Goal: Task Accomplishment & Management: Use online tool/utility

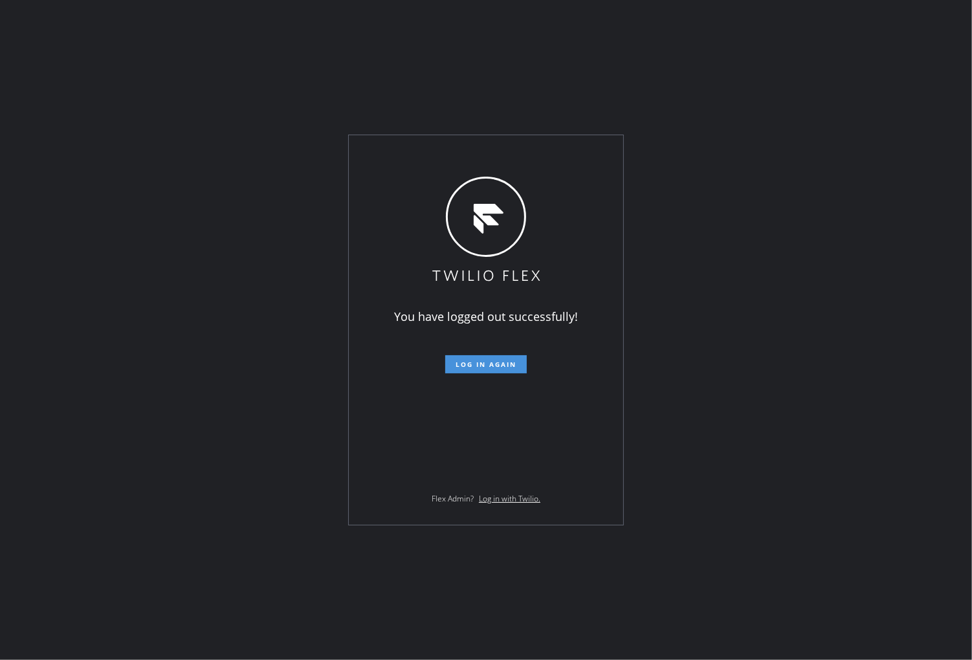
click at [489, 365] on span "Log in again" at bounding box center [486, 364] width 61 height 9
click at [498, 366] on span "Log in again" at bounding box center [486, 364] width 61 height 9
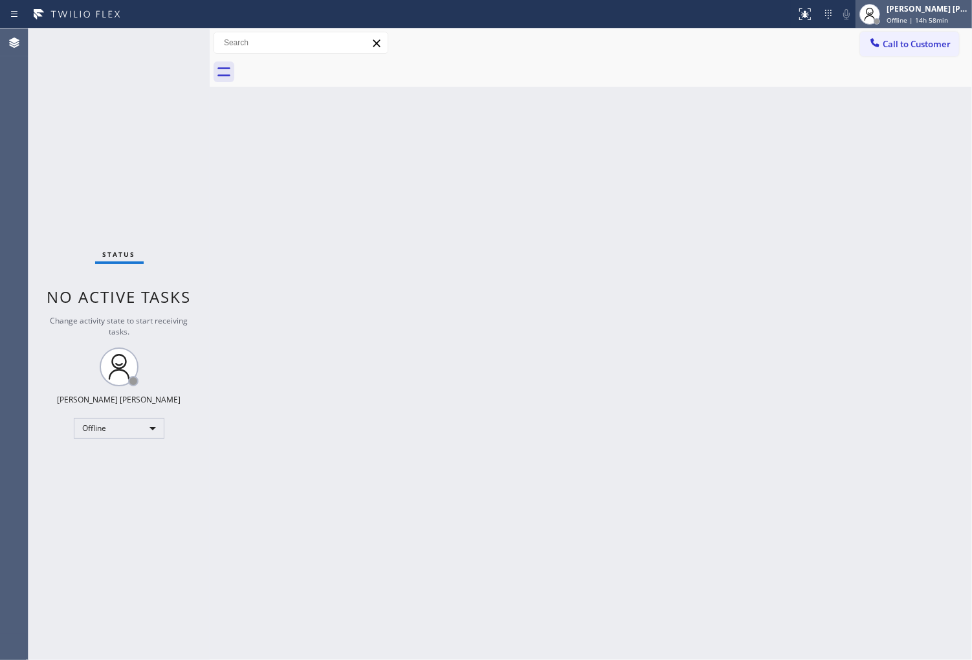
click at [922, 24] on span "Offline | 14h 58min" at bounding box center [917, 20] width 61 height 9
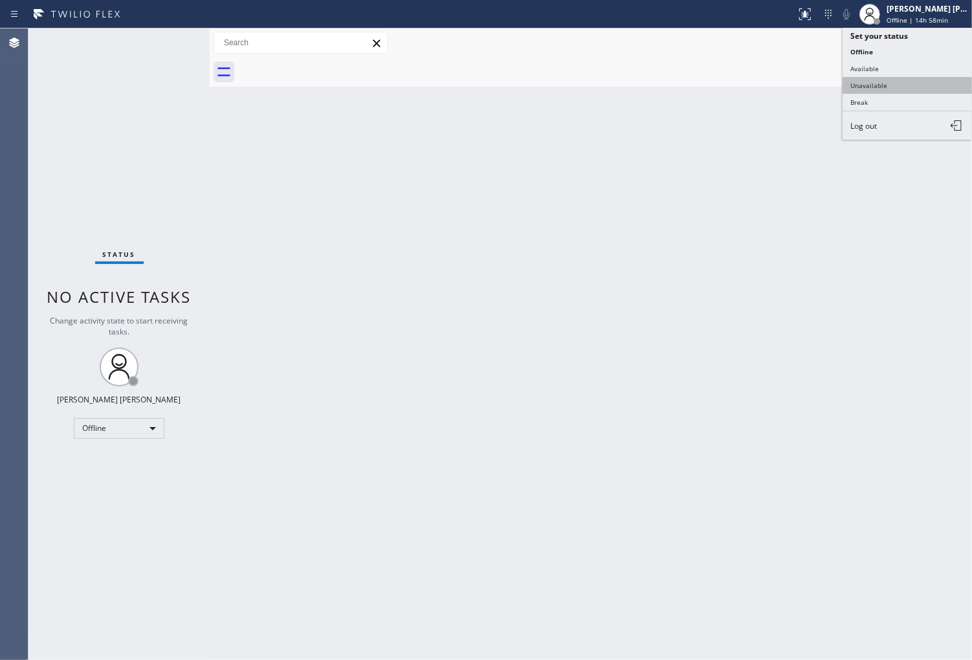
click at [909, 87] on button "Unavailable" at bounding box center [907, 85] width 129 height 17
click at [909, 87] on div "Back to Dashboard Change Sender ID Customers Technicians Select a contact Outbo…" at bounding box center [591, 344] width 763 height 632
drag, startPoint x: 896, startPoint y: 50, endPoint x: 779, endPoint y: 141, distance: 149.0
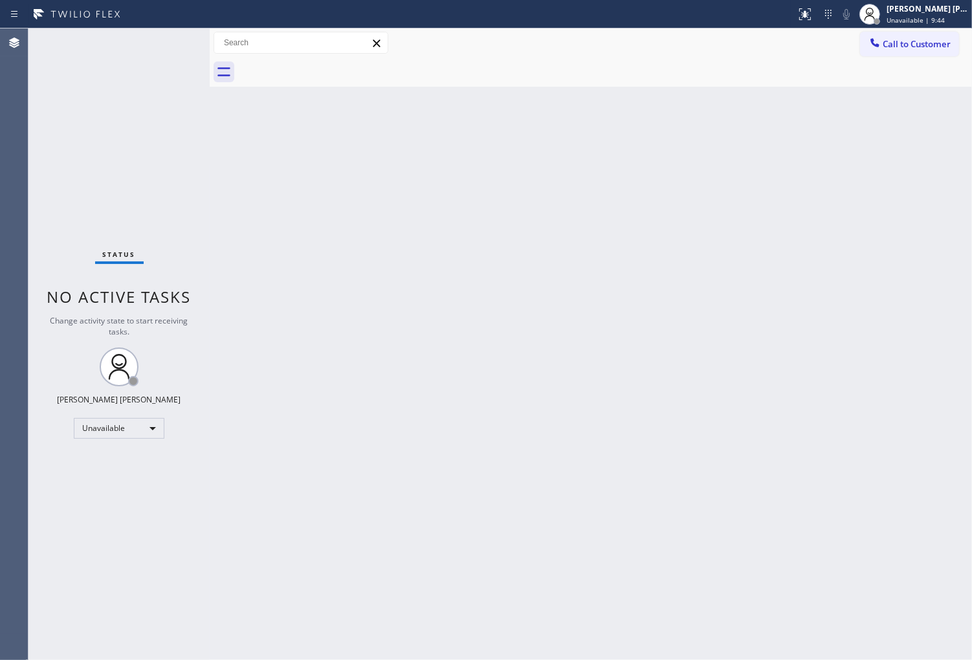
click at [896, 49] on button "Call to Customer" at bounding box center [909, 44] width 99 height 25
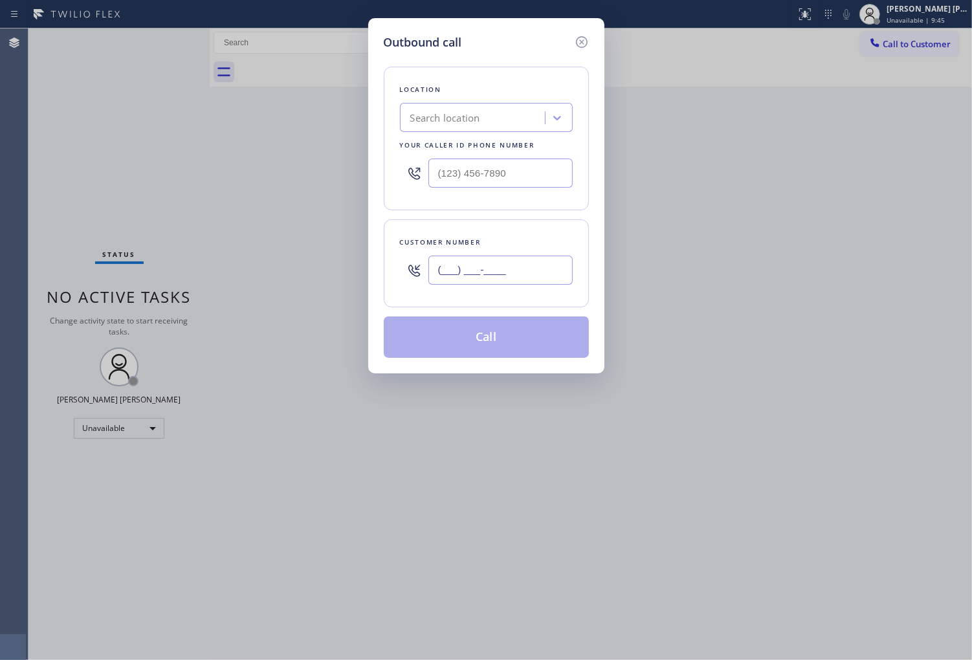
click at [450, 262] on input "(___) ___-____" at bounding box center [501, 270] width 144 height 29
paste input "870) 242-0477"
type input "(870) 242-0477"
click at [496, 185] on input "(___) ___-____" at bounding box center [501, 173] width 144 height 29
paste input "718) 619-4994"
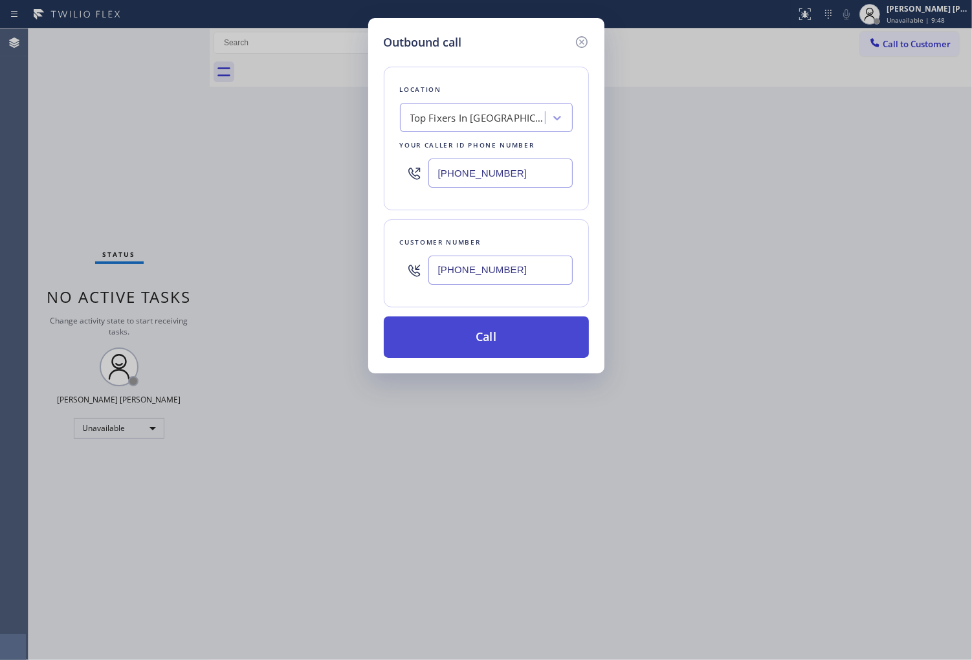
type input "(718) 619-4994"
click at [515, 335] on button "Call" at bounding box center [486, 337] width 205 height 41
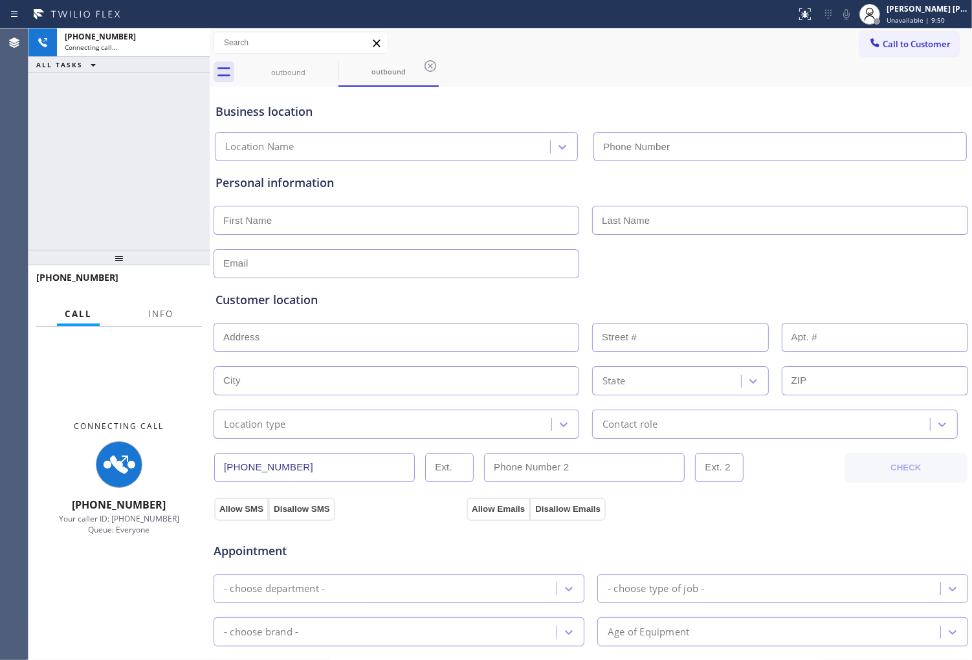
type input "(718) 619-4994"
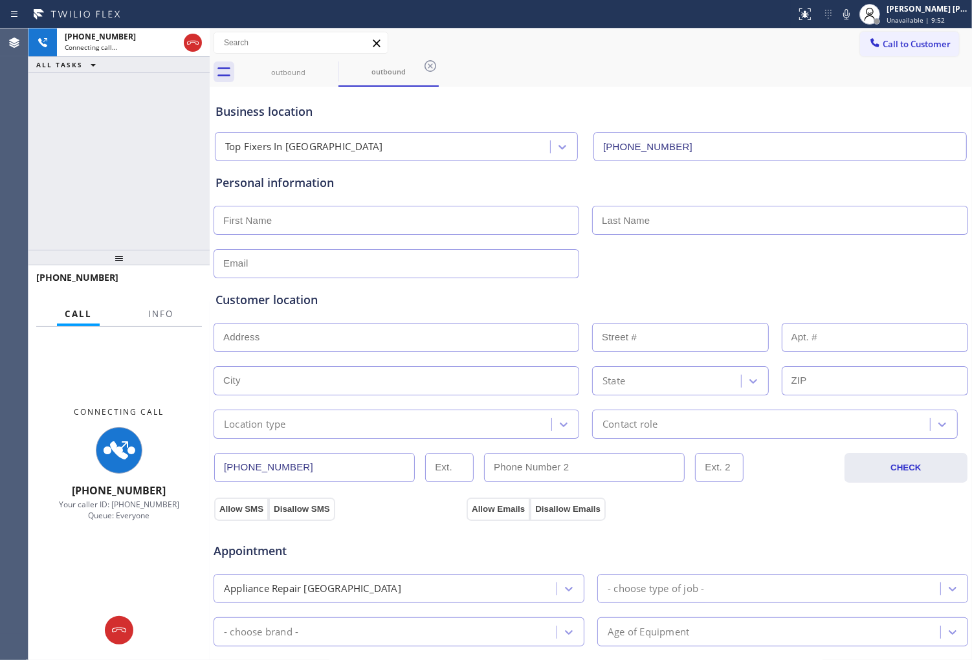
click at [168, 327] on div "Connecting Call +18702420477 Your caller ID: +17186194994 Queue: Everyone" at bounding box center [118, 464] width 181 height 274
click at [169, 313] on span "Info" at bounding box center [160, 314] width 25 height 12
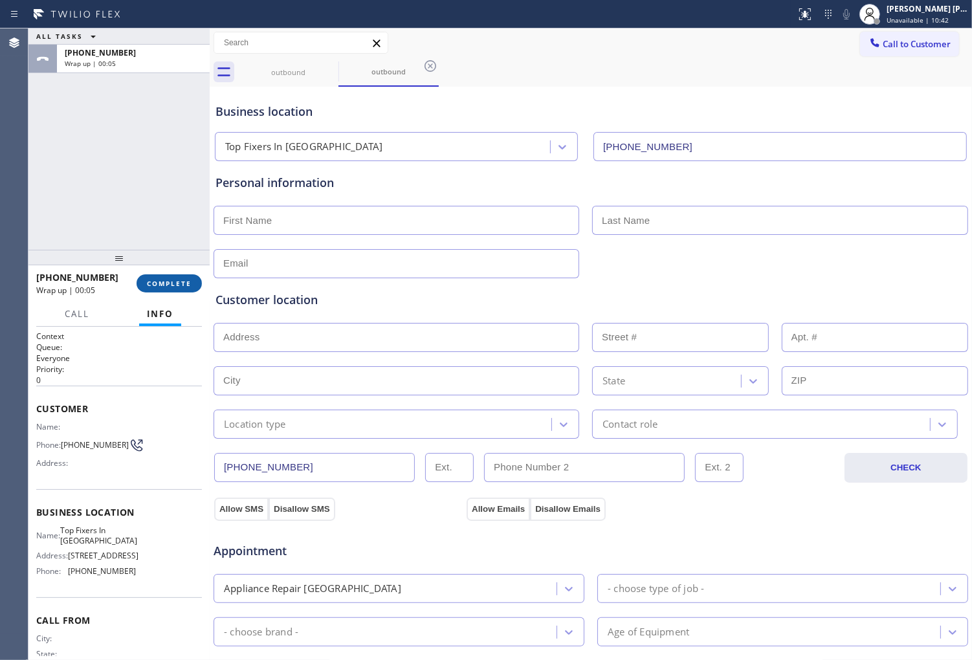
click at [180, 281] on span "COMPLETE" at bounding box center [169, 283] width 45 height 9
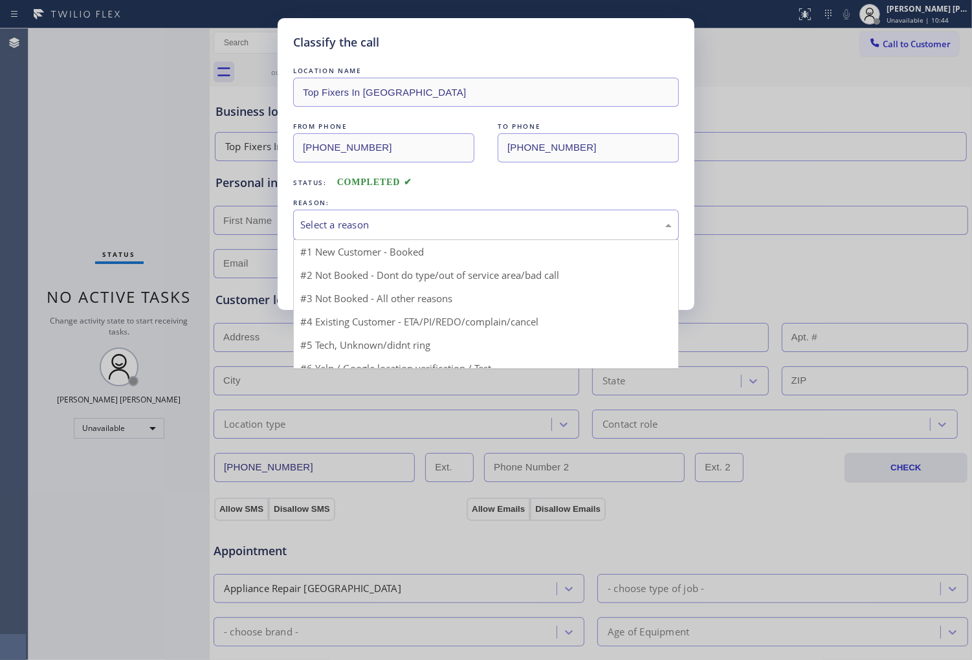
click at [393, 235] on div "Select a reason" at bounding box center [486, 225] width 386 height 30
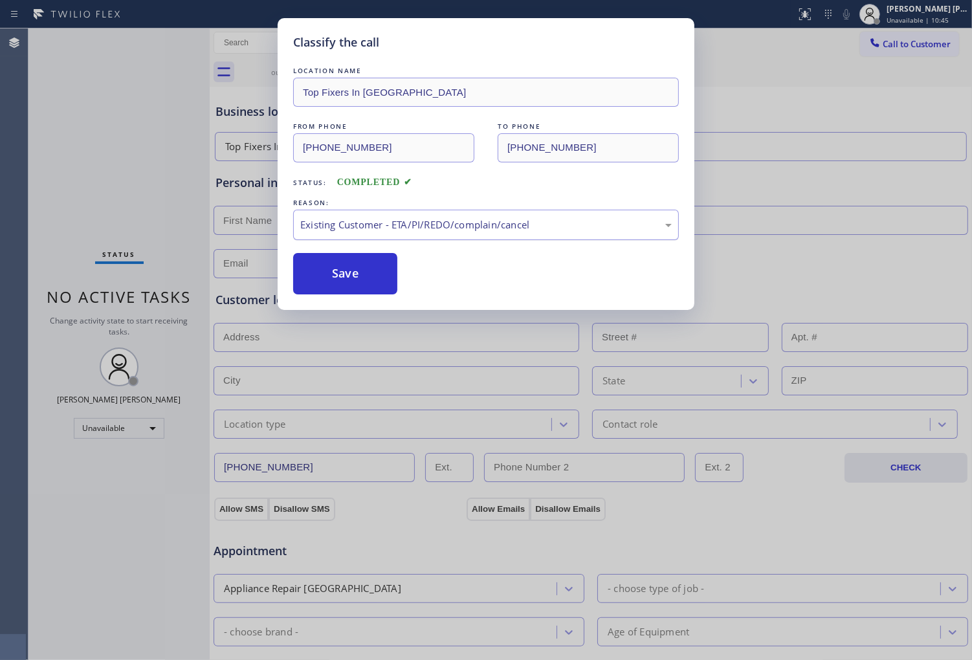
click at [370, 229] on div "Existing Customer - ETA/PI/REDO/complain/cancel" at bounding box center [486, 224] width 372 height 15
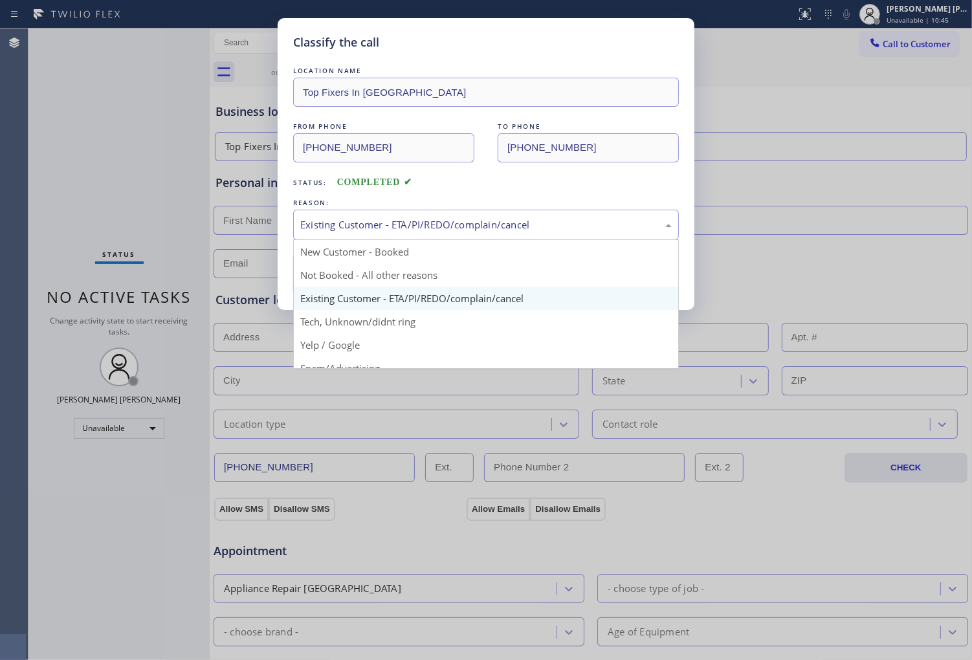
scroll to position [72, 0]
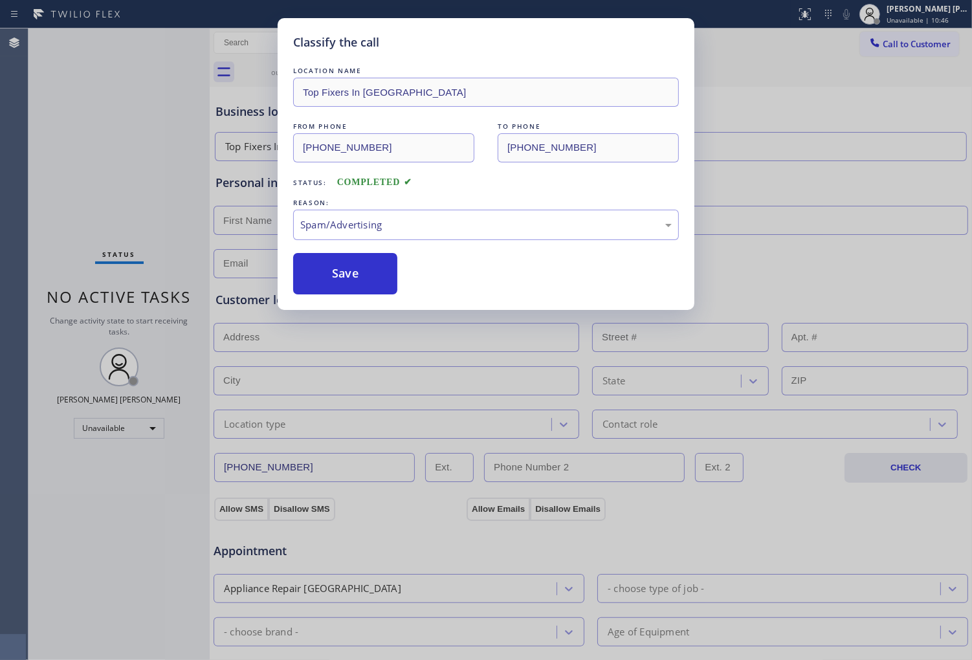
click at [353, 282] on button "Save" at bounding box center [345, 273] width 104 height 41
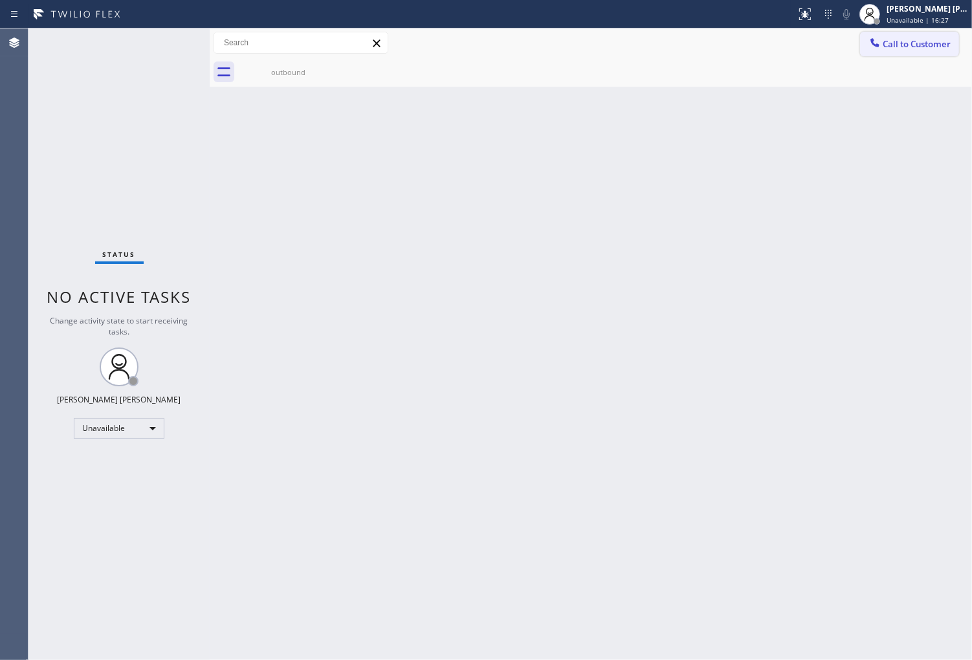
click at [906, 43] on span "Call to Customer" at bounding box center [917, 44] width 68 height 12
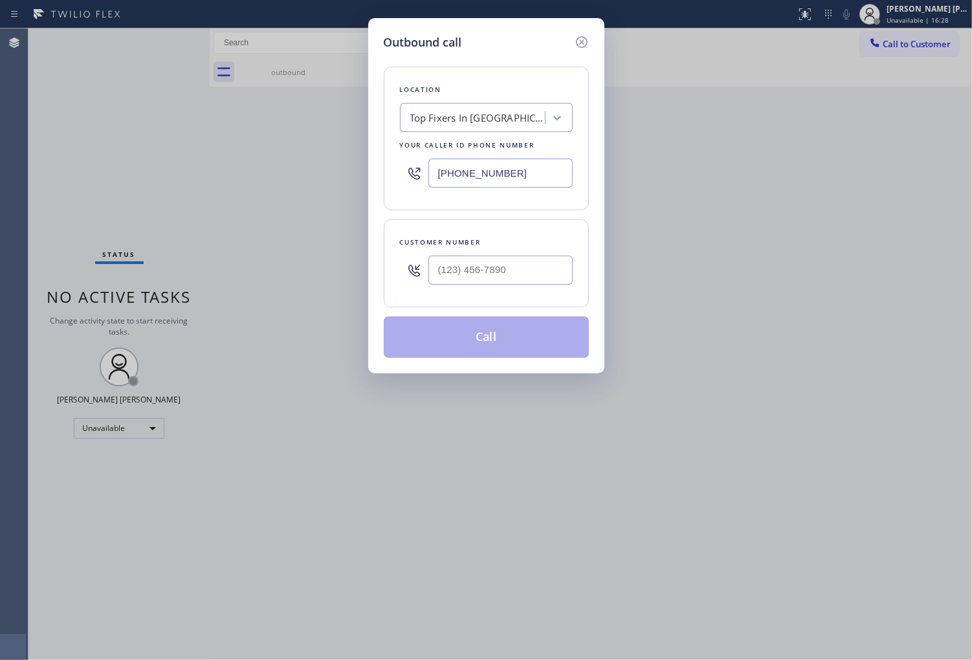
click at [495, 170] on input "(718) 619-4994" at bounding box center [501, 173] width 144 height 29
paste input "661) 367-8981"
type input "(661) 367-8981"
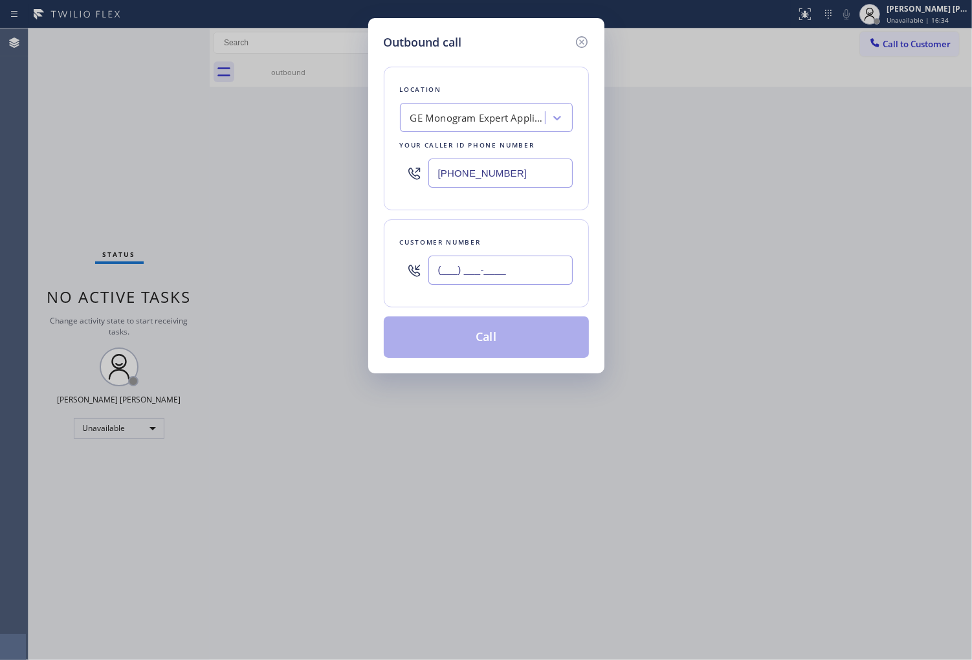
click at [500, 279] on input "(___) ___-____" at bounding box center [501, 270] width 144 height 29
paste input "510) 371-1709"
type input "(510) 371-1709"
click at [517, 335] on button "Call" at bounding box center [486, 337] width 205 height 41
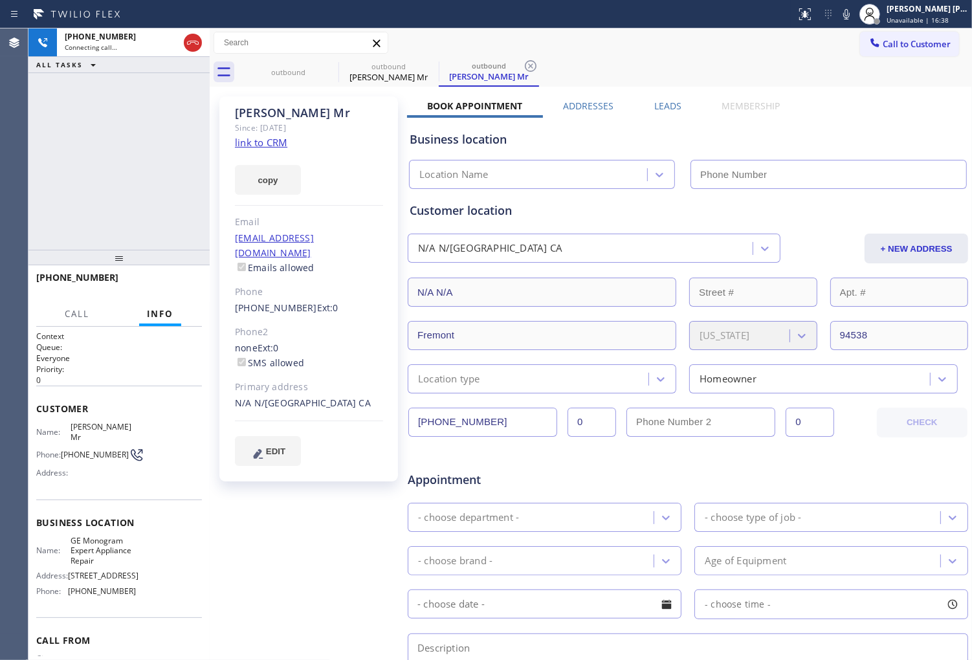
click at [0, 0] on icon at bounding box center [0, 0] width 0 height 0
click at [0, 0] on div "Daniel Mr" at bounding box center [0, 0] width 0 height 0
click at [257, 111] on div "Daniel Mr" at bounding box center [309, 113] width 148 height 15
type input "(661) 367-8981"
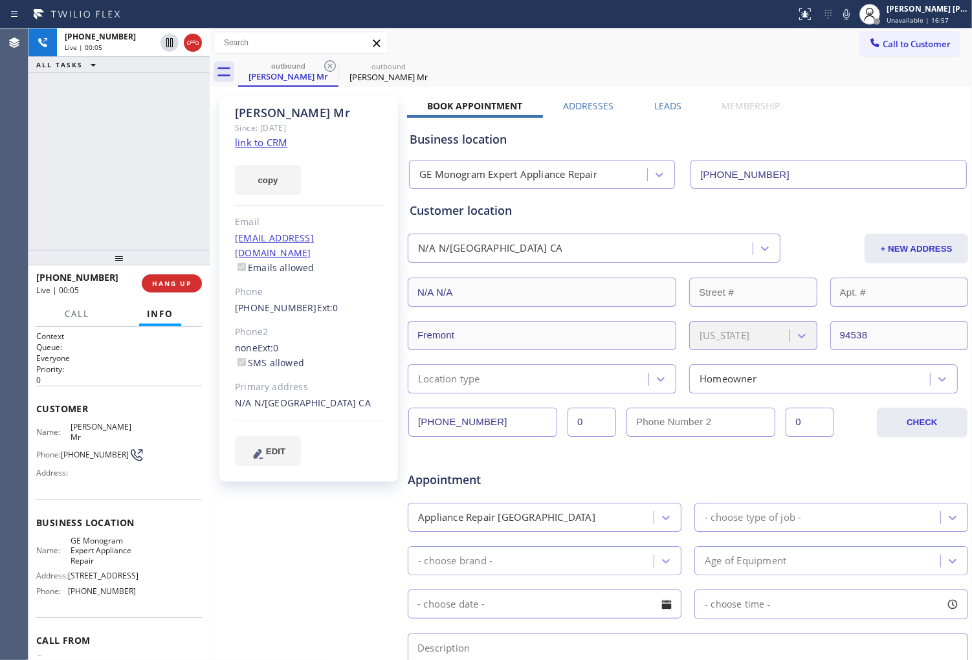
click at [7, 387] on div "Agent Desktop" at bounding box center [14, 344] width 28 height 632
drag, startPoint x: 3, startPoint y: 182, endPoint x: 32, endPoint y: 179, distance: 29.9
click at [3, 182] on div "Agent Desktop" at bounding box center [14, 344] width 28 height 632
click at [179, 287] on span "HANG UP" at bounding box center [171, 283] width 39 height 9
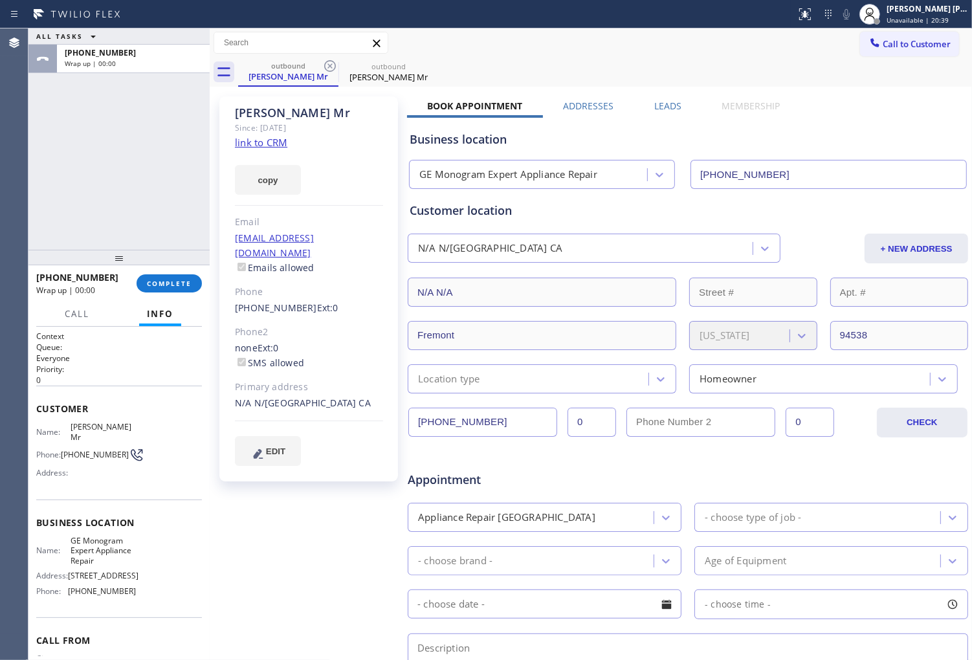
click at [654, 104] on label "Leads" at bounding box center [667, 106] width 27 height 12
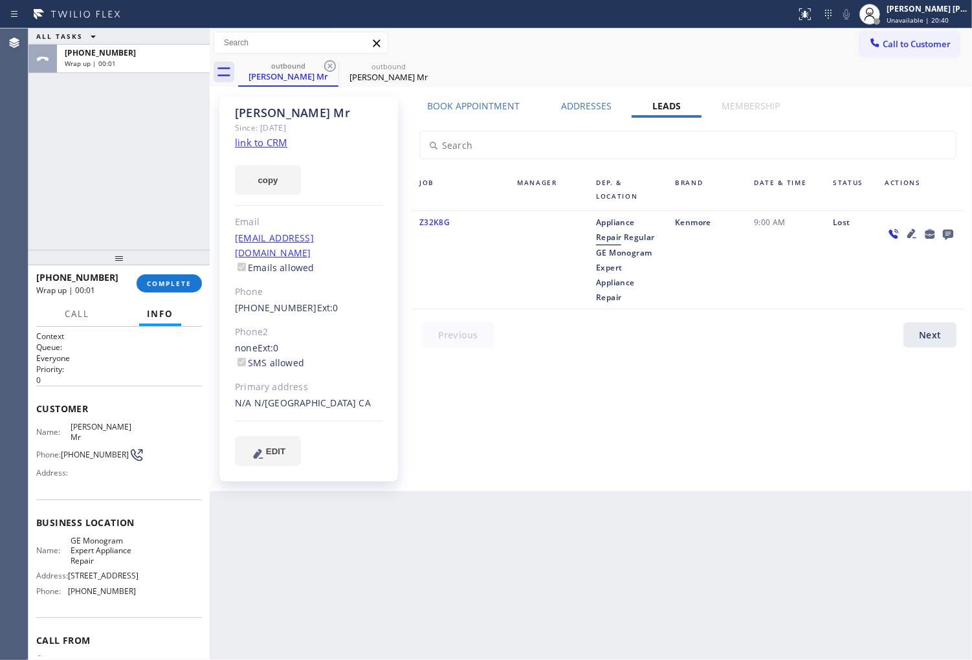
click at [953, 228] on icon at bounding box center [949, 234] width 16 height 16
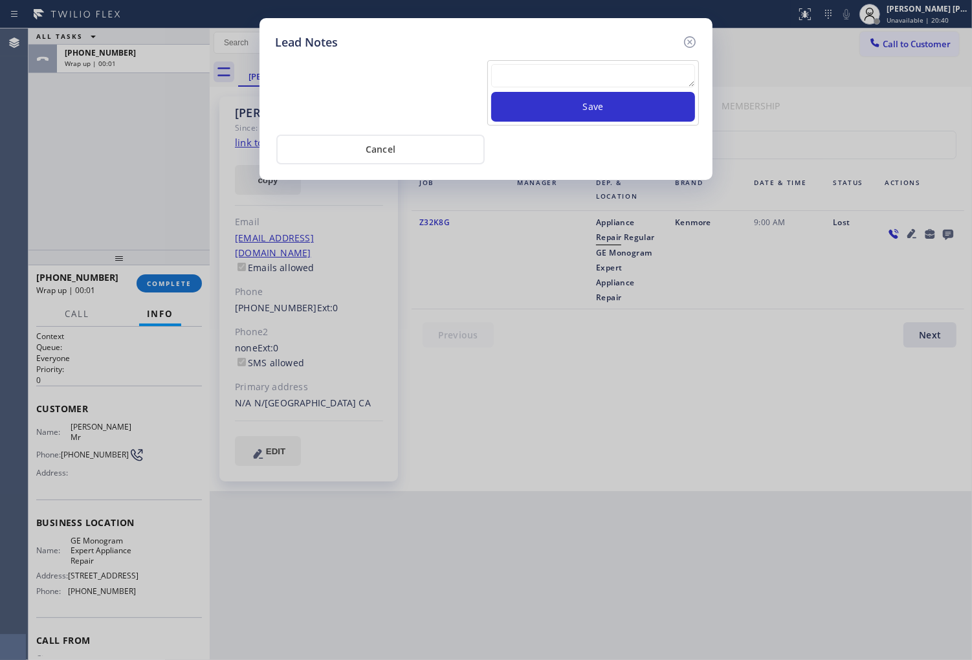
click at [625, 71] on textarea at bounding box center [593, 75] width 204 height 23
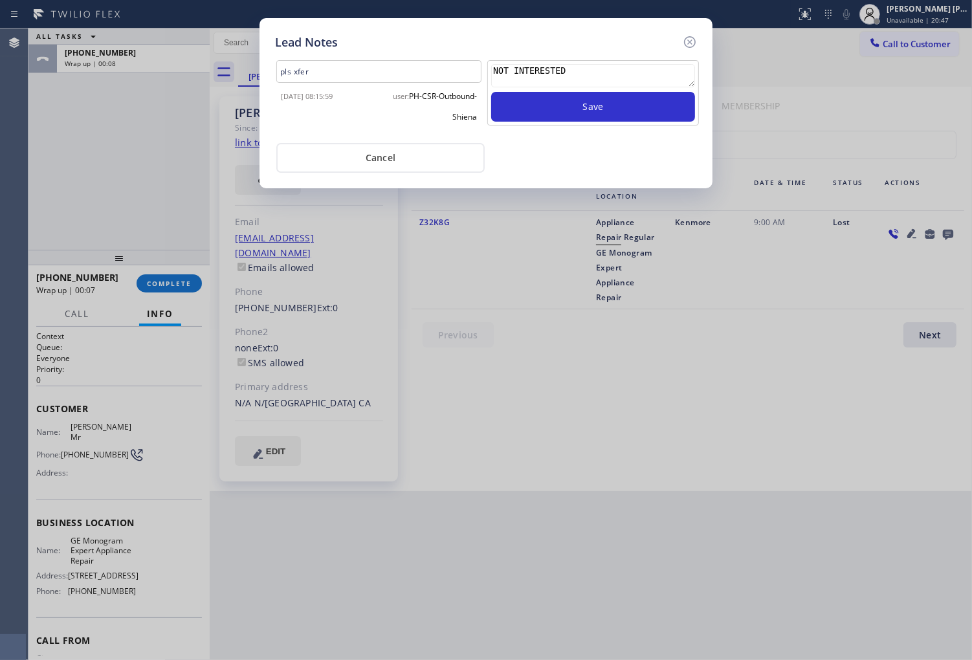
type textarea "NOT INTERESTED"
click at [596, 91] on div "NOT INTERESTED" at bounding box center [593, 78] width 204 height 28
click at [599, 96] on button "Save" at bounding box center [593, 107] width 204 height 30
click at [694, 43] on icon at bounding box center [690, 42] width 16 height 16
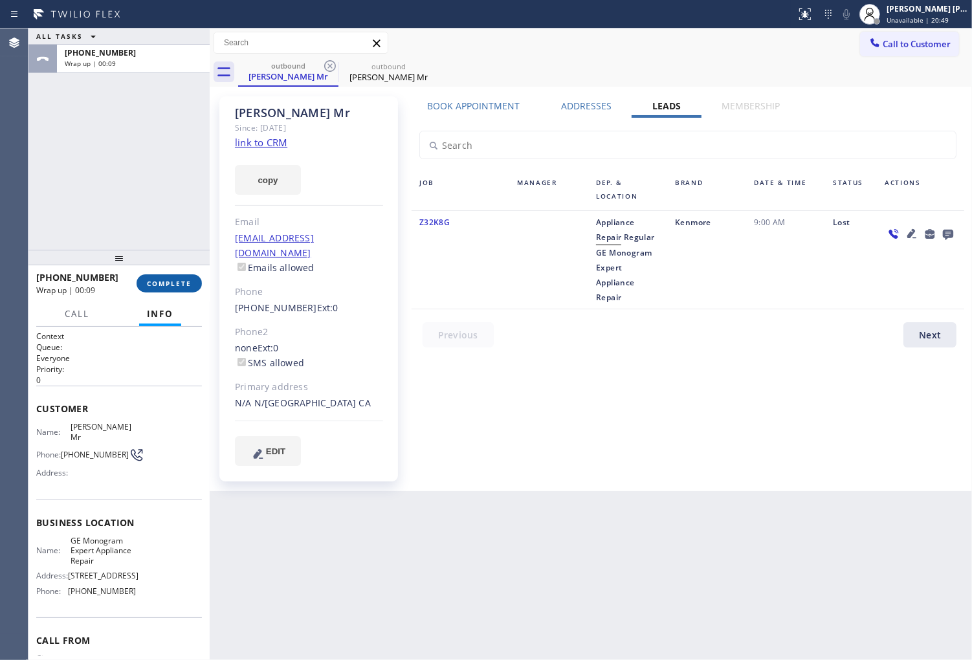
click at [192, 288] on button "COMPLETE" at bounding box center [169, 283] width 65 height 18
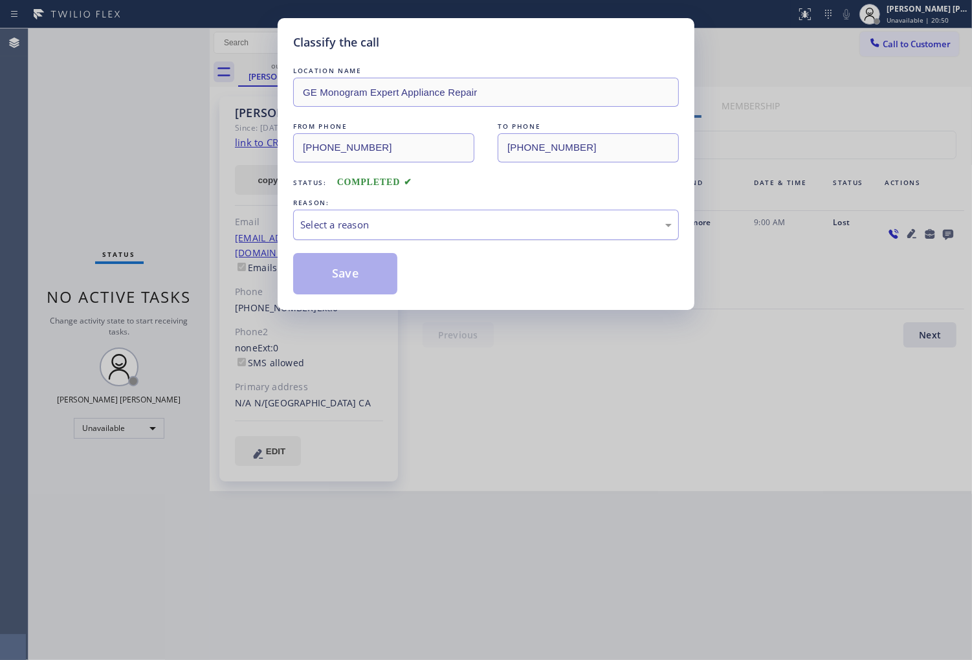
click at [409, 231] on div "Select a reason" at bounding box center [486, 224] width 372 height 15
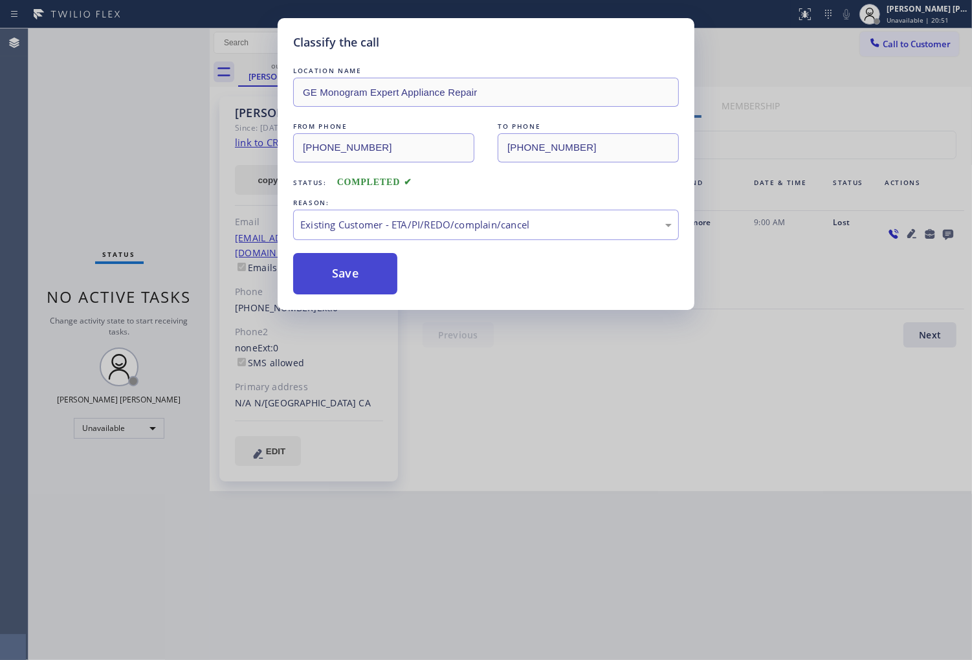
click at [351, 275] on button "Save" at bounding box center [345, 273] width 104 height 41
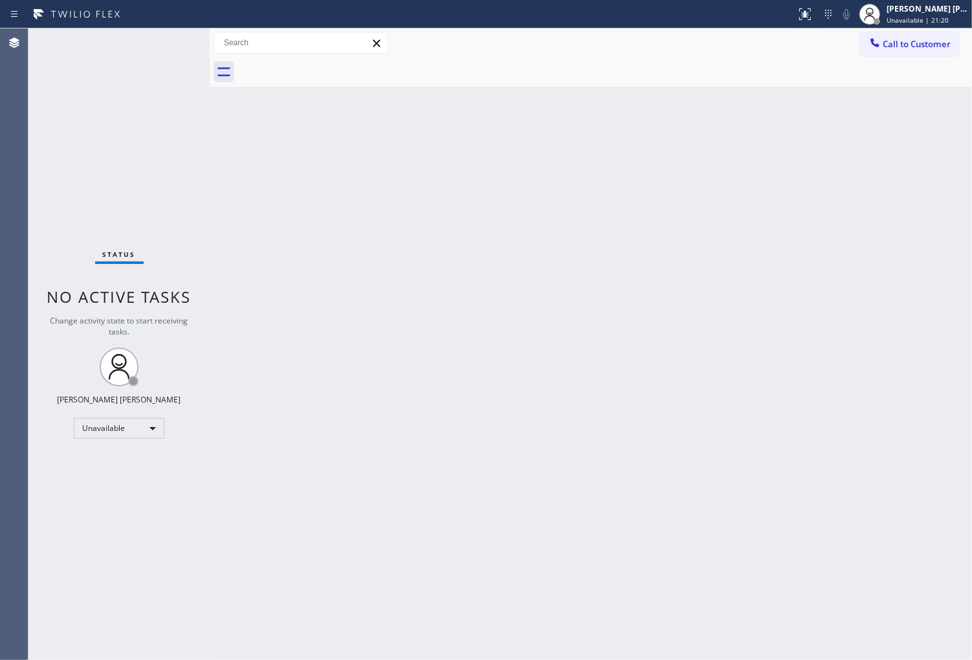
click at [5, 258] on div "Agent Desktop" at bounding box center [14, 344] width 28 height 632
click at [887, 52] on button "Call to Customer" at bounding box center [909, 44] width 99 height 25
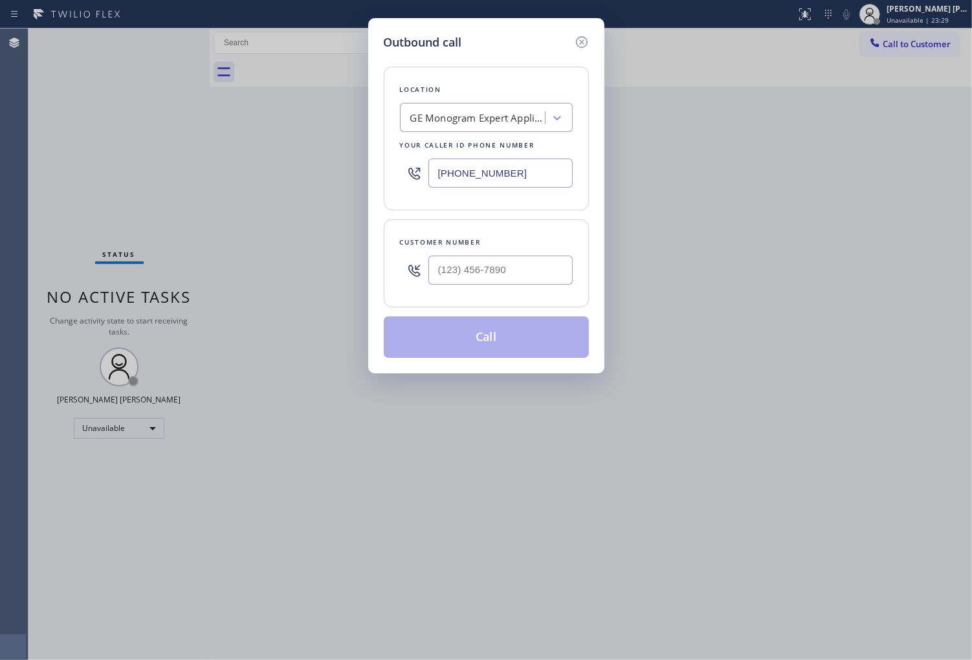
click at [463, 173] on input "(661) 367-8981" at bounding box center [501, 173] width 144 height 29
paste input "917) 935-4352"
type input "(917) 935-4352"
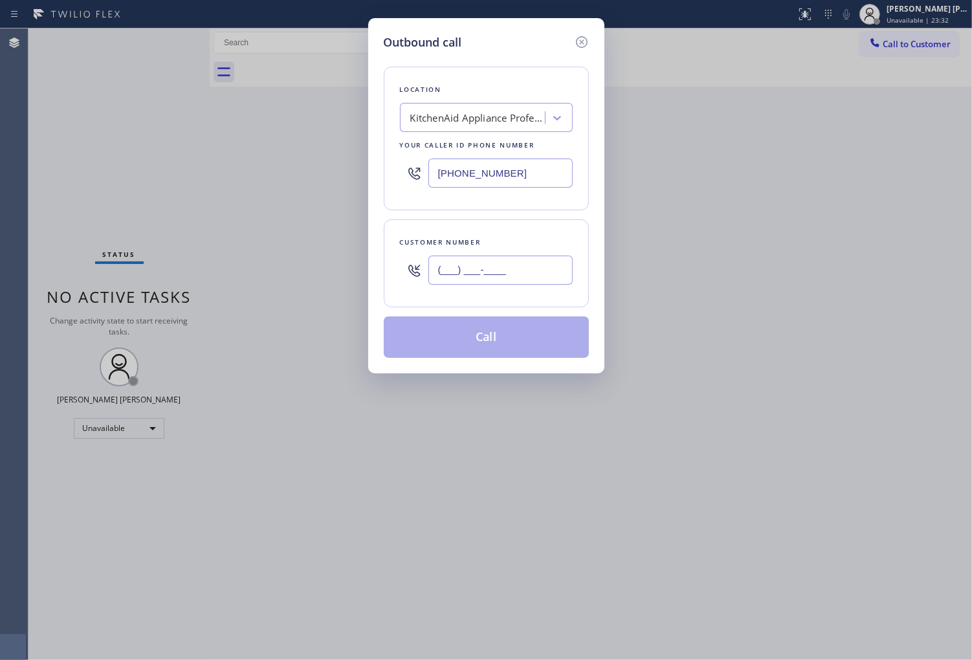
drag, startPoint x: 481, startPoint y: 269, endPoint x: 469, endPoint y: 260, distance: 15.7
click at [481, 270] on input "(___) ___-____" at bounding box center [501, 270] width 144 height 29
paste input "516) 236-8149"
type input "(516) 236-8149"
click at [497, 340] on button "Call" at bounding box center [486, 337] width 205 height 41
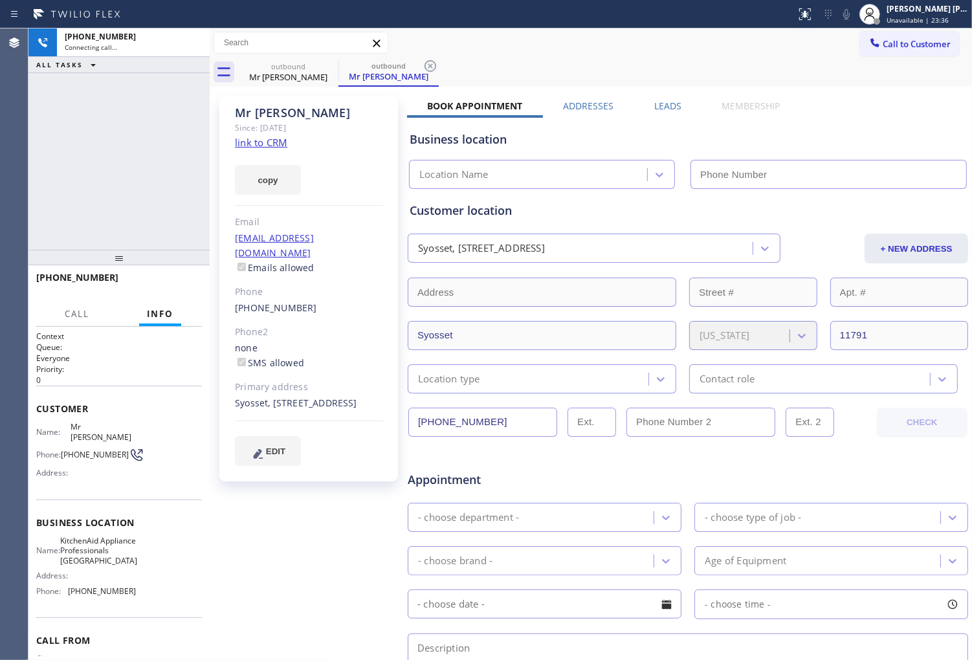
click at [266, 115] on div "Mr Kevin" at bounding box center [309, 113] width 148 height 15
type input "(917) 935-4352"
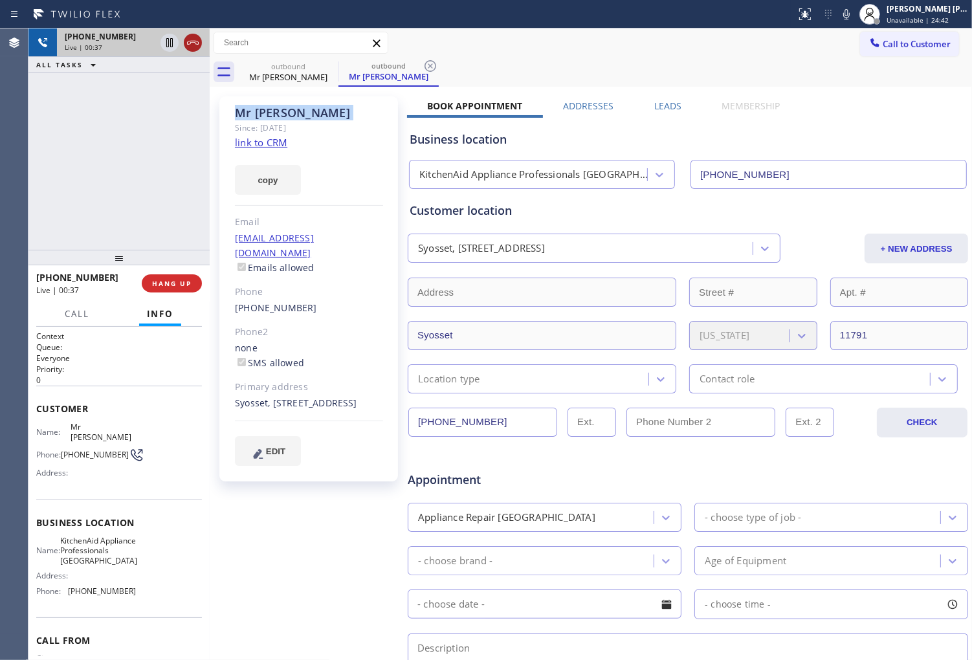
click at [194, 42] on icon at bounding box center [193, 43] width 12 height 4
click at [192, 296] on div "+15162368149 Live | 00:37 HANG UP" at bounding box center [119, 284] width 166 height 34
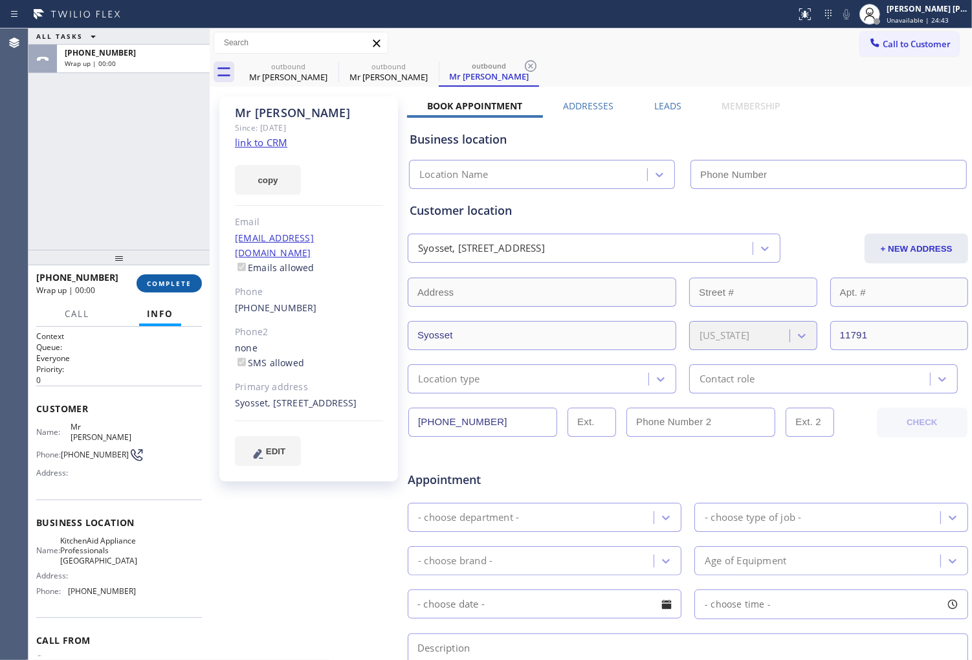
click at [192, 285] on button "COMPLETE" at bounding box center [169, 283] width 65 height 18
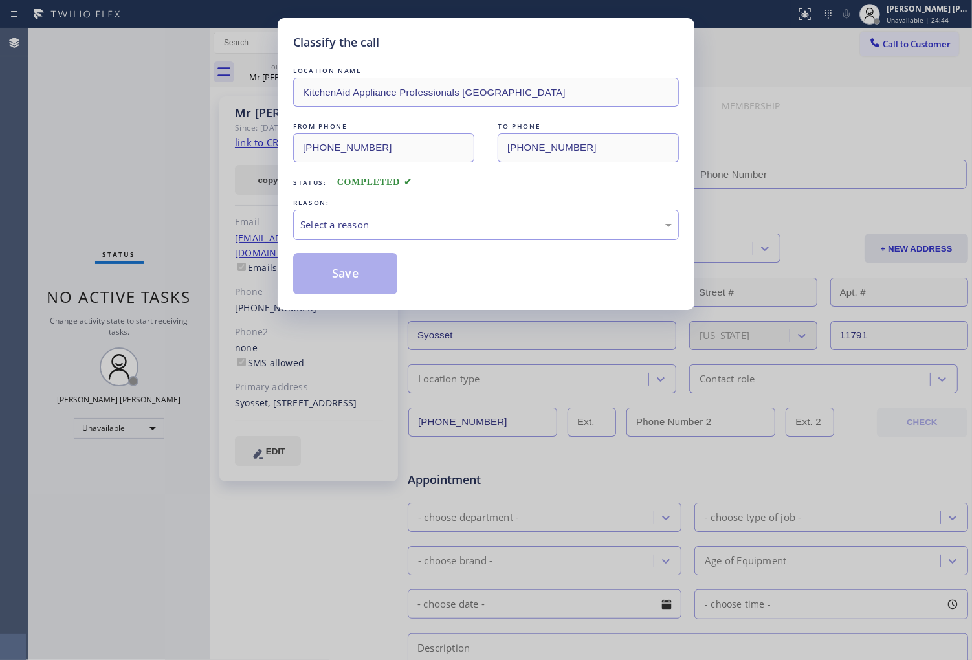
type input "(917) 935-4352"
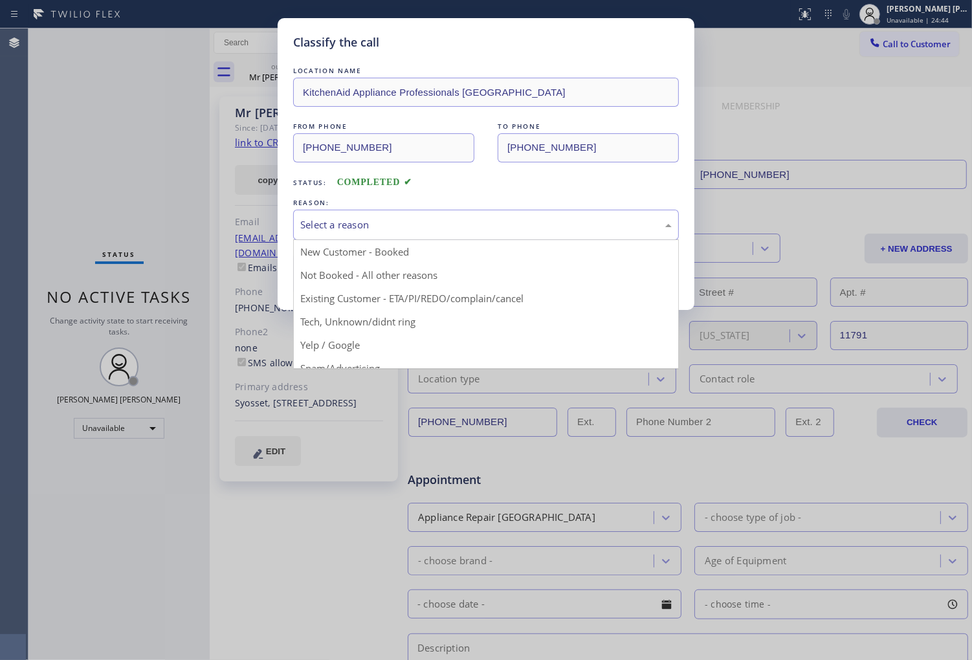
click at [457, 234] on div "Select a reason" at bounding box center [486, 225] width 386 height 30
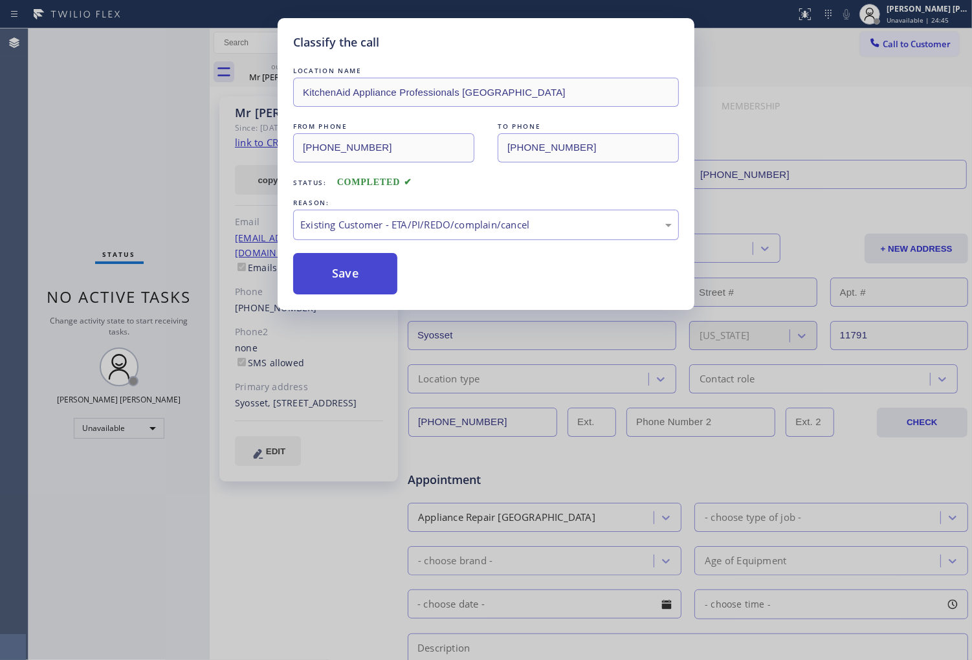
click at [360, 293] on button "Save" at bounding box center [345, 273] width 104 height 41
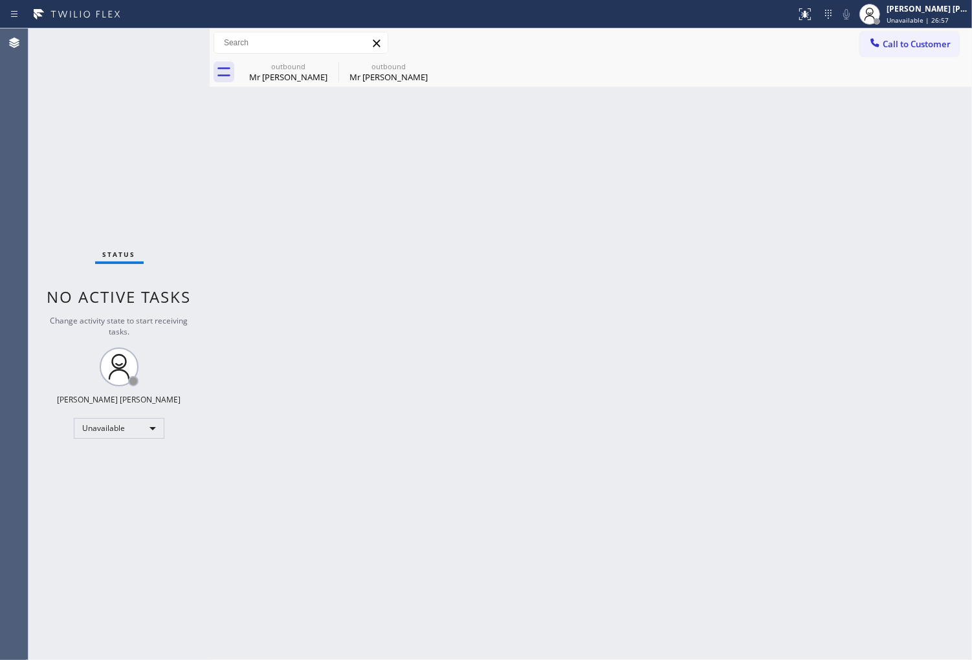
click at [5, 175] on div "Agent Desktop" at bounding box center [14, 344] width 28 height 632
click at [330, 63] on icon at bounding box center [330, 66] width 16 height 16
click at [0, 0] on icon at bounding box center [0, 0] width 0 height 0
click at [883, 54] on button "Call to Customer" at bounding box center [909, 44] width 99 height 25
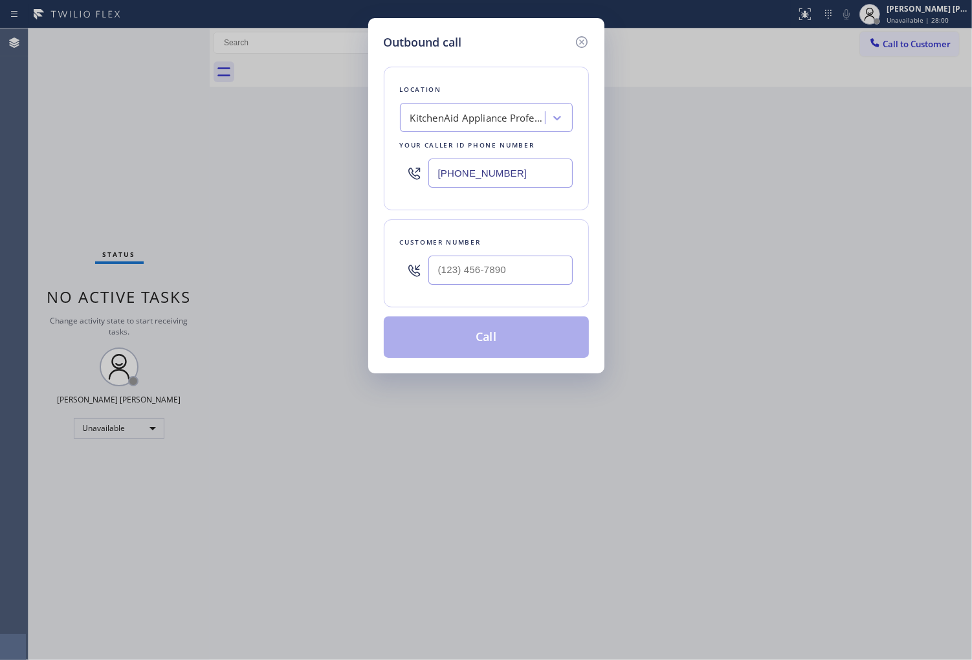
click at [515, 186] on input "(917) 935-4352" at bounding box center [501, 173] width 144 height 29
paste input "844) 505-3776"
type input "(844) 505-3776"
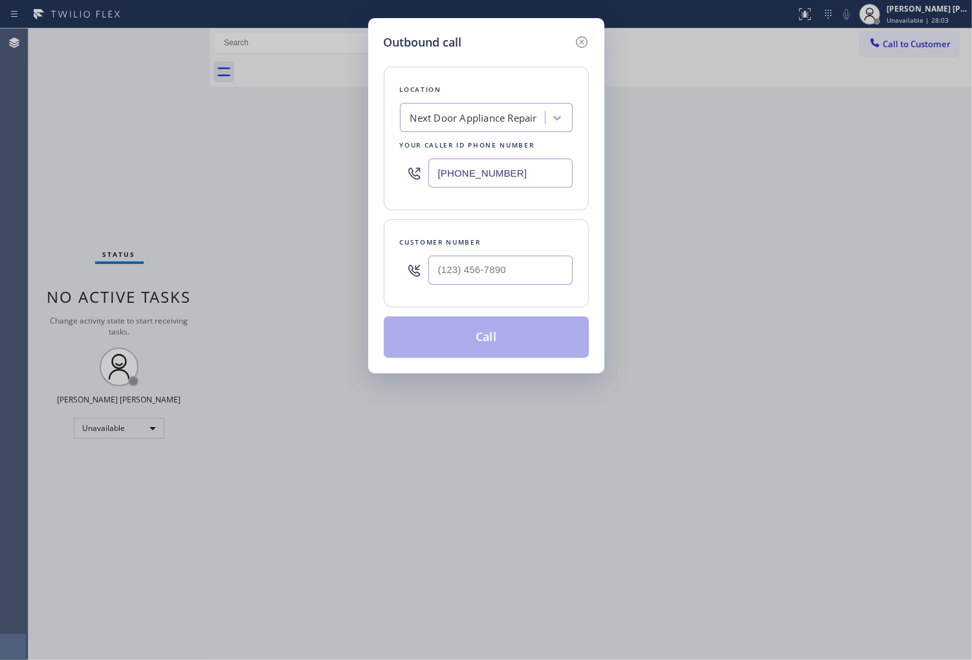
click at [474, 270] on input "text" at bounding box center [501, 270] width 144 height 29
paste input "630) 366-9324"
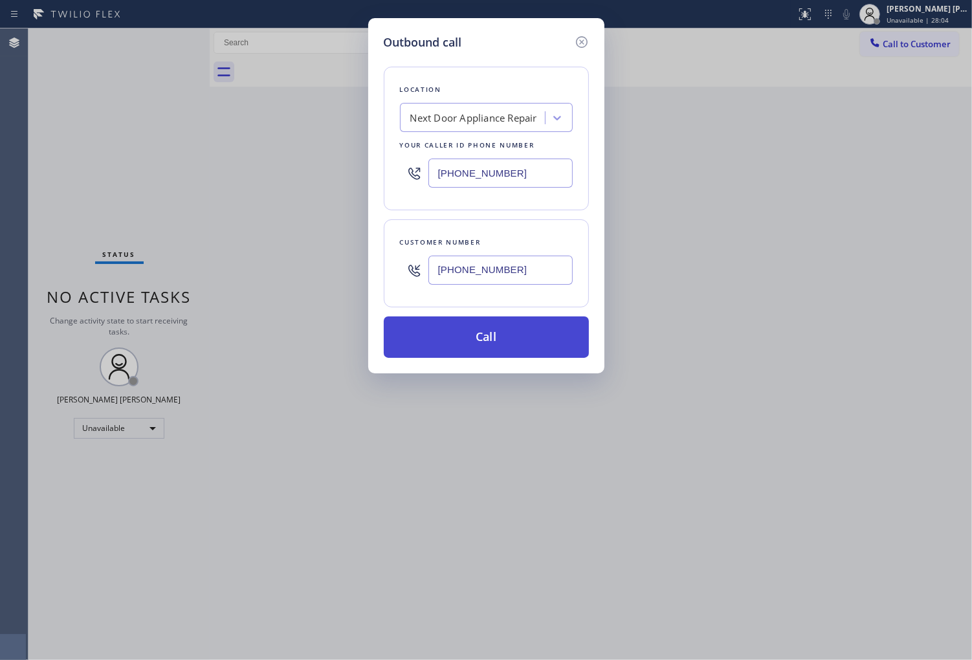
type input "(630) 366-9324"
click at [520, 340] on button "Call" at bounding box center [486, 337] width 205 height 41
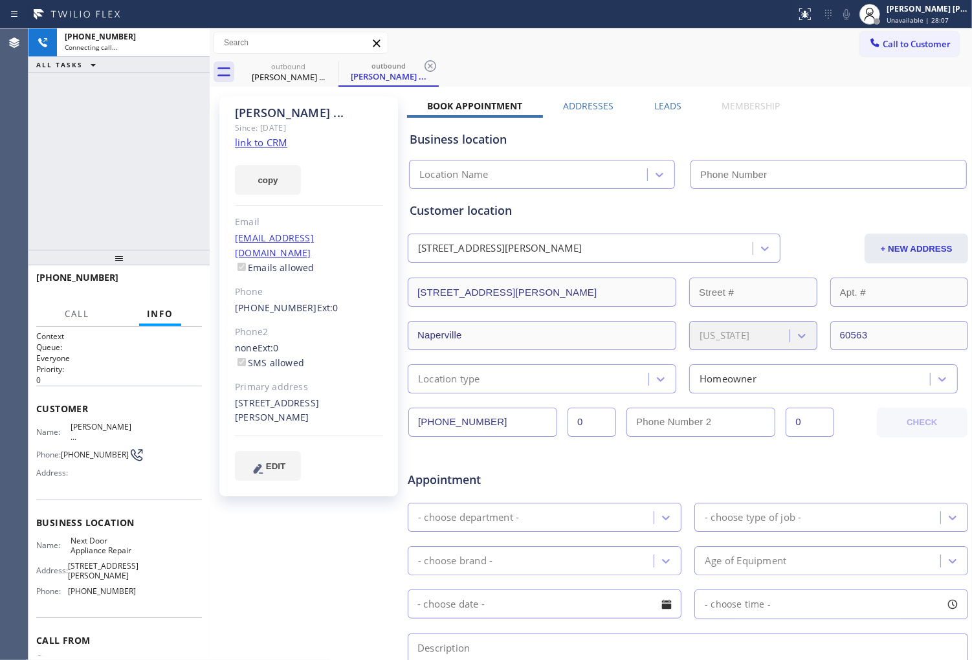
click at [243, 113] on div "Diana ..." at bounding box center [309, 113] width 148 height 15
type input "(844) 505-3776"
click at [1, 178] on div "Agent Desktop" at bounding box center [14, 344] width 28 height 632
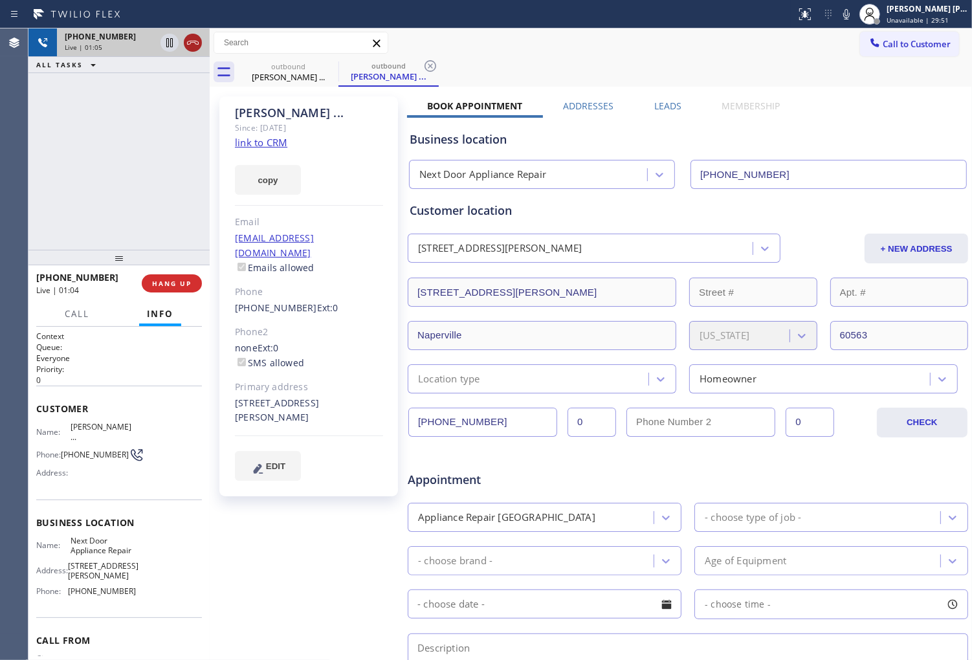
click at [189, 45] on icon at bounding box center [193, 43] width 16 height 16
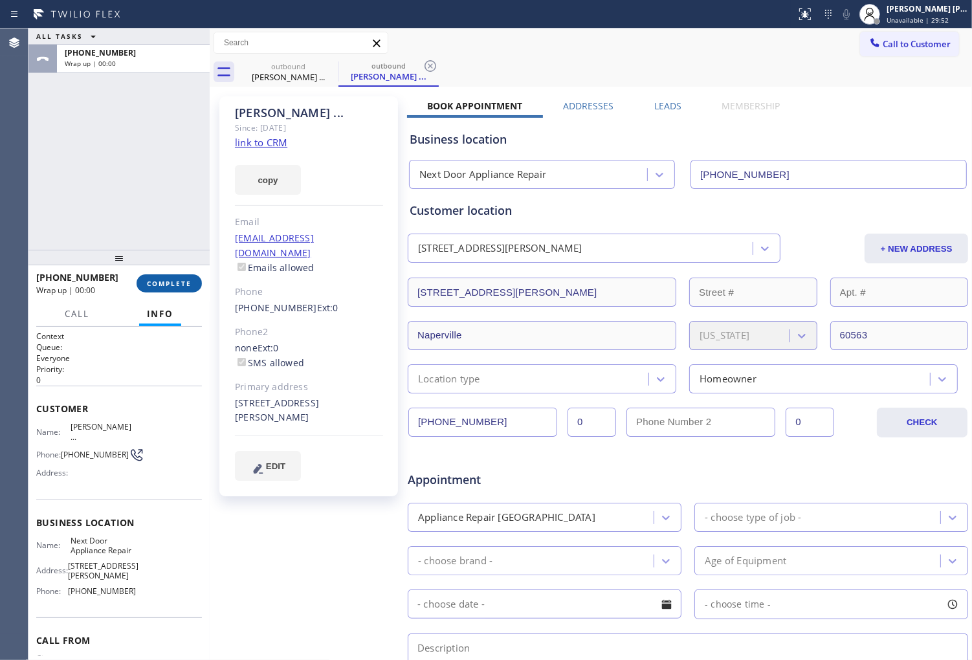
click at [169, 282] on span "COMPLETE" at bounding box center [169, 283] width 45 height 9
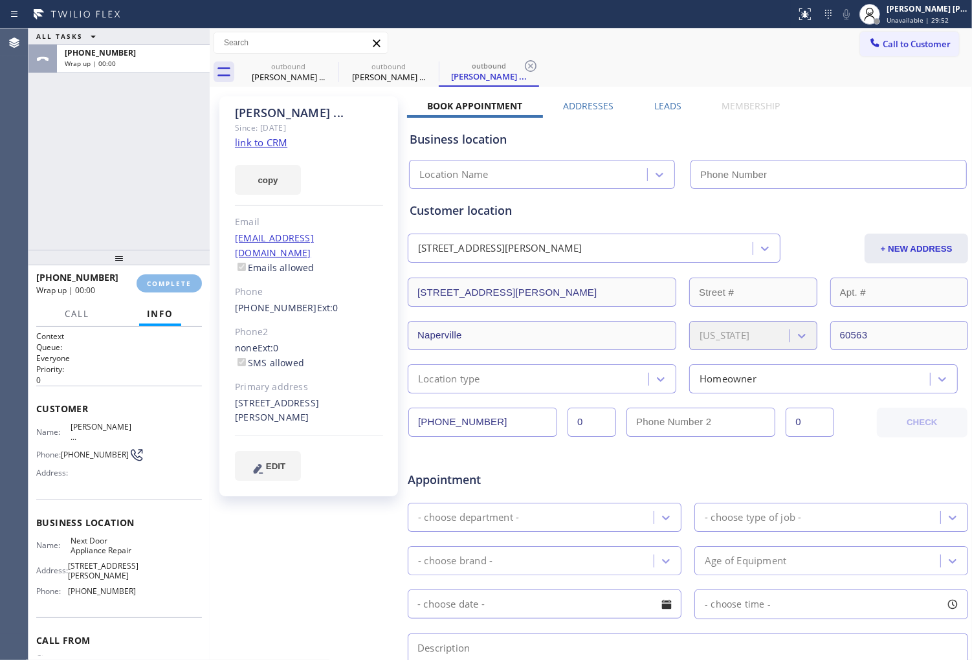
type input "(844) 505-3776"
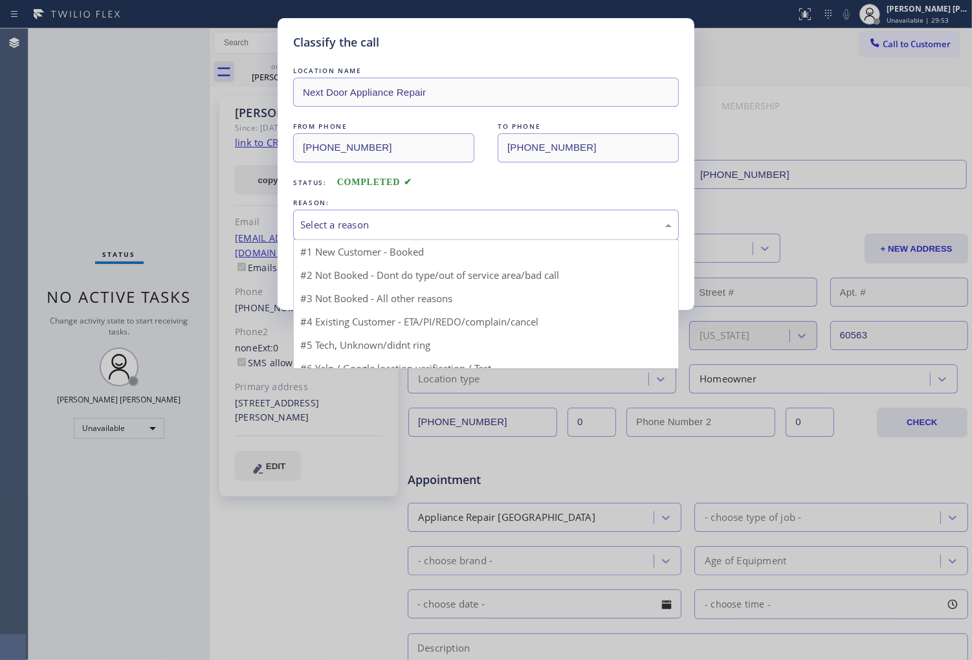
click at [403, 236] on div "Select a reason" at bounding box center [486, 225] width 386 height 30
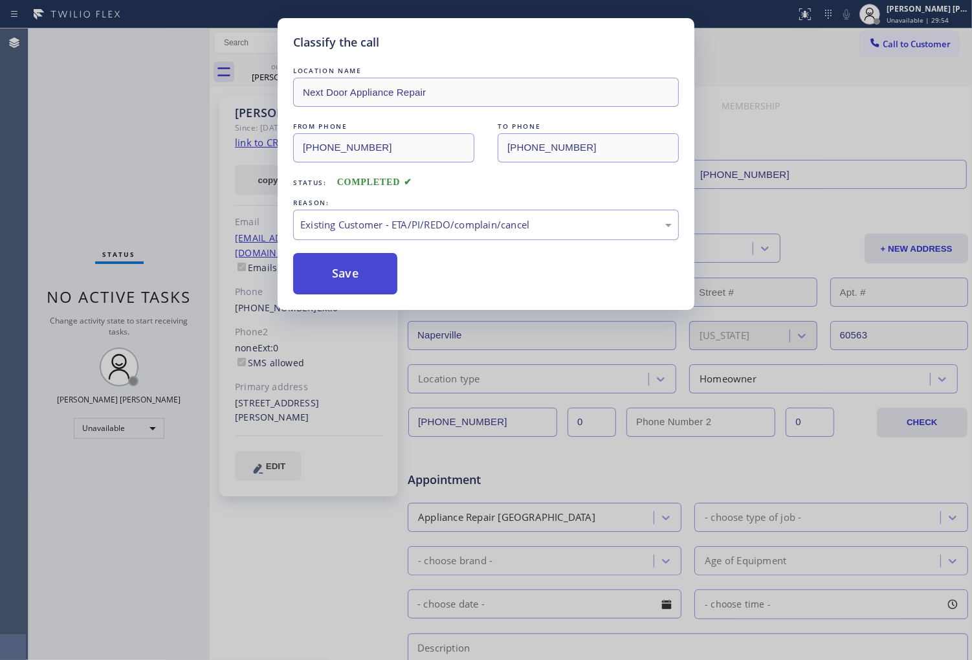
click at [348, 277] on button "Save" at bounding box center [345, 273] width 104 height 41
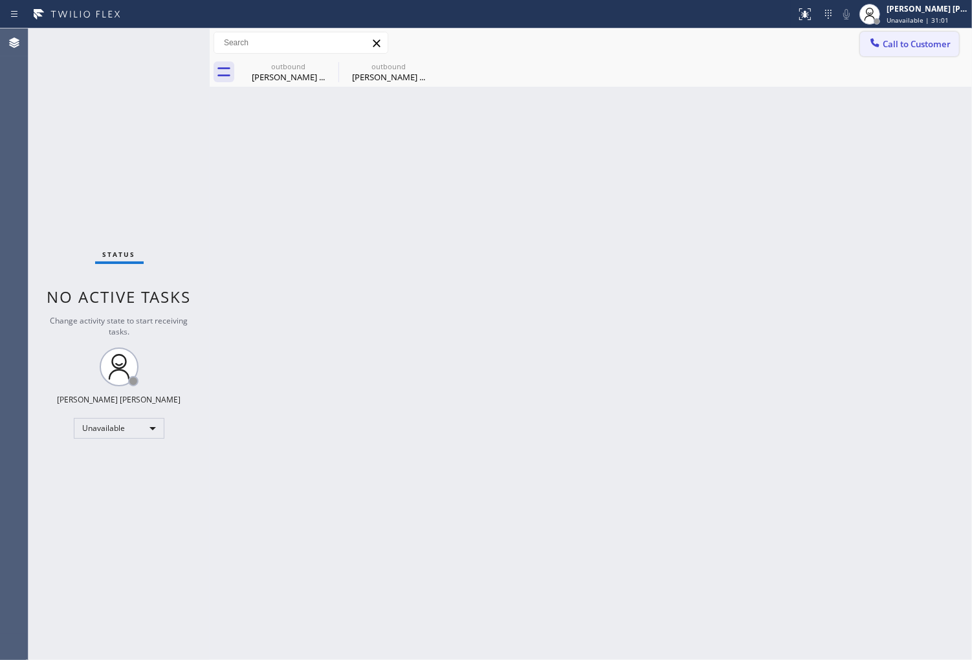
click at [888, 38] on span "Call to Customer" at bounding box center [917, 44] width 68 height 12
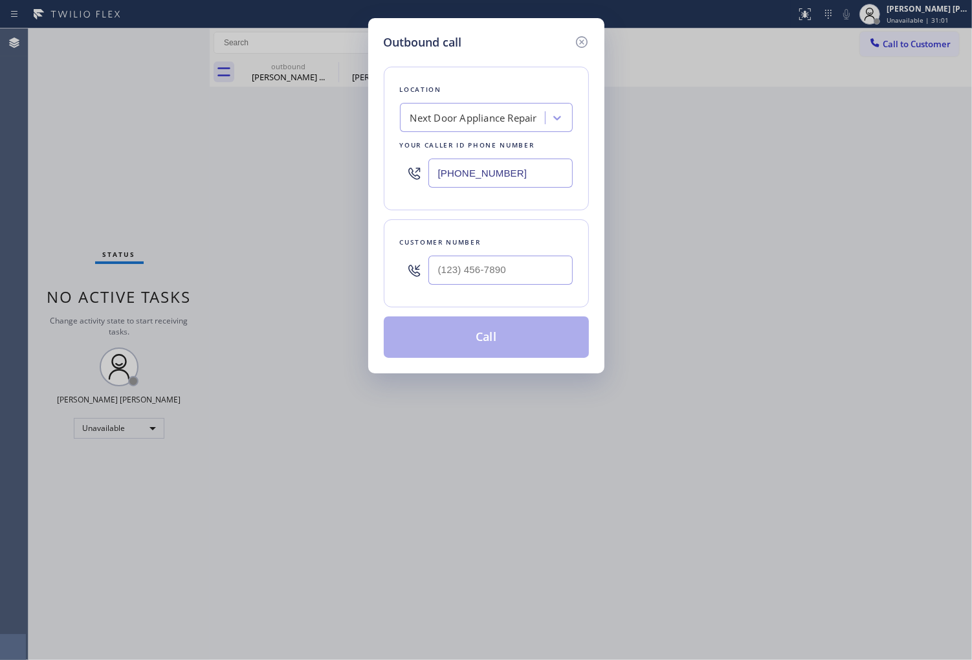
click at [460, 166] on input "(844) 505-3776" at bounding box center [501, 173] width 144 height 29
paste input "917) 935-4352"
type input "(917) 935-4352"
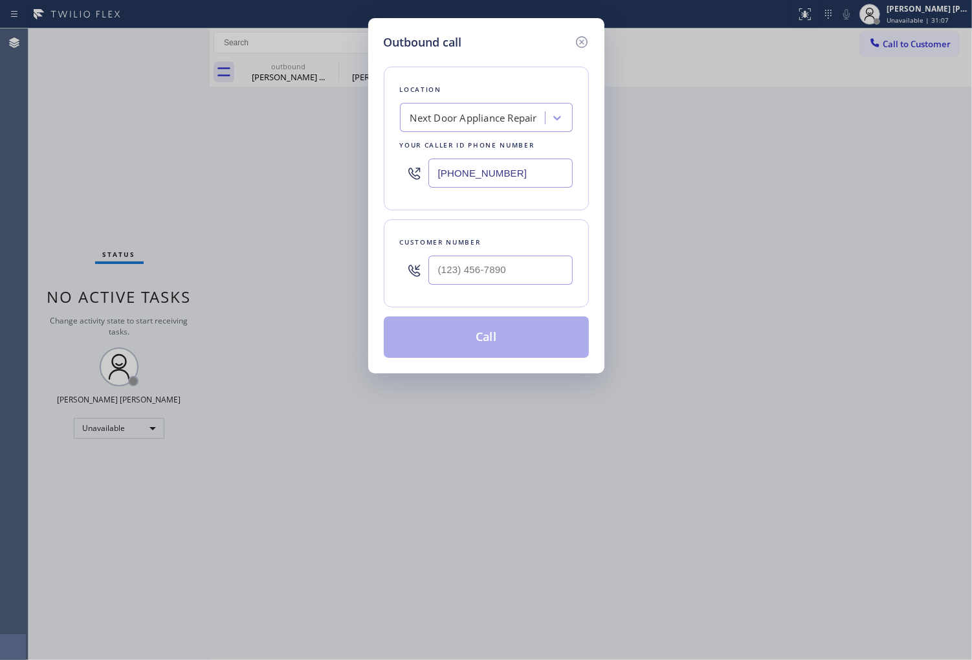
click at [492, 247] on div "Customer number" at bounding box center [486, 243] width 173 height 14
click at [492, 258] on input "(___) ___-____" at bounding box center [501, 270] width 144 height 29
paste input "516) 659-3493"
type input "(516) 659-3493"
click at [444, 177] on input "(917) 935-4352" at bounding box center [501, 173] width 144 height 29
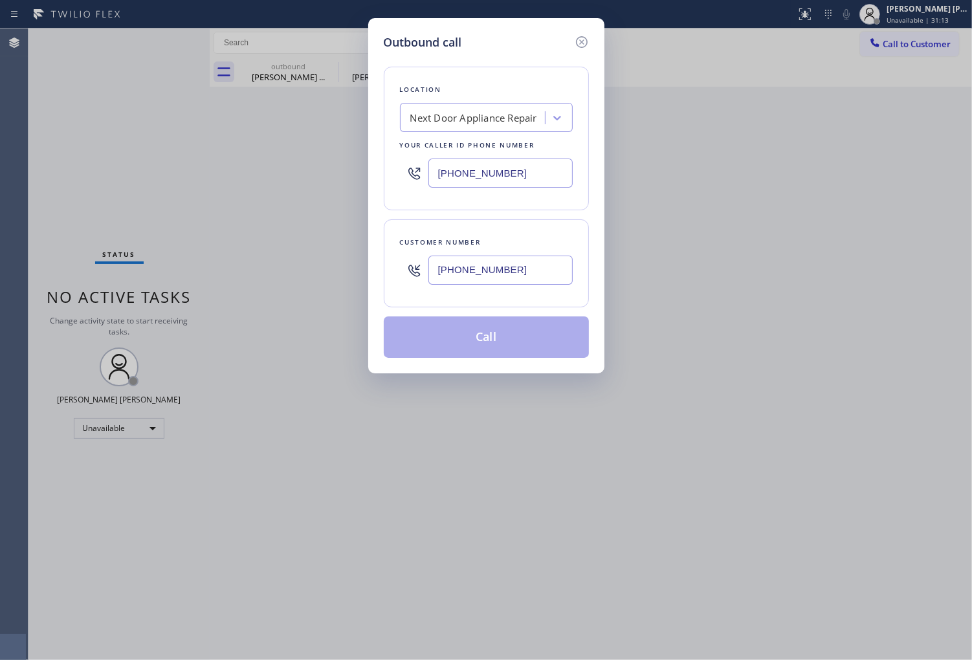
click at [444, 177] on input "(917) 935-4352" at bounding box center [501, 173] width 144 height 29
paste input "text"
type input "(917) 935-4352"
click at [509, 273] on input "(516) 659-3493" at bounding box center [501, 270] width 144 height 29
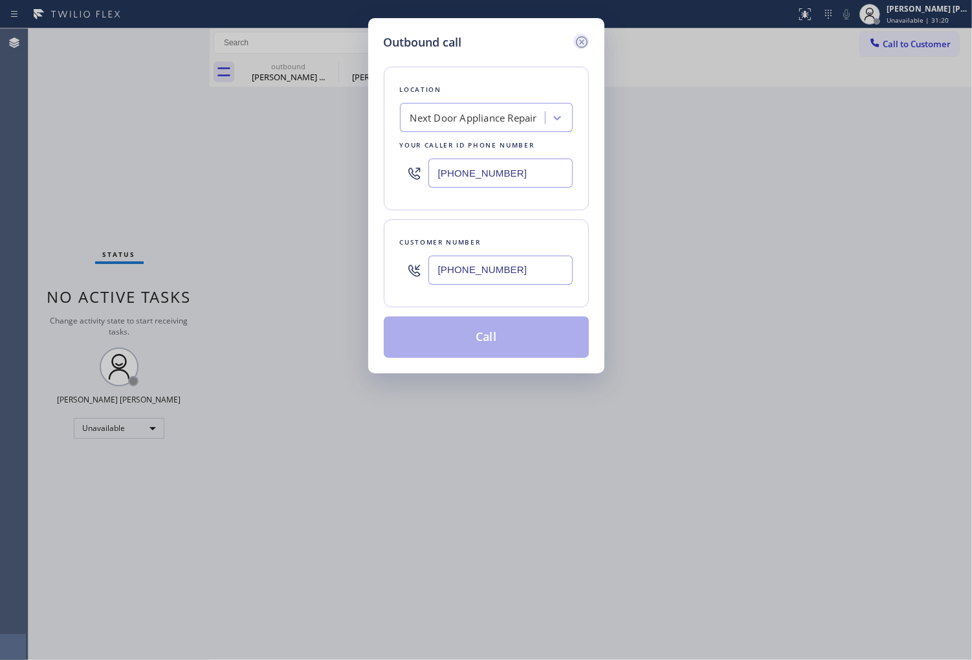
click at [583, 37] on icon at bounding box center [582, 42] width 16 height 16
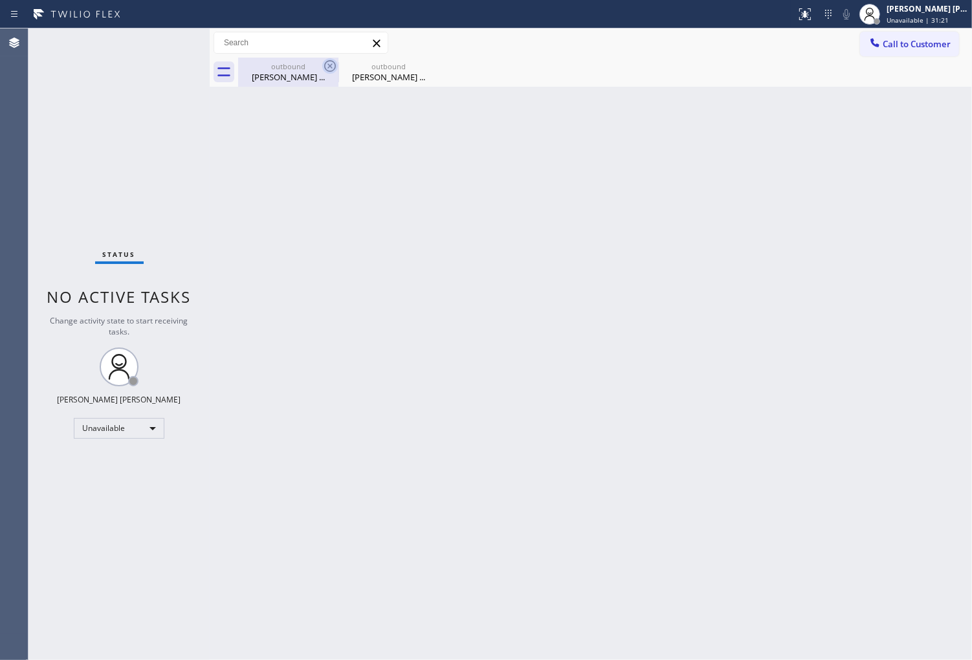
click at [332, 67] on icon at bounding box center [330, 66] width 16 height 16
click at [0, 0] on icon at bounding box center [0, 0] width 0 height 0
click at [332, 67] on div "outbound Diana ... outbound Diana ..." at bounding box center [605, 72] width 734 height 29
click at [902, 54] on button "Call to Customer" at bounding box center [909, 44] width 99 height 25
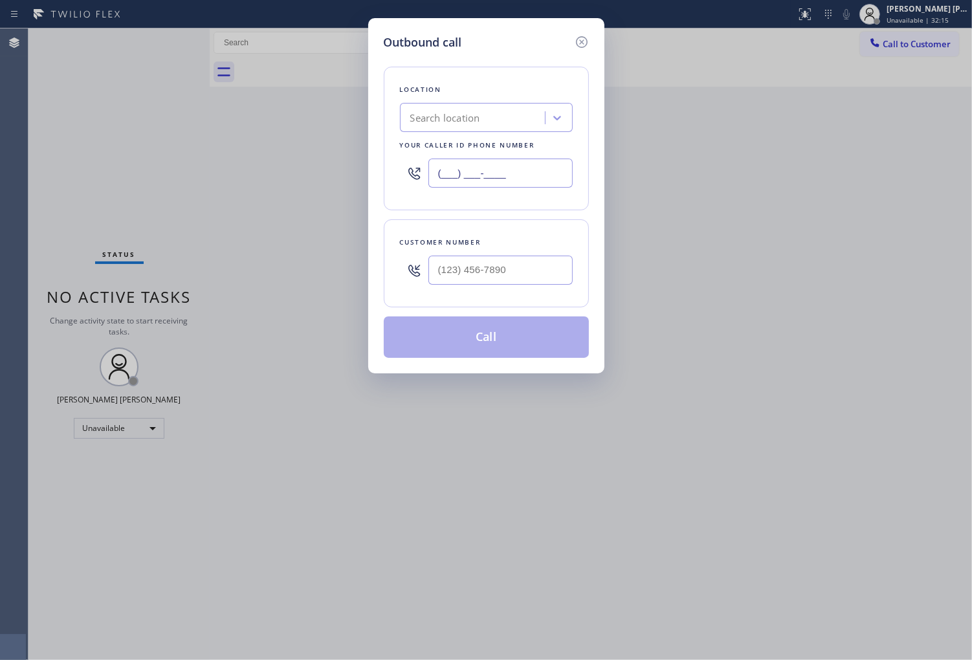
click at [477, 162] on input "(___) ___-____" at bounding box center [501, 173] width 144 height 29
paste input "917) 935-4352"
type input "(917) 935-4352"
click at [467, 263] on input "(___) ___-____" at bounding box center [501, 270] width 144 height 29
paste input "516) 659-3493"
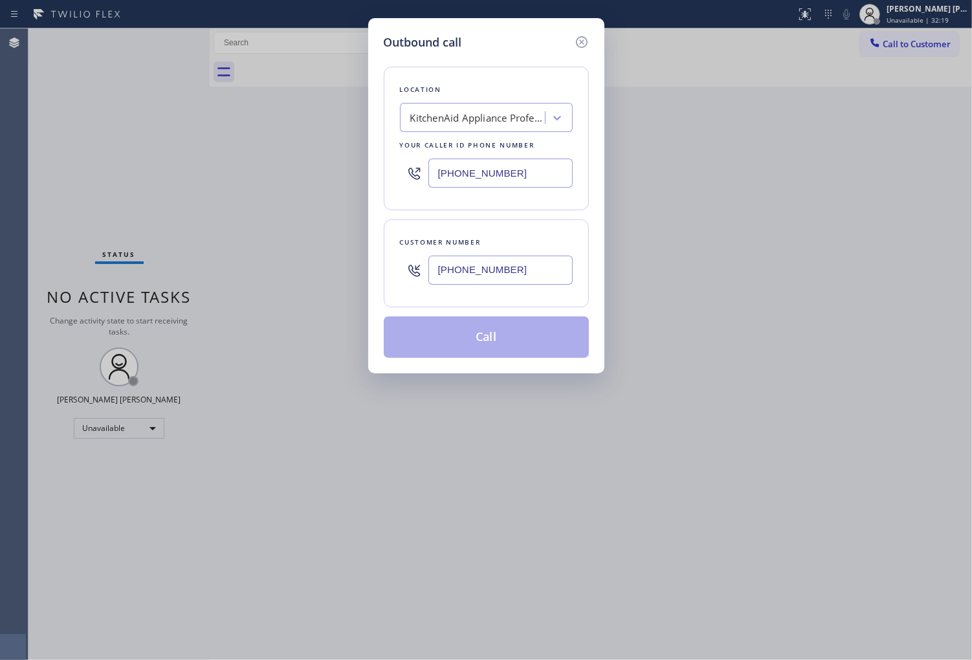
type input "(516) 659-3493"
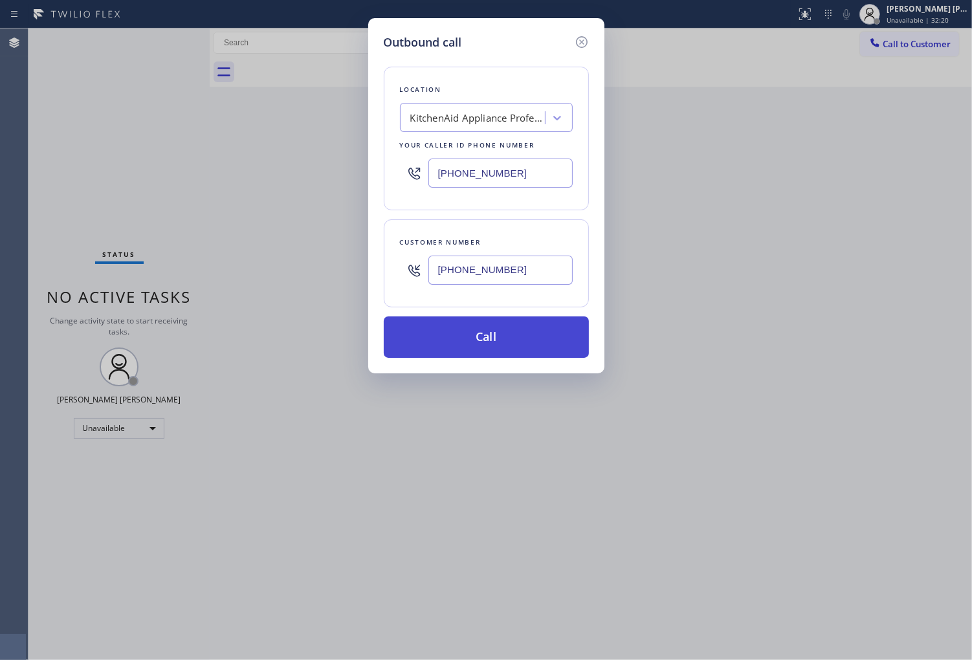
click at [501, 331] on button "Call" at bounding box center [486, 337] width 205 height 41
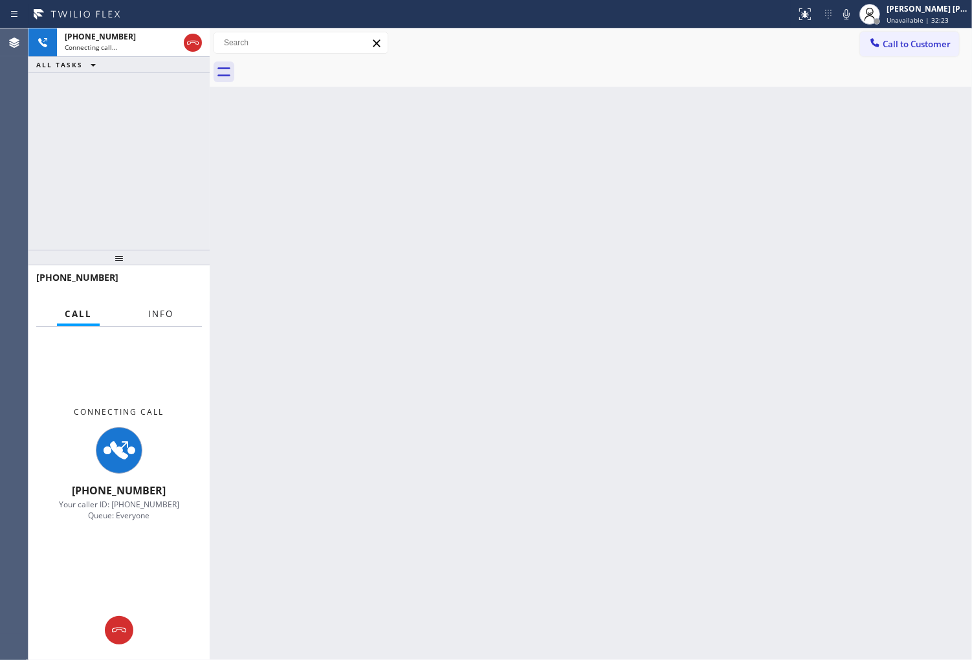
click at [172, 315] on span "Info" at bounding box center [160, 314] width 25 height 12
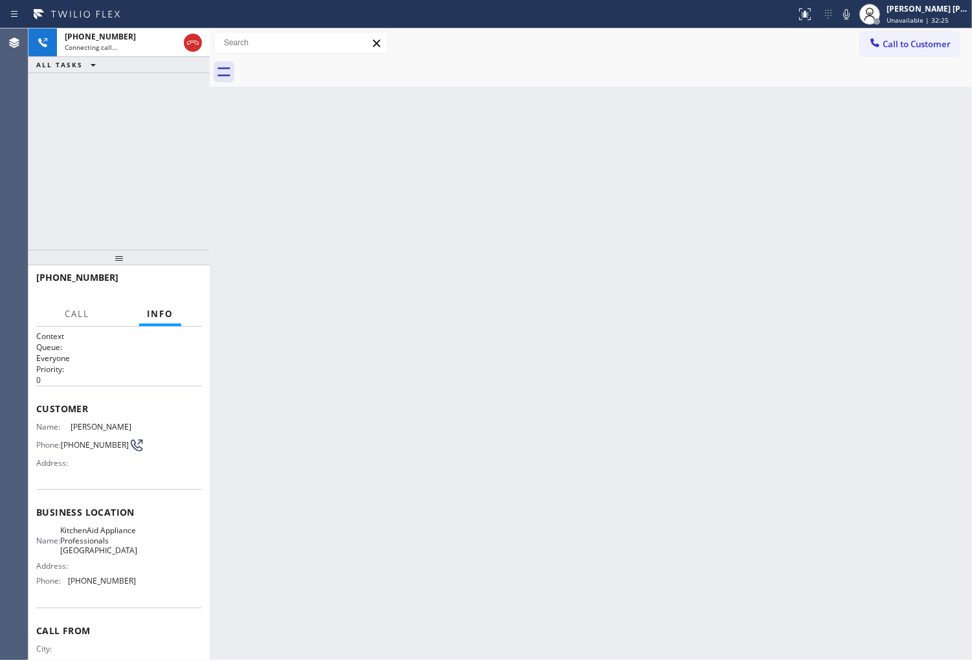
click at [98, 424] on span "Kara Sciretta" at bounding box center [103, 427] width 65 height 10
copy span "Kara Sciretta"
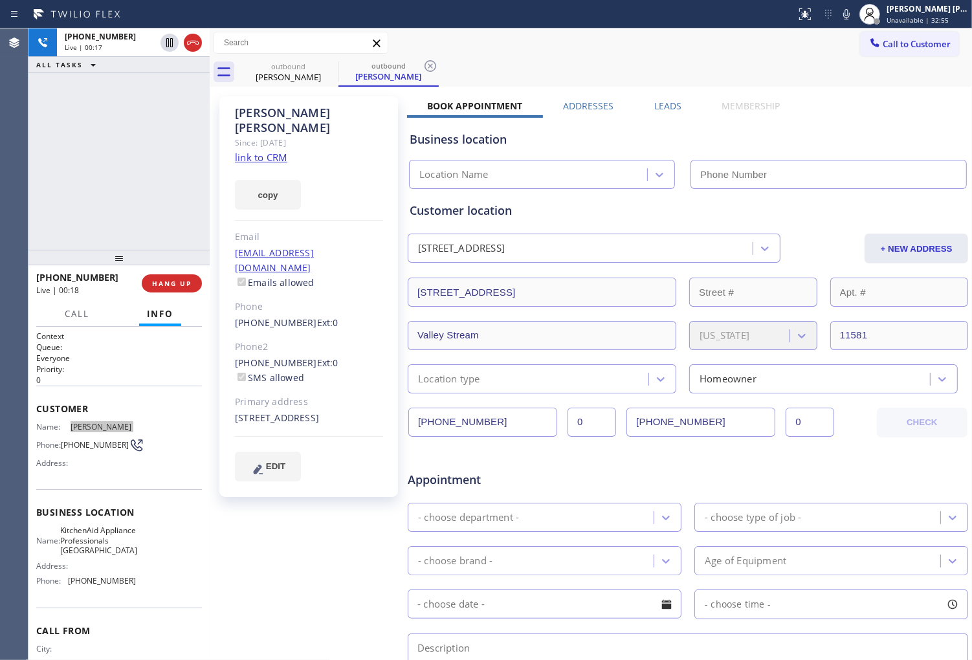
type input "(917) 935-4352"
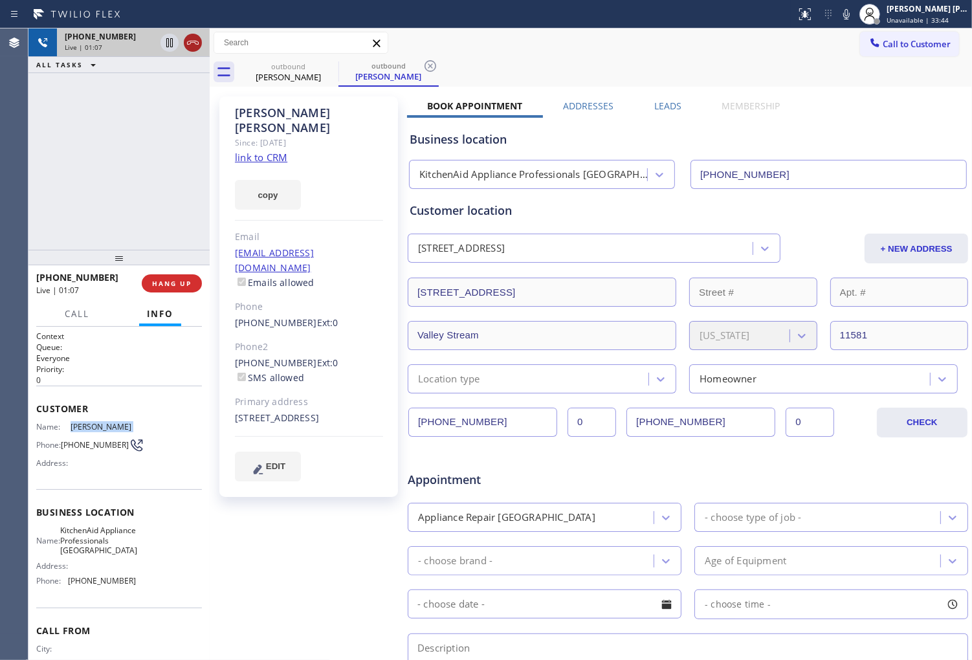
click at [195, 40] on icon at bounding box center [193, 43] width 16 height 16
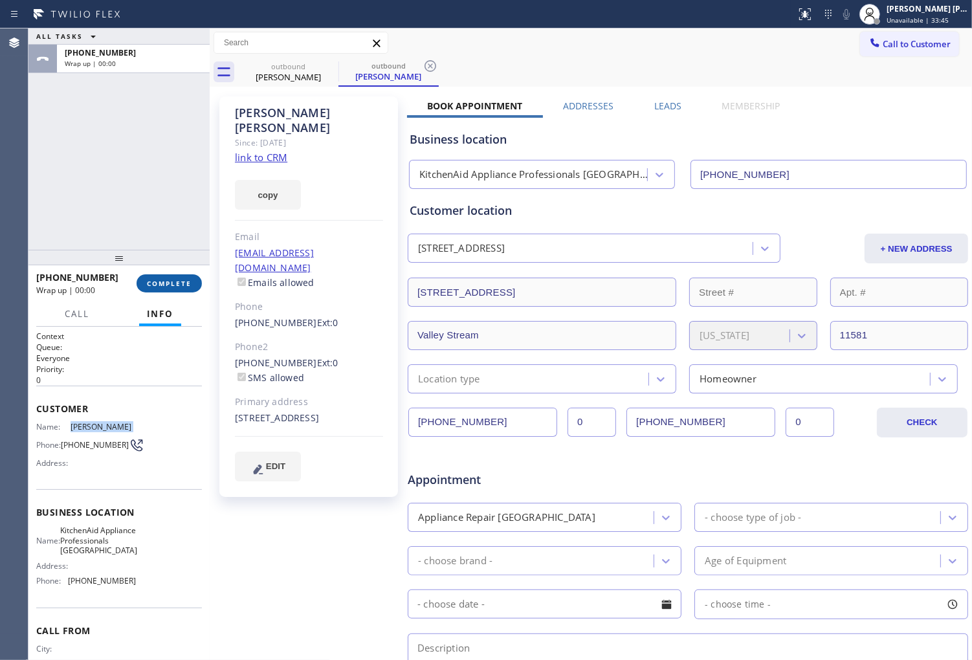
click at [182, 280] on span "COMPLETE" at bounding box center [169, 283] width 45 height 9
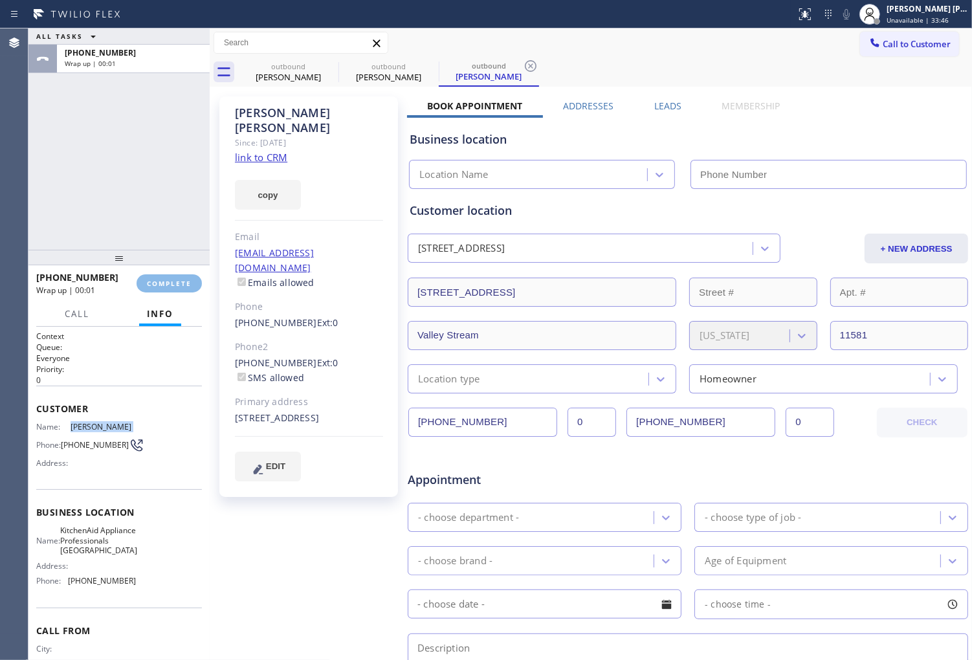
type input "(917) 935-4352"
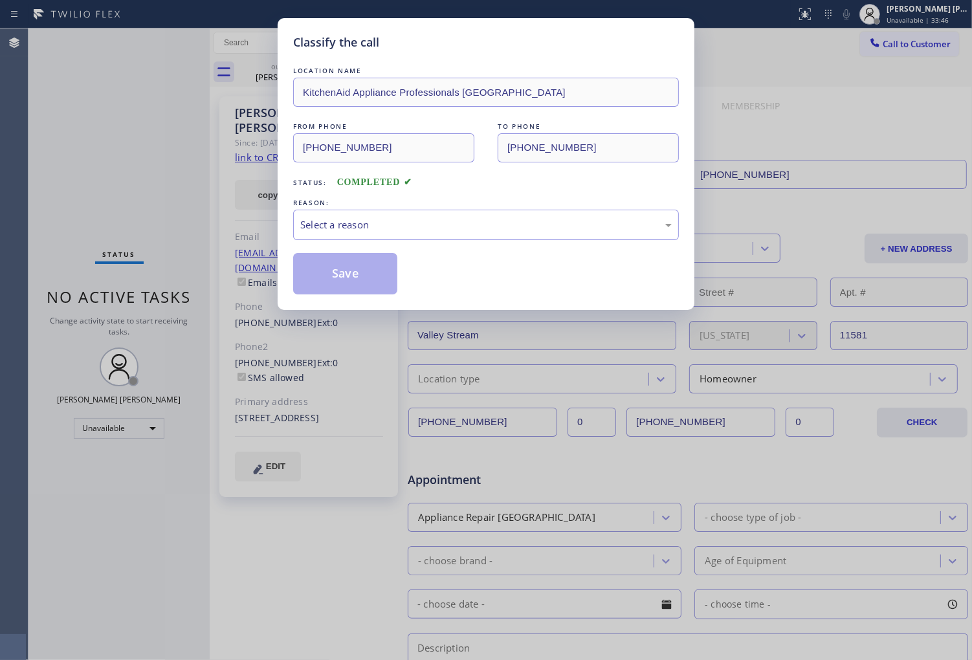
click at [368, 229] on div "Select a reason" at bounding box center [486, 224] width 372 height 15
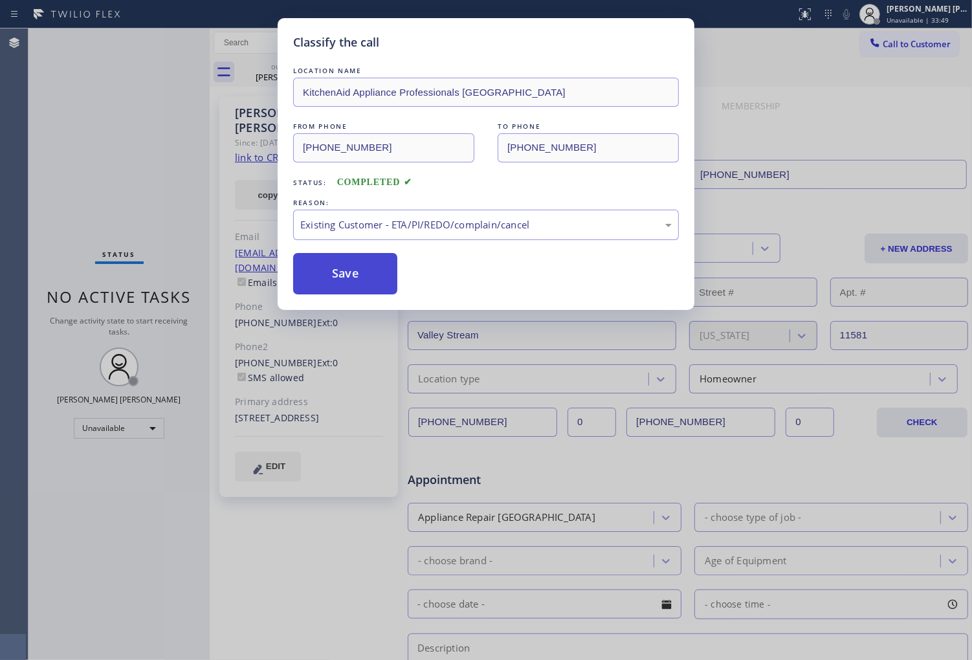
click at [347, 275] on button "Save" at bounding box center [345, 273] width 104 height 41
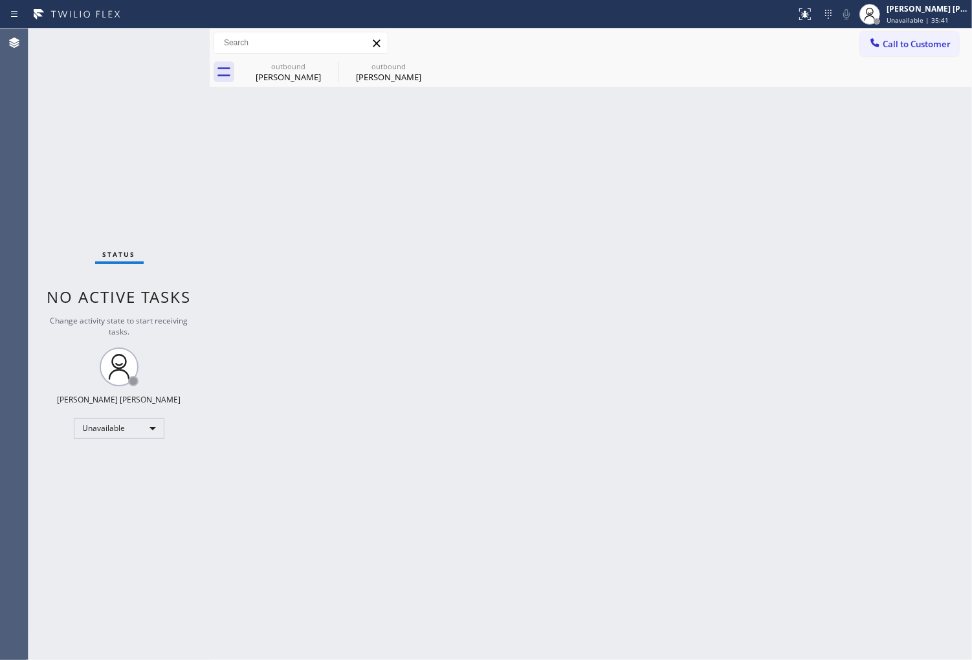
click at [0, 0] on icon at bounding box center [0, 0] width 0 height 0
click at [909, 50] on button "Call to Customer" at bounding box center [909, 44] width 99 height 25
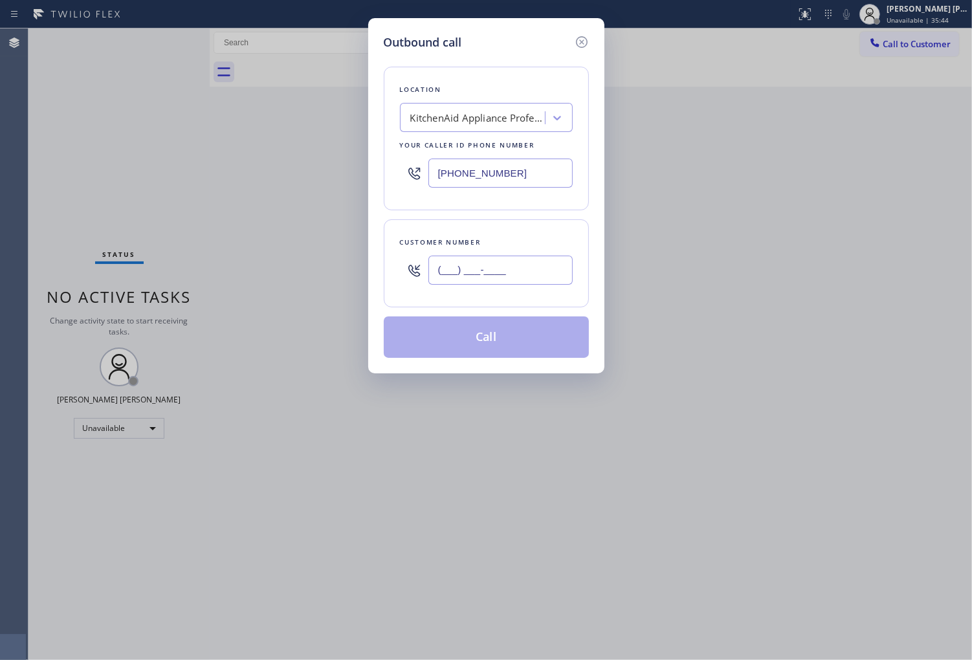
click at [557, 264] on input "(___) ___-____" at bounding box center [501, 270] width 144 height 29
paste input "818) 378-8124"
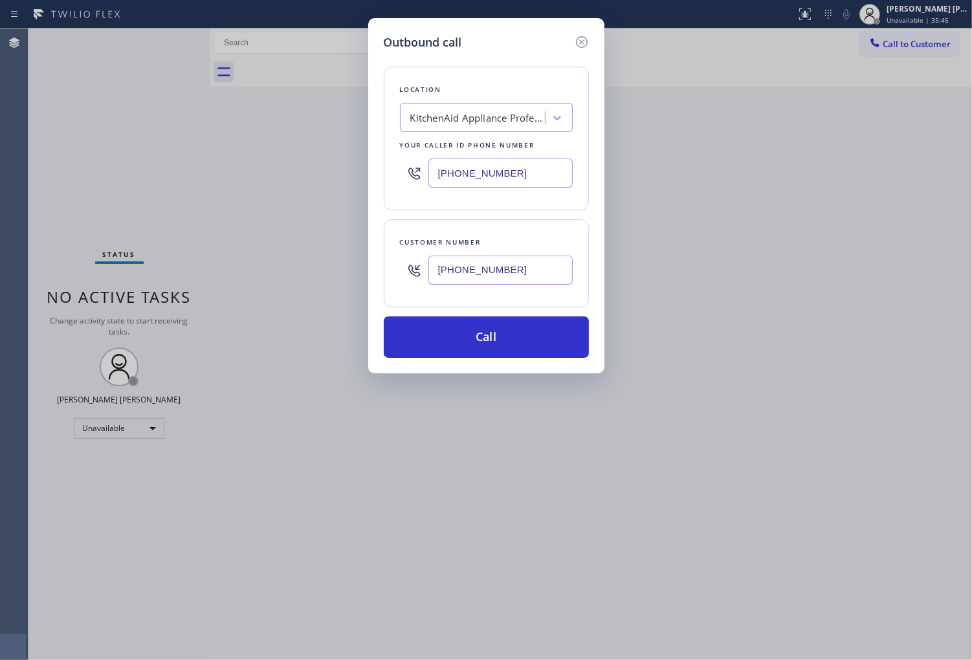
type input "(818) 378-8124"
click at [505, 165] on input "(917) 935-4352" at bounding box center [501, 173] width 144 height 29
paste input "818) 696-5156"
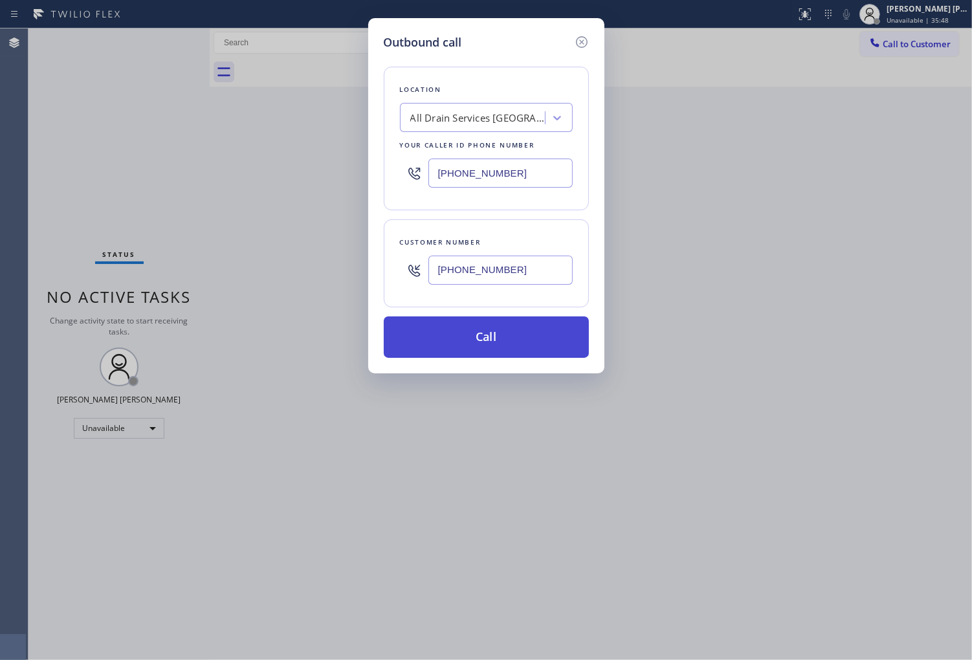
type input "(818) 696-5156"
click at [525, 350] on button "Call" at bounding box center [486, 337] width 205 height 41
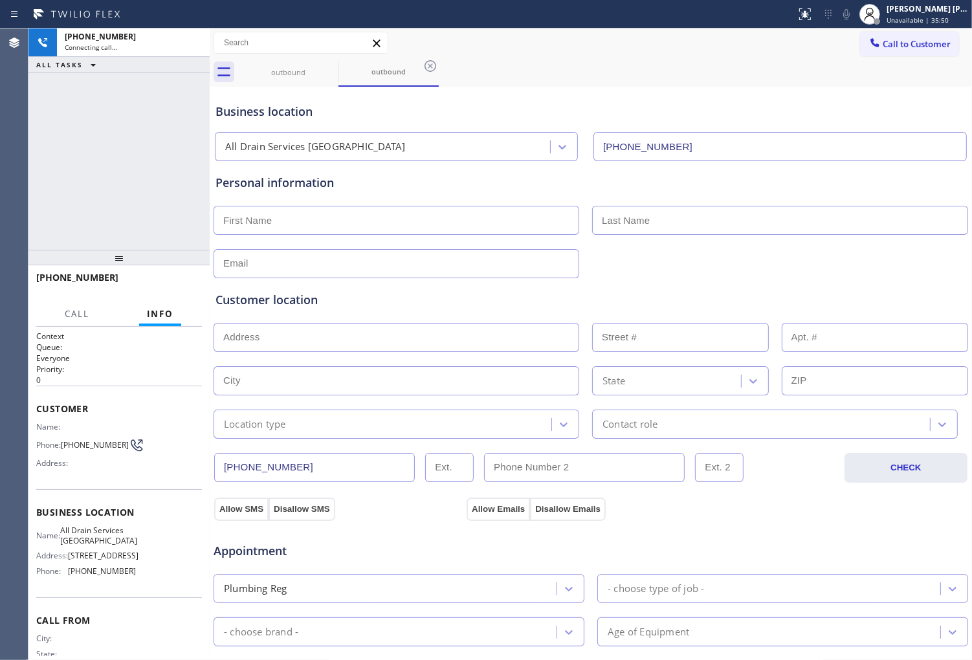
type input "(818) 696-5156"
click at [331, 65] on icon at bounding box center [330, 66] width 12 height 12
drag, startPoint x: 1, startPoint y: 117, endPoint x: 74, endPoint y: 137, distance: 75.7
click at [1, 117] on div "Agent Desktop" at bounding box center [14, 344] width 28 height 632
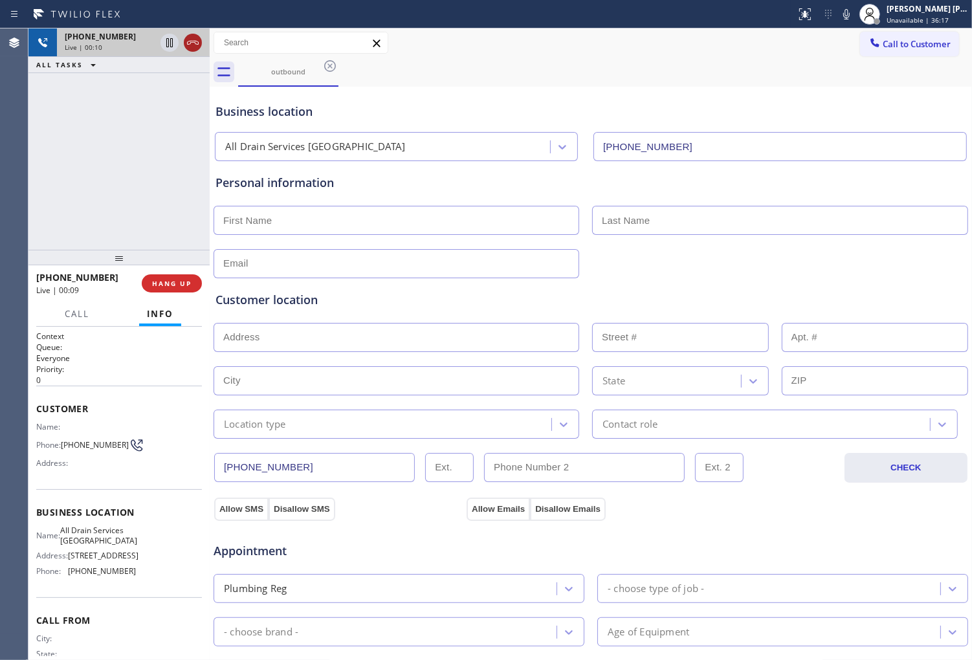
click at [191, 43] on icon at bounding box center [193, 43] width 16 height 16
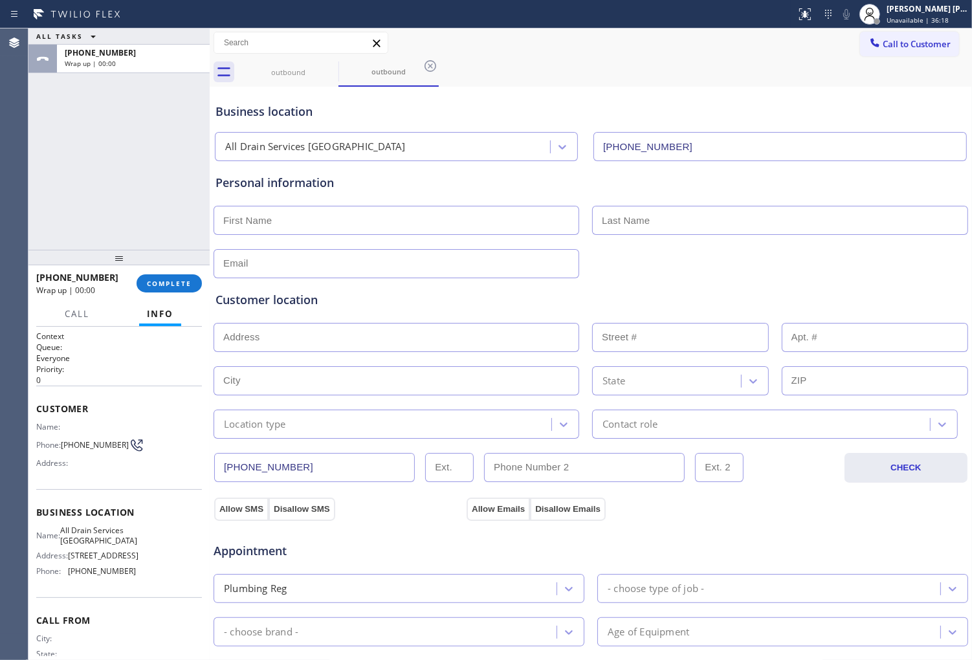
type input "(818) 696-5156"
click at [69, 272] on span "+18183788124" at bounding box center [77, 277] width 82 height 12
copy span "+18183788124"
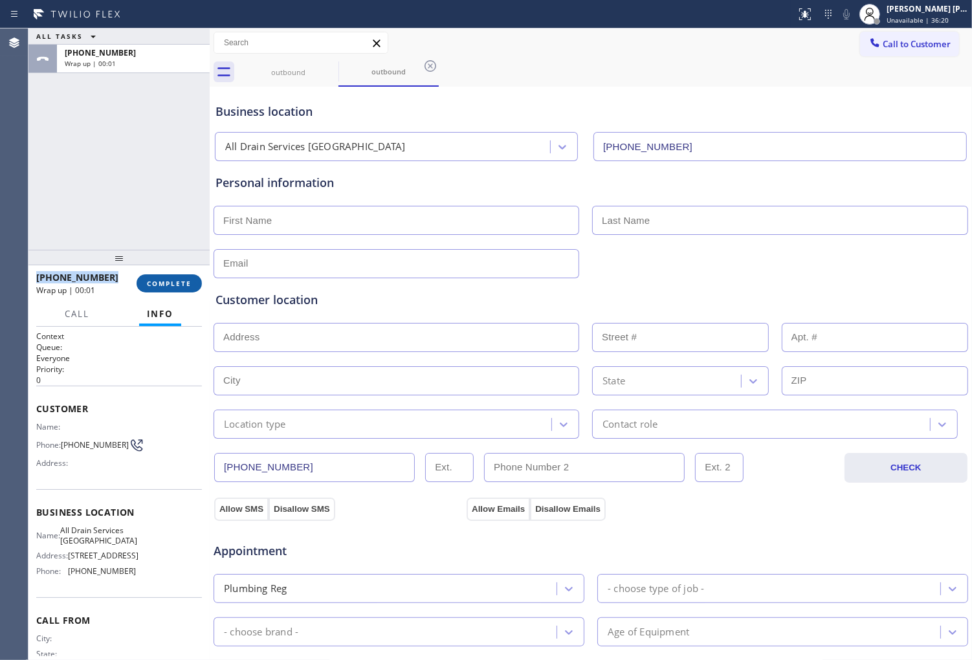
click at [184, 291] on button "COMPLETE" at bounding box center [169, 283] width 65 height 18
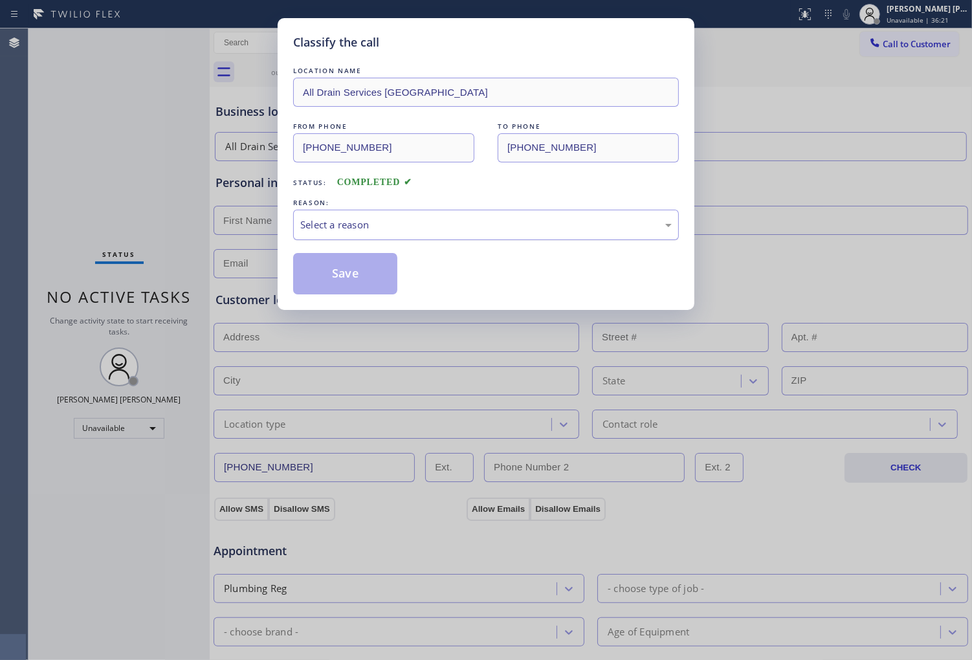
click at [435, 216] on div "Select a reason" at bounding box center [486, 225] width 386 height 30
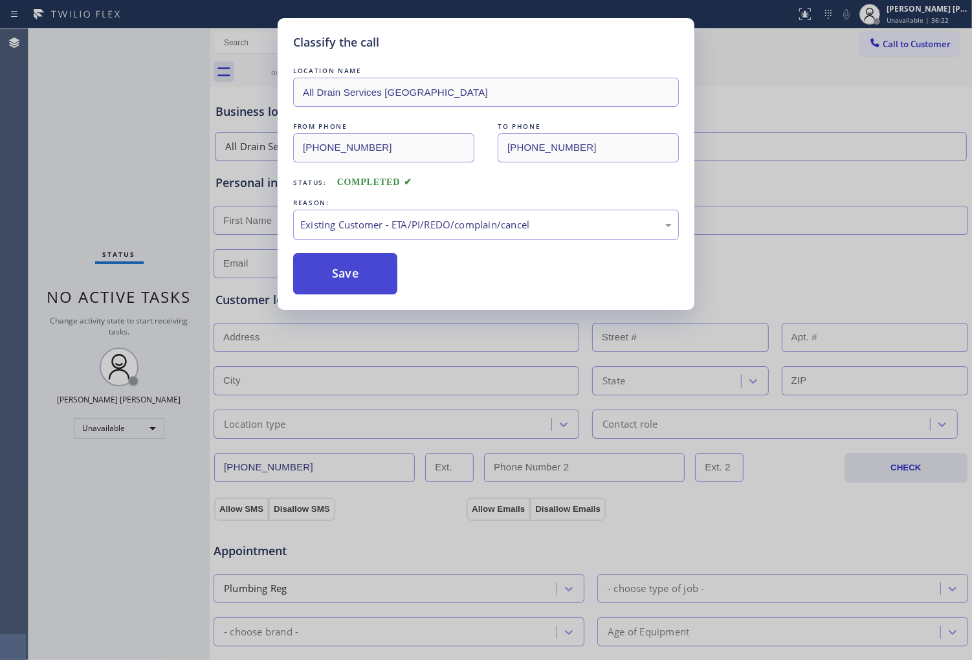
click at [344, 281] on button "Save" at bounding box center [345, 273] width 104 height 41
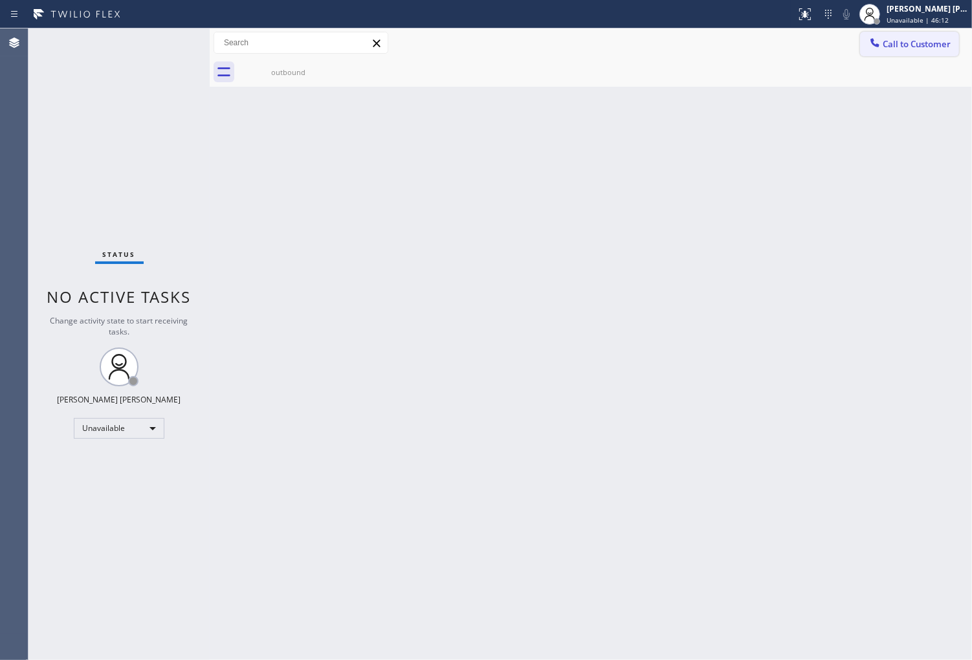
click at [920, 49] on span "Call to Customer" at bounding box center [917, 44] width 68 height 12
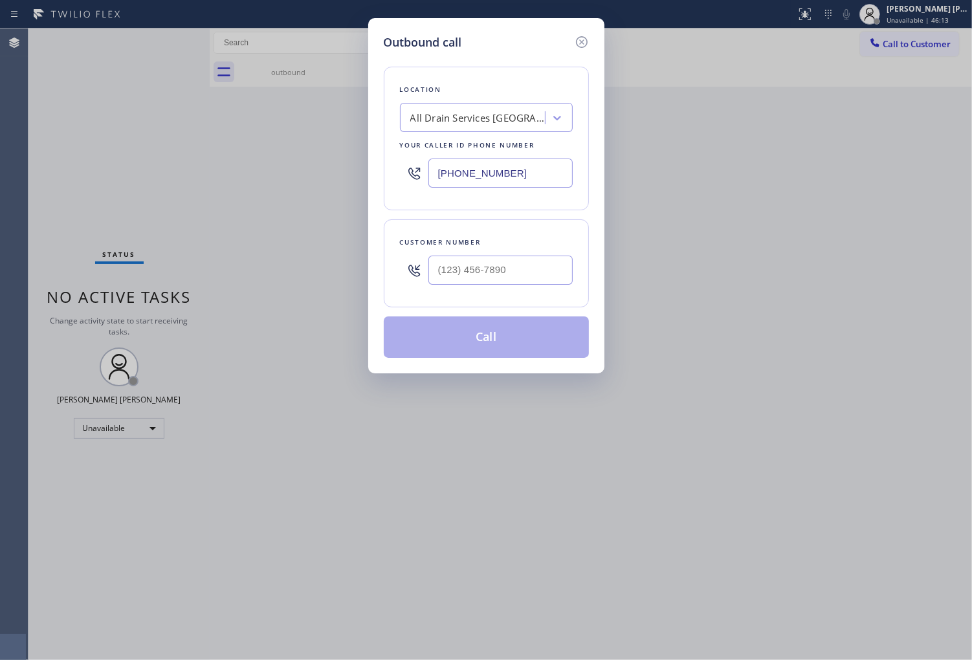
click at [475, 166] on input "(818) 696-5156" at bounding box center [501, 173] width 144 height 29
click at [508, 179] on input "(818) 696-5156" at bounding box center [501, 173] width 144 height 29
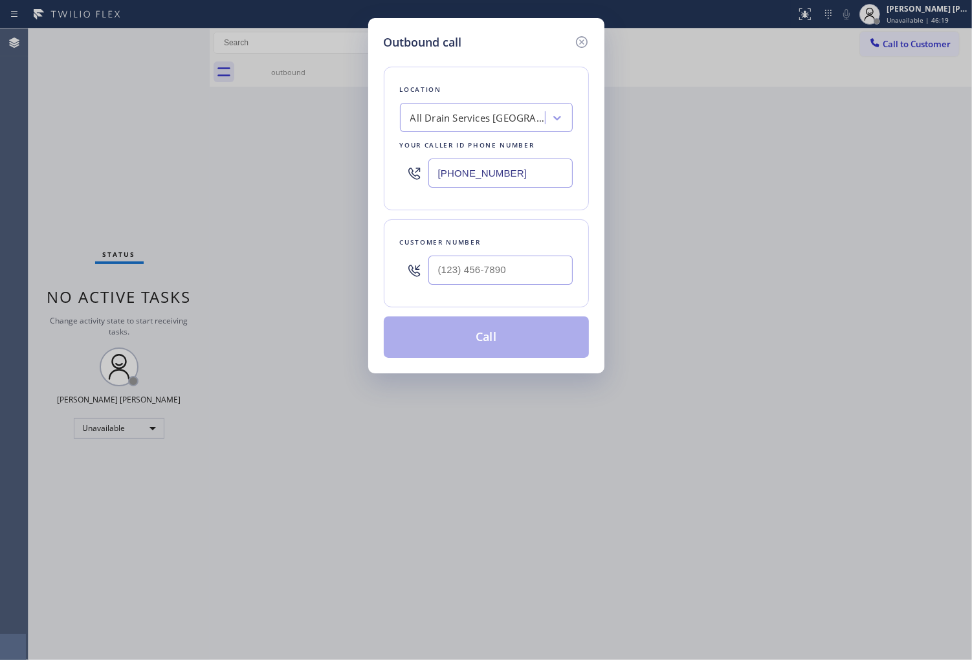
paste input "561) 600-8679"
type input "(561) 600-8679"
click at [495, 267] on input "(___) ___-____" at bounding box center [501, 270] width 144 height 29
paste input "305) 331-5407"
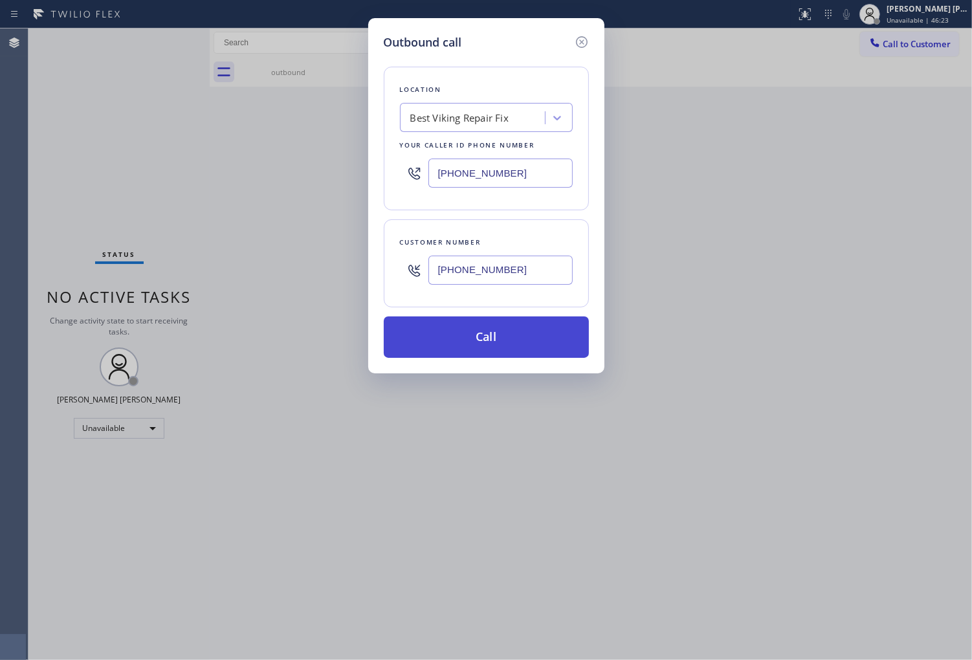
type input "(305) 331-5407"
click at [494, 344] on button "Call" at bounding box center [486, 337] width 205 height 41
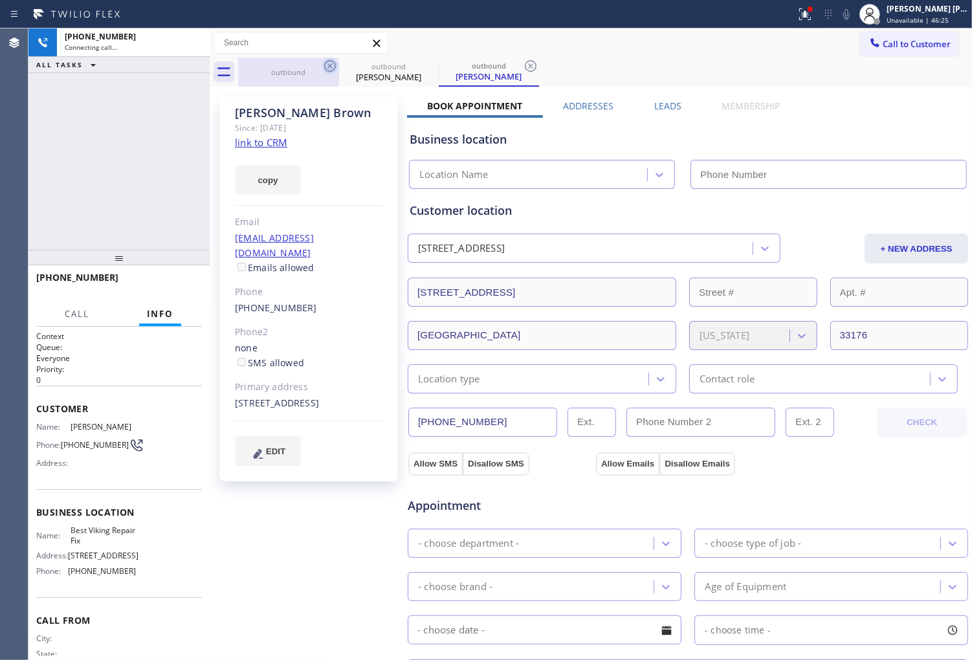
click at [326, 63] on icon at bounding box center [330, 66] width 12 height 12
click at [285, 117] on div "Alexandra Brown" at bounding box center [309, 113] width 148 height 15
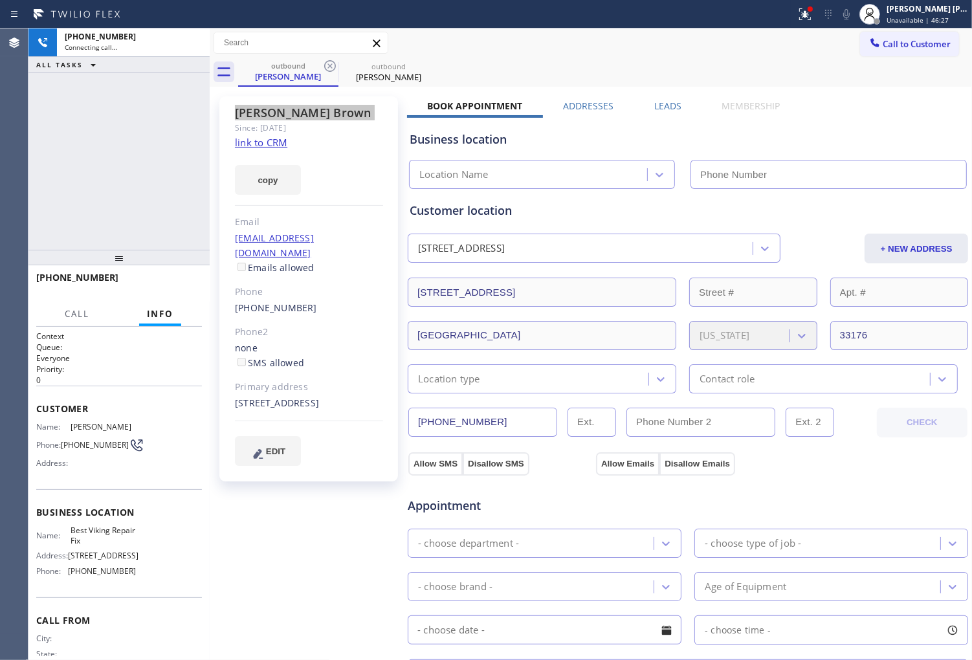
type input "(561) 600-8679"
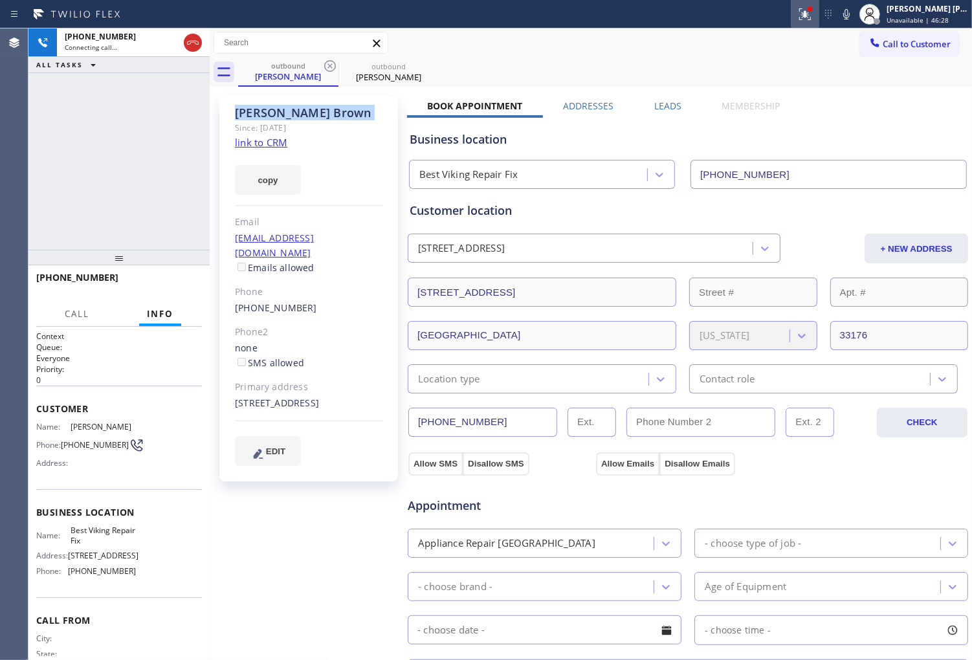
click at [810, 16] on div at bounding box center [805, 14] width 28 height 16
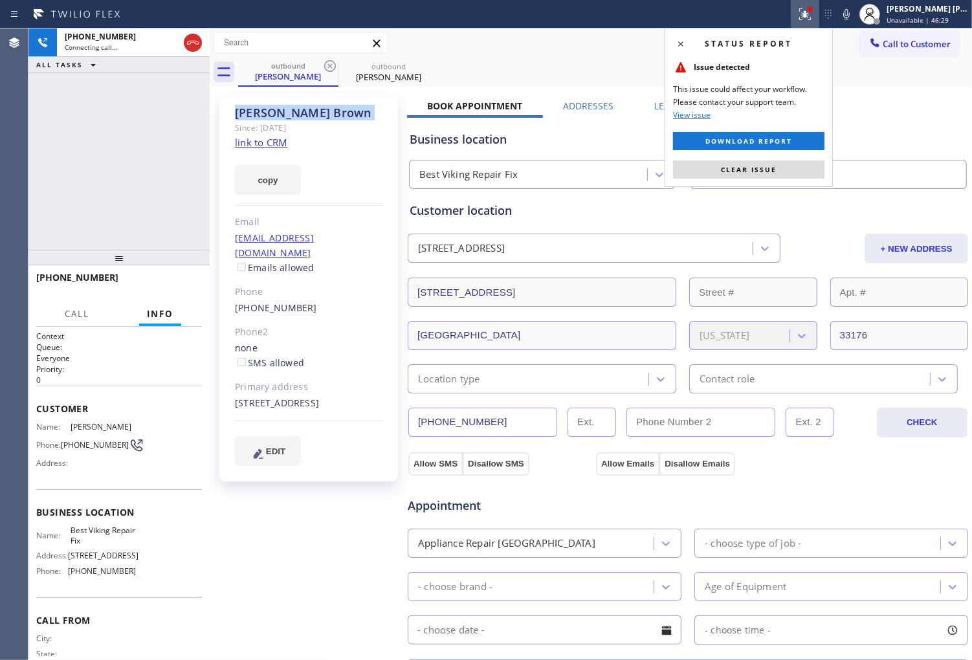
click at [759, 167] on span "Clear issue" at bounding box center [749, 169] width 56 height 9
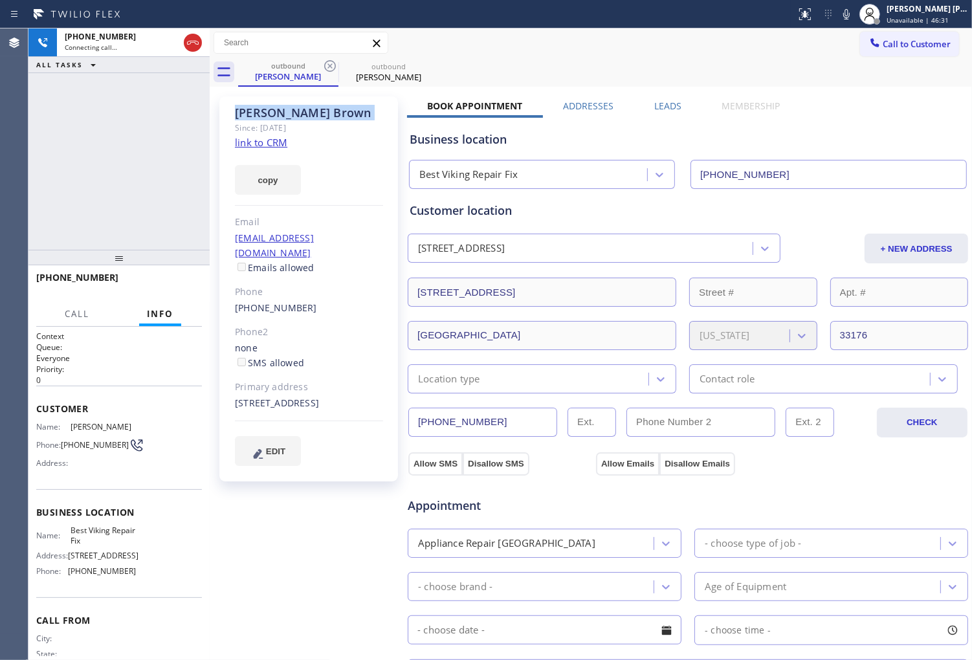
click at [203, 159] on div "+13053315407 Connecting call… ALL TASKS ALL TASKS ACTIVE TASKS TASKS IN WRAP UP" at bounding box center [118, 138] width 181 height 221
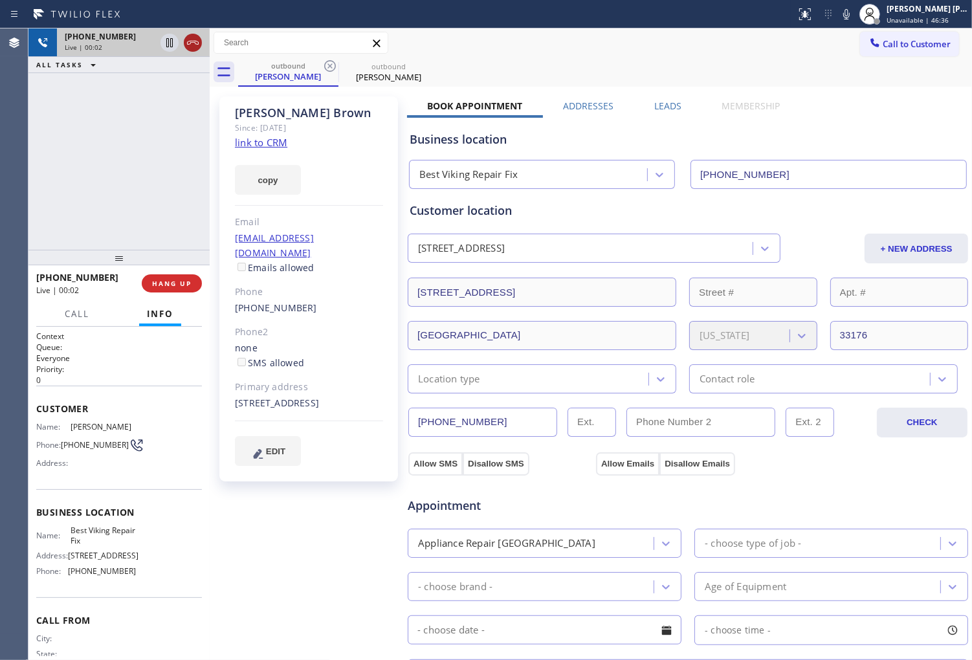
click at [201, 43] on icon at bounding box center [193, 43] width 16 height 16
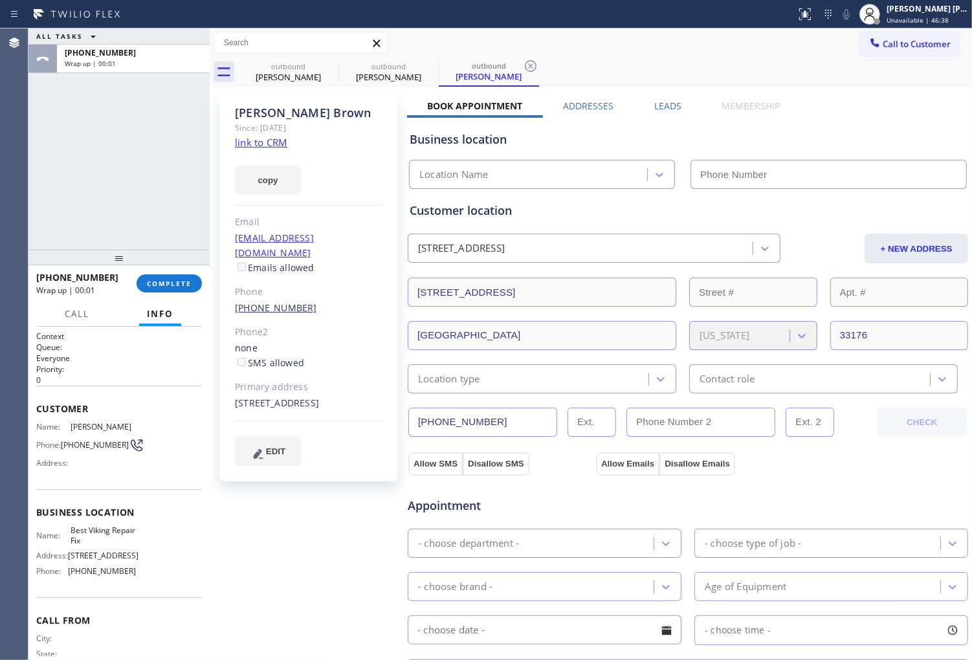
click at [273, 302] on link "(305) 331-5407" at bounding box center [276, 308] width 82 height 12
type input "(561) 600-8679"
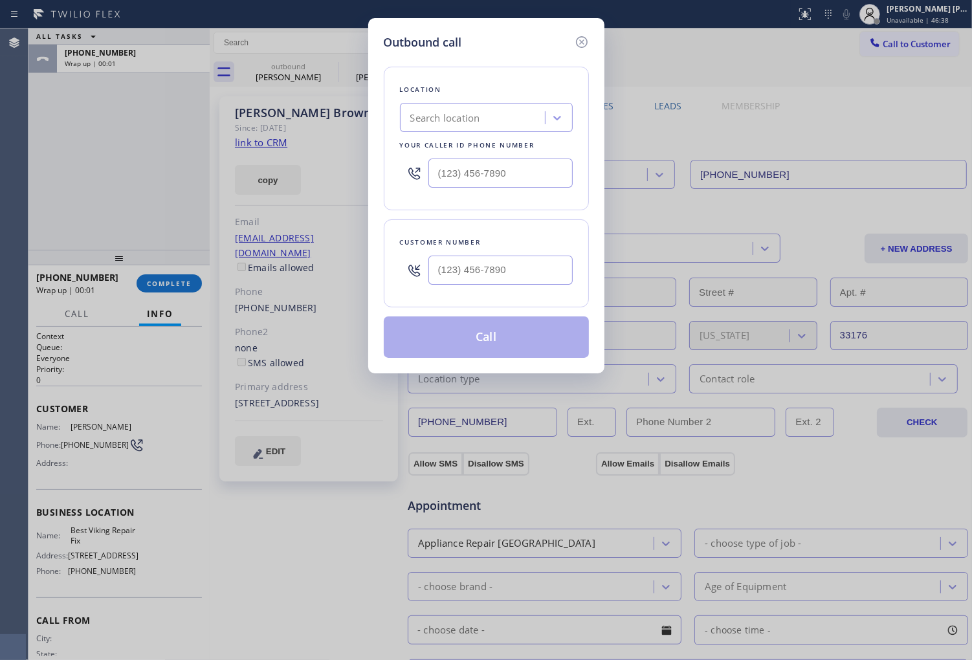
type input "(561) 600-8679"
type input "(305) 331-5407"
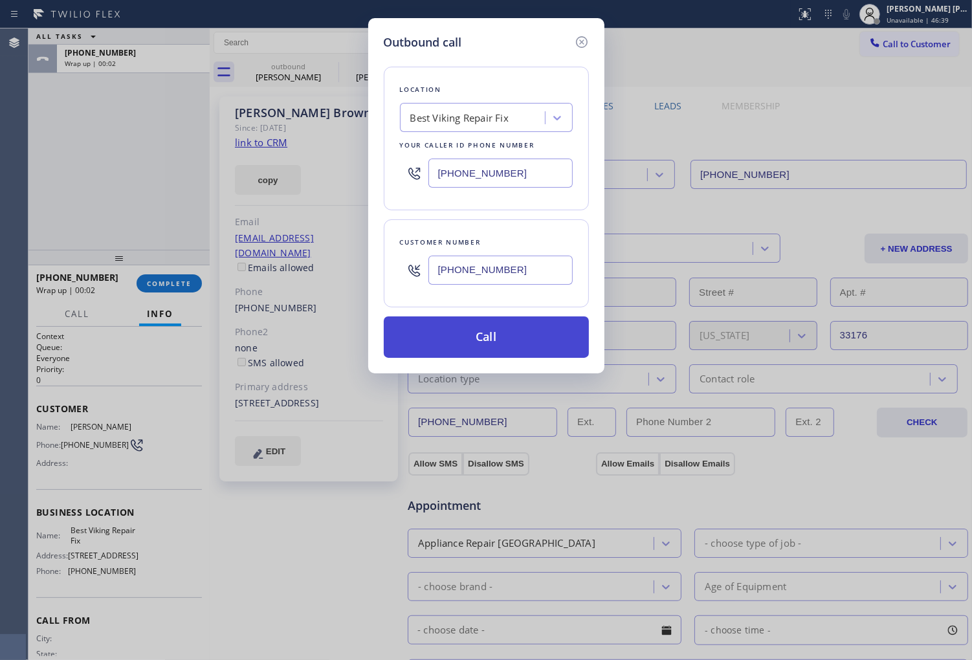
click at [518, 338] on button "Call" at bounding box center [486, 337] width 205 height 41
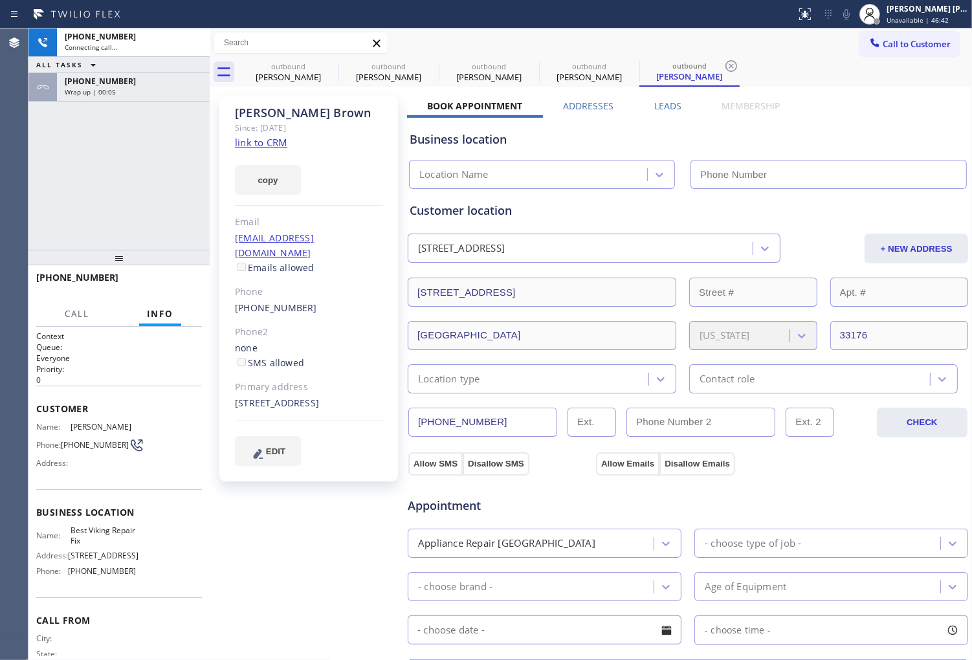
type input "(561) 600-8679"
drag, startPoint x: 170, startPoint y: 91, endPoint x: 159, endPoint y: 97, distance: 12.5
click at [170, 91] on div "Wrap up | 00:08" at bounding box center [133, 91] width 137 height 9
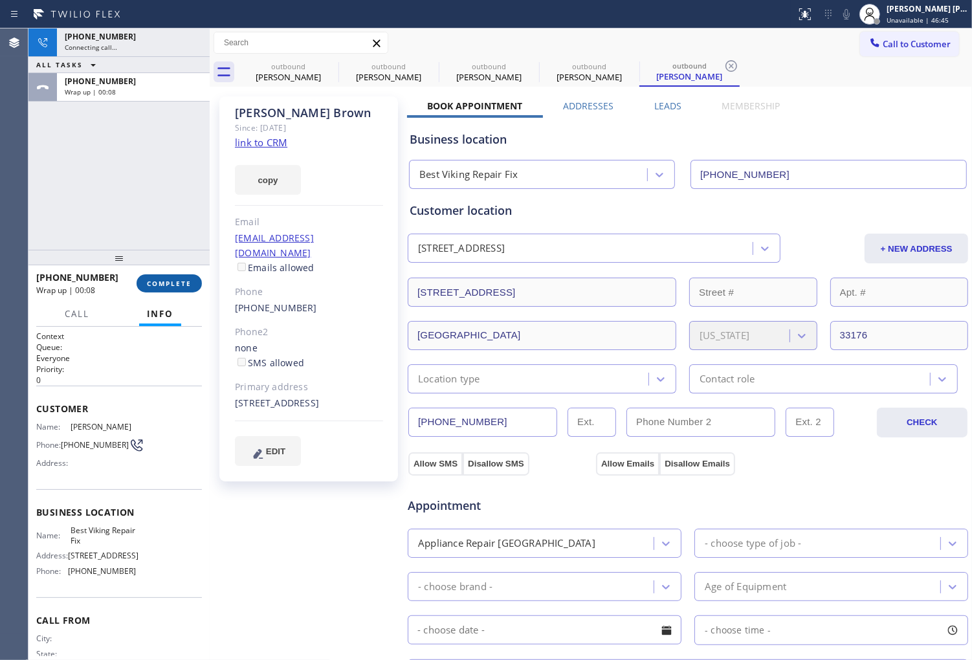
click at [164, 279] on span "COMPLETE" at bounding box center [169, 283] width 45 height 9
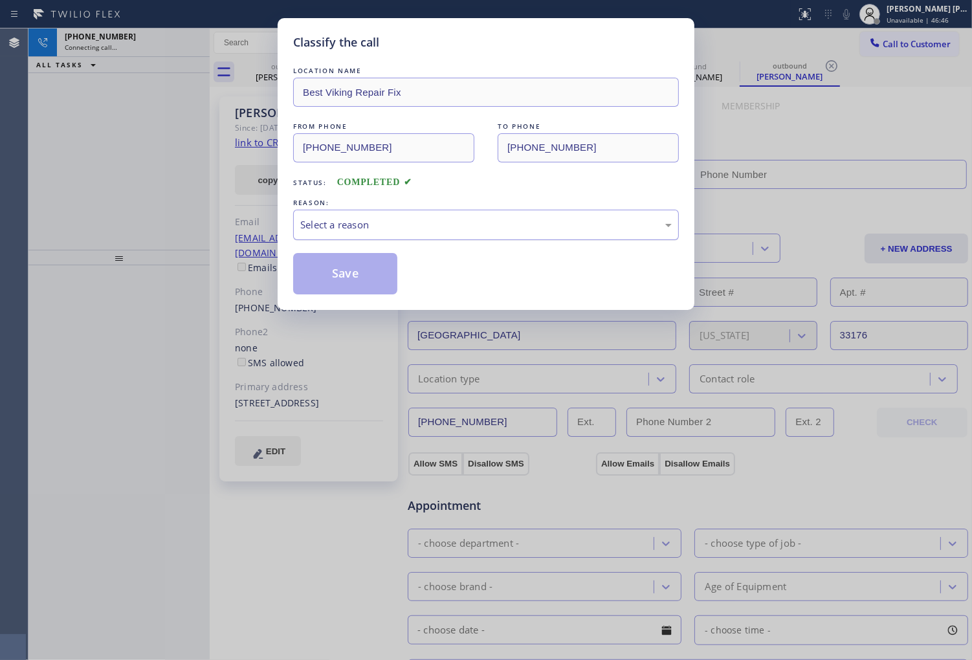
type input "(561) 600-8679"
click at [343, 233] on div "Select a reason" at bounding box center [486, 225] width 386 height 30
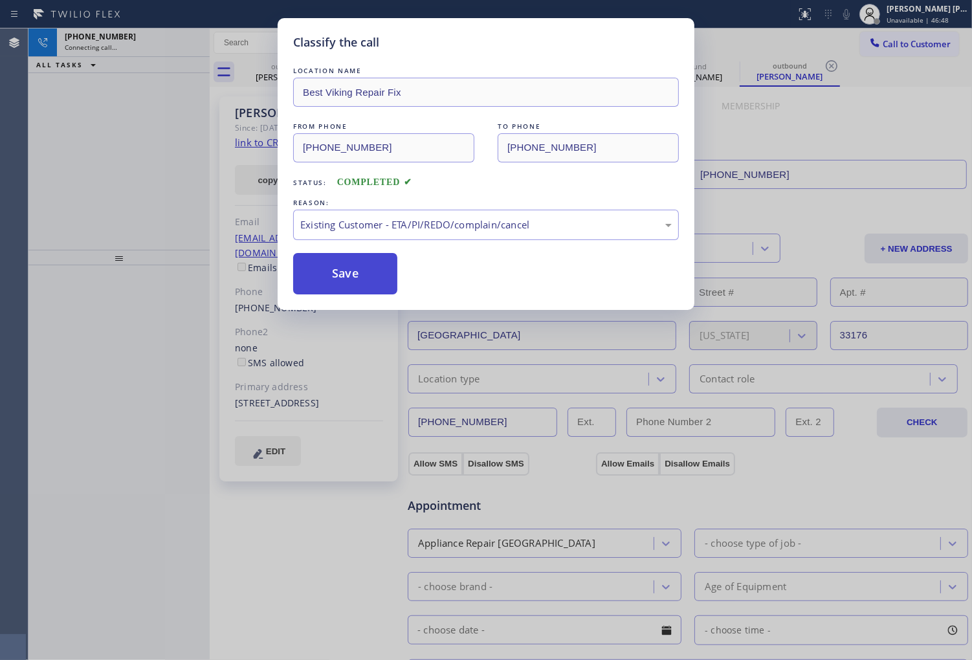
click at [337, 280] on button "Save" at bounding box center [345, 273] width 104 height 41
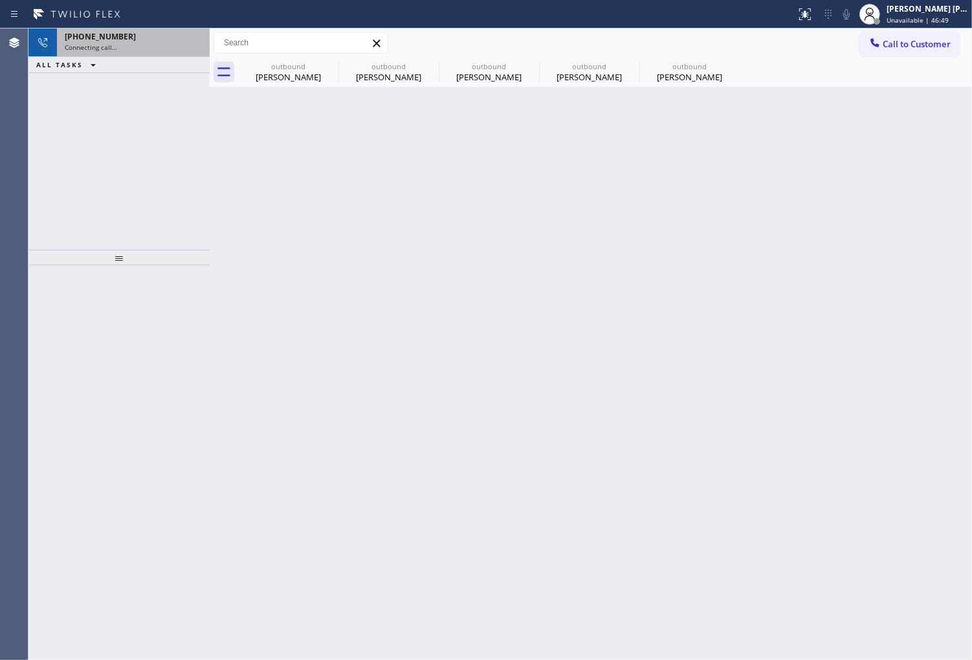
click at [163, 44] on div "Connecting call…" at bounding box center [133, 47] width 137 height 9
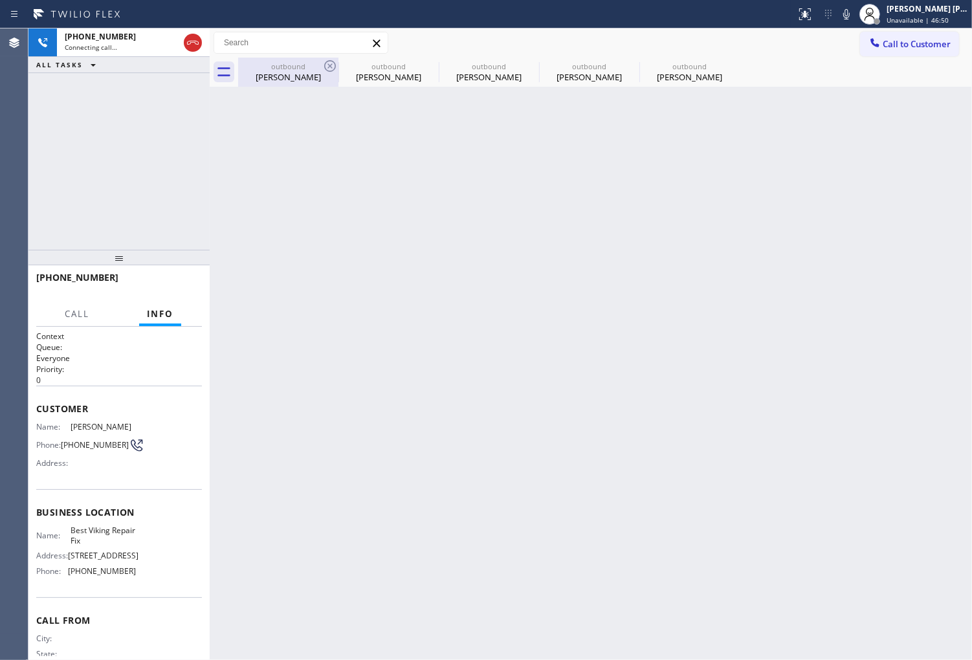
click at [309, 74] on div "Alexandra Brown" at bounding box center [288, 77] width 98 height 12
drag, startPoint x: 309, startPoint y: 74, endPoint x: 318, endPoint y: 69, distance: 9.9
click at [309, 74] on div "Alexandra Brown" at bounding box center [288, 77] width 98 height 12
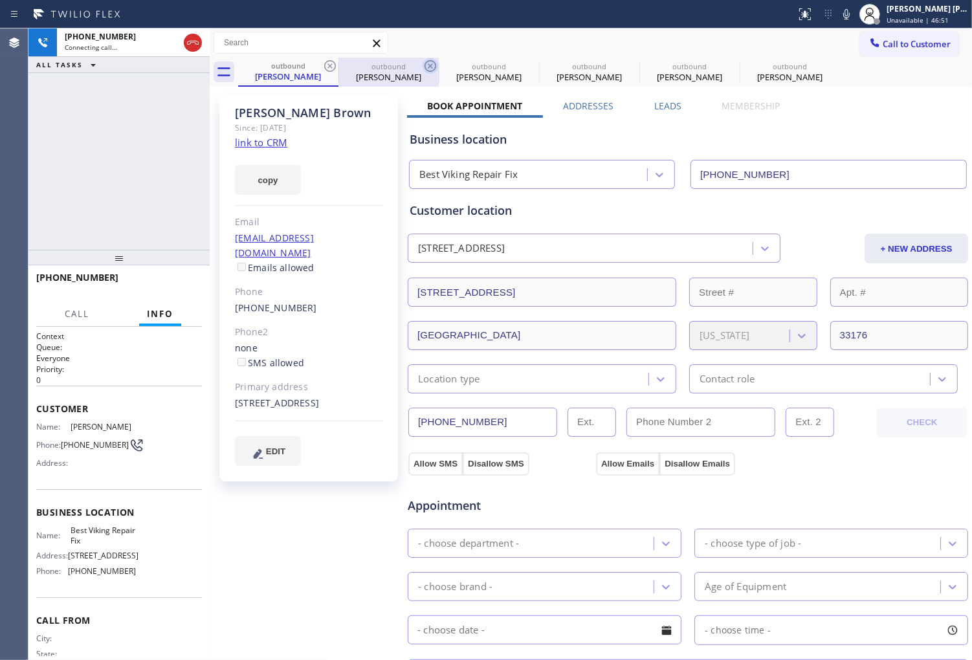
click at [329, 66] on icon at bounding box center [330, 66] width 12 height 12
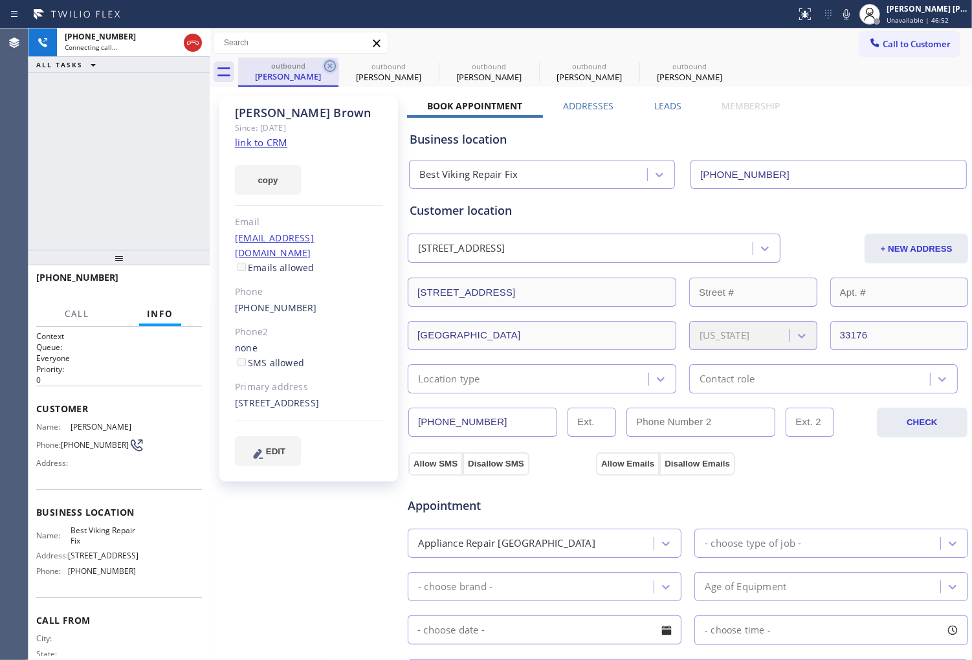
click at [330, 66] on icon at bounding box center [330, 66] width 12 height 12
click at [332, 66] on icon at bounding box center [330, 66] width 16 height 16
click at [170, 100] on div "+13053315407 Connecting call… ALL TASKS ALL TASKS ACTIVE TASKS TASKS IN WRAP UP" at bounding box center [118, 138] width 181 height 221
click at [210, 43] on div at bounding box center [210, 344] width 0 height 632
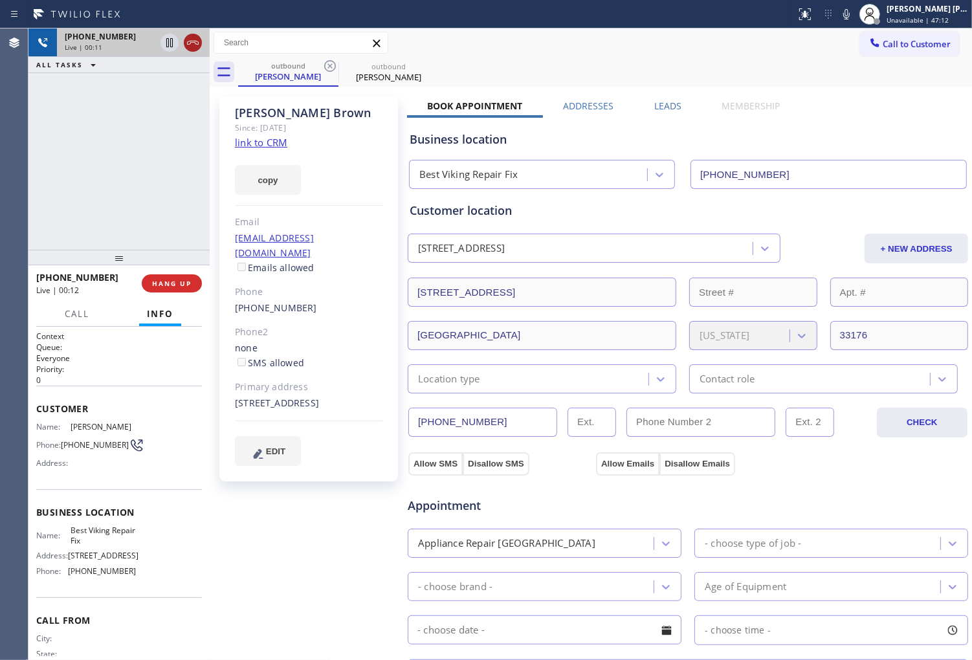
click at [190, 49] on icon at bounding box center [193, 43] width 16 height 16
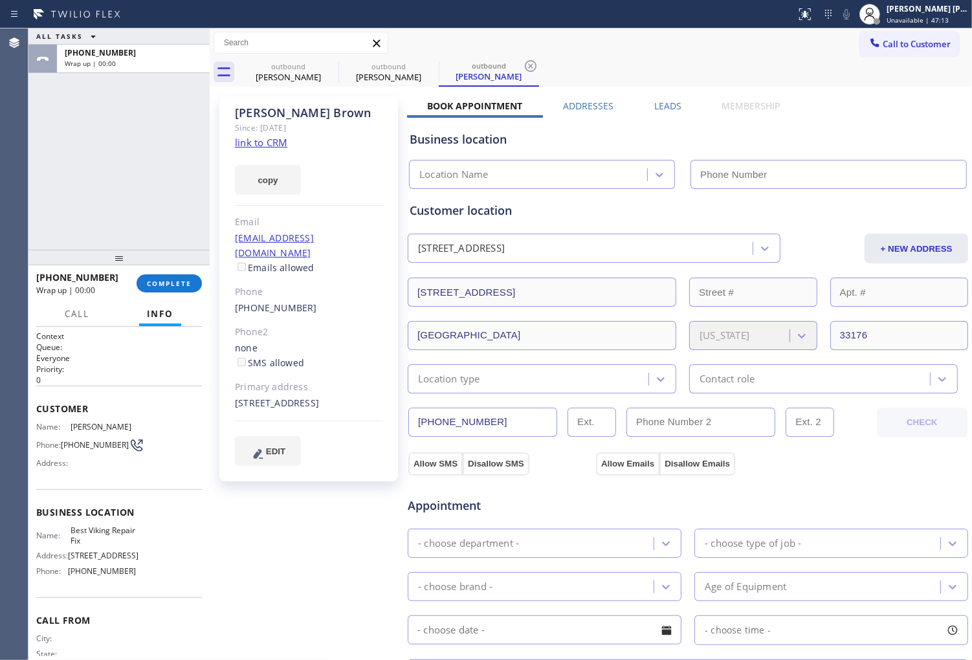
click at [667, 101] on label "Leads" at bounding box center [667, 106] width 27 height 12
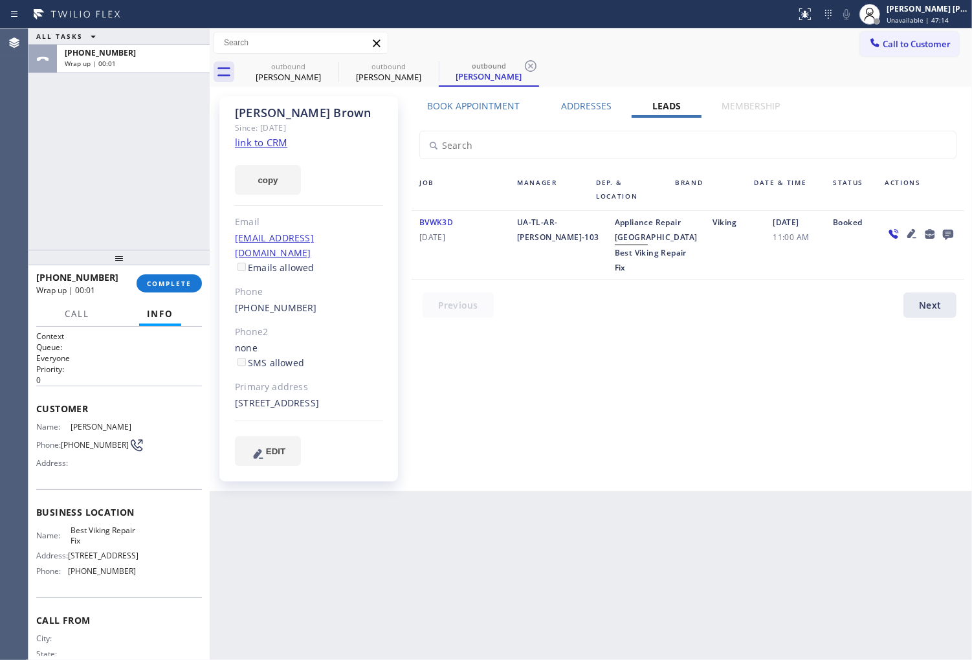
click at [945, 227] on icon at bounding box center [949, 234] width 16 height 16
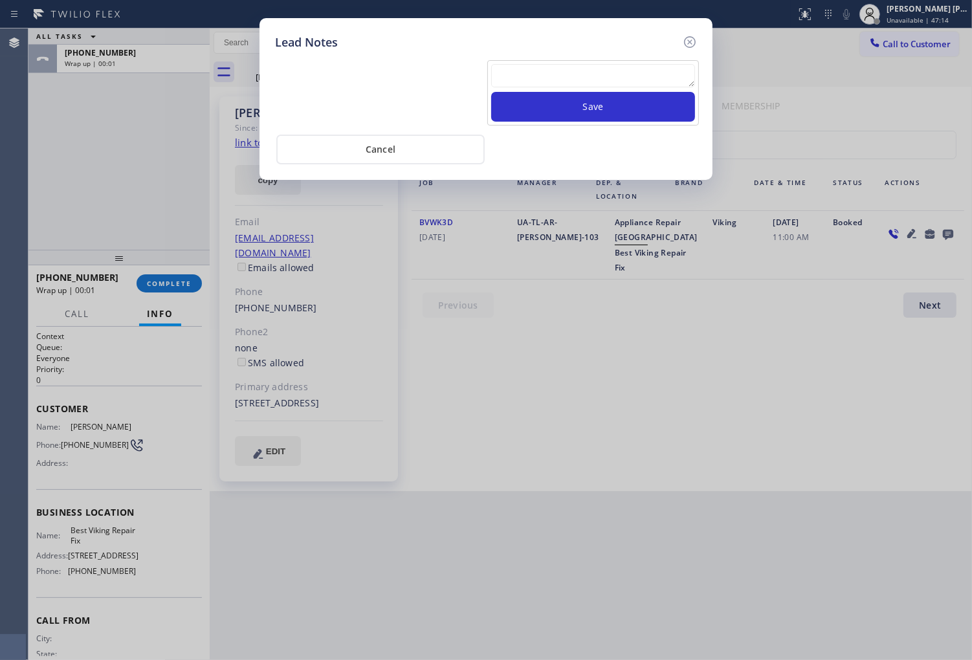
click at [682, 76] on textarea at bounding box center [593, 75] width 204 height 23
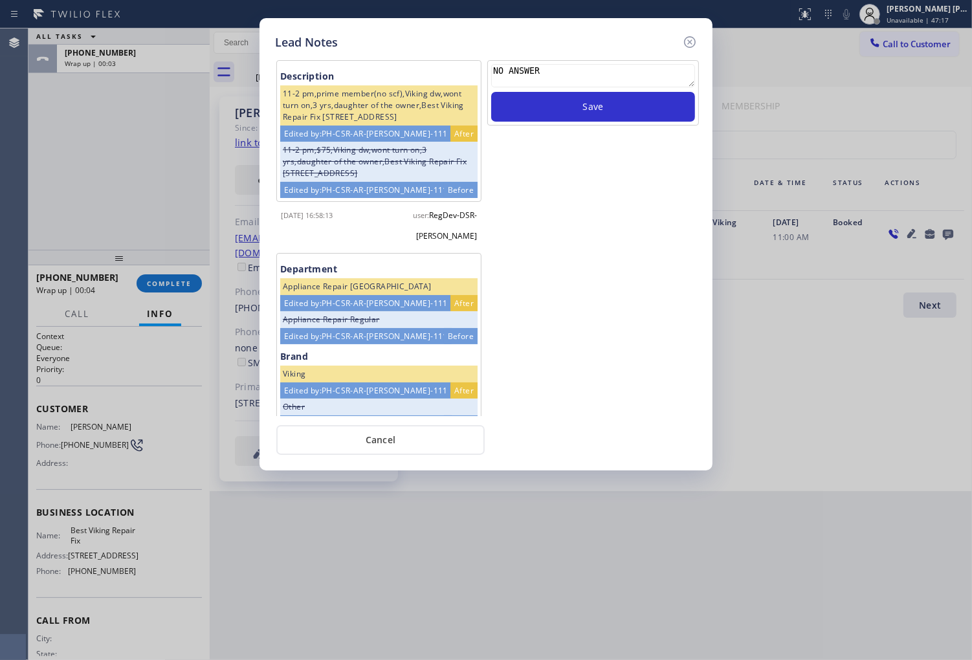
click at [641, 87] on textarea "NO ANSWER" at bounding box center [593, 75] width 204 height 23
type textarea "NO ANSWER"
click at [638, 102] on button "Save" at bounding box center [593, 107] width 204 height 30
click at [691, 44] on icon at bounding box center [690, 42] width 16 height 16
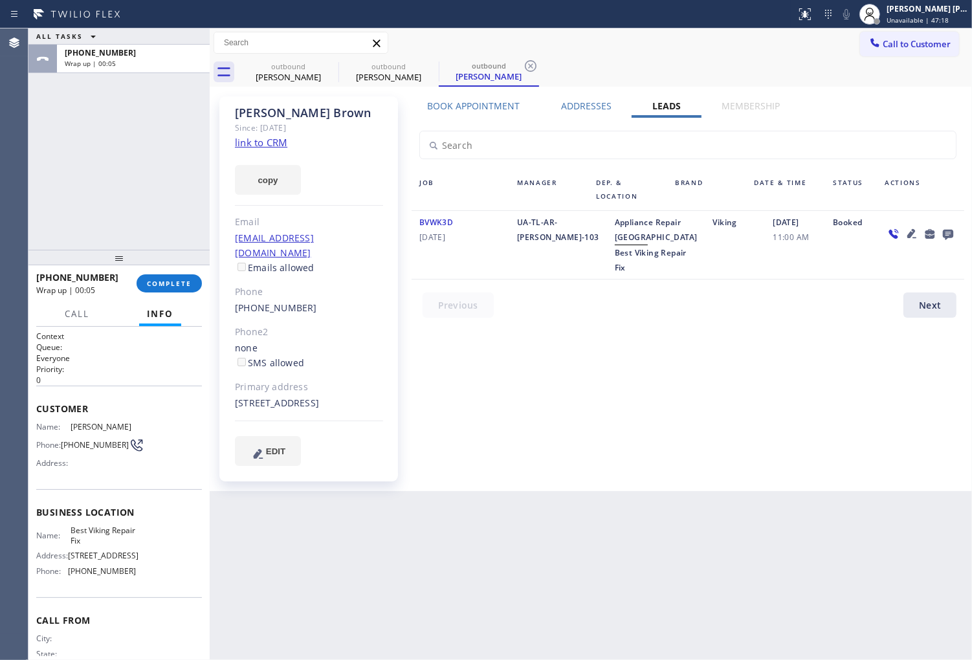
click at [190, 293] on div "+13053315407 Wrap up | 00:05 COMPLETE" at bounding box center [119, 284] width 166 height 34
click at [189, 285] on span "COMPLETE" at bounding box center [169, 283] width 45 height 9
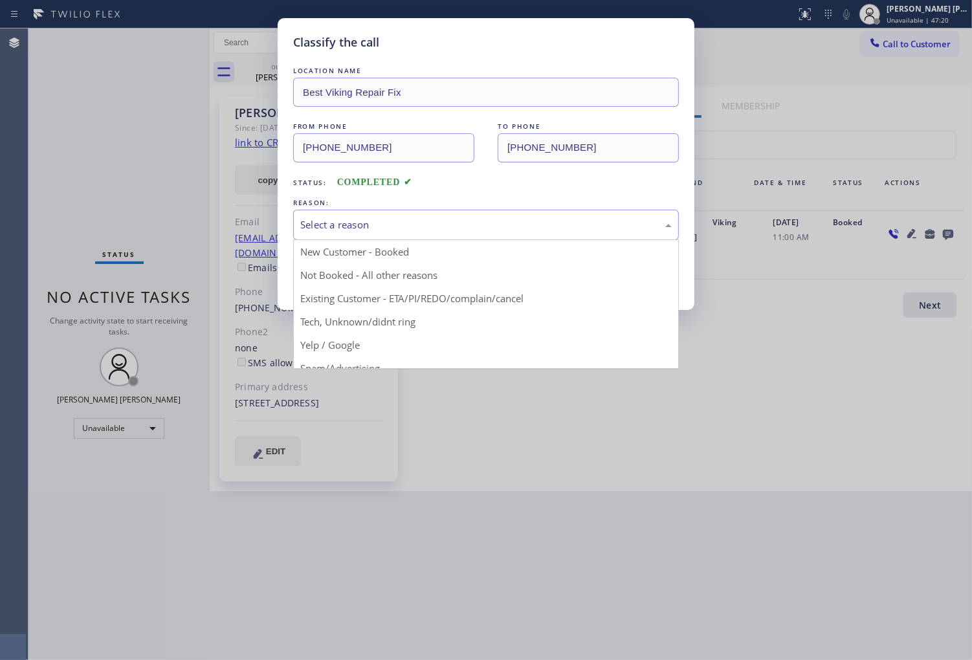
click at [513, 228] on div "Select a reason" at bounding box center [486, 224] width 372 height 15
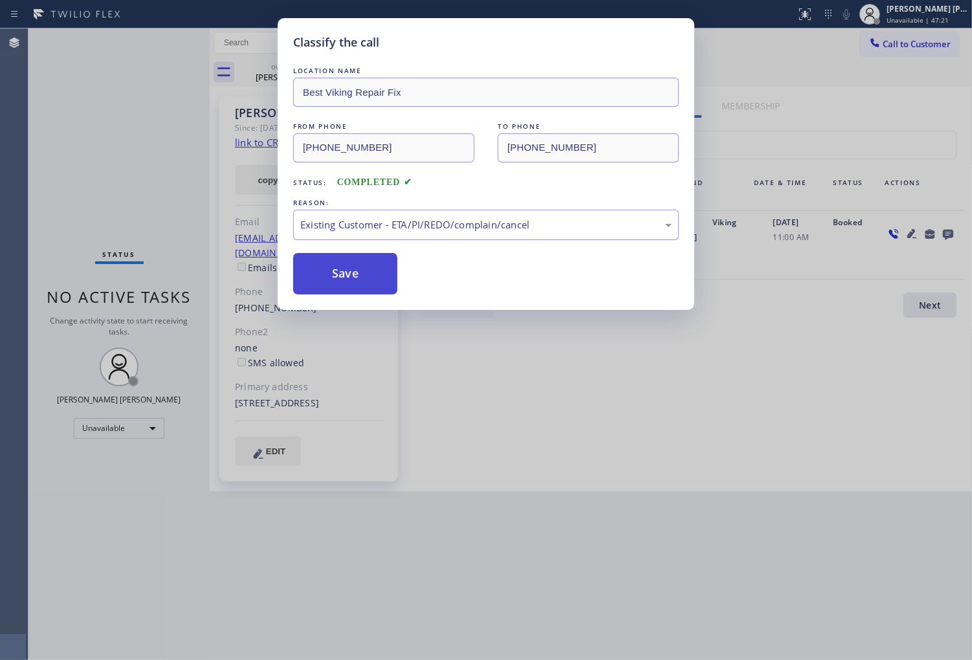
click at [337, 267] on button "Save" at bounding box center [345, 273] width 104 height 41
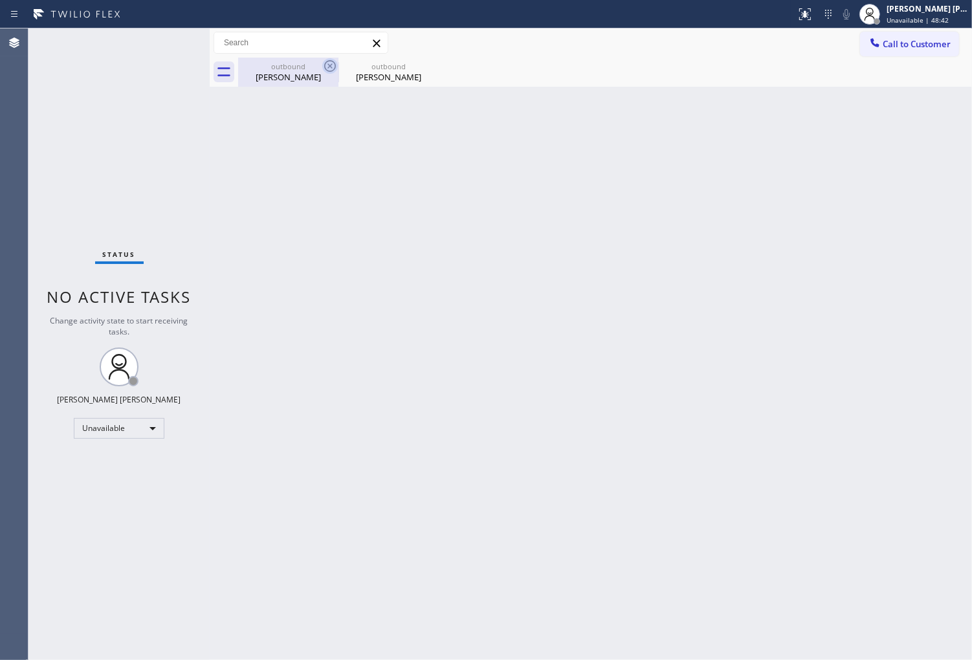
click at [332, 65] on icon at bounding box center [330, 66] width 16 height 16
click at [0, 0] on icon at bounding box center [0, 0] width 0 height 0
click at [895, 39] on span "Call to Customer" at bounding box center [917, 44] width 68 height 12
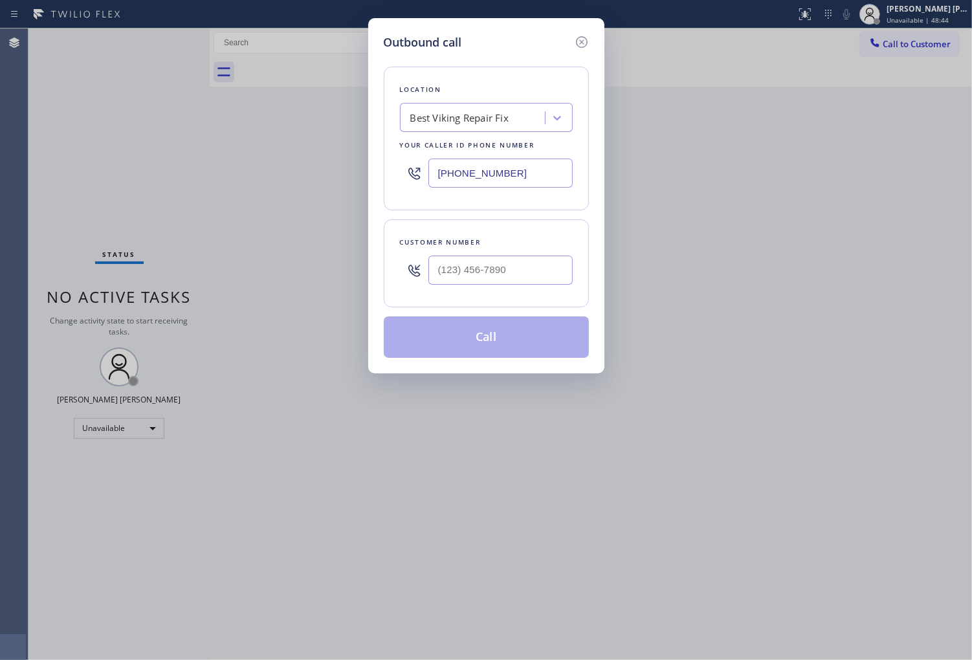
click at [482, 173] on input "(561) 600-8679" at bounding box center [501, 173] width 144 height 29
paste input "650) 800-8128"
type input "(650) 800-8128"
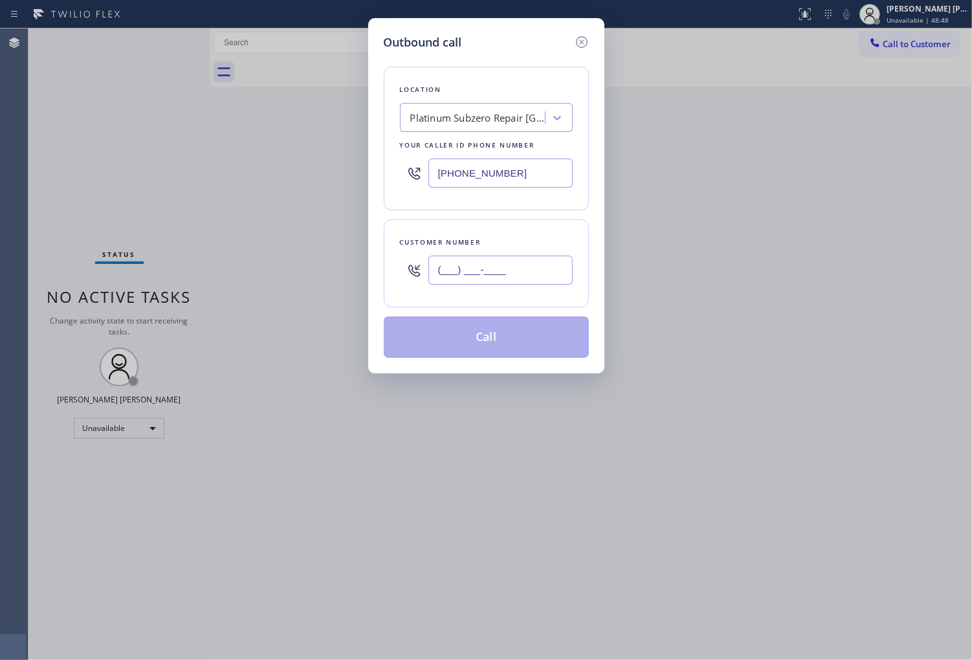
click at [503, 268] on input "(___) ___-____" at bounding box center [501, 270] width 144 height 29
paste input "650) 832-1717"
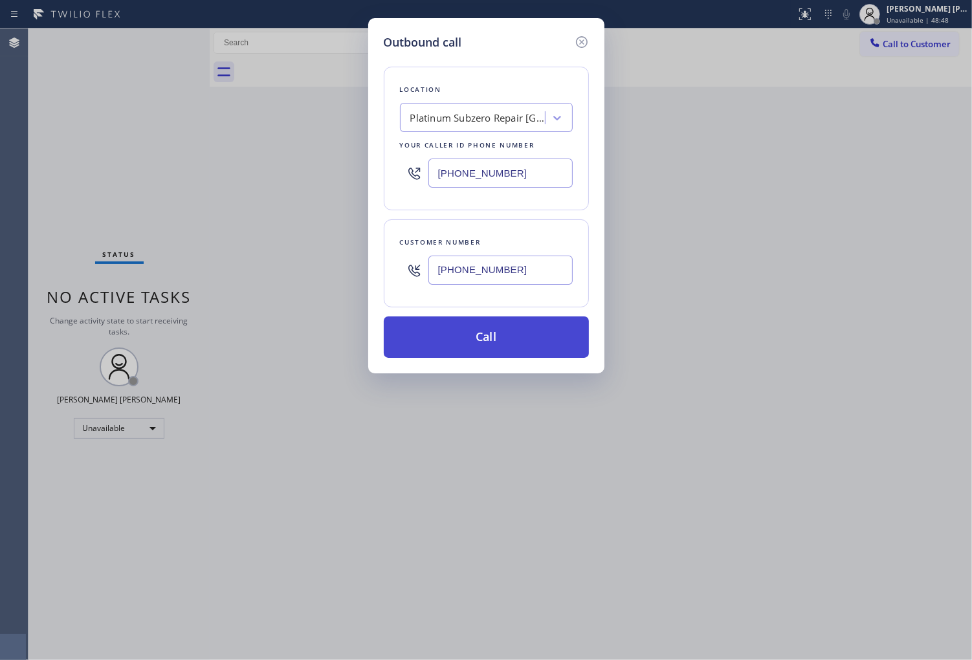
type input "(650) 832-1717"
click at [533, 340] on button "Call" at bounding box center [486, 337] width 205 height 41
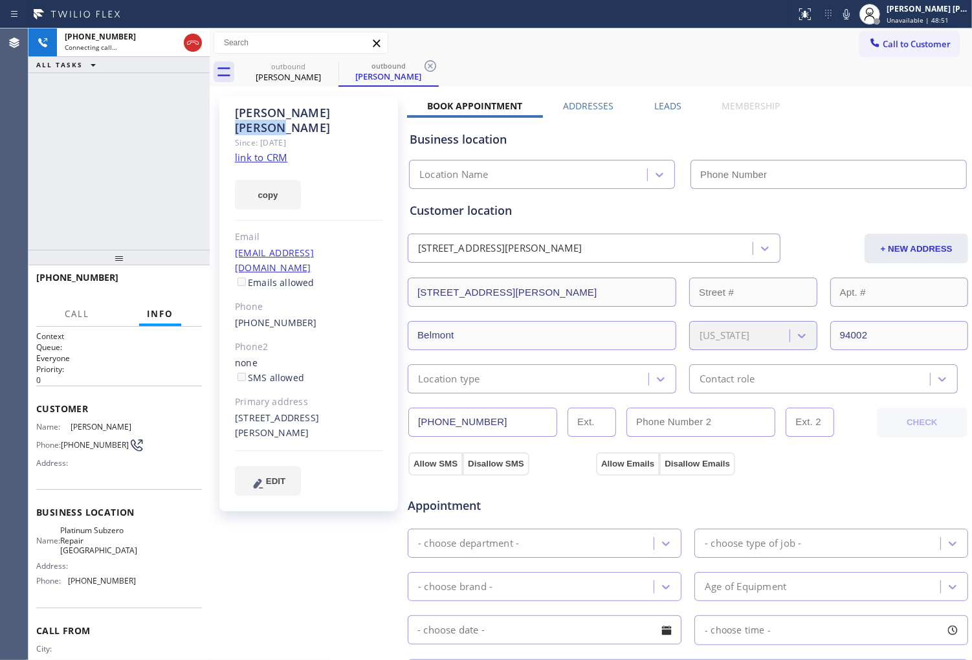
click at [264, 113] on div "Jay Chapman" at bounding box center [309, 121] width 148 height 30
click at [48, 124] on div "+16508321717 Connecting call… ALL TASKS ALL TASKS ACTIVE TASKS TASKS IN WRAP UP" at bounding box center [118, 138] width 181 height 221
type input "(650) 800-8128"
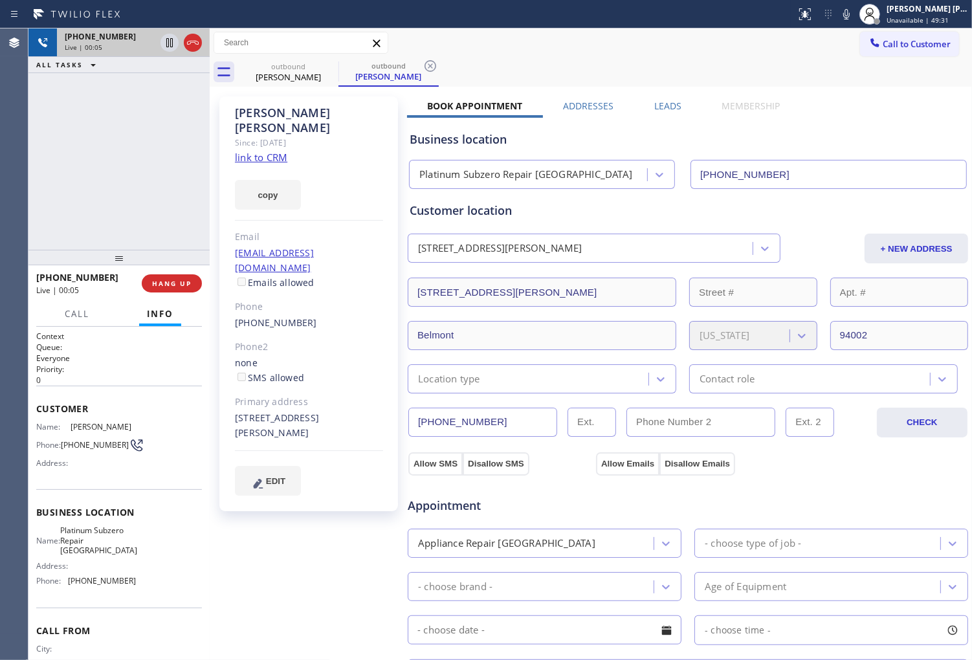
click at [204, 41] on div at bounding box center [181, 42] width 47 height 28
click at [193, 37] on icon at bounding box center [193, 43] width 16 height 16
drag, startPoint x: 193, startPoint y: 37, endPoint x: 701, endPoint y: 210, distance: 536.7
click at [193, 37] on icon at bounding box center [193, 43] width 16 height 16
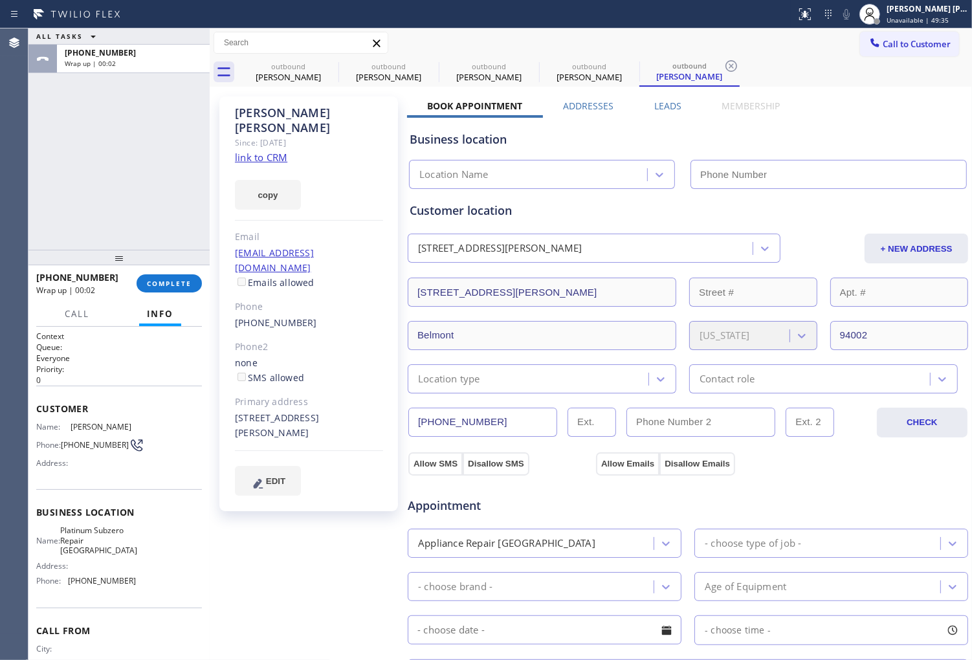
click at [656, 107] on label "Leads" at bounding box center [667, 106] width 27 height 12
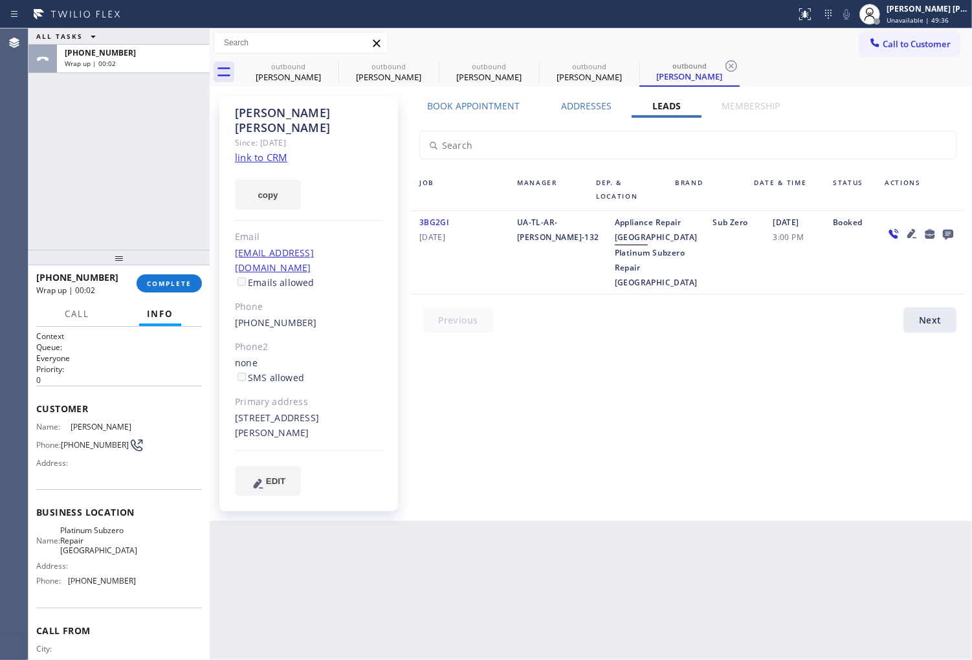
click at [946, 231] on icon at bounding box center [949, 234] width 16 height 16
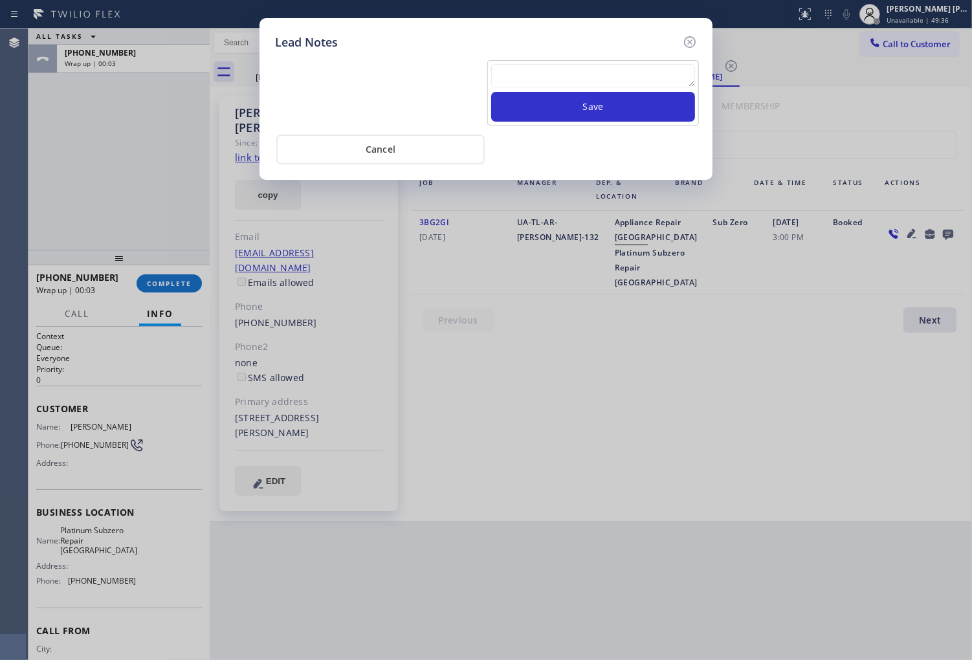
click at [641, 78] on textarea at bounding box center [593, 75] width 204 height 23
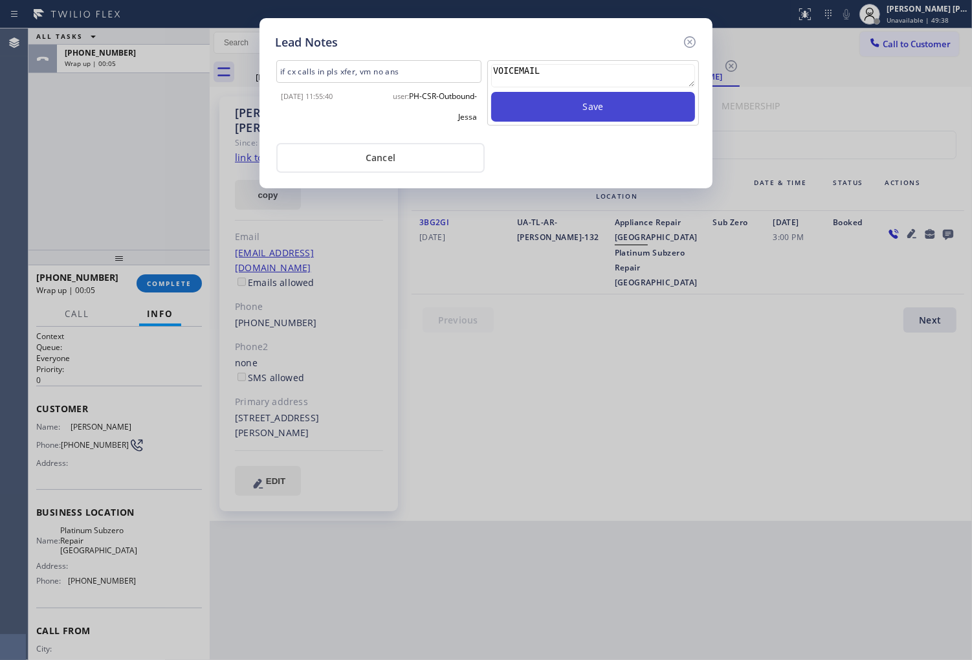
type textarea "VOICEMAIL"
click at [594, 113] on button "Save" at bounding box center [593, 107] width 204 height 30
click at [687, 39] on icon at bounding box center [690, 42] width 16 height 16
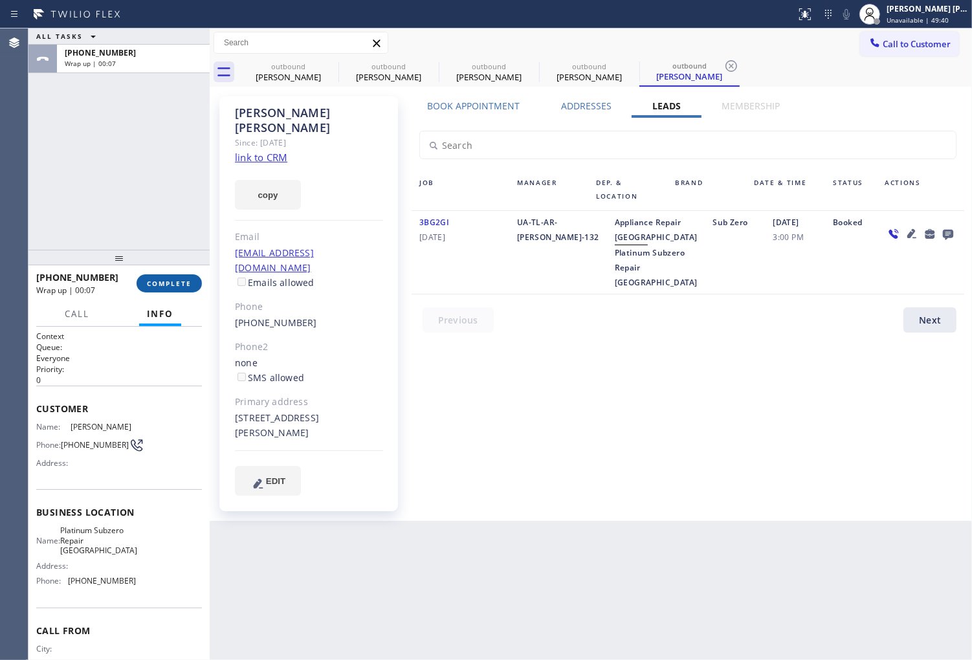
click at [162, 279] on span "COMPLETE" at bounding box center [169, 283] width 45 height 9
click at [397, 236] on div "Jay Chapman Since: 20 may 2020 link to CRM copy Email chapmanconstruction@gmail…" at bounding box center [308, 303] width 179 height 415
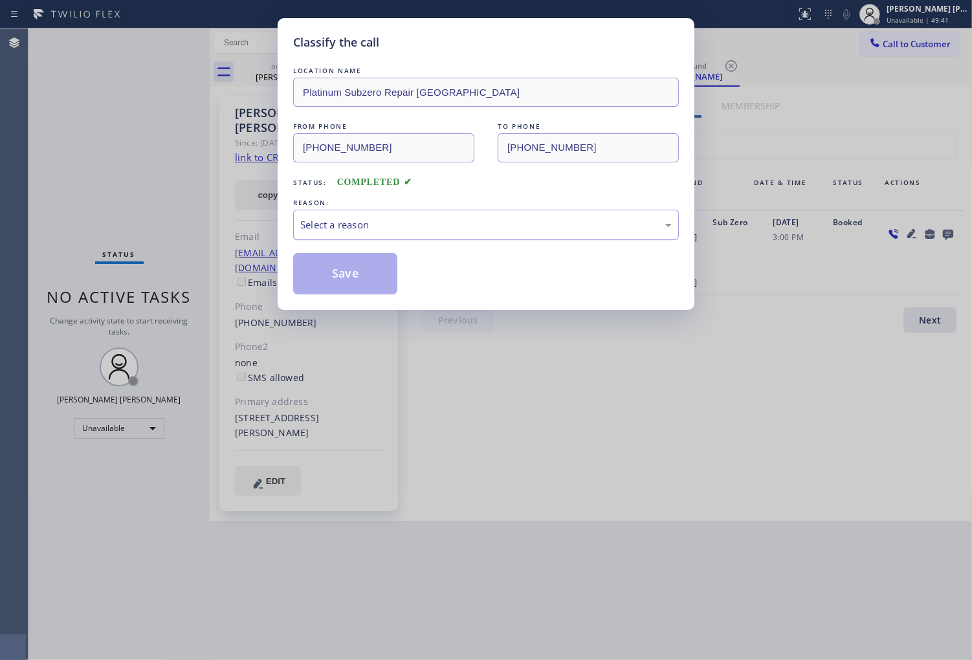
click at [426, 236] on div "Select a reason" at bounding box center [486, 225] width 386 height 30
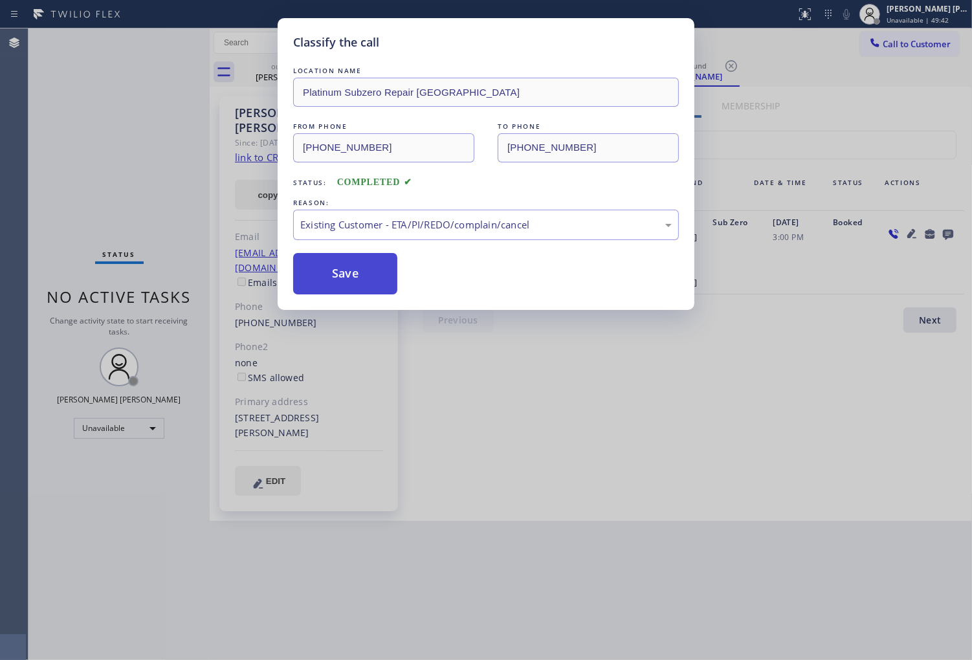
click at [351, 274] on button "Save" at bounding box center [345, 273] width 104 height 41
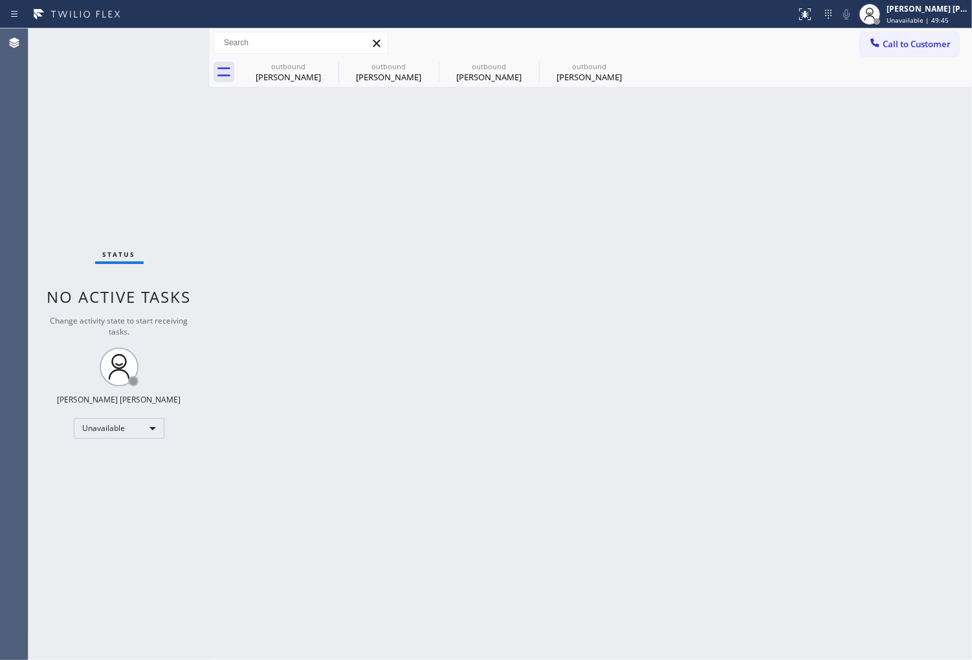
drag, startPoint x: 326, startPoint y: 72, endPoint x: 544, endPoint y: 610, distance: 580.7
click at [0, 0] on icon at bounding box center [0, 0] width 0 height 0
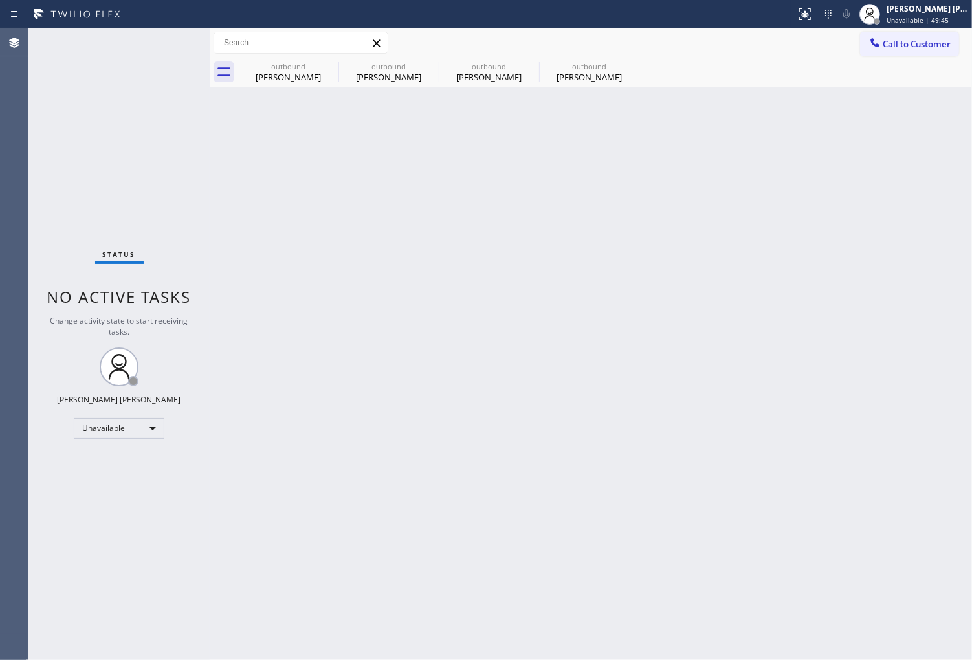
click at [328, 69] on div "outbound Jay Chapman outbound Jay Chapman outbound Jay Chapman outbound Jay Cha…" at bounding box center [605, 72] width 734 height 29
click at [2, 366] on div "Agent Desktop" at bounding box center [14, 344] width 28 height 632
click at [924, 55] on button "Call to Customer" at bounding box center [909, 44] width 99 height 25
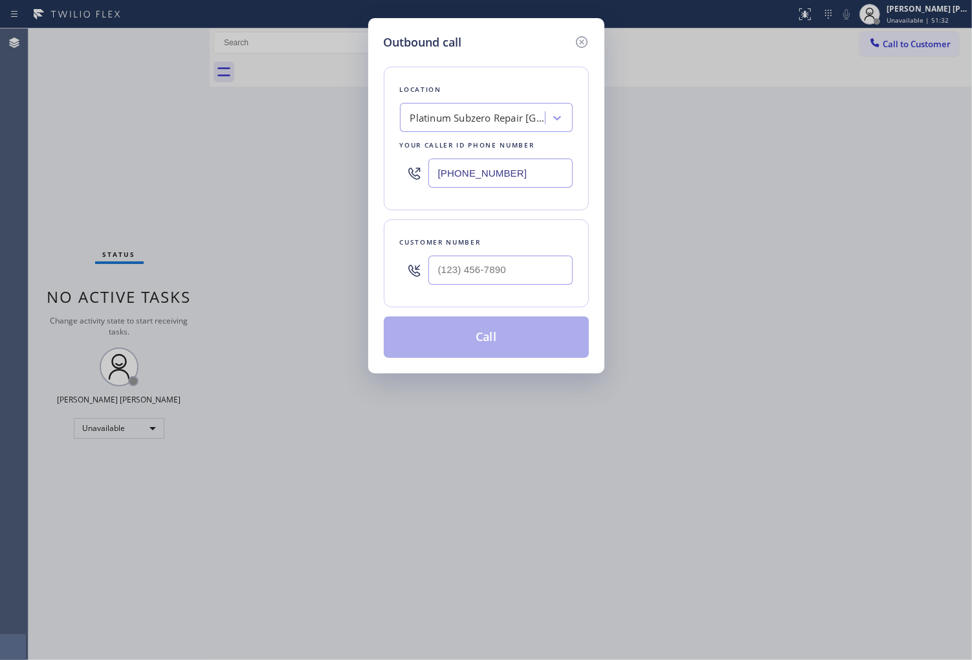
click at [483, 167] on input "(650) 800-8128" at bounding box center [501, 173] width 144 height 29
paste input "206) 309-4022"
type input "(206) 309-4022"
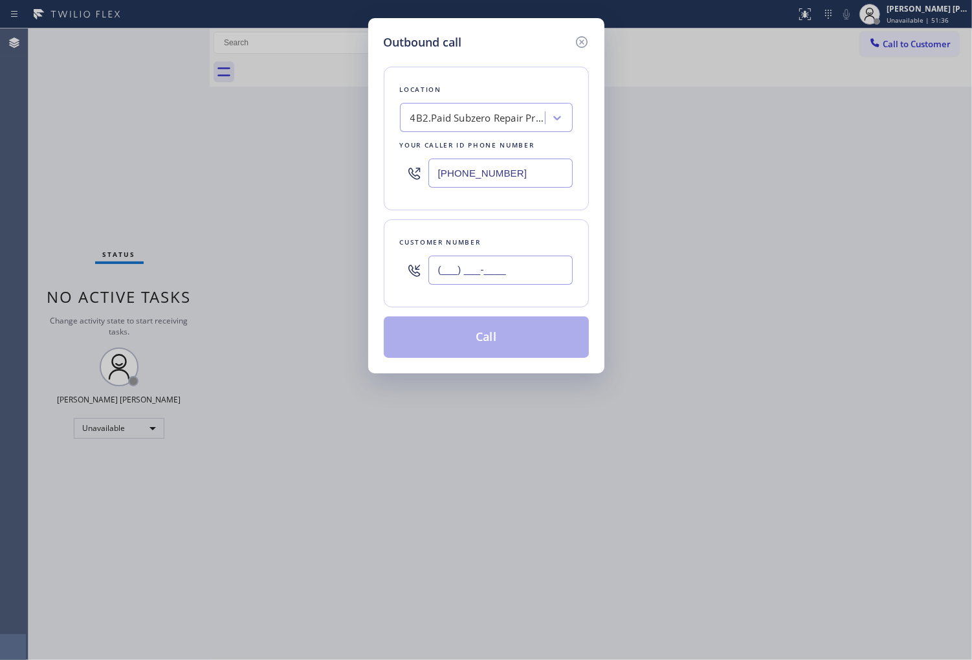
click at [498, 264] on input "(___) ___-____" at bounding box center [501, 270] width 144 height 29
paste input "206) 234-6115"
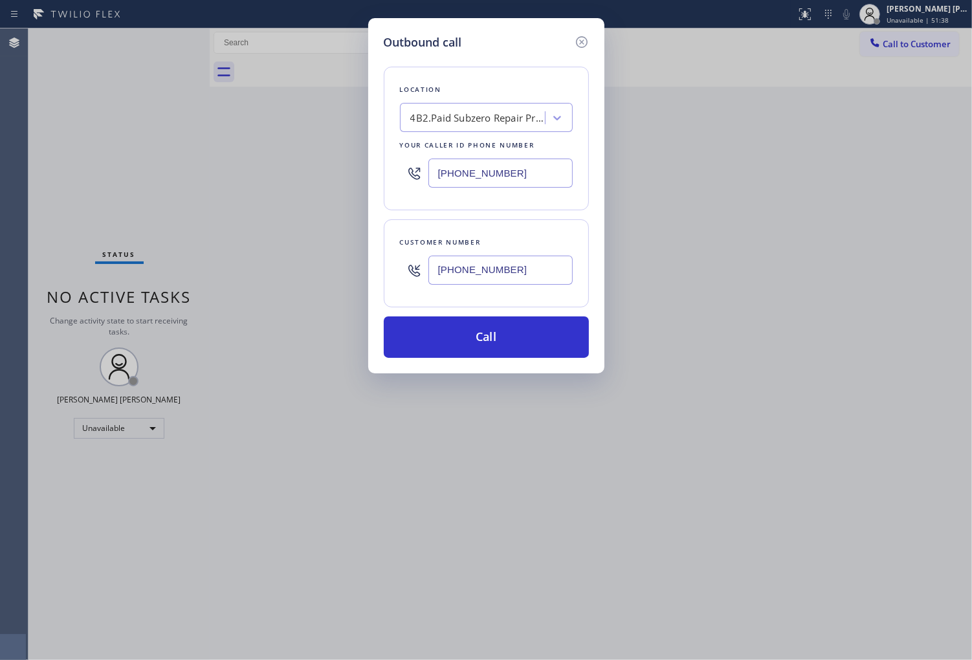
type input "(206) 234-6115"
click at [506, 173] on input "(206) 309-4022" at bounding box center [501, 173] width 144 height 29
paste input "855) 731-495"
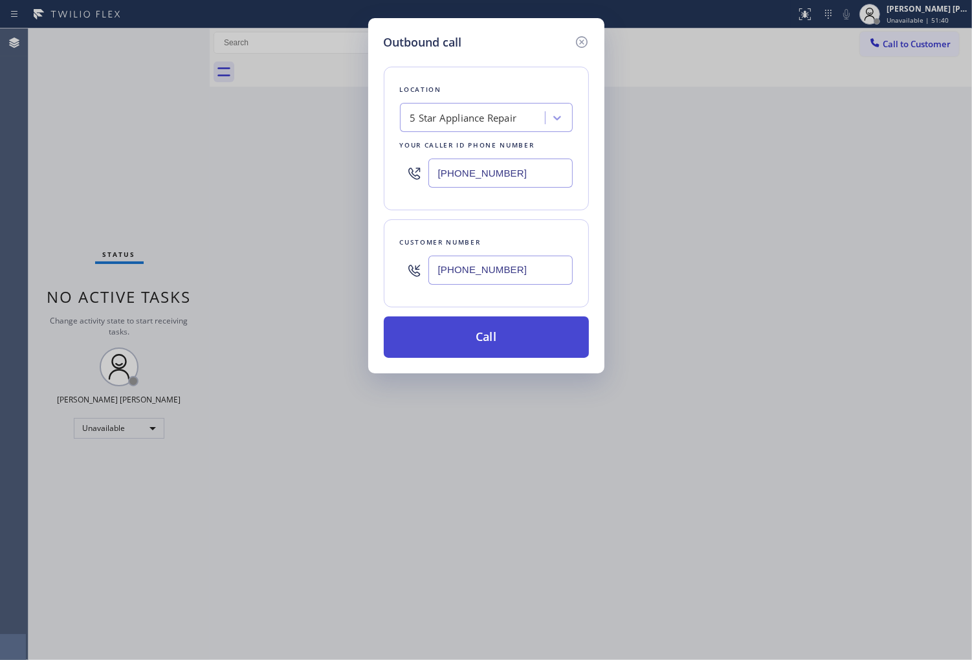
type input "[PHONE_NUMBER]"
click at [509, 347] on button "Call" at bounding box center [486, 337] width 205 height 41
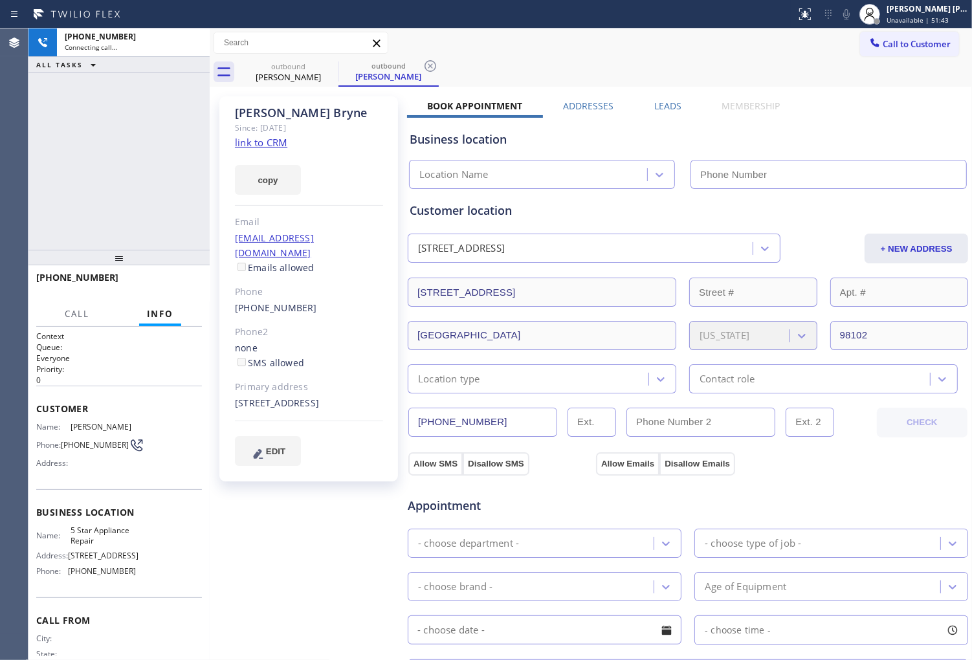
click at [251, 113] on div "Annie Bryne" at bounding box center [309, 113] width 148 height 15
click at [91, 203] on div "+12062346115 Connecting call… ALL TASKS ALL TASKS ACTIVE TASKS TASKS IN WRAP UP" at bounding box center [118, 138] width 181 height 221
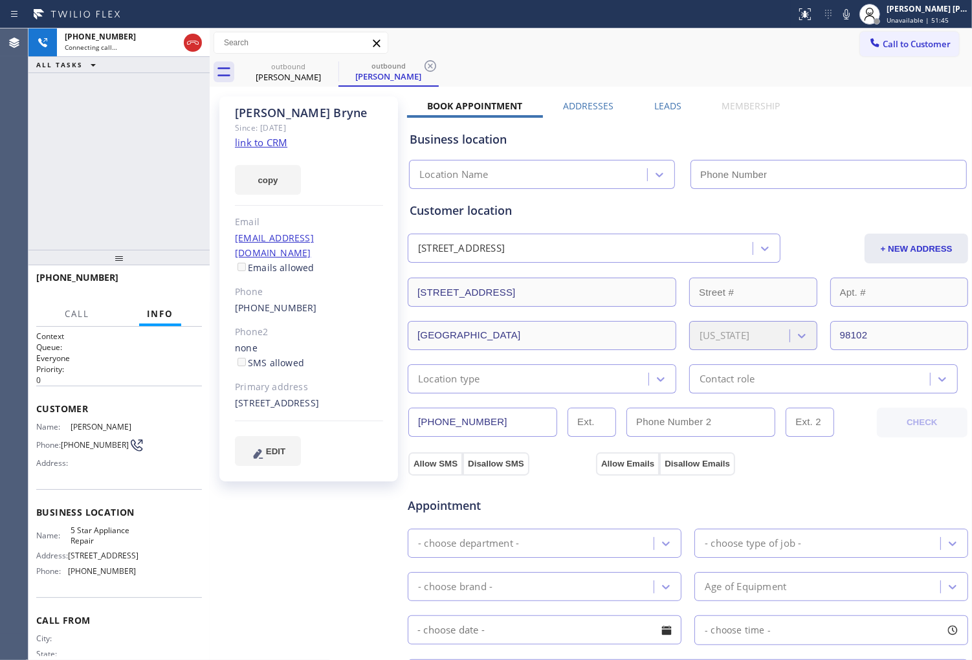
type input "[PHONE_NUMBER]"
click at [1, 199] on div "Agent Desktop" at bounding box center [14, 344] width 28 height 632
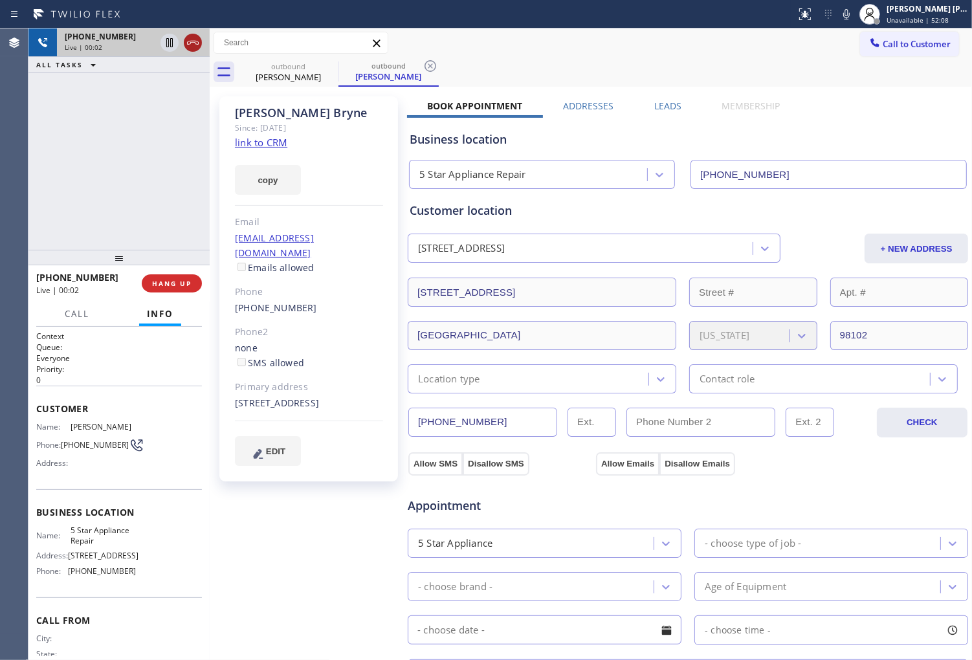
click at [190, 47] on icon at bounding box center [193, 43] width 16 height 16
click at [656, 108] on label "Leads" at bounding box center [667, 106] width 27 height 12
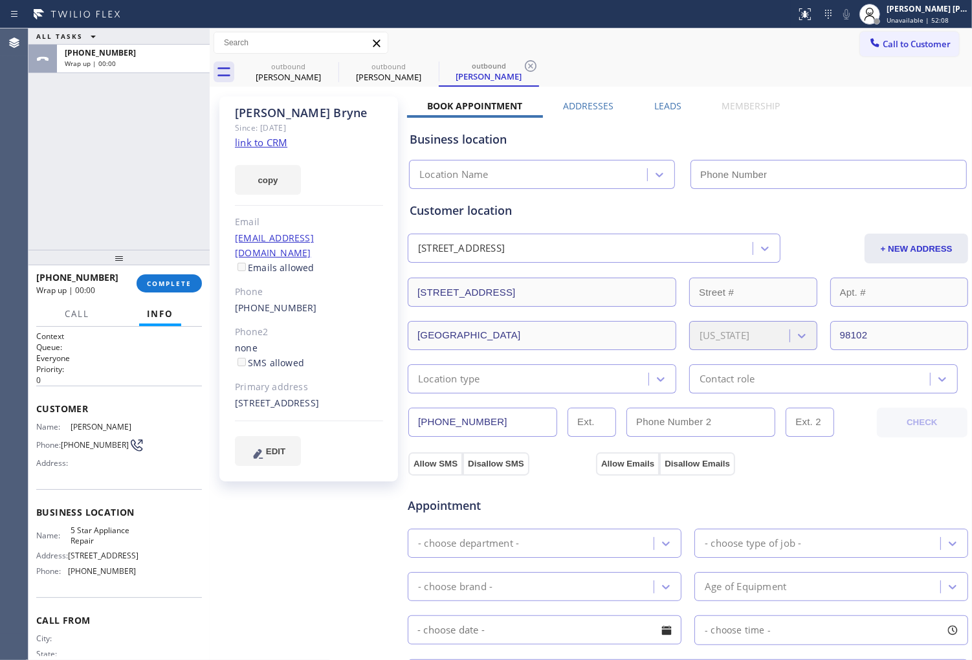
click at [948, 229] on div "Customer location 2802 Fairview Ave E Seattle, 98102 WA + NEW ADDRESS 2802 Fair…" at bounding box center [688, 298] width 557 height 192
type input "[PHONE_NUMBER]"
click at [647, 101] on div "Leads" at bounding box center [668, 109] width 68 height 18
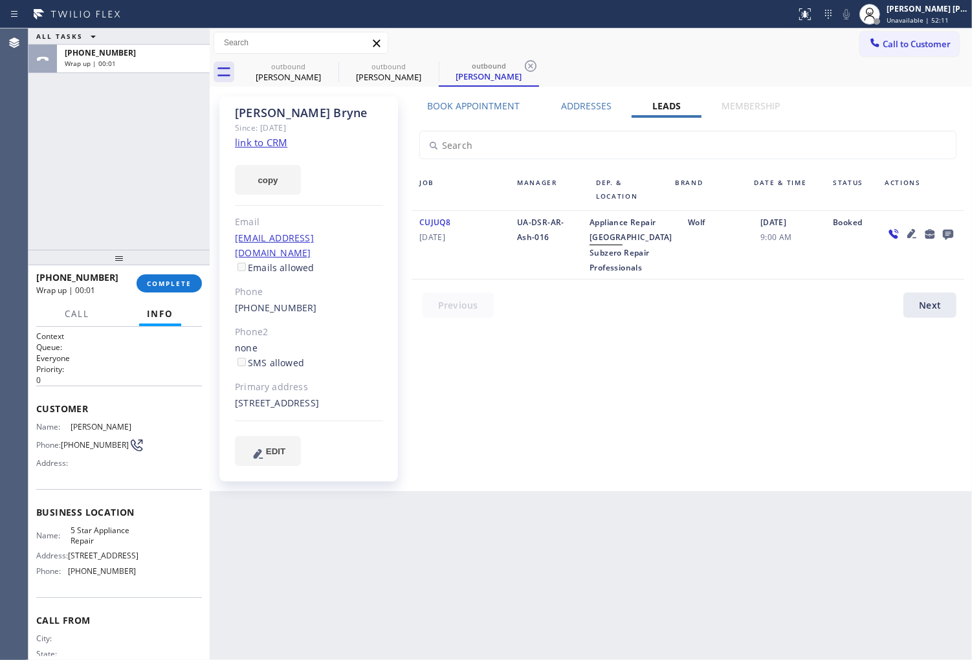
click at [948, 235] on icon at bounding box center [949, 234] width 16 height 16
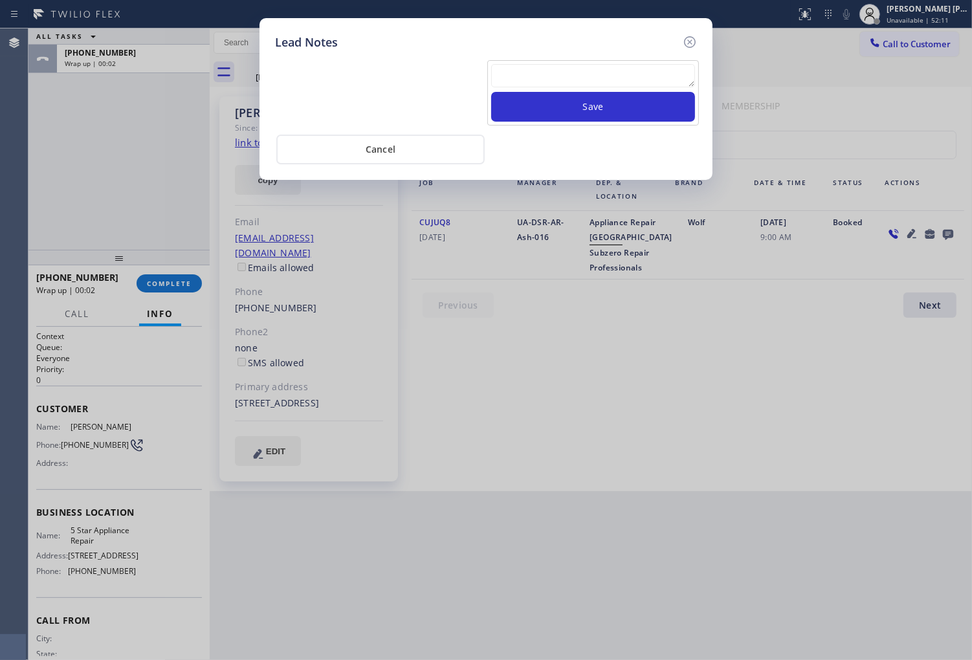
click at [594, 73] on textarea at bounding box center [593, 75] width 204 height 23
type textarea "voicemail"
click at [607, 115] on button "Save" at bounding box center [593, 107] width 204 height 30
click at [685, 43] on icon at bounding box center [690, 42] width 12 height 12
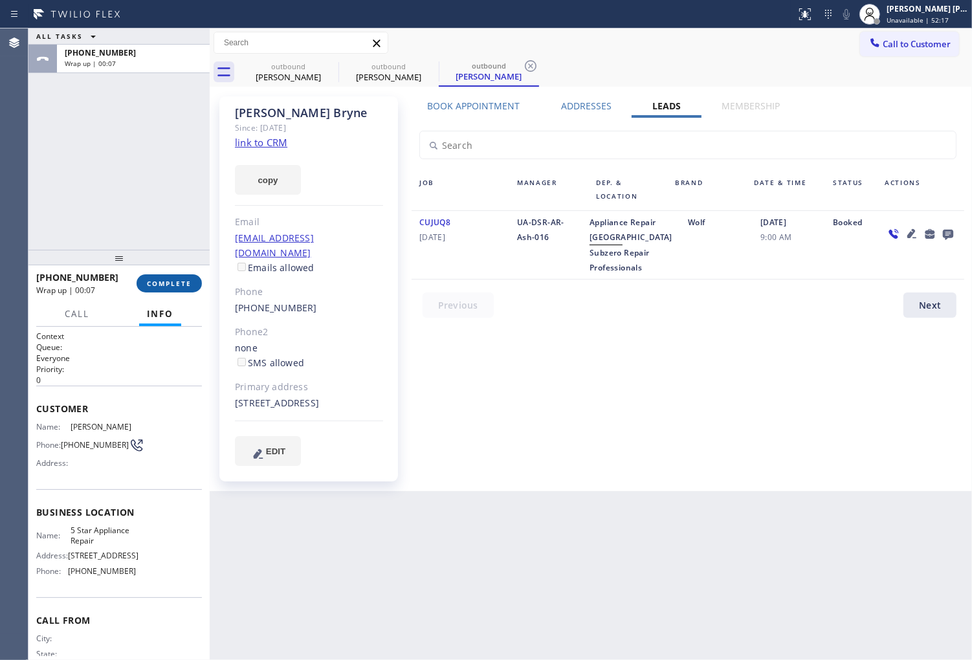
click at [183, 287] on span "COMPLETE" at bounding box center [169, 283] width 45 height 9
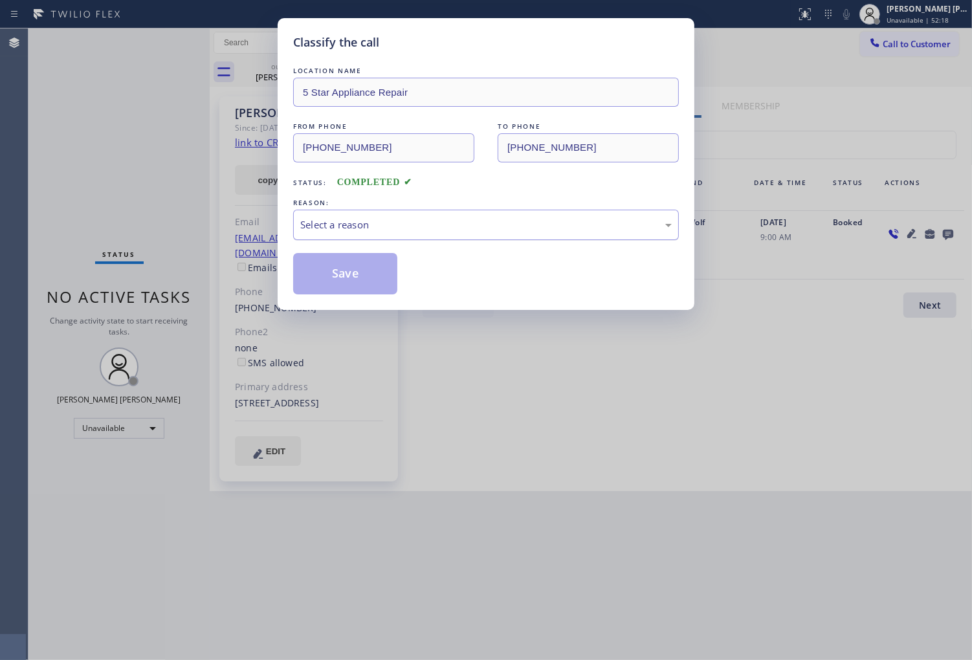
click at [401, 231] on div "Select a reason" at bounding box center [486, 224] width 372 height 15
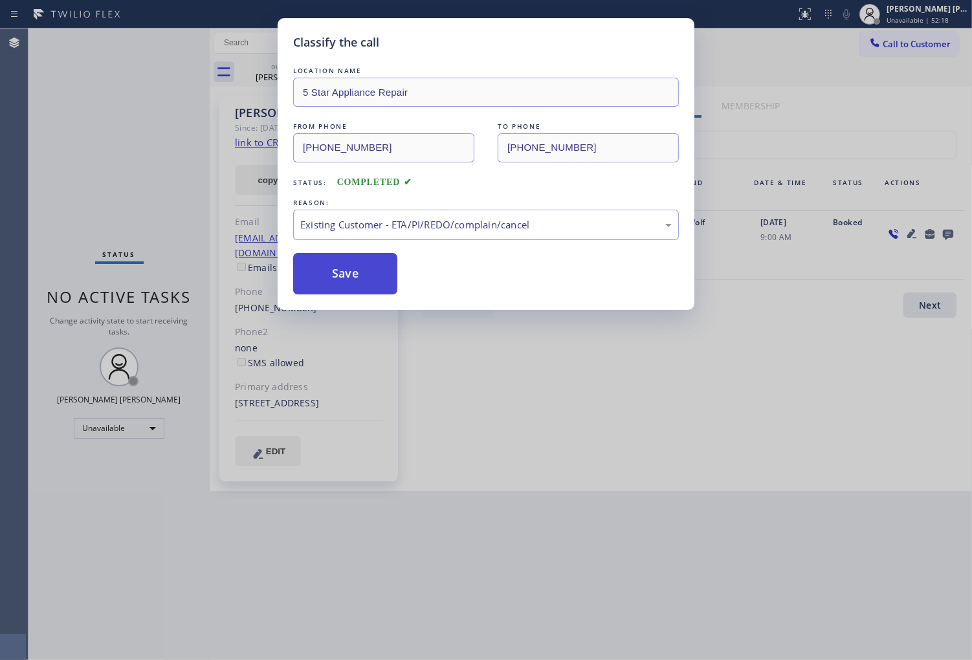
click at [344, 282] on button "Save" at bounding box center [345, 273] width 104 height 41
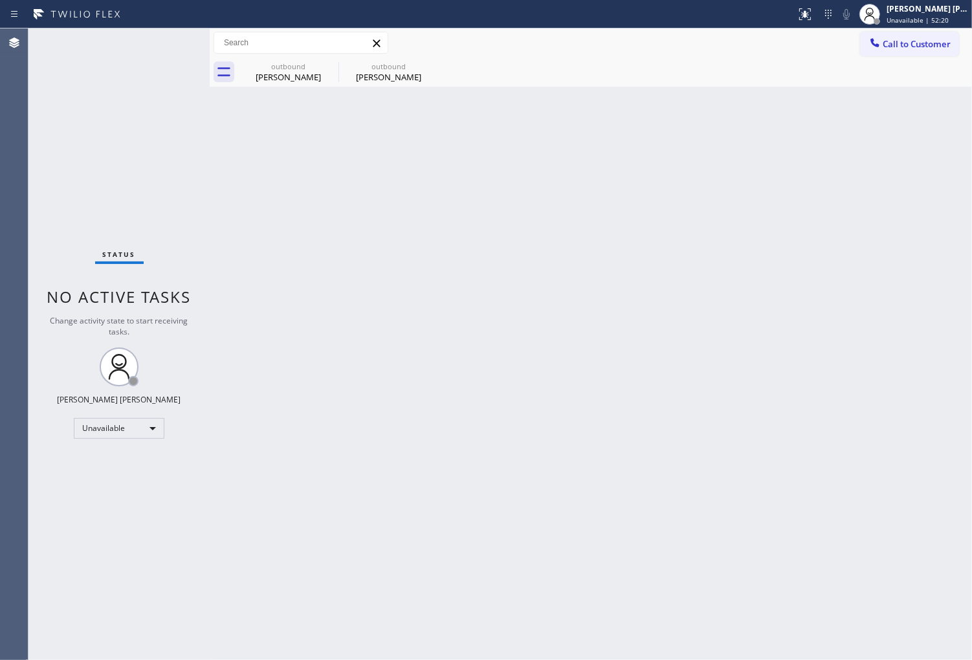
click at [131, 164] on div "Status No active tasks Change activity state to start receiving tasks. [PERSON_…" at bounding box center [118, 344] width 181 height 632
click at [324, 67] on icon at bounding box center [330, 66] width 12 height 12
click at [0, 0] on icon at bounding box center [0, 0] width 0 height 0
click at [902, 47] on span "Call to Customer" at bounding box center [917, 44] width 68 height 12
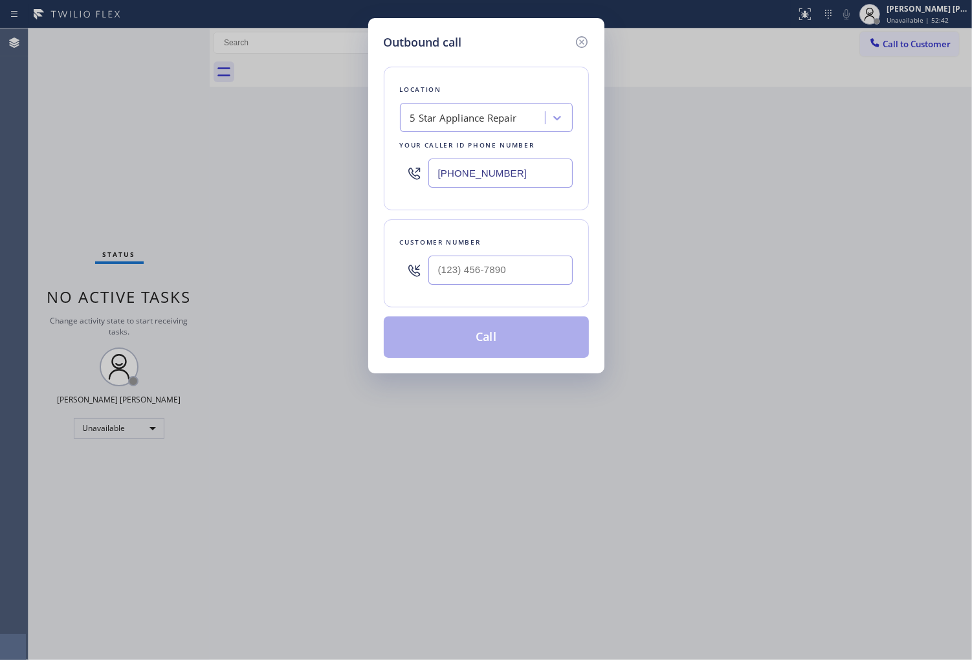
click at [452, 171] on input "[PHONE_NUMBER]" at bounding box center [501, 173] width 144 height 29
paste input "text"
type input "[PHONE_NUMBER]"
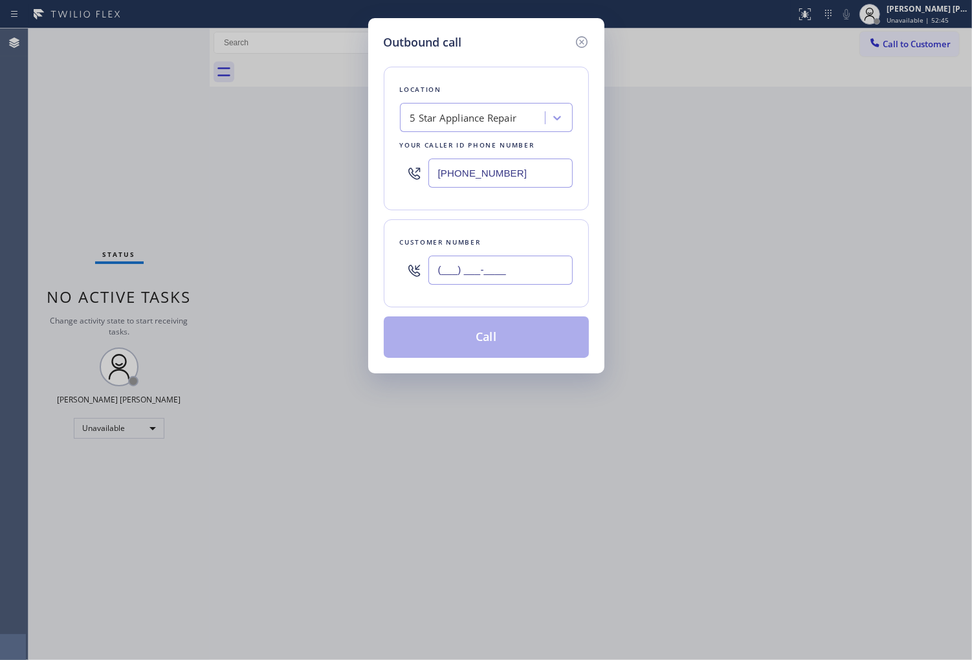
click at [503, 278] on input "(___) ___-____" at bounding box center [501, 270] width 144 height 29
paste input "713) 504-2725"
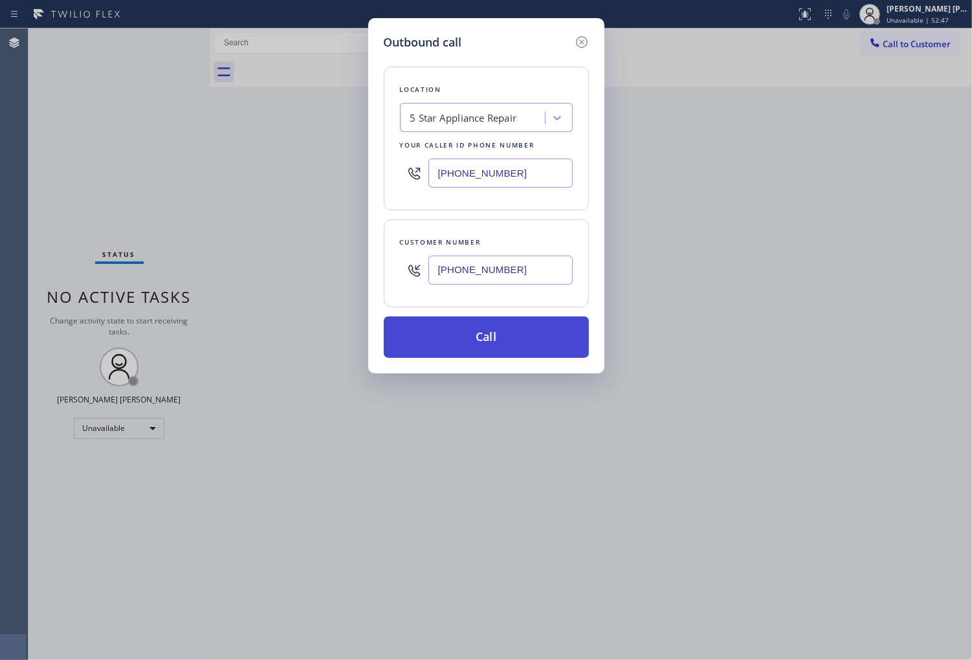
type input "(713) 504-2725"
click at [540, 348] on button "Call" at bounding box center [486, 337] width 205 height 41
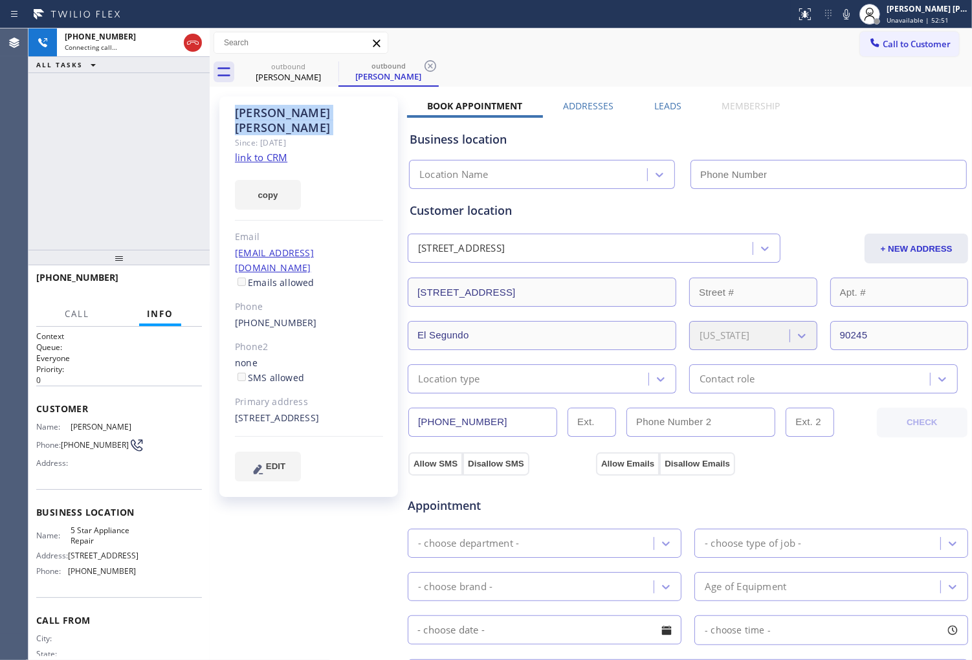
click at [1, 162] on div "Agent Desktop" at bounding box center [14, 344] width 28 height 632
click at [330, 230] on div "Email" at bounding box center [309, 237] width 148 height 15
type input "[PHONE_NUMBER]"
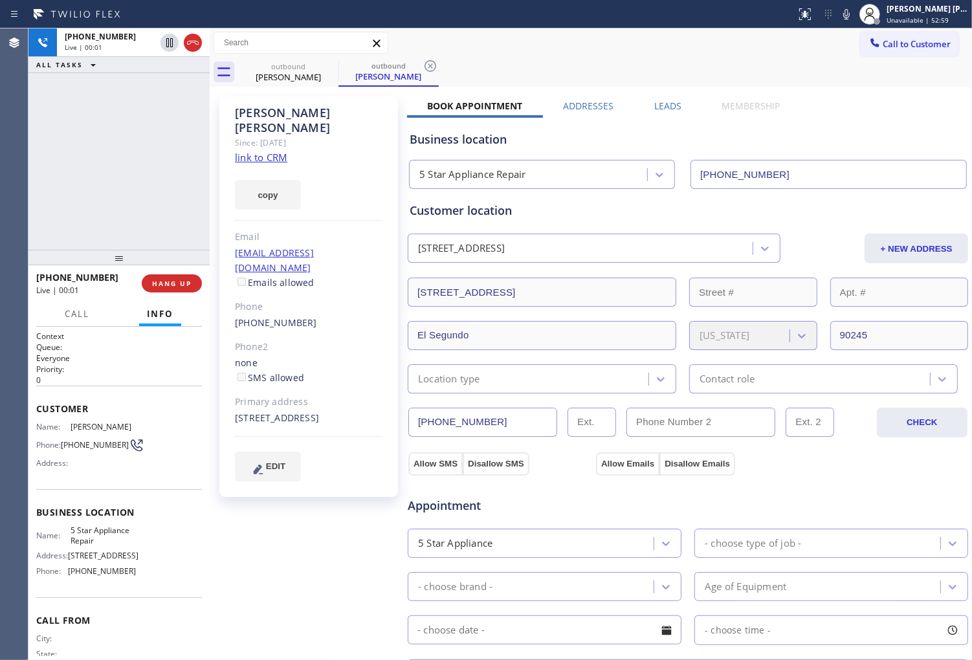
click at [25, 177] on div "Agent Desktop" at bounding box center [14, 344] width 28 height 632
click at [194, 41] on icon at bounding box center [193, 43] width 12 height 4
click at [284, 317] on link "(713) 504-2725" at bounding box center [276, 323] width 82 height 12
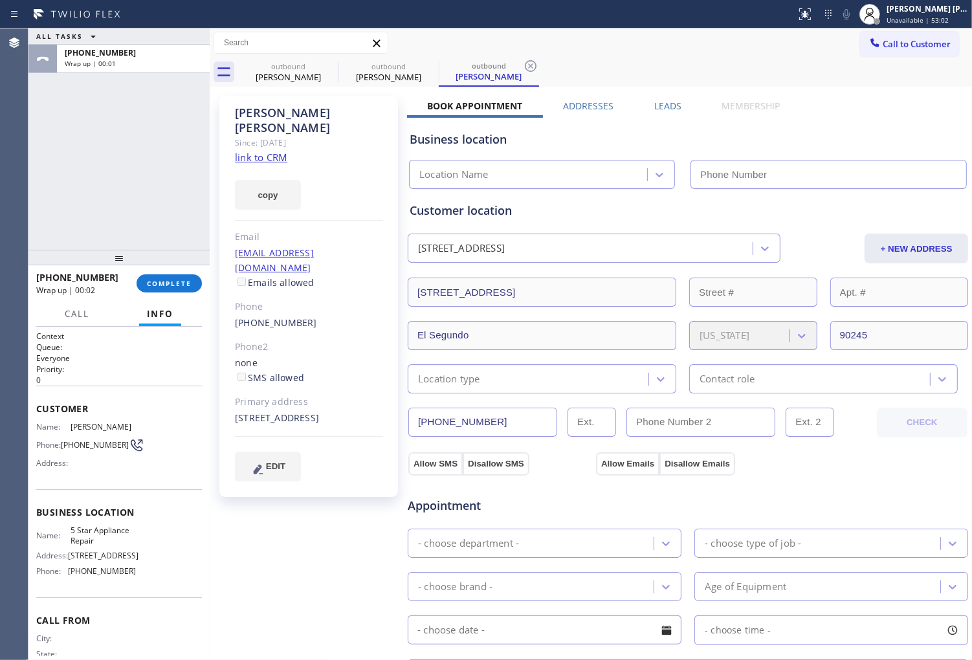
type input "[PHONE_NUMBER]"
click at [287, 317] on link "(713) 504-2725" at bounding box center [276, 323] width 82 height 12
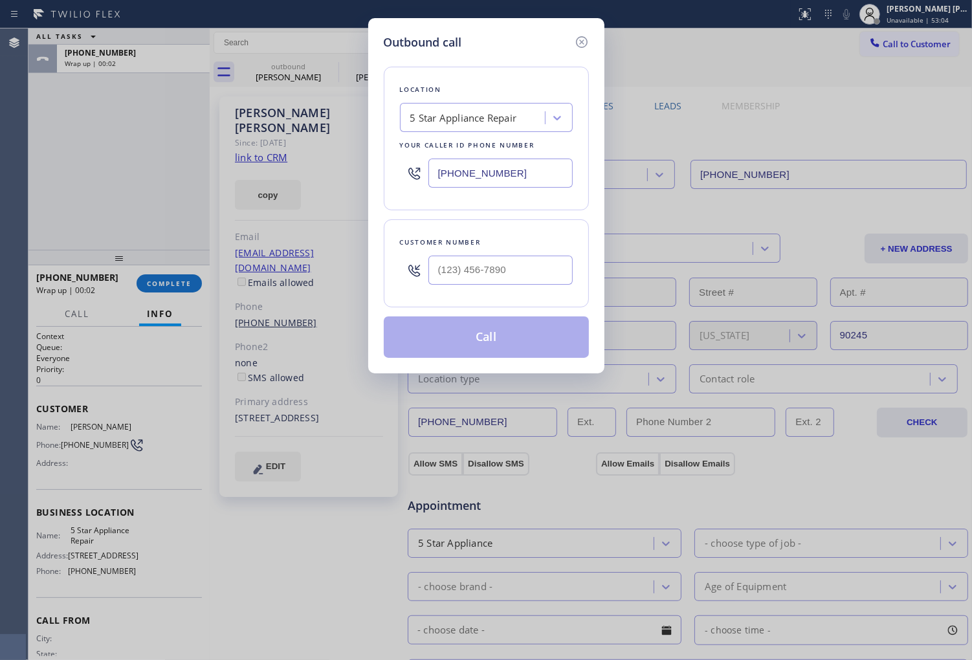
type input "(713) 504-2725"
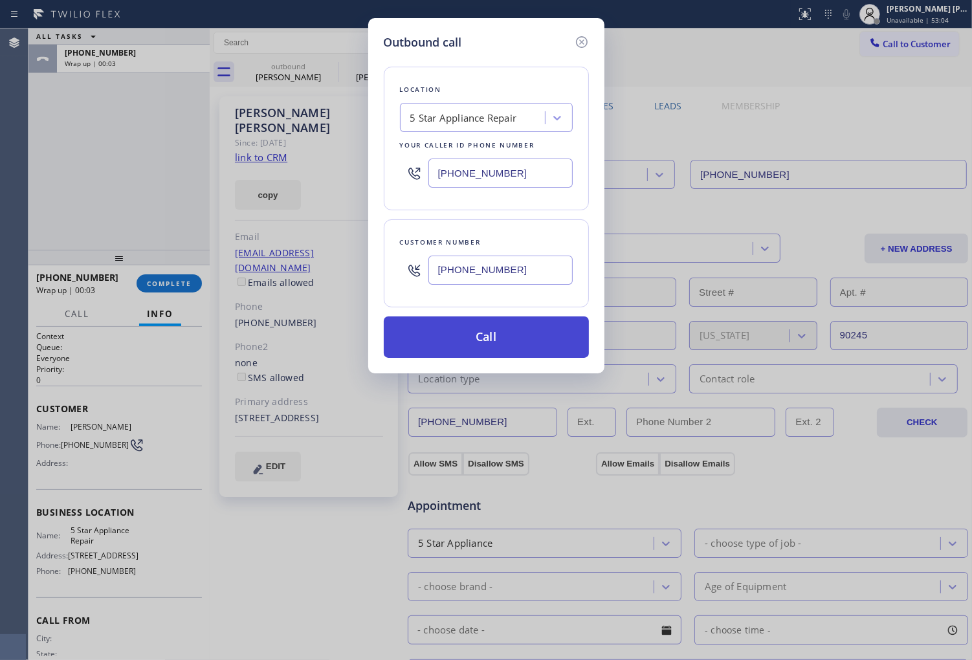
click at [506, 351] on button "Call" at bounding box center [486, 337] width 205 height 41
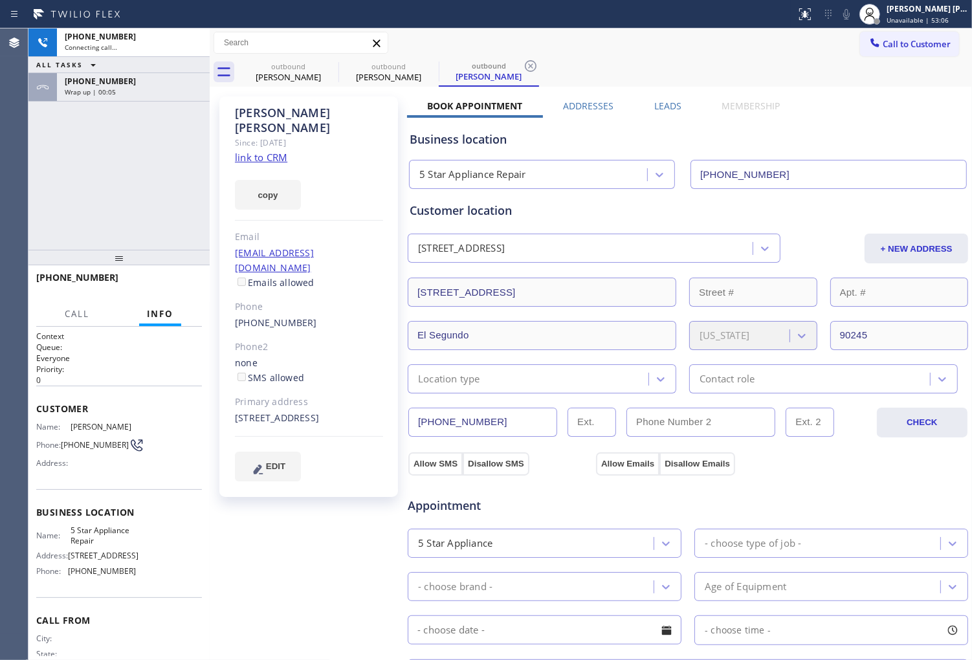
click at [139, 78] on div "+17135042725" at bounding box center [133, 81] width 137 height 11
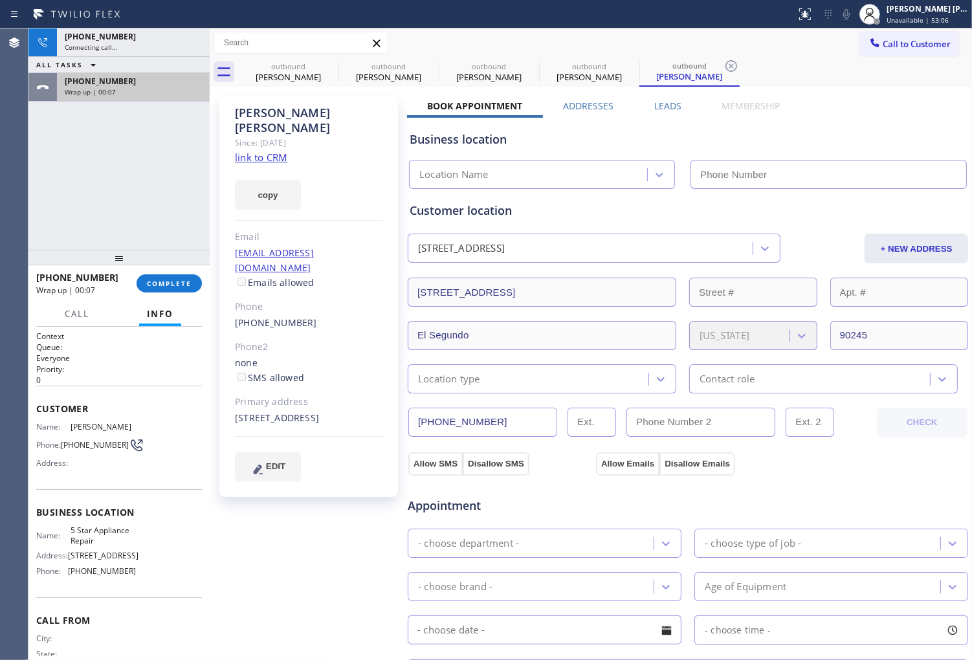
click at [140, 86] on div "+17135042725" at bounding box center [133, 81] width 137 height 11
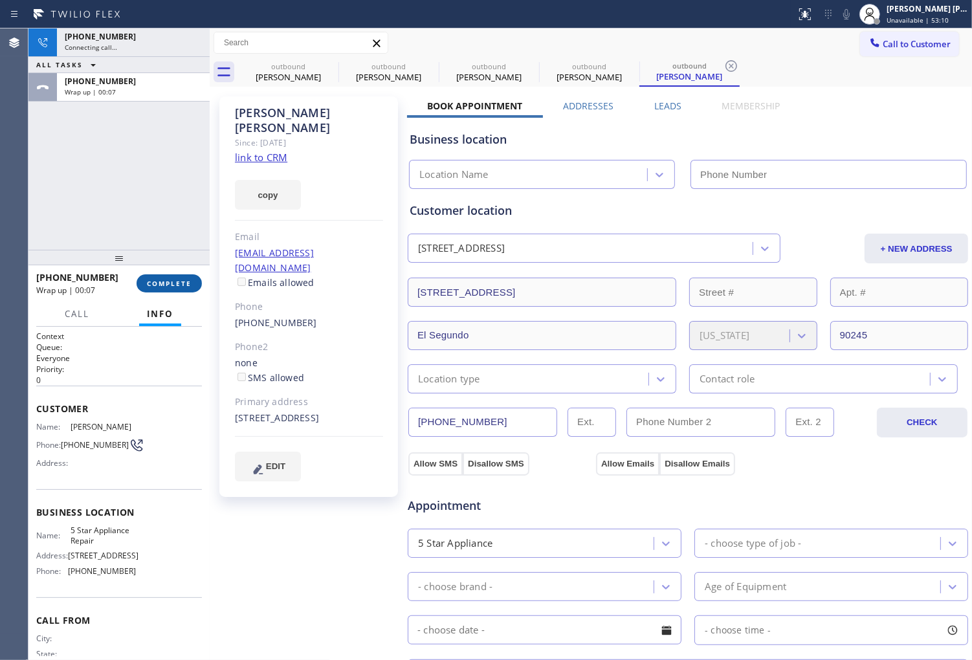
click at [177, 285] on span "COMPLETE" at bounding box center [169, 283] width 45 height 9
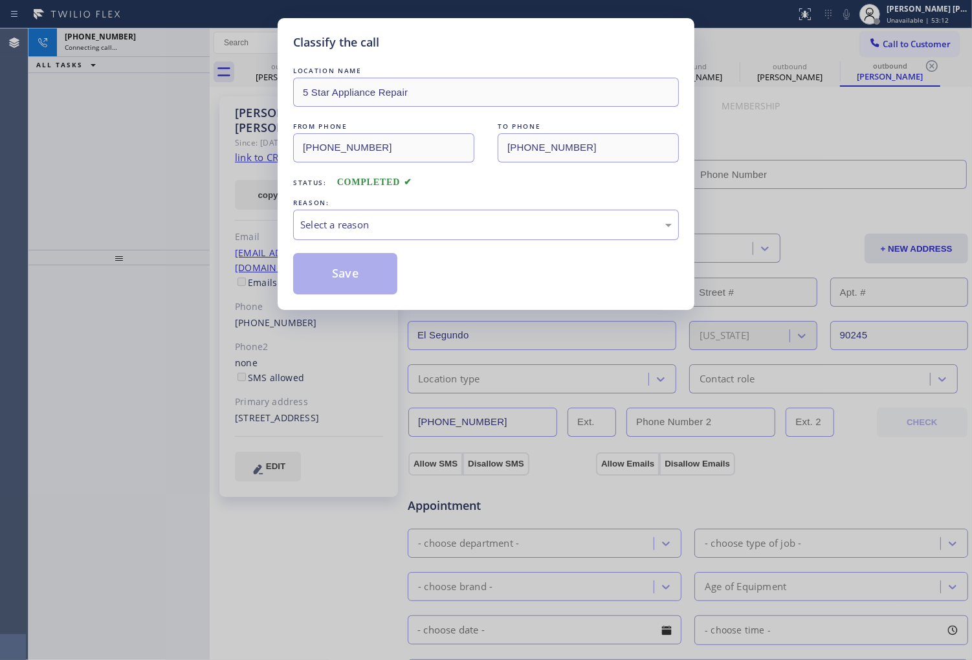
click at [440, 222] on div "Select a reason" at bounding box center [486, 224] width 372 height 15
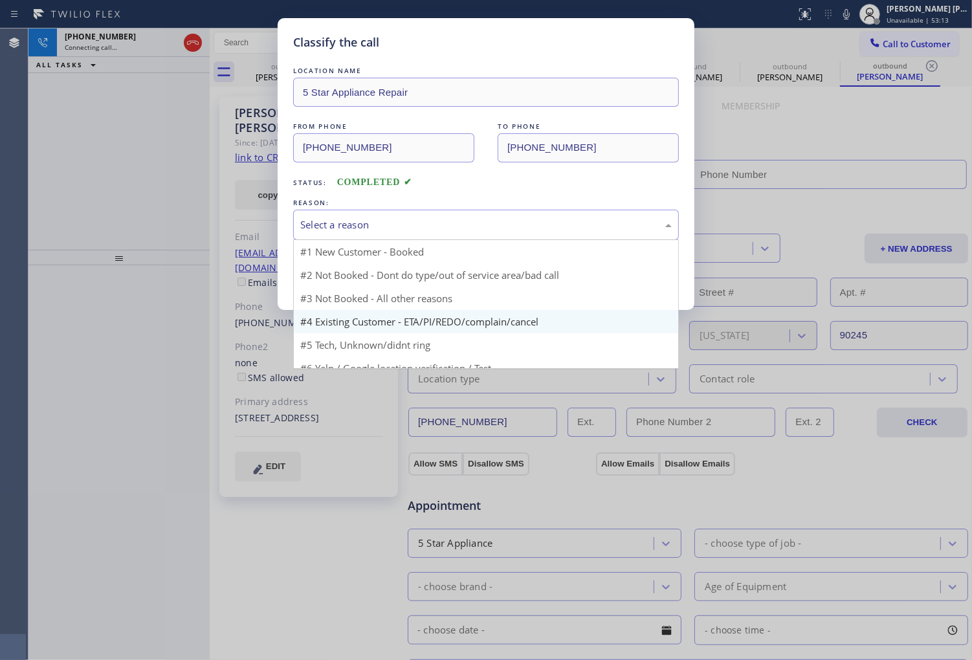
type input "[PHONE_NUMBER]"
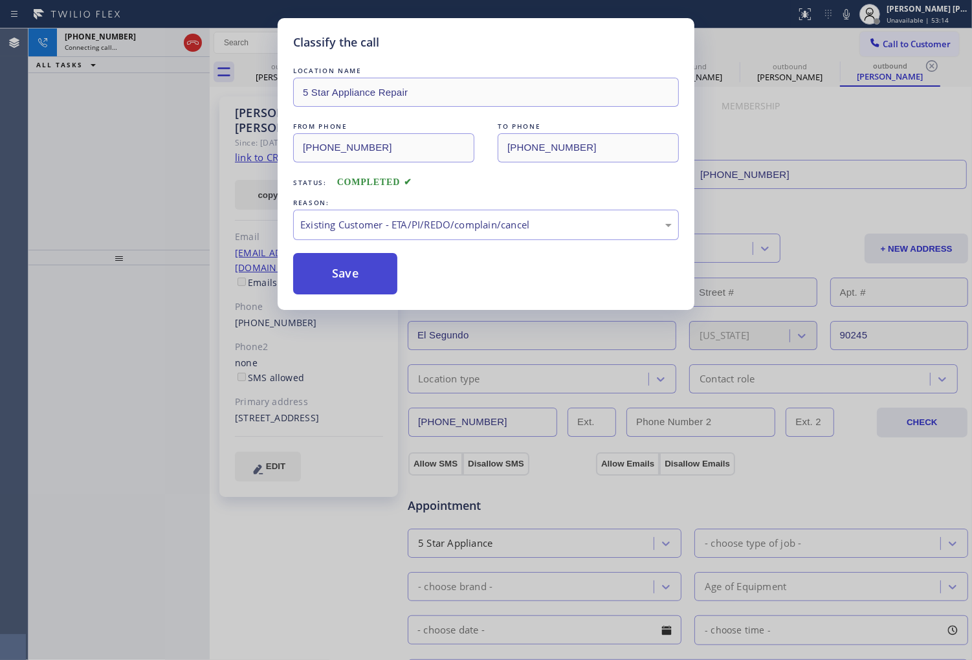
click at [359, 281] on button "Save" at bounding box center [345, 273] width 104 height 41
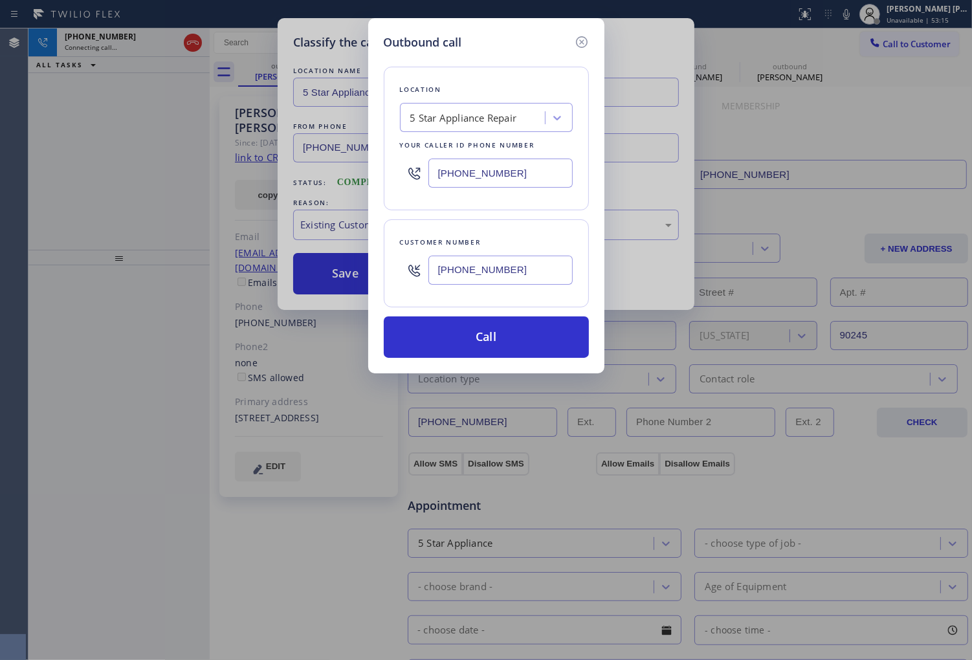
click at [578, 47] on div "Call to Customer Outbound call Location 5 Star Appliance Repair Your caller id …" at bounding box center [591, 43] width 763 height 23
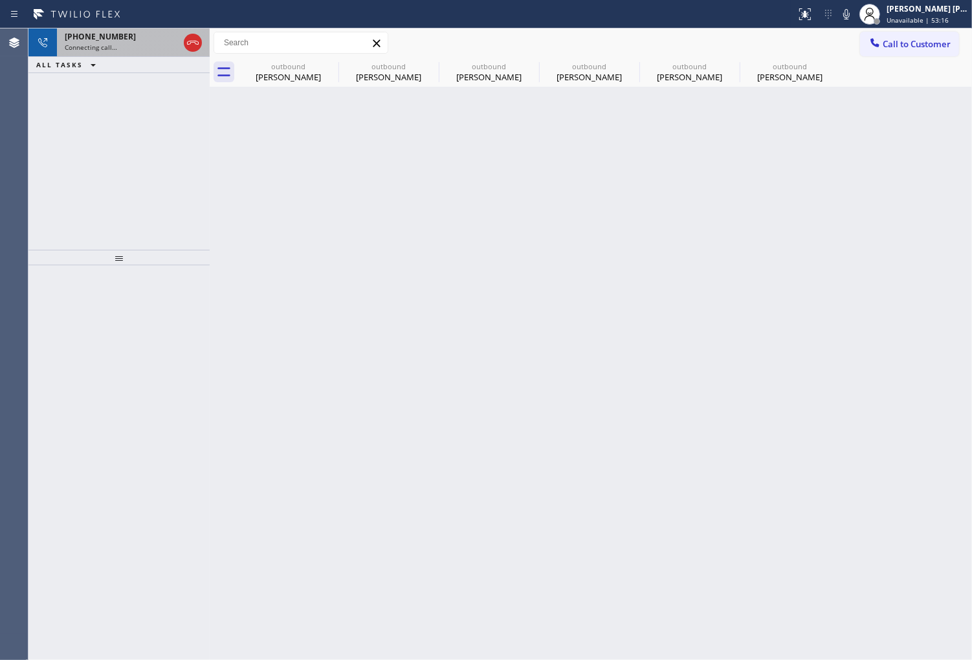
click at [153, 41] on div "+17135042725" at bounding box center [122, 36] width 114 height 11
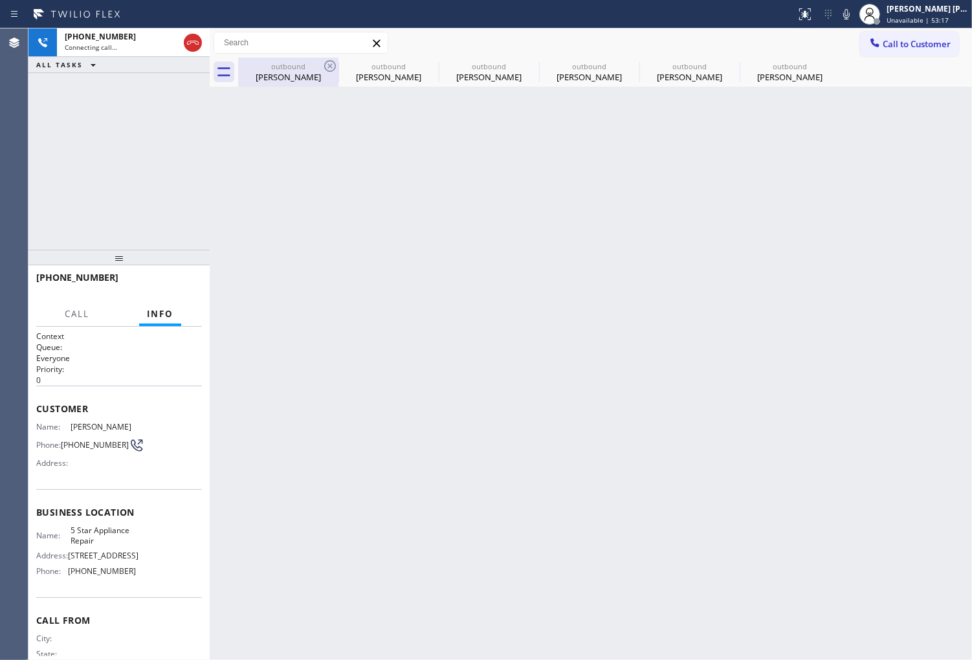
click at [266, 69] on div "outbound" at bounding box center [288, 66] width 98 height 10
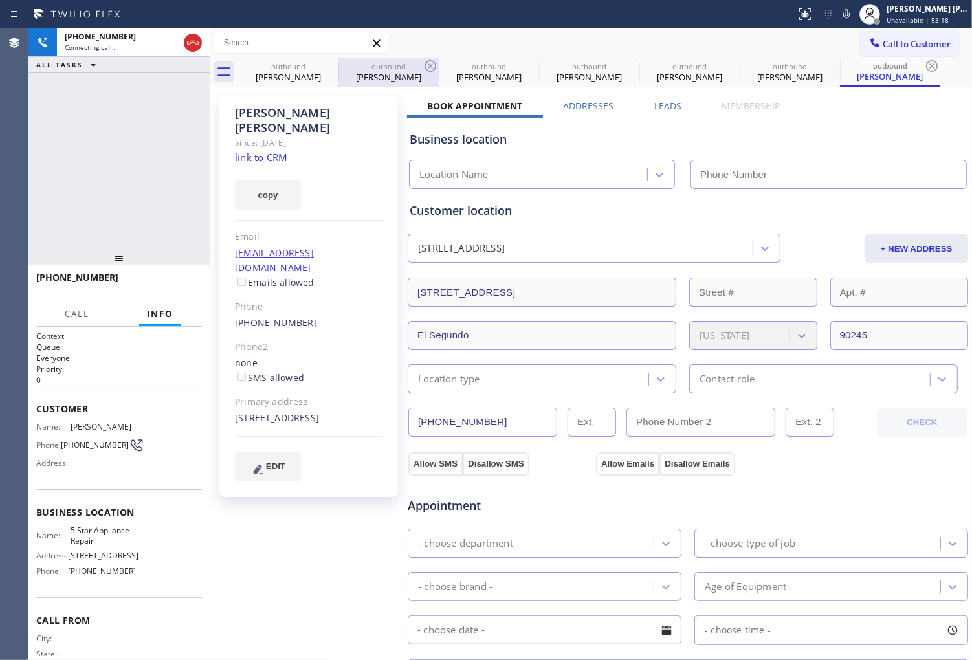
type input "[PHONE_NUMBER]"
click at [430, 67] on icon at bounding box center [431, 66] width 16 height 16
click at [0, 0] on icon at bounding box center [0, 0] width 0 height 0
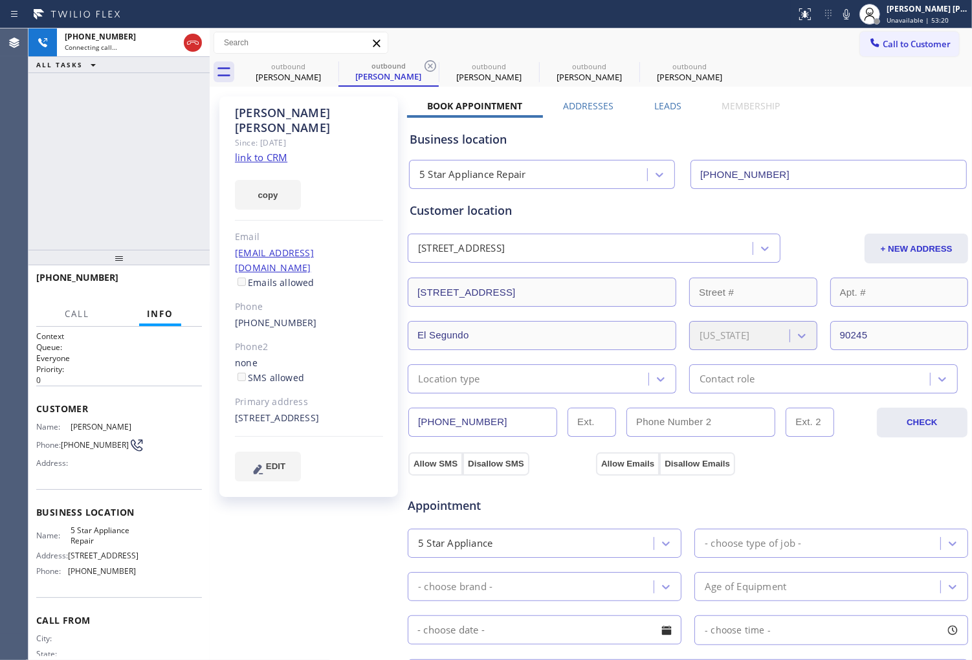
click at [430, 67] on icon at bounding box center [431, 66] width 16 height 16
click at [61, 180] on div "+17135042725 Connecting call… ALL TASKS ALL TASKS ACTIVE TASKS TASKS IN WRAP UP" at bounding box center [118, 138] width 181 height 221
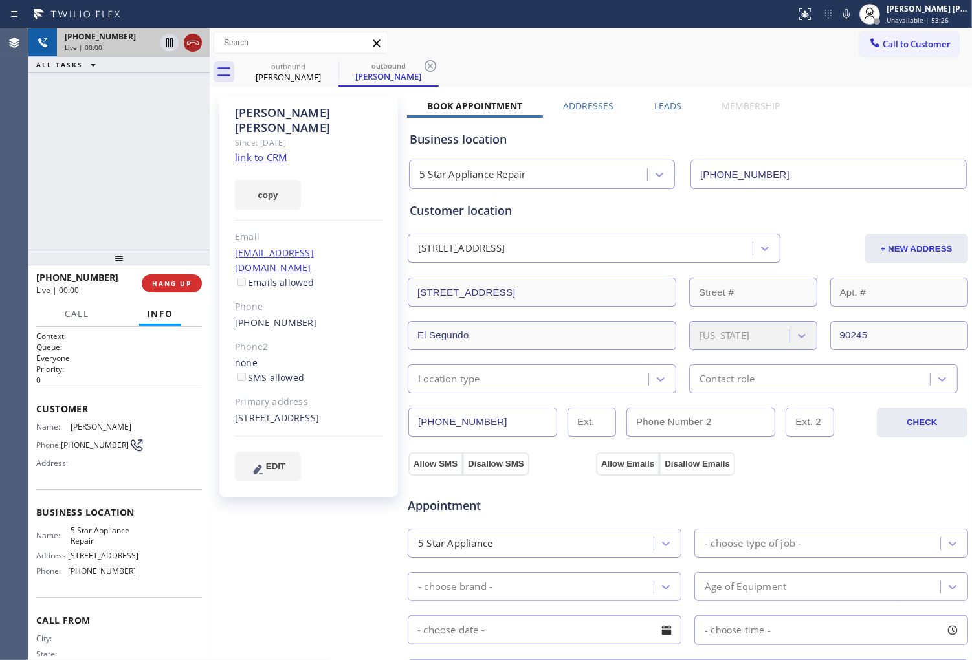
click at [196, 43] on icon at bounding box center [193, 43] width 12 height 4
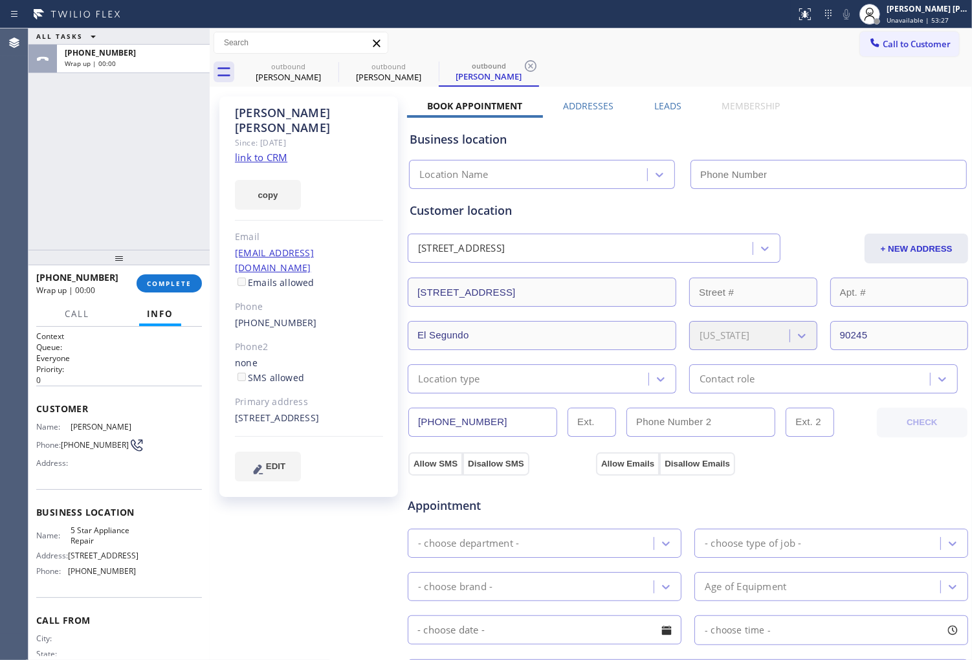
click at [658, 104] on label "Leads" at bounding box center [667, 106] width 27 height 12
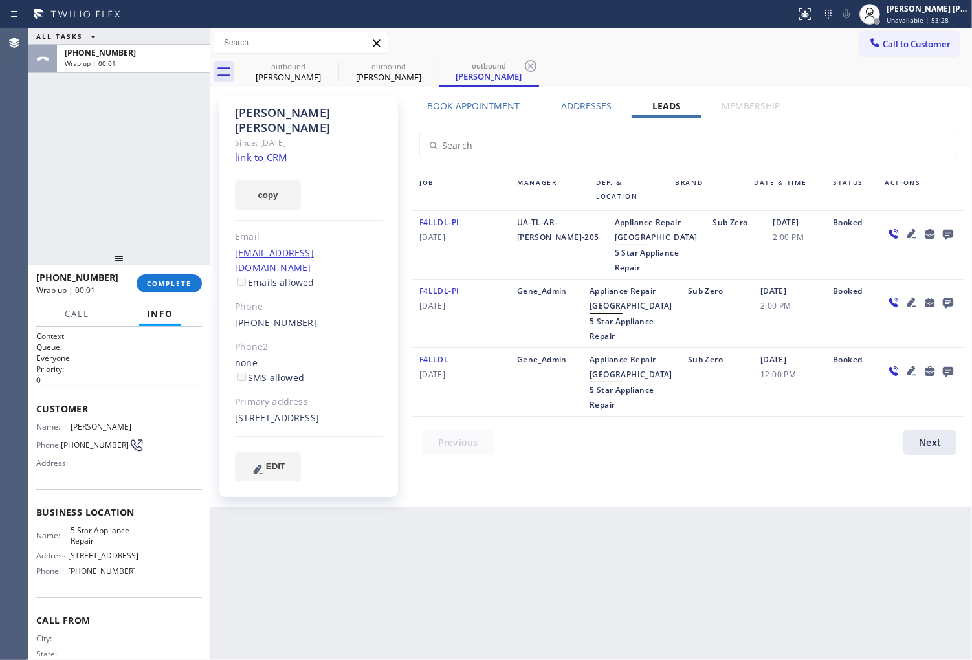
click at [944, 234] on icon at bounding box center [948, 235] width 10 height 10
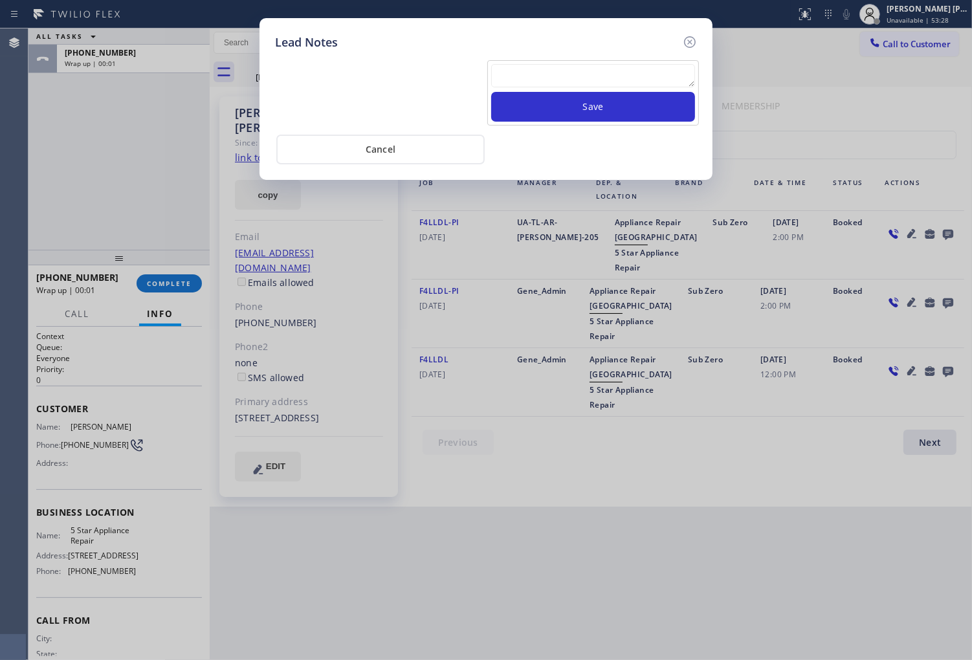
click at [551, 73] on textarea at bounding box center [593, 75] width 204 height 23
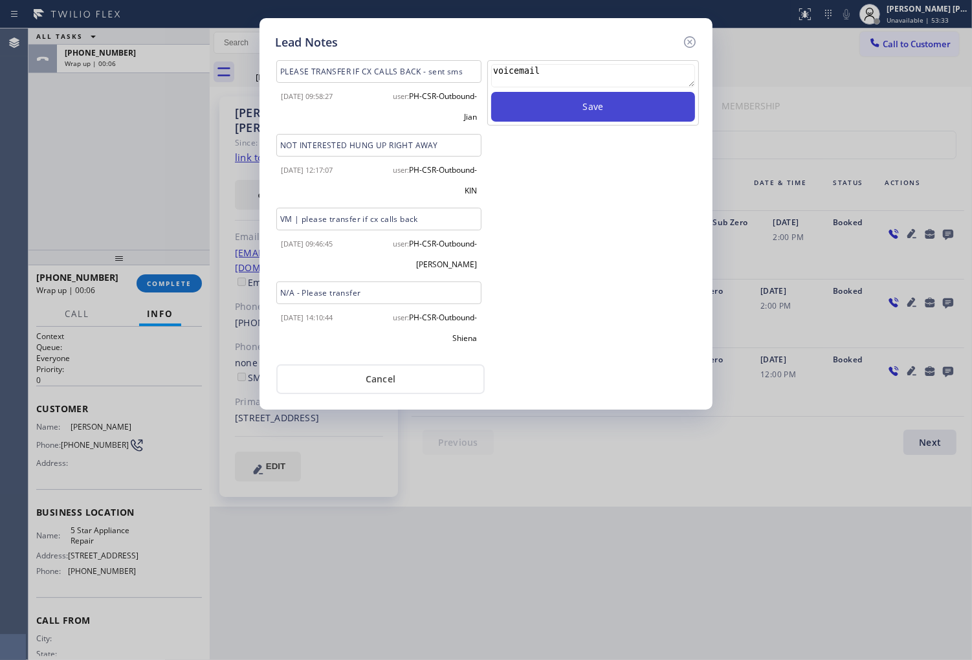
type textarea "voicemail"
click at [578, 108] on button "Save" at bounding box center [593, 107] width 204 height 30
click at [687, 46] on icon at bounding box center [690, 42] width 12 height 12
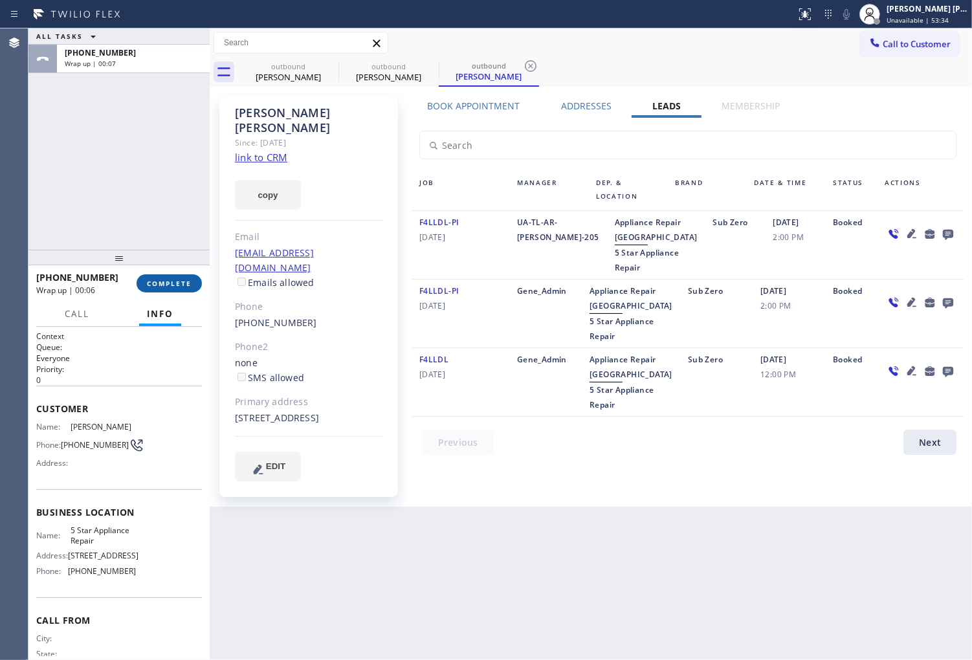
click at [157, 280] on span "COMPLETE" at bounding box center [169, 283] width 45 height 9
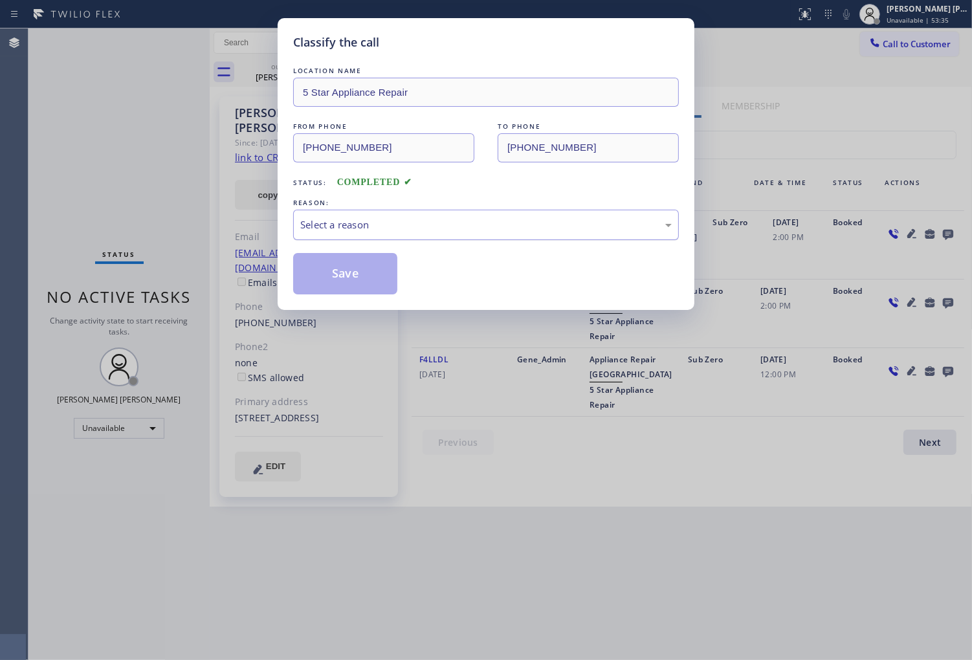
click at [380, 231] on div "Select a reason" at bounding box center [486, 224] width 372 height 15
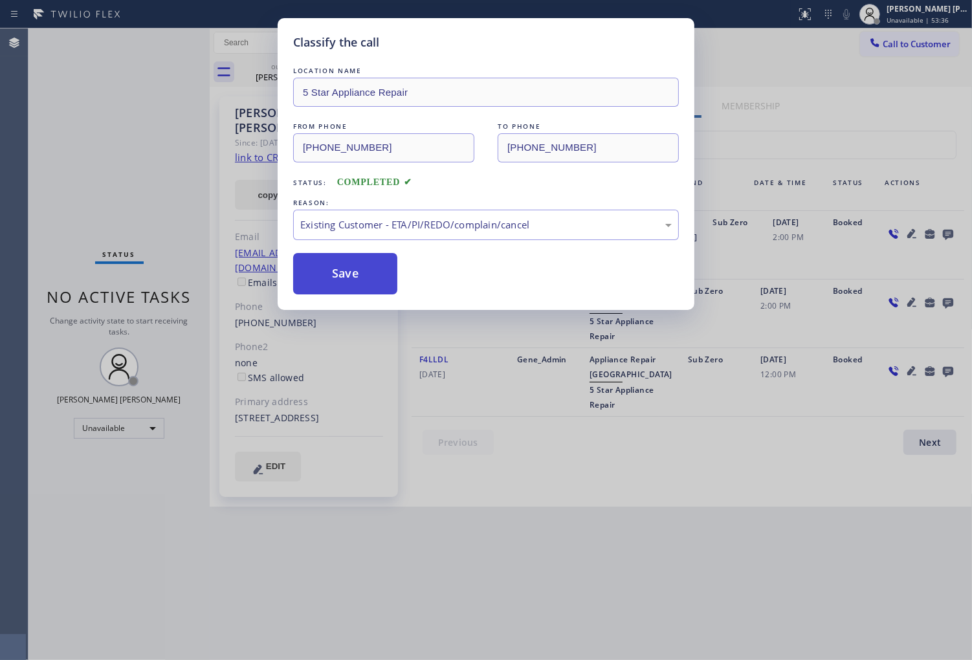
click at [315, 272] on button "Save" at bounding box center [345, 273] width 104 height 41
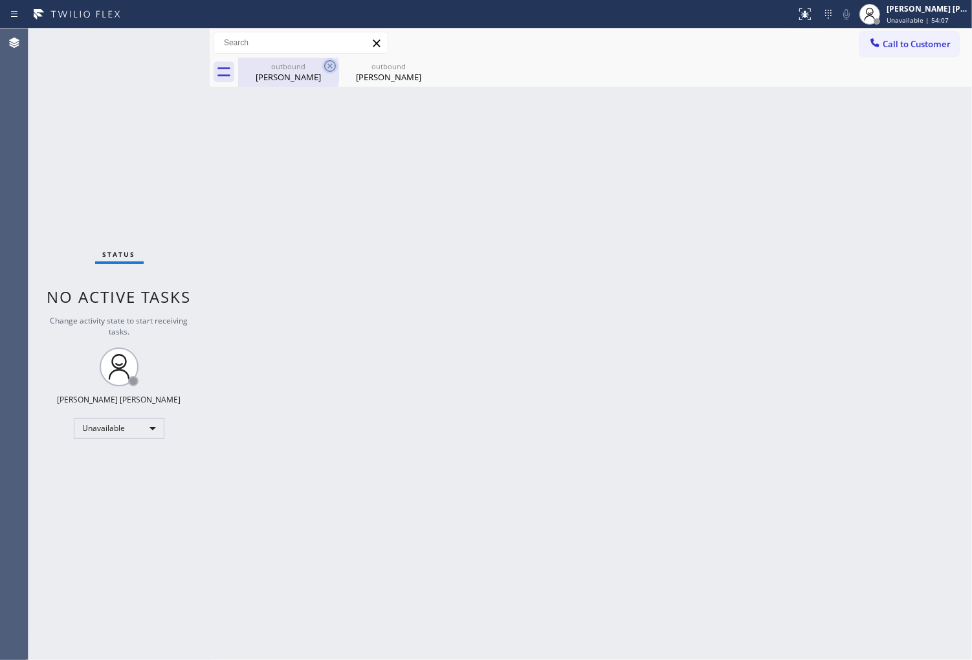
click at [327, 65] on icon at bounding box center [330, 66] width 16 height 16
click at [0, 0] on icon at bounding box center [0, 0] width 0 height 0
click at [896, 45] on span "Call to Customer" at bounding box center [917, 44] width 68 height 12
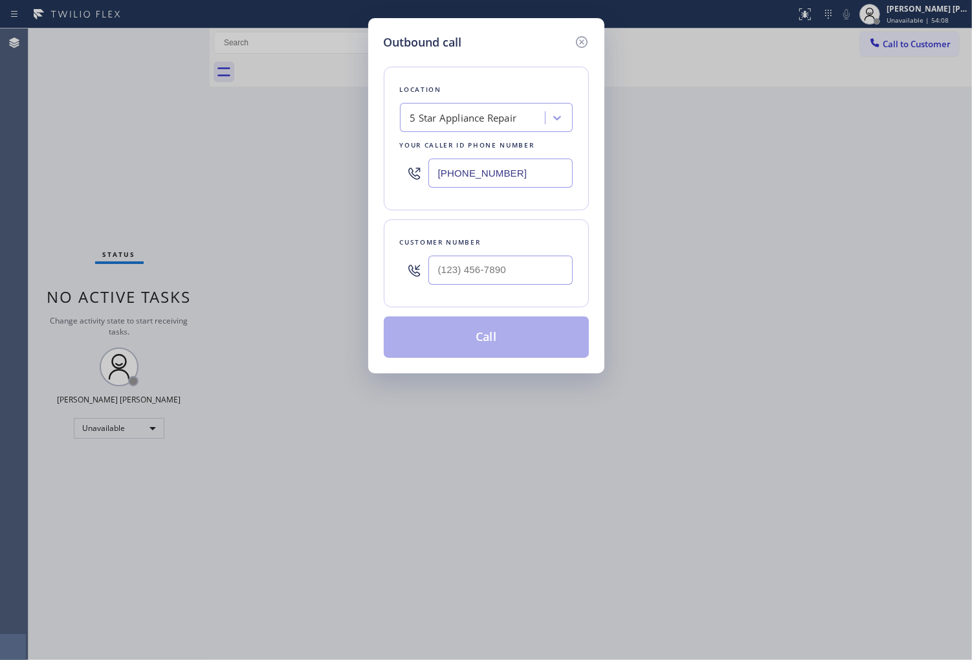
click at [455, 173] on input "[PHONE_NUMBER]" at bounding box center [501, 173] width 144 height 29
paste input "461-1149"
type input "(855) 461-1149"
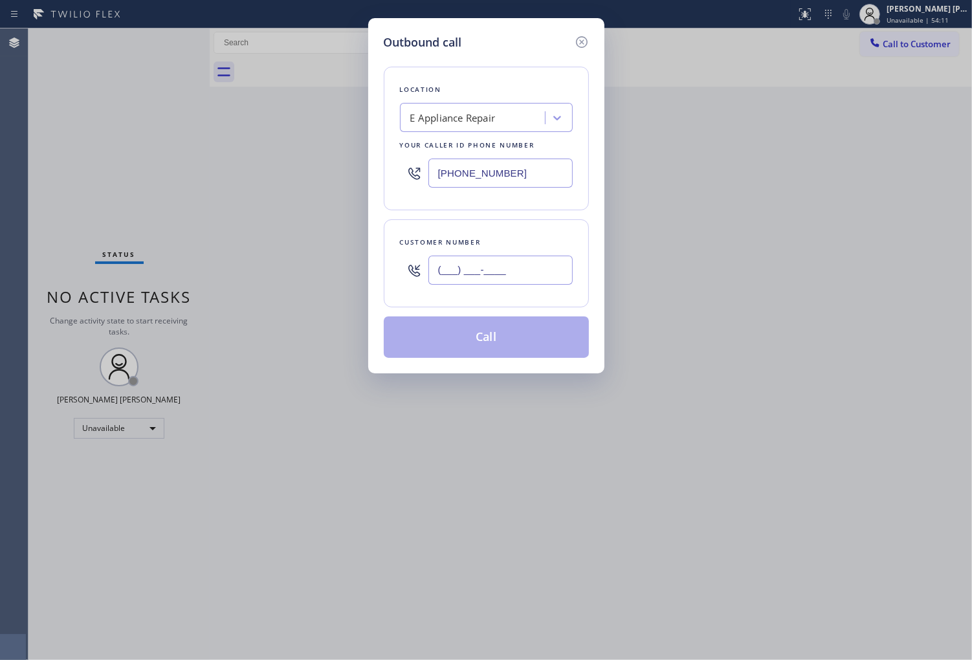
click at [524, 262] on input "(___) ___-____" at bounding box center [501, 270] width 144 height 29
paste input "425) 422-4549"
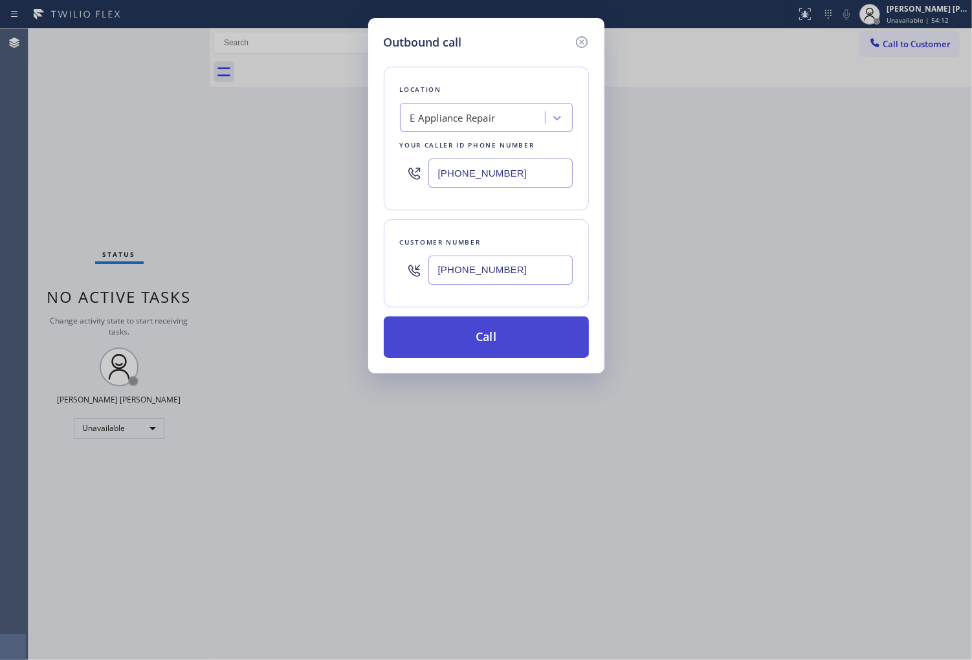
type input "(425) 422-4549"
click at [513, 339] on button "Call" at bounding box center [486, 337] width 205 height 41
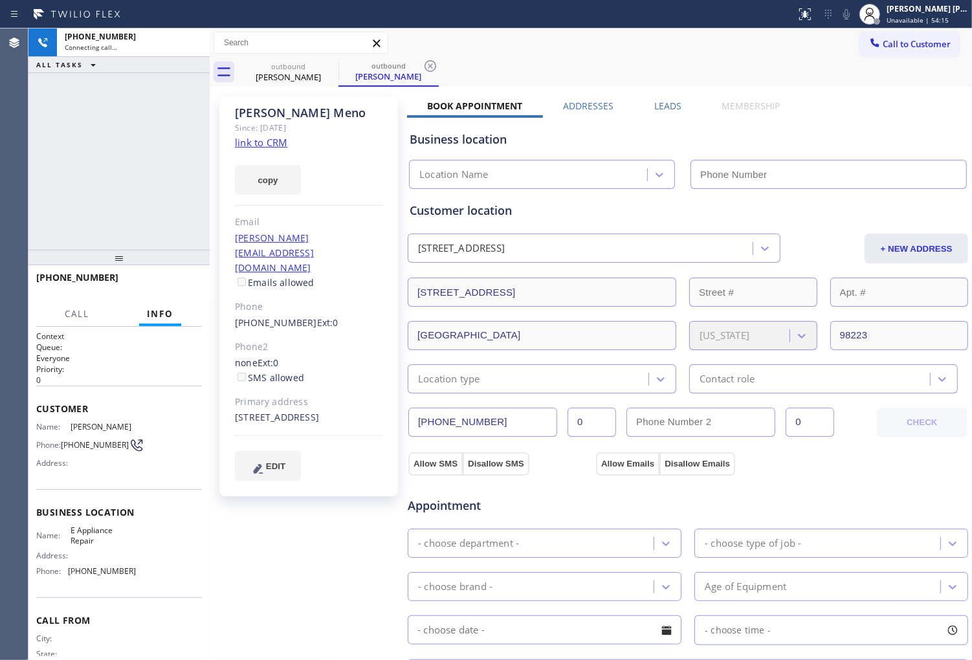
click at [294, 106] on div "Kimberly Meno" at bounding box center [309, 113] width 148 height 15
copy div "Kimberly Meno"
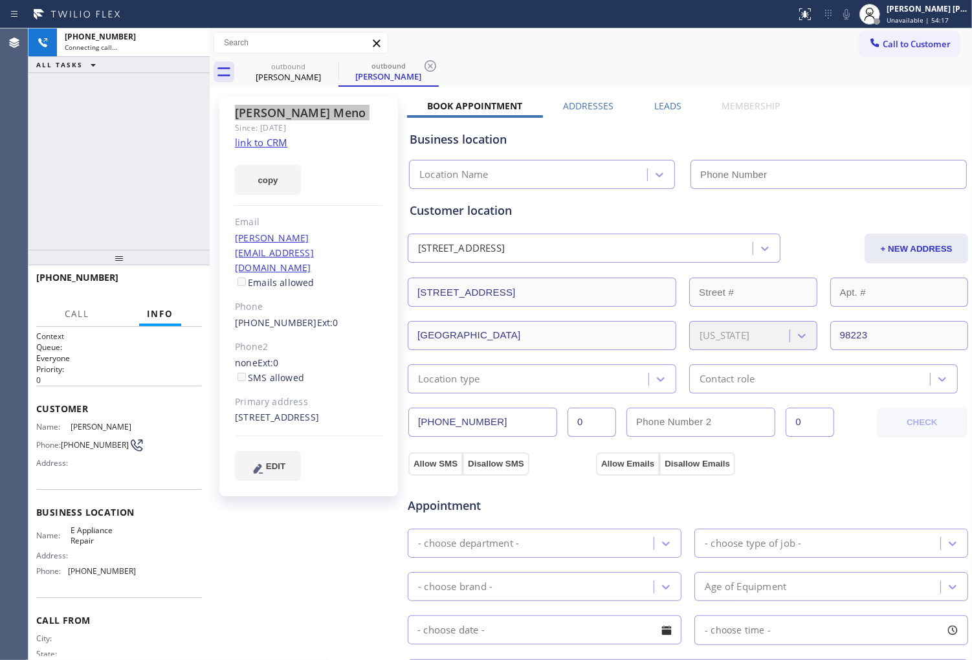
type input "(855) 461-1149"
click at [1, 167] on div "Agent Desktop" at bounding box center [14, 344] width 28 height 632
click at [120, 169] on div "+14254224549 Connecting call… ALL TASKS ALL TASKS ACTIVE TASKS TASKS IN WRAP UP" at bounding box center [118, 138] width 181 height 221
click at [14, 254] on div "Agent Desktop" at bounding box center [14, 344] width 28 height 632
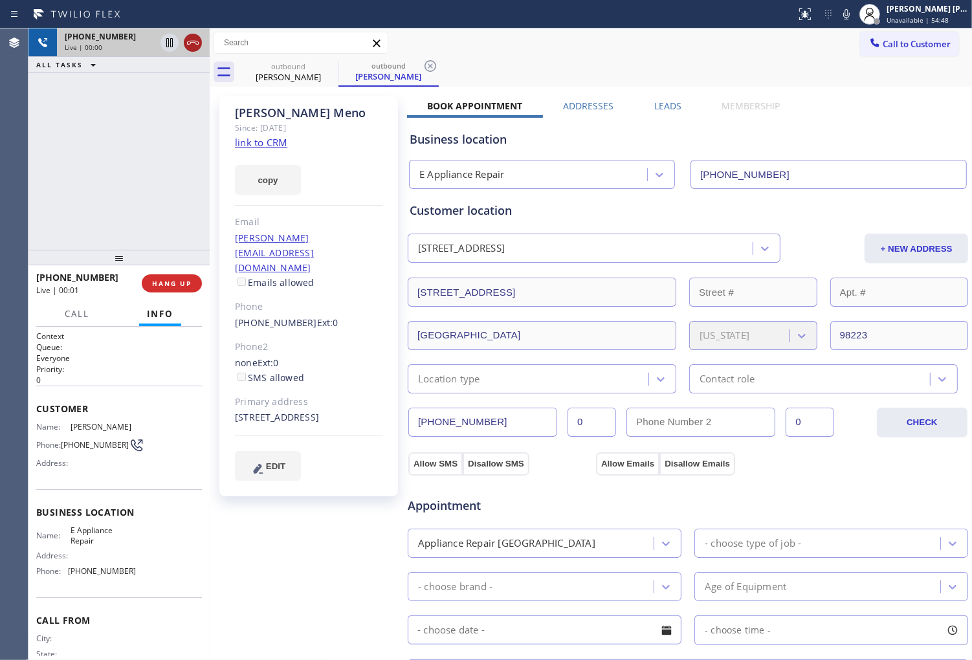
click at [191, 43] on icon at bounding box center [193, 43] width 16 height 16
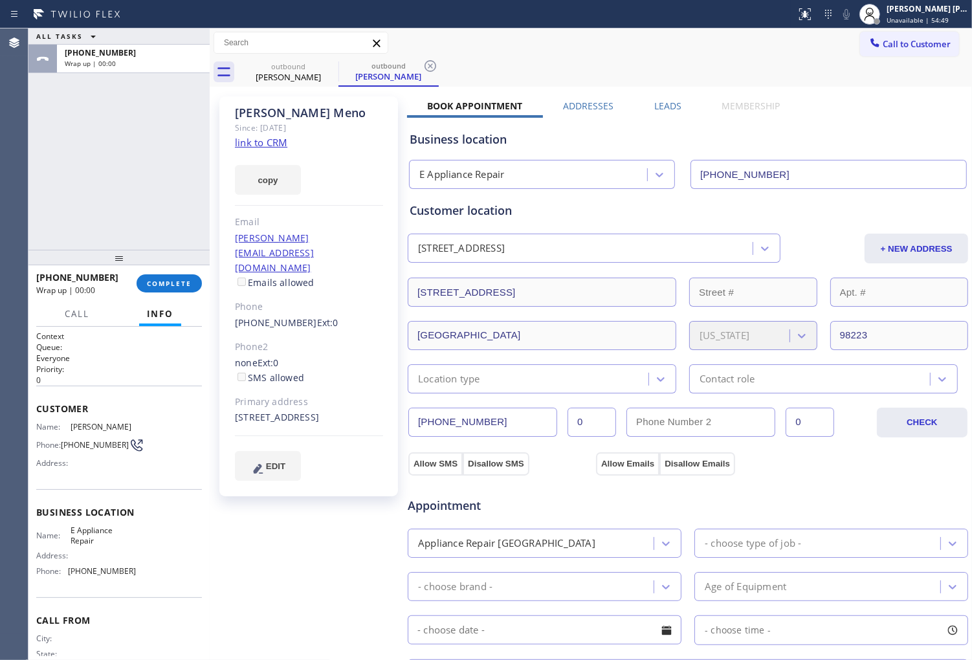
click at [670, 97] on div "Kimberly Meno Since: 20 may 2020 link to CRM copy Email kimberlymeno@msn.com Em…" at bounding box center [591, 522] width 756 height 865
click at [658, 106] on label "Leads" at bounding box center [667, 106] width 27 height 12
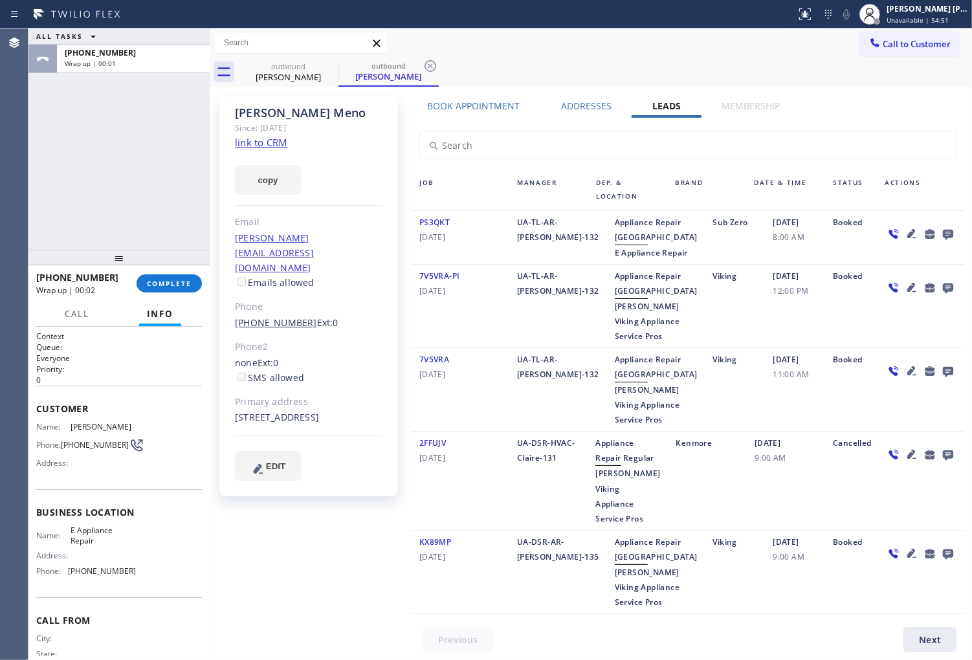
click at [287, 317] on link "(425) 422-4549" at bounding box center [276, 323] width 82 height 12
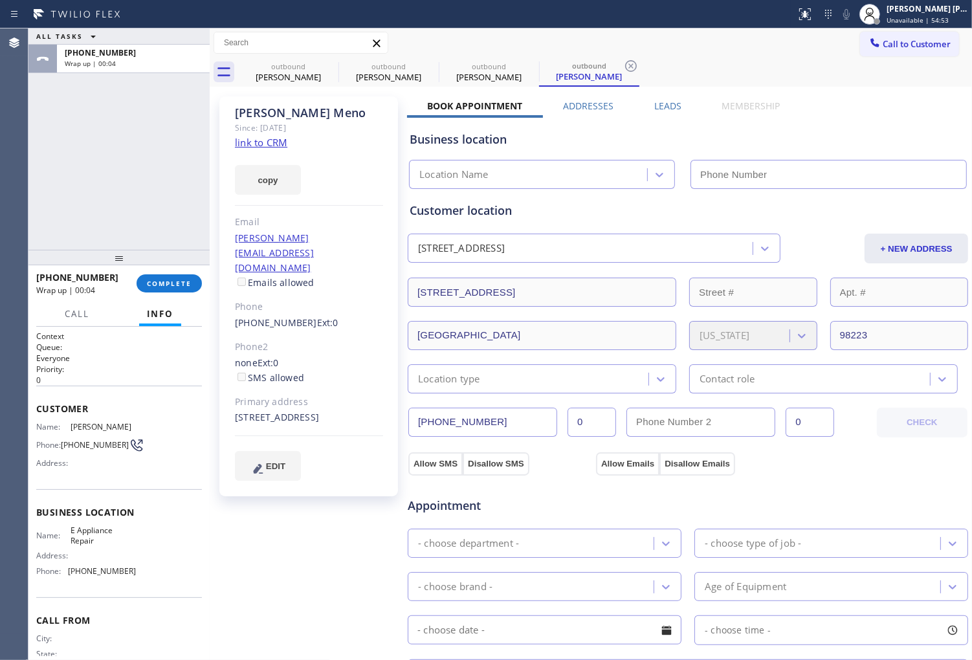
click at [317, 317] on span "Ext: 0" at bounding box center [327, 323] width 21 height 12
click at [279, 317] on link "(425) 422-4549" at bounding box center [276, 323] width 82 height 12
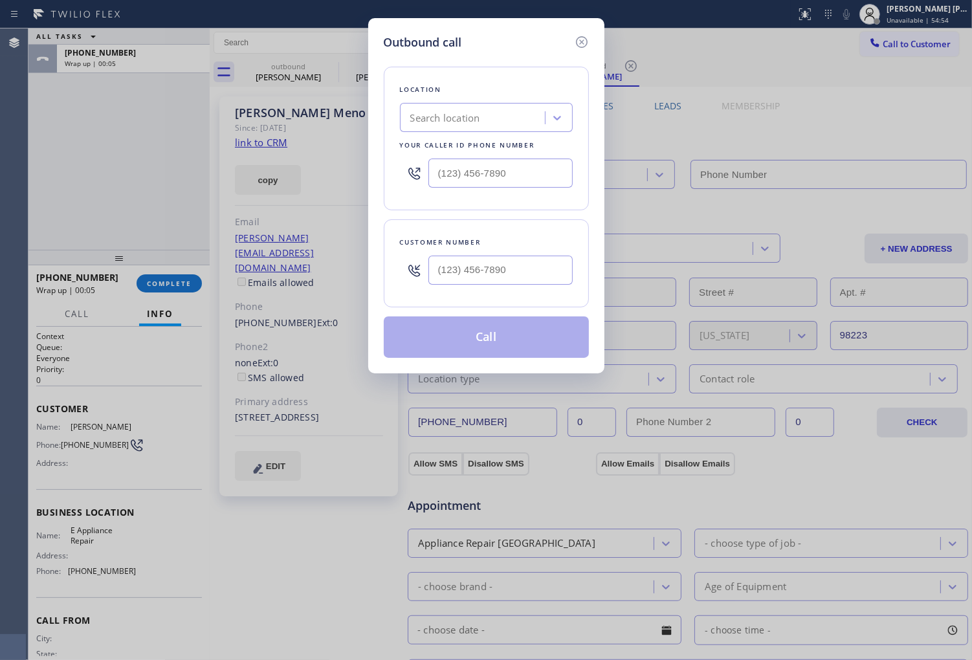
type input "(425) 422-4549"
type input "(855) 461-1149"
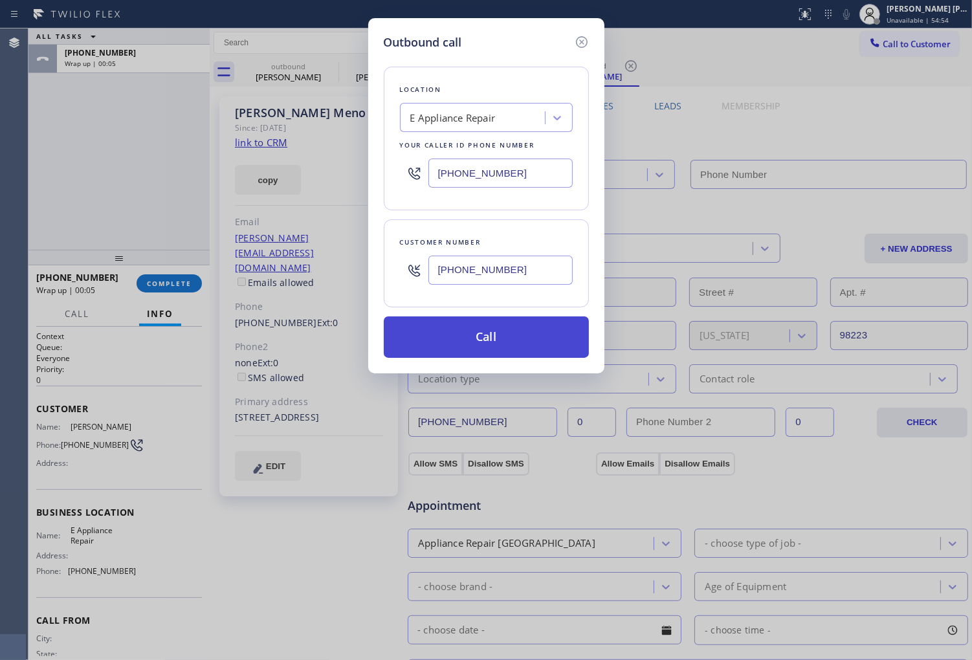
type input "(855) 461-1149"
click at [515, 342] on button "Call" at bounding box center [486, 337] width 205 height 41
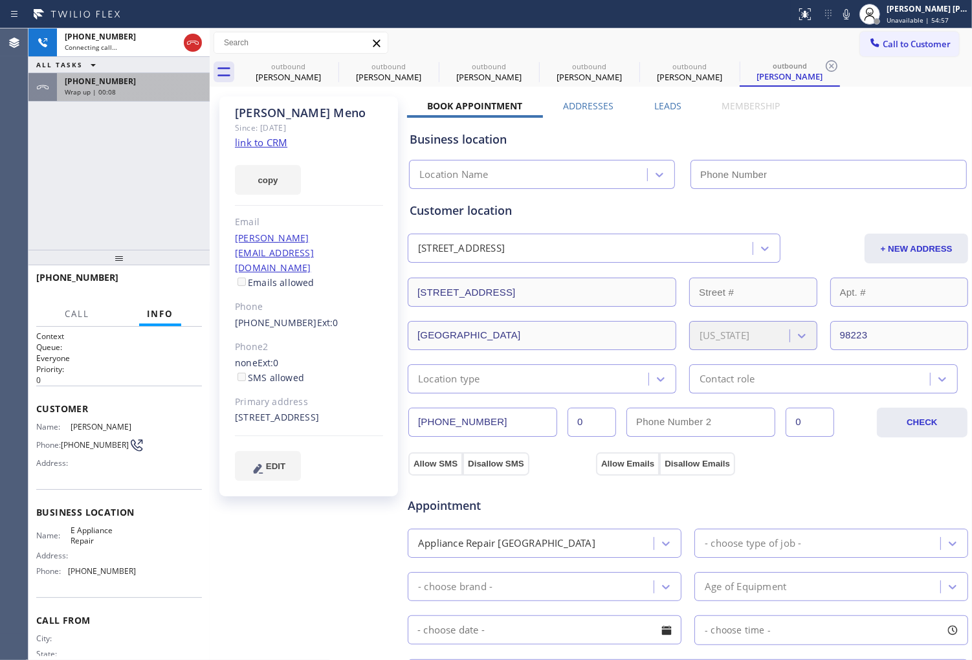
click at [98, 89] on span "Wrap up | 00:08" at bounding box center [90, 91] width 51 height 9
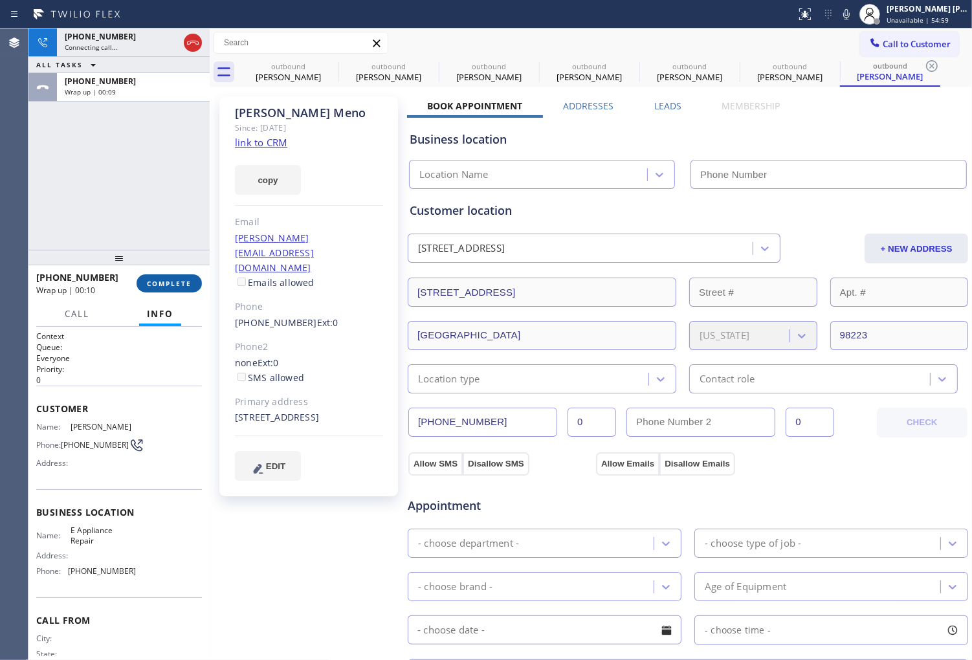
click at [177, 285] on span "COMPLETE" at bounding box center [169, 283] width 45 height 9
type input "(855) 461-1149"
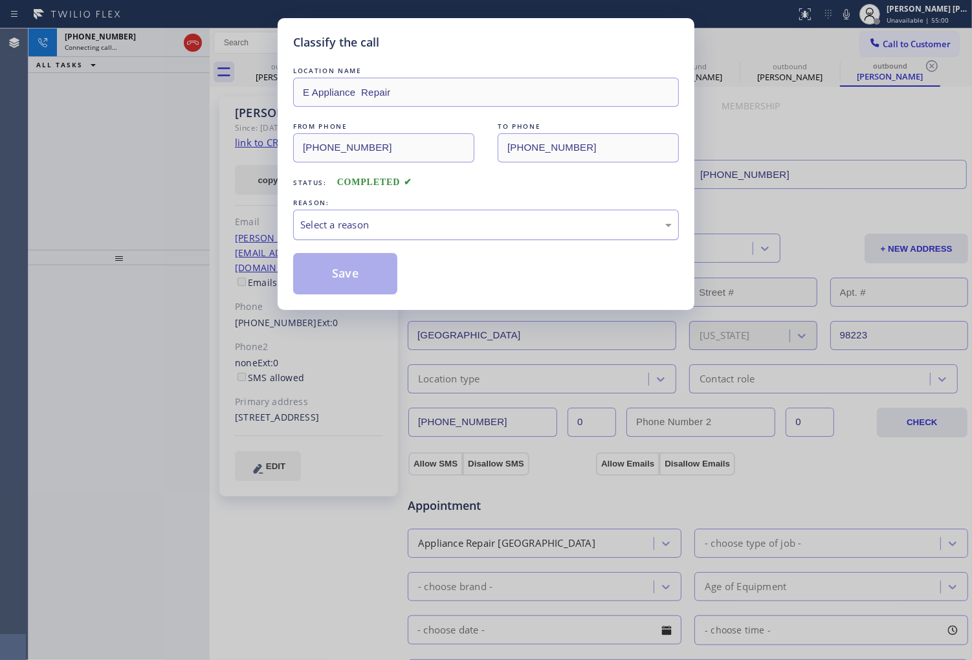
click at [422, 237] on div "Select a reason" at bounding box center [486, 225] width 386 height 30
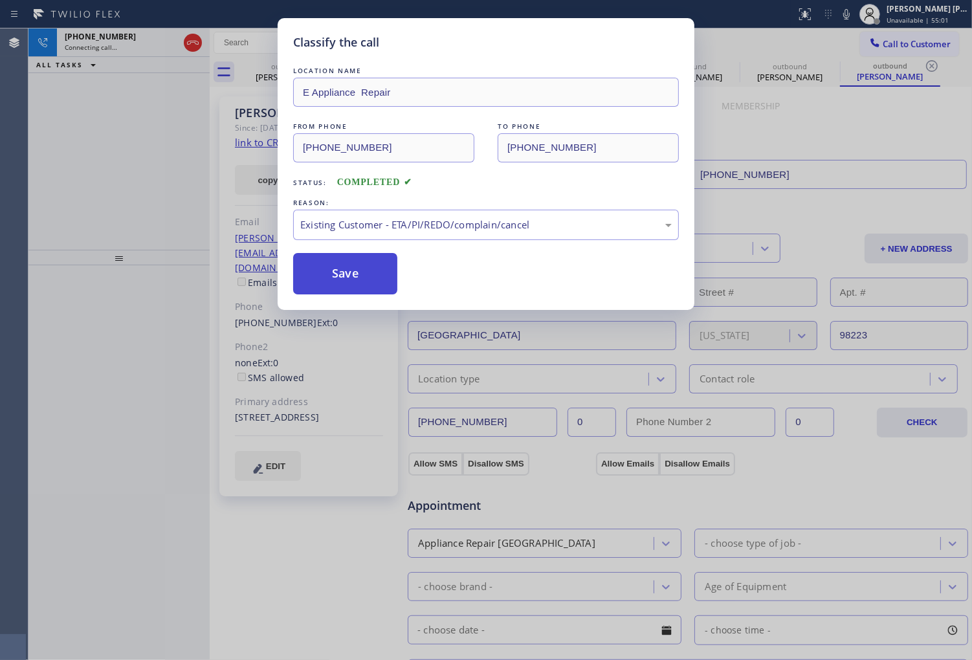
click at [322, 273] on button "Save" at bounding box center [345, 273] width 104 height 41
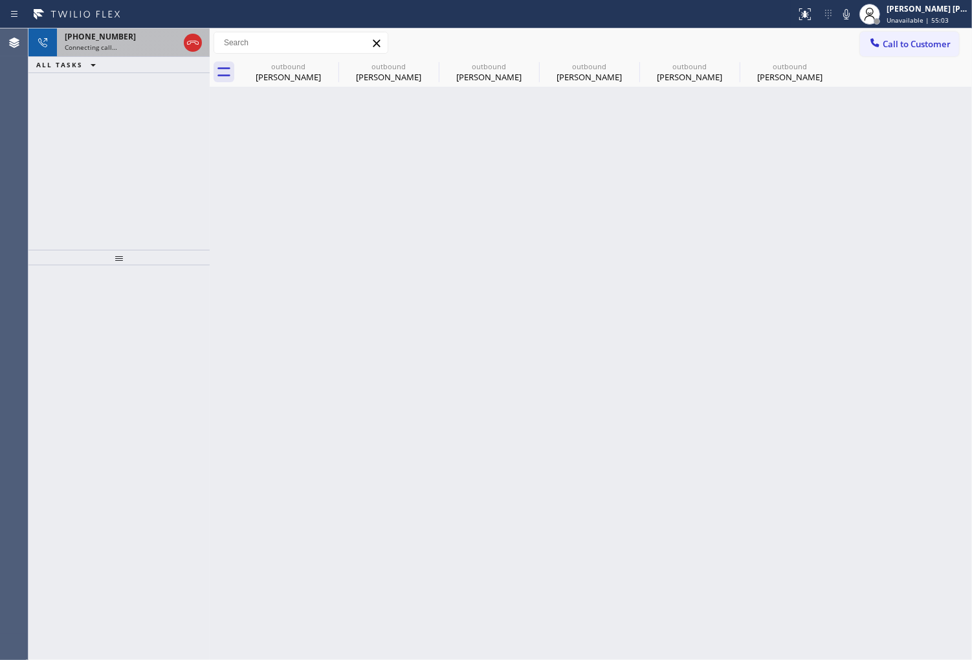
click at [136, 52] on div "Connecting call…" at bounding box center [122, 47] width 114 height 9
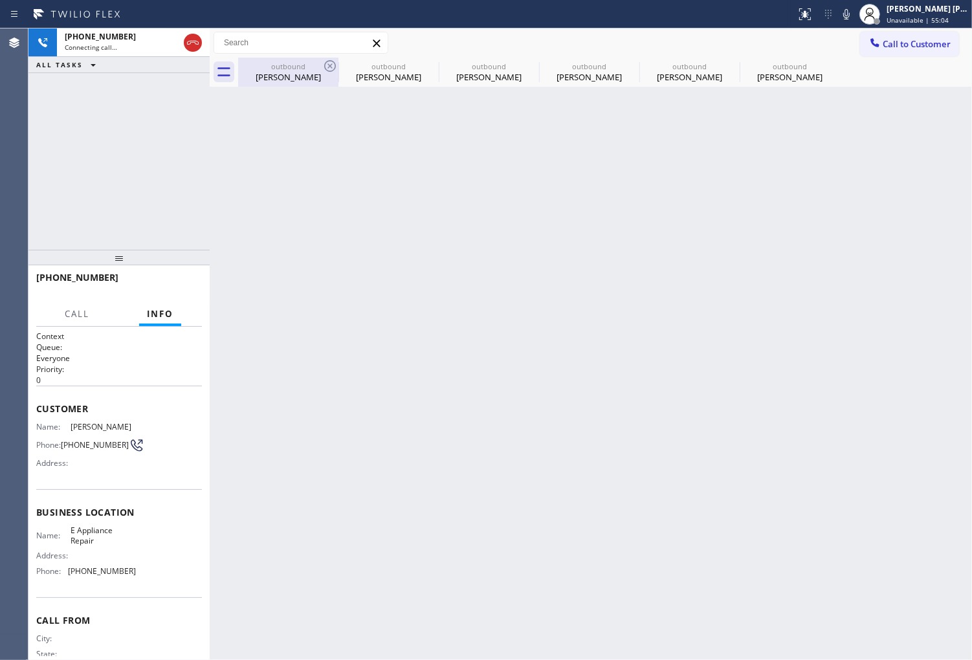
click at [274, 67] on div "outbound" at bounding box center [288, 66] width 98 height 10
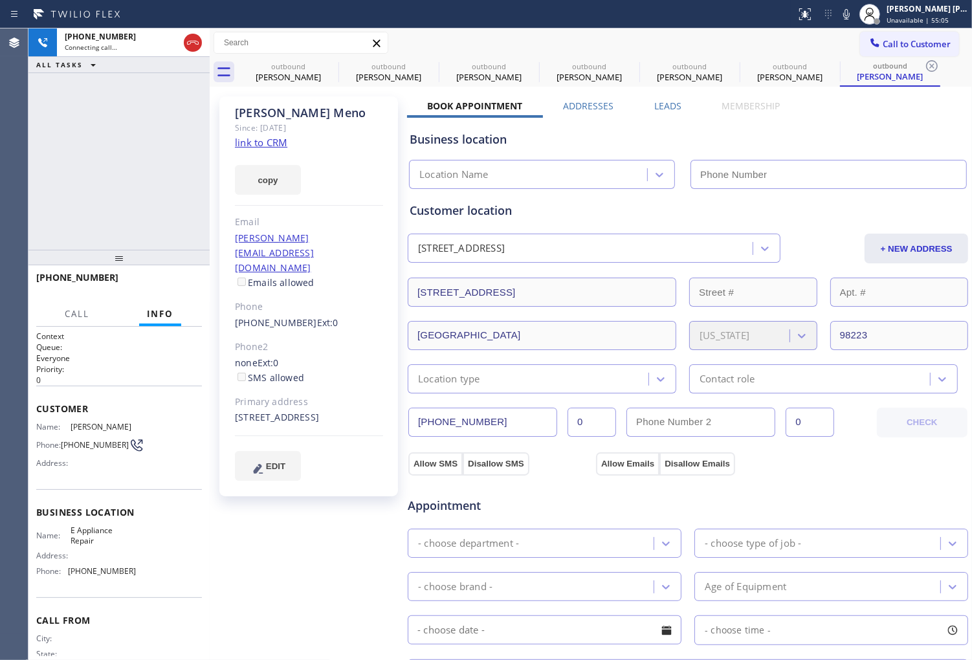
type input "(855) 461-1149"
click at [5, 181] on div "Agent Desktop" at bounding box center [14, 344] width 28 height 632
click at [326, 68] on icon at bounding box center [330, 66] width 16 height 16
click at [0, 0] on icon at bounding box center [0, 0] width 0 height 0
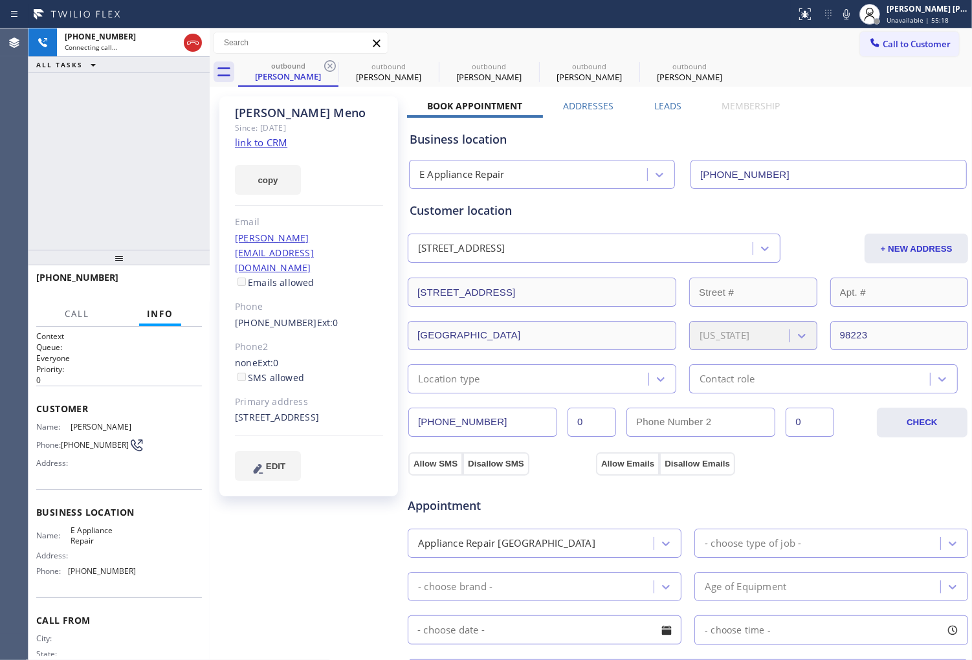
click at [326, 68] on icon at bounding box center [330, 66] width 16 height 16
click at [0, 0] on icon at bounding box center [0, 0] width 0 height 0
click at [656, 104] on label "Leads" at bounding box center [667, 106] width 27 height 12
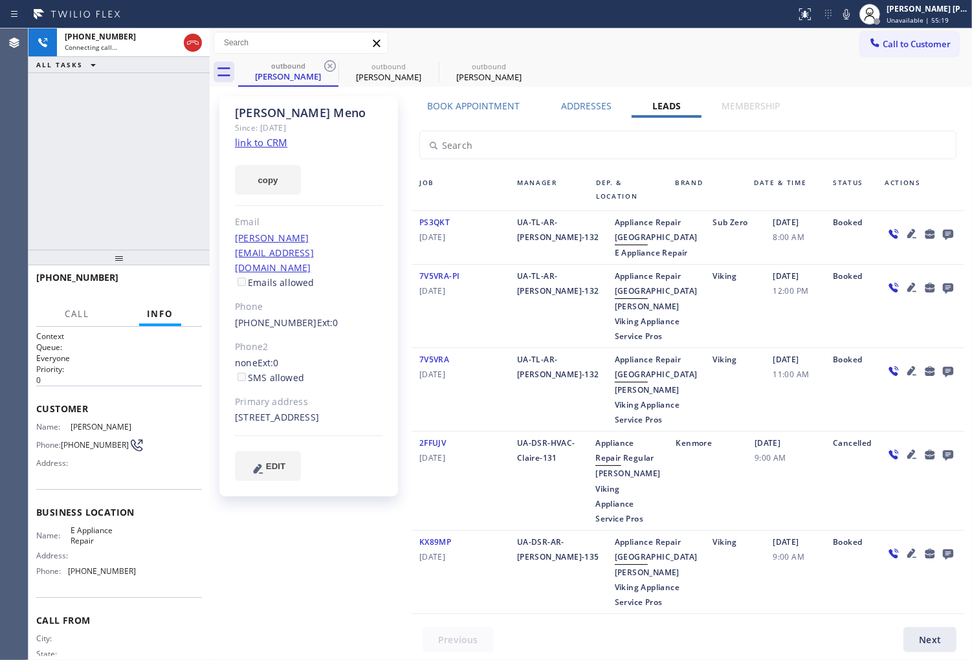
click at [943, 234] on icon at bounding box center [948, 235] width 10 height 10
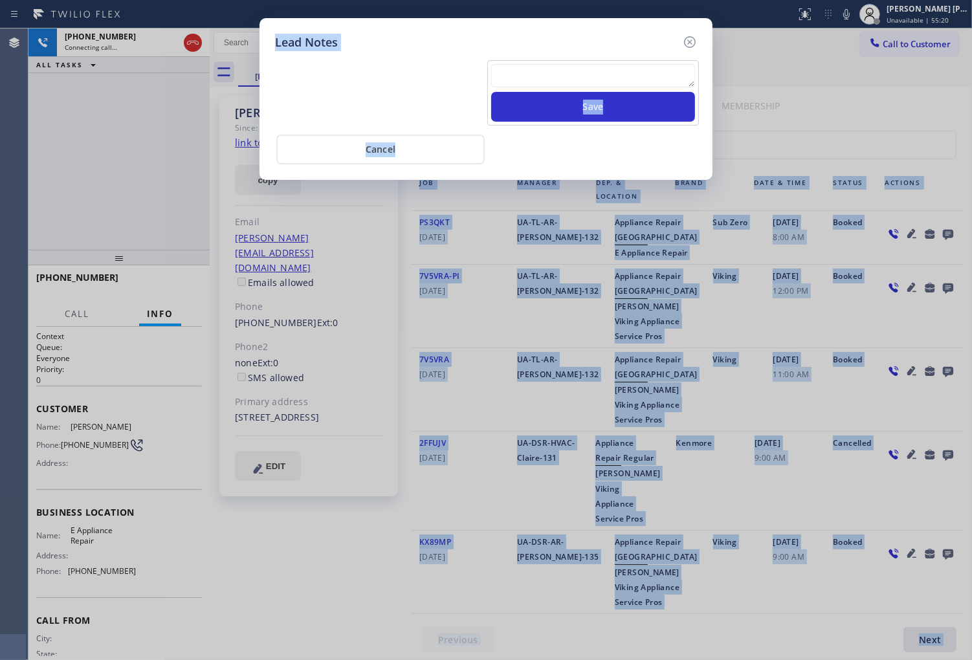
click at [620, 74] on textarea at bounding box center [593, 75] width 204 height 23
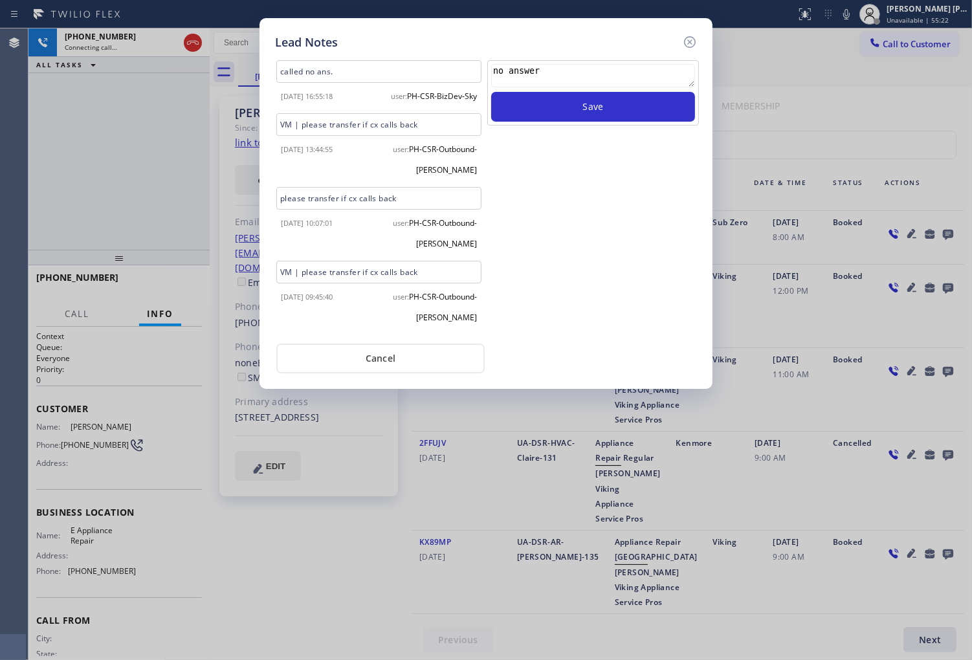
type textarea "no answer"
click at [613, 123] on div "no answer Save" at bounding box center [593, 92] width 212 height 65
click at [618, 114] on button "Save" at bounding box center [593, 107] width 204 height 30
click at [690, 42] on icon at bounding box center [690, 42] width 12 height 12
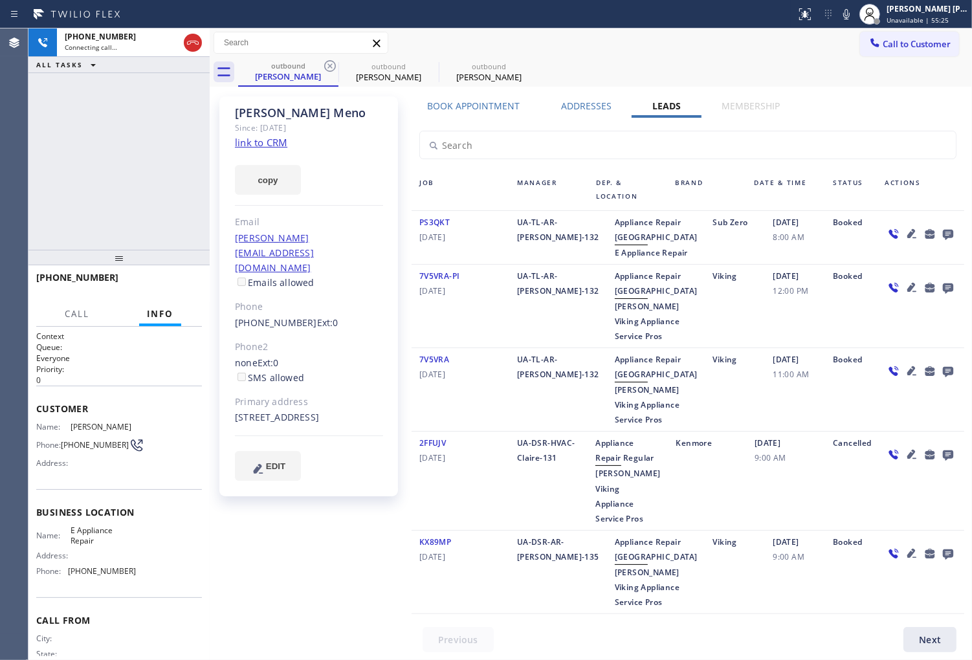
click at [131, 171] on div "+14254224549 Connecting call… ALL TASKS ALL TASKS ACTIVE TASKS TASKS IN WRAP UP" at bounding box center [118, 138] width 181 height 221
click at [109, 222] on div "+14254224549 Live | 00:00 ALL TASKS ALL TASKS ACTIVE TASKS TASKS IN WRAP UP" at bounding box center [118, 138] width 181 height 221
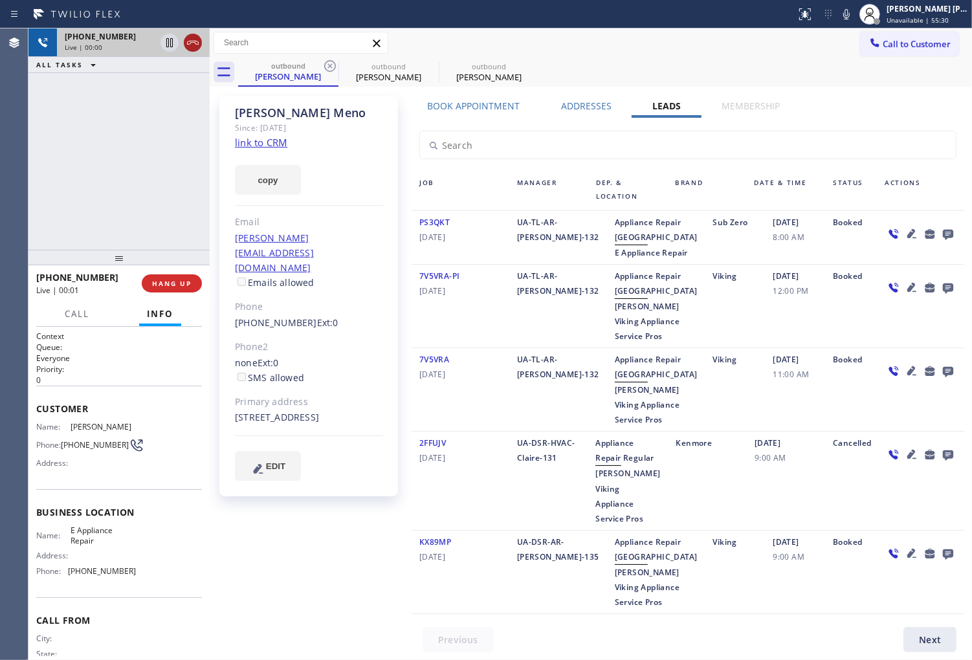
click at [191, 36] on icon at bounding box center [193, 43] width 16 height 16
click at [164, 289] on button "HANG UP" at bounding box center [172, 283] width 60 height 18
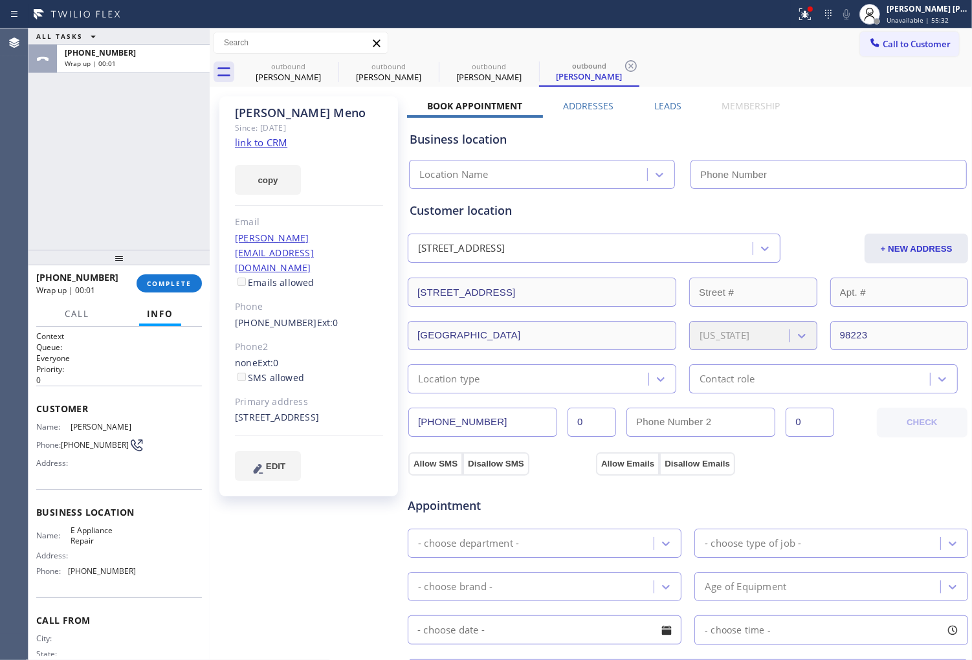
type input "(855) 461-1149"
click at [173, 282] on span "COMPLETE" at bounding box center [169, 283] width 45 height 9
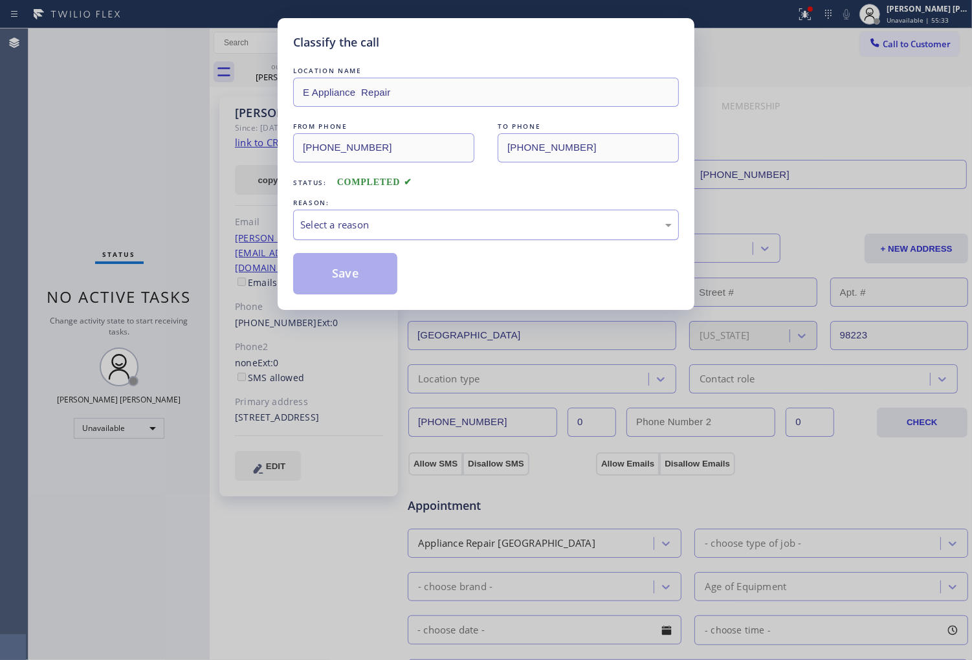
click at [438, 215] on div "Select a reason" at bounding box center [486, 225] width 386 height 30
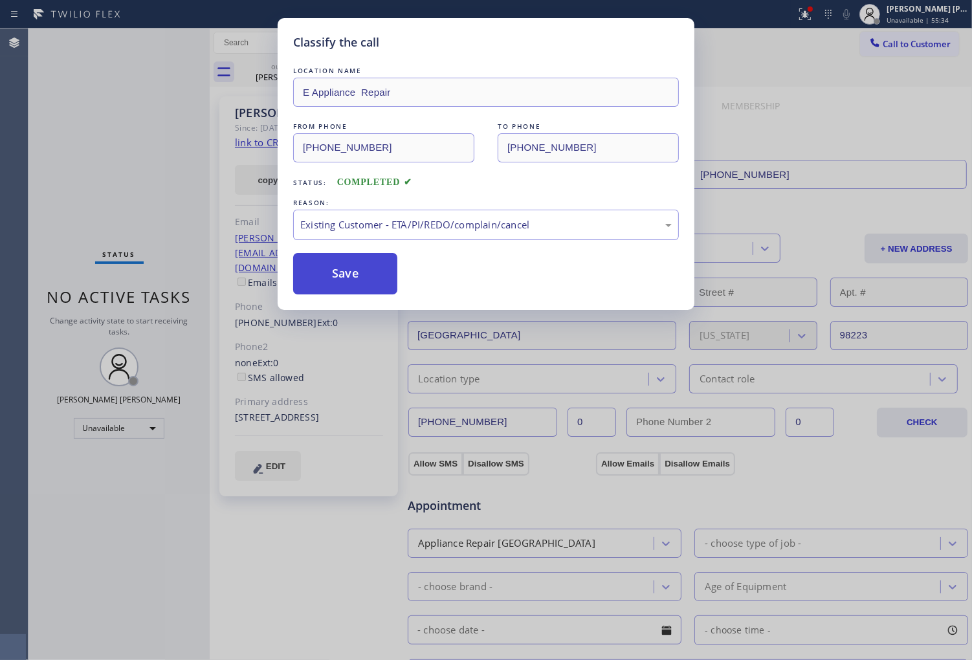
click at [352, 273] on button "Save" at bounding box center [345, 273] width 104 height 41
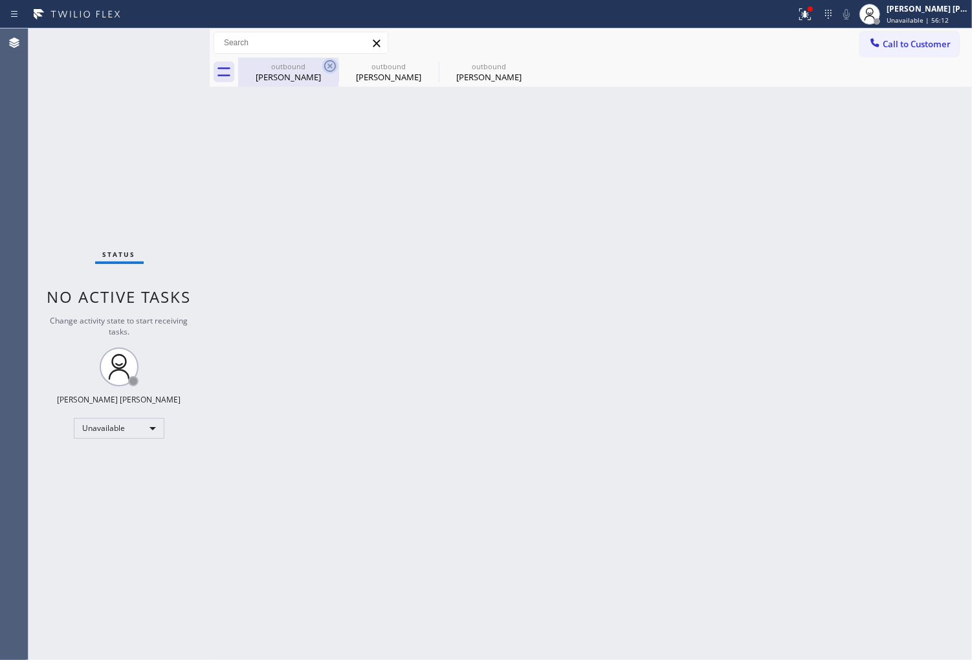
click at [333, 67] on icon at bounding box center [330, 66] width 16 height 16
click at [0, 0] on icon at bounding box center [0, 0] width 0 height 0
click at [333, 67] on div "outbound Kimberly Meno outbound Kimberly Meno outbound Kimberly Meno" at bounding box center [605, 72] width 734 height 29
click at [812, 14] on icon at bounding box center [805, 14] width 16 height 16
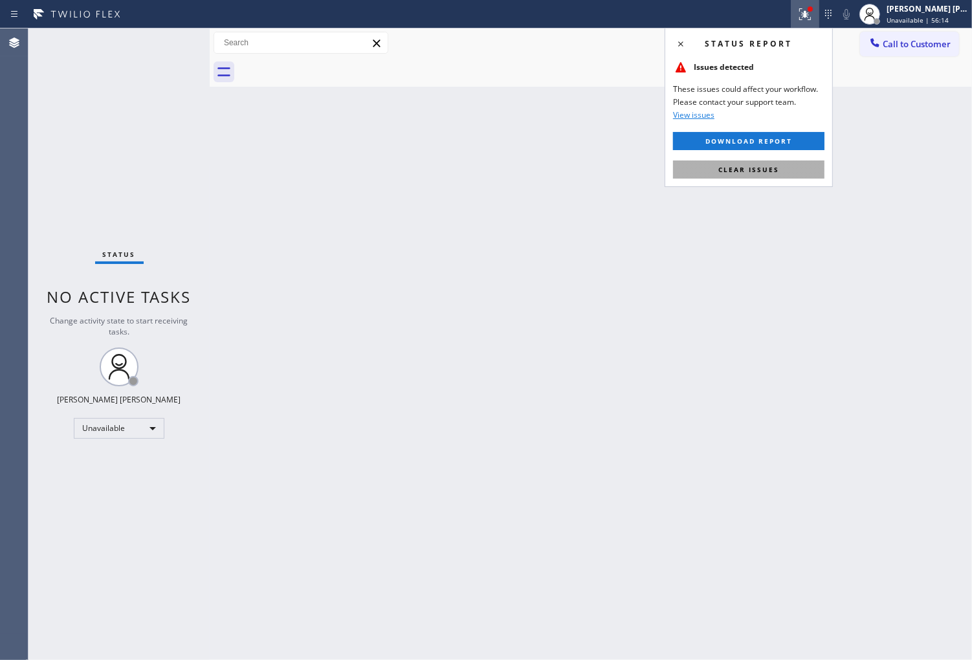
click at [739, 166] on span "Clear issues" at bounding box center [748, 169] width 61 height 9
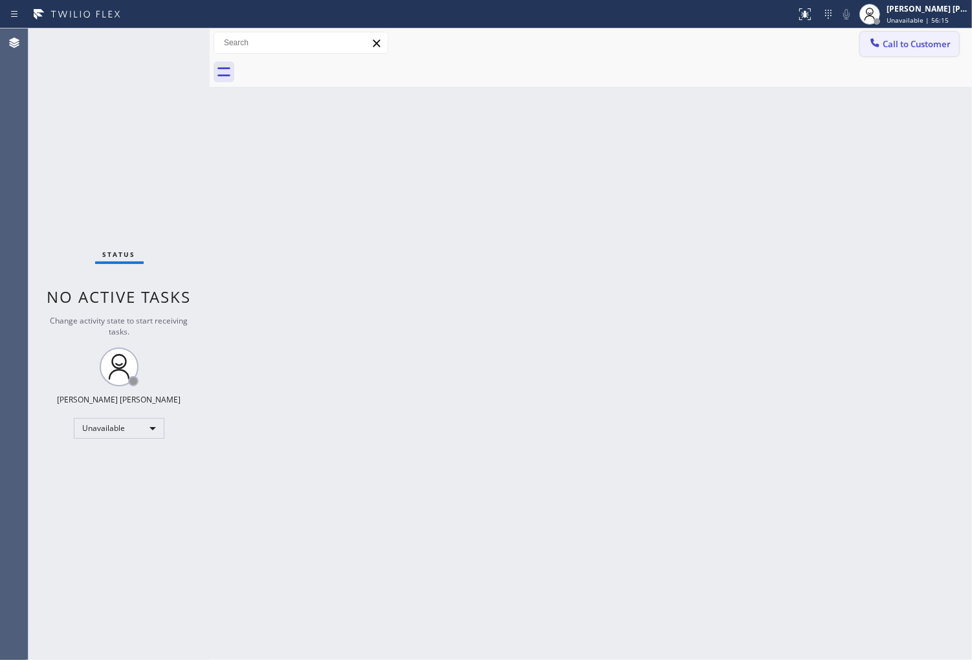
click at [895, 52] on button "Call to Customer" at bounding box center [909, 44] width 99 height 25
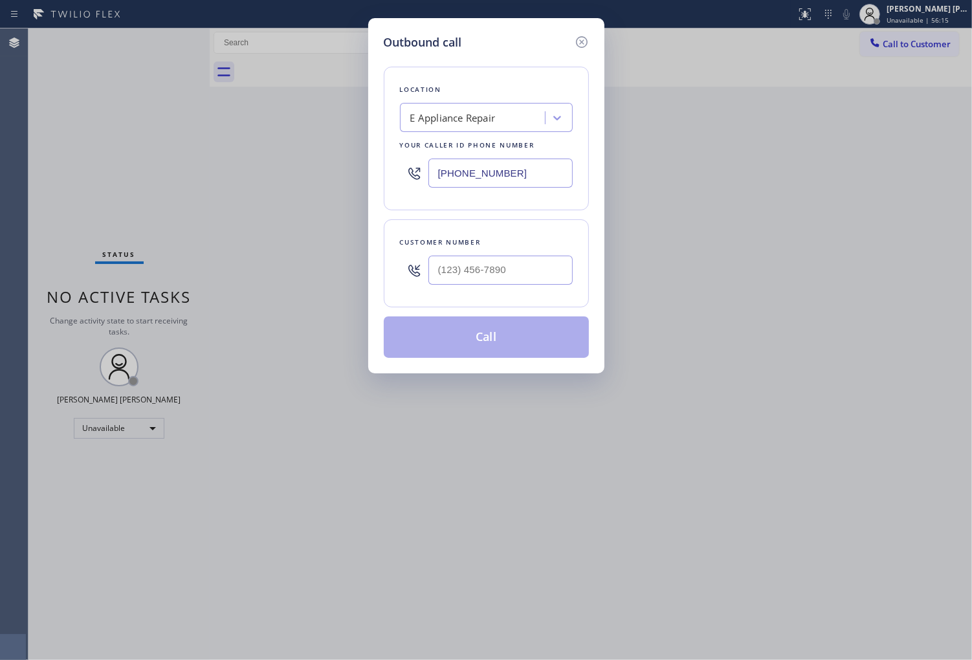
click at [476, 182] on input "(855) 461-1149" at bounding box center [501, 173] width 144 height 29
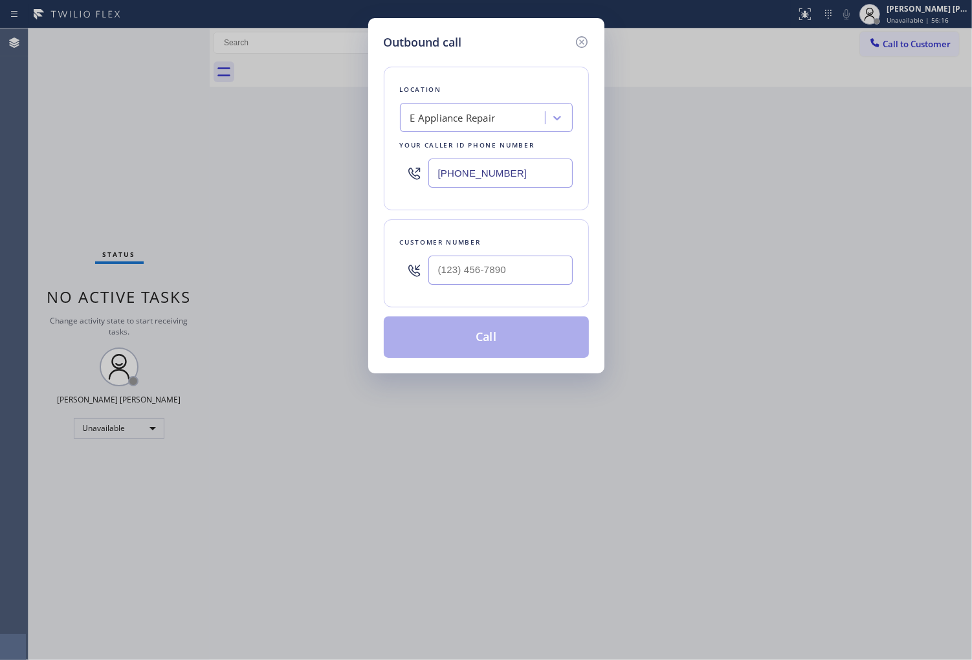
paste input "510) 858-2963"
type input "(510) 858-2963"
click at [489, 262] on input "(___) ___-____" at bounding box center [501, 270] width 144 height 29
paste input "925) 283-2734"
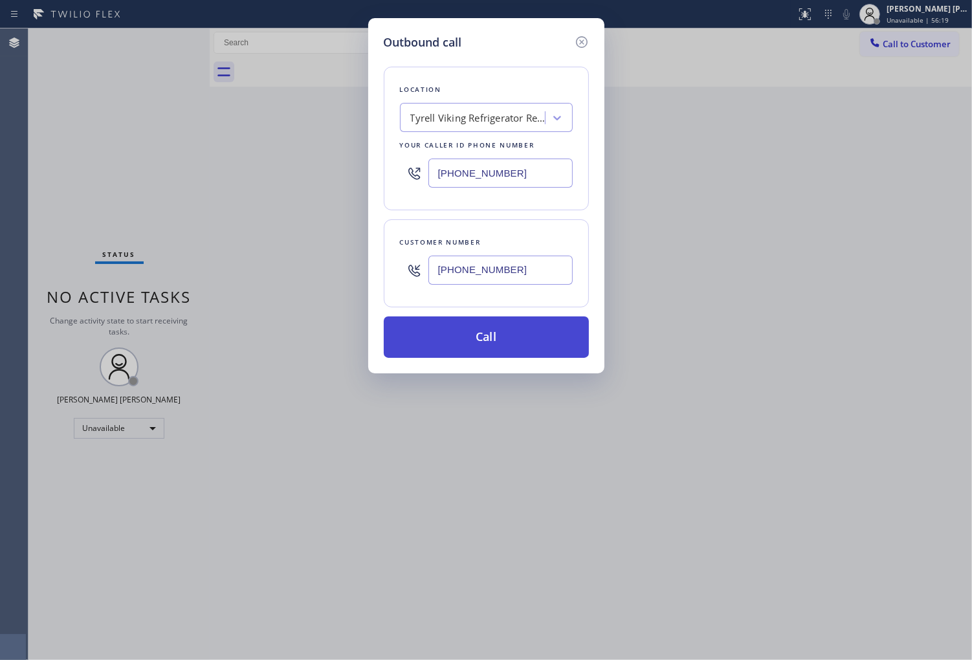
type input "(925) 283-2734"
click at [504, 326] on button "Call" at bounding box center [486, 337] width 205 height 41
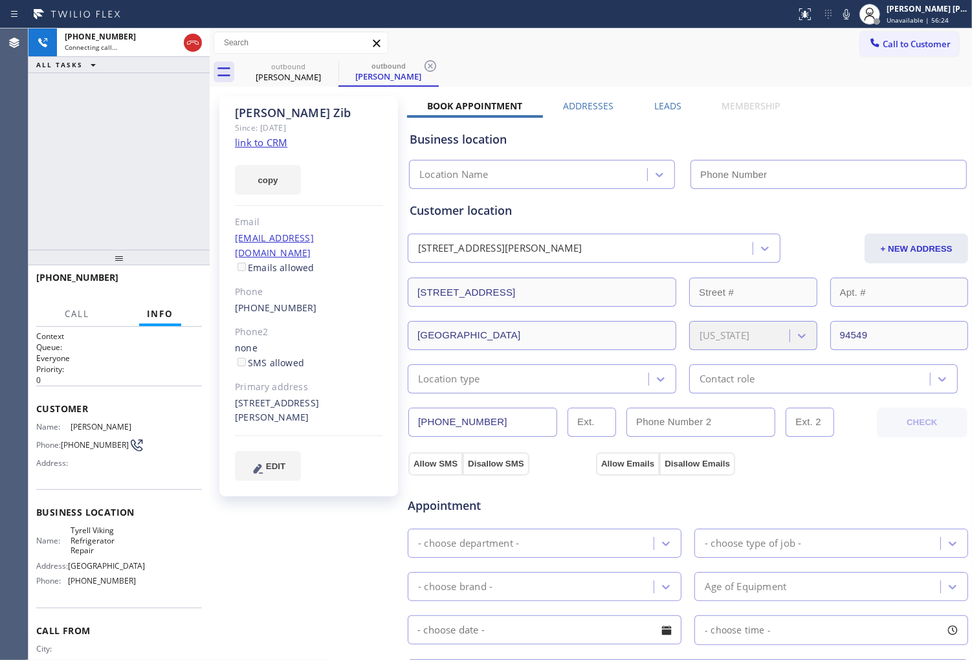
type input "(510) 858-2963"
drag, startPoint x: 1, startPoint y: 162, endPoint x: 40, endPoint y: 211, distance: 62.2
click at [1, 162] on div "Agent Desktop" at bounding box center [14, 344] width 28 height 632
click at [190, 42] on icon at bounding box center [193, 43] width 12 height 4
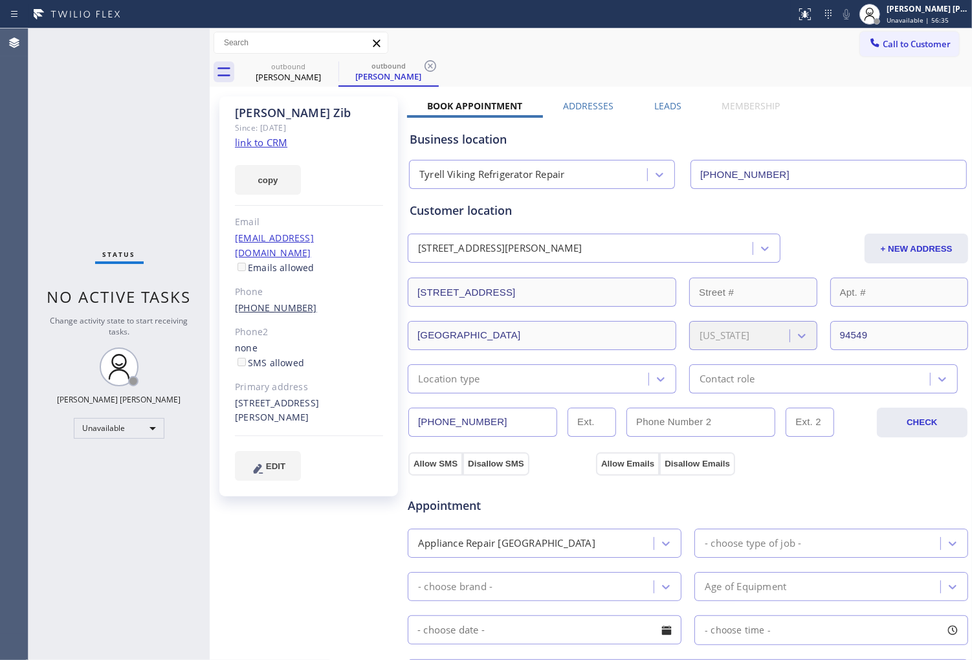
click at [282, 302] on link "(925) 283-2734" at bounding box center [276, 308] width 82 height 12
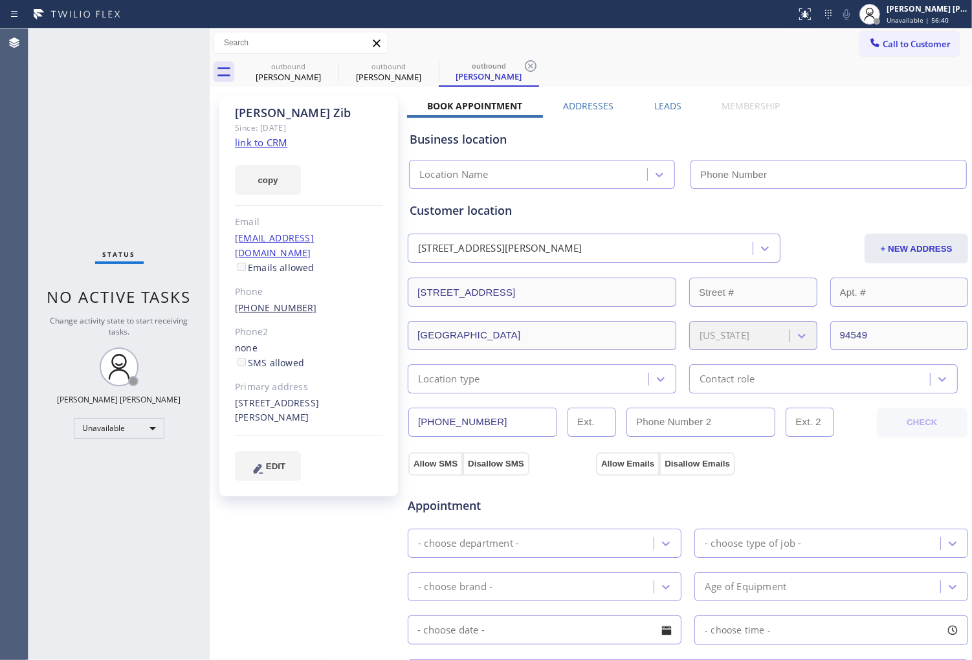
click at [280, 302] on link "(925) 283-2734" at bounding box center [276, 308] width 82 height 12
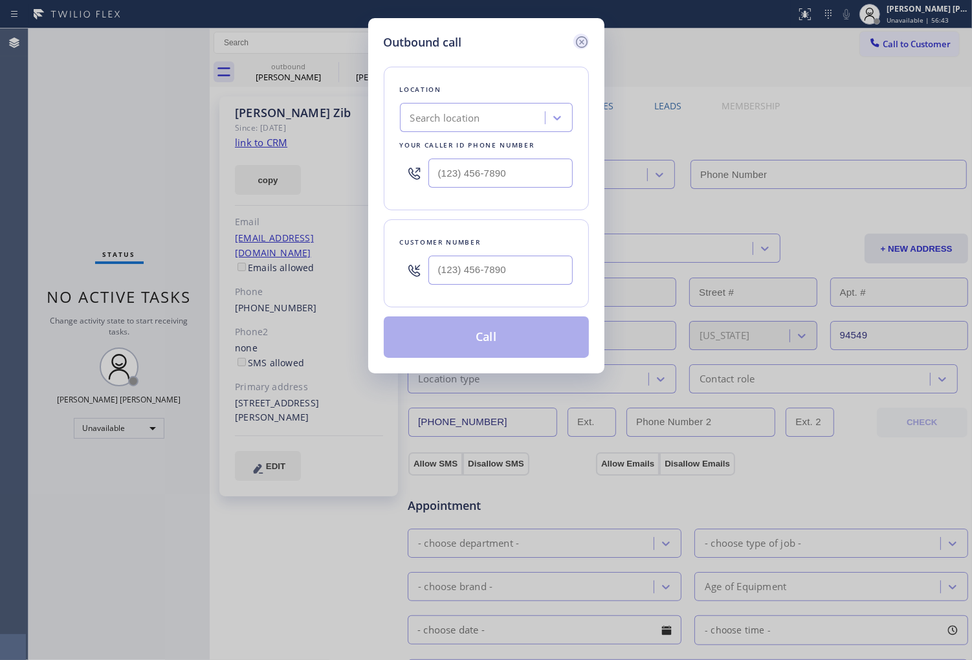
click at [581, 39] on icon at bounding box center [582, 42] width 16 height 16
type input "(510) 858-2963"
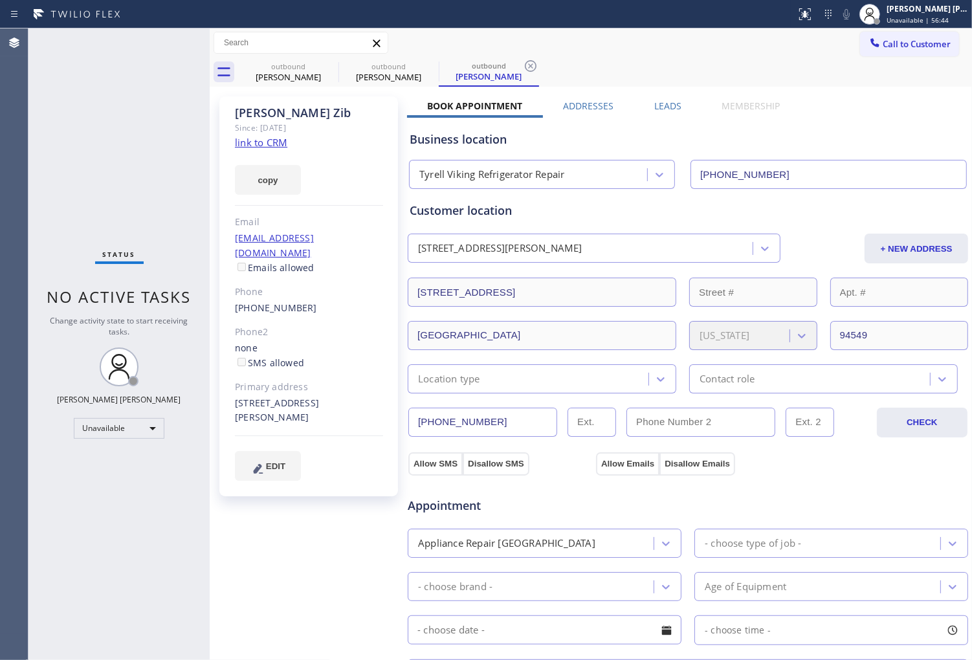
click at [289, 107] on div "Kenneth Zib" at bounding box center [309, 113] width 148 height 15
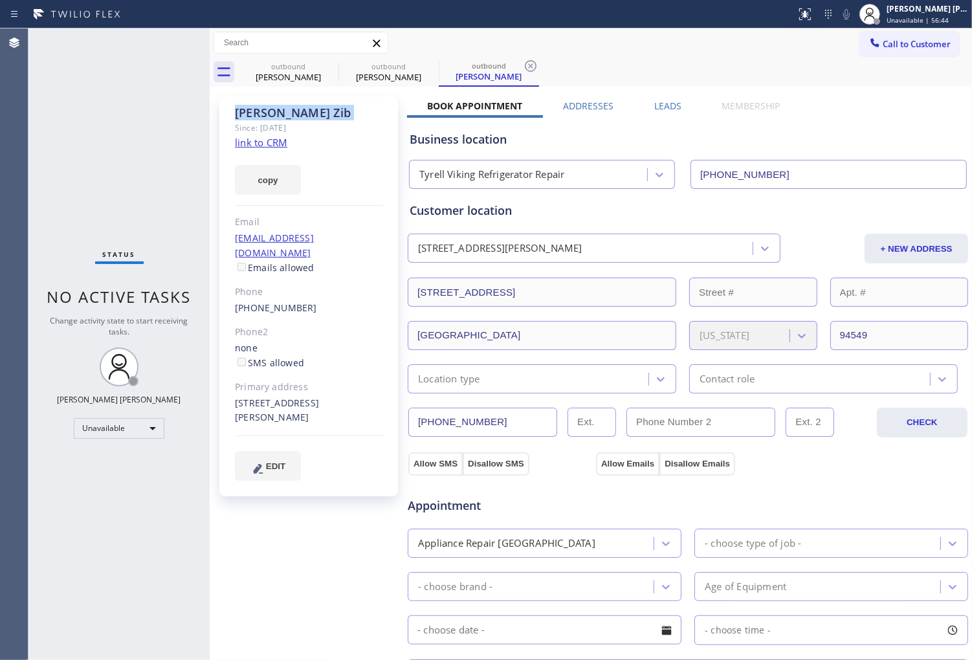
click at [289, 107] on div "Kenneth Zib" at bounding box center [309, 113] width 148 height 15
copy div "Kenneth Zib"
click at [334, 65] on icon at bounding box center [330, 66] width 16 height 16
click at [0, 0] on div "Outbound call Location Tyrell Viking Refrigerator Repair Your caller id phone n…" at bounding box center [0, 0] width 0 height 0
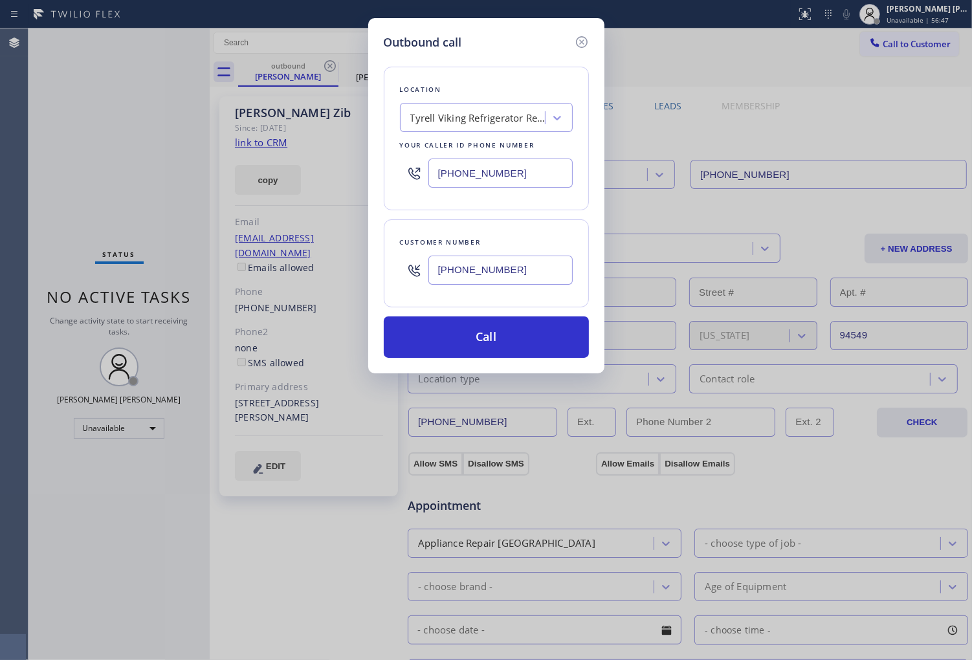
click at [333, 65] on div "Outbound call Location Tyrell Viking Refrigerator Repair Your caller id phone n…" at bounding box center [486, 330] width 972 height 660
click at [585, 40] on icon at bounding box center [582, 42] width 16 height 16
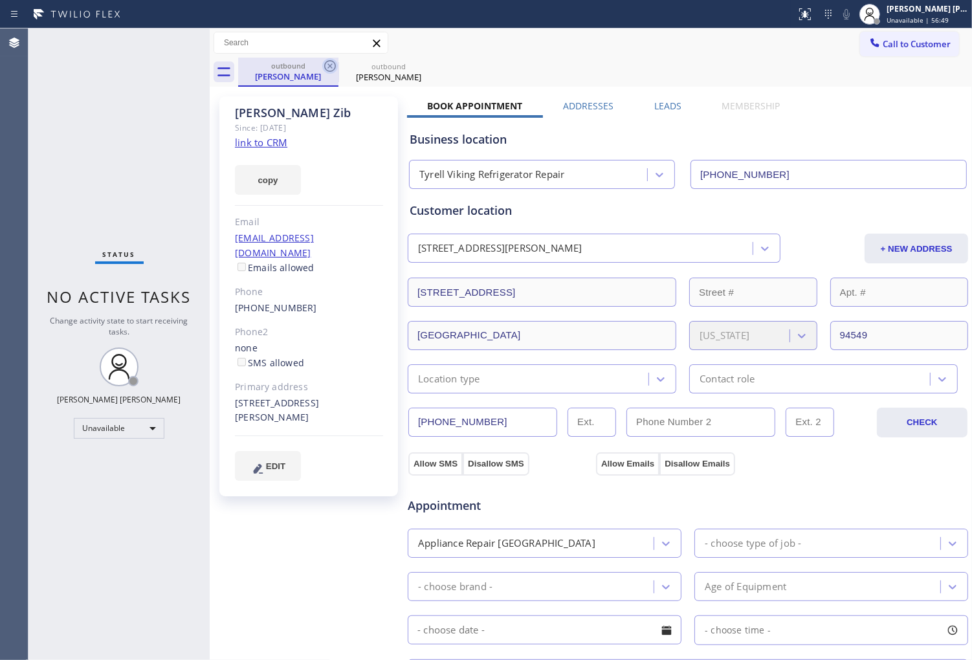
click at [332, 61] on icon at bounding box center [330, 66] width 12 height 12
click at [0, 0] on icon at bounding box center [0, 0] width 0 height 0
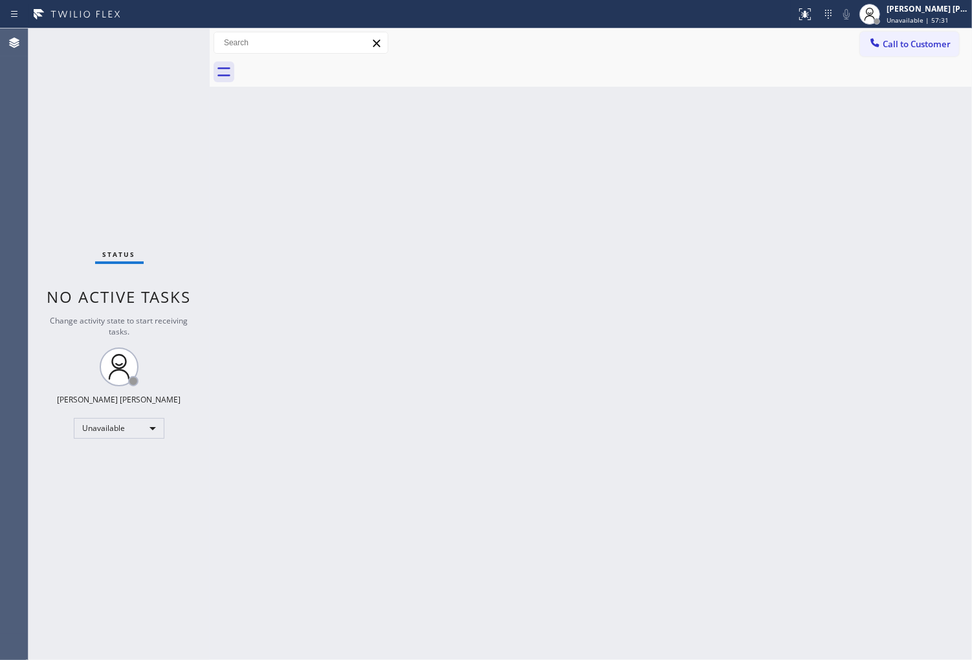
click at [896, 49] on span "Call to Customer" at bounding box center [917, 44] width 68 height 12
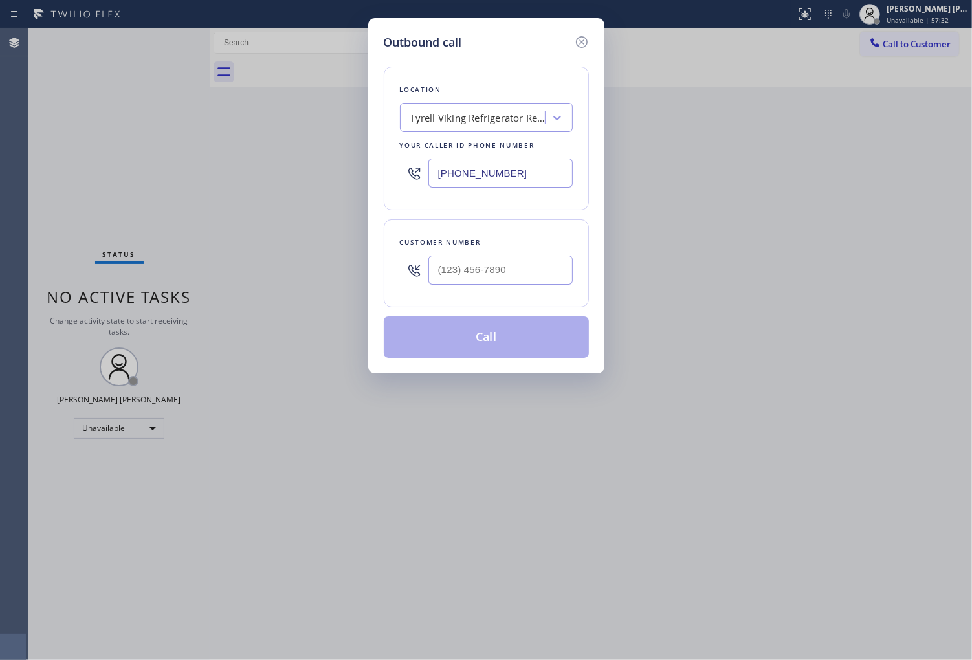
click at [488, 172] on input "(510) 858-2963" at bounding box center [501, 173] width 144 height 29
paste input "206) 569-4206"
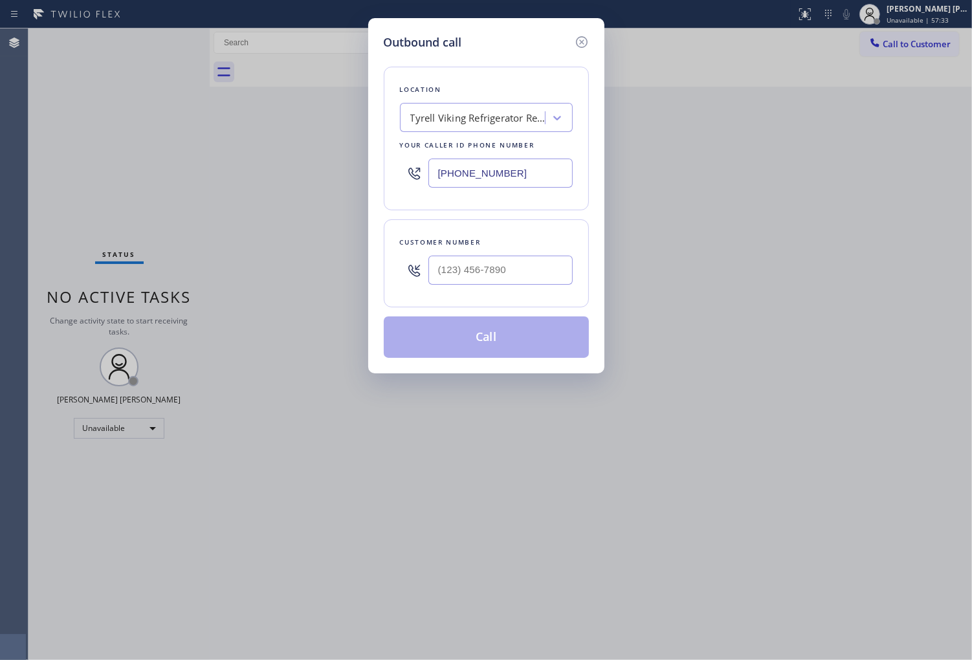
type input "(206) 569-4206"
click at [497, 271] on input "(___) ___-____" at bounding box center [501, 270] width 144 height 29
paste input "918) 625-6282"
type input "(918) 625-6282"
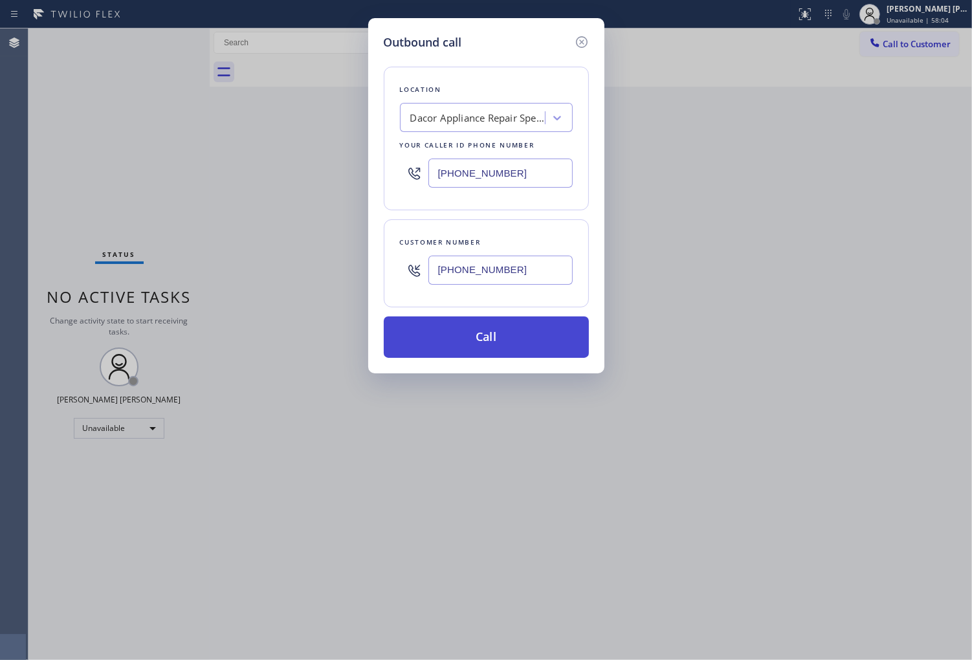
click at [508, 351] on button "Call" at bounding box center [486, 337] width 205 height 41
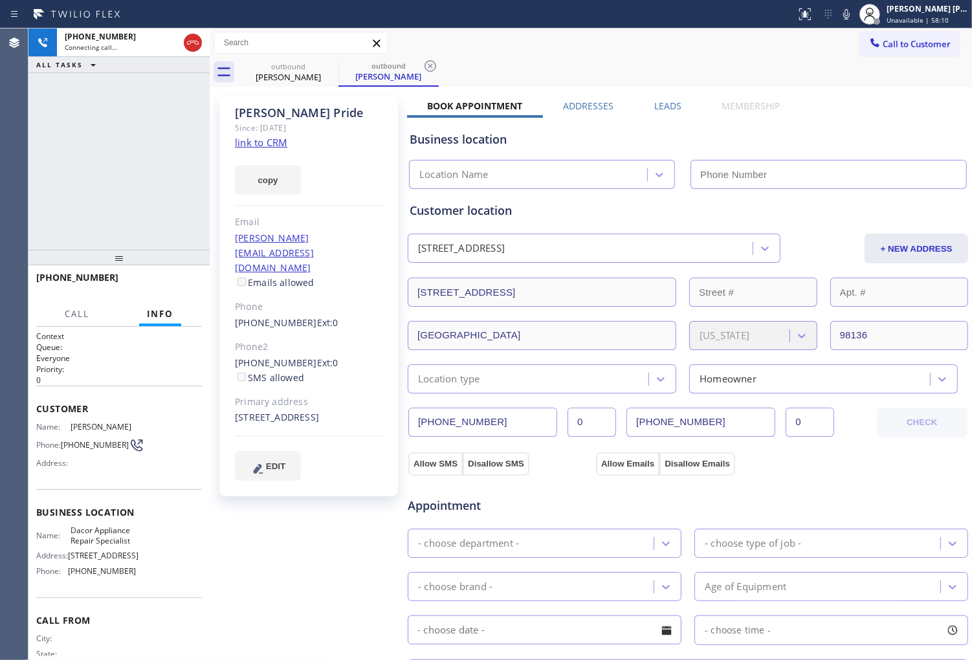
click at [263, 106] on div "Mitchell Pride" at bounding box center [309, 113] width 148 height 15
type input "(206) 569-4206"
click at [263, 106] on div "Mitchell Pride" at bounding box center [309, 113] width 148 height 15
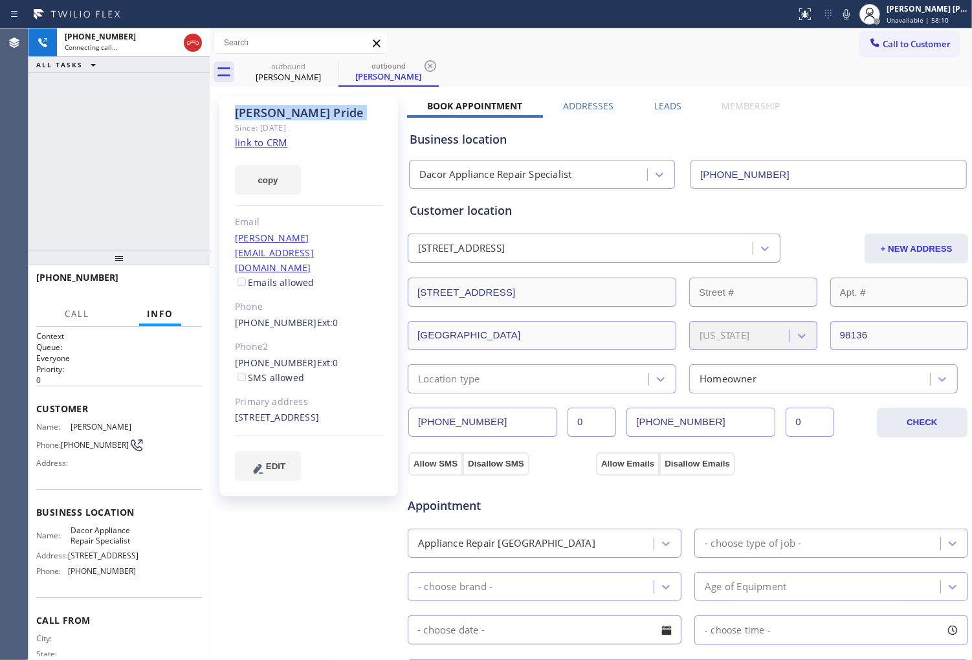
copy div "Mitchell Pride"
click at [1, 173] on div "Agent Desktop" at bounding box center [14, 344] width 28 height 632
click at [1, 140] on div "Agent Desktop" at bounding box center [14, 344] width 28 height 632
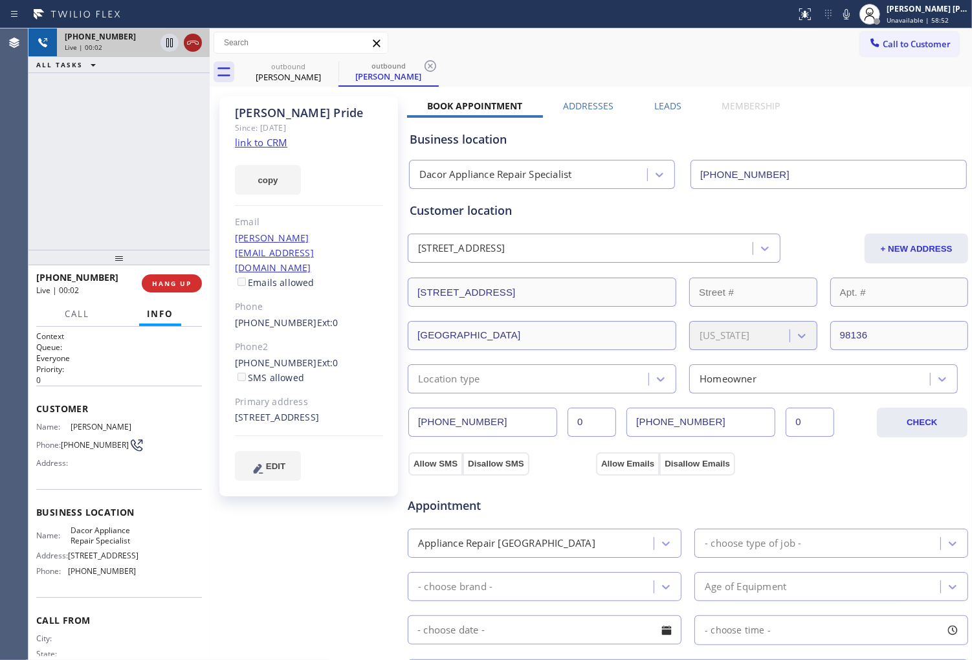
click at [186, 43] on icon at bounding box center [193, 43] width 16 height 16
click at [682, 104] on div "Leads" at bounding box center [668, 109] width 68 height 18
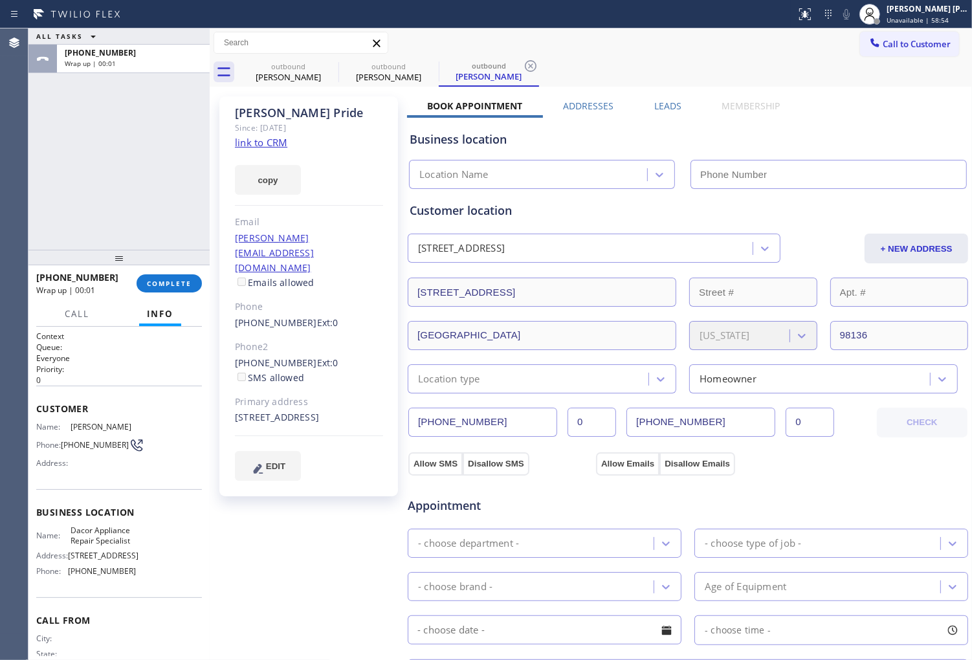
click at [669, 100] on label "Leads" at bounding box center [667, 106] width 27 height 12
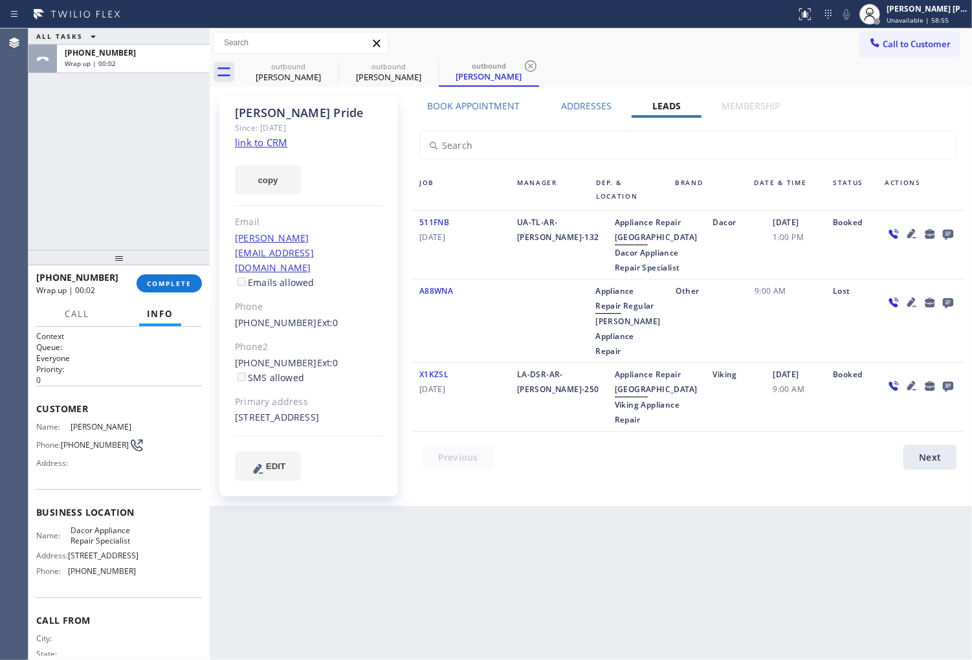
click at [939, 230] on div at bounding box center [930, 234] width 18 height 16
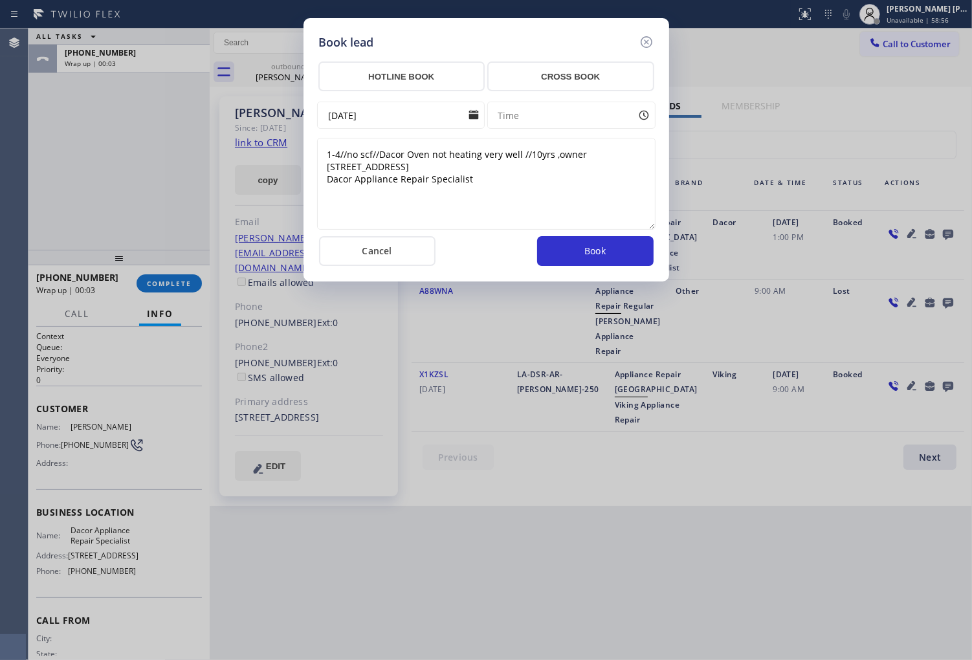
click at [644, 39] on icon at bounding box center [647, 42] width 16 height 16
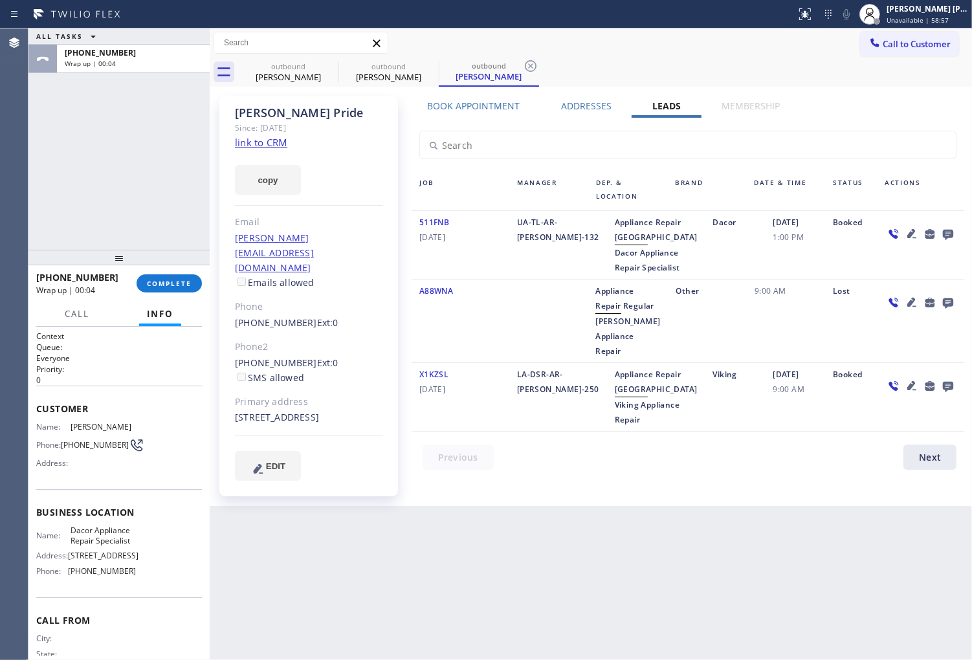
click at [949, 233] on icon at bounding box center [949, 234] width 16 height 16
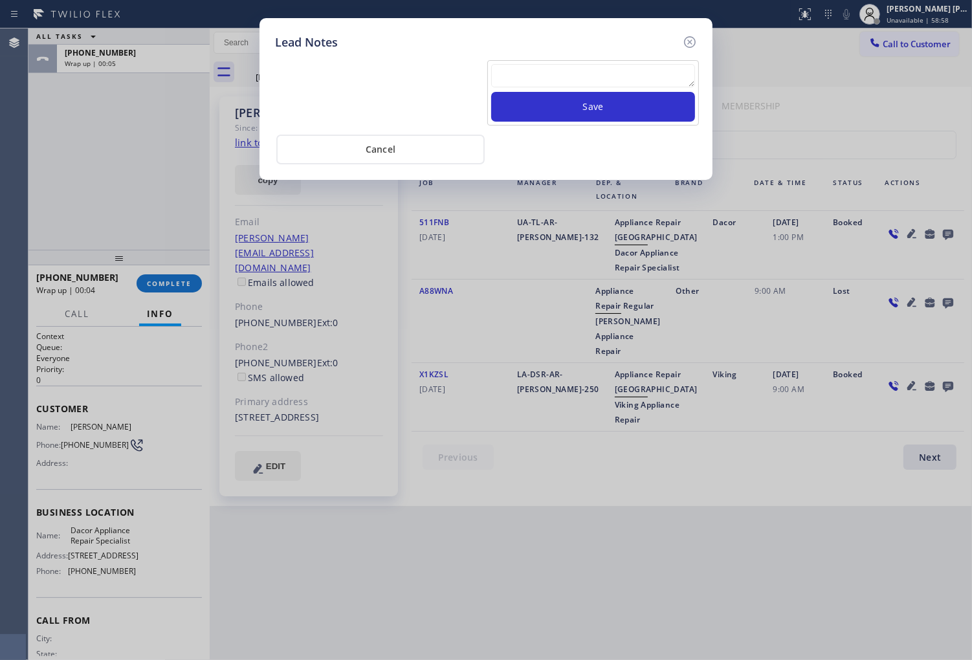
click at [619, 75] on textarea at bounding box center [593, 75] width 204 height 23
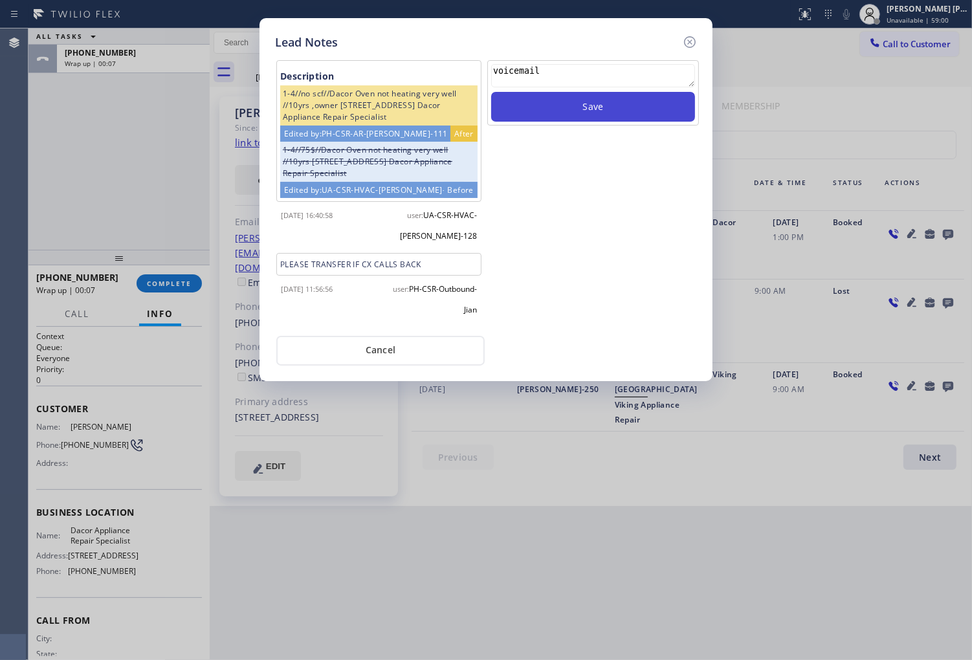
type textarea "voicemail"
click at [586, 104] on button "Save" at bounding box center [593, 107] width 204 height 30
click at [689, 39] on icon at bounding box center [690, 42] width 16 height 16
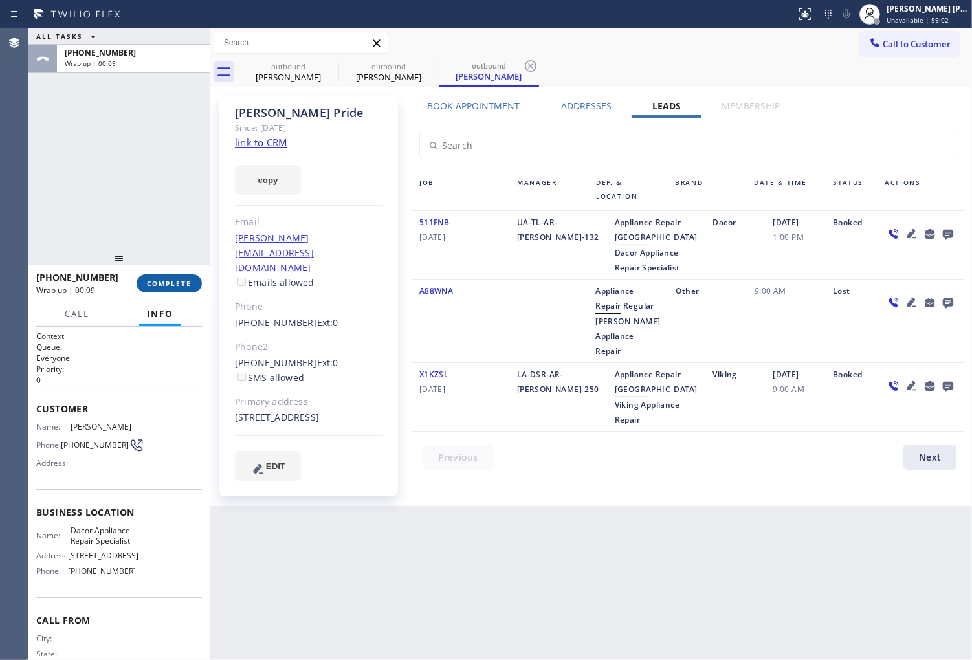
click at [186, 281] on span "COMPLETE" at bounding box center [169, 283] width 45 height 9
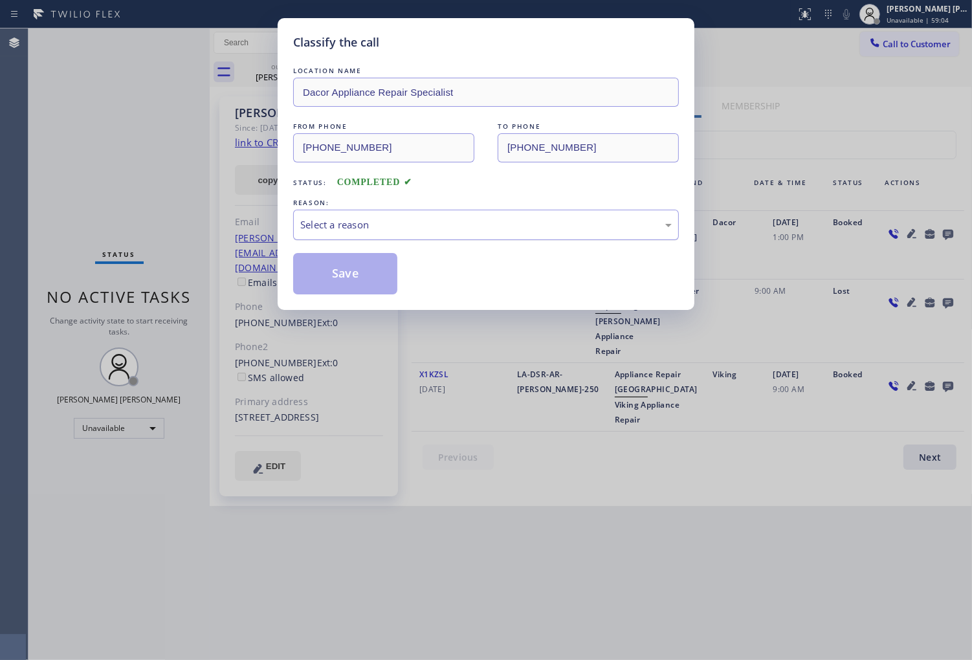
click at [328, 230] on div "Select a reason" at bounding box center [486, 224] width 372 height 15
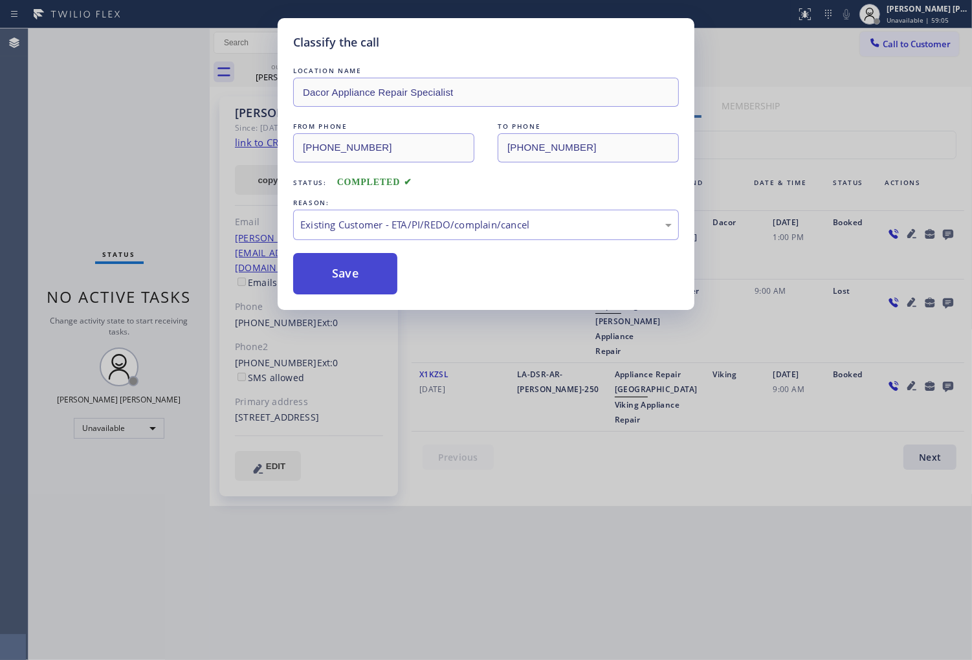
click at [357, 287] on button "Save" at bounding box center [345, 273] width 104 height 41
click at [357, 282] on button "Save" at bounding box center [345, 273] width 104 height 41
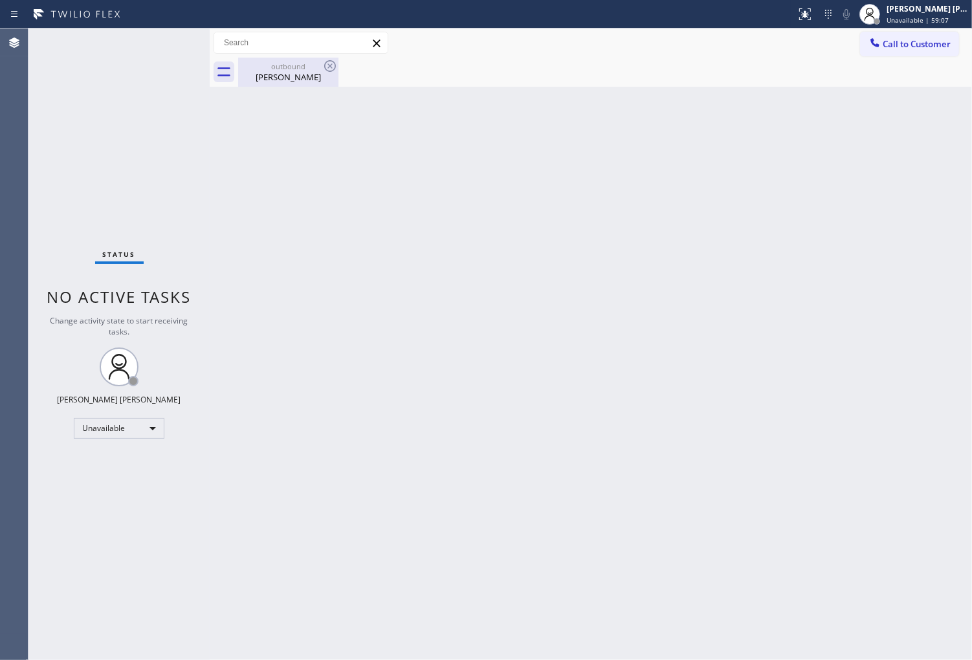
click at [325, 78] on div "Mitchell Pride" at bounding box center [288, 77] width 98 height 12
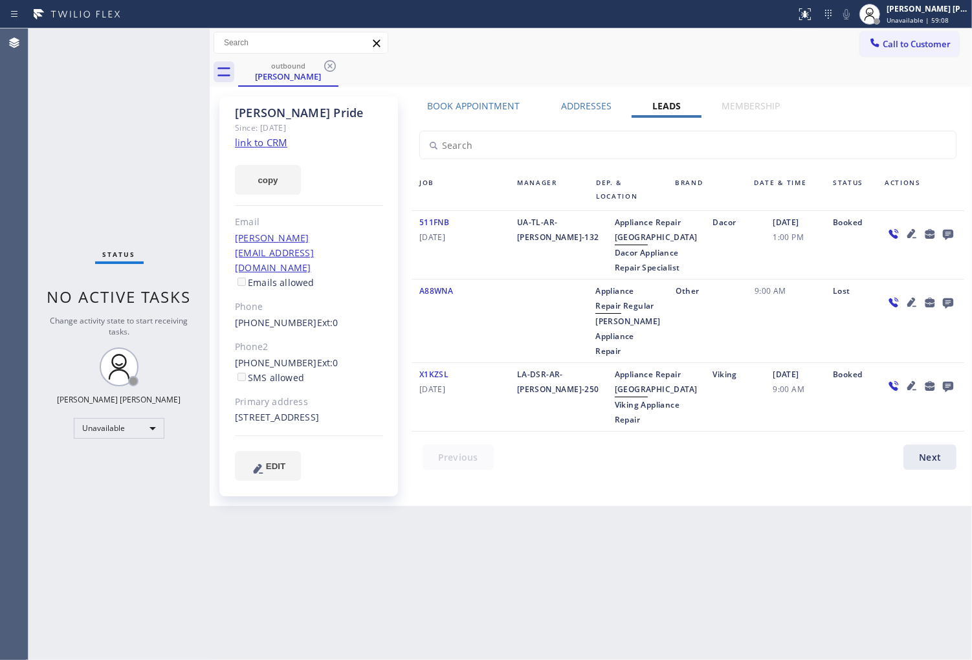
click at [339, 69] on div "outbound Mitchell Pride" at bounding box center [605, 72] width 734 height 29
click at [330, 63] on icon at bounding box center [330, 66] width 16 height 16
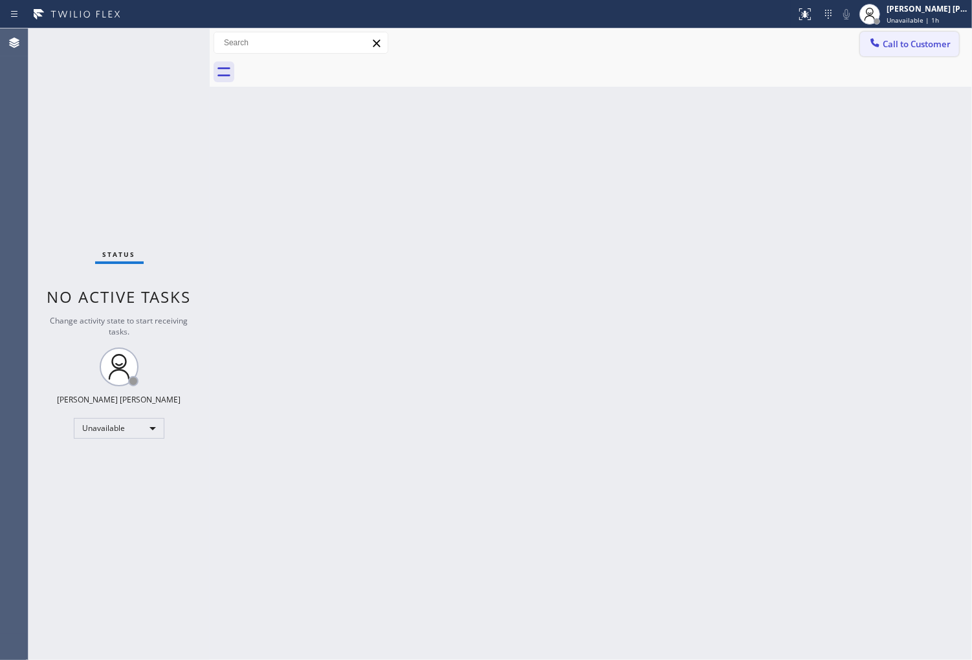
click at [921, 50] on button "Call to Customer" at bounding box center [909, 44] width 99 height 25
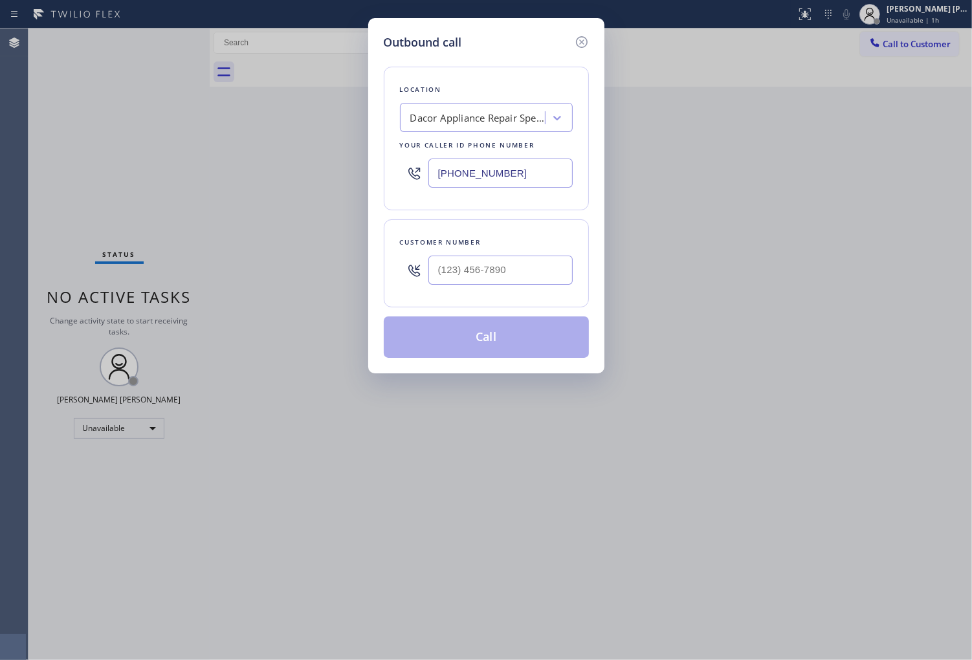
click at [487, 176] on input "(206) 569-4206" at bounding box center [501, 173] width 144 height 29
paste input "855) 731-4952"
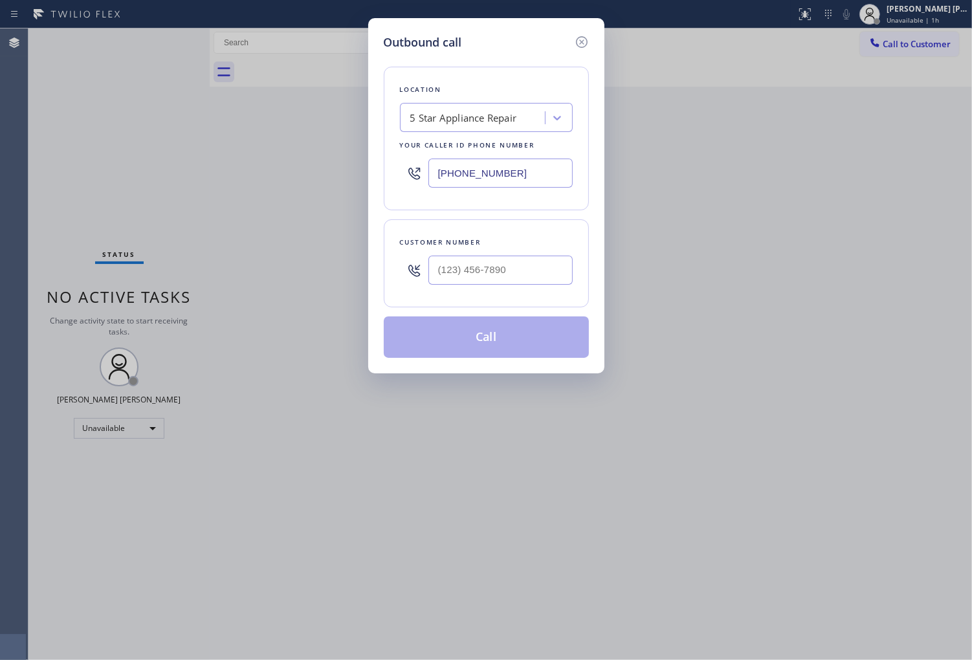
type input "(855) 731-4952"
click at [514, 266] on input "(___) ___-____" at bounding box center [501, 270] width 144 height 29
paste input "760) 567-4097"
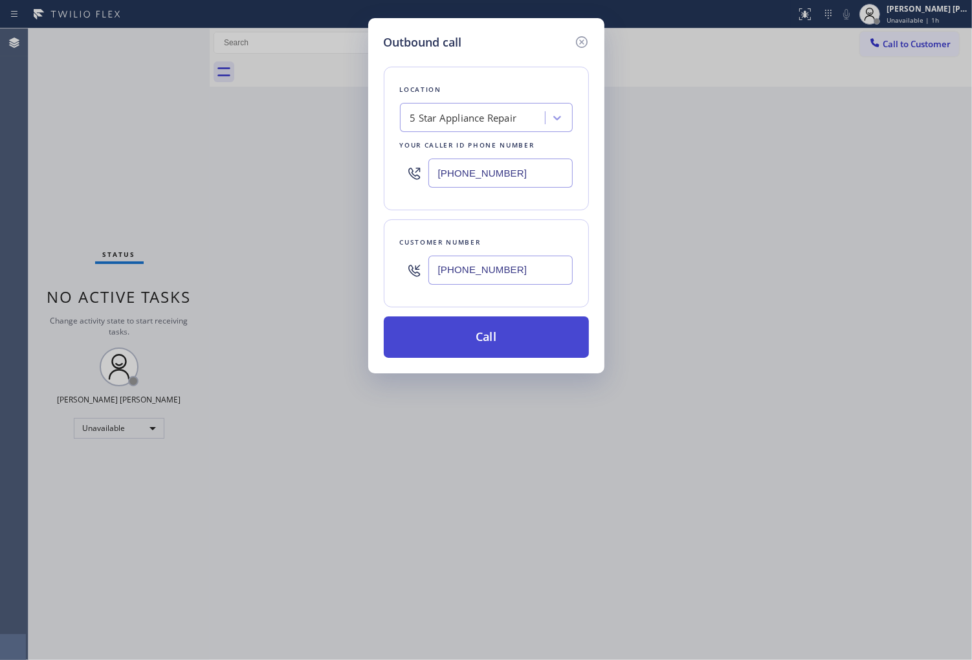
type input "(760) 567-4097"
click at [518, 342] on button "Call" at bounding box center [486, 337] width 205 height 41
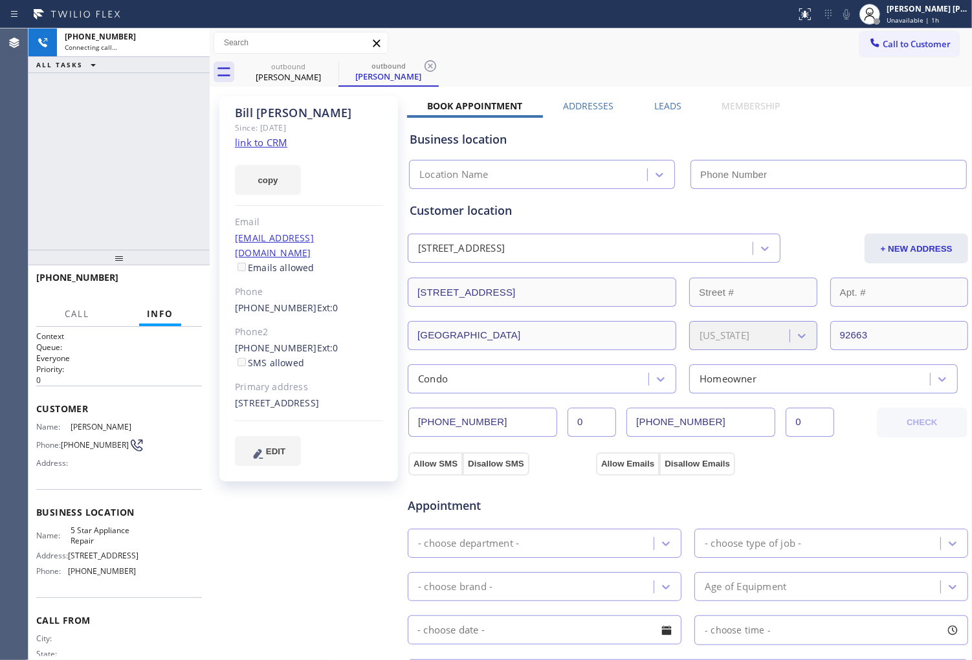
click at [99, 423] on span "Bill Leonard" at bounding box center [103, 427] width 65 height 10
copy span "Bill Leonard"
type input "(855) 731-4952"
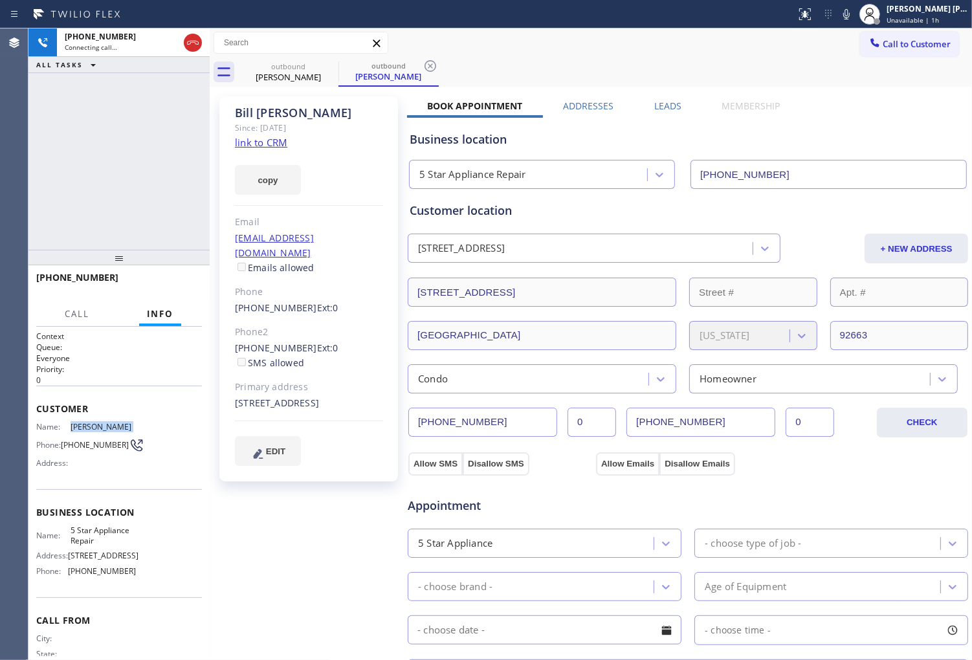
click at [36, 173] on div "+17605674097 Connecting call… ALL TASKS ALL TASKS ACTIVE TASKS TASKS IN WRAP UP" at bounding box center [118, 138] width 181 height 221
click at [535, 651] on div "Appointment 5 Star Appliance - choose type of job - - choose brand - Age of Equ…" at bounding box center [688, 603] width 557 height 242
click at [14, 159] on div "Agent Desktop" at bounding box center [14, 344] width 28 height 632
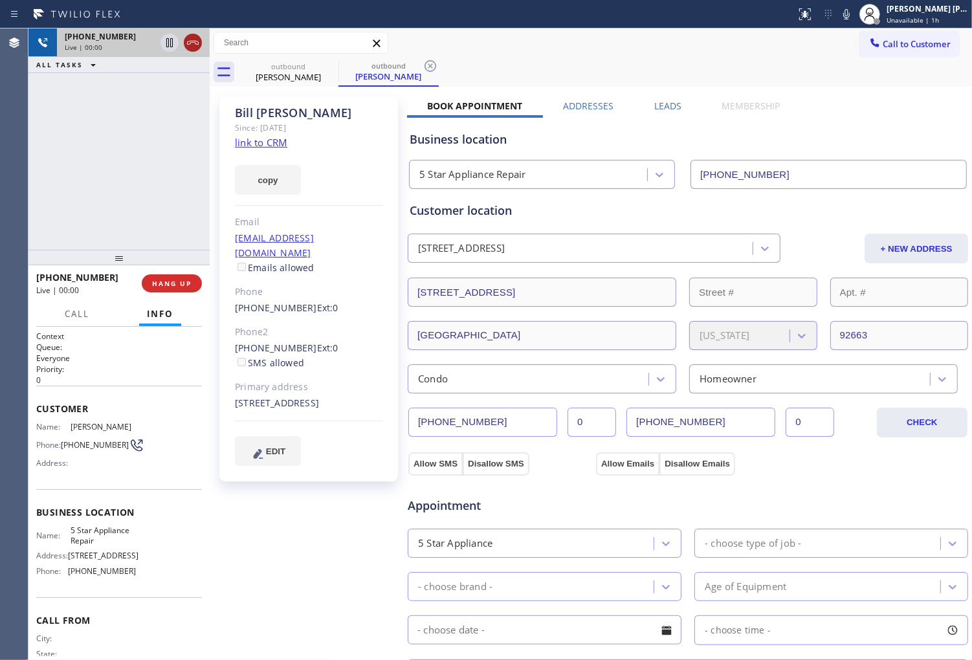
click at [185, 40] on icon at bounding box center [193, 43] width 16 height 16
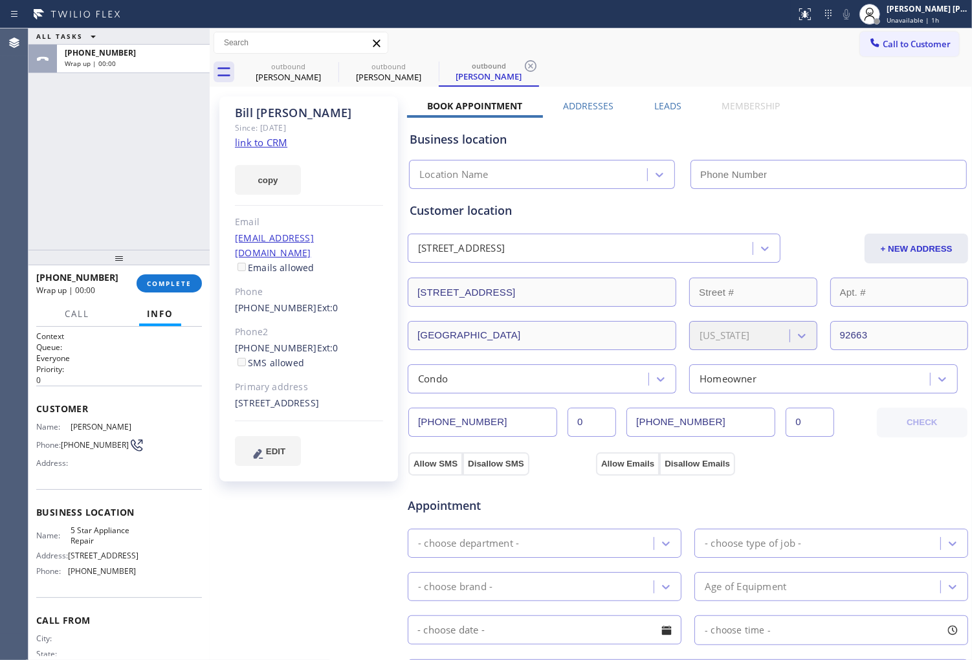
click at [670, 106] on label "Leads" at bounding box center [667, 106] width 27 height 12
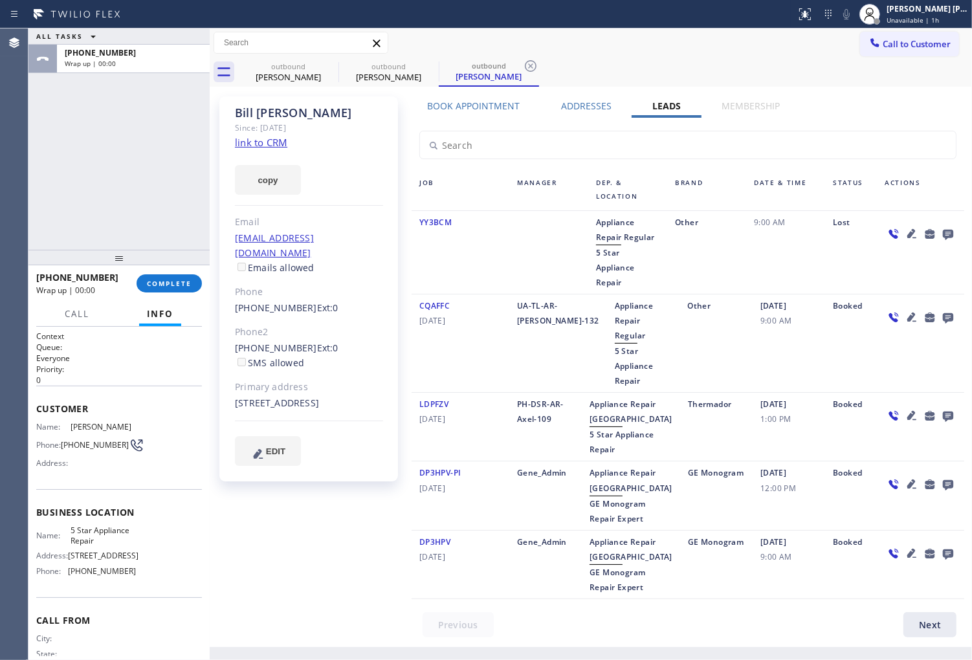
click at [943, 235] on icon at bounding box center [948, 235] width 10 height 10
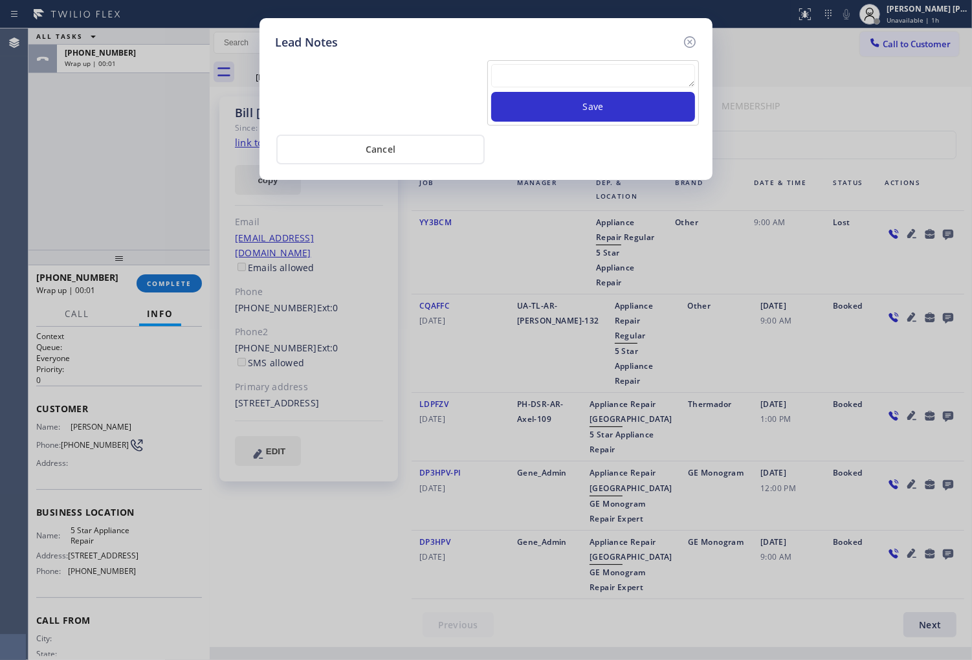
click at [629, 76] on textarea at bounding box center [593, 75] width 204 height 23
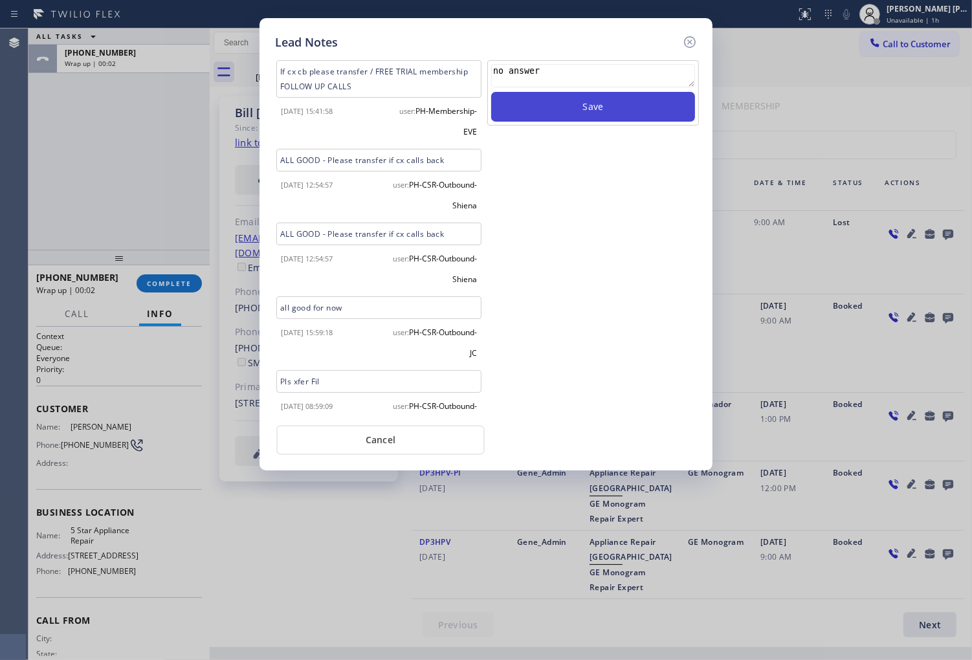
type textarea "no answer"
click at [633, 102] on button "Save" at bounding box center [593, 107] width 204 height 30
click at [689, 43] on icon at bounding box center [690, 42] width 12 height 12
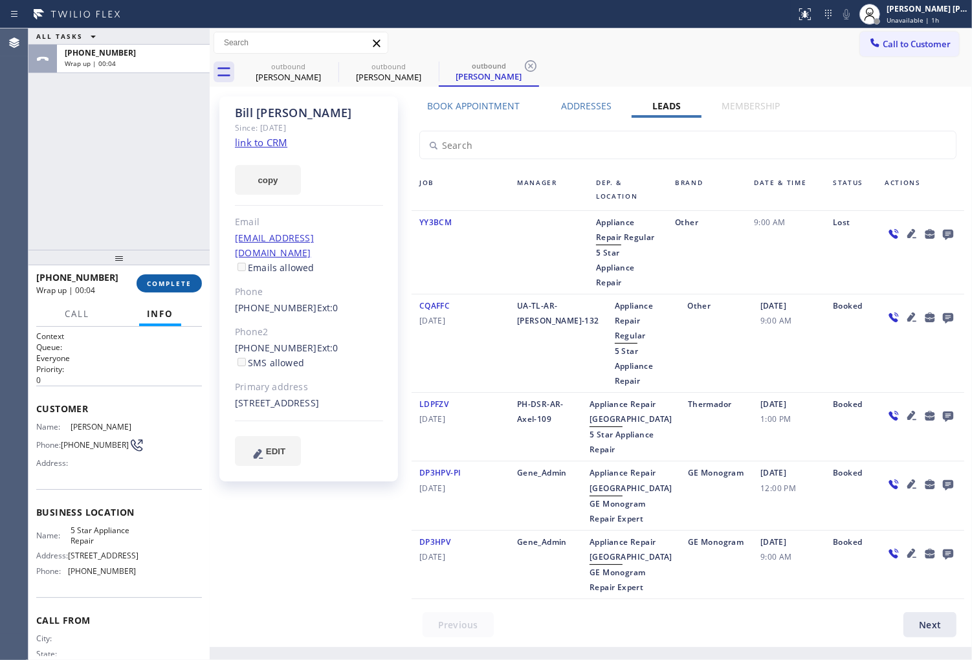
click at [169, 285] on span "COMPLETE" at bounding box center [169, 283] width 45 height 9
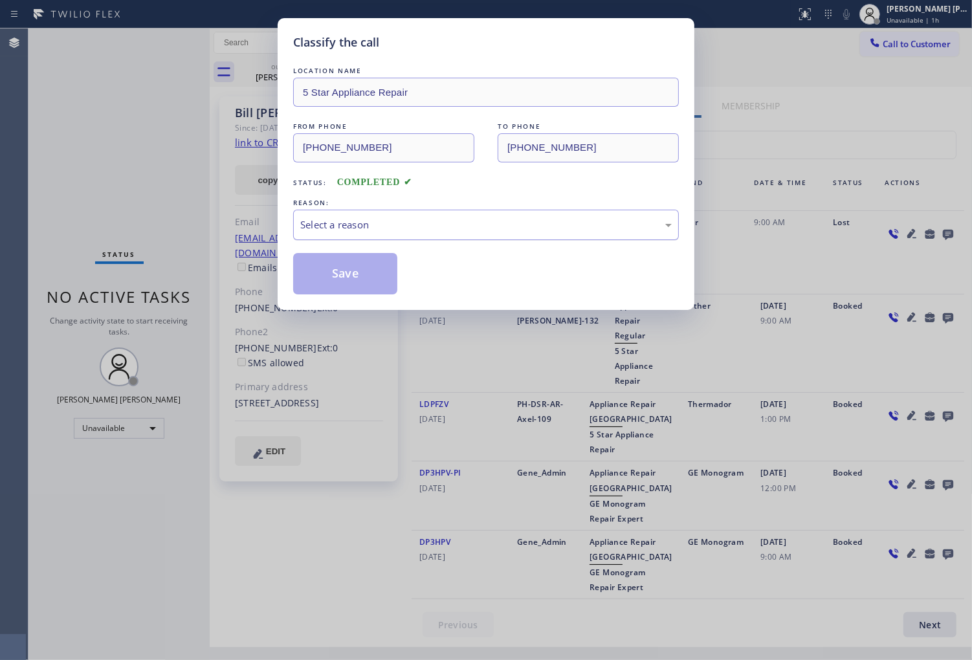
click at [380, 239] on div "Select a reason" at bounding box center [486, 225] width 386 height 30
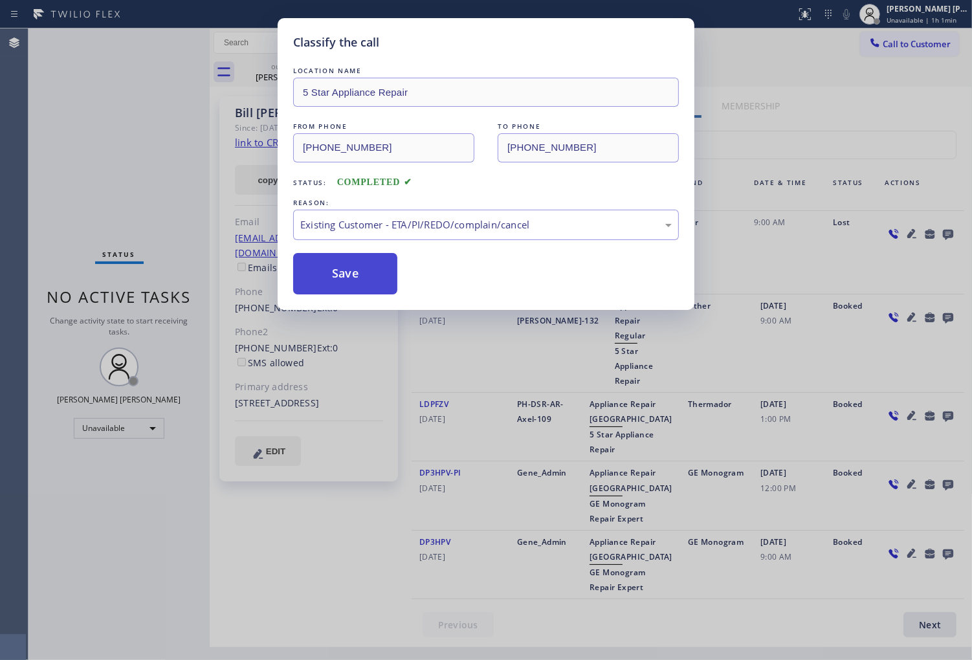
click at [351, 272] on button "Save" at bounding box center [345, 273] width 104 height 41
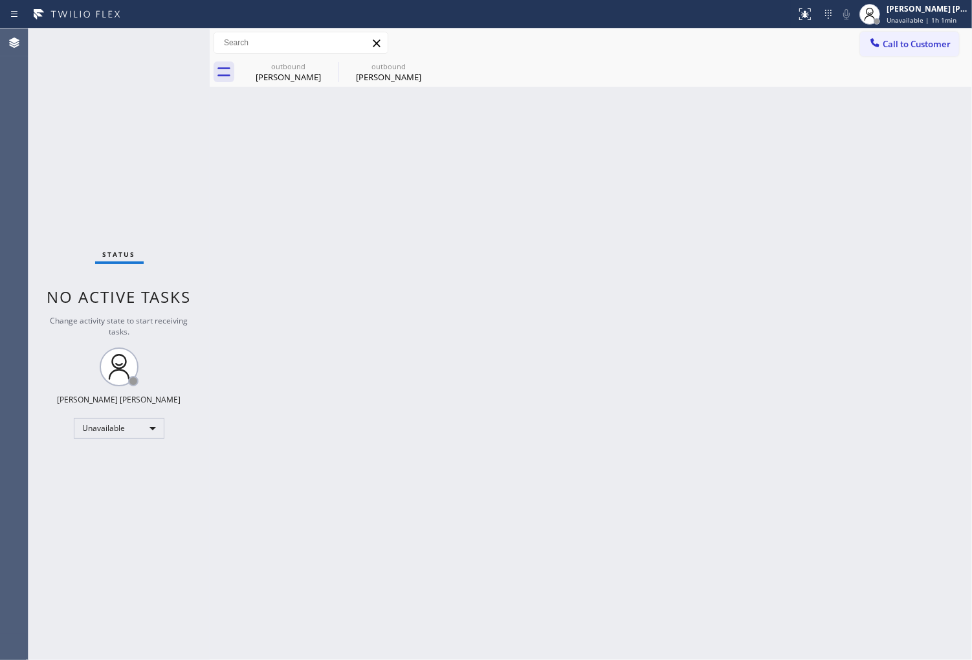
click at [1, 434] on div "Agent Desktop" at bounding box center [14, 344] width 28 height 632
click at [328, 67] on icon at bounding box center [330, 66] width 12 height 12
click at [0, 0] on icon at bounding box center [0, 0] width 0 height 0
click at [328, 67] on div "outbound Bill Leonard outbound Bill Leonard" at bounding box center [605, 72] width 734 height 29
click at [868, 23] on div "Status report No issues detected If you experience an issue, please download th…" at bounding box center [881, 14] width 181 height 28
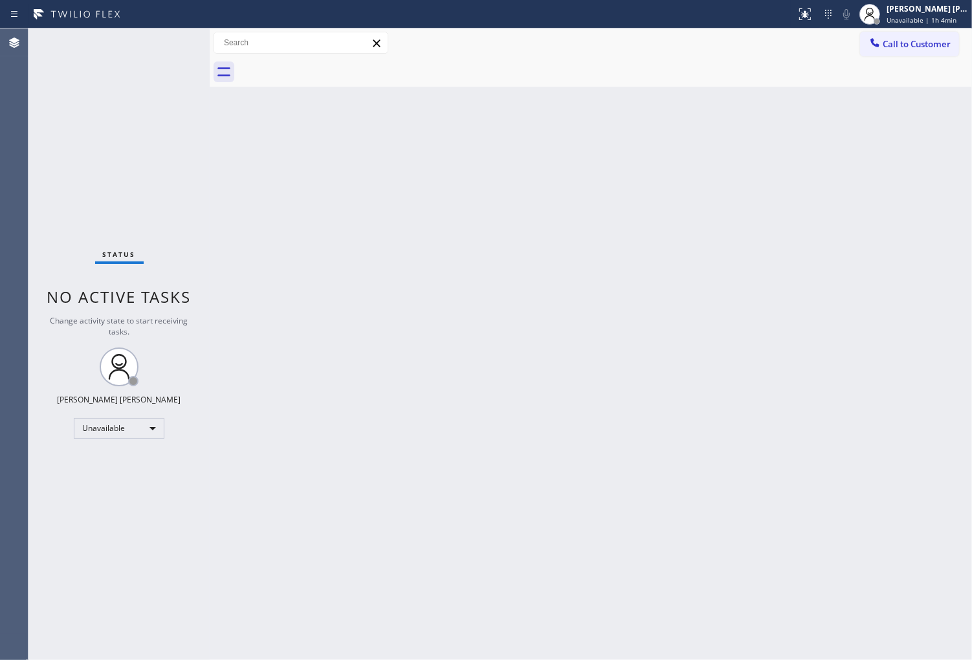
click at [878, 37] on icon at bounding box center [875, 42] width 13 height 13
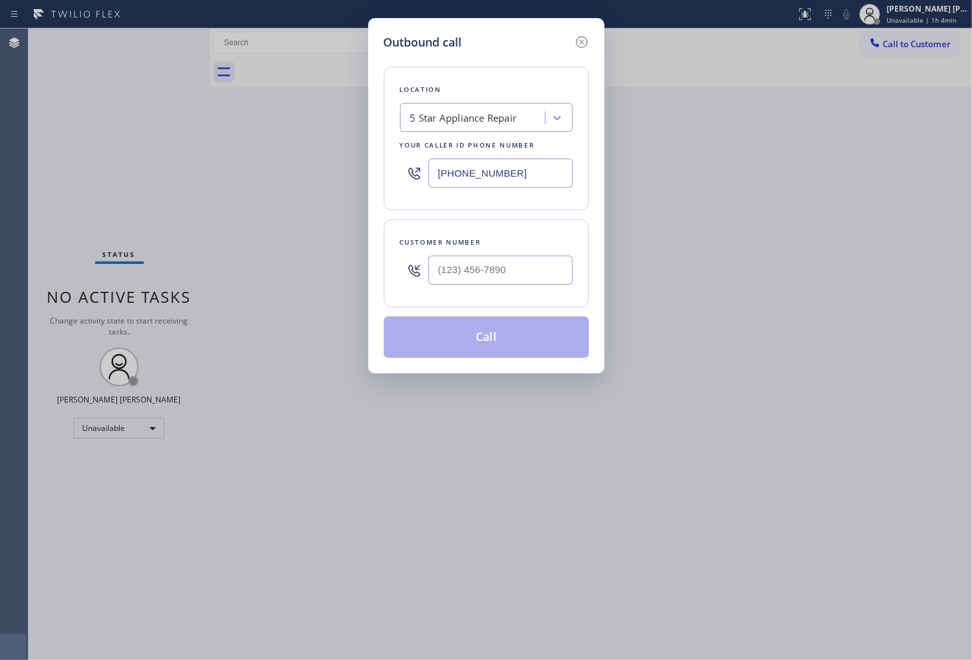
click at [526, 183] on input "(855) 731-4952" at bounding box center [501, 173] width 144 height 29
paste input "666-9755"
type input "(855) 666-9755"
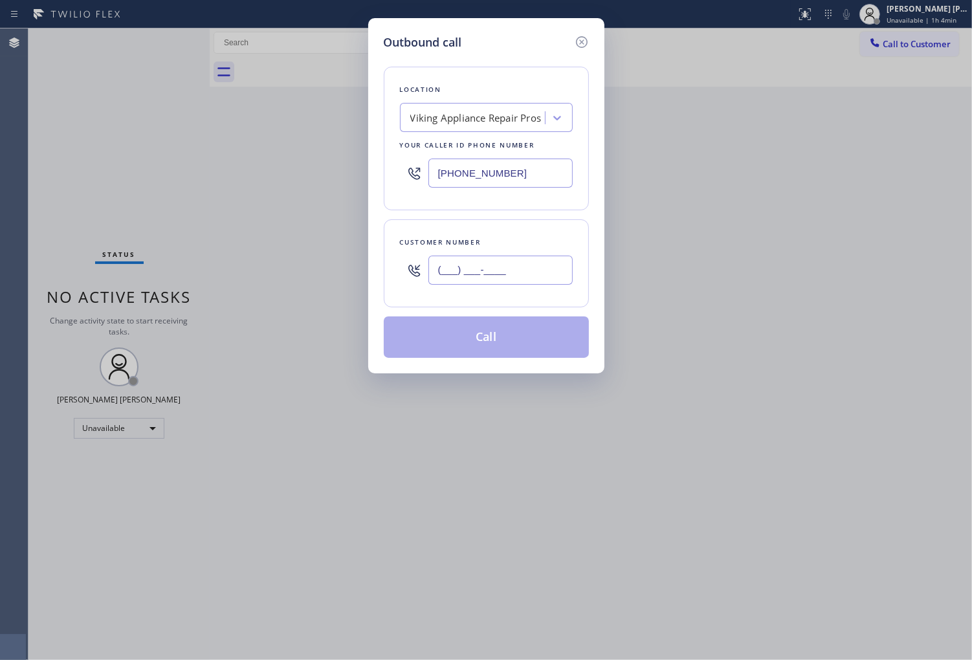
click at [549, 282] on input "(___) ___-____" at bounding box center [501, 270] width 144 height 29
paste input "425) 890-3679"
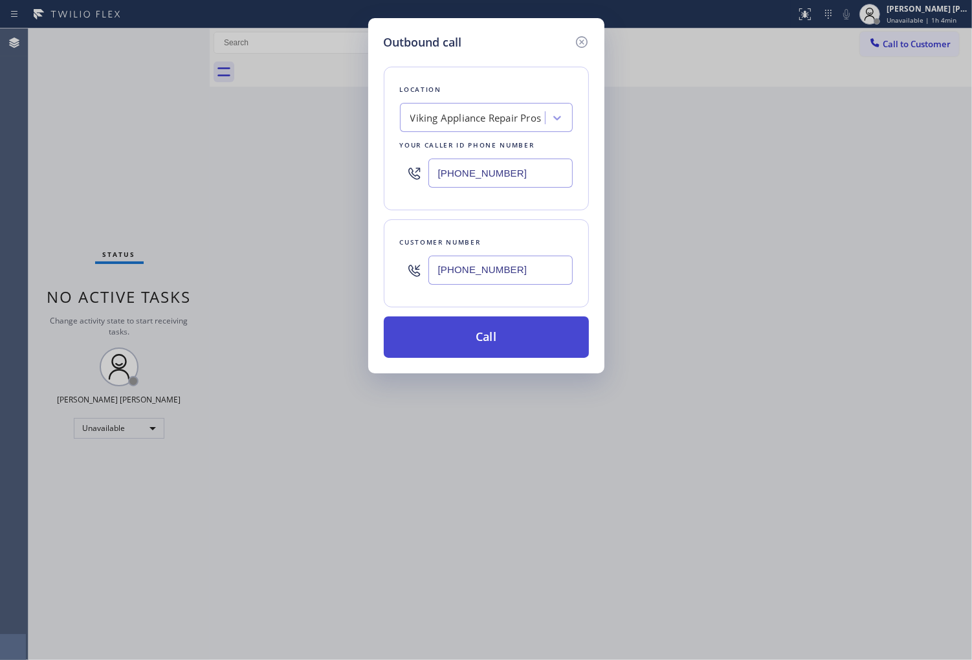
type input "(425) 890-3679"
click at [527, 345] on button "Call" at bounding box center [486, 337] width 205 height 41
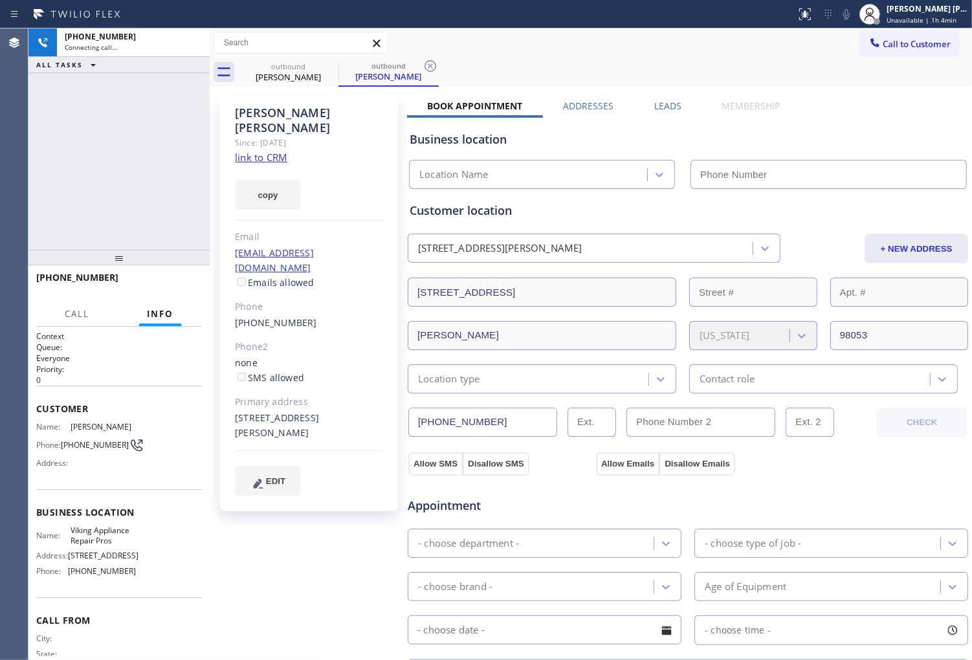
click at [263, 111] on div "Anthony Wilson" at bounding box center [309, 121] width 148 height 30
copy div "Anthony Wilson"
type input "(855) 666-9755"
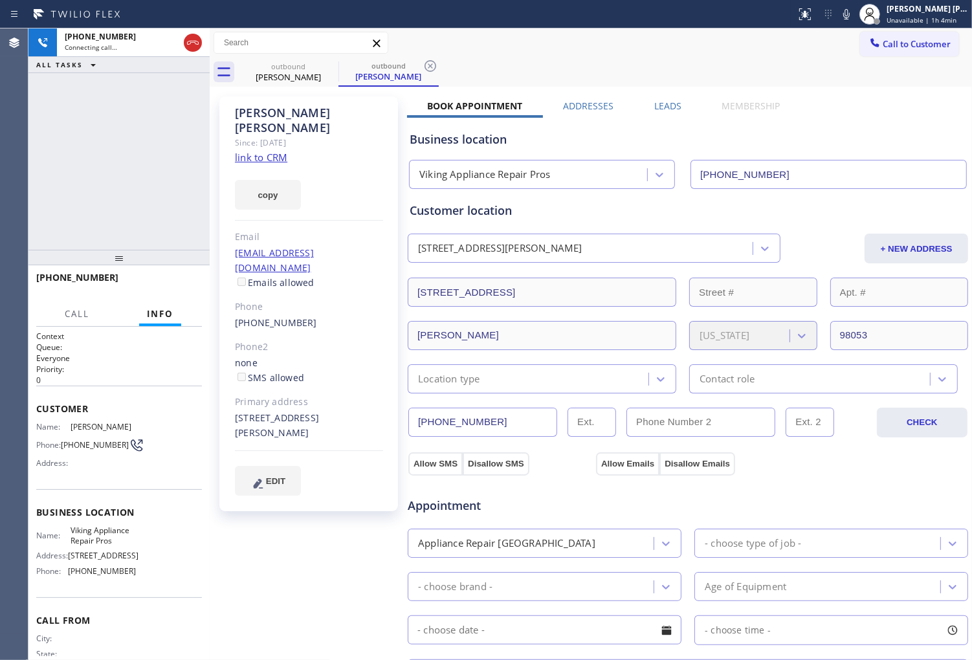
click at [156, 179] on div "+14258903679 Connecting call… ALL TASKS ALL TASKS ACTIVE TASKS TASKS IN WRAP UP" at bounding box center [118, 138] width 181 height 221
click at [25, 212] on div "Agent Desktop" at bounding box center [14, 344] width 28 height 632
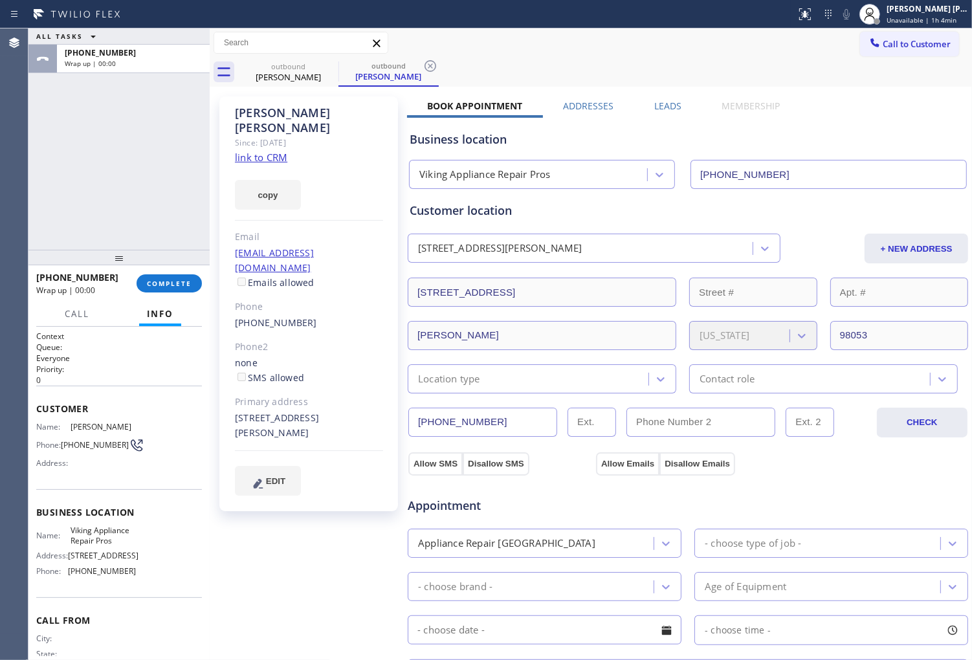
click at [668, 104] on label "Leads" at bounding box center [667, 106] width 27 height 12
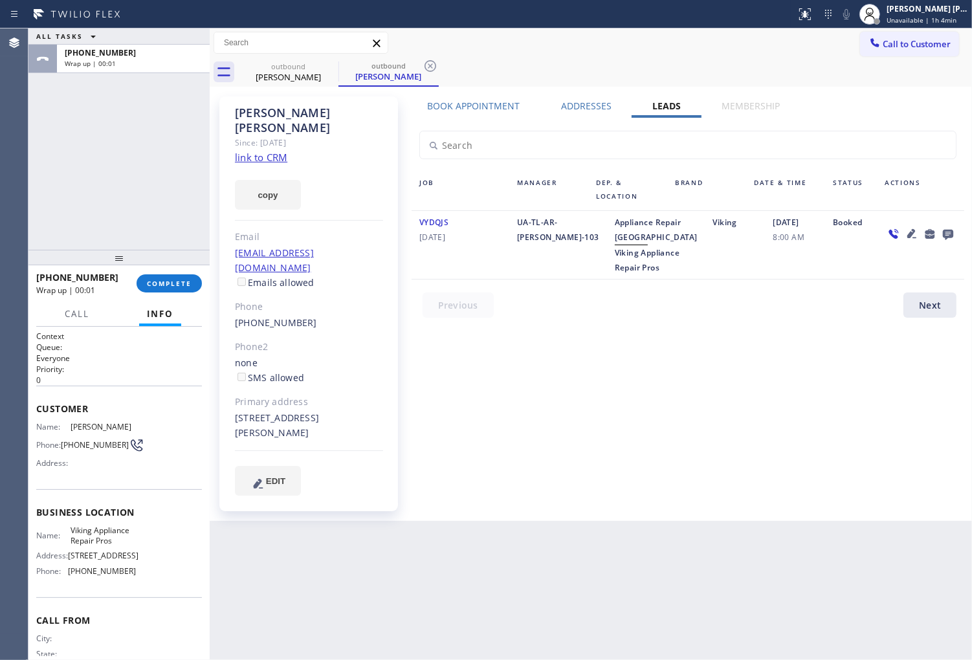
click at [949, 236] on icon at bounding box center [948, 235] width 10 height 10
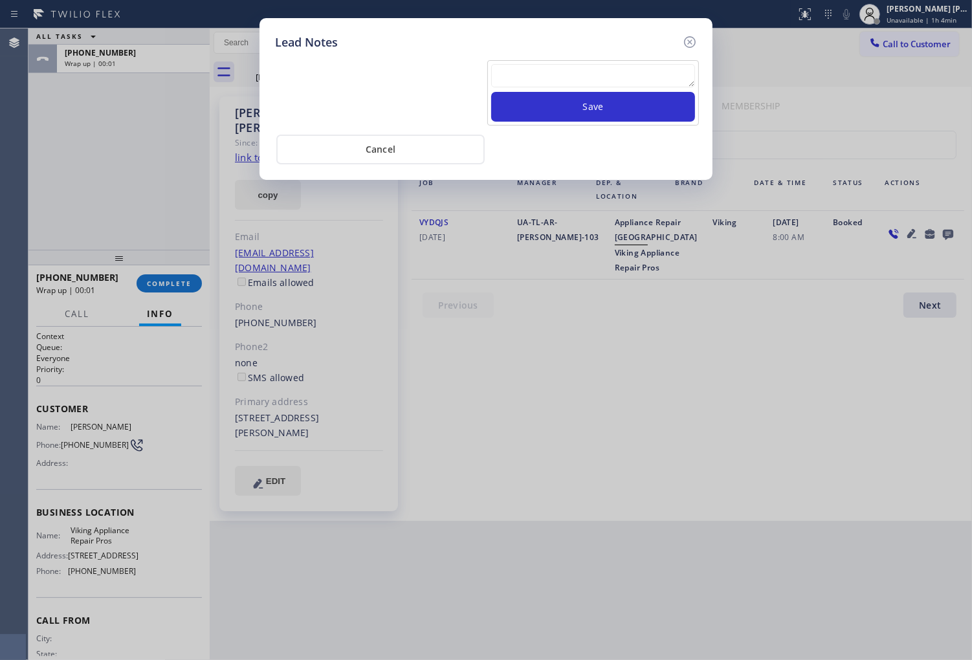
click at [608, 74] on textarea at bounding box center [593, 75] width 204 height 23
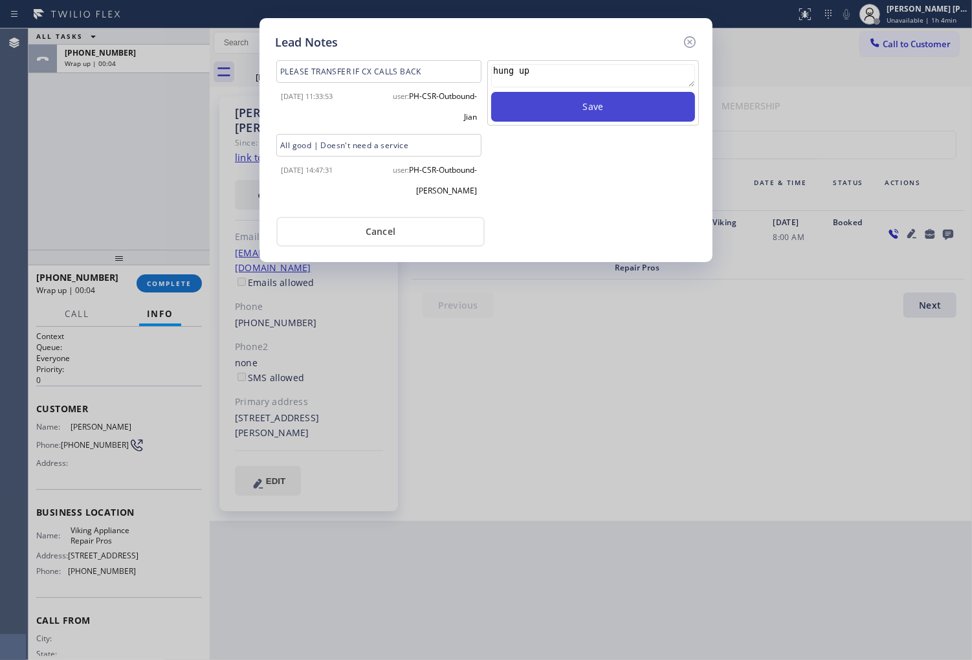
type textarea "hung up"
click at [641, 111] on button "Save" at bounding box center [593, 107] width 204 height 30
click at [689, 42] on icon at bounding box center [690, 42] width 12 height 12
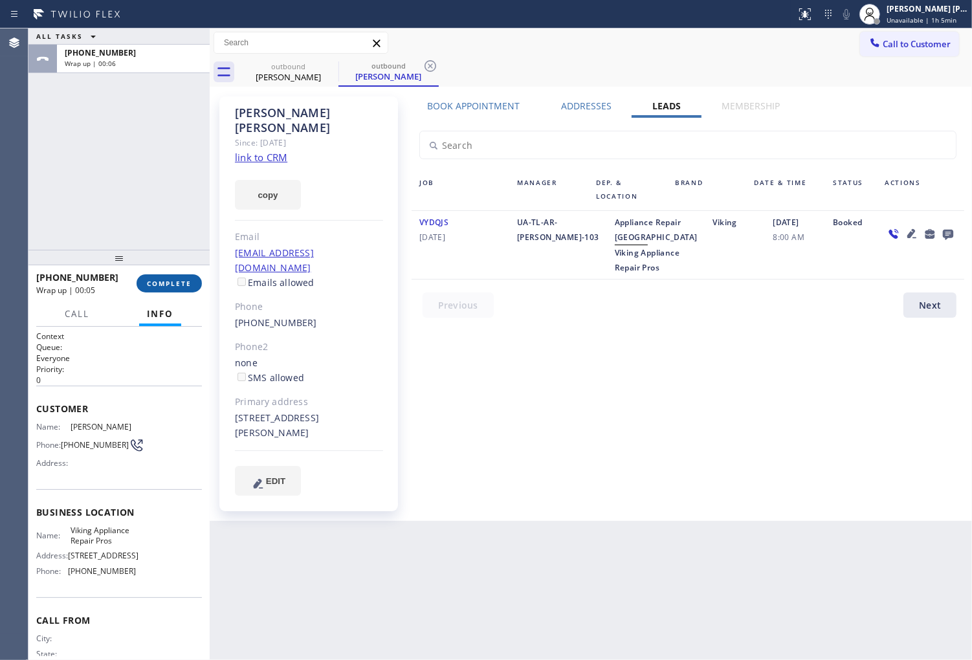
click at [171, 287] on span "COMPLETE" at bounding box center [169, 283] width 45 height 9
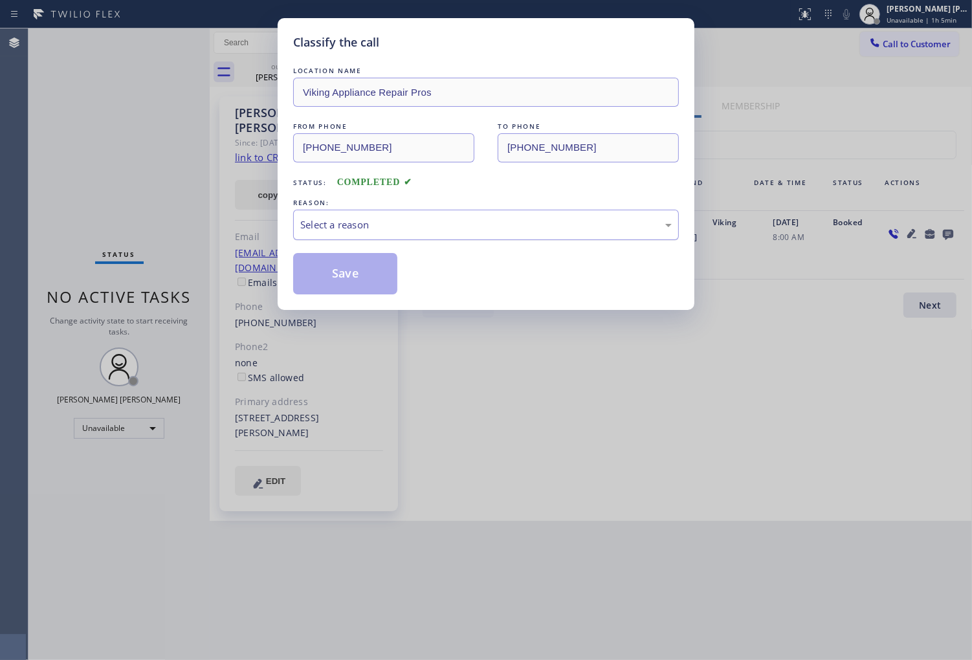
click at [364, 229] on div "Select a reason" at bounding box center [486, 224] width 372 height 15
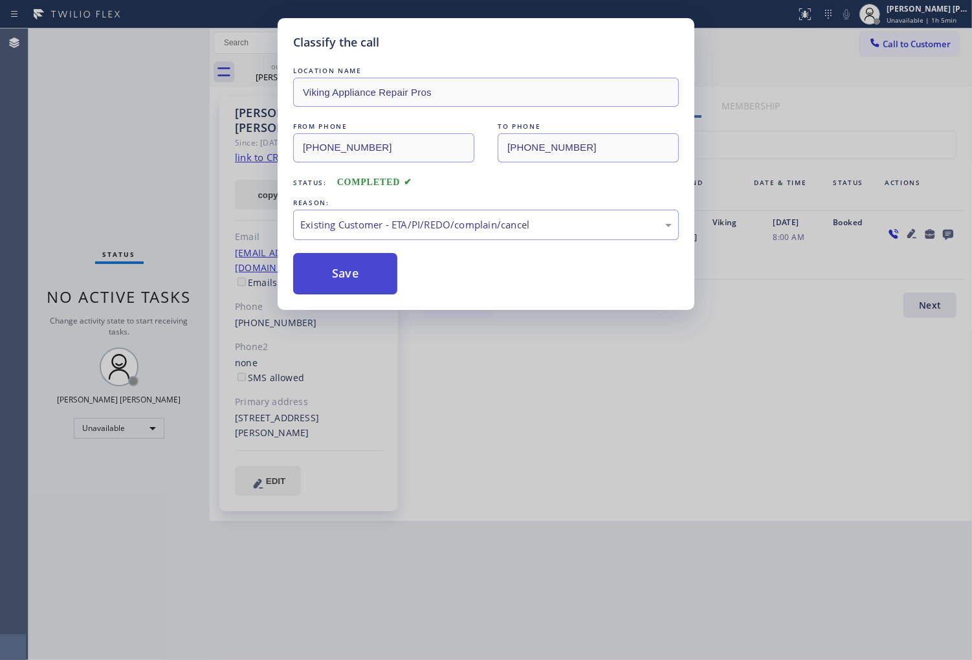
click at [328, 274] on button "Save" at bounding box center [345, 273] width 104 height 41
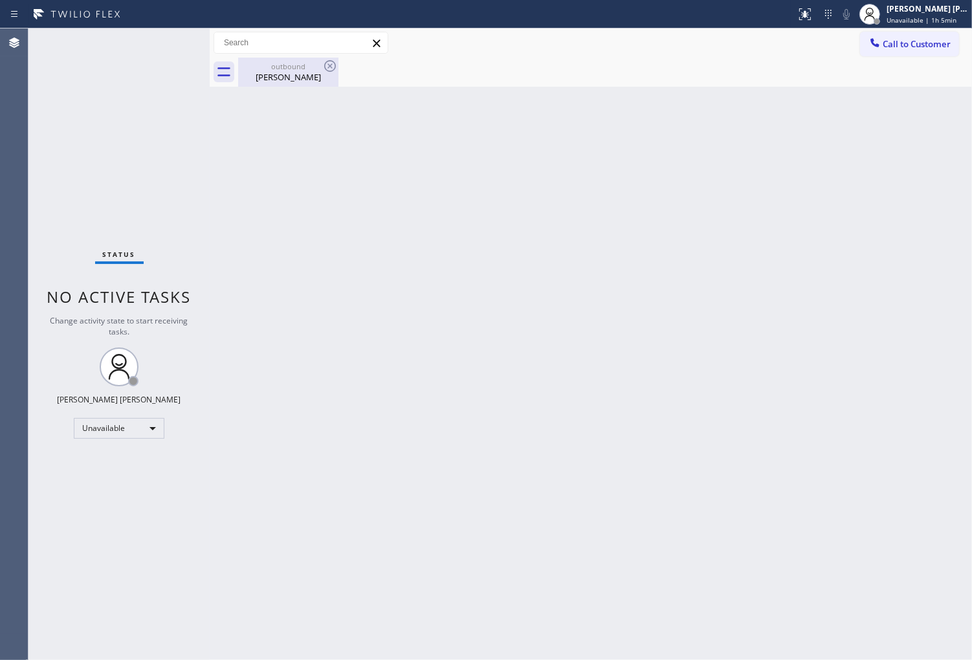
click at [324, 78] on div "Anthony Wilson" at bounding box center [288, 77] width 98 height 12
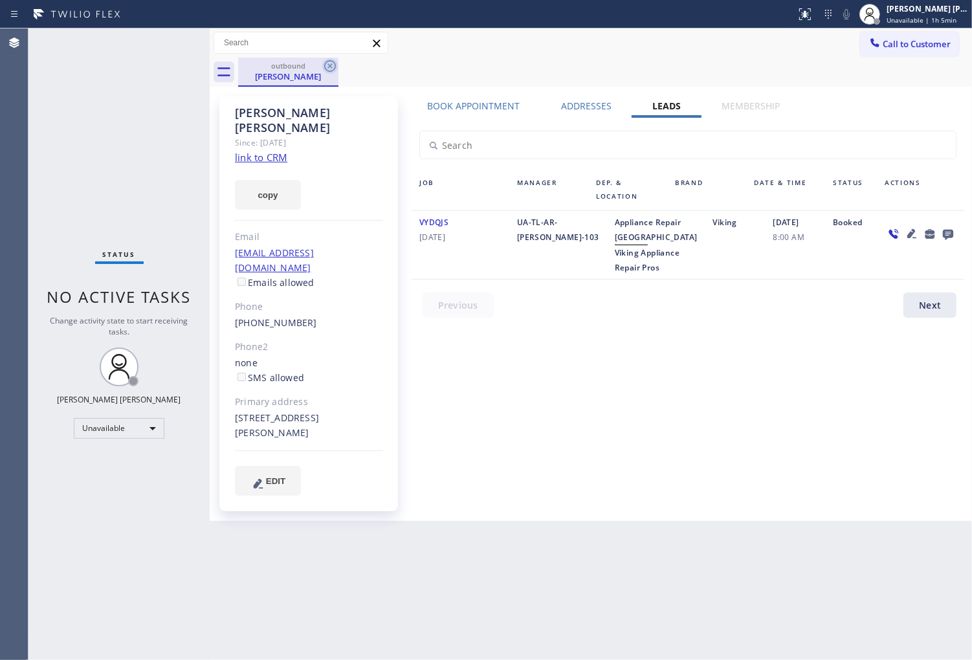
click at [331, 67] on icon at bounding box center [330, 66] width 16 height 16
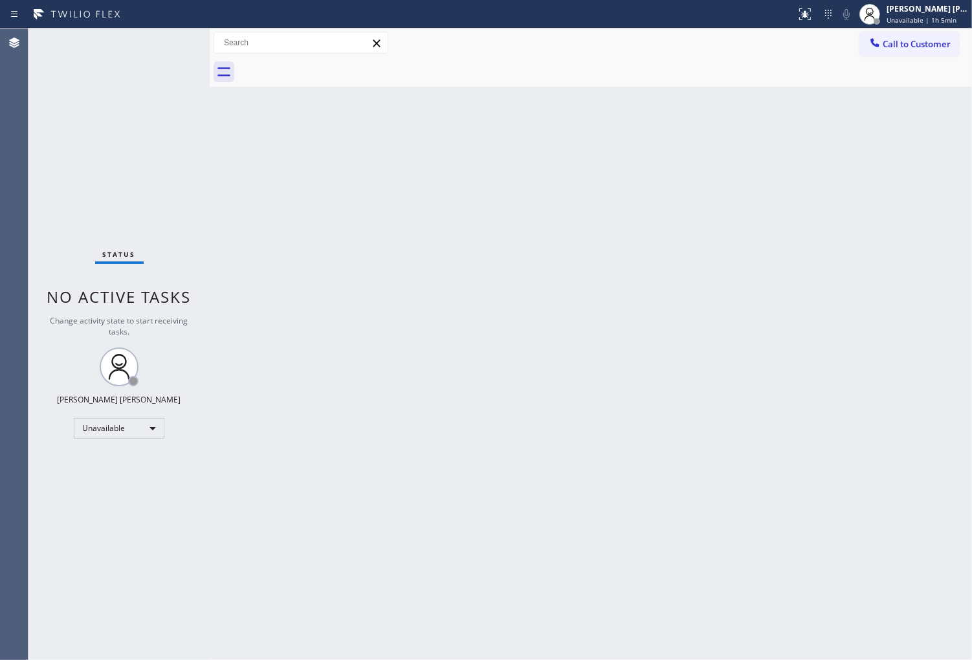
click at [18, 273] on div "Agent Desktop" at bounding box center [14, 344] width 28 height 632
click at [2, 190] on div "Agent Desktop" at bounding box center [14, 344] width 28 height 632
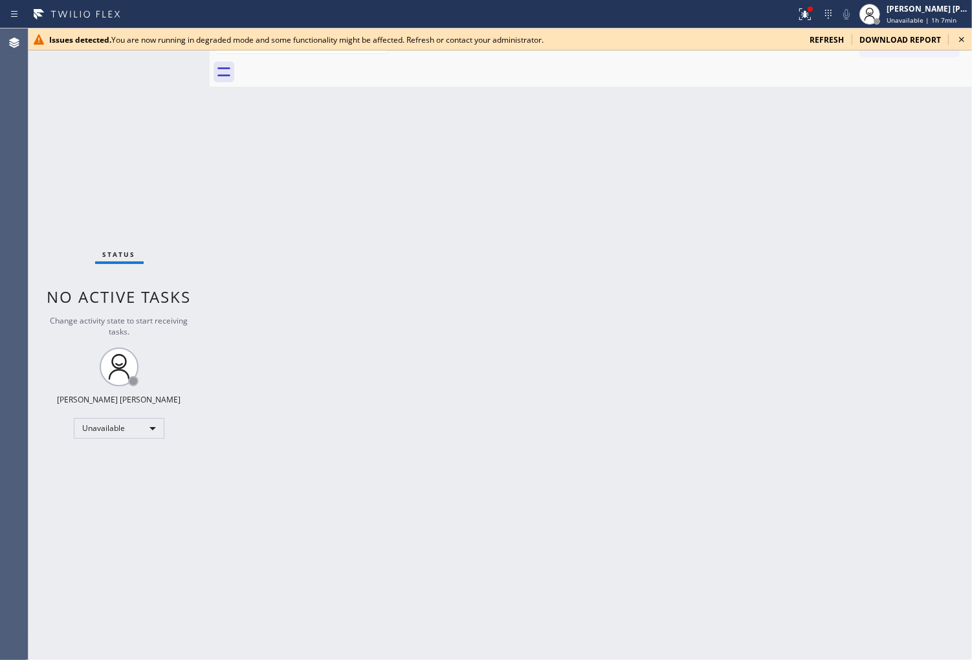
click at [962, 43] on icon at bounding box center [962, 40] width 16 height 16
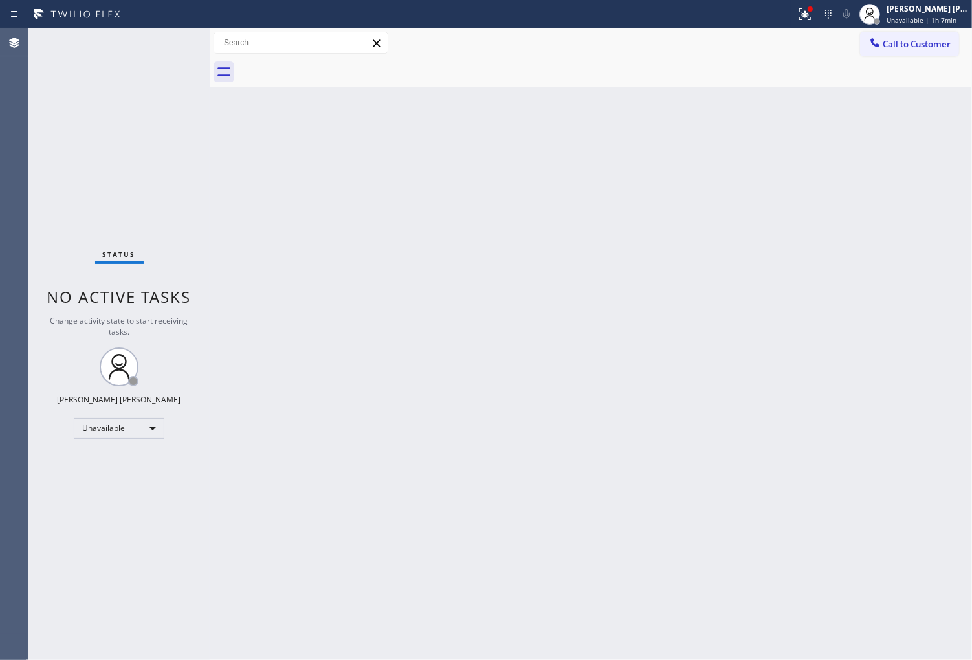
click at [962, 43] on div "Call to Customer Outbound call Location Search location Your caller id phone nu…" at bounding box center [916, 43] width 112 height 23
click at [897, 50] on button "Call to Customer" at bounding box center [909, 44] width 99 height 25
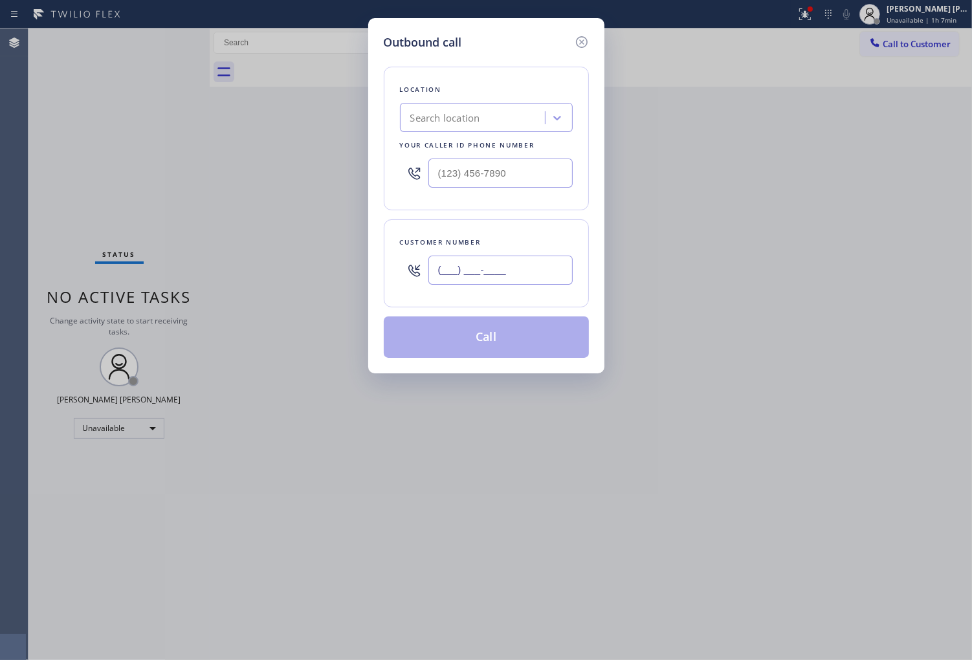
click at [542, 264] on input "(___) ___-____" at bounding box center [501, 270] width 144 height 29
paste input "323) 494-8729"
type input "[PHONE_NUMBER]"
click at [513, 177] on input "(___) ___-____" at bounding box center [501, 173] width 144 height 29
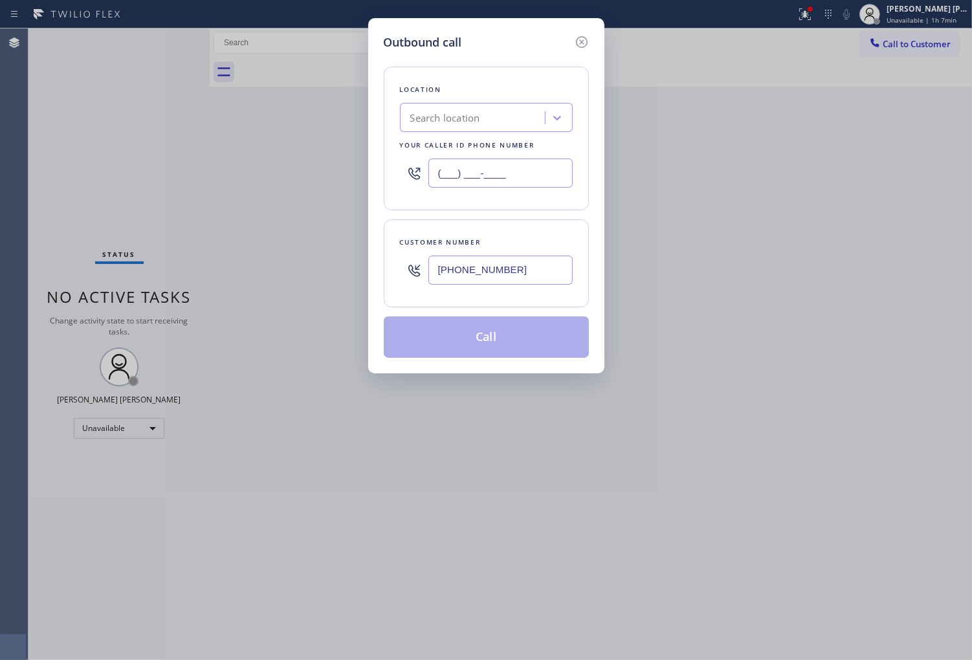
click at [513, 177] on input "(___) ___-____" at bounding box center [501, 173] width 144 height 29
paste input "855) 731-4952"
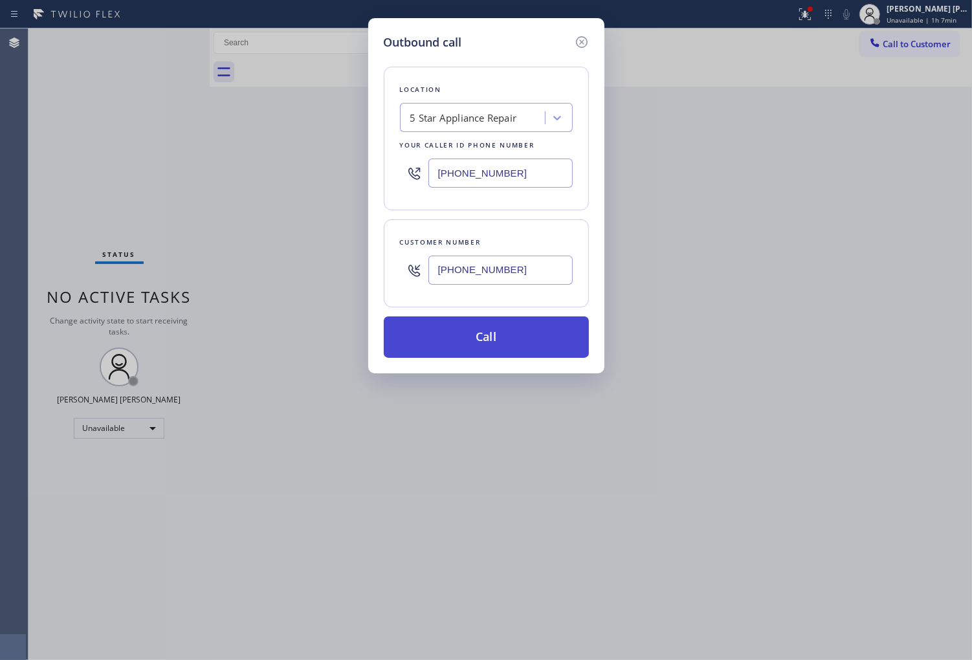
type input "[PHONE_NUMBER]"
click at [526, 351] on button "Call" at bounding box center [486, 337] width 205 height 41
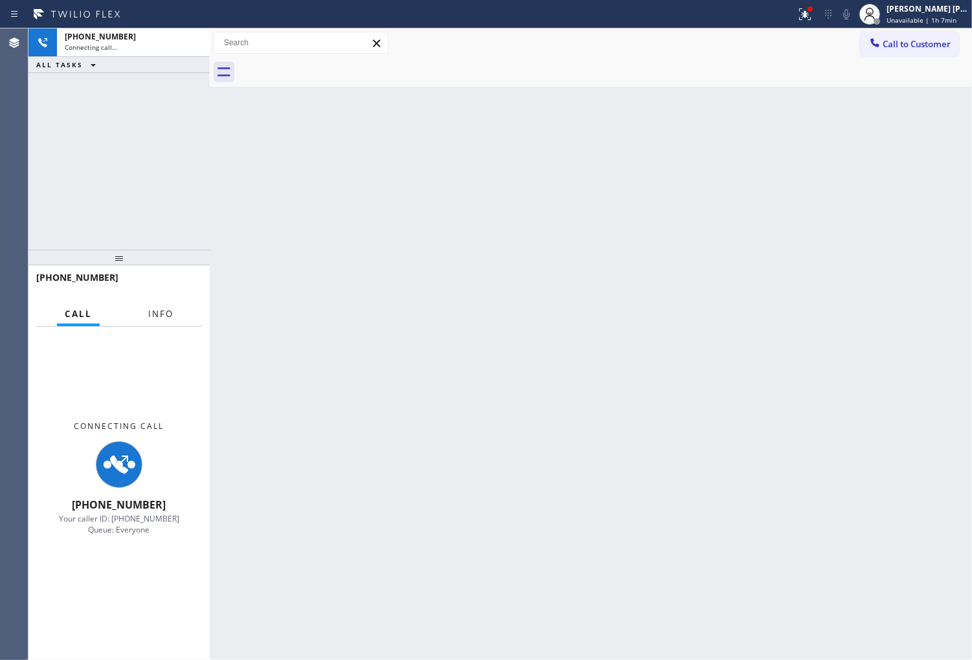
click at [160, 315] on span "Info" at bounding box center [160, 314] width 25 height 12
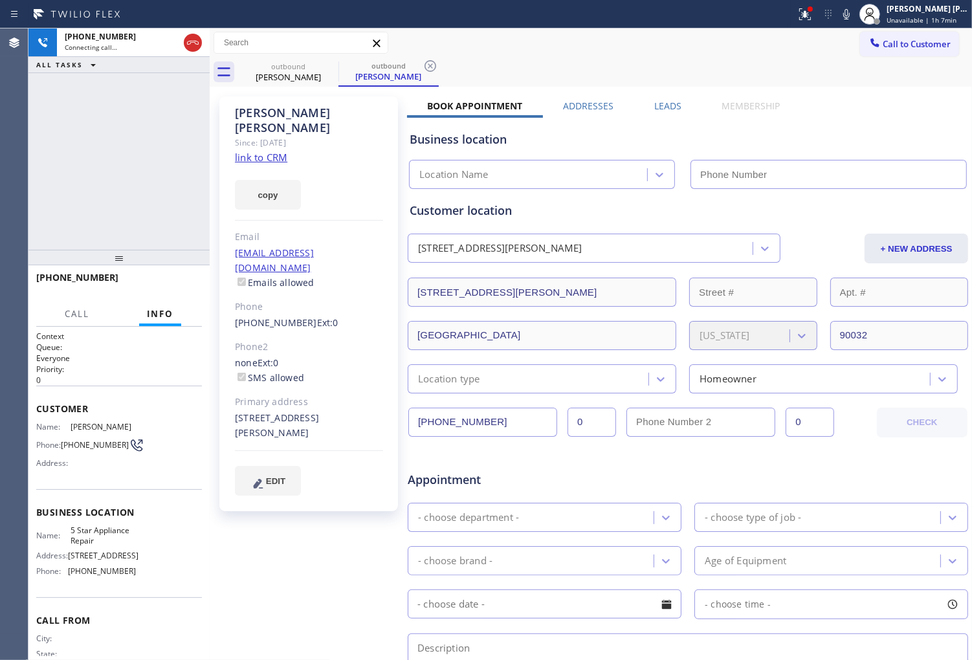
click at [265, 151] on link "link to CRM" at bounding box center [261, 157] width 52 height 13
type input "[PHONE_NUMBER]"
click at [819, 10] on div at bounding box center [805, 14] width 28 height 16
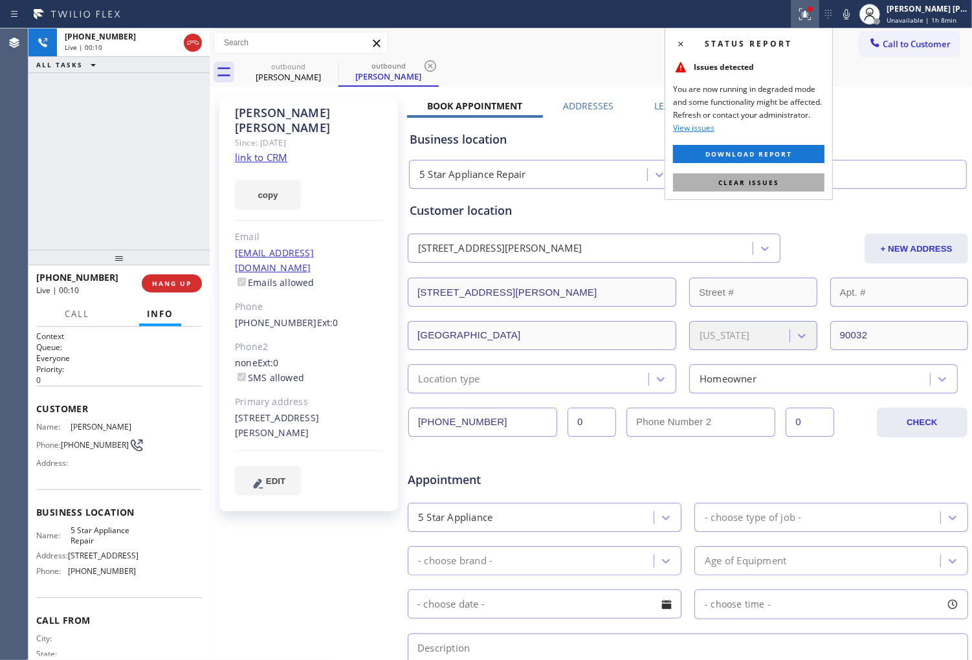
click at [739, 183] on span "Clear issues" at bounding box center [748, 182] width 61 height 9
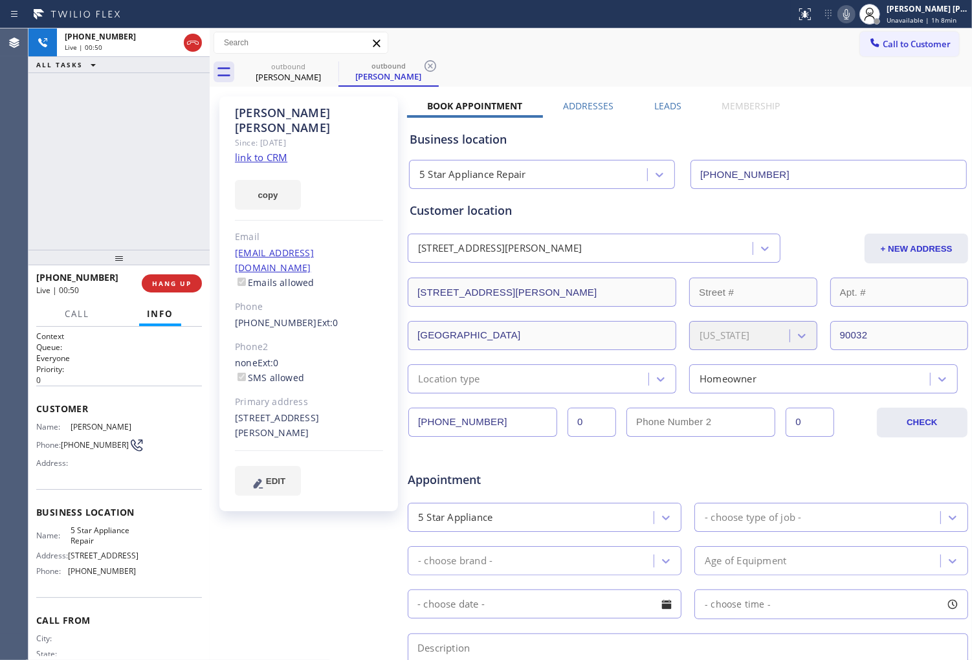
click at [854, 14] on icon at bounding box center [847, 14] width 16 height 16
click at [1, 140] on div "Agent Desktop" at bounding box center [14, 344] width 28 height 632
click at [854, 17] on icon at bounding box center [847, 14] width 16 height 16
click at [1, 199] on div "Agent Desktop" at bounding box center [14, 344] width 28 height 632
click at [329, 111] on div "Frances Hernandez" at bounding box center [309, 121] width 148 height 30
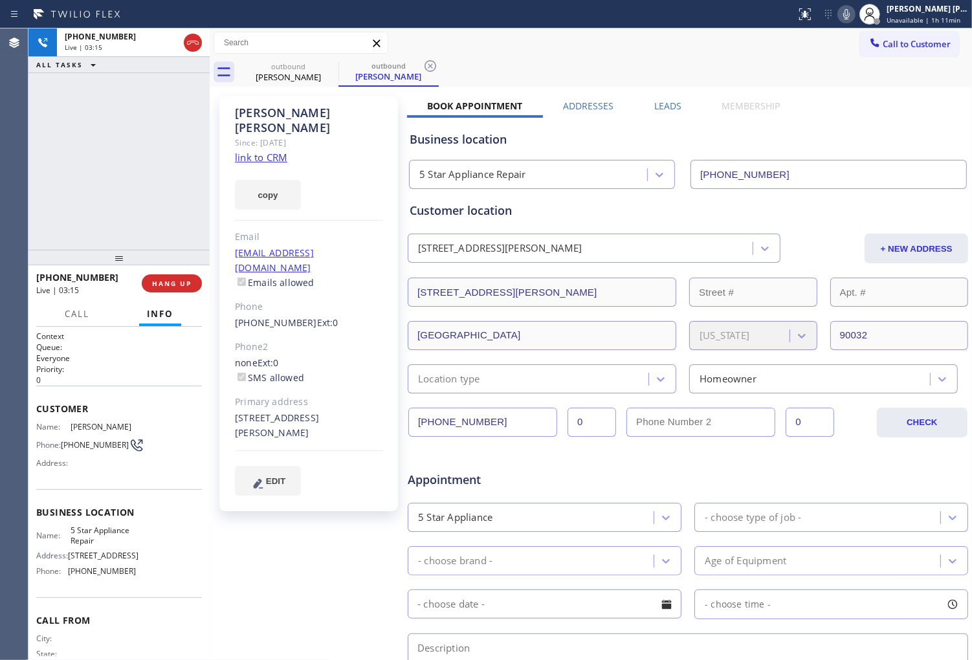
click at [329, 111] on div "Frances Hernandez" at bounding box center [309, 121] width 148 height 30
click at [346, 111] on div "Frances Hernandez" at bounding box center [309, 121] width 148 height 30
click at [293, 113] on div "Frances Hernandez" at bounding box center [309, 121] width 148 height 30
click at [59, 164] on div "+13234948729 Live | 03:23 ALL TASKS ALL TASKS ACTIVE TASKS TASKS IN WRAP UP" at bounding box center [118, 138] width 181 height 221
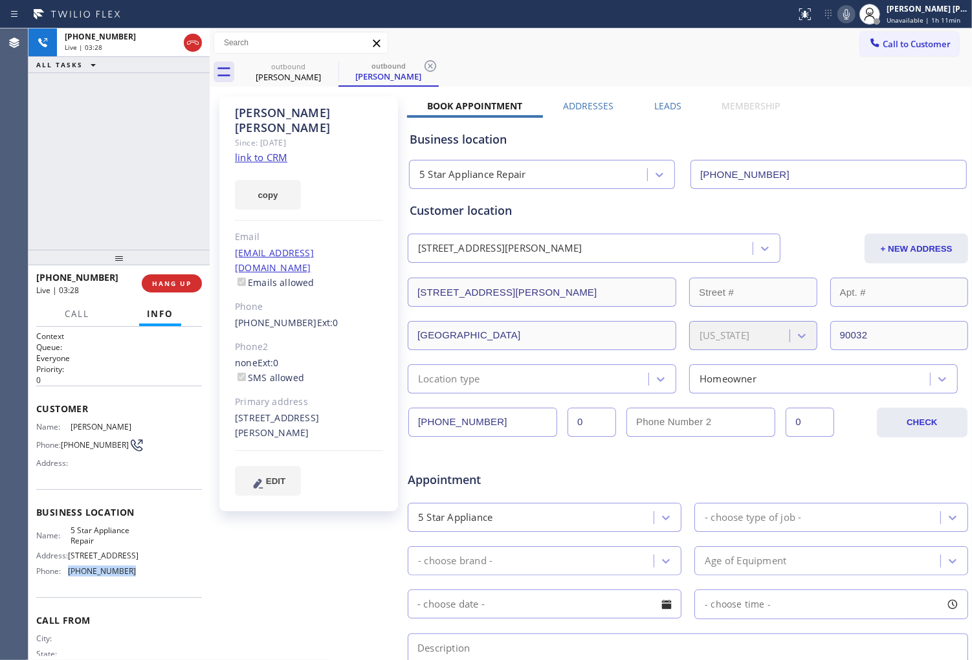
drag, startPoint x: 129, startPoint y: 586, endPoint x: 69, endPoint y: 585, distance: 60.9
click at [69, 581] on div "Name: 5 Star Appliance Repair Address: 510 Foothill Rd Phone: (855) 731-4952" at bounding box center [119, 554] width 166 height 56
click at [136, 581] on div "Name: 5 Star Appliance Repair Address: 510 Foothill Rd Phone: (855) 731-4952" at bounding box center [119, 554] width 166 height 56
click at [862, 22] on div "Status report Issues detected You are now running in degraded mode and some fun…" at bounding box center [881, 14] width 181 height 28
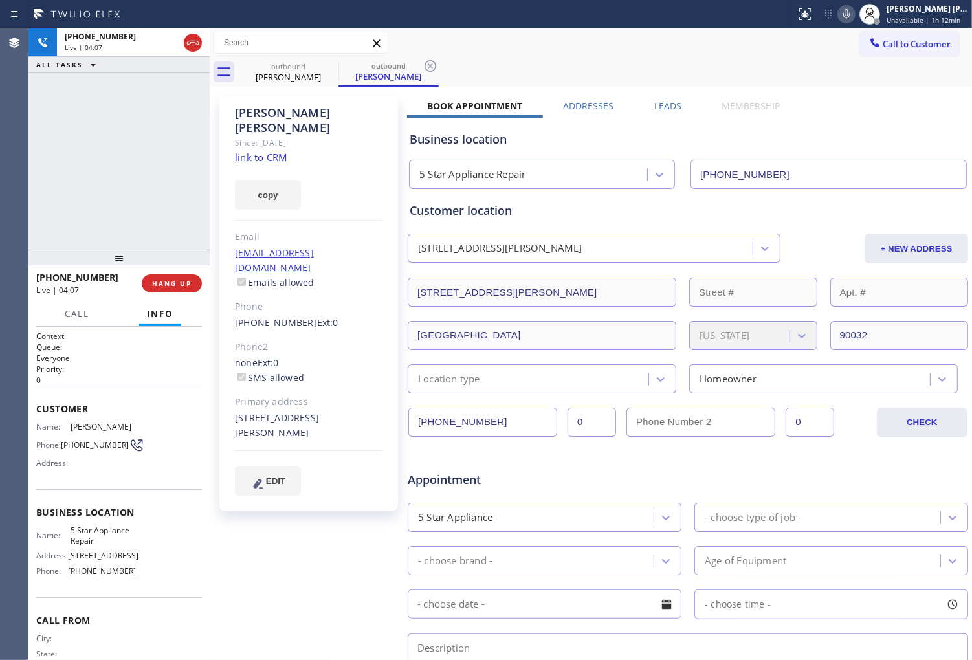
click at [850, 16] on icon at bounding box center [846, 14] width 6 height 10
click at [854, 13] on icon at bounding box center [847, 14] width 16 height 16
click at [59, 135] on div "+13234948729 Live | 04:21 ALL TASKS ALL TASKS ACTIVE TASKS TASKS IN WRAP UP" at bounding box center [118, 138] width 181 height 221
click at [284, 411] on div "3707 Harriman Avenue Los Angeles, 90032 CA" at bounding box center [309, 426] width 148 height 30
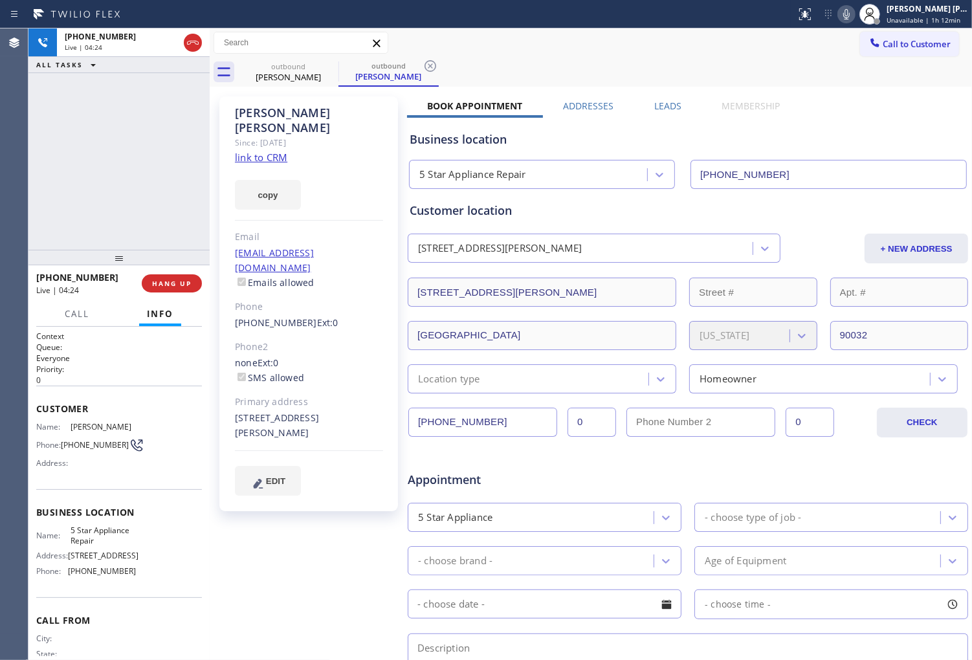
click at [276, 411] on div "3707 Harriman Avenue Los Angeles, 90032 CA" at bounding box center [309, 426] width 148 height 30
click at [347, 411] on div "3707 Harriman Avenue Los Angeles, 90032 CA" at bounding box center [309, 426] width 148 height 30
click at [330, 411] on div "3707 Harriman Avenue Los Angeles, 90032 CA" at bounding box center [309, 426] width 148 height 30
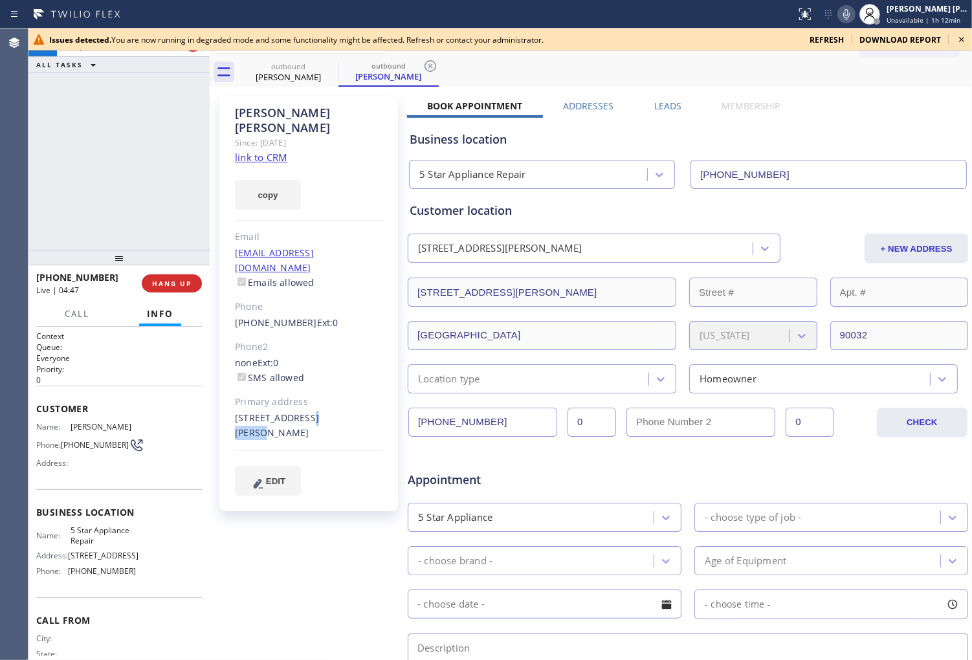
click at [1, 219] on div "Agent Desktop" at bounding box center [14, 344] width 28 height 632
click at [851, 13] on icon at bounding box center [847, 14] width 16 height 16
click at [959, 39] on icon at bounding box center [962, 40] width 16 height 16
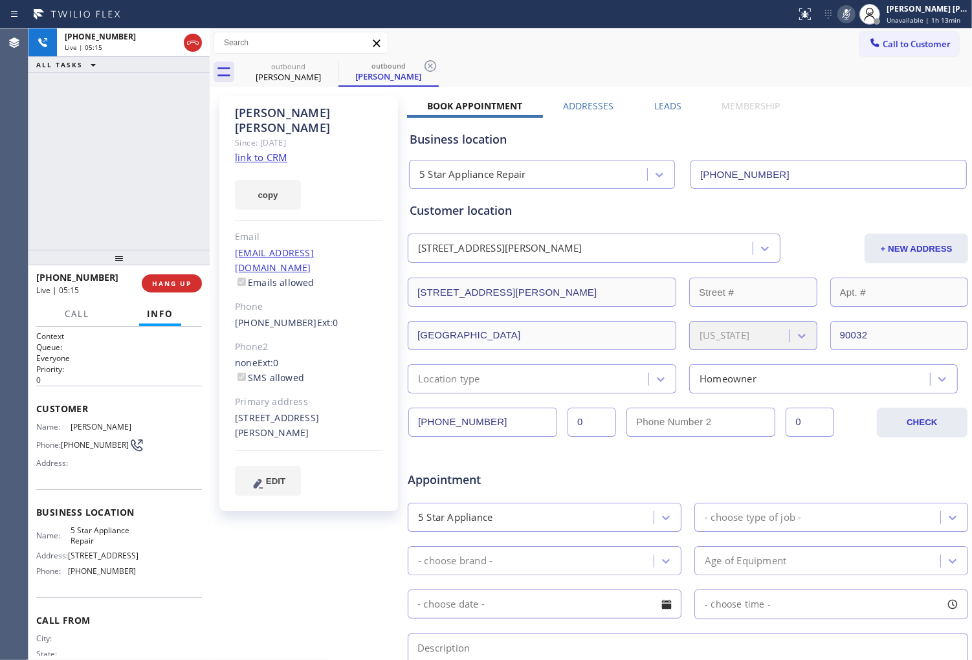
click at [1, 211] on div "Agent Desktop" at bounding box center [14, 344] width 28 height 632
click at [1, 228] on div "Agent Desktop" at bounding box center [14, 344] width 28 height 632
click at [854, 17] on icon at bounding box center [847, 14] width 16 height 16
click at [1, 150] on div "Agent Desktop" at bounding box center [14, 344] width 28 height 632
click at [1, 149] on div "Agent Desktop" at bounding box center [14, 344] width 28 height 632
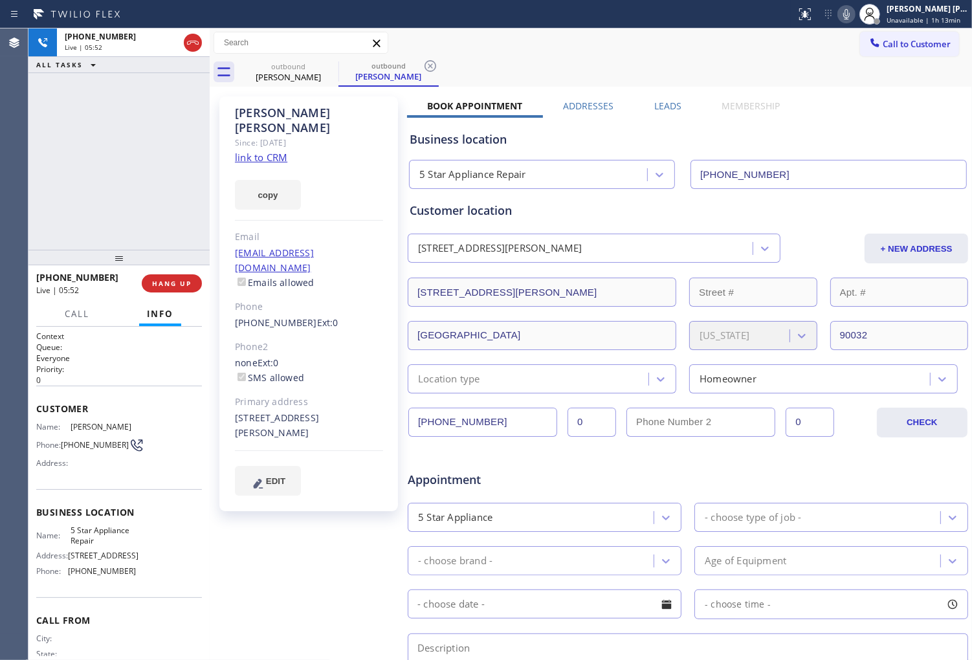
click at [21, 202] on div "Agent Desktop" at bounding box center [14, 344] width 28 height 632
click at [22, 183] on div "Agent Desktop" at bounding box center [14, 344] width 28 height 632
click at [1, 203] on div "Agent Desktop" at bounding box center [14, 344] width 28 height 632
click at [57, 277] on span "+13234948729" at bounding box center [77, 277] width 82 height 12
click at [104, 234] on div "+13234948729 Live | 07:23 ALL TASKS ALL TASKS ACTIVE TASKS TASKS IN WRAP UP" at bounding box center [118, 138] width 181 height 221
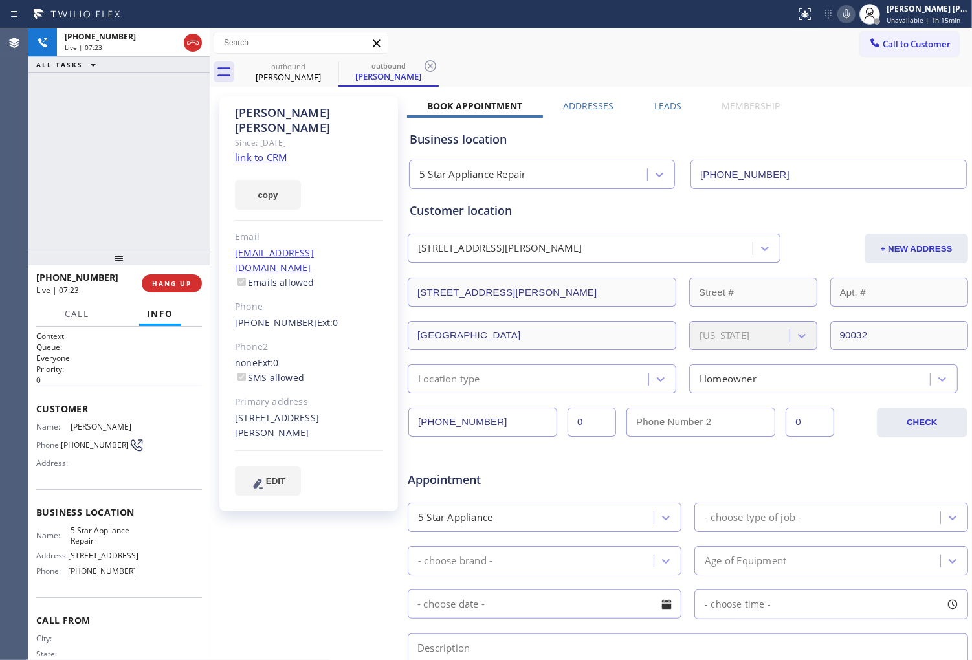
click at [104, 234] on div "+13234948729 Live | 07:23 ALL TASKS ALL TASKS ACTIVE TASKS TASKS IN WRAP UP" at bounding box center [118, 138] width 181 height 221
click at [193, 39] on icon at bounding box center [193, 43] width 16 height 16
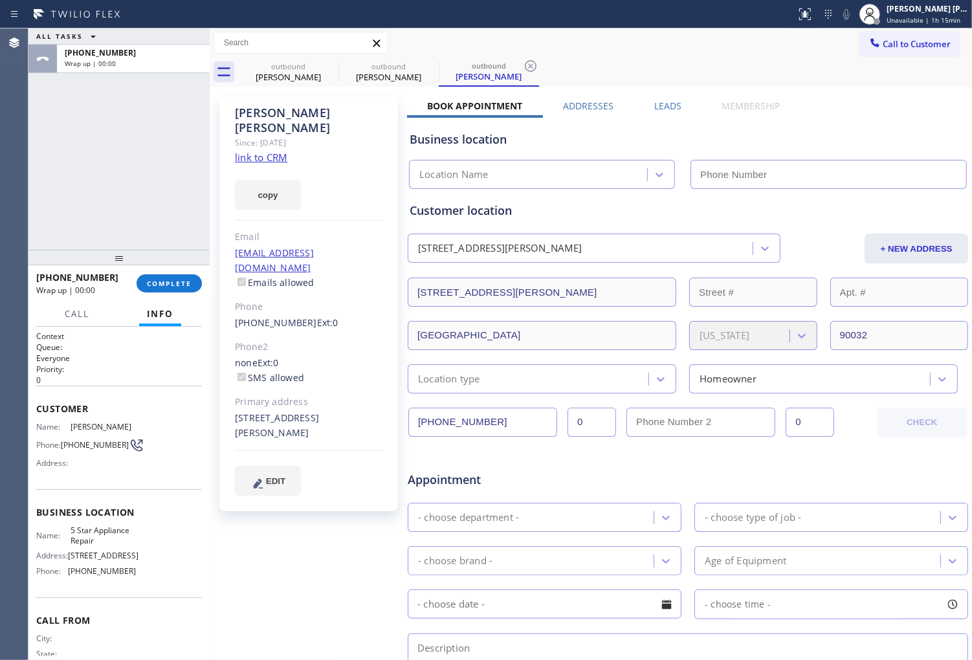
click at [656, 104] on label "Leads" at bounding box center [667, 106] width 27 height 12
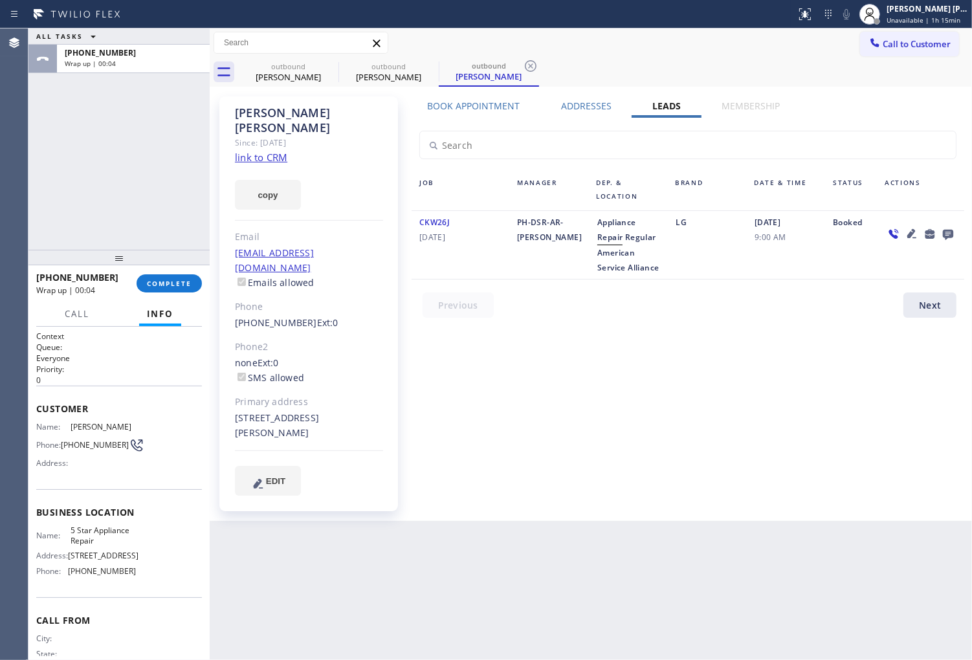
click at [946, 234] on icon at bounding box center [948, 235] width 10 height 10
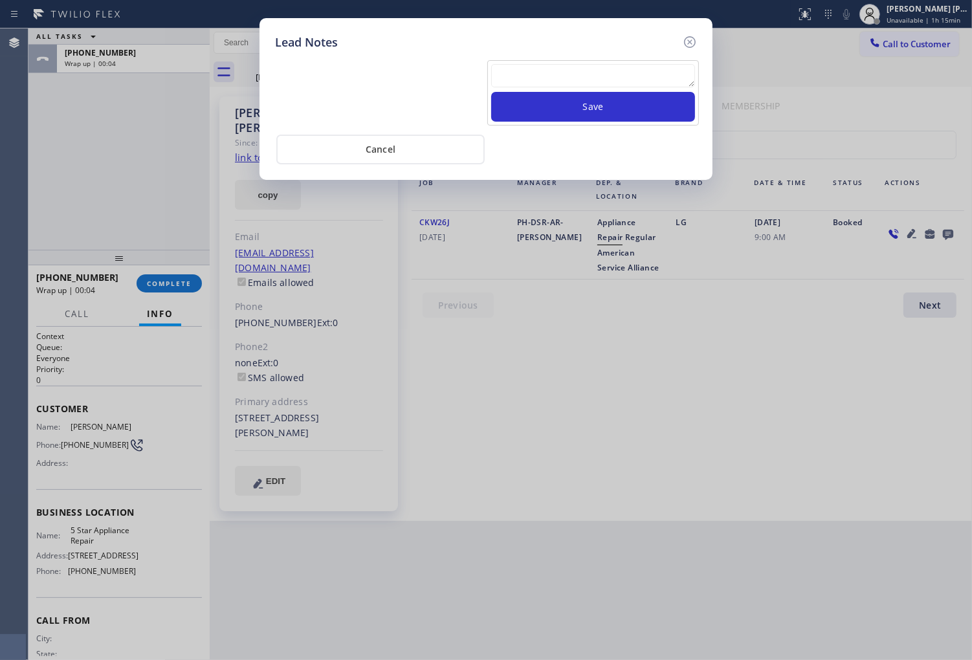
click at [592, 72] on textarea at bounding box center [593, 75] width 204 height 23
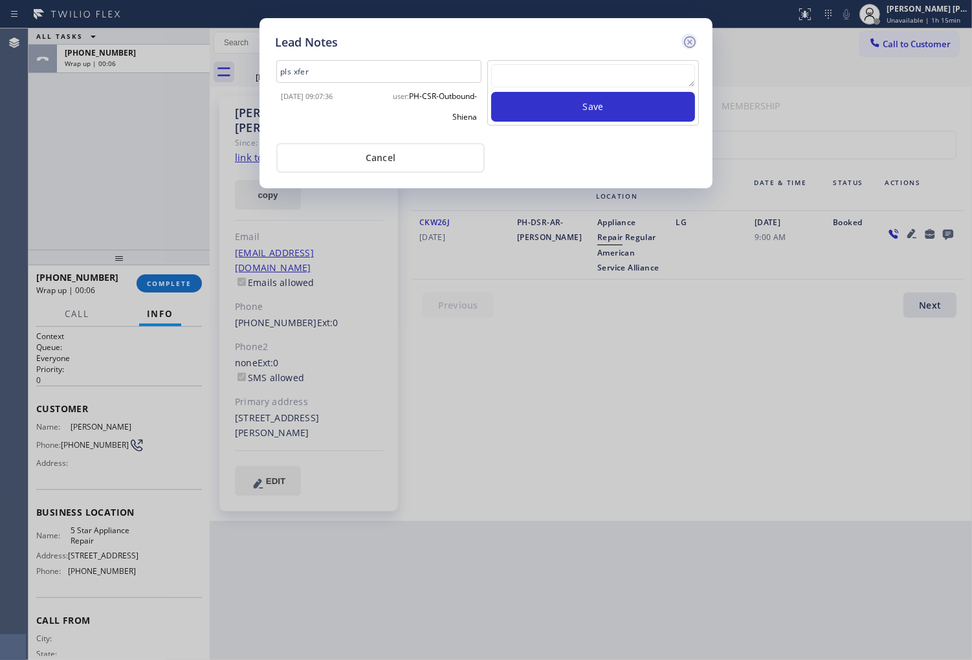
click at [683, 38] on icon at bounding box center [690, 42] width 16 height 16
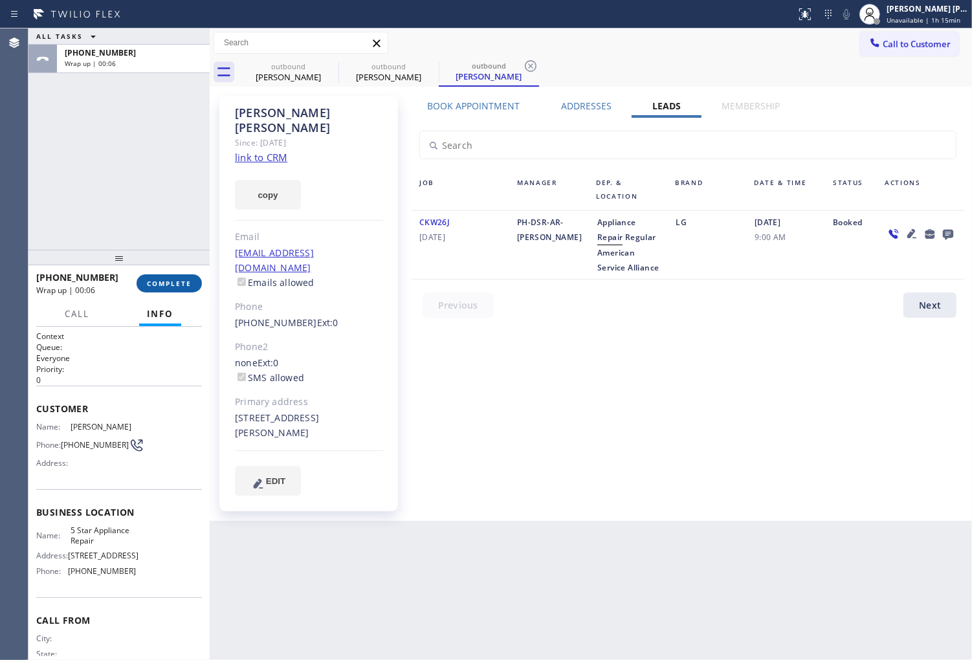
click at [173, 285] on span "COMPLETE" at bounding box center [169, 283] width 45 height 9
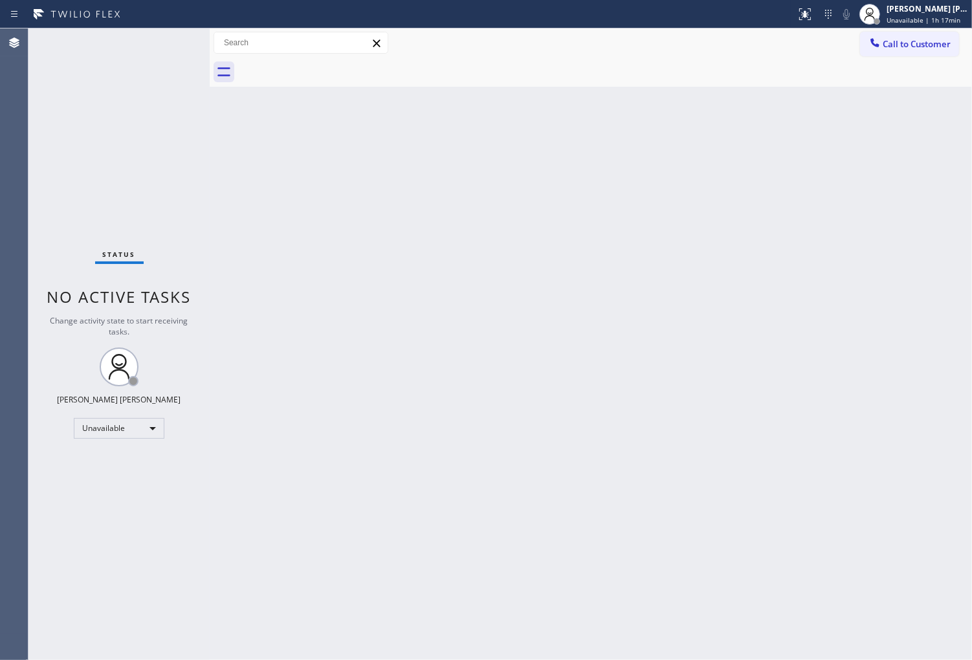
drag, startPoint x: 1, startPoint y: 365, endPoint x: 8, endPoint y: 366, distance: 6.5
click at [1, 365] on div "Agent Desktop" at bounding box center [14, 344] width 28 height 632
click at [914, 36] on button "Call to Customer" at bounding box center [909, 44] width 99 height 25
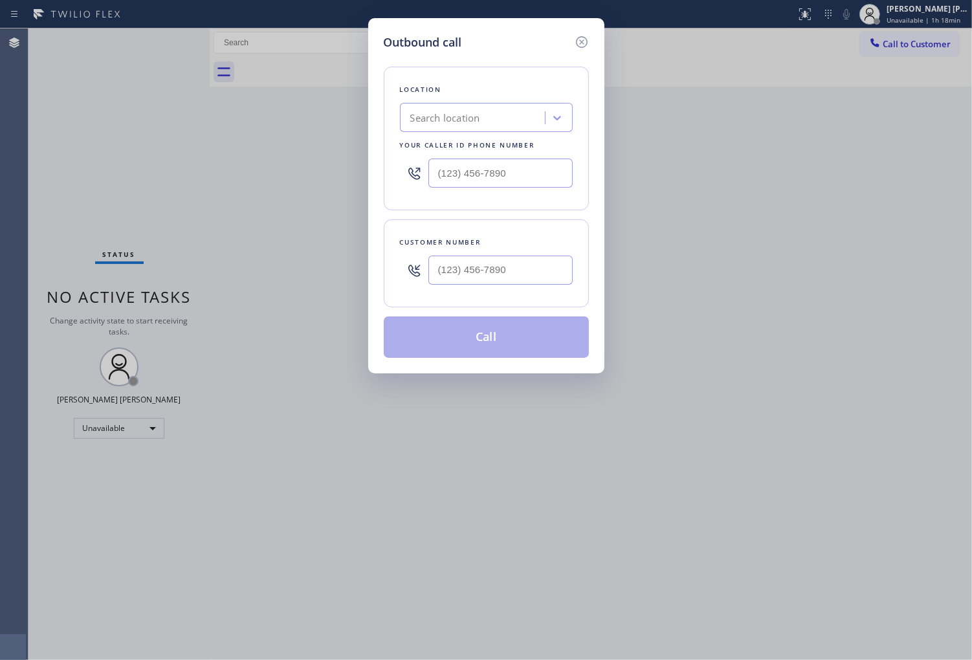
click at [500, 163] on input "text" at bounding box center [501, 173] width 144 height 29
click at [500, 163] on input "(___) ___-____" at bounding box center [501, 173] width 144 height 29
paste input "425) 654-8118"
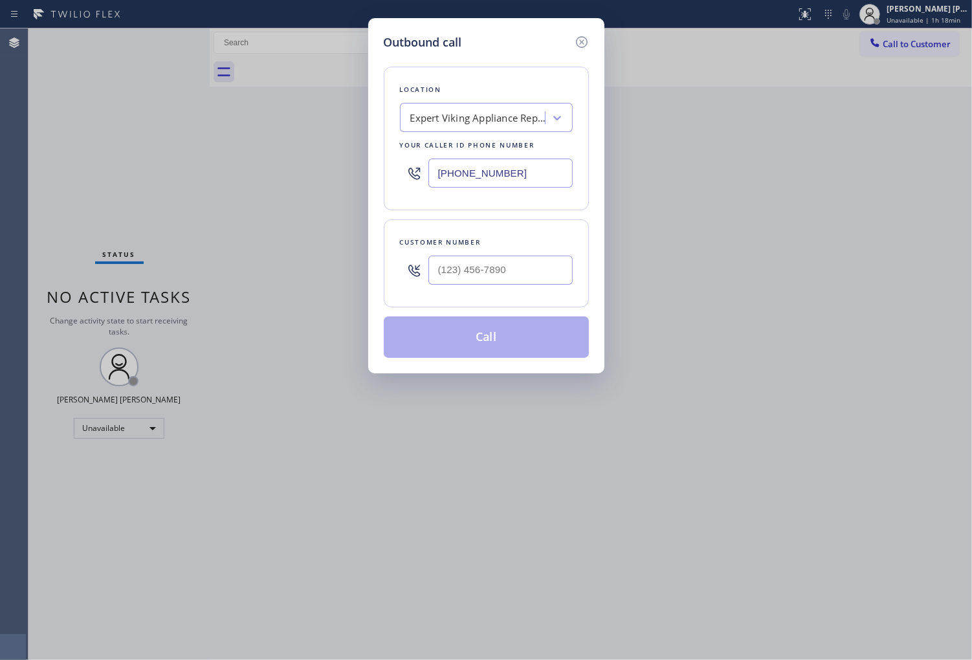
type input "(425) 654-8118"
click at [532, 274] on input "(___) ___-____" at bounding box center [501, 270] width 144 height 29
paste input "425) 218-5707"
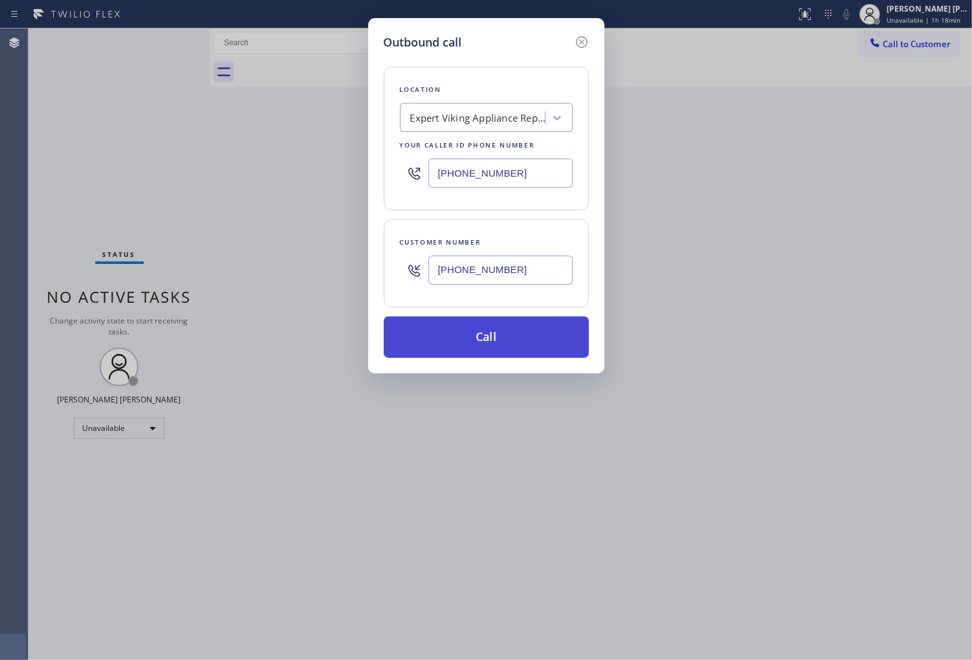
type input "(425) 218-5707"
click at [490, 335] on button "Call" at bounding box center [486, 337] width 205 height 41
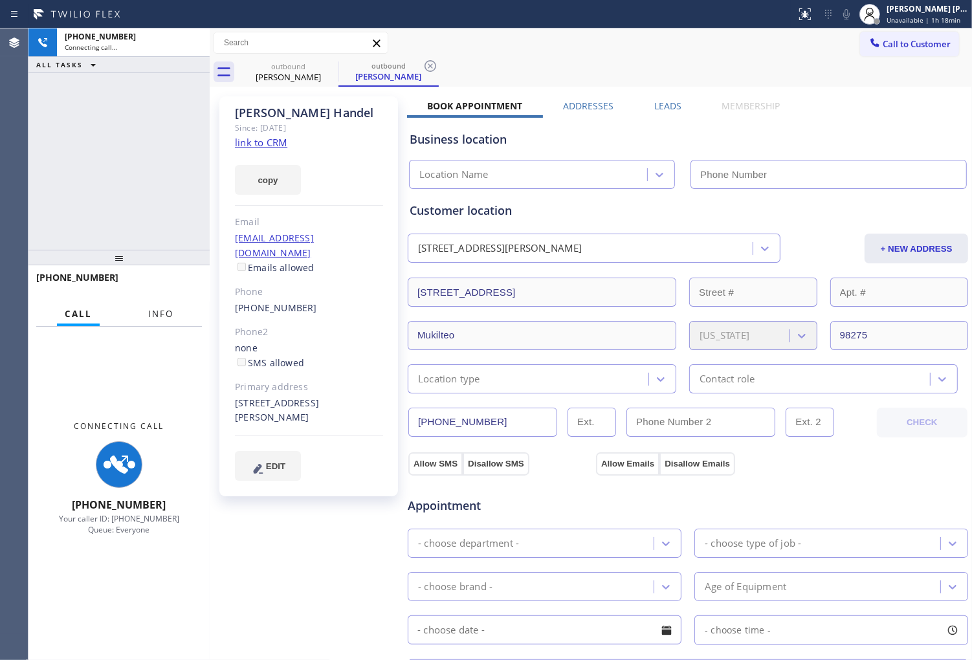
drag, startPoint x: 171, startPoint y: 319, endPoint x: 243, endPoint y: 211, distance: 129.8
click at [171, 319] on span "Info" at bounding box center [160, 314] width 25 height 12
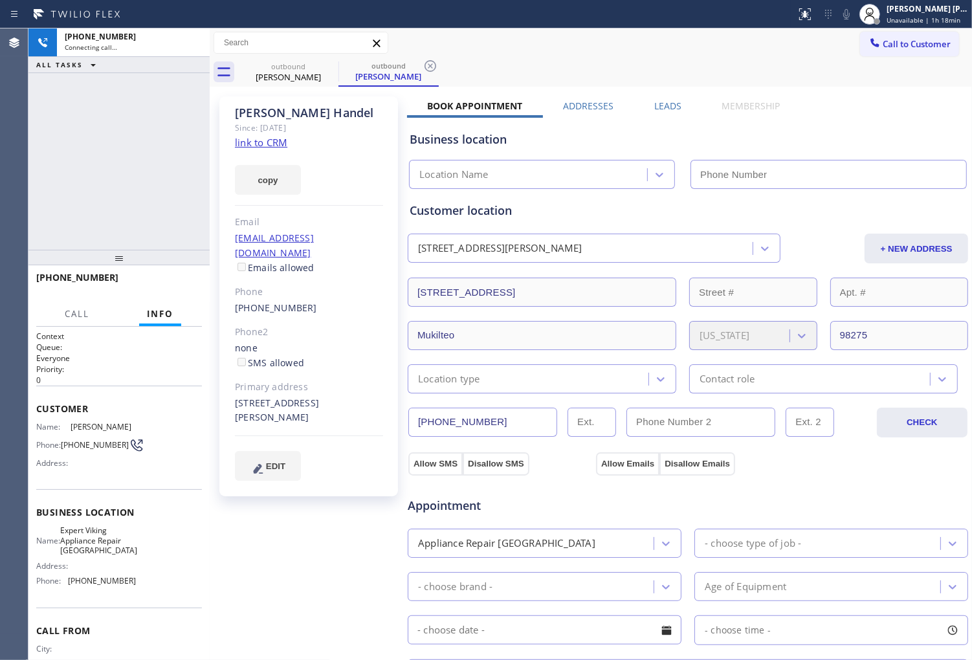
click at [273, 108] on div "Bob Handel" at bounding box center [309, 113] width 148 height 15
type input "(425) 654-8118"
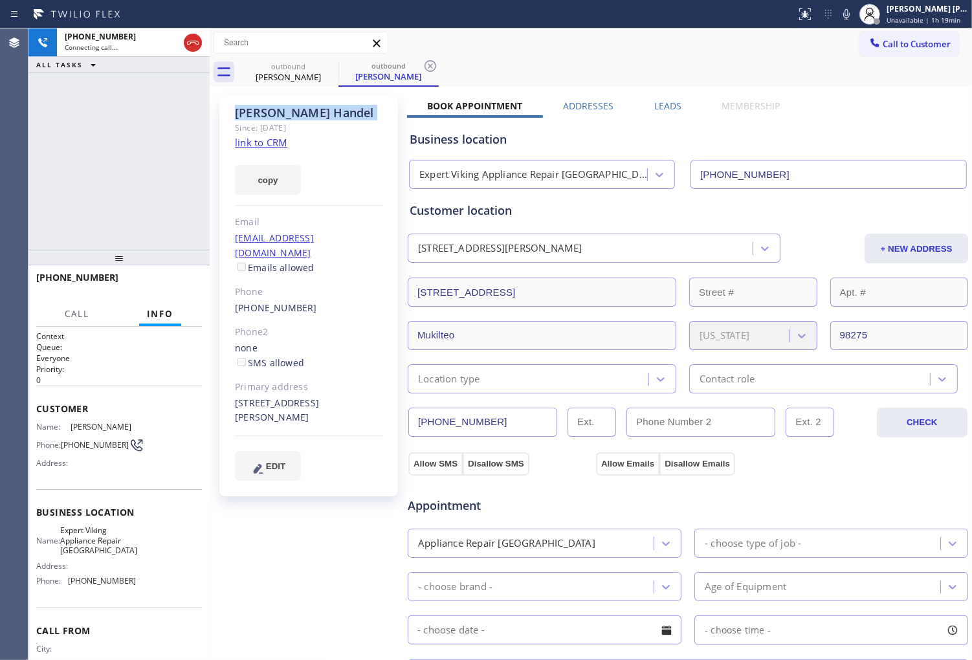
click at [1, 214] on div "Agent Desktop" at bounding box center [14, 344] width 28 height 632
click at [672, 303] on div "6101 Canyon Dr" at bounding box center [547, 292] width 282 height 29
click at [5, 222] on div "Agent Desktop" at bounding box center [14, 344] width 28 height 632
click at [195, 43] on icon at bounding box center [193, 43] width 16 height 16
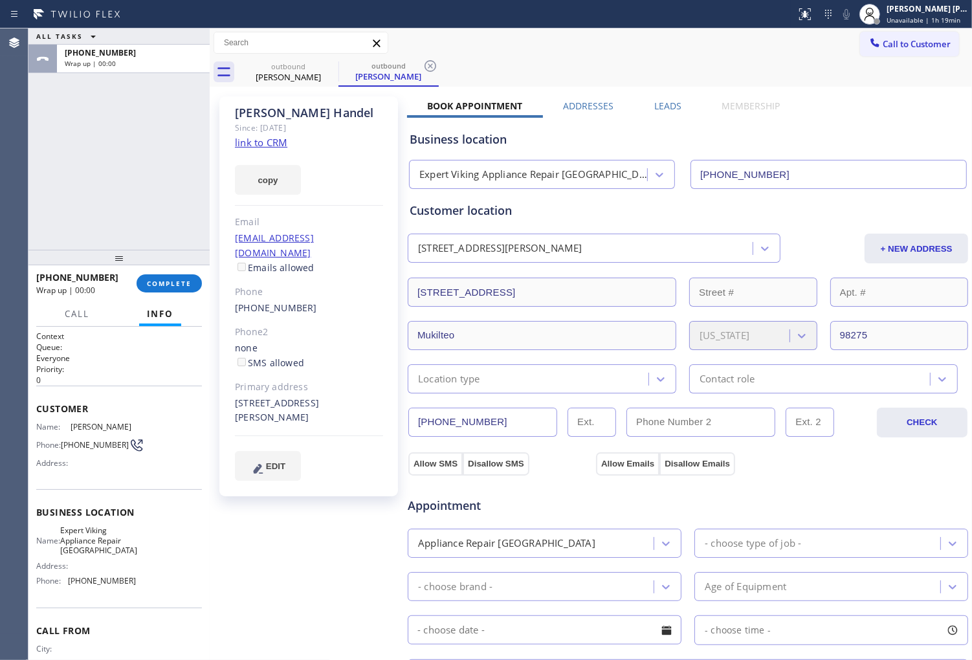
click at [655, 108] on label "Leads" at bounding box center [667, 106] width 27 height 12
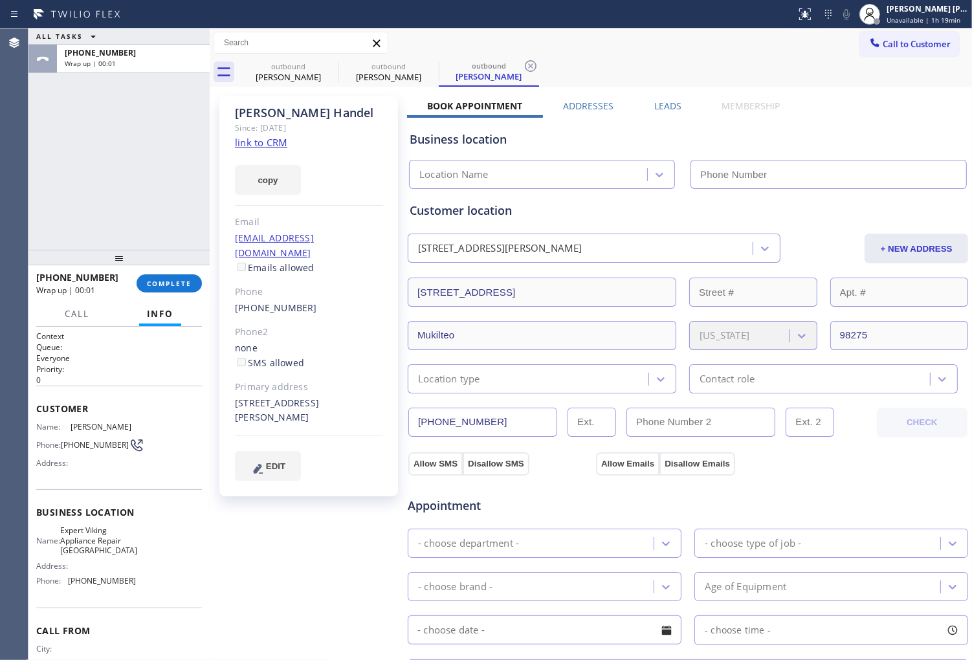
type input "(425) 654-8118"
click at [665, 102] on label "Leads" at bounding box center [667, 106] width 27 height 12
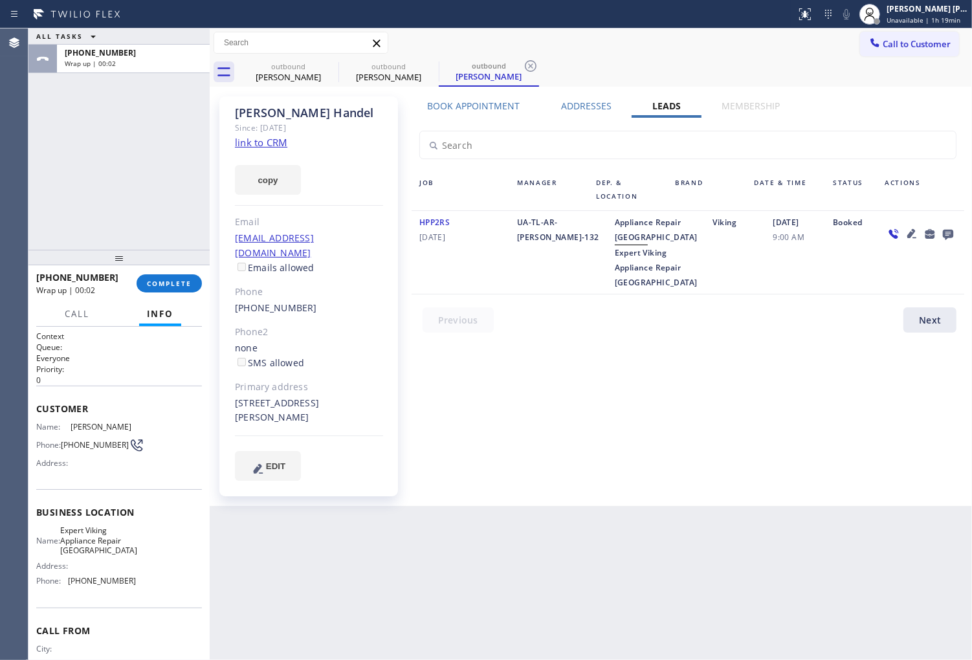
click at [942, 230] on icon at bounding box center [949, 234] width 16 height 16
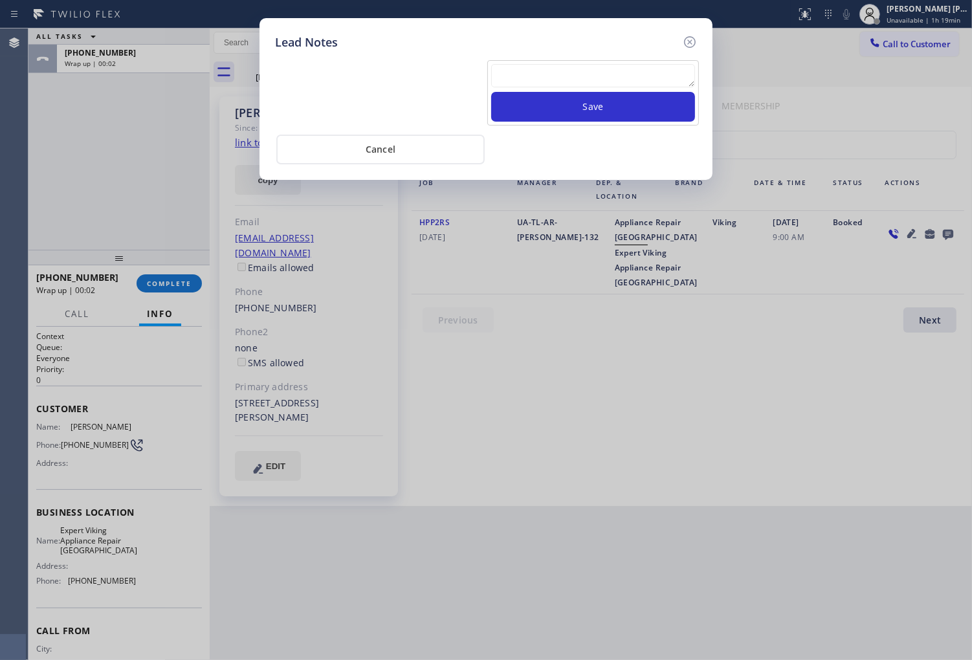
click at [675, 71] on textarea at bounding box center [593, 75] width 204 height 23
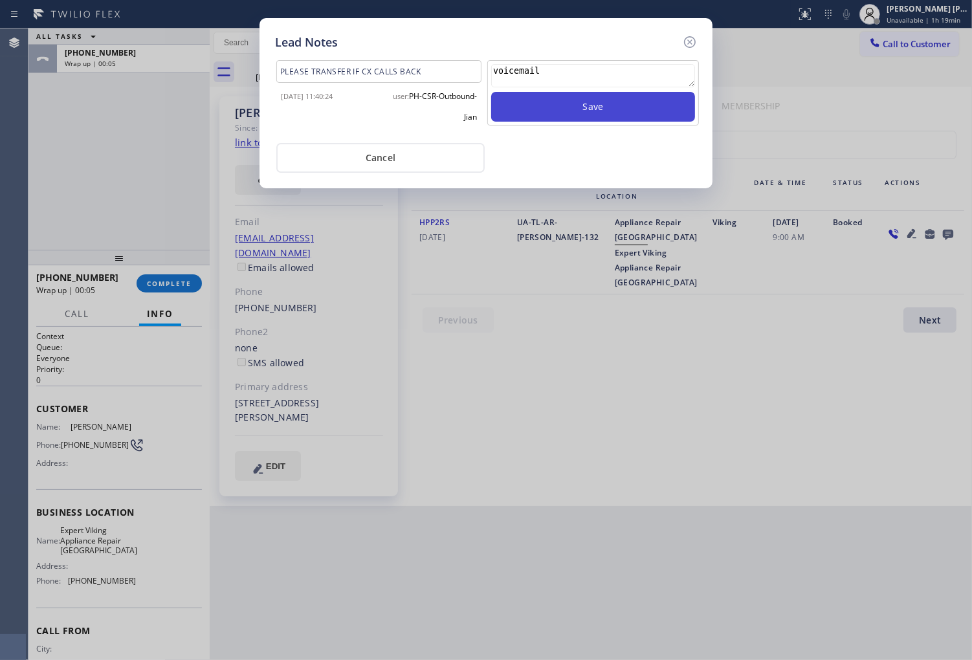
type textarea "voicemail"
click at [636, 118] on button "Save" at bounding box center [593, 107] width 204 height 30
click at [697, 34] on icon at bounding box center [690, 42] width 16 height 16
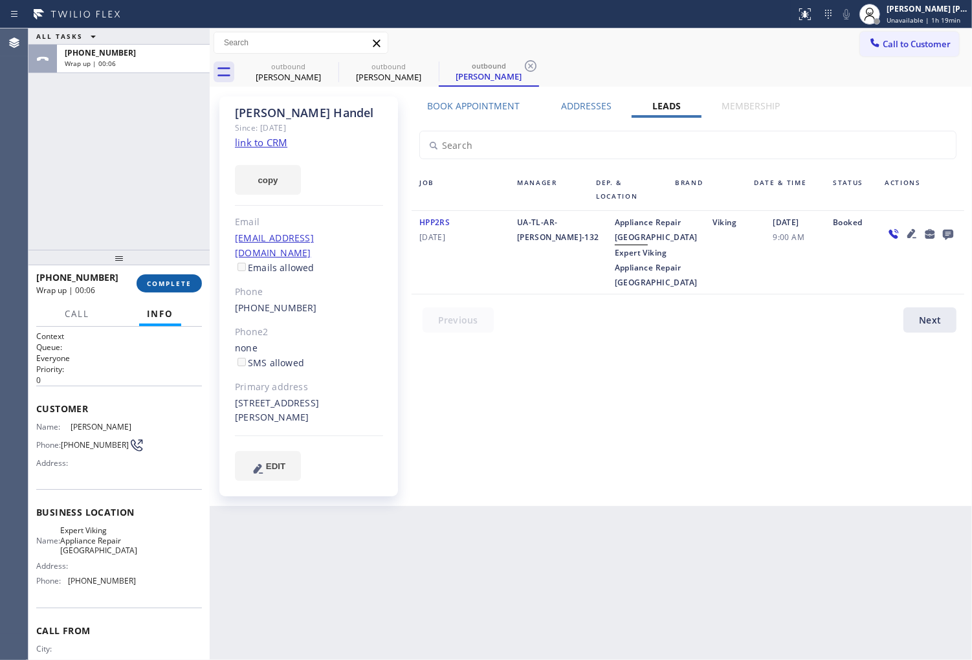
drag, startPoint x: 177, startPoint y: 292, endPoint x: 181, endPoint y: 285, distance: 8.1
click at [177, 291] on button "COMPLETE" at bounding box center [169, 283] width 65 height 18
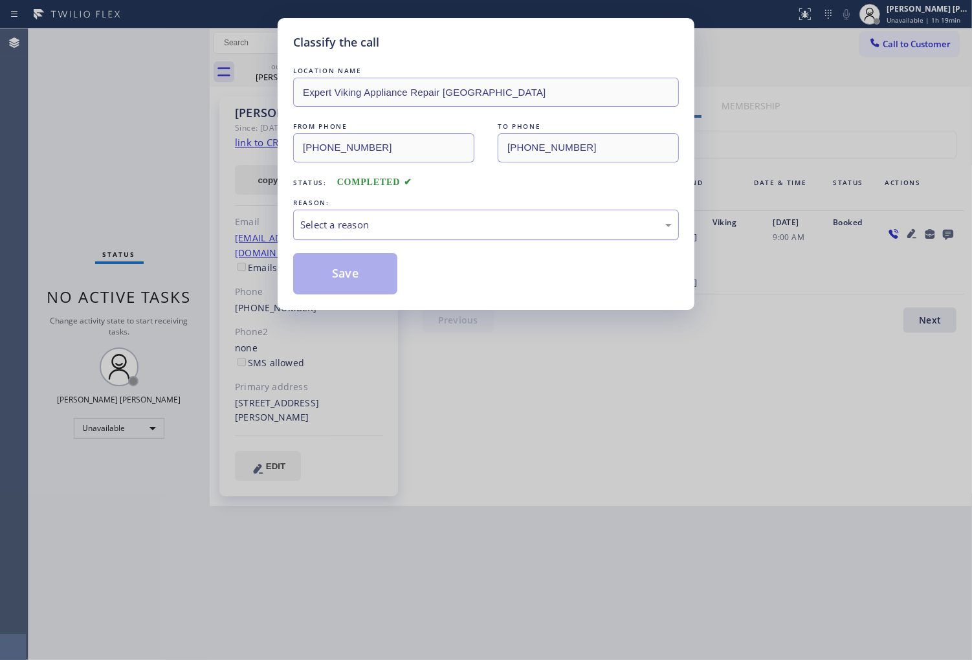
click at [441, 217] on div "Select a reason" at bounding box center [486, 224] width 372 height 15
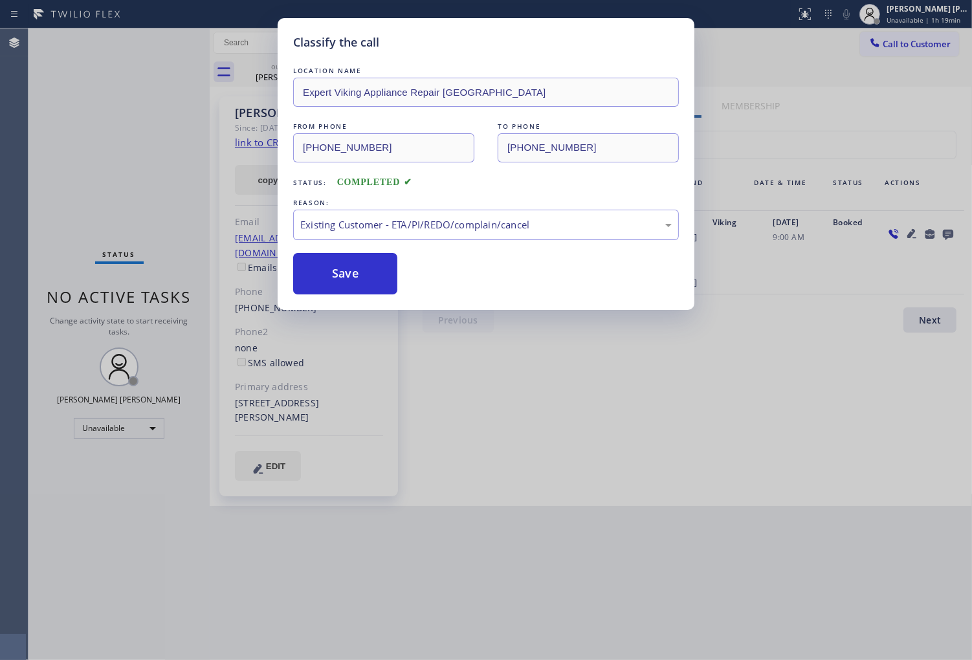
click at [348, 276] on button "Save" at bounding box center [345, 273] width 104 height 41
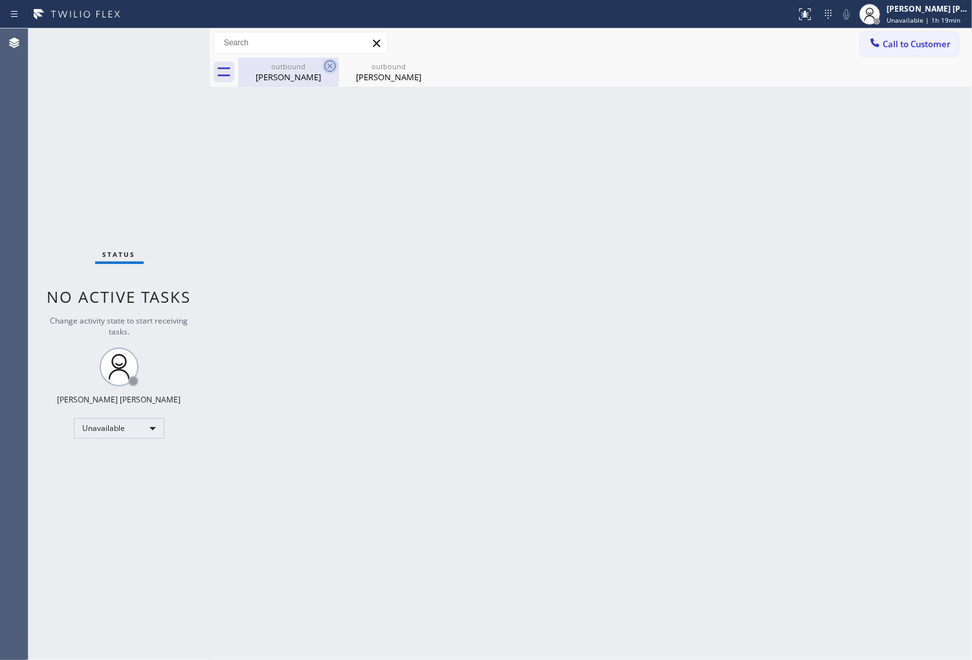
click at [334, 68] on icon at bounding box center [330, 66] width 12 height 12
click at [0, 0] on icon at bounding box center [0, 0] width 0 height 0
click at [858, 39] on div "Call to Customer Outbound call Location Expert Viking Appliance Repair Lynnwood…" at bounding box center [591, 43] width 763 height 23
click at [914, 58] on div at bounding box center [605, 72] width 734 height 29
click at [909, 50] on button "Call to Customer" at bounding box center [909, 44] width 99 height 25
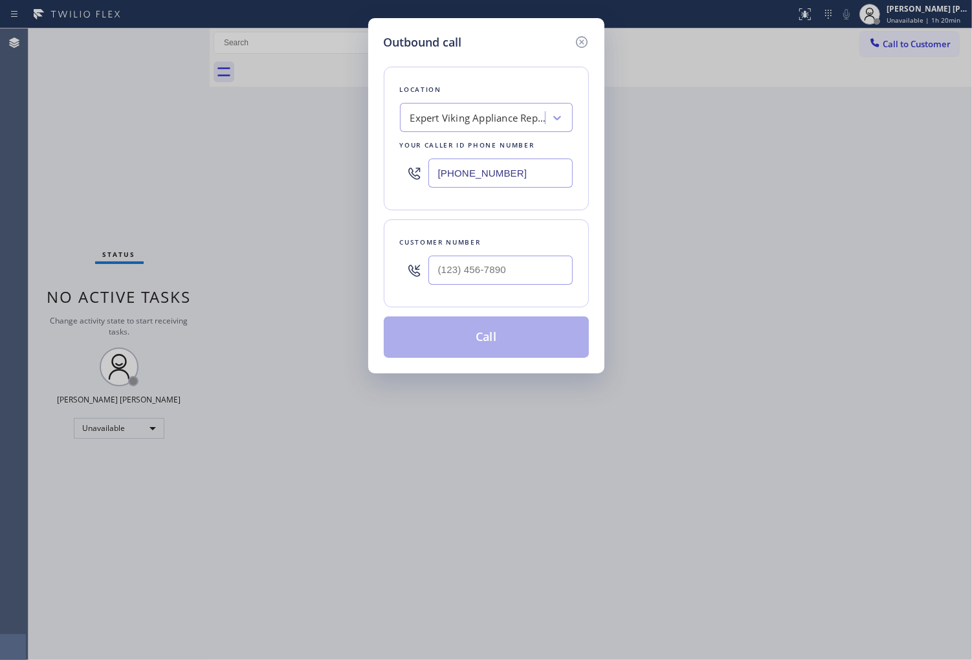
click at [463, 172] on input "(425) 654-8118" at bounding box center [501, 173] width 144 height 29
paste input "855) 731-4952"
type input "[PHONE_NUMBER]"
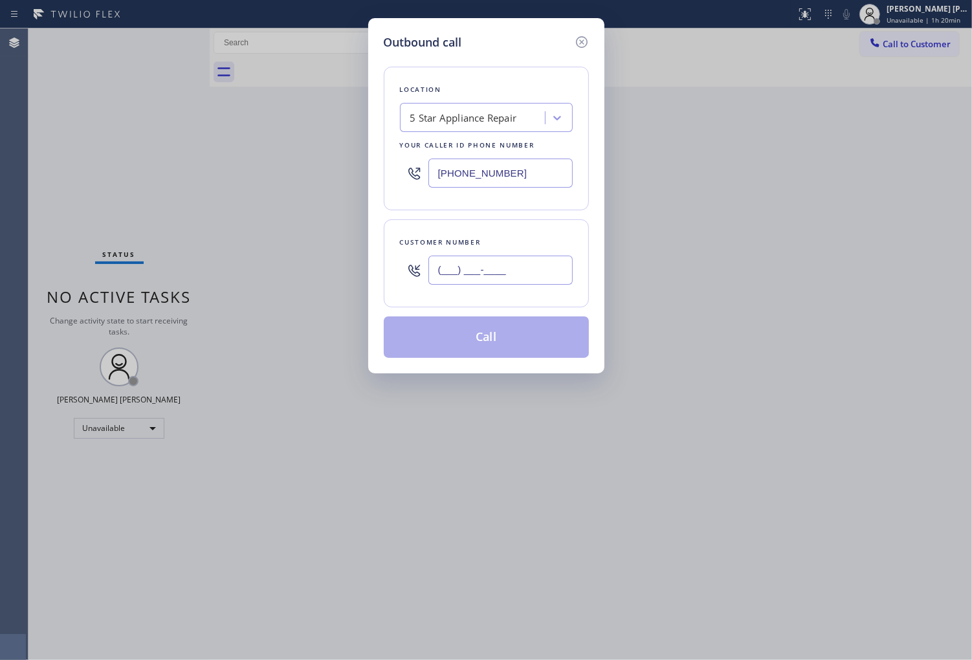
click at [509, 277] on input "(___) ___-____" at bounding box center [501, 270] width 144 height 29
paste input "310) 319-1317"
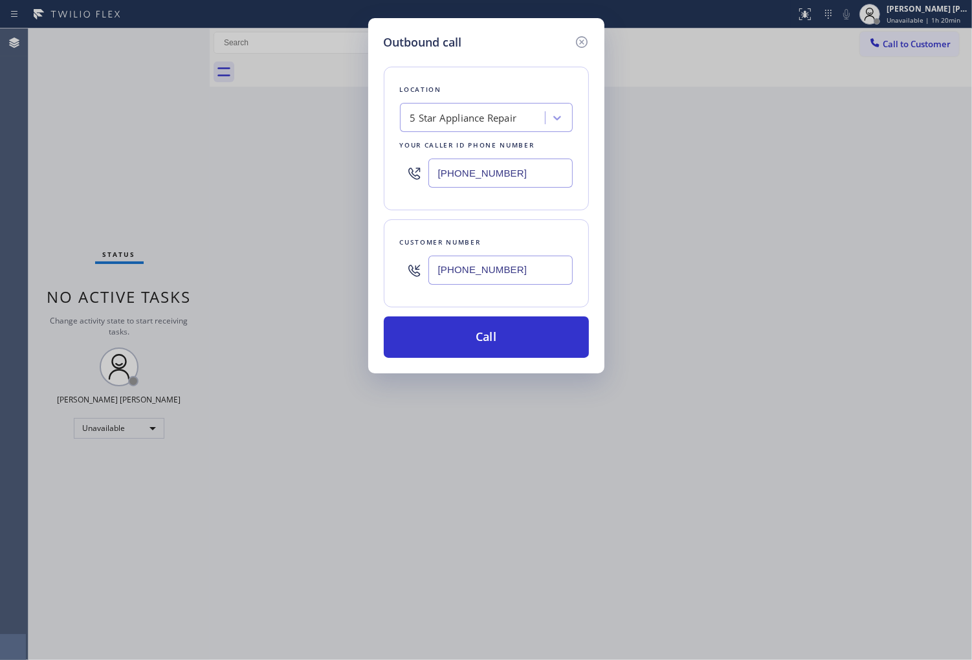
type input "(310) 319-1317"
click at [465, 333] on button "Call" at bounding box center [486, 337] width 205 height 41
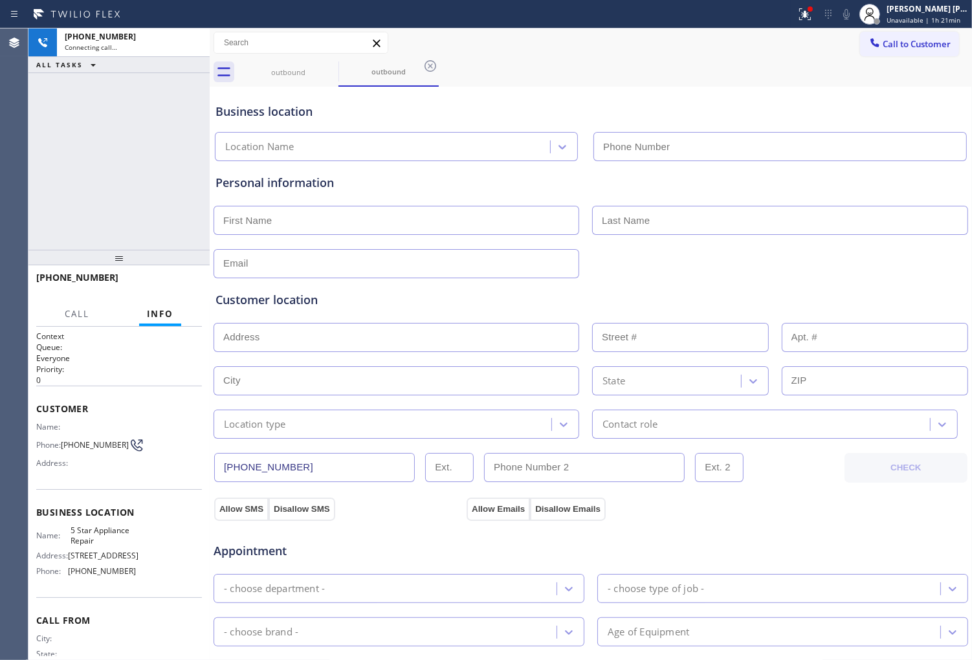
type input "[PHONE_NUMBER]"
click at [806, 19] on div at bounding box center [805, 14] width 28 height 16
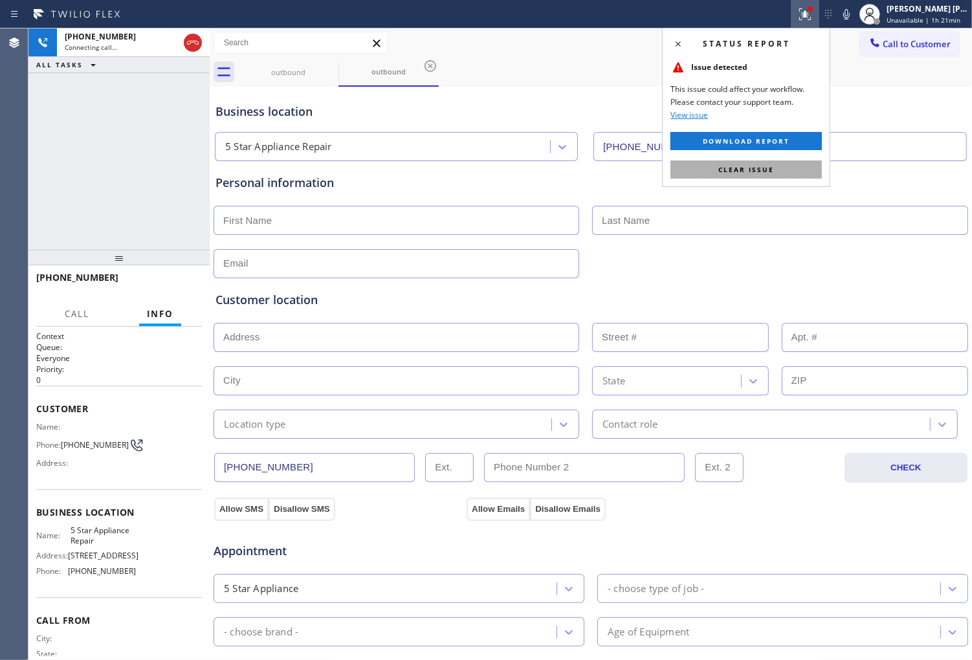
click at [729, 170] on span "Clear issue" at bounding box center [746, 169] width 56 height 9
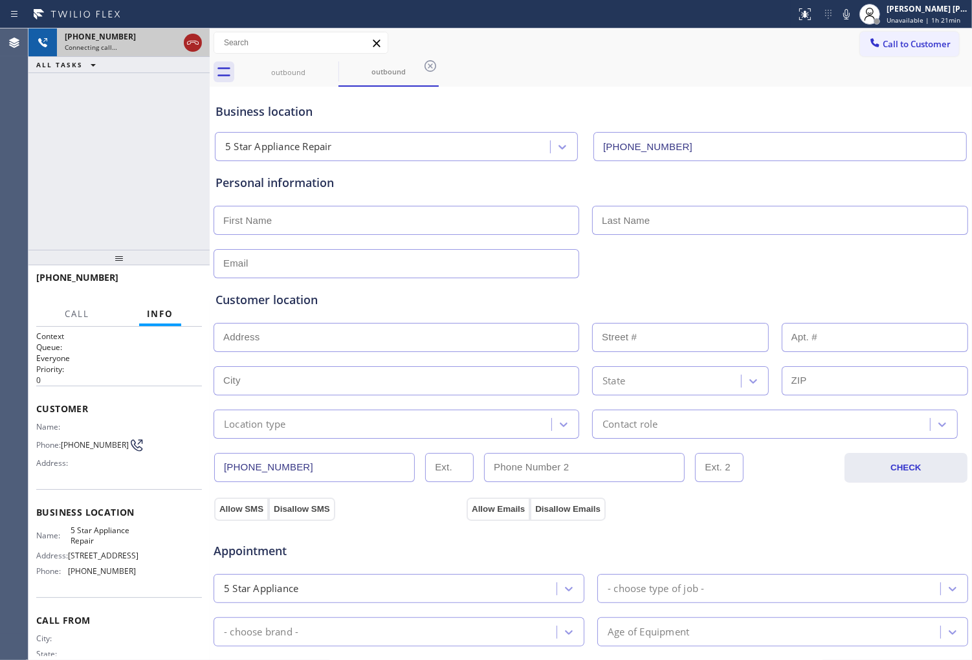
click at [192, 47] on icon at bounding box center [193, 43] width 16 height 16
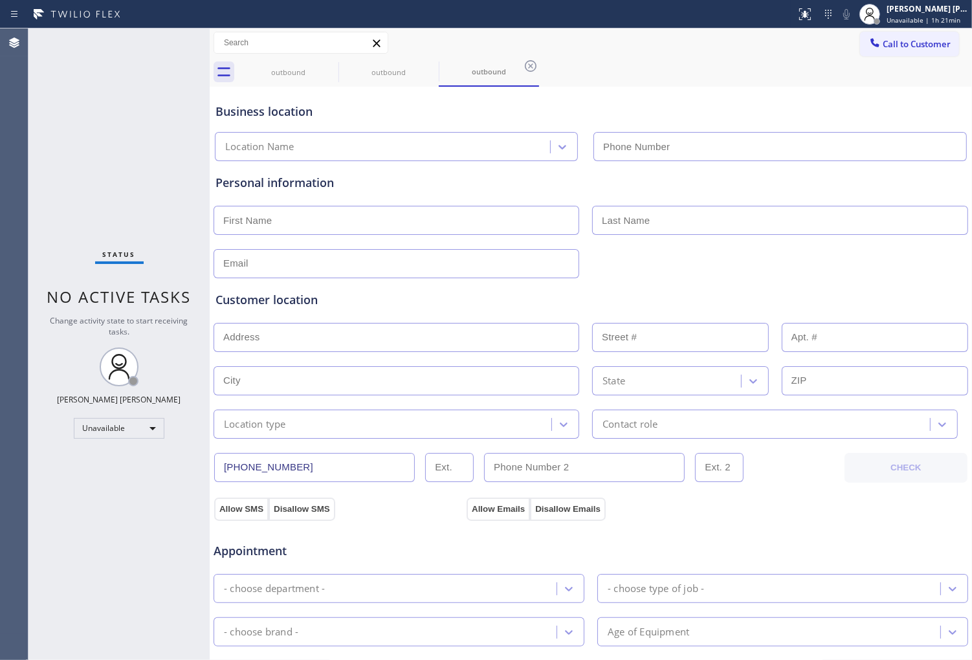
type input "[PHONE_NUMBER]"
click at [331, 67] on icon at bounding box center [330, 66] width 12 height 12
click at [0, 0] on icon at bounding box center [0, 0] width 0 height 0
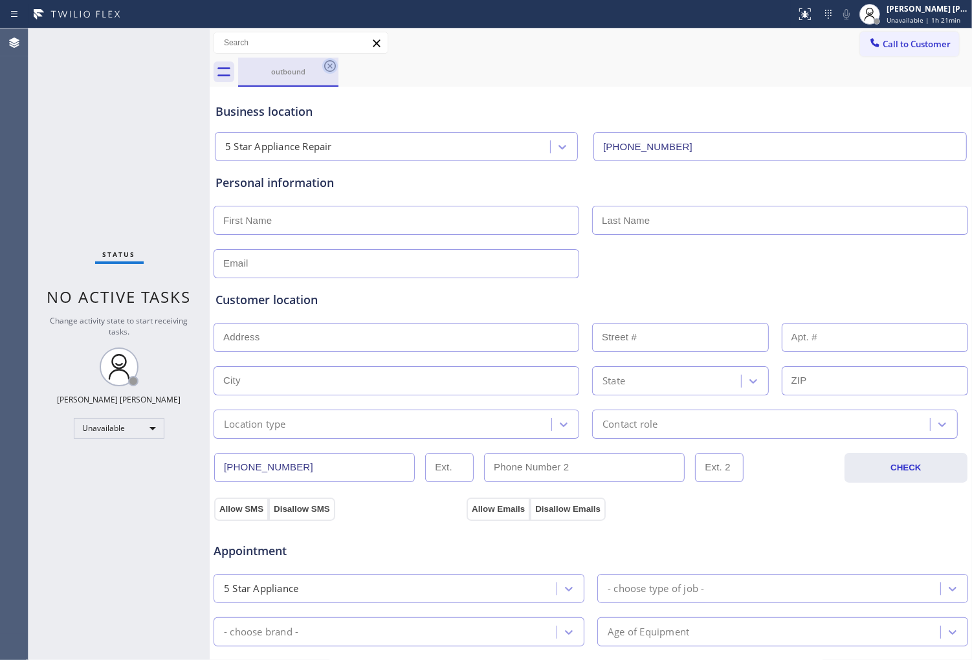
click at [332, 62] on icon at bounding box center [330, 66] width 16 height 16
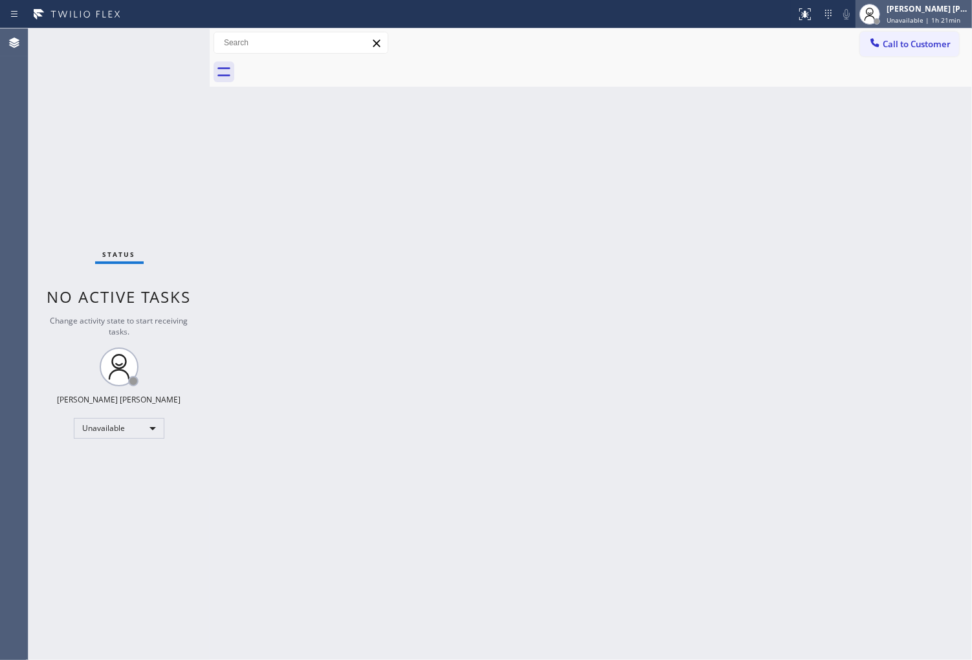
click at [878, 16] on icon at bounding box center [870, 14] width 16 height 16
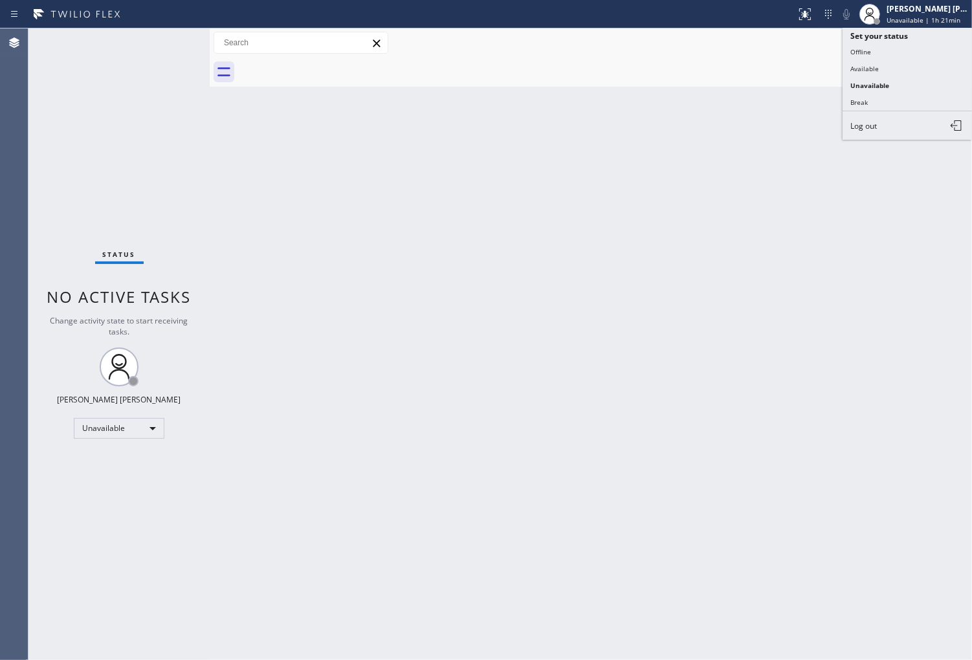
click at [759, 50] on div "Call to Customer Outbound call Location 5 Star Appliance Repair Your caller id …" at bounding box center [591, 43] width 763 height 23
click at [919, 38] on span "Call to Customer" at bounding box center [917, 44] width 68 height 12
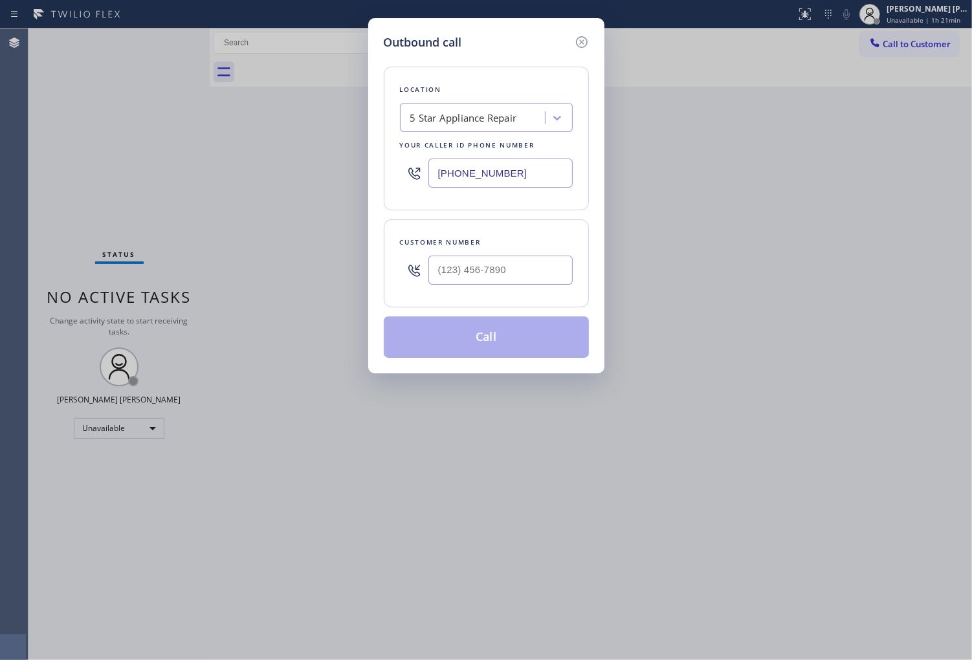
click at [491, 162] on input "[PHONE_NUMBER]" at bounding box center [501, 173] width 144 height 29
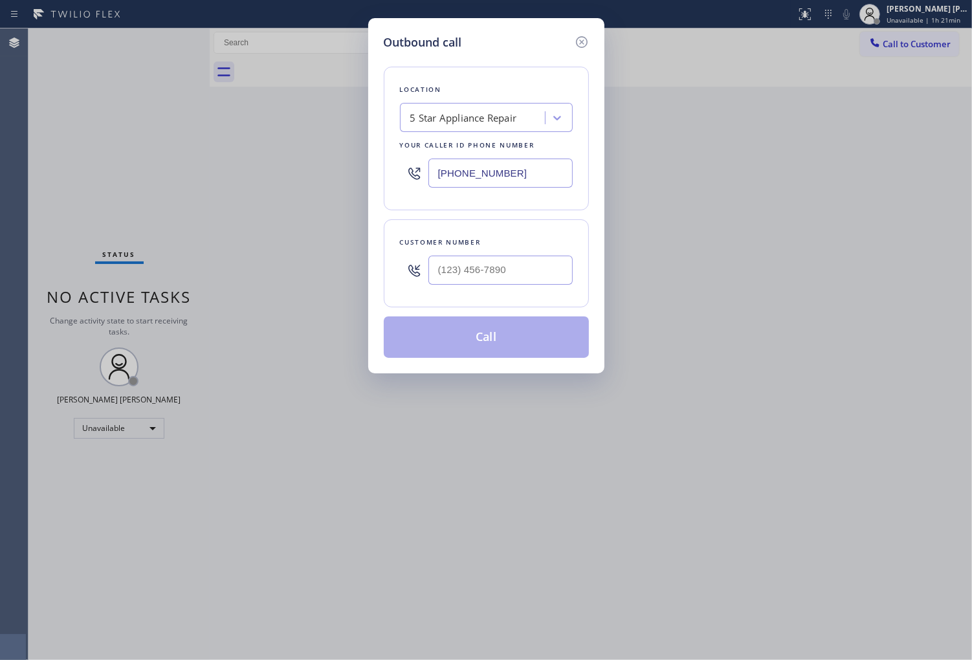
paste input "44) 334-4687"
type input "(844) 334-4687"
click at [480, 273] on input "(___) ___-____" at bounding box center [501, 270] width 144 height 29
paste input "626) 277-8398"
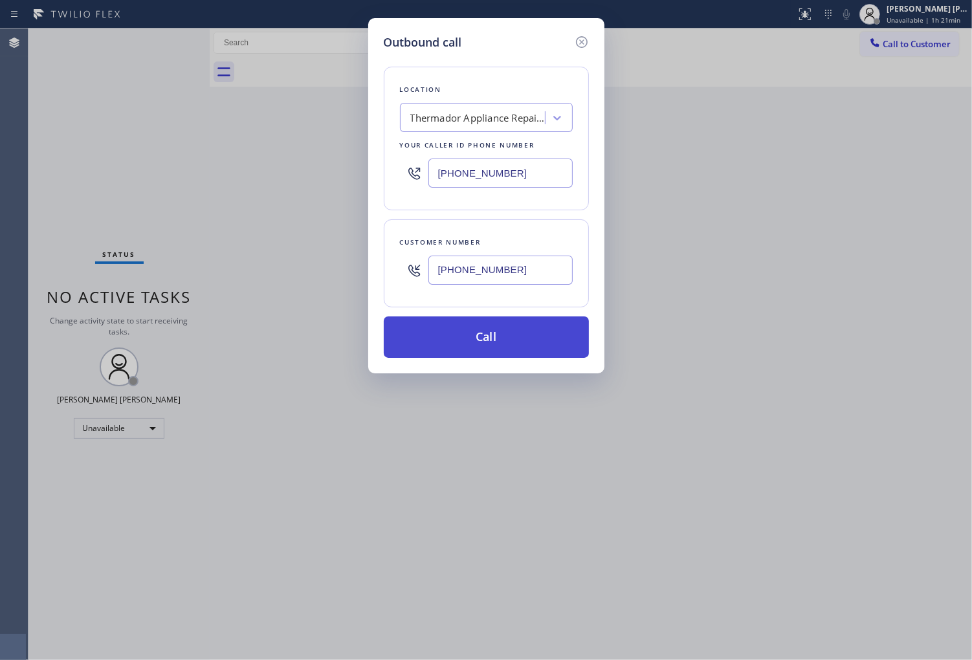
type input "(626) 277-8398"
click at [509, 334] on button "Call" at bounding box center [486, 337] width 205 height 41
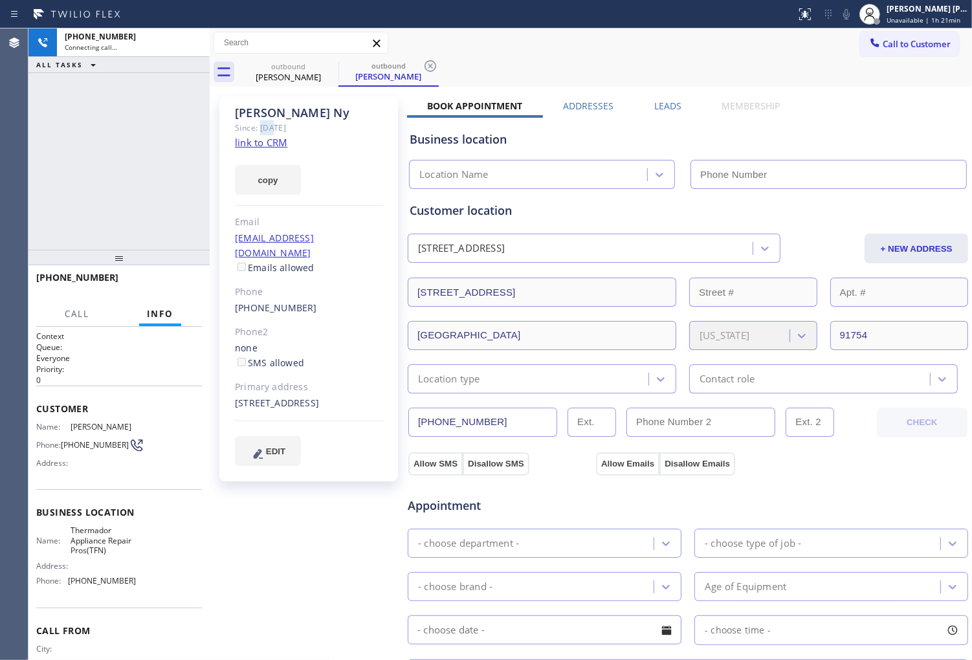
click at [261, 120] on div "Since: [DATE]" at bounding box center [309, 127] width 148 height 15
click at [263, 115] on div "Tony Ny" at bounding box center [309, 113] width 148 height 15
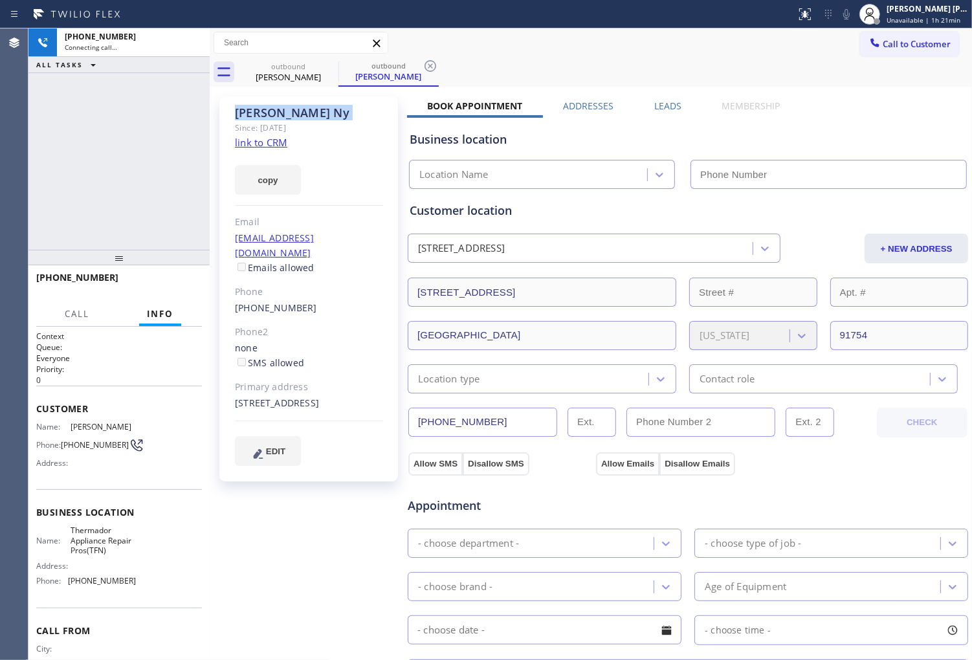
click at [263, 115] on div "Tony Ny" at bounding box center [309, 113] width 148 height 15
copy div "Tony Ny"
type input "(844) 334-4687"
drag, startPoint x: 196, startPoint y: 45, endPoint x: 485, endPoint y: 111, distance: 296.6
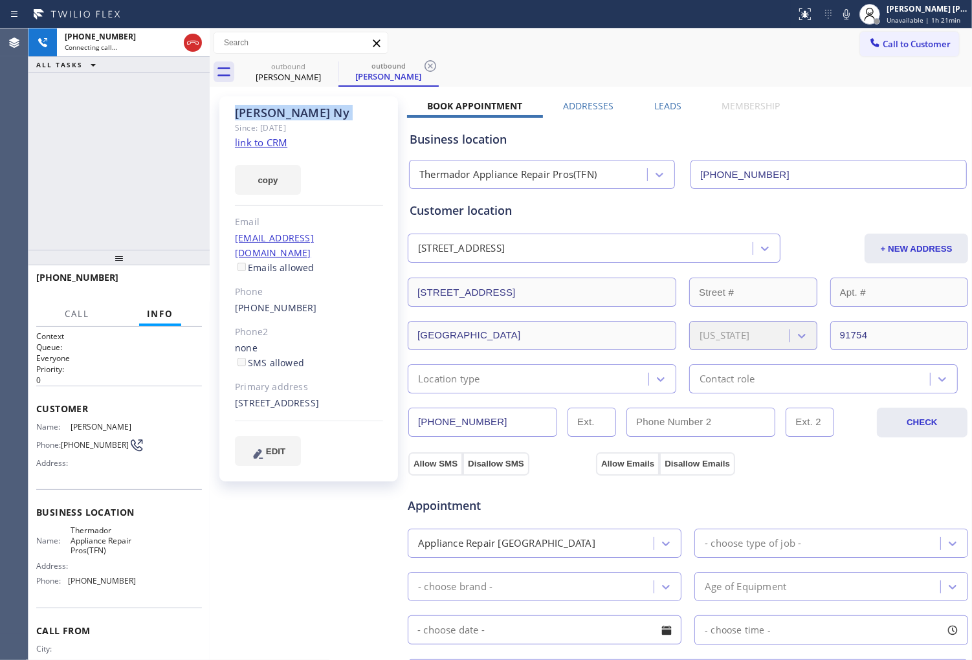
click at [196, 45] on icon at bounding box center [193, 43] width 16 height 16
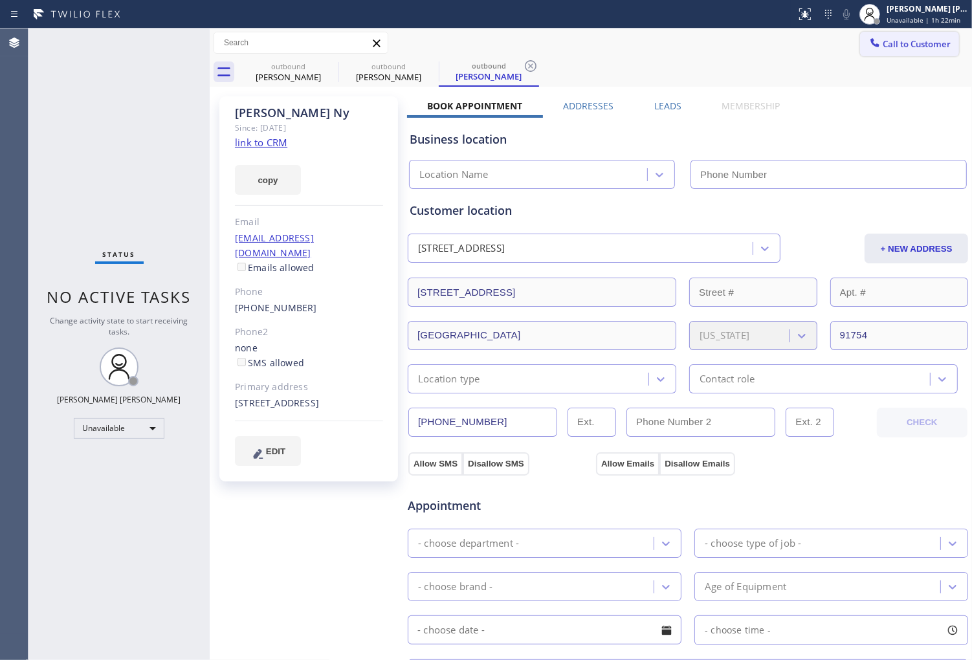
click at [921, 46] on span "Call to Customer" at bounding box center [917, 44] width 68 height 12
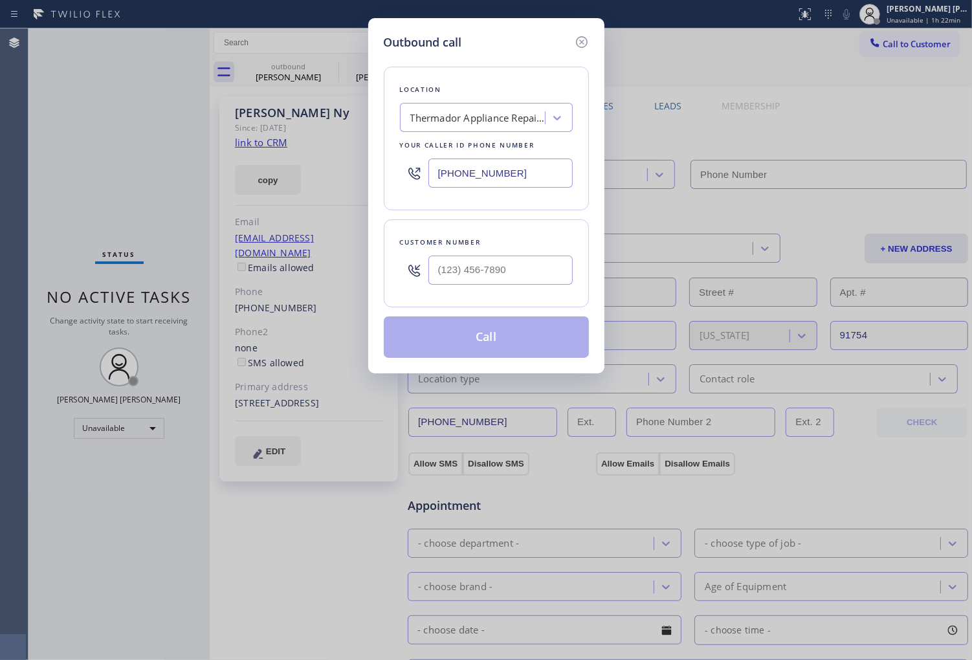
type input "(844) 334-4687"
click at [525, 275] on input "(___) ___-____" at bounding box center [501, 270] width 144 height 29
paste input "949) 533-7384"
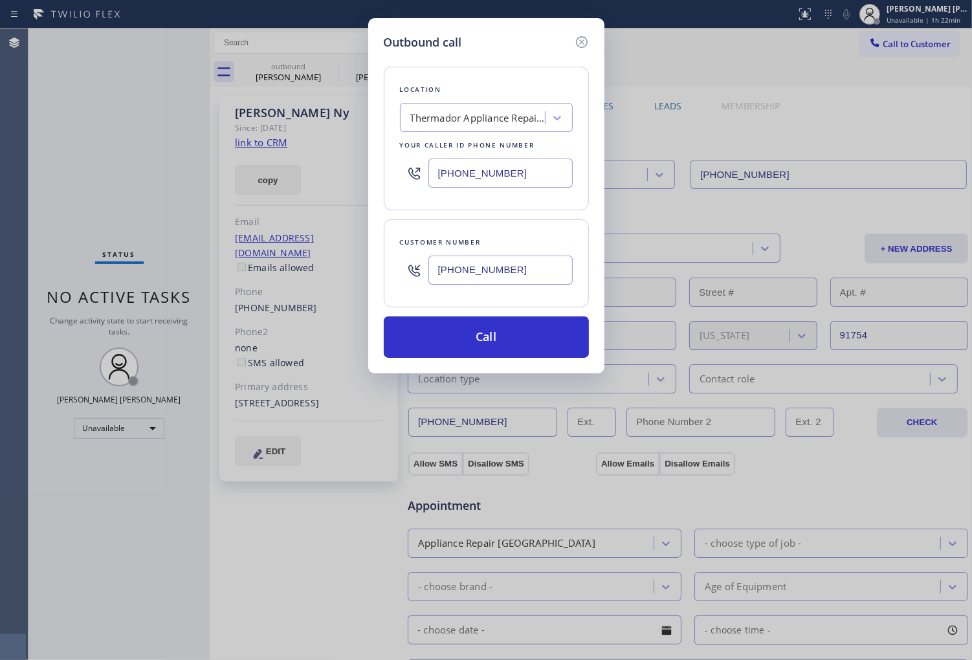
type input "(949) 533-7384"
click at [466, 168] on input "(844) 334-4687" at bounding box center [501, 173] width 144 height 29
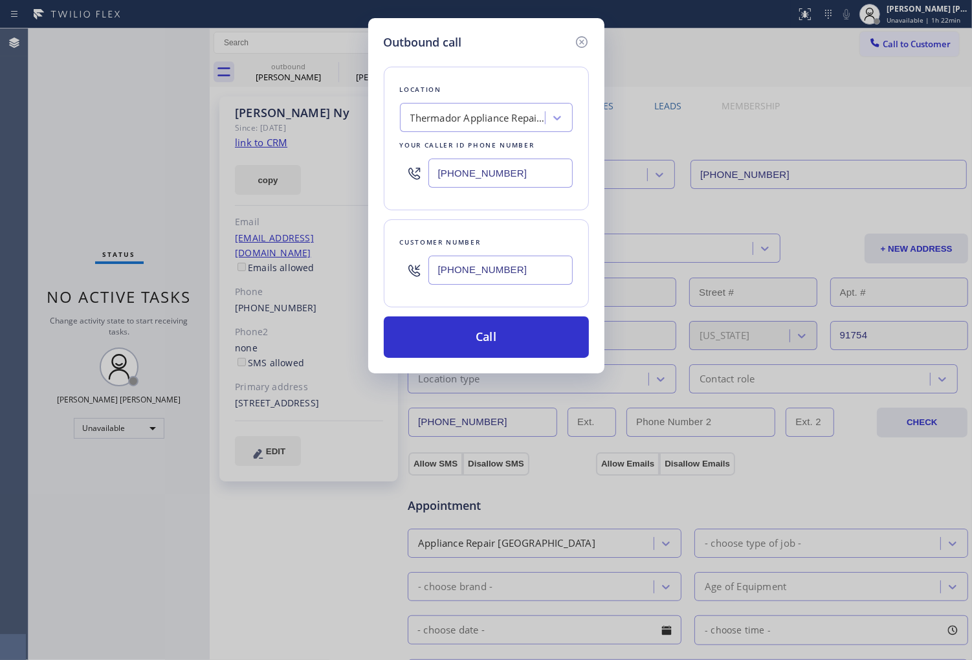
click at [466, 168] on input "(844) 334-4687" at bounding box center [501, 173] width 144 height 29
paste input "310) 740-973"
type input "(310) 740-9737"
click at [534, 348] on button "Call" at bounding box center [486, 337] width 205 height 41
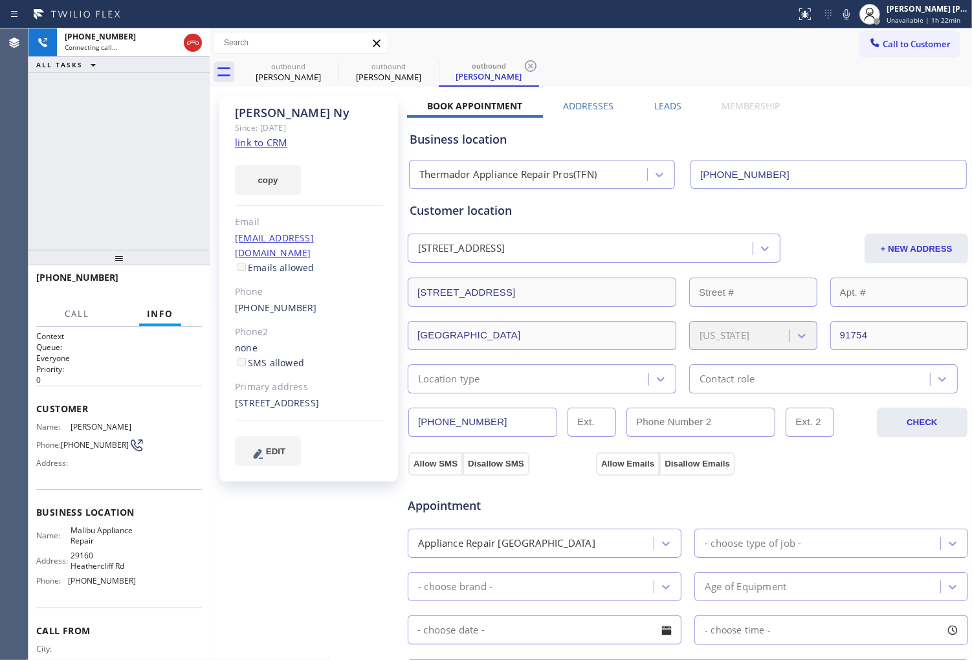
click at [135, 49] on div "Connecting call…" at bounding box center [122, 47] width 114 height 9
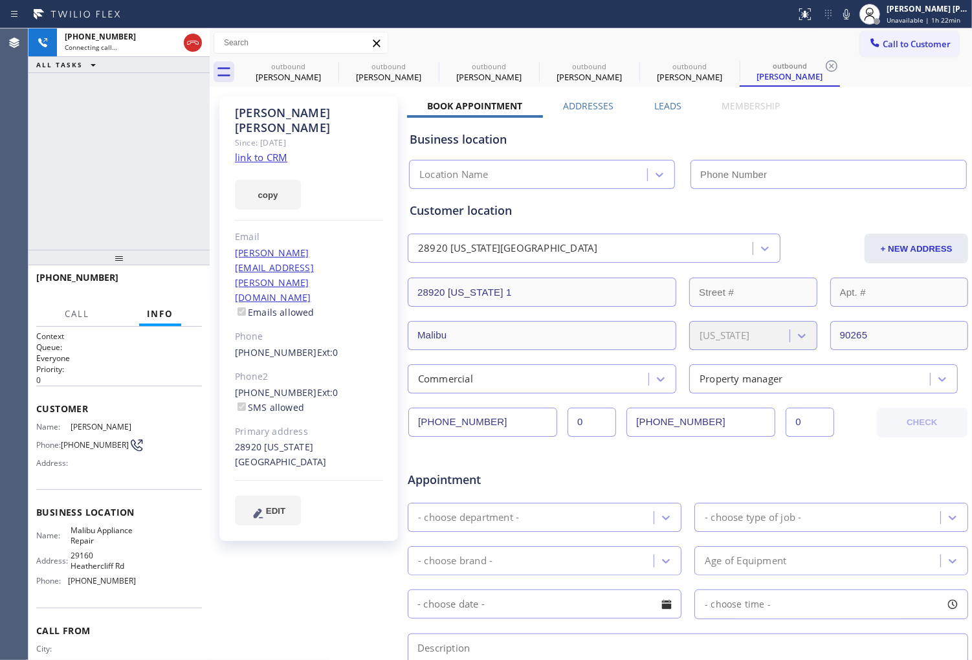
click at [263, 151] on link "link to CRM" at bounding box center [261, 157] width 52 height 13
type input "(310) 740-9737"
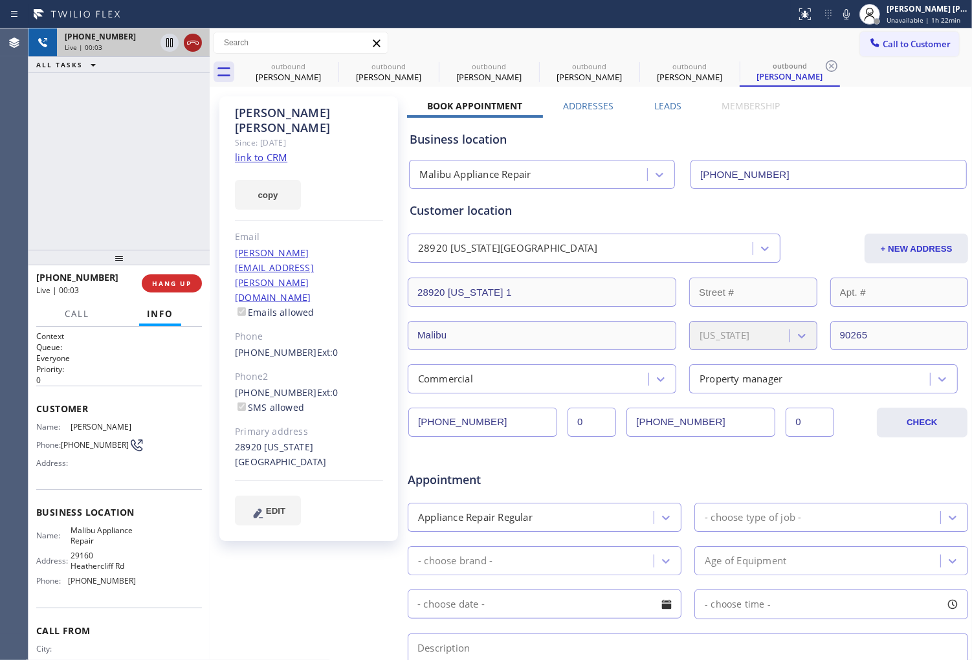
click at [195, 37] on icon at bounding box center [193, 43] width 16 height 16
click at [180, 276] on button "HANG UP" at bounding box center [172, 283] width 60 height 18
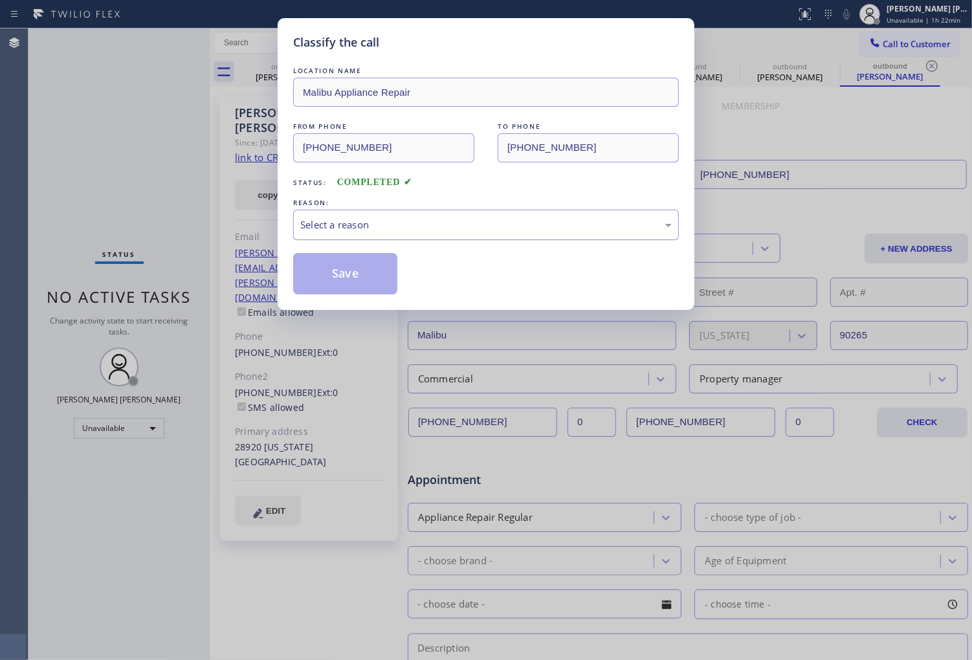
type input "(310) 740-9737"
click at [394, 238] on div "Select a reason" at bounding box center [486, 225] width 386 height 30
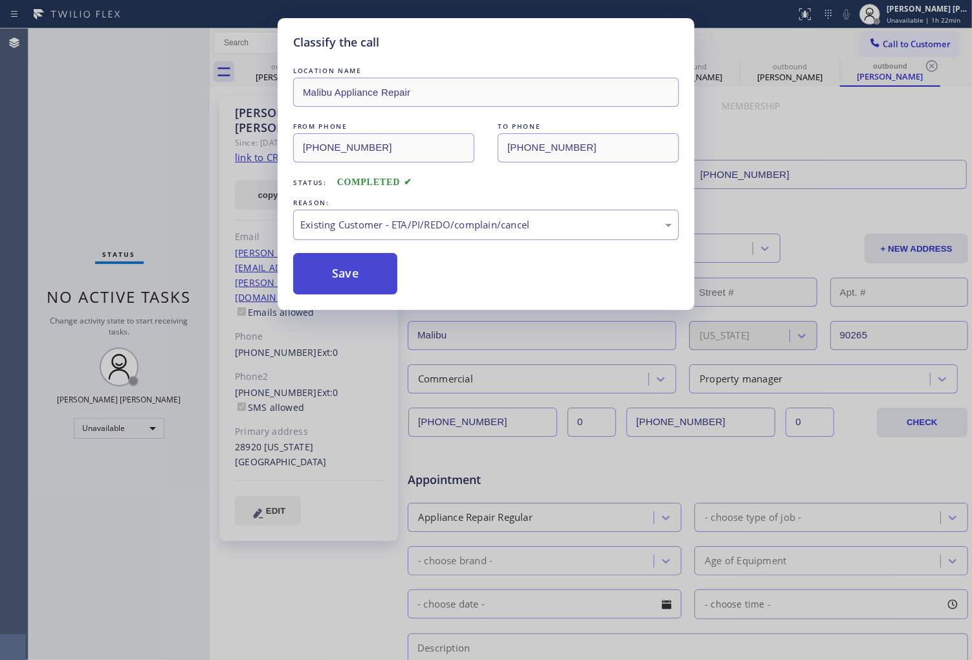
click at [345, 272] on button "Save" at bounding box center [345, 273] width 104 height 41
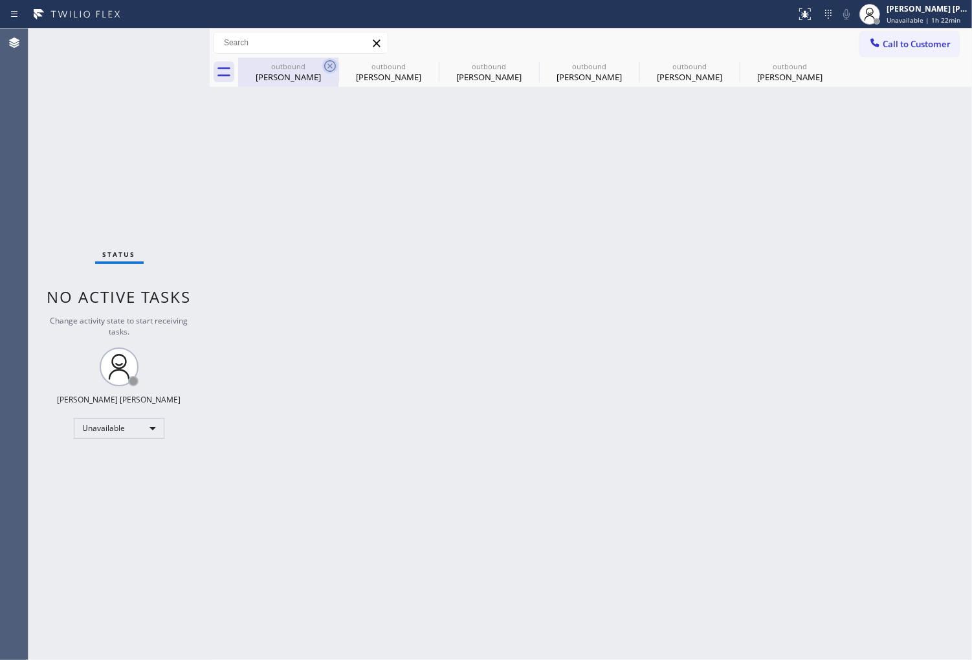
click at [324, 67] on icon at bounding box center [330, 66] width 16 height 16
click at [0, 0] on icon at bounding box center [0, 0] width 0 height 0
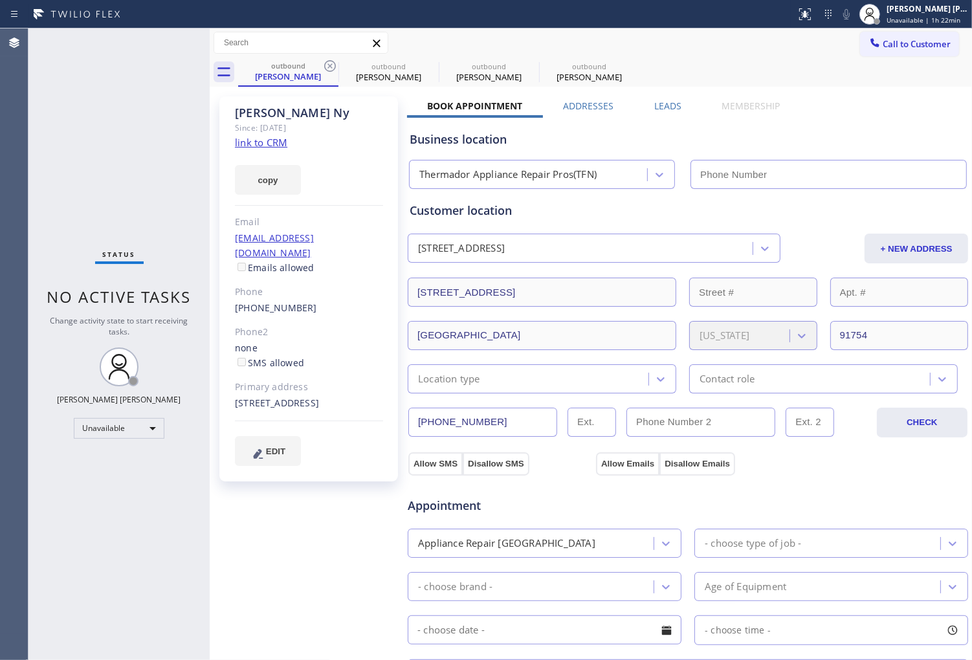
type input "(844) 334-4687"
click at [0, 0] on icon at bounding box center [0, 0] width 0 height 0
type input "(310) 740-9737"
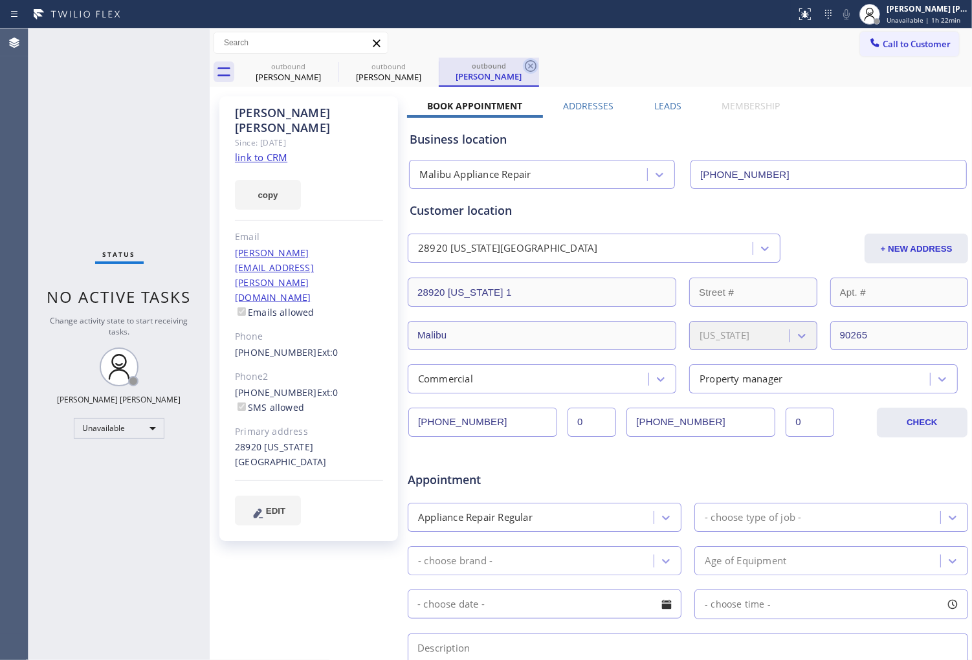
click at [535, 61] on icon at bounding box center [531, 66] width 16 height 16
click at [535, 61] on div "outbound Tony Ny outbound Leah Edwards outbound Leah Edwards" at bounding box center [605, 72] width 734 height 29
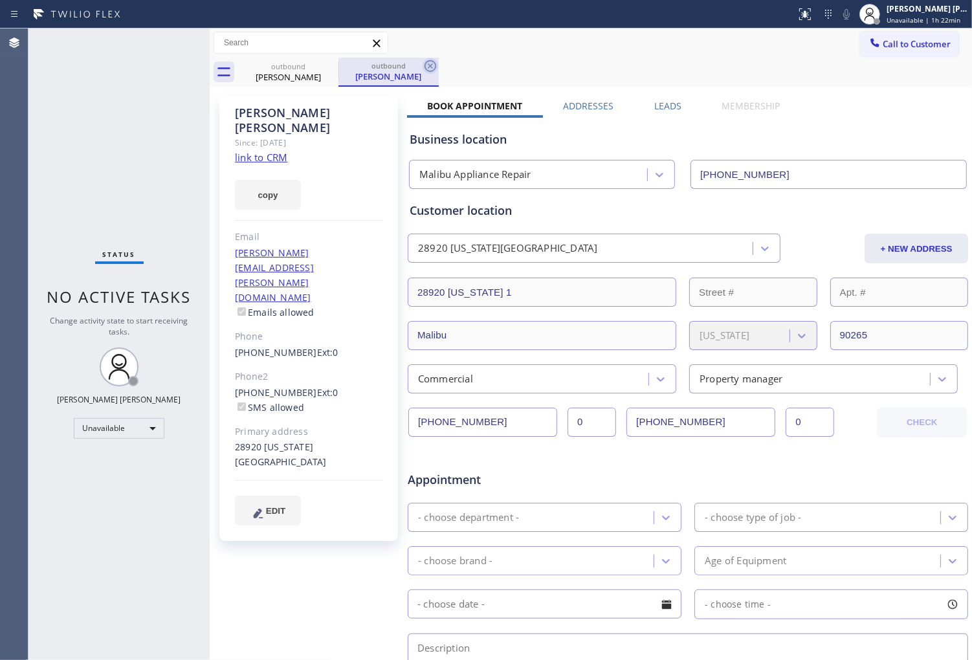
click at [431, 63] on icon at bounding box center [431, 66] width 16 height 16
type input "(844) 334-4687"
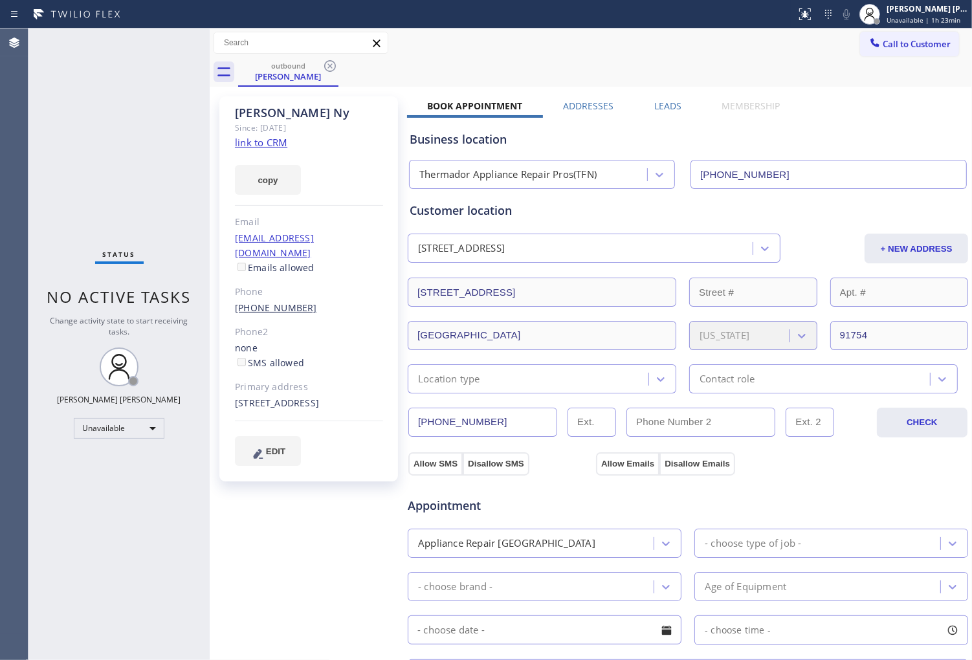
click at [280, 302] on link "(626) 277-8398" at bounding box center [276, 308] width 82 height 12
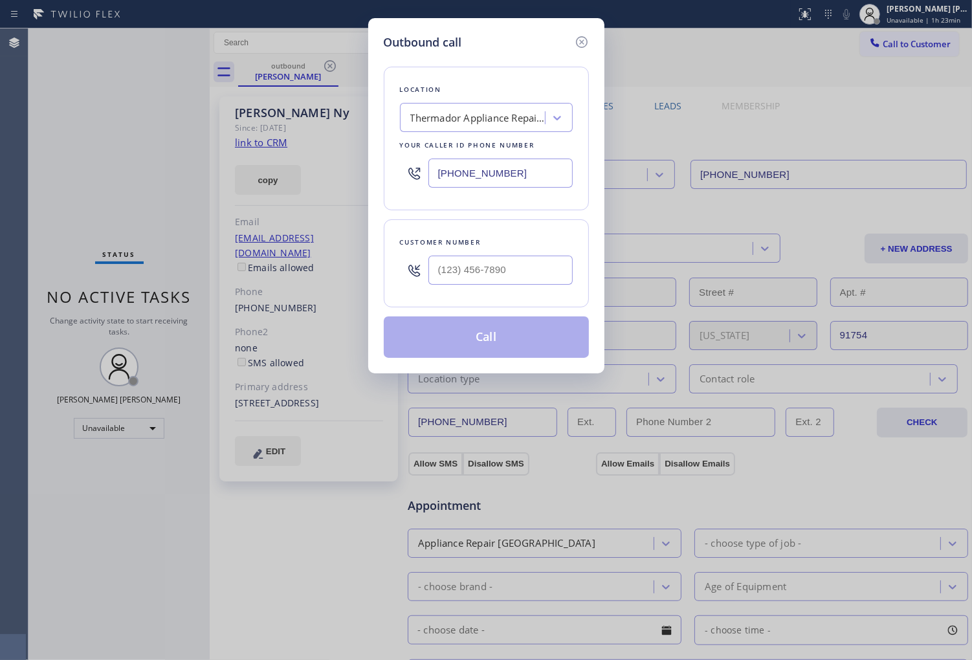
type input "(626) 277-8398"
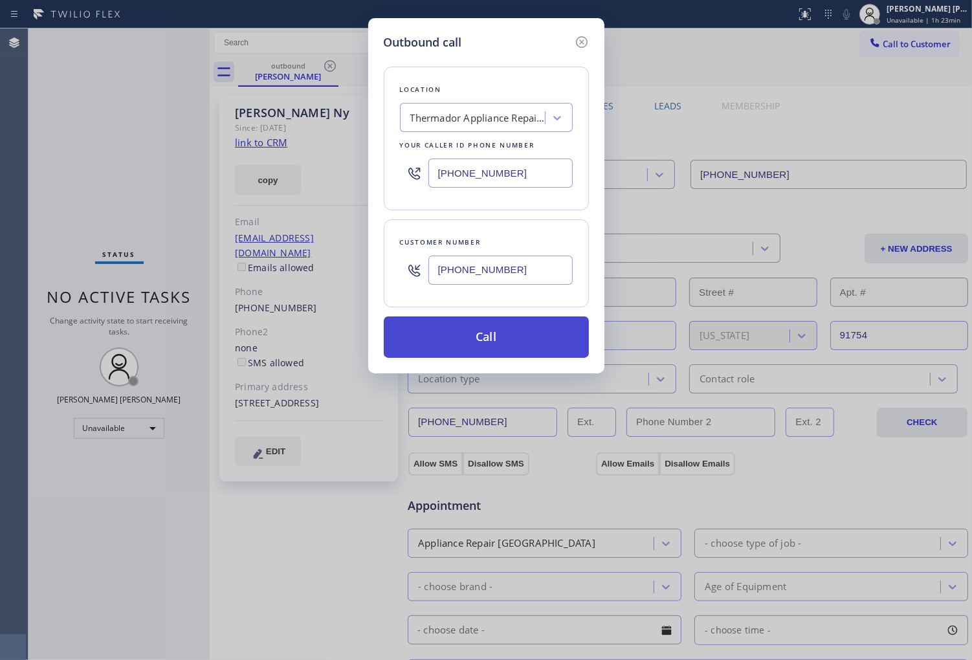
click at [496, 340] on button "Call" at bounding box center [486, 337] width 205 height 41
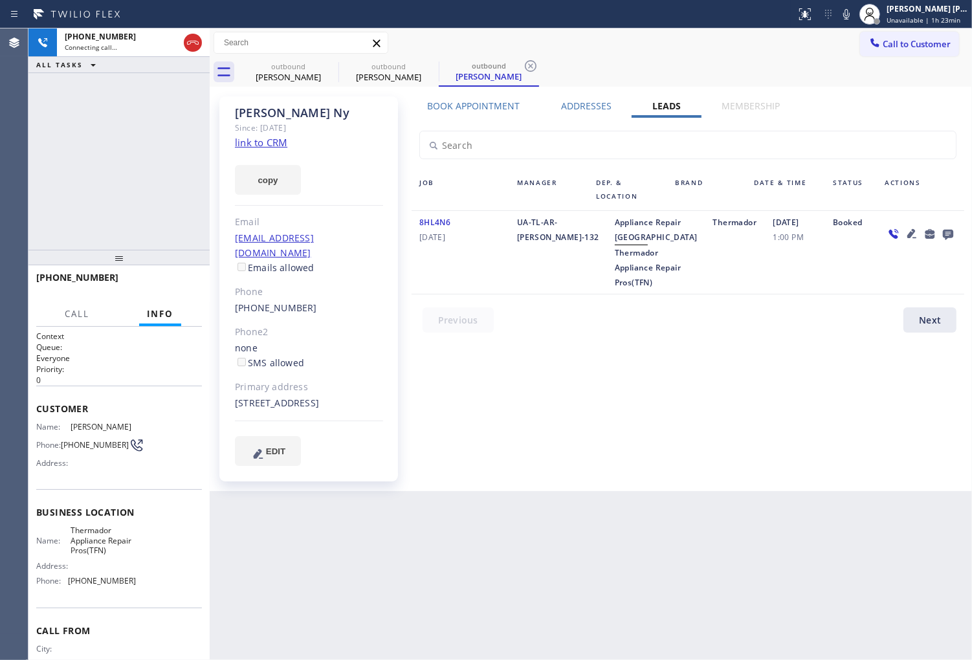
click at [942, 230] on icon at bounding box center [949, 234] width 16 height 16
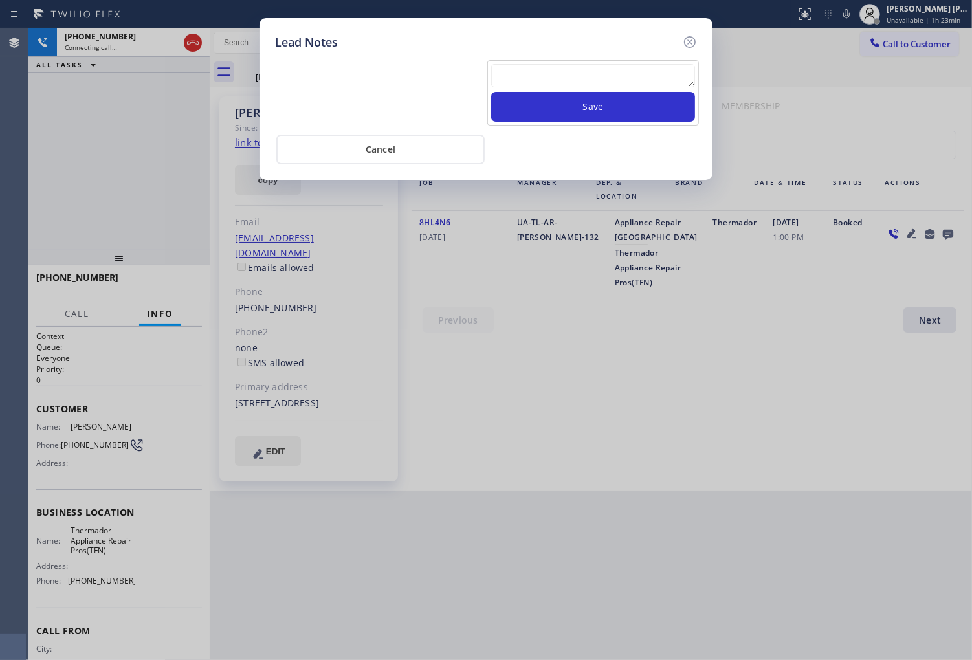
click at [663, 67] on textarea at bounding box center [593, 75] width 204 height 23
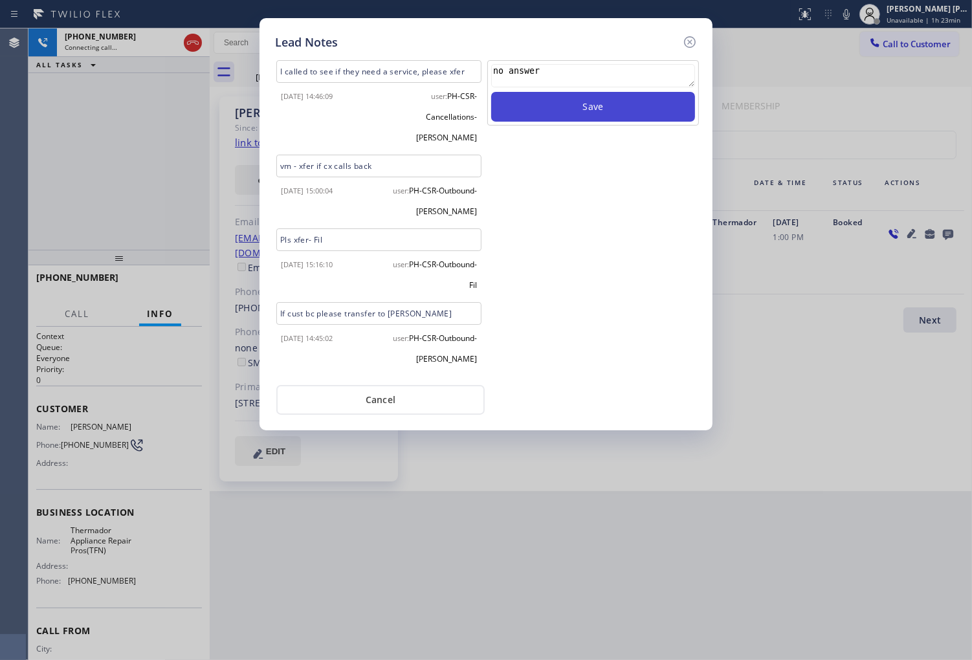
type textarea "no answer"
click at [668, 99] on button "Save" at bounding box center [593, 107] width 204 height 30
click at [693, 41] on icon at bounding box center [690, 42] width 16 height 16
click at [693, 41] on div "Call to Customer Outbound call Location Malibu Appliance Repair Your caller id …" at bounding box center [591, 43] width 763 height 23
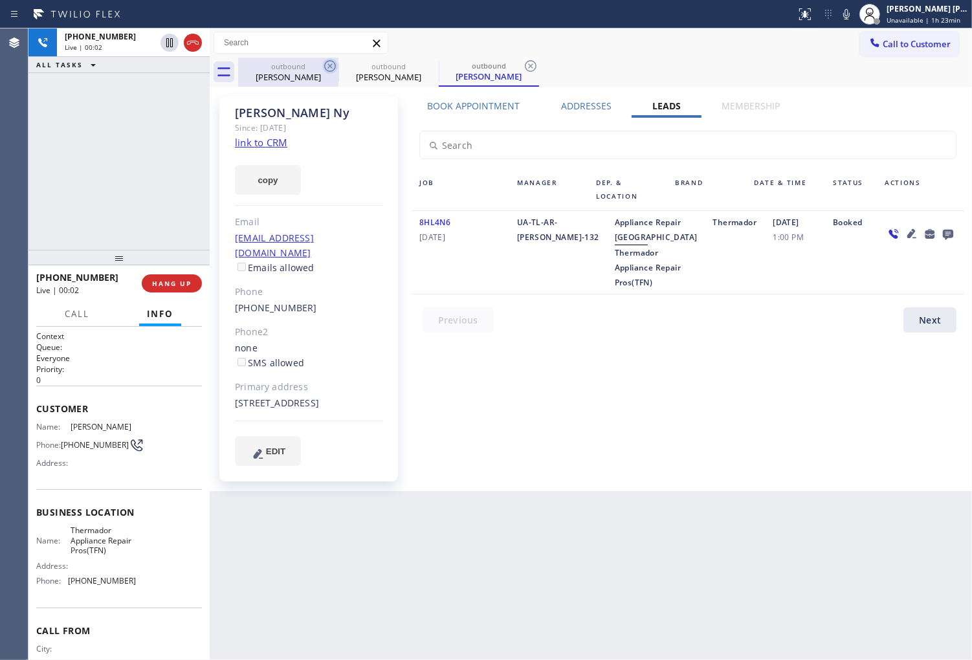
click at [326, 69] on icon at bounding box center [330, 66] width 16 height 16
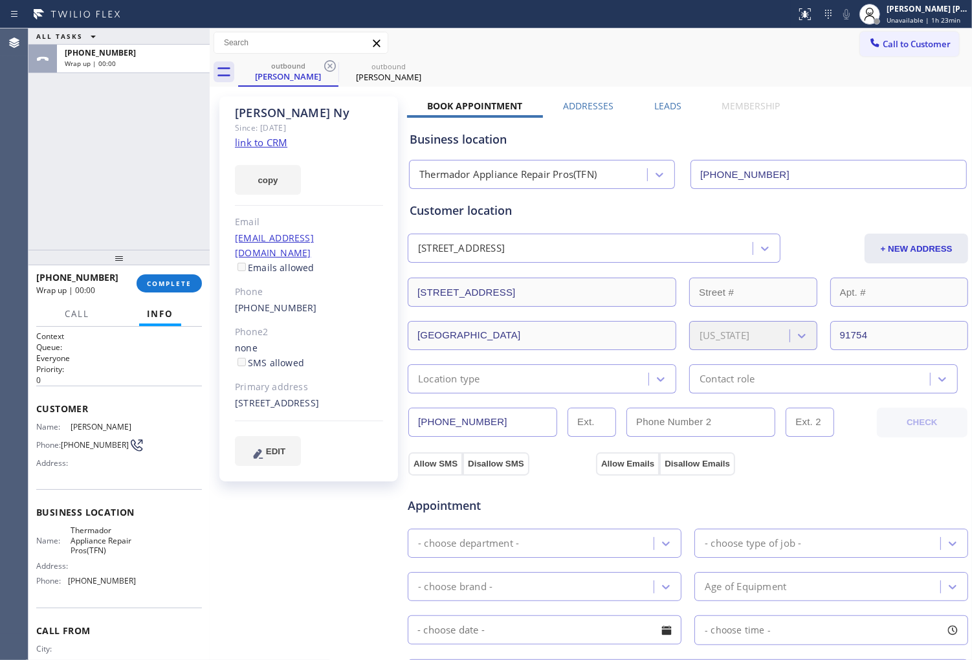
click at [183, 271] on div "+16262778398 Wrap up | 00:00 COMPLETE" at bounding box center [119, 284] width 166 height 34
click at [179, 280] on span "COMPLETE" at bounding box center [169, 283] width 45 height 9
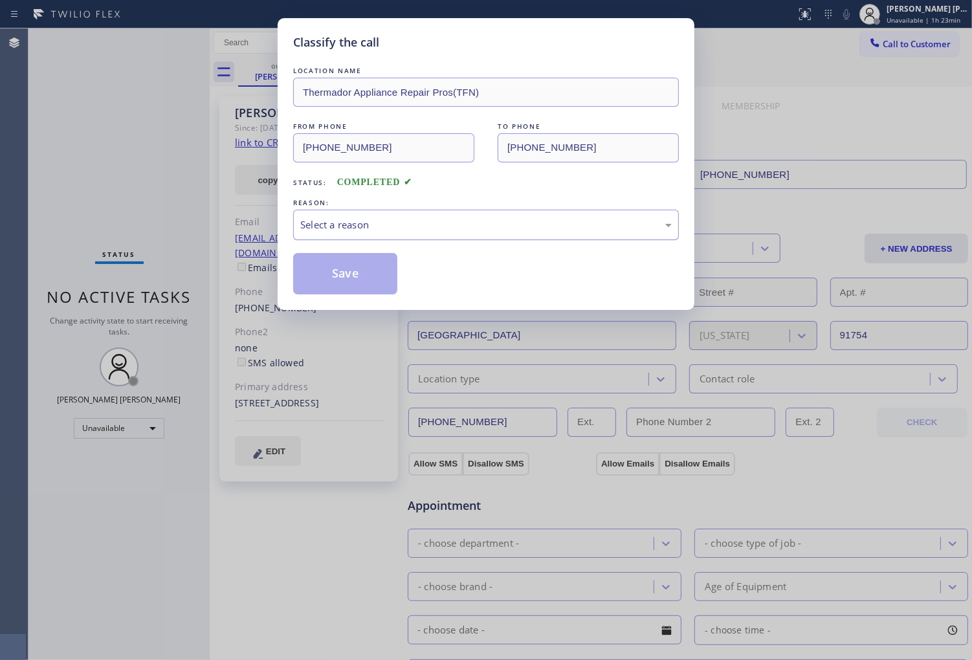
click at [366, 229] on div "Select a reason" at bounding box center [486, 224] width 372 height 15
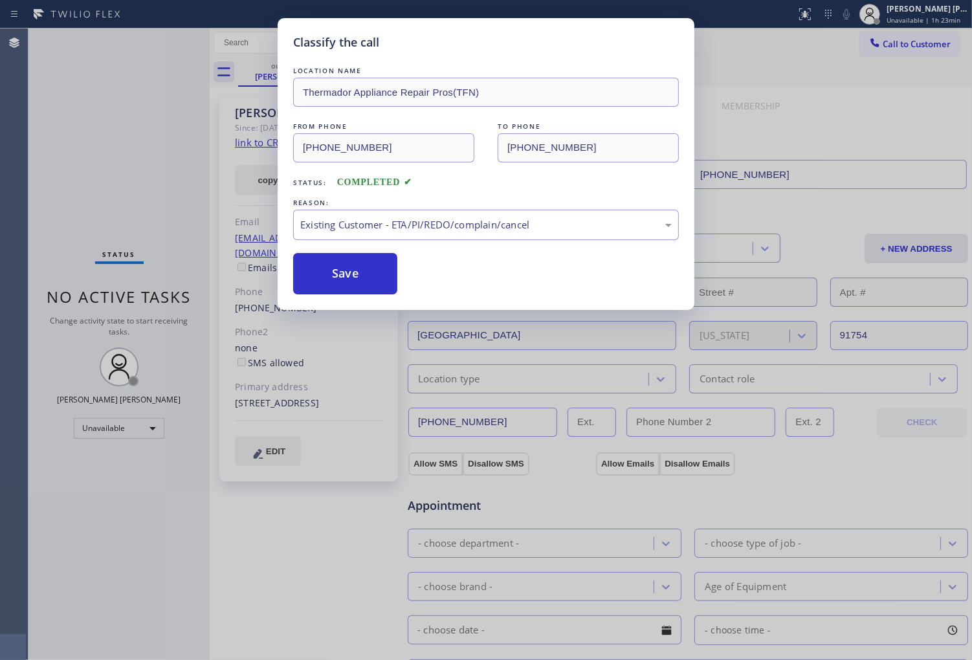
click at [347, 280] on button "Save" at bounding box center [345, 273] width 104 height 41
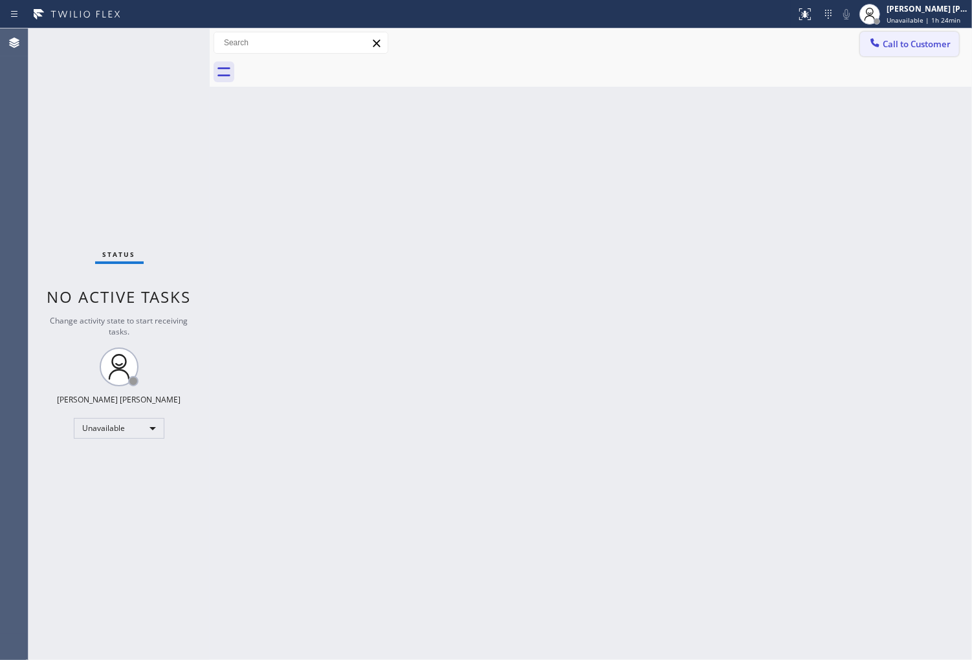
click at [900, 50] on button "Call to Customer" at bounding box center [909, 44] width 99 height 25
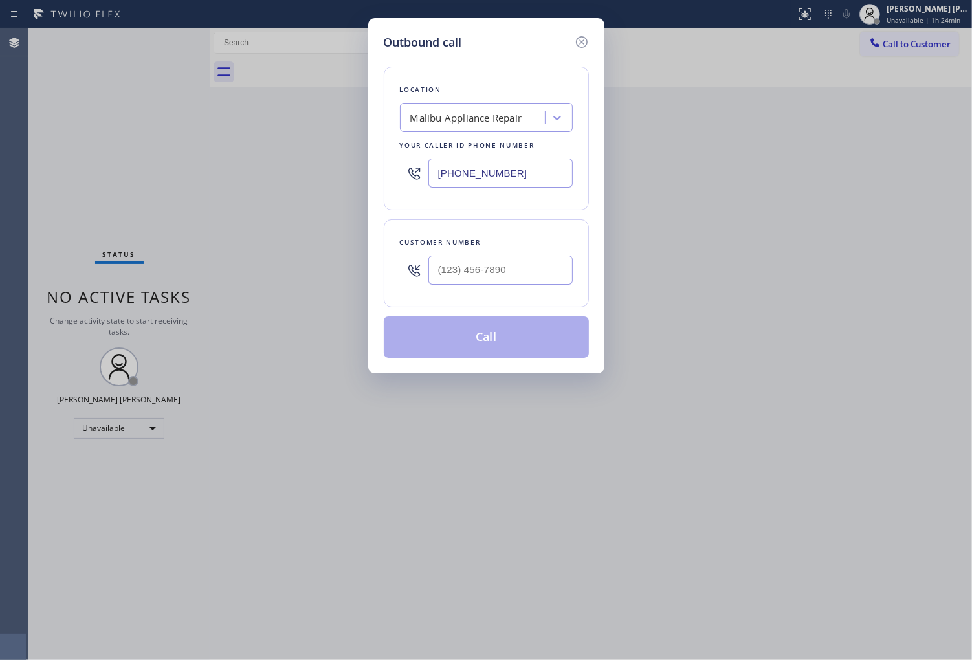
click at [496, 162] on input "(310) 740-9737" at bounding box center [501, 173] width 144 height 29
paste input "602) 497-230"
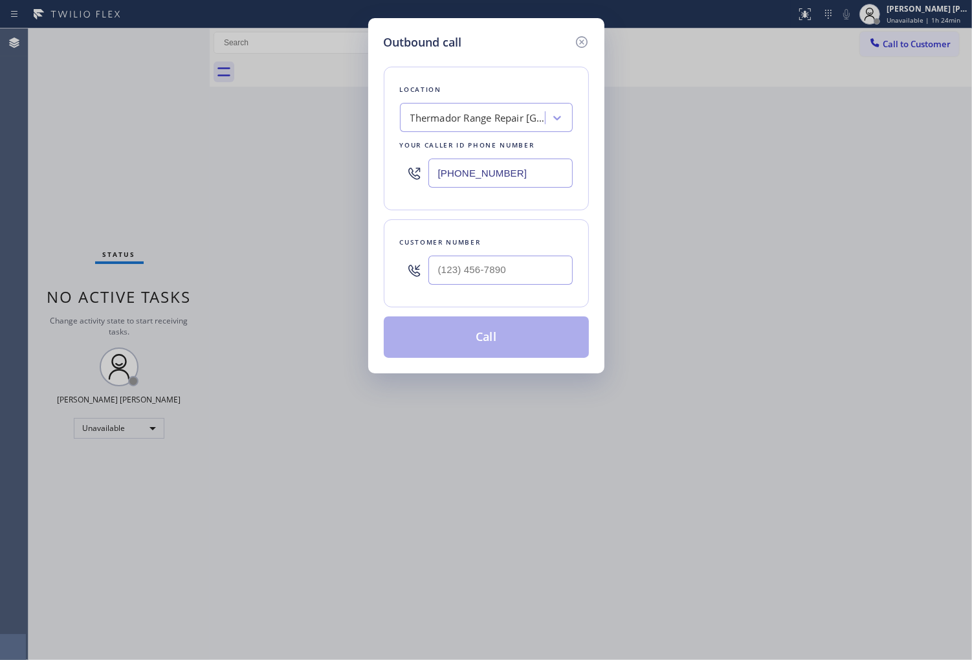
type input "(602) 497-2307"
click at [485, 248] on div "Customer number" at bounding box center [486, 243] width 173 height 14
click at [491, 259] on input "text" at bounding box center [501, 270] width 144 height 29
click at [491, 260] on input "(___) ___-____" at bounding box center [501, 270] width 144 height 29
paste input "6233"
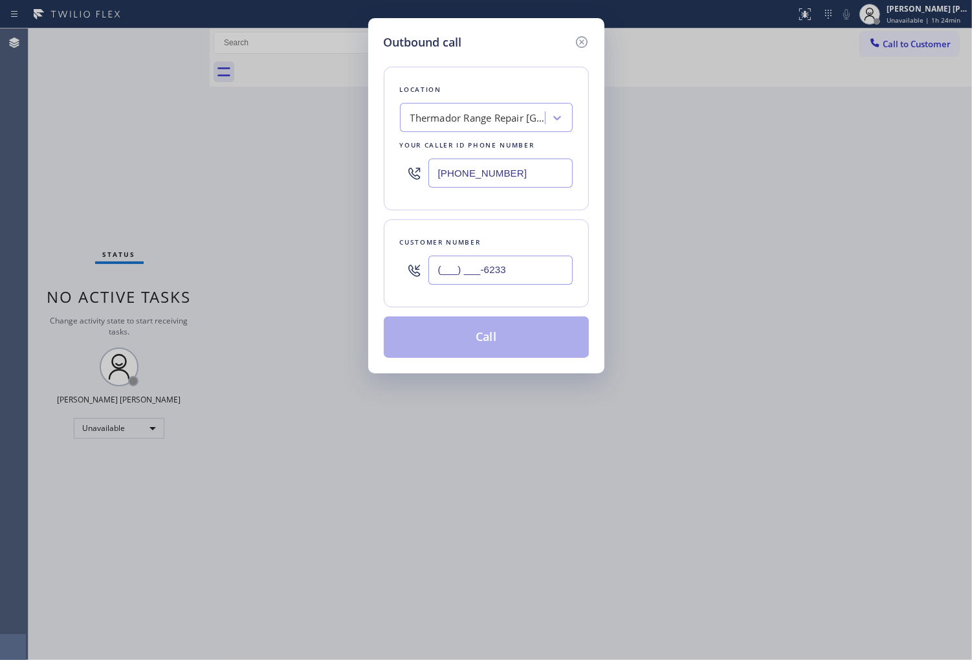
click at [475, 267] on input "(___) ___-6233" at bounding box center [501, 270] width 144 height 29
paste input "623) 328-7791"
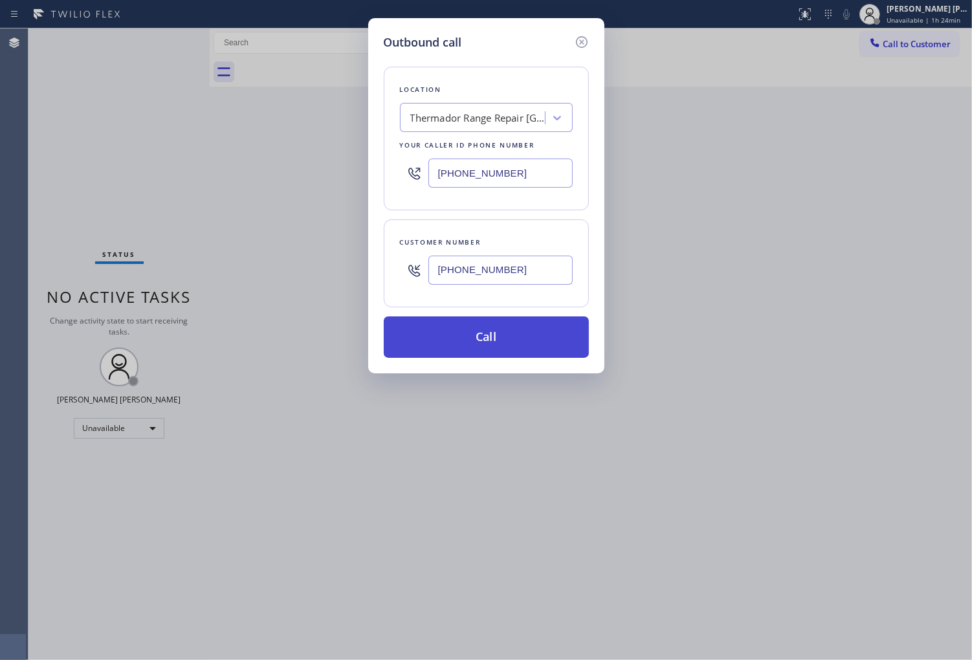
type input "(623) 328-7791"
click at [509, 339] on button "Call" at bounding box center [486, 337] width 205 height 41
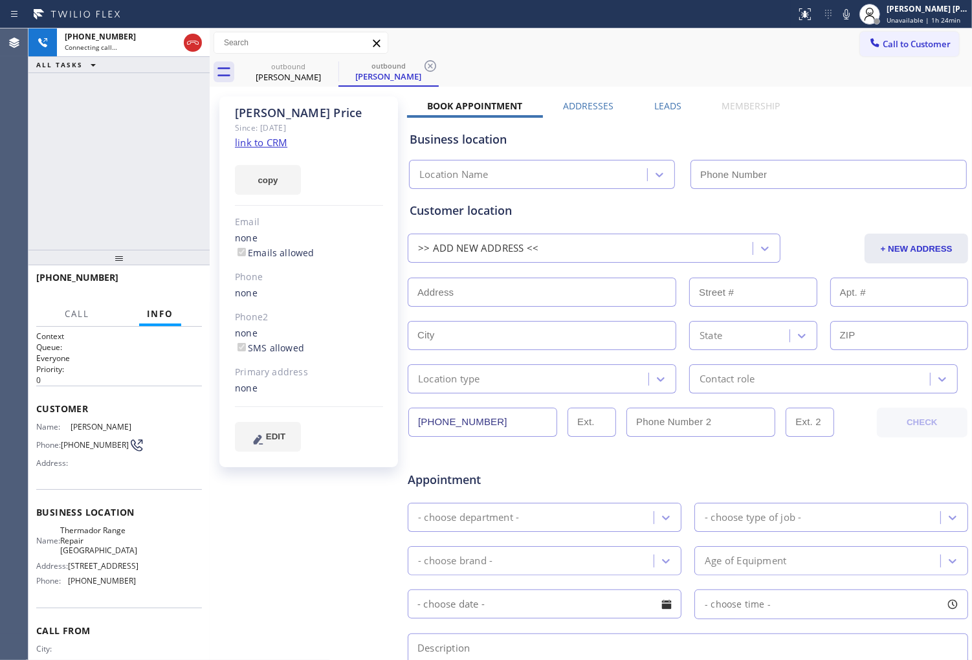
click at [269, 119] on div "Gary Price" at bounding box center [309, 113] width 148 height 15
click at [269, 117] on div "Gary Price" at bounding box center [309, 113] width 148 height 15
copy div "Gary Price"
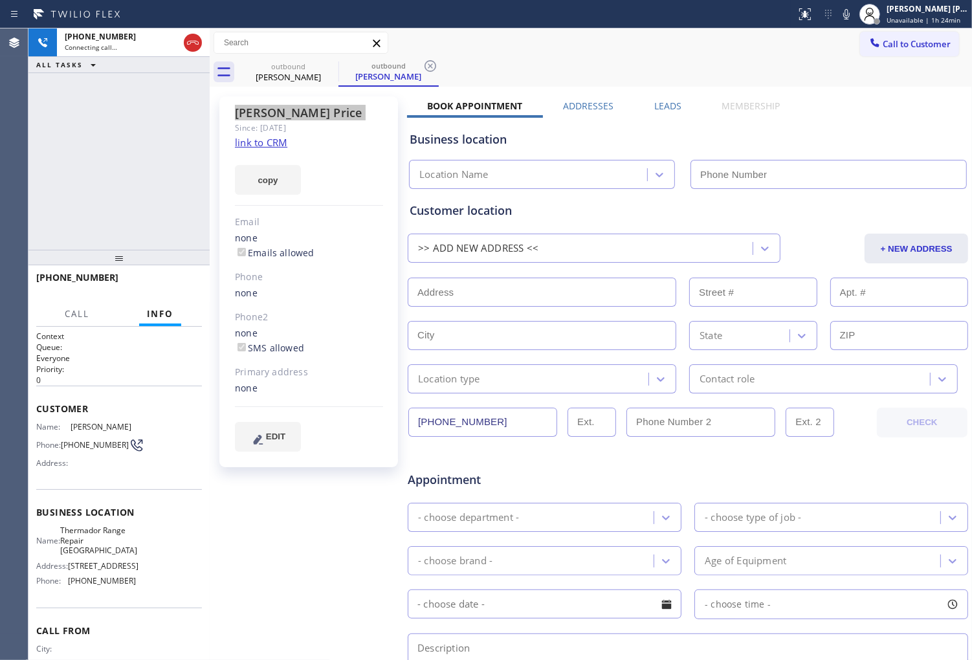
type input "(602) 497-2307"
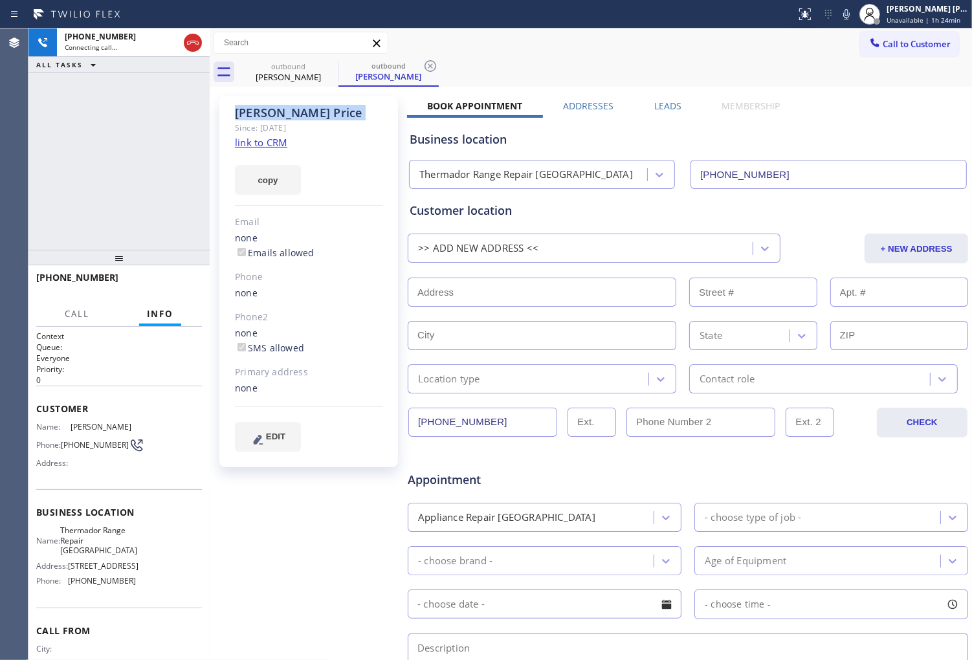
click at [33, 164] on div "+16233287791 Connecting call… ALL TASKS ALL TASKS ACTIVE TASKS TASKS IN WRAP UP" at bounding box center [118, 138] width 181 height 221
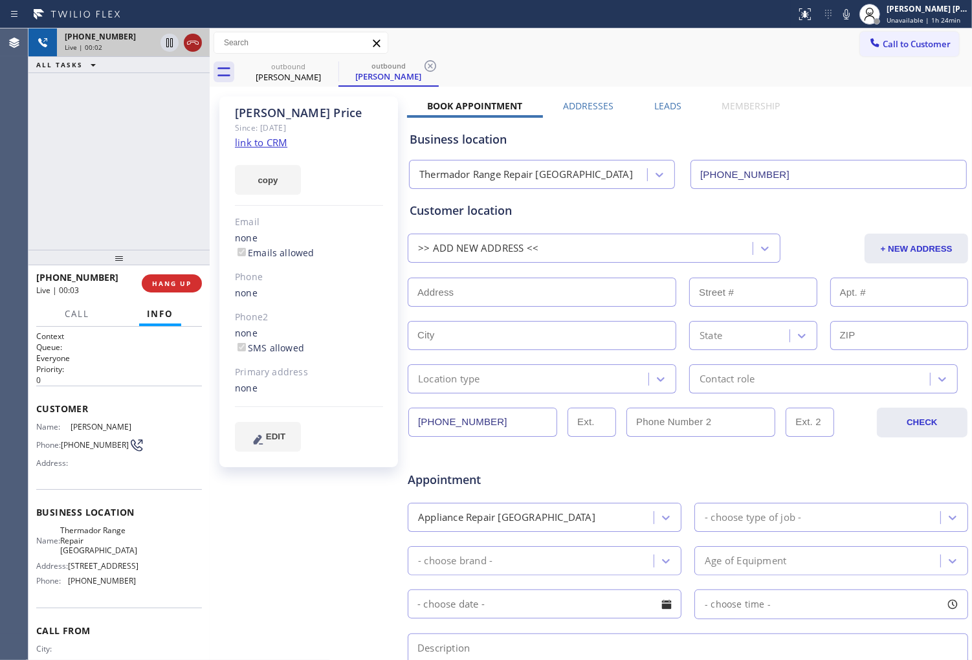
click at [192, 48] on icon at bounding box center [193, 43] width 16 height 16
click at [667, 105] on label "Leads" at bounding box center [667, 106] width 27 height 12
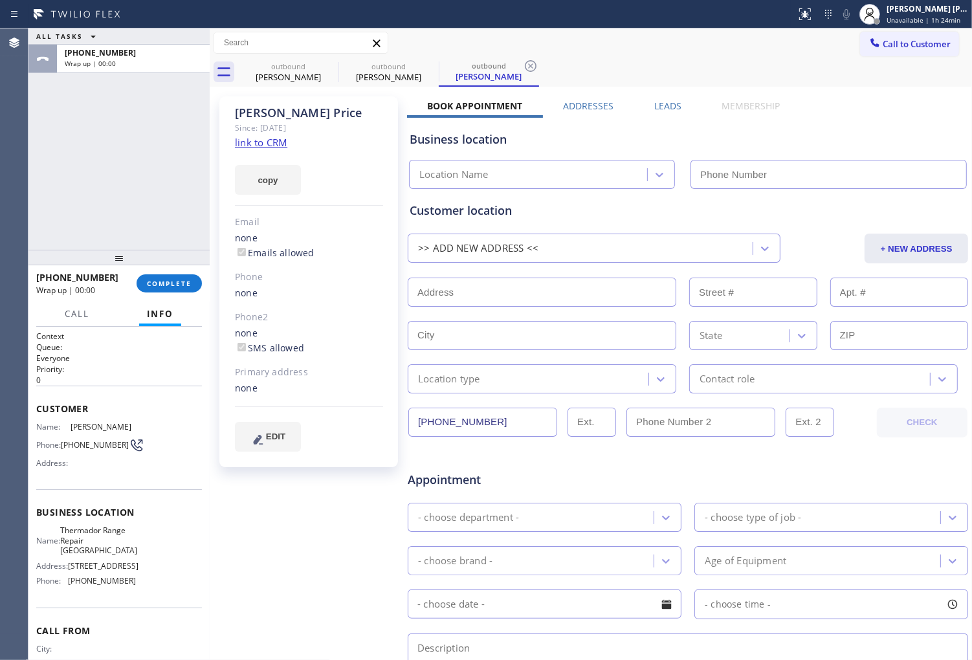
type input "(602) 497-2307"
click at [669, 107] on label "Leads" at bounding box center [667, 106] width 27 height 12
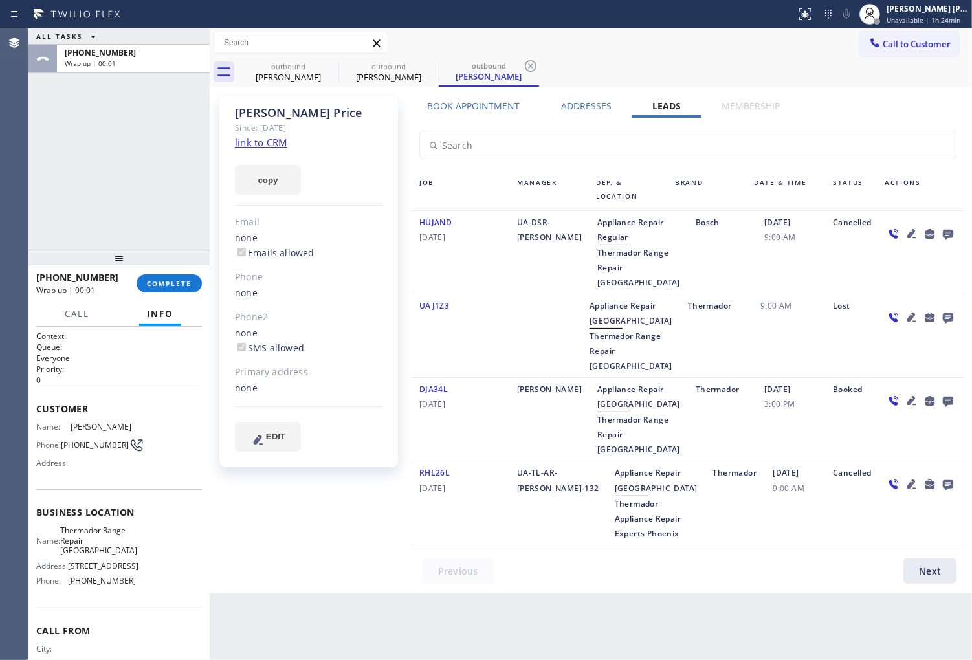
click at [953, 236] on icon at bounding box center [948, 235] width 10 height 10
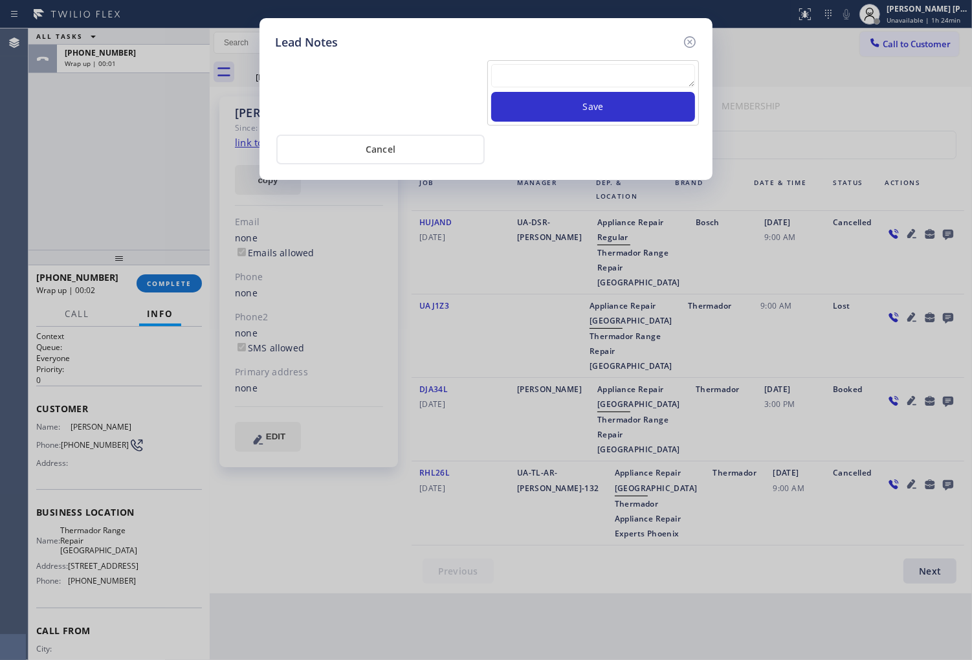
click at [628, 60] on div "Save" at bounding box center [593, 92] width 212 height 65
click at [645, 79] on textarea at bounding box center [593, 75] width 204 height 23
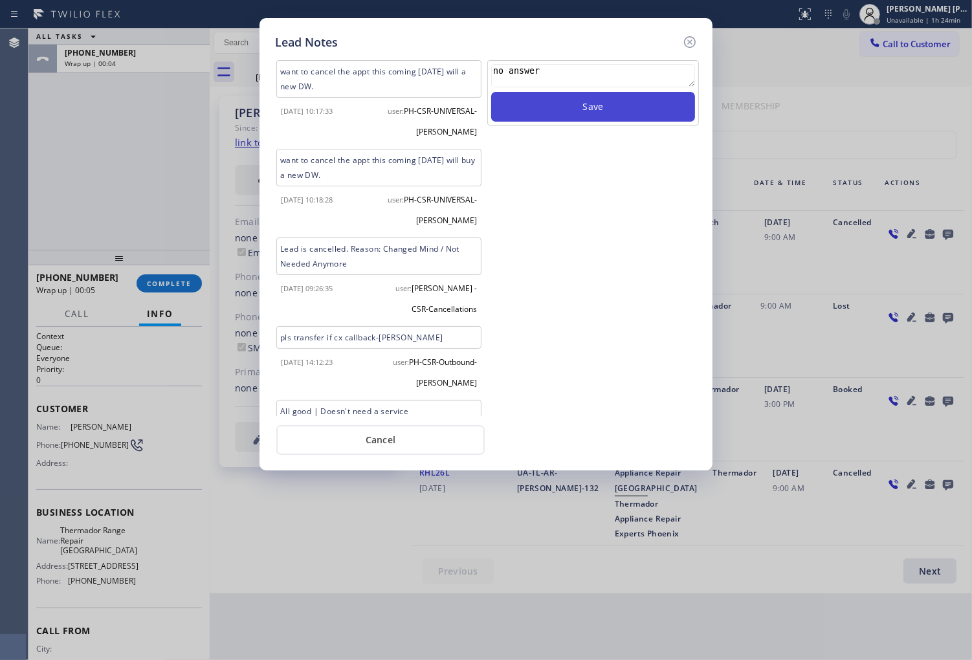
type textarea "no answer"
click at [629, 101] on button "Save" at bounding box center [593, 107] width 204 height 30
click at [693, 43] on icon at bounding box center [690, 42] width 16 height 16
click at [693, 43] on div "Call to Customer Outbound call Location Thermador Range Repair Peoria Your call…" at bounding box center [591, 43] width 763 height 23
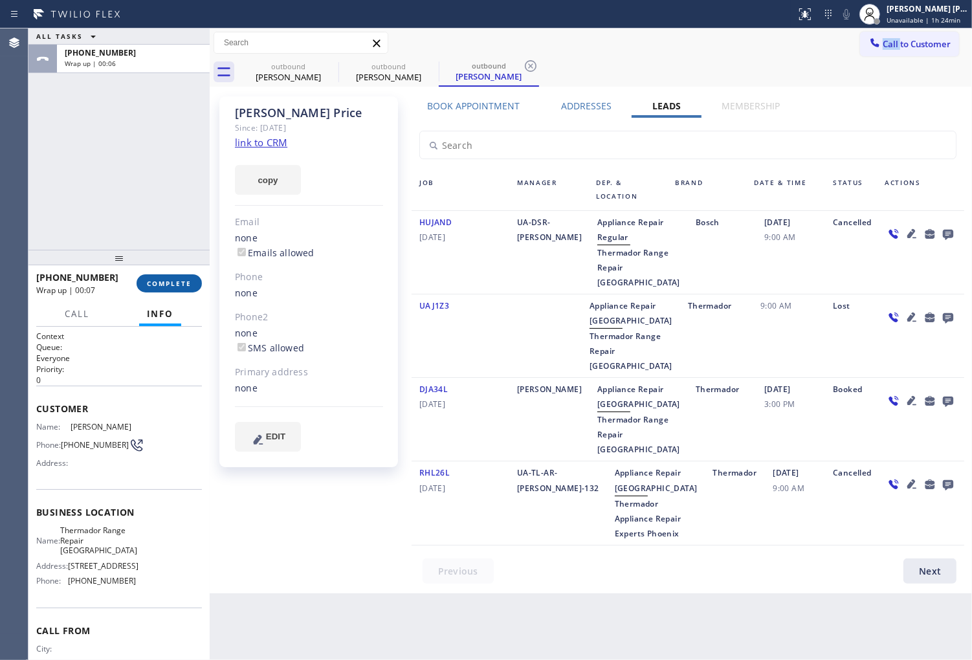
click at [157, 284] on span "COMPLETE" at bounding box center [169, 283] width 45 height 9
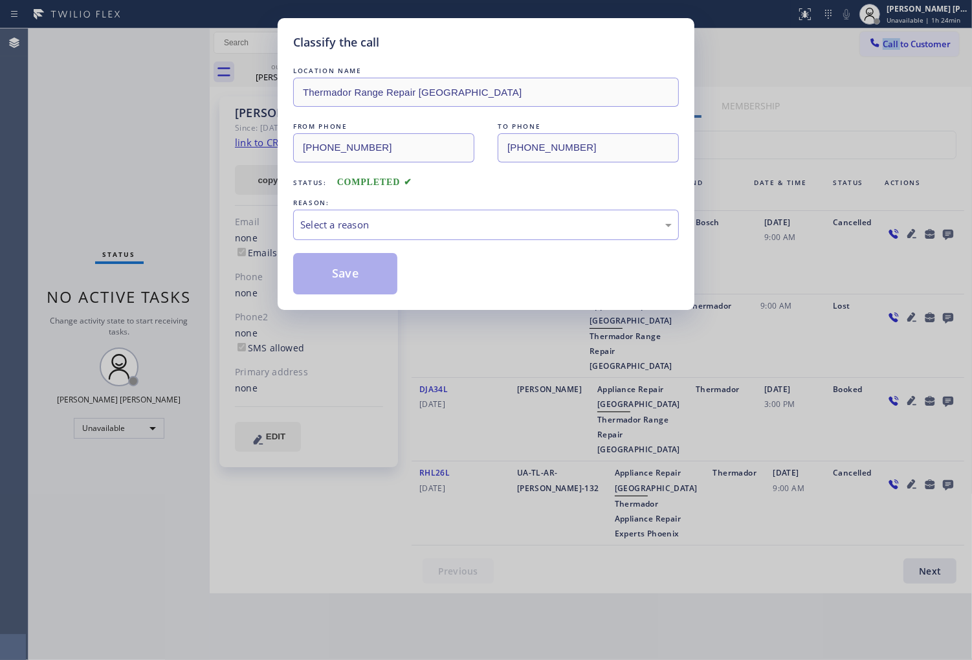
click at [315, 241] on div "LOCATION NAME Thermador Range Repair Peoria FROM PHONE (602) 497-2307 TO PHONE …" at bounding box center [486, 179] width 386 height 230
click at [338, 232] on div "Select a reason" at bounding box center [486, 224] width 372 height 15
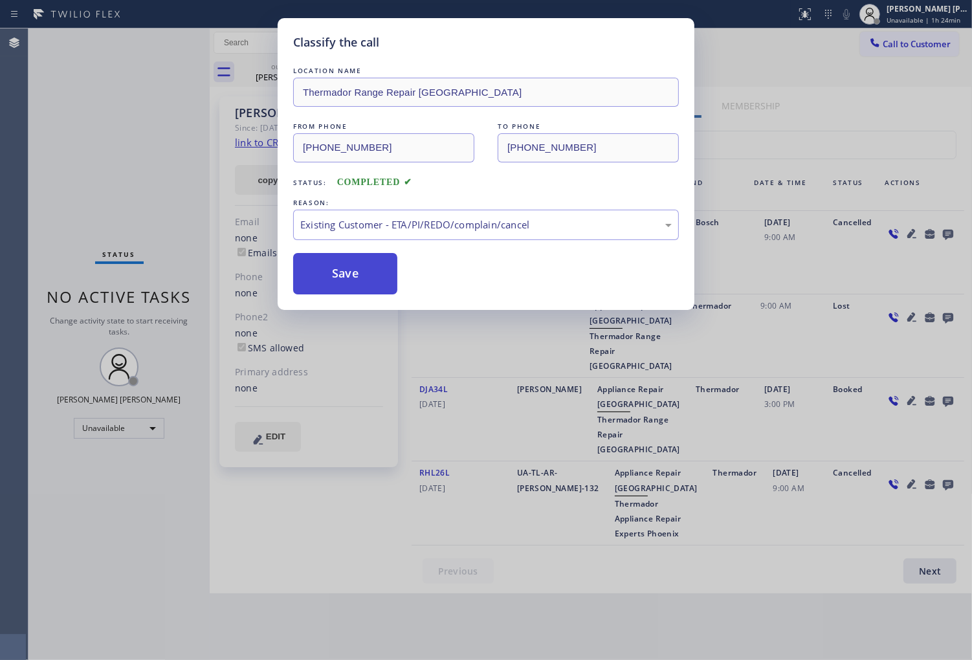
click at [322, 282] on button "Save" at bounding box center [345, 273] width 104 height 41
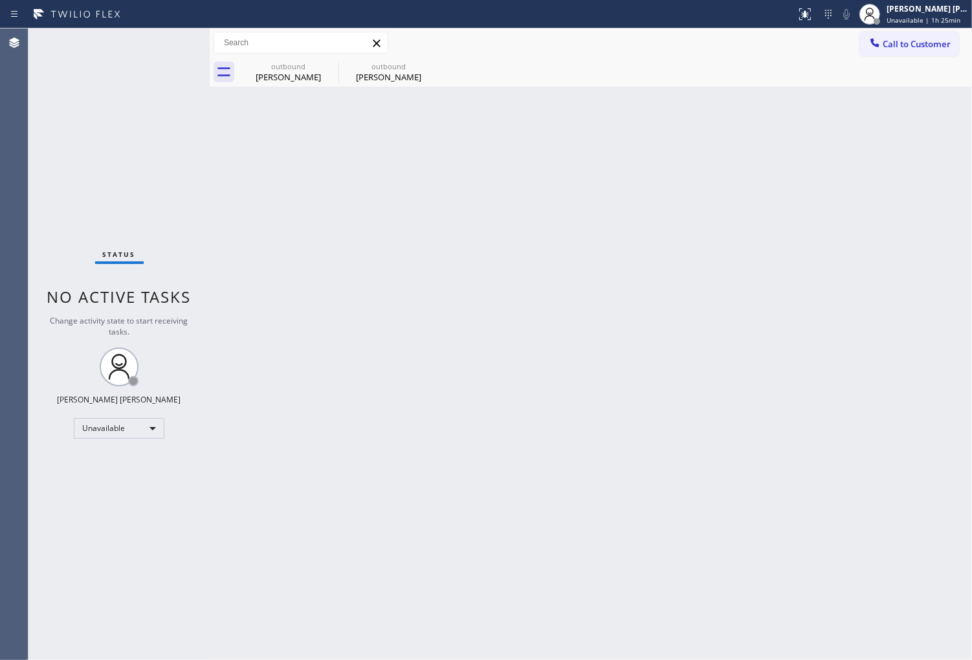
drag, startPoint x: 328, startPoint y: 67, endPoint x: 578, endPoint y: 75, distance: 250.6
click at [0, 0] on icon at bounding box center [0, 0] width 0 height 0
click at [922, 43] on span "Call to Customer" at bounding box center [917, 44] width 68 height 12
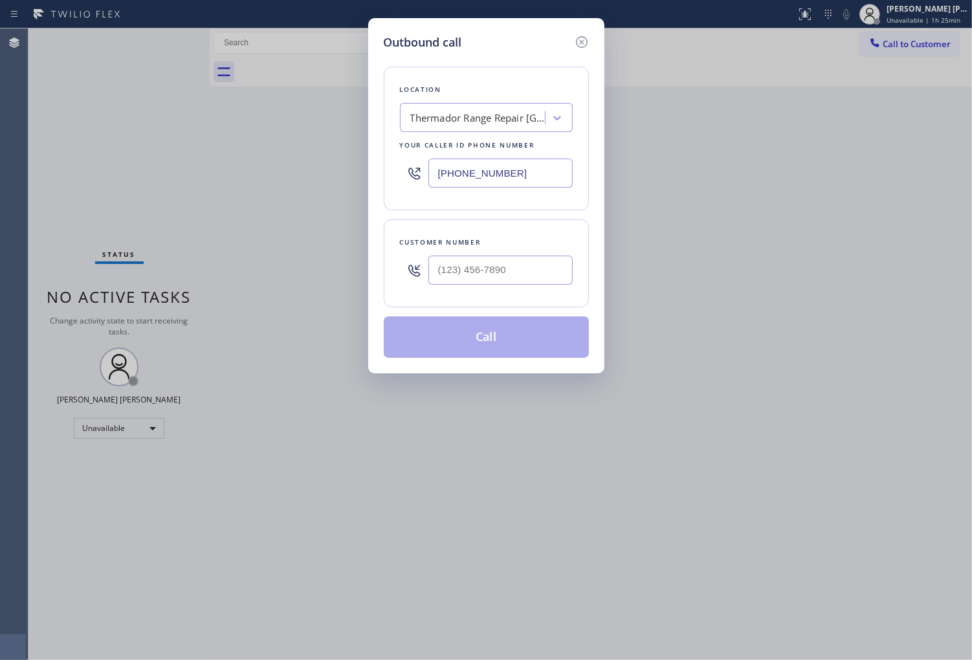
click at [519, 151] on div "Your caller id phone number" at bounding box center [486, 146] width 173 height 14
click at [510, 166] on input "(602) 497-2307" at bounding box center [501, 173] width 144 height 29
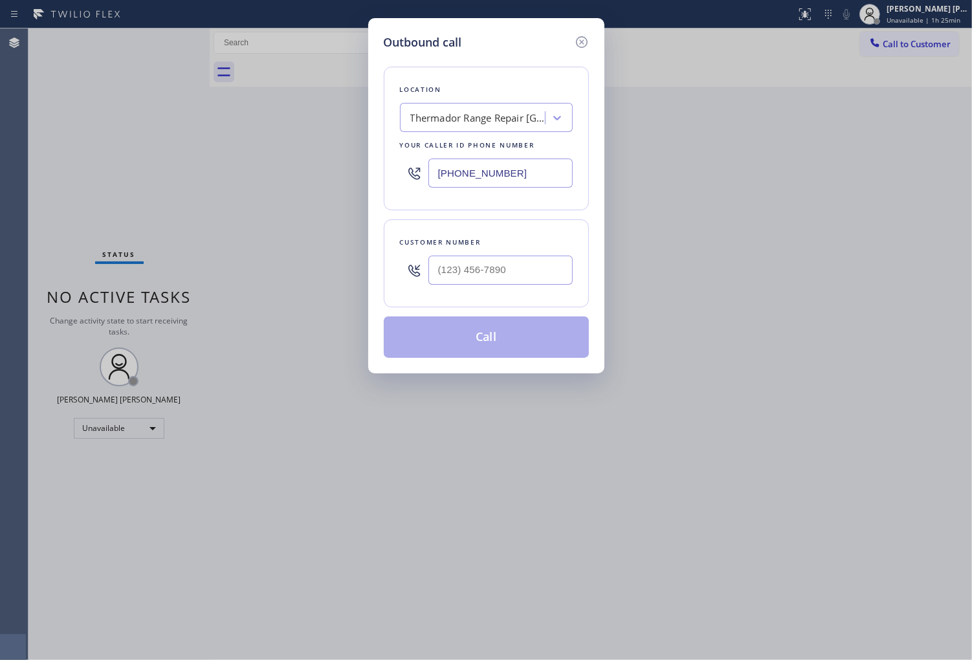
paste input "69) 202-1810"
type input "(669) 202-1810"
click at [482, 253] on div at bounding box center [501, 270] width 144 height 42
click at [487, 275] on input "(___) ___-____" at bounding box center [501, 270] width 144 height 29
paste input "408) 892-3344"
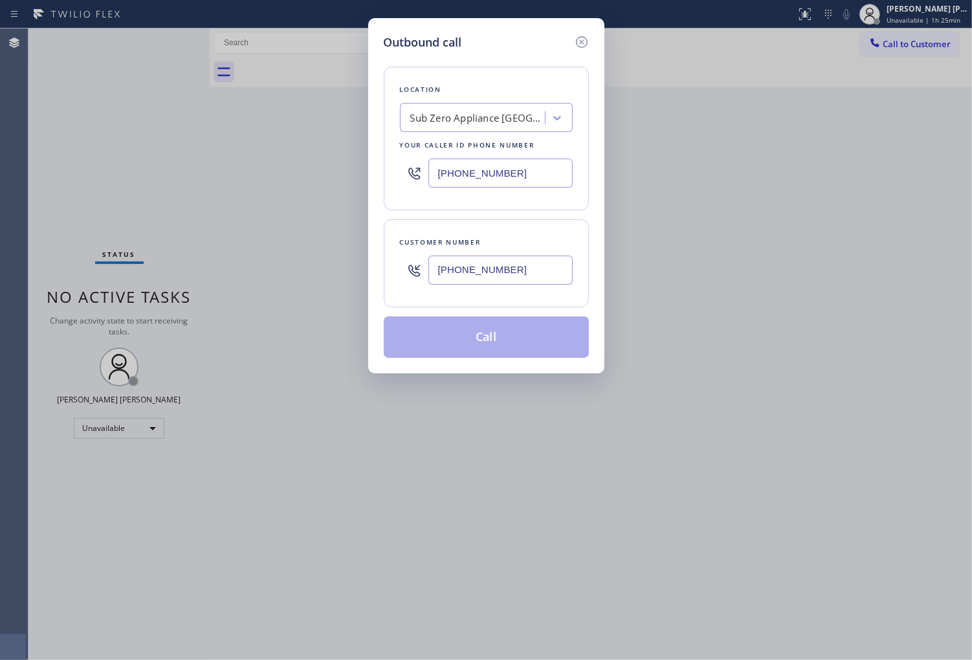
type input "(408) 892-3344"
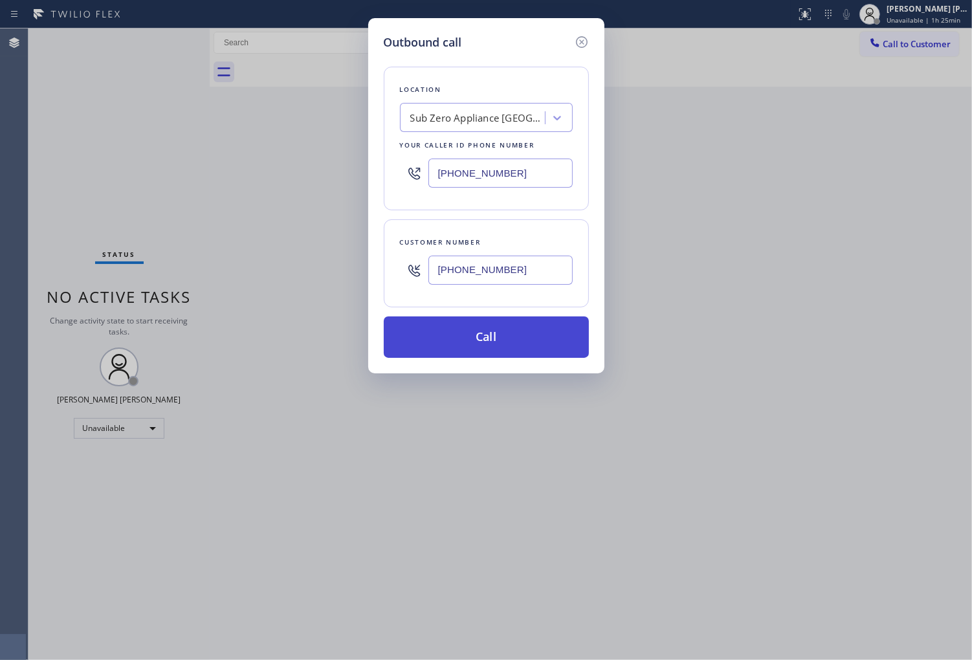
click at [515, 333] on button "Call" at bounding box center [486, 337] width 205 height 41
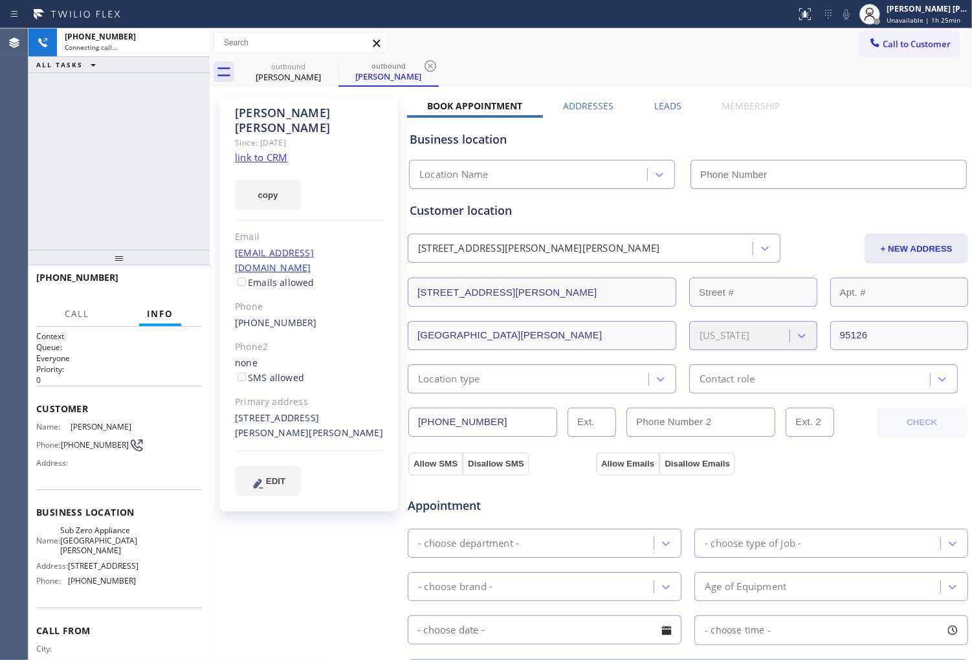
click at [265, 114] on div "Ellen Cuykendall" at bounding box center [309, 121] width 148 height 30
copy div "Ellen Cuykendall"
click at [70, 149] on div "+14088923344 Connecting call… ALL TASKS ALL TASKS ACTIVE TASKS TASKS IN WRAP UP" at bounding box center [118, 138] width 181 height 221
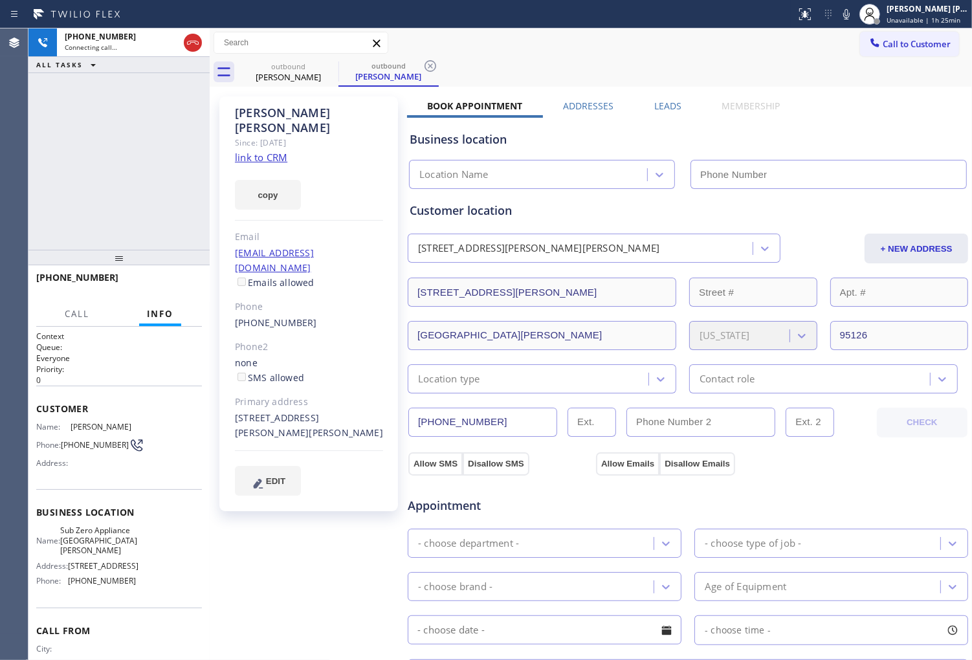
type input "(669) 202-1810"
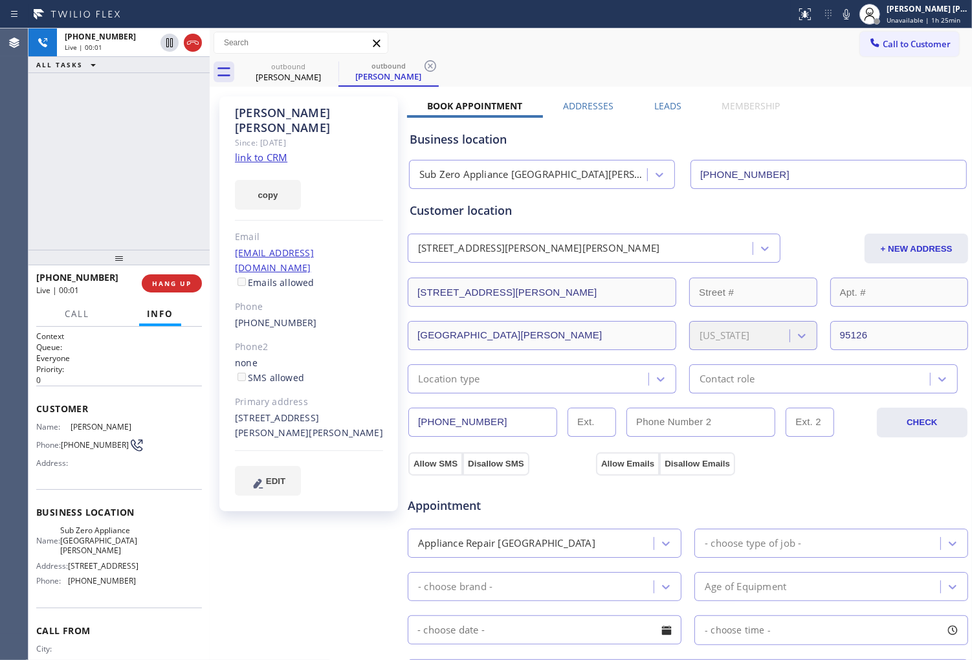
drag, startPoint x: 6, startPoint y: 182, endPoint x: 39, endPoint y: 144, distance: 49.6
click at [6, 182] on div "Agent Desktop" at bounding box center [14, 344] width 28 height 632
click at [199, 40] on icon at bounding box center [193, 43] width 16 height 16
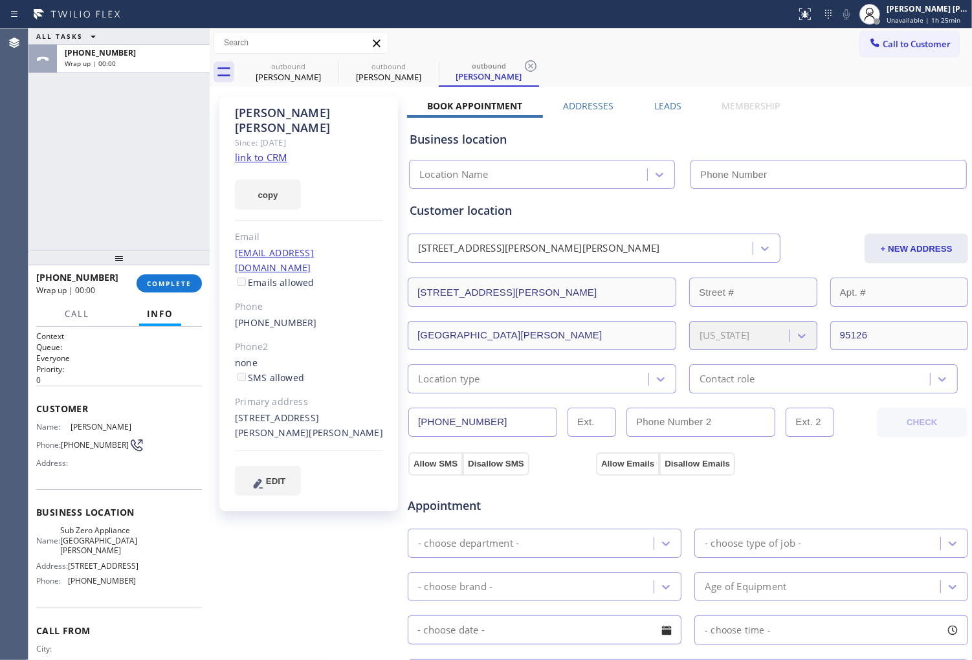
click at [661, 104] on label "Leads" at bounding box center [667, 106] width 27 height 12
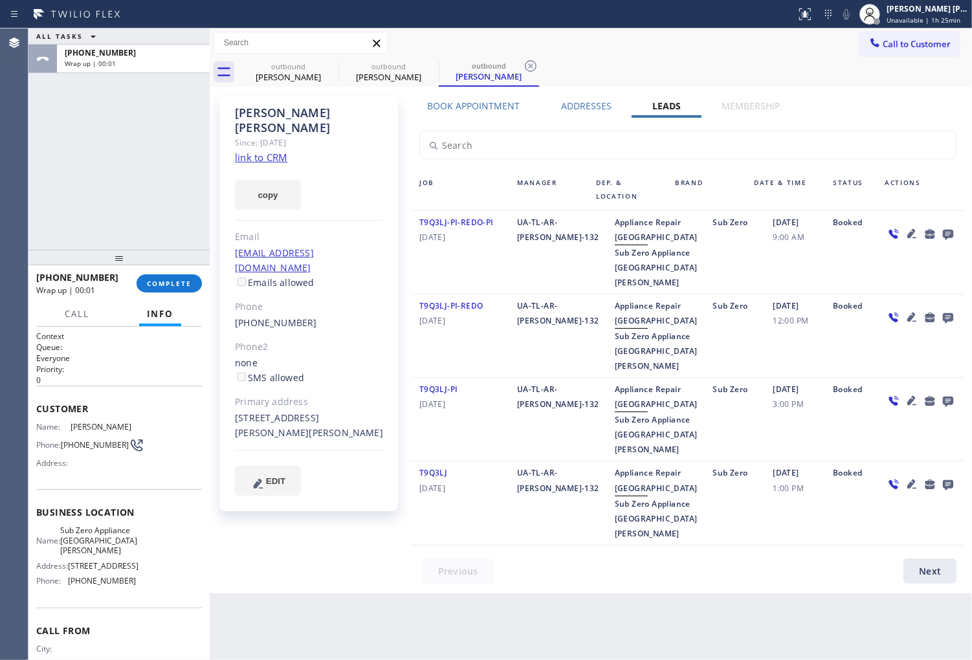
click at [948, 231] on icon at bounding box center [949, 234] width 16 height 16
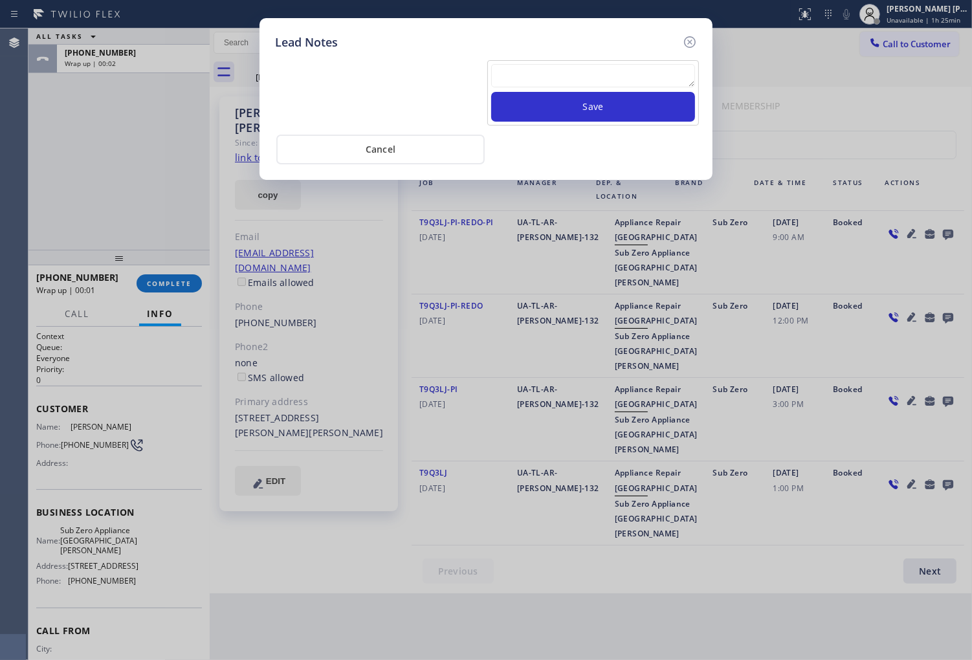
click at [640, 76] on textarea at bounding box center [593, 75] width 204 height 23
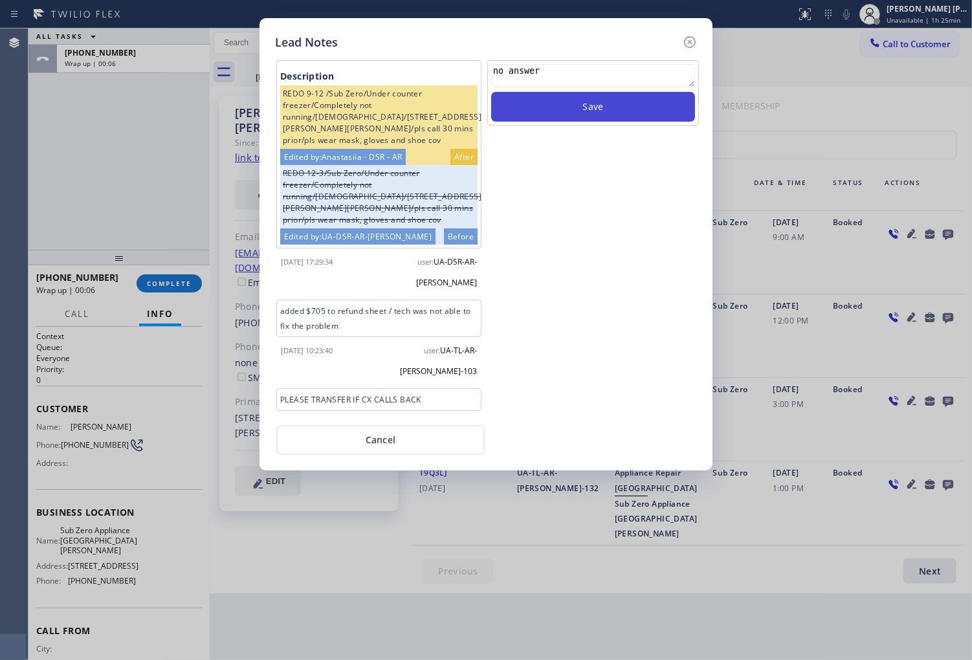
type textarea "no answer"
click at [612, 117] on button "Save" at bounding box center [593, 107] width 204 height 30
click at [684, 42] on icon at bounding box center [690, 42] width 16 height 16
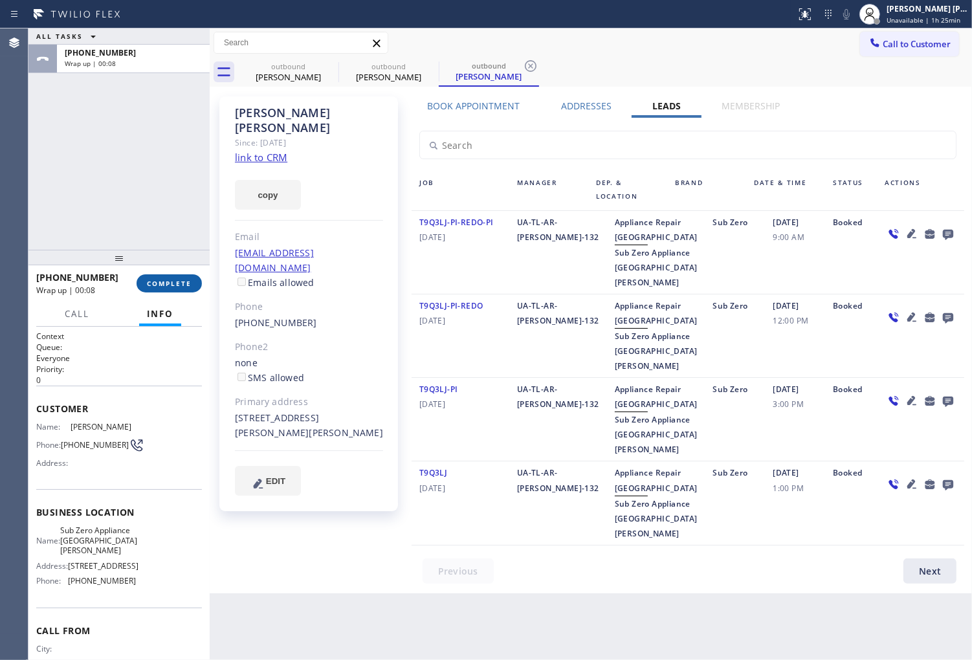
drag, startPoint x: 170, startPoint y: 288, endPoint x: 170, endPoint y: 278, distance: 9.7
click at [170, 287] on button "COMPLETE" at bounding box center [169, 283] width 65 height 18
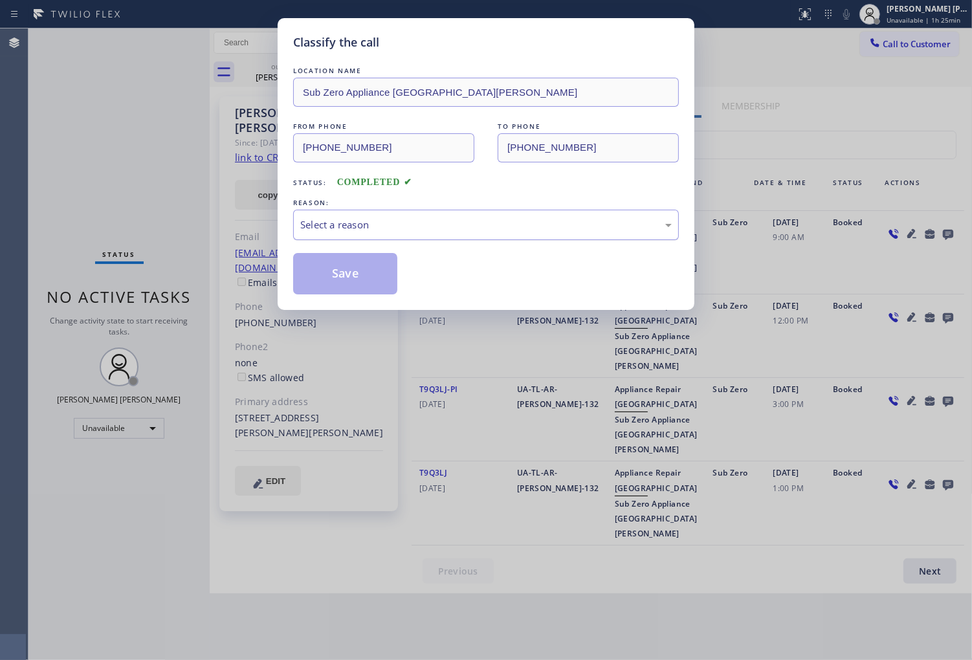
click at [390, 227] on div "Select a reason" at bounding box center [486, 224] width 372 height 15
click at [382, 218] on div "Not Booked - All other reasons" at bounding box center [486, 224] width 372 height 15
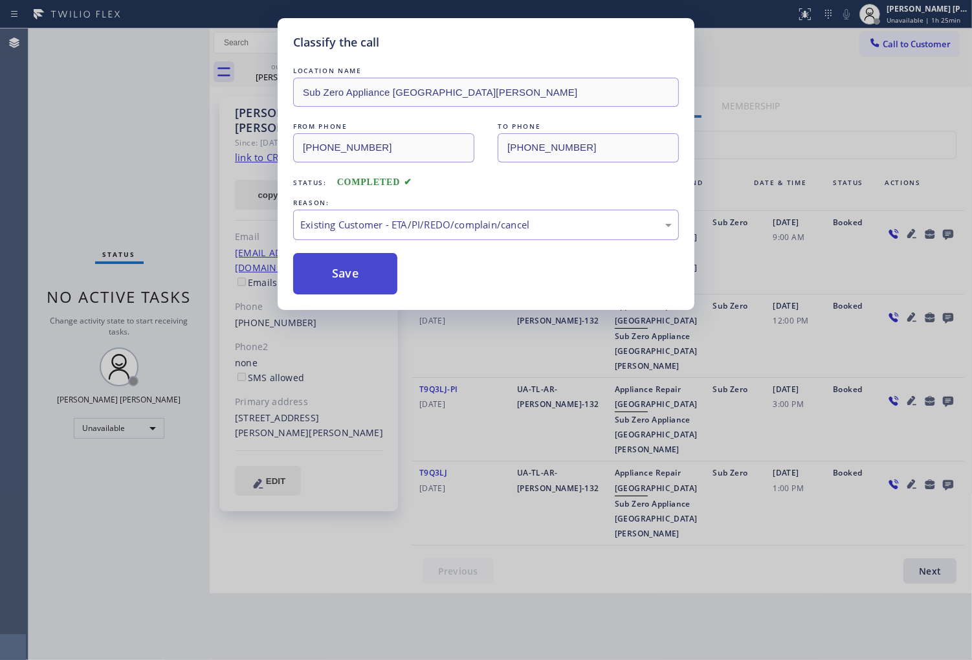
click at [364, 277] on button "Save" at bounding box center [345, 273] width 104 height 41
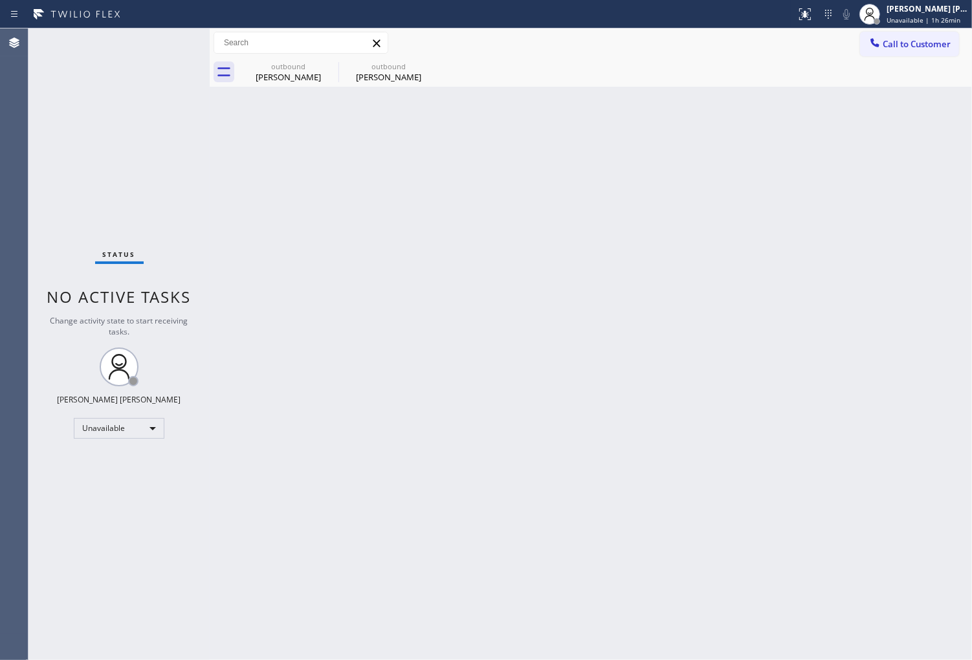
drag, startPoint x: 327, startPoint y: 70, endPoint x: 607, endPoint y: 555, distance: 560.2
click at [0, 0] on icon at bounding box center [0, 0] width 0 height 0
click at [327, 70] on div "outbound Ellen Cuykendall outbound Ellen Cuykendall" at bounding box center [605, 72] width 734 height 29
click at [1, 327] on div "Agent Desktop" at bounding box center [14, 344] width 28 height 632
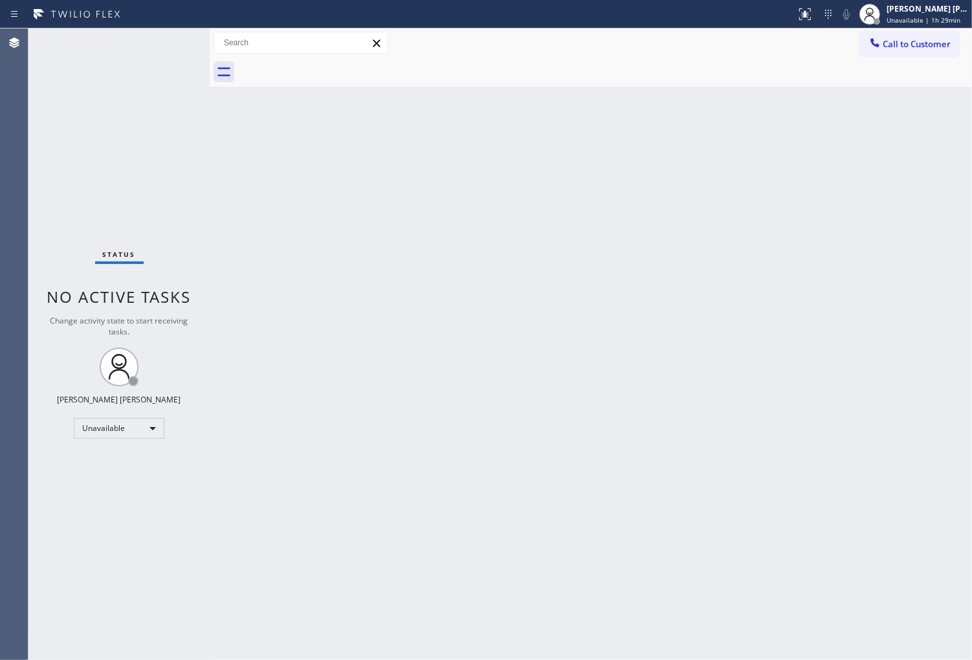
click at [920, 46] on span "Call to Customer" at bounding box center [917, 44] width 68 height 12
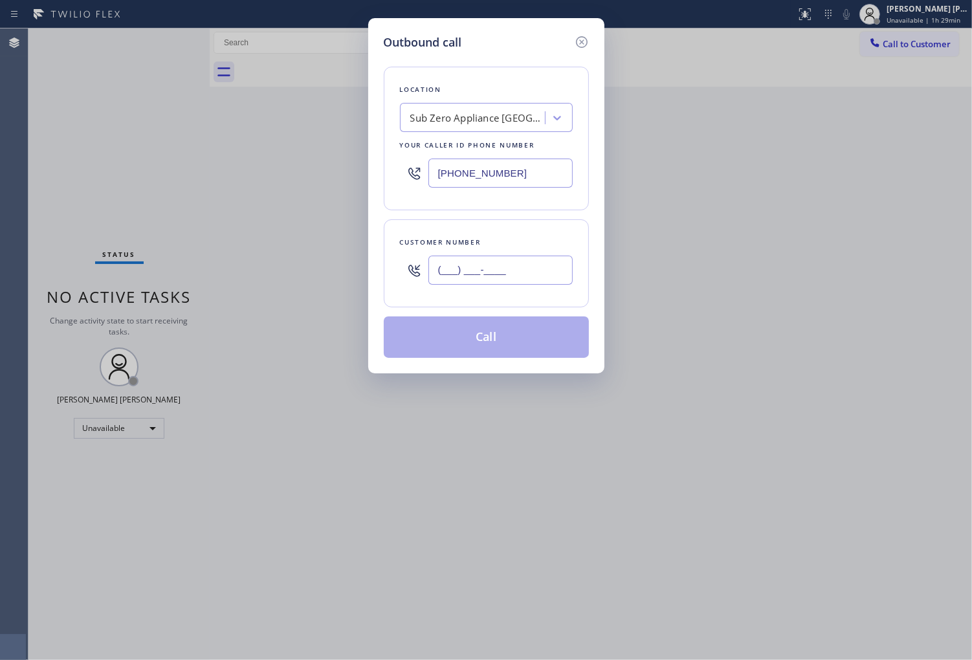
click at [500, 278] on input "(___) ___-____" at bounding box center [501, 270] width 144 height 29
paste input "786) 226-0374"
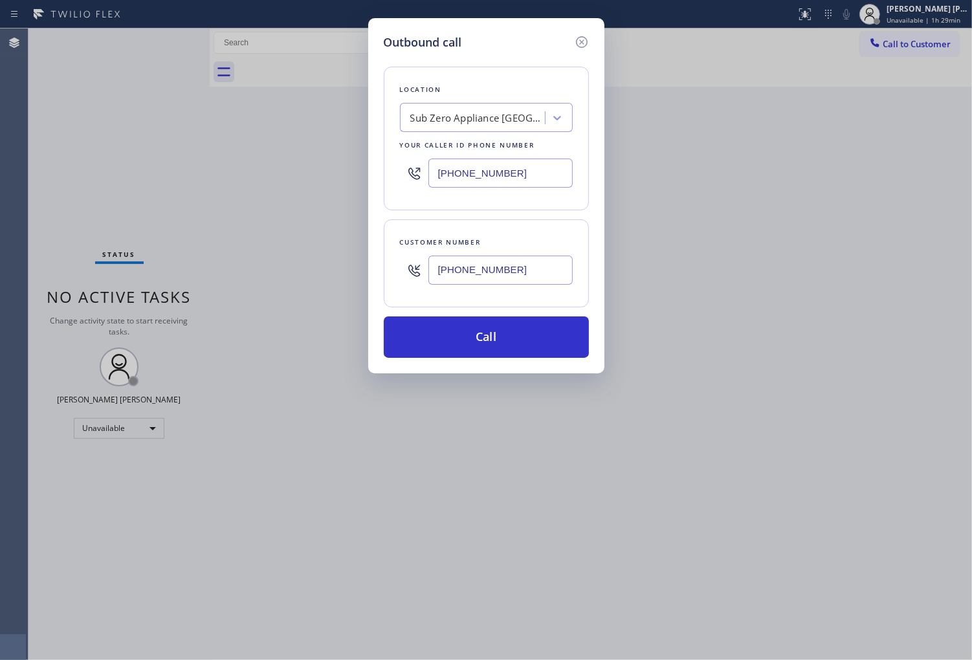
type input "(786) 226-0374"
click at [513, 177] on input "(669) 202-1810" at bounding box center [501, 173] width 144 height 29
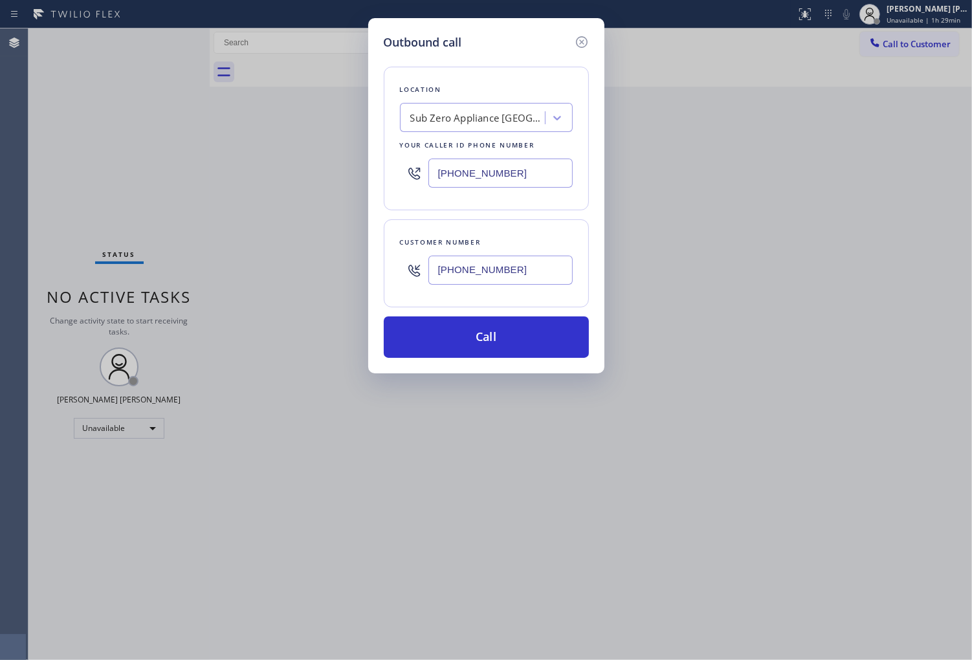
click at [513, 177] on input "(669) 202-1810" at bounding box center [501, 173] width 144 height 29
paste input "786) 952-5285"
type input "(786) 952-5285"
click at [515, 338] on button "Call" at bounding box center [486, 337] width 205 height 41
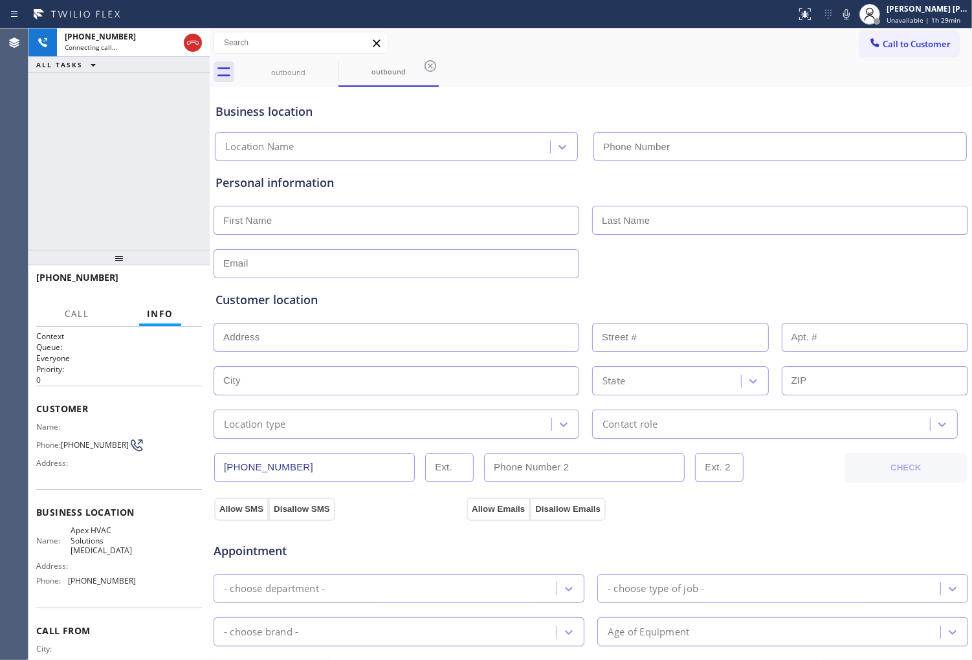
type input "(786) 952-5285"
drag, startPoint x: 5, startPoint y: 162, endPoint x: 78, endPoint y: 243, distance: 109.5
click at [5, 162] on div "Agent Desktop" at bounding box center [14, 344] width 28 height 632
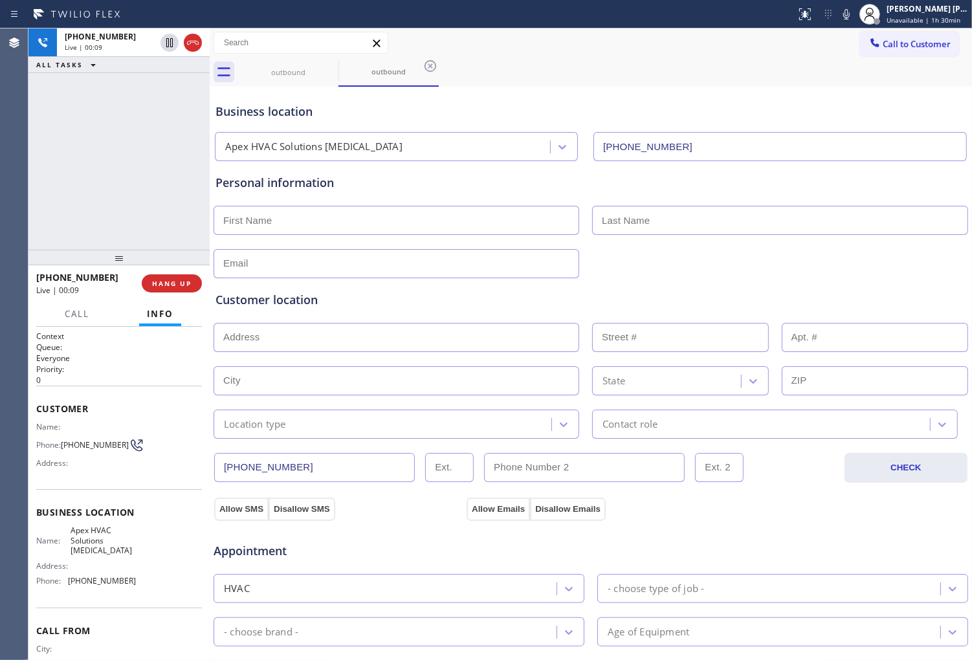
drag, startPoint x: 1, startPoint y: 154, endPoint x: 17, endPoint y: 156, distance: 15.7
click at [1, 154] on div "Agent Desktop" at bounding box center [14, 344] width 28 height 632
click at [194, 37] on icon at bounding box center [193, 43] width 16 height 16
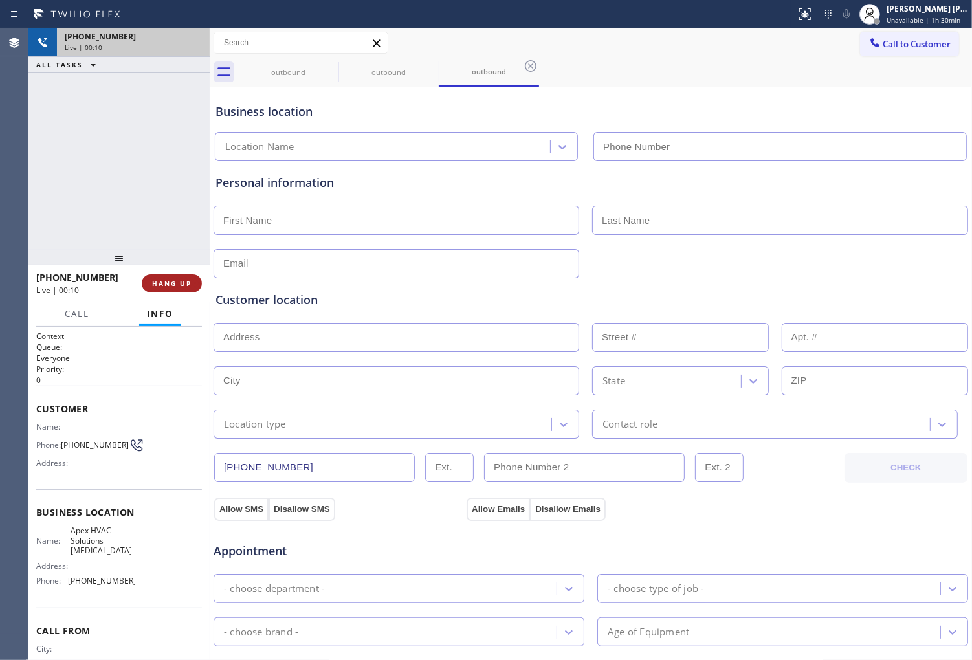
click at [186, 280] on span "HANG UP" at bounding box center [171, 283] width 39 height 9
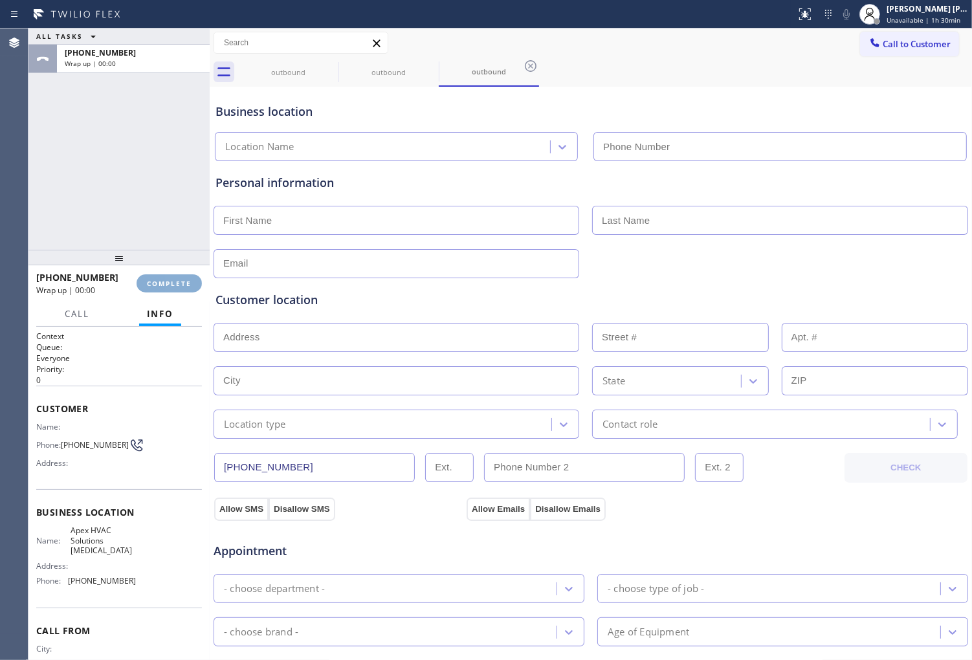
type input "(786) 952-5285"
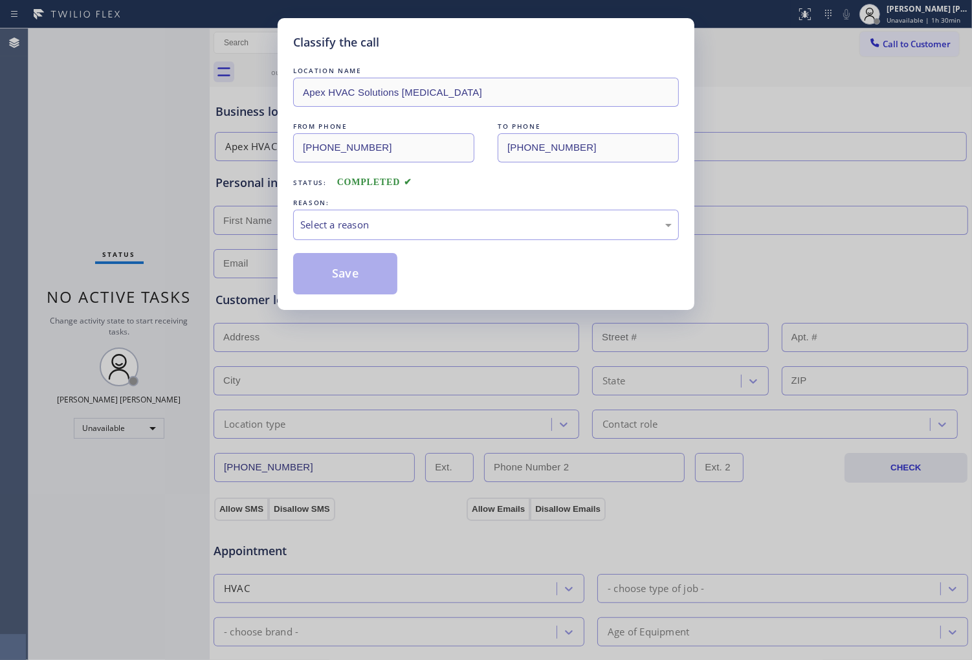
click at [388, 228] on div "Select a reason" at bounding box center [486, 224] width 372 height 15
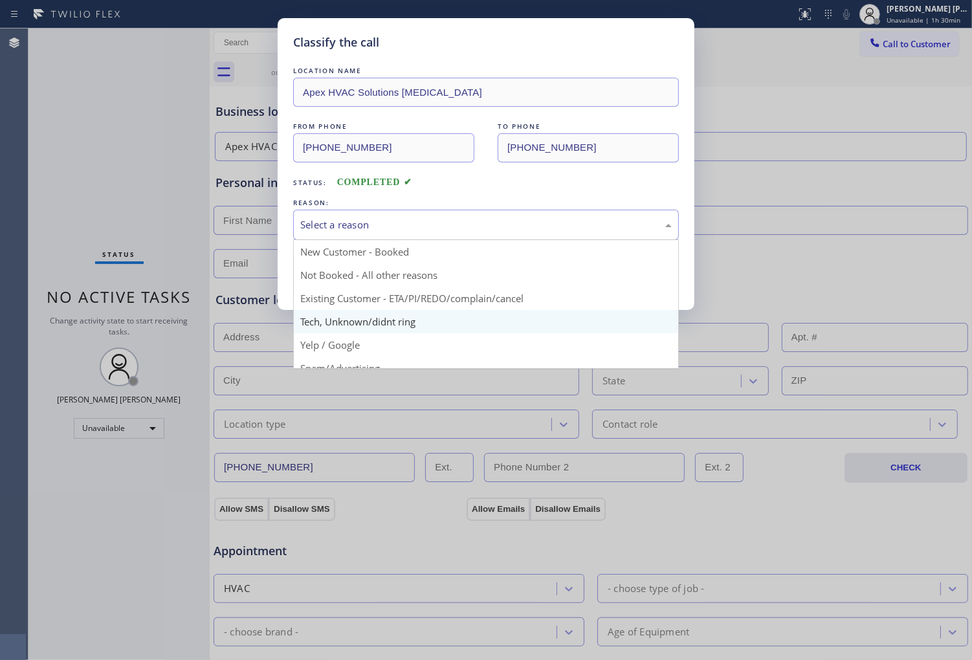
scroll to position [72, 0]
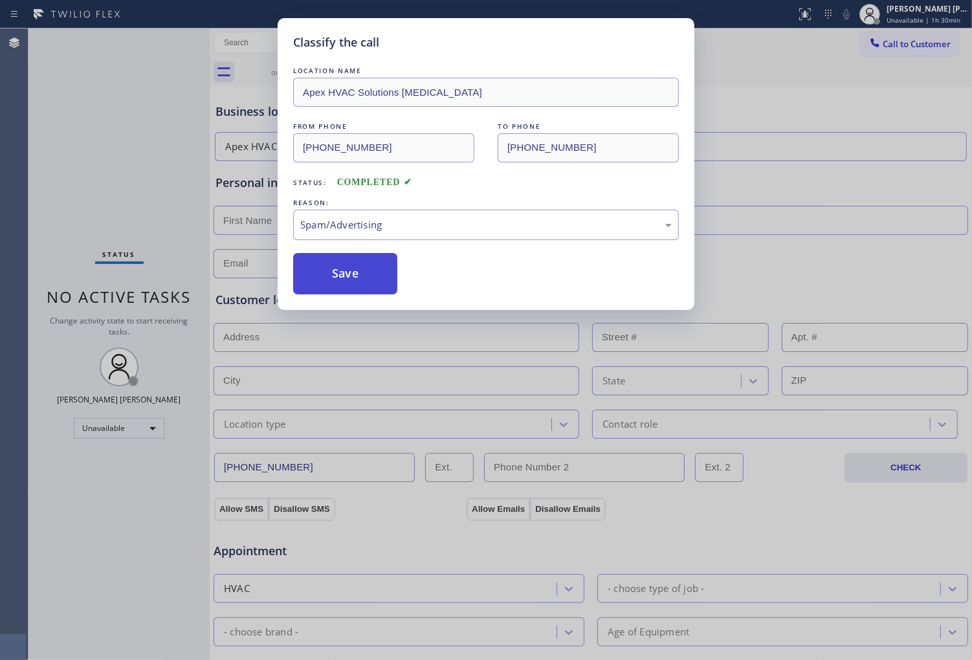
click at [337, 287] on button "Save" at bounding box center [345, 273] width 104 height 41
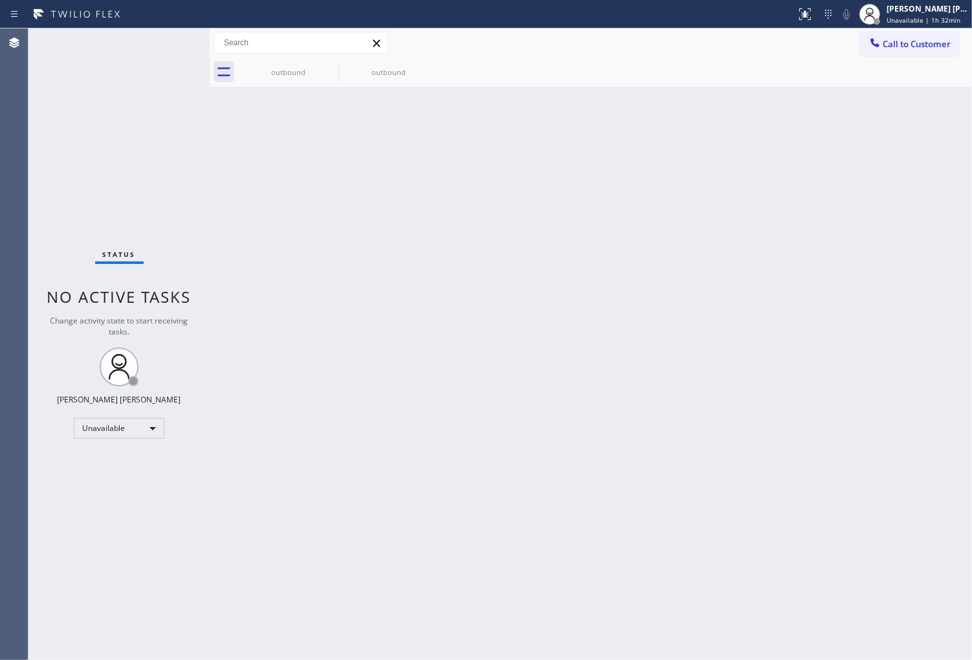
click at [1, 429] on div "Agent Desktop" at bounding box center [14, 344] width 28 height 632
click at [331, 60] on icon at bounding box center [330, 66] width 16 height 16
click at [425, 63] on icon at bounding box center [431, 66] width 12 height 12
click at [331, 63] on div at bounding box center [605, 72] width 734 height 29
click at [891, 53] on button "Call to Customer" at bounding box center [909, 44] width 99 height 25
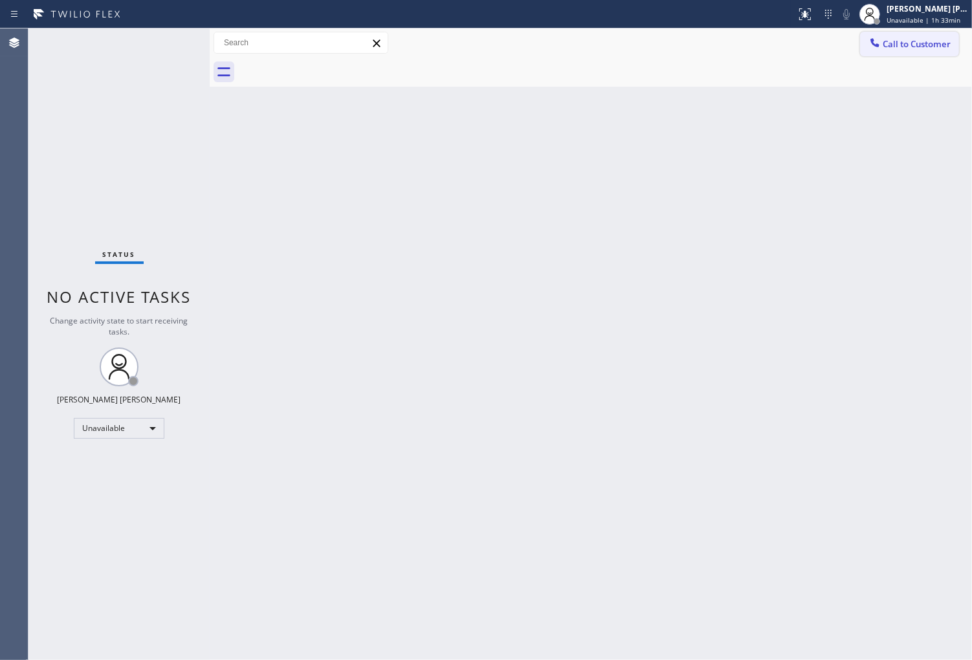
click at [0, 0] on div "Outbound call Location Apex HVAC Solutions Doral Your caller id phone number (7…" at bounding box center [0, 0] width 0 height 0
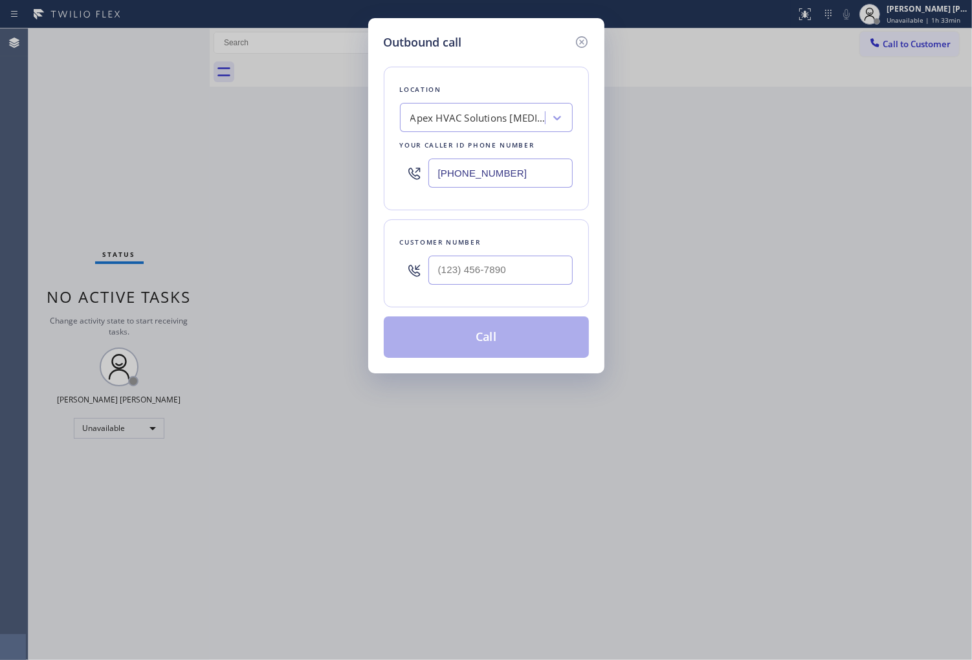
click at [469, 171] on input "(786) 952-5285" at bounding box center [501, 173] width 144 height 29
paste input "347) 905-4904"
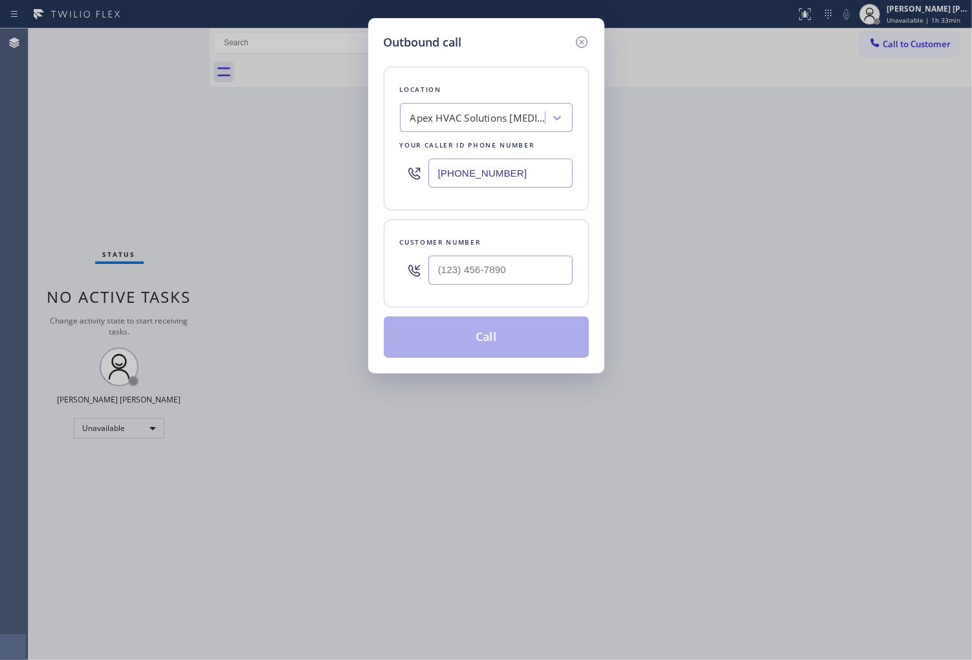
type input "(347) 905-4904"
drag, startPoint x: 471, startPoint y: 260, endPoint x: 469, endPoint y: 254, distance: 6.8
click at [471, 261] on input "(___) ___-____" at bounding box center [501, 270] width 144 height 29
paste input "732) 762-9846"
type input "(732) 762-9846"
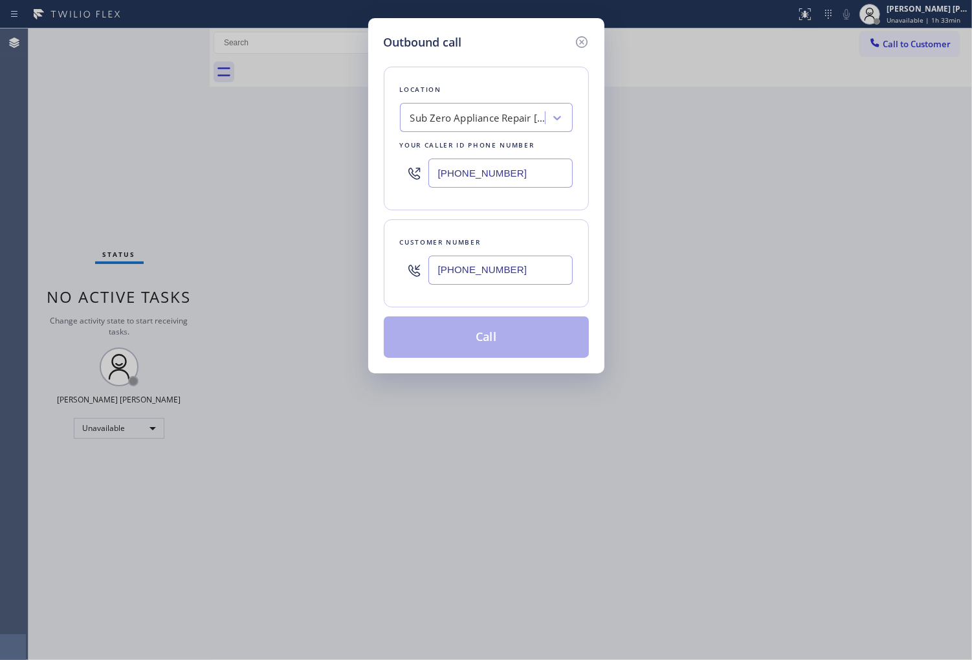
click at [495, 330] on button "Call" at bounding box center [486, 337] width 205 height 41
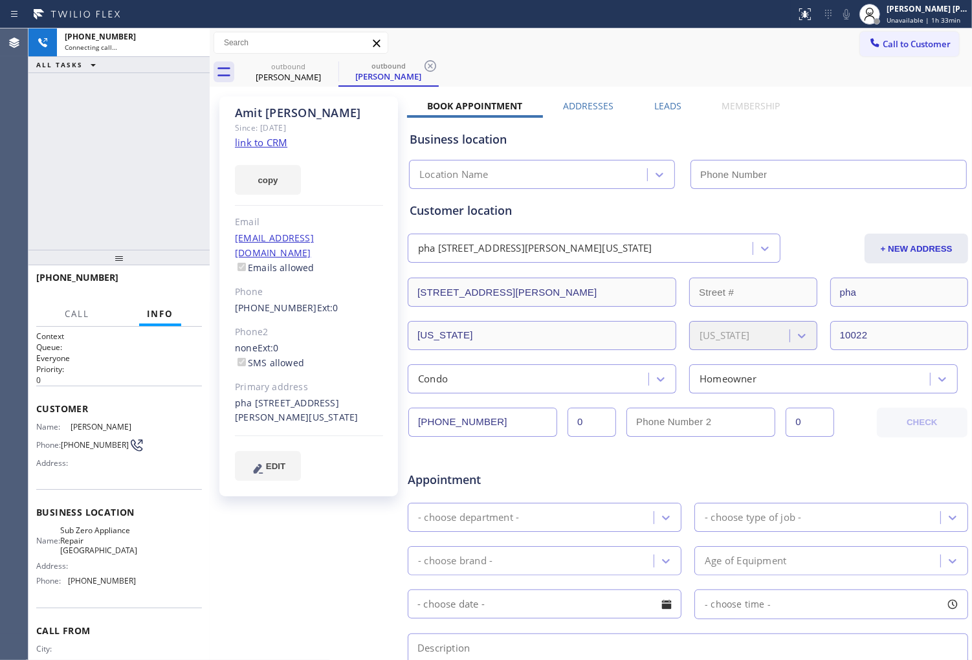
click at [269, 114] on div "Amit Desai" at bounding box center [309, 113] width 148 height 15
click at [74, 165] on div "+17327629846 Connecting call… ALL TASKS ALL TASKS ACTIVE TASKS TASKS IN WRAP UP" at bounding box center [118, 138] width 181 height 221
type input "(347) 905-4904"
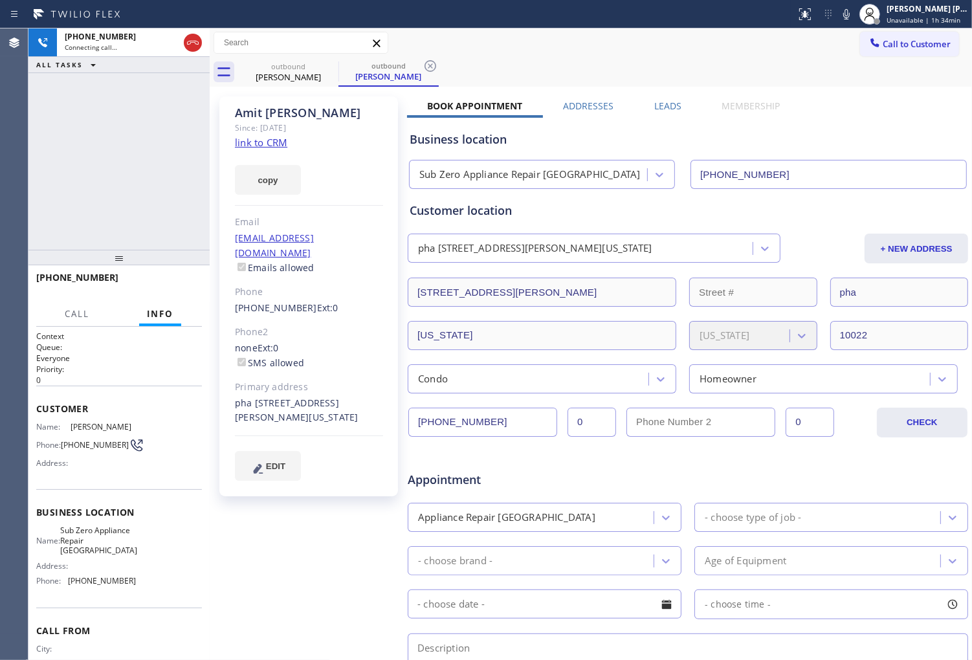
click at [27, 192] on div "Agent Desktop" at bounding box center [14, 344] width 28 height 632
click at [322, 65] on icon at bounding box center [330, 66] width 16 height 16
click at [301, 396] on div "pha 35 Sutton Place New York, 10022 NY" at bounding box center [309, 411] width 148 height 30
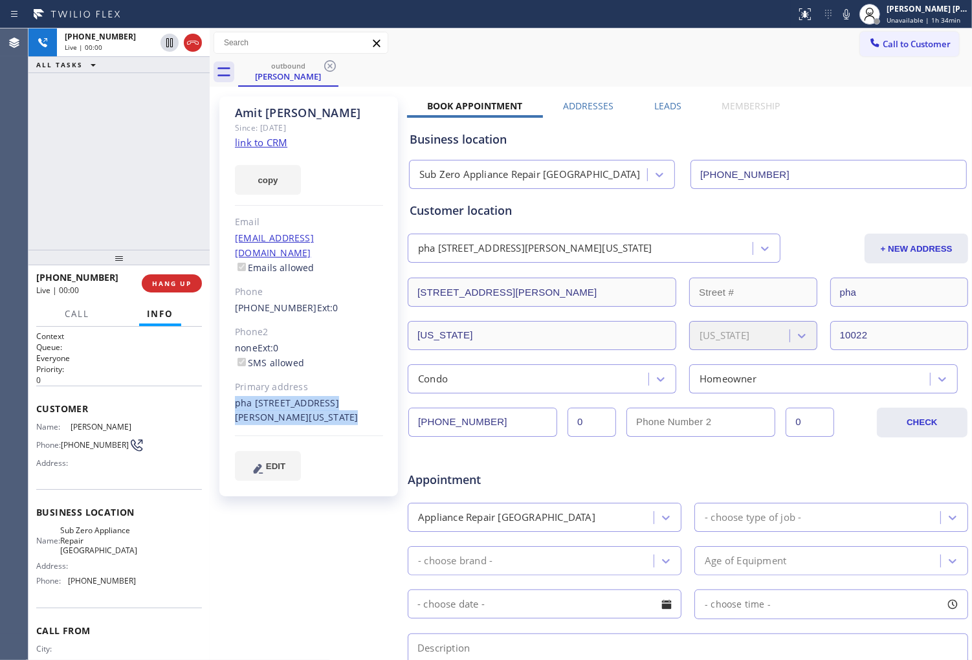
click at [301, 396] on div "pha 35 Sutton Place New York, 10022 NY" at bounding box center [309, 411] width 148 height 30
click at [140, 214] on div "+17327629846 Live | 00:00 ALL TASKS ALL TASKS ACTIVE TASKS TASKS IN WRAP UP" at bounding box center [118, 138] width 181 height 221
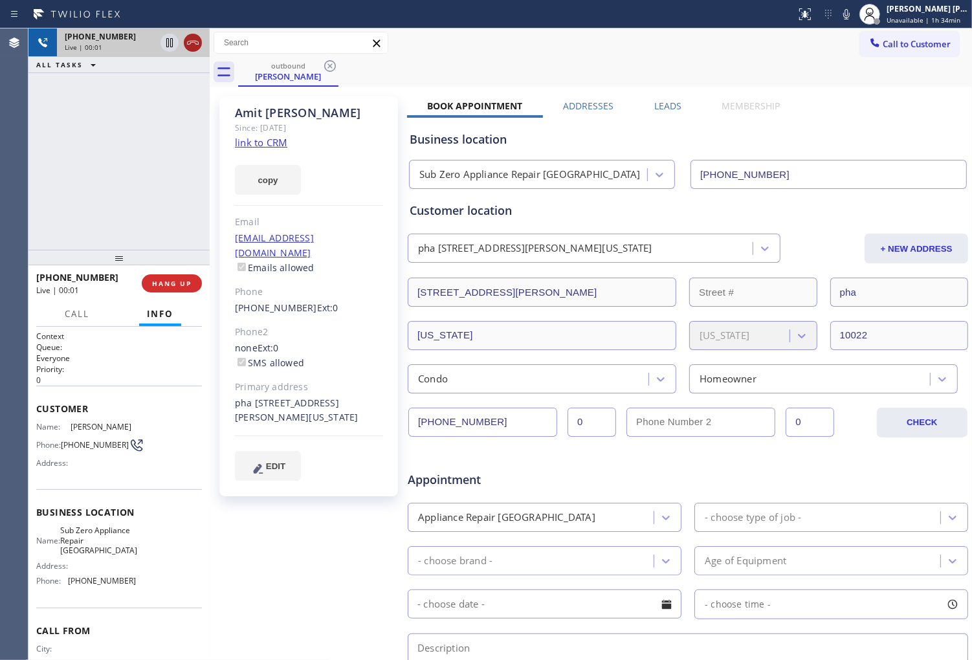
click at [196, 47] on icon at bounding box center [193, 43] width 16 height 16
click at [680, 106] on div "outbound Amit Desai Call to Customer Outbound call Location Sub Zero Appliance …" at bounding box center [591, 480] width 763 height 904
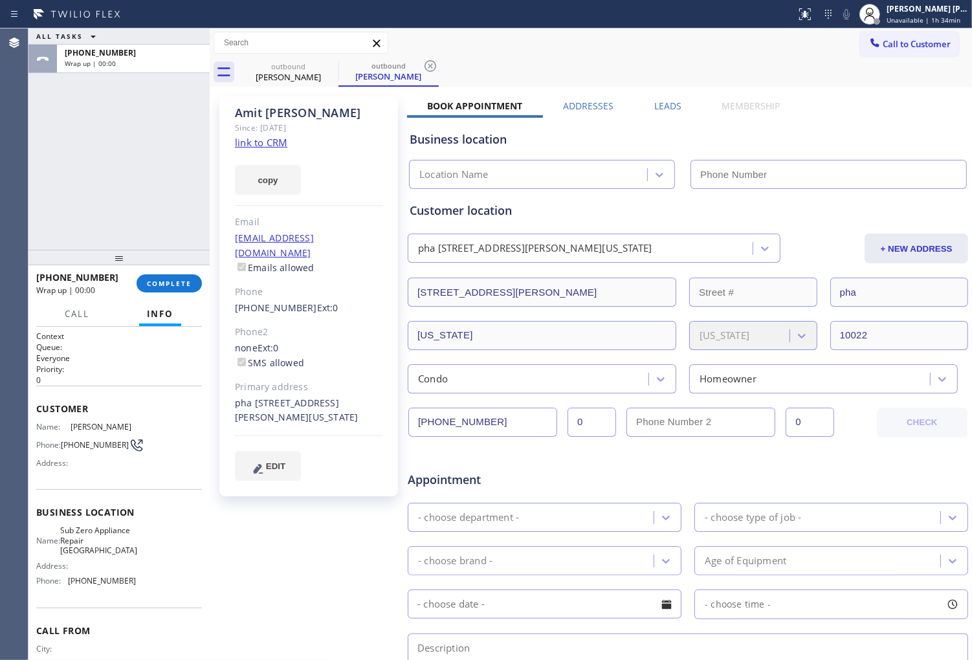
type input "(347) 905-4904"
click at [664, 110] on label "Leads" at bounding box center [667, 106] width 27 height 12
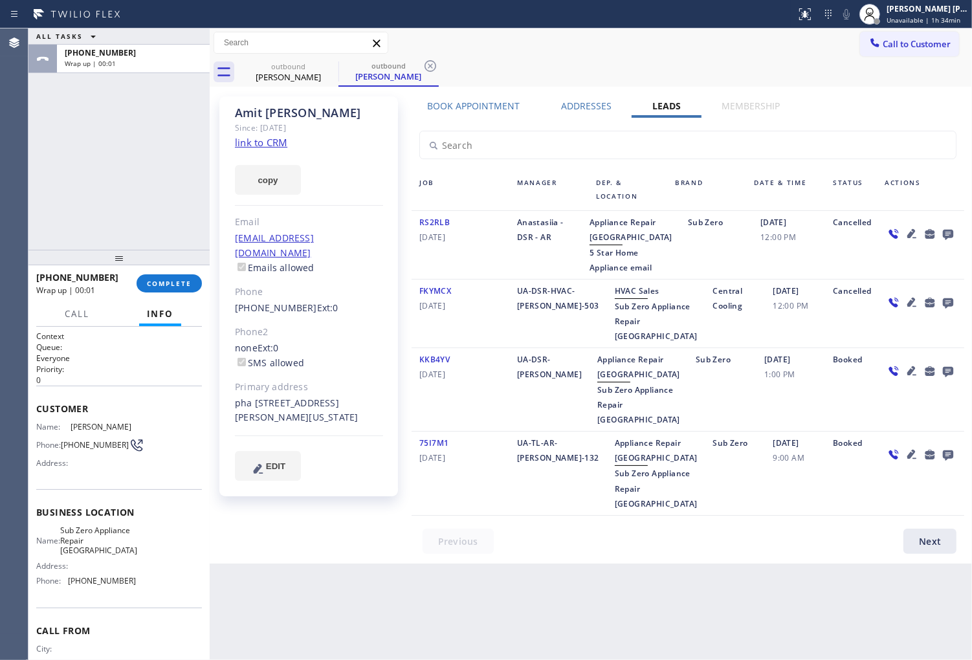
click at [952, 236] on icon at bounding box center [948, 235] width 10 height 10
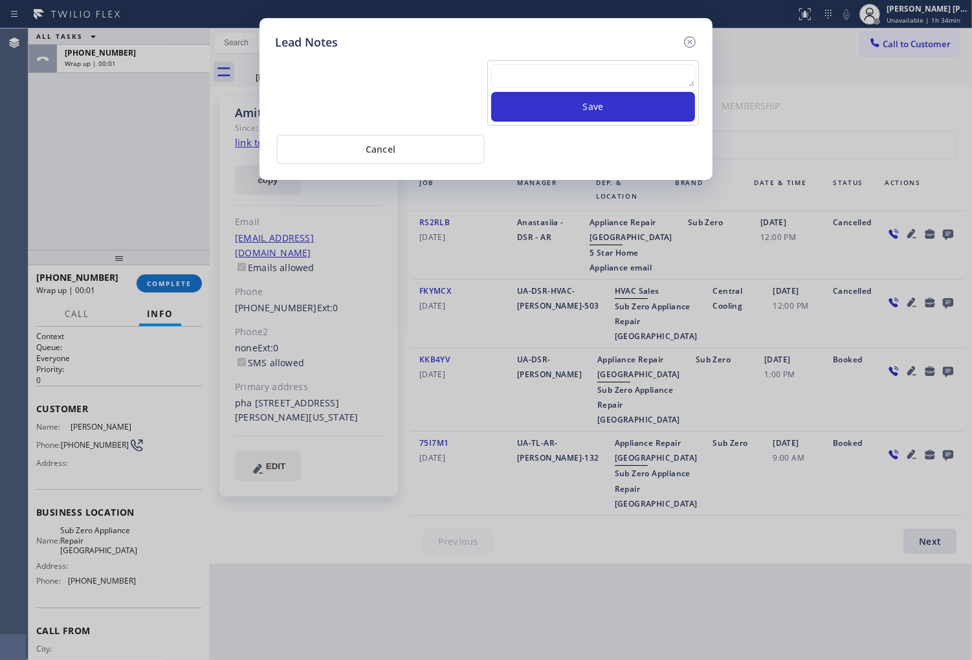
click at [605, 56] on div "Save Cancel" at bounding box center [486, 107] width 422 height 113
click at [610, 69] on textarea at bounding box center [593, 75] width 204 height 23
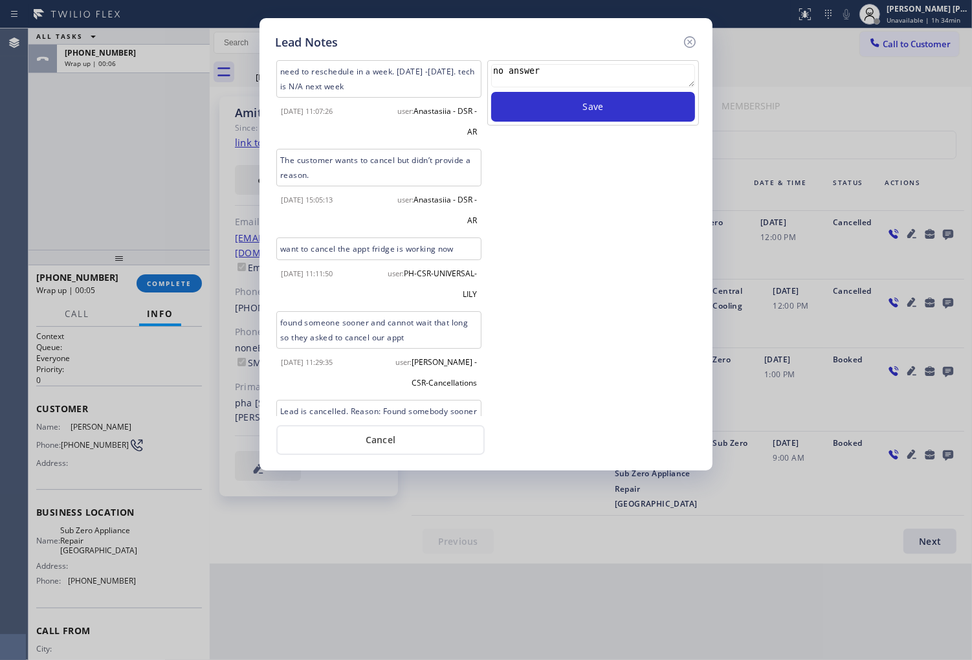
type textarea "no answer"
click at [614, 52] on div "need to reschedule in a week. Mon 9/23 -Fri 9/27. tech is N/A next week 2024-09…" at bounding box center [486, 253] width 422 height 404
click at [610, 115] on button "Save" at bounding box center [593, 107] width 204 height 30
click at [689, 43] on icon at bounding box center [690, 42] width 12 height 12
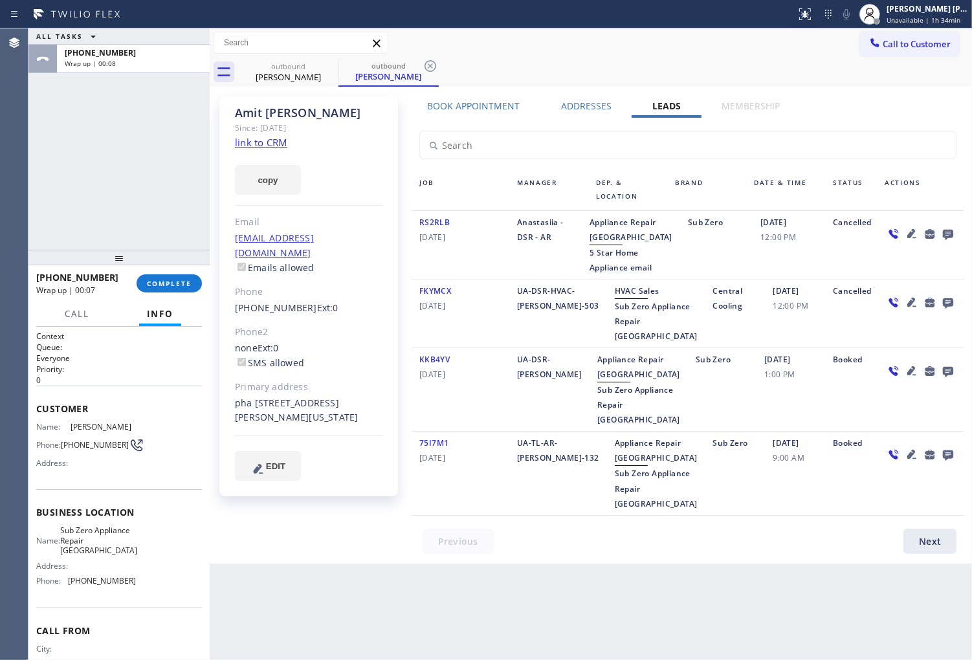
click at [156, 298] on div "+17327629846 Wrap up | 00:07 COMPLETE" at bounding box center [119, 284] width 166 height 34
click at [158, 293] on div "+17327629846 Wrap up | 00:07 COMPLETE" at bounding box center [119, 284] width 166 height 34
click at [195, 288] on button "COMPLETE" at bounding box center [169, 283] width 65 height 18
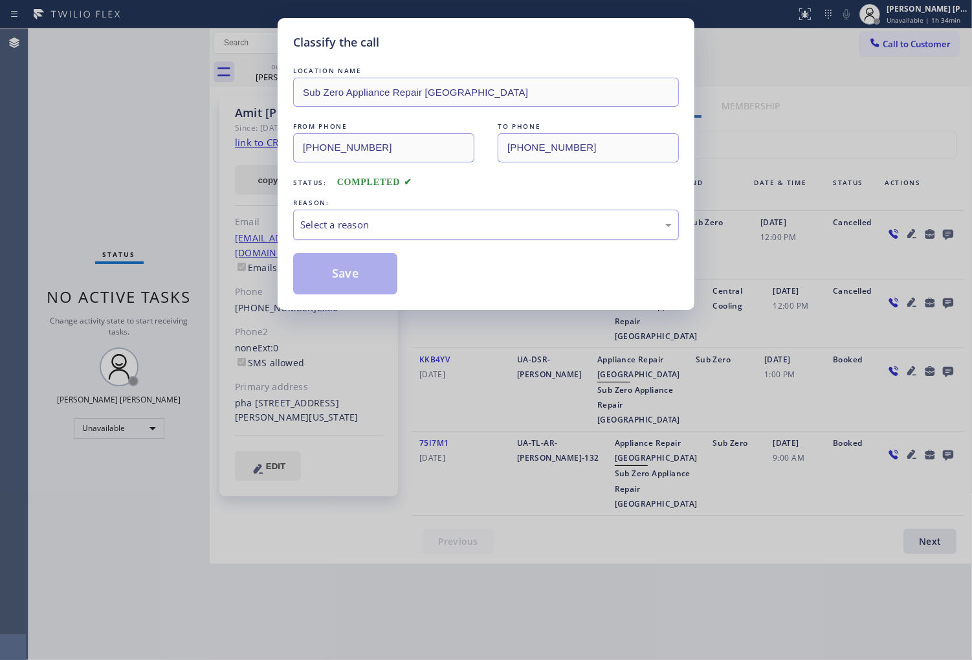
click at [419, 230] on div "Select a reason" at bounding box center [486, 224] width 372 height 15
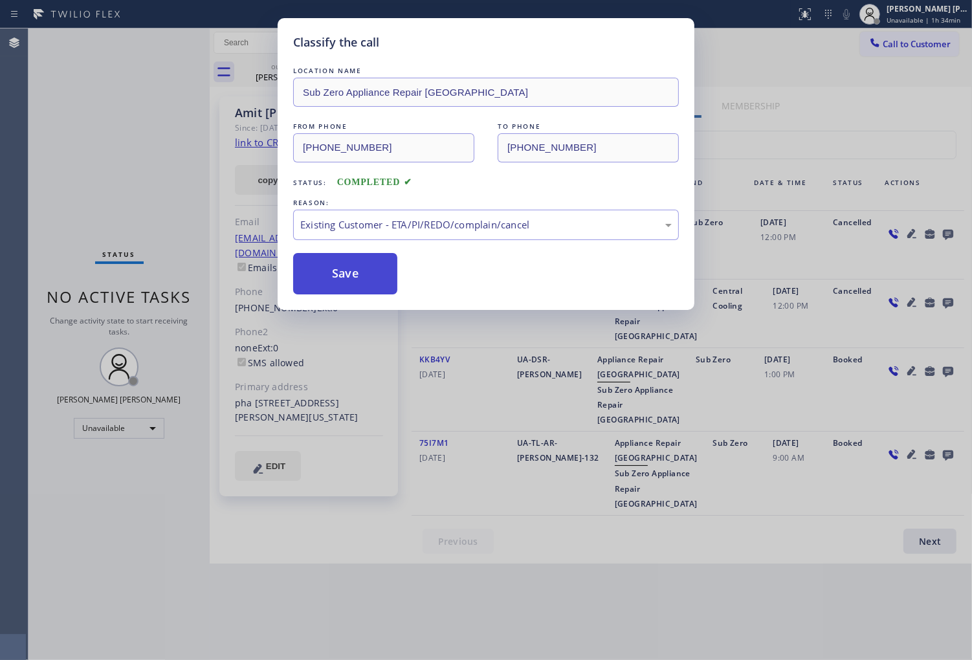
click at [325, 274] on button "Save" at bounding box center [345, 273] width 104 height 41
drag, startPoint x: 325, startPoint y: 274, endPoint x: 9, endPoint y: 3, distance: 416.3
click at [325, 274] on button "Save" at bounding box center [345, 273] width 104 height 41
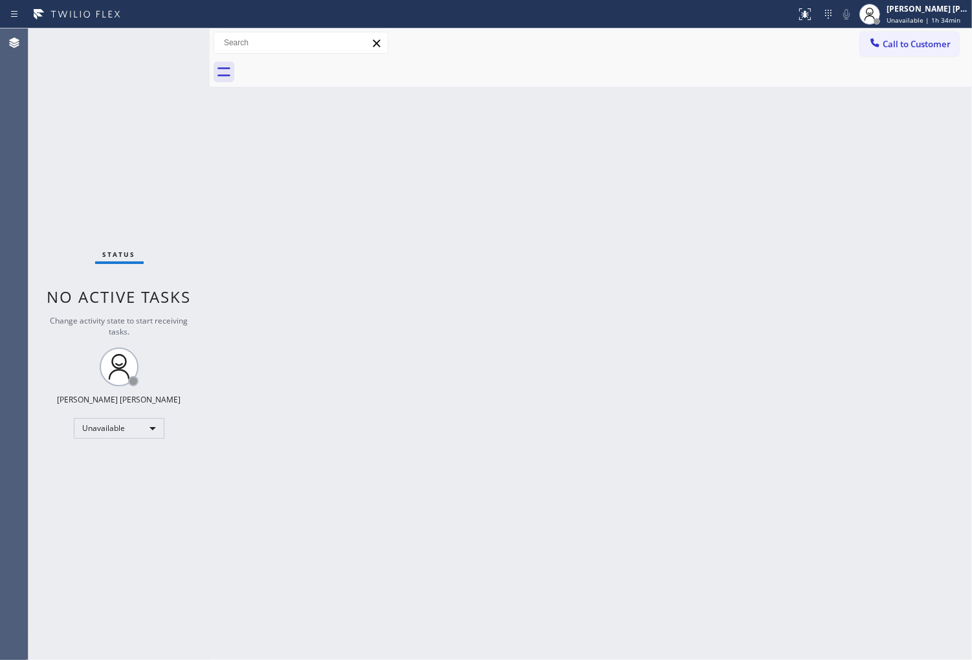
drag, startPoint x: 929, startPoint y: 47, endPoint x: 822, endPoint y: 115, distance: 126.9
click at [929, 46] on span "Call to Customer" at bounding box center [917, 44] width 68 height 12
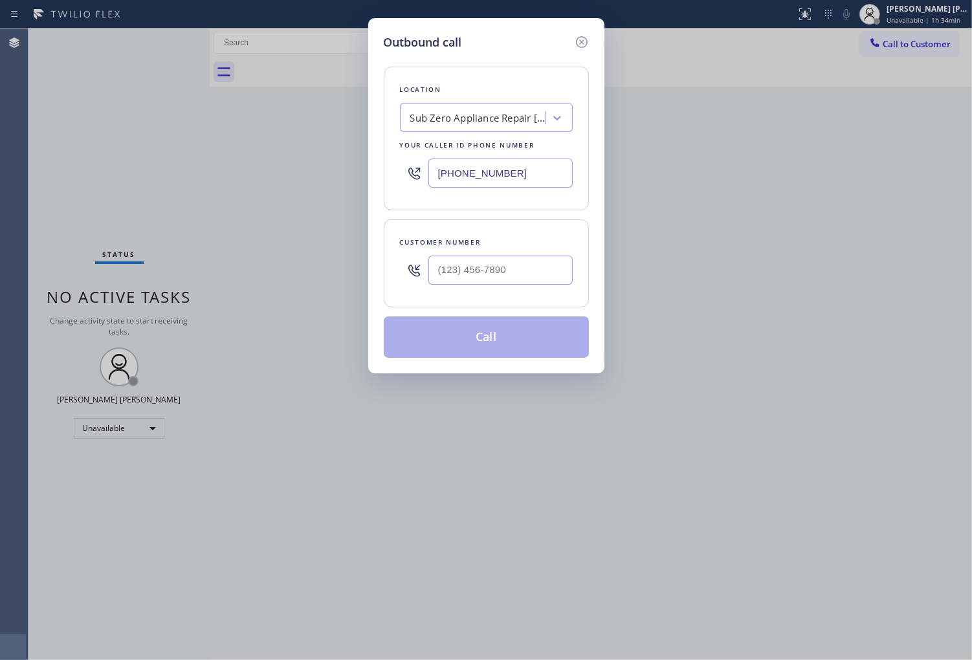
click at [511, 173] on input "(347) 905-4904" at bounding box center [501, 173] width 144 height 29
paste input "206) 569-4206"
type input "(206) 569-4206"
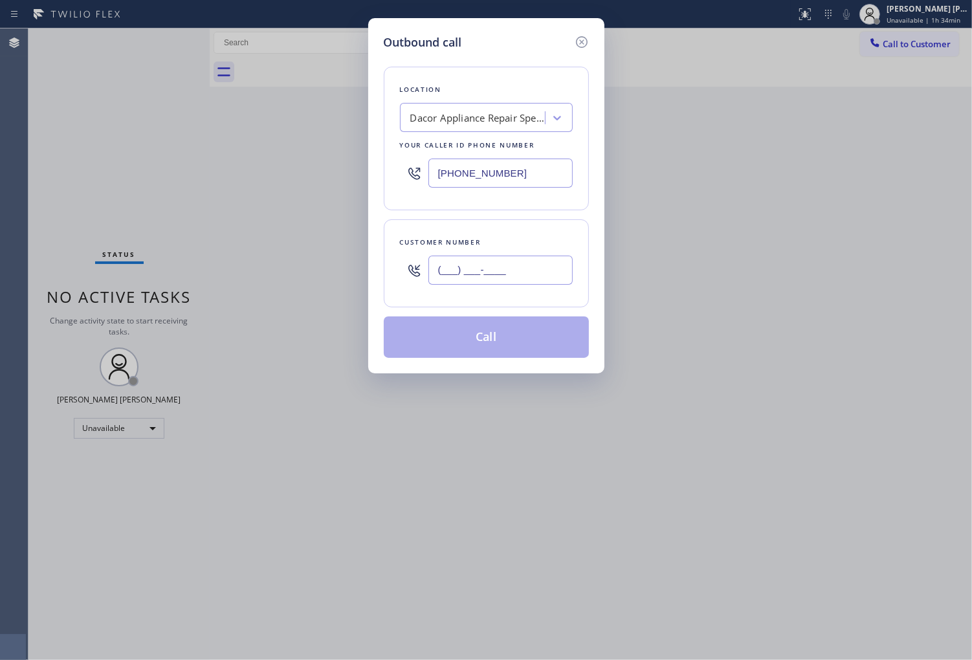
click at [522, 280] on input "(___) ___-____" at bounding box center [501, 270] width 144 height 29
paste input "425) 354-0244"
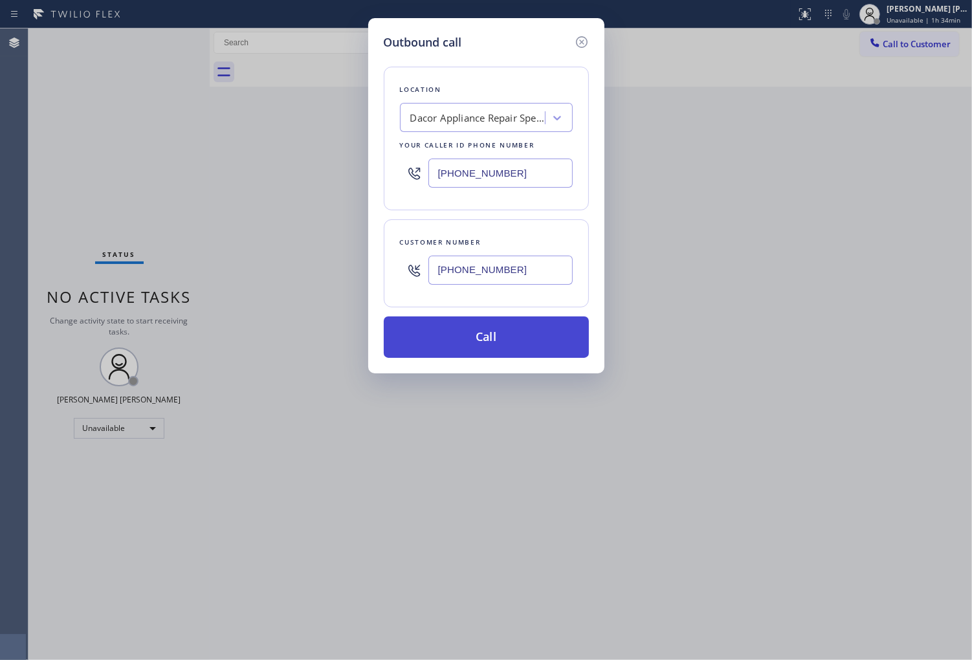
type input "(425) 354-0244"
click at [526, 337] on button "Call" at bounding box center [486, 337] width 205 height 41
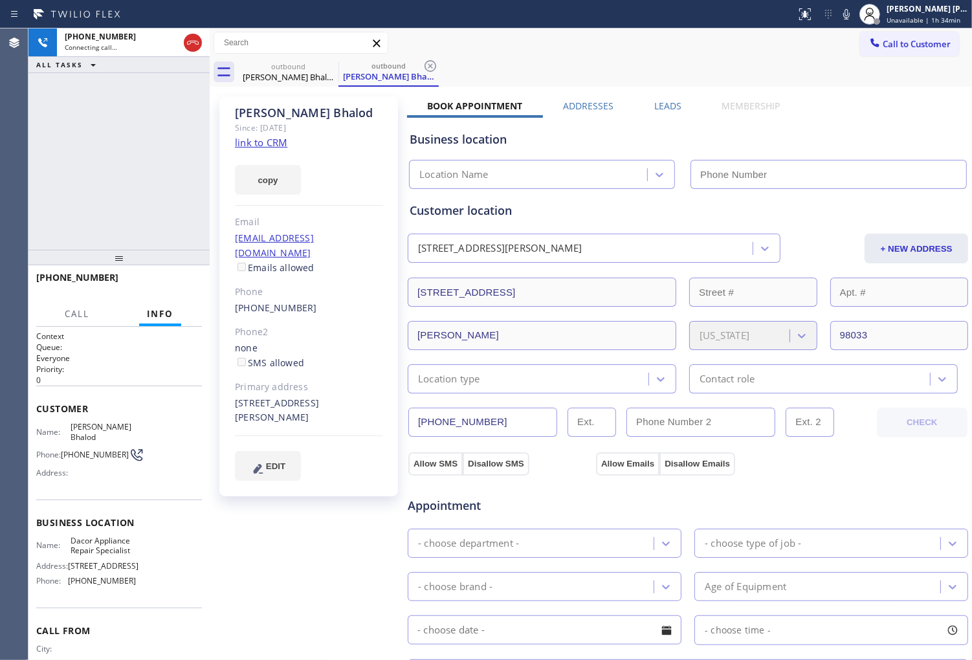
click at [287, 115] on div "Bijal Bhalod" at bounding box center [309, 113] width 148 height 15
click at [153, 178] on div "+14253540244 Connecting call… ALL TASKS ALL TASKS ACTIVE TASKS TASKS IN WRAP UP" at bounding box center [118, 138] width 181 height 221
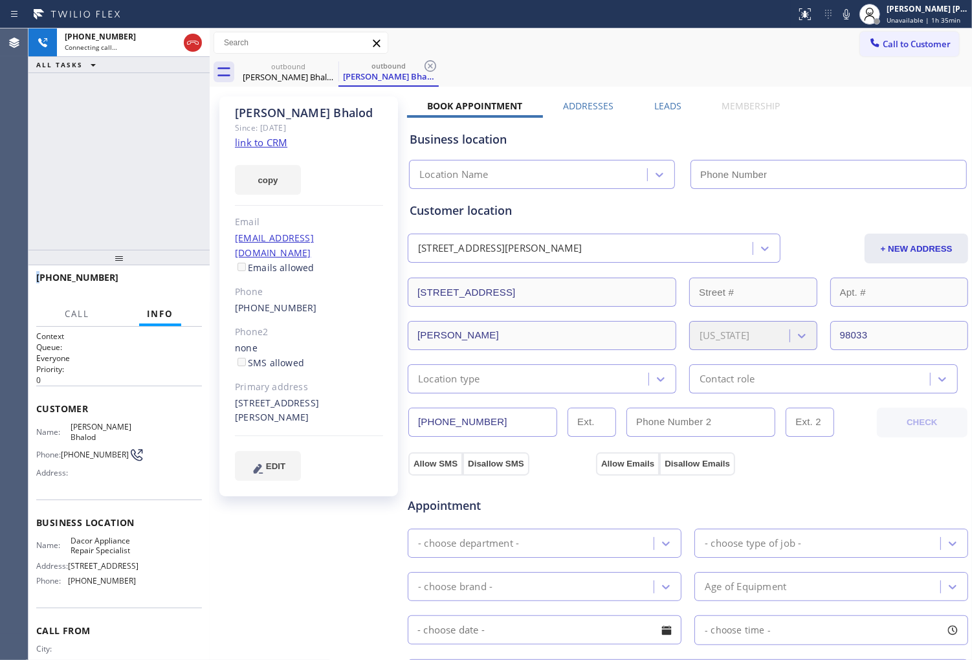
click at [153, 178] on div "+14253540244 Connecting call… ALL TASKS ALL TASKS ACTIVE TASKS TASKS IN WRAP UP" at bounding box center [118, 138] width 181 height 221
type input "(206) 569-4206"
click at [15, 199] on div "Agent Desktop" at bounding box center [14, 344] width 28 height 632
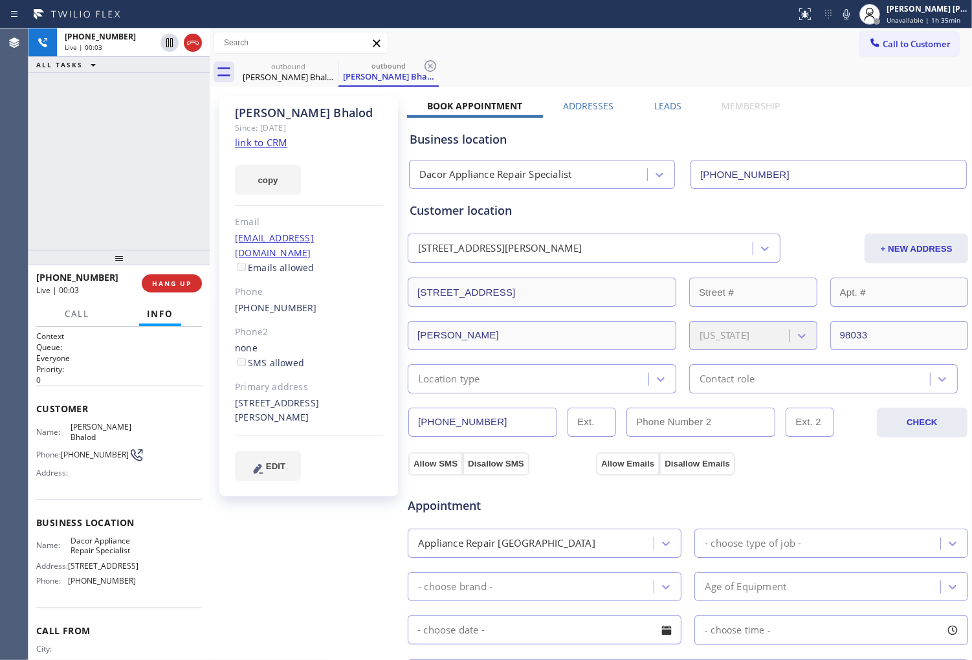
click at [2, 215] on div "Agent Desktop" at bounding box center [14, 344] width 28 height 632
click at [188, 42] on icon at bounding box center [193, 43] width 12 height 4
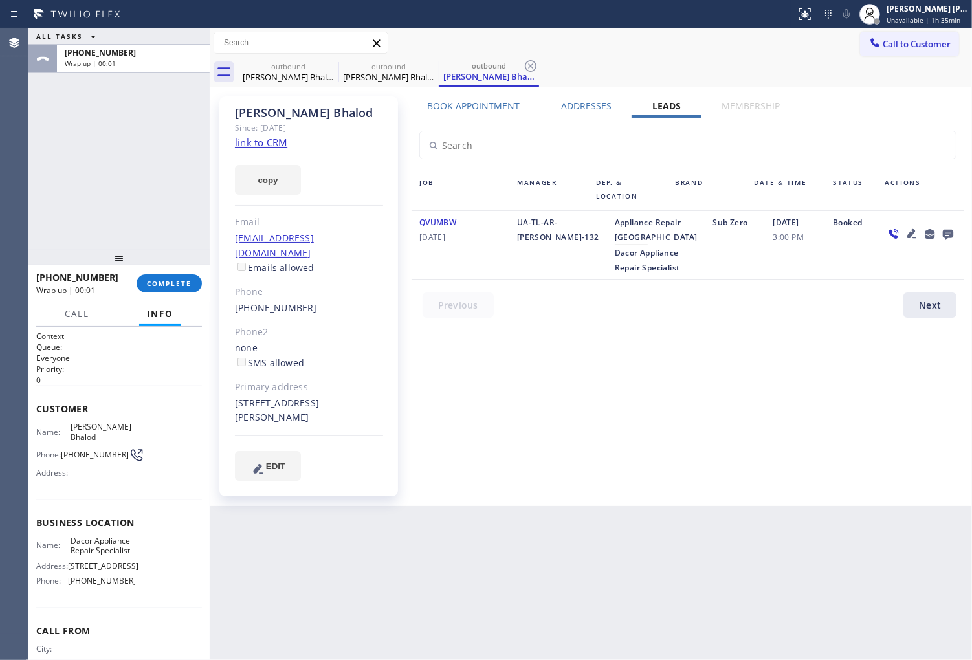
click at [943, 230] on icon at bounding box center [948, 235] width 10 height 10
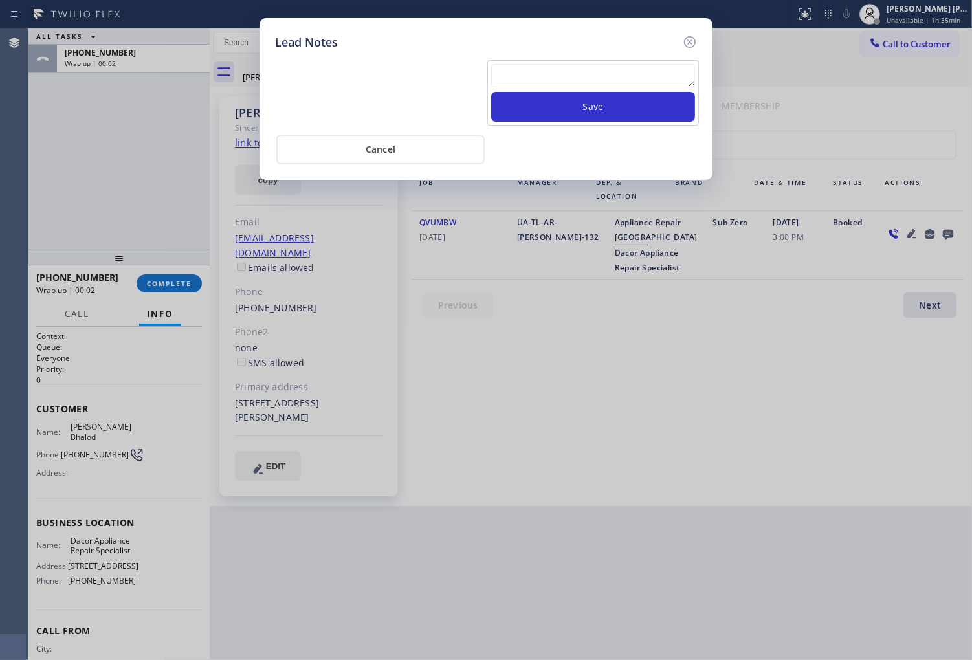
click at [632, 81] on textarea at bounding box center [593, 75] width 204 height 23
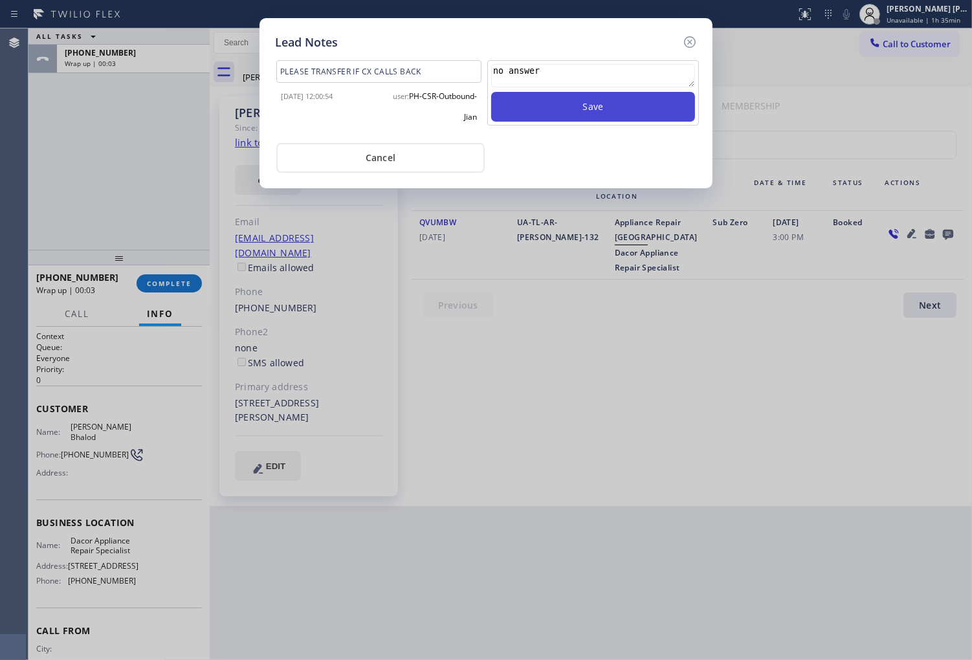
type textarea "no answer"
click at [649, 102] on button "Save" at bounding box center [593, 107] width 204 height 30
click at [693, 36] on icon at bounding box center [690, 42] width 16 height 16
click at [693, 36] on div "Call to Customer Outbound call Location Dacor Appliance Repair Specialist Your …" at bounding box center [591, 43] width 763 height 23
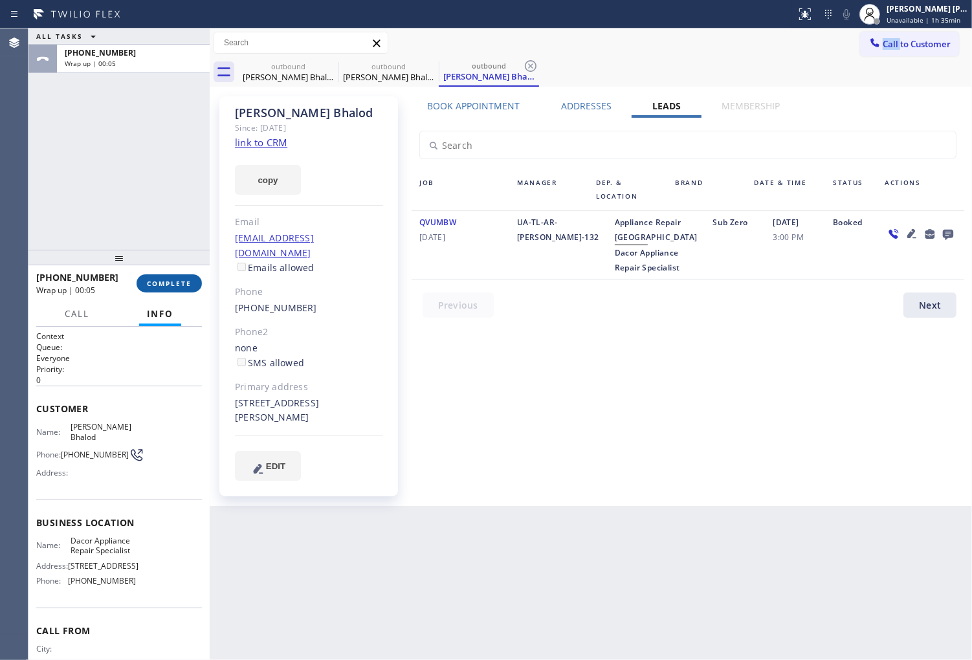
click at [160, 280] on span "COMPLETE" at bounding box center [169, 283] width 45 height 9
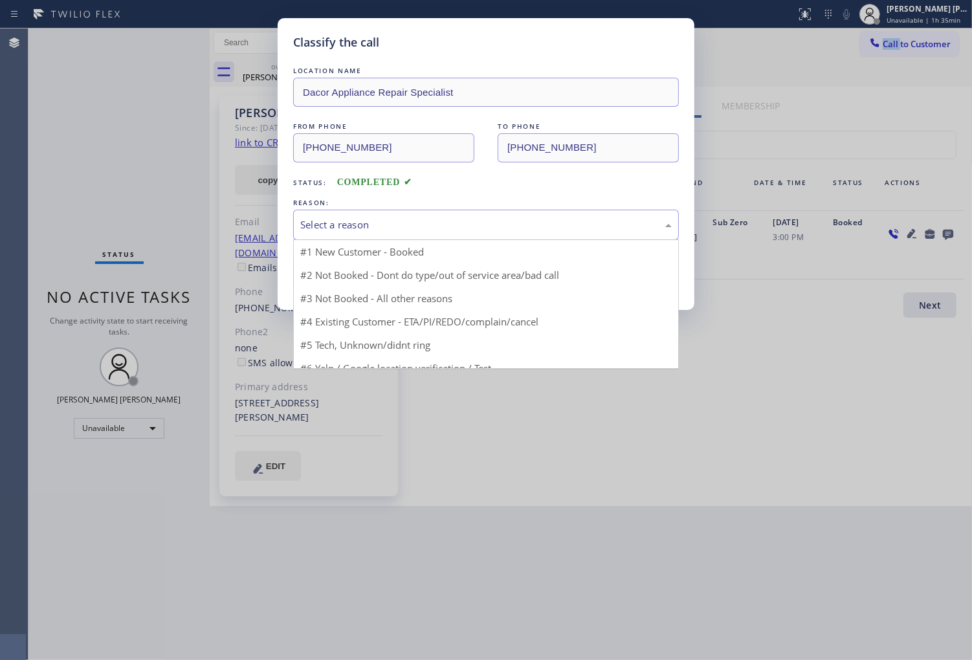
click at [403, 230] on div "Select a reason" at bounding box center [486, 224] width 372 height 15
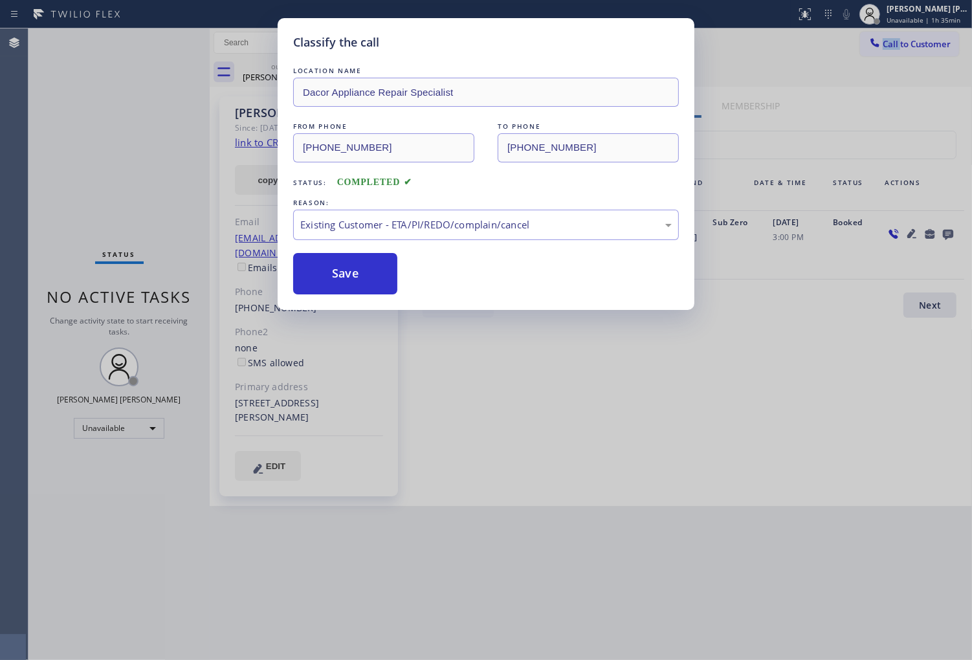
click at [406, 298] on div "Classify the call LOCATION NAME Dacor Appliance Repair Specialist FROM PHONE (2…" at bounding box center [486, 164] width 417 height 292
click at [353, 277] on button "Save" at bounding box center [345, 273] width 104 height 41
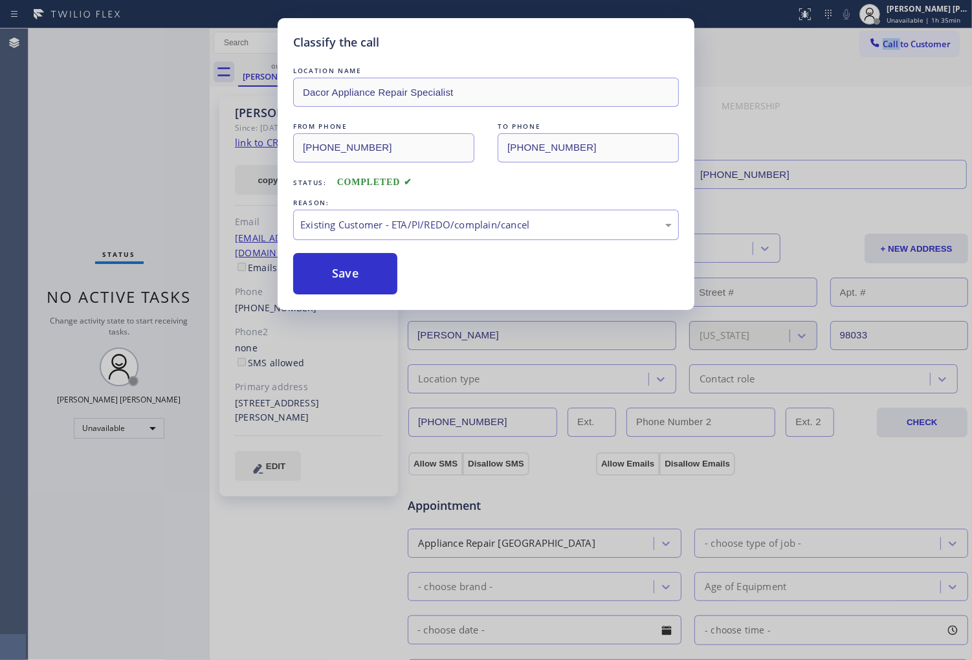
click at [74, 166] on div "Status No active tasks Change activity state to start receiving tasks. [PERSON_…" at bounding box center [118, 344] width 181 height 632
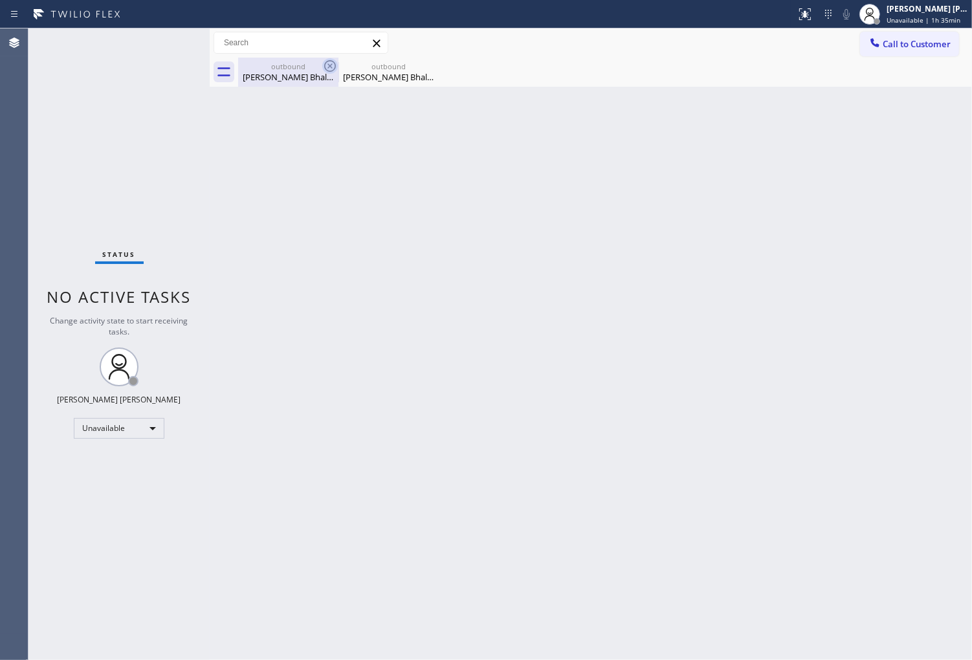
click at [333, 67] on icon at bounding box center [330, 66] width 16 height 16
click at [0, 0] on icon at bounding box center [0, 0] width 0 height 0
click at [892, 55] on button "Call to Customer" at bounding box center [909, 44] width 99 height 25
click at [0, 0] on div "Outbound call Location Dacor Appliance Repair Specialist Your caller id phone n…" at bounding box center [0, 0] width 0 height 0
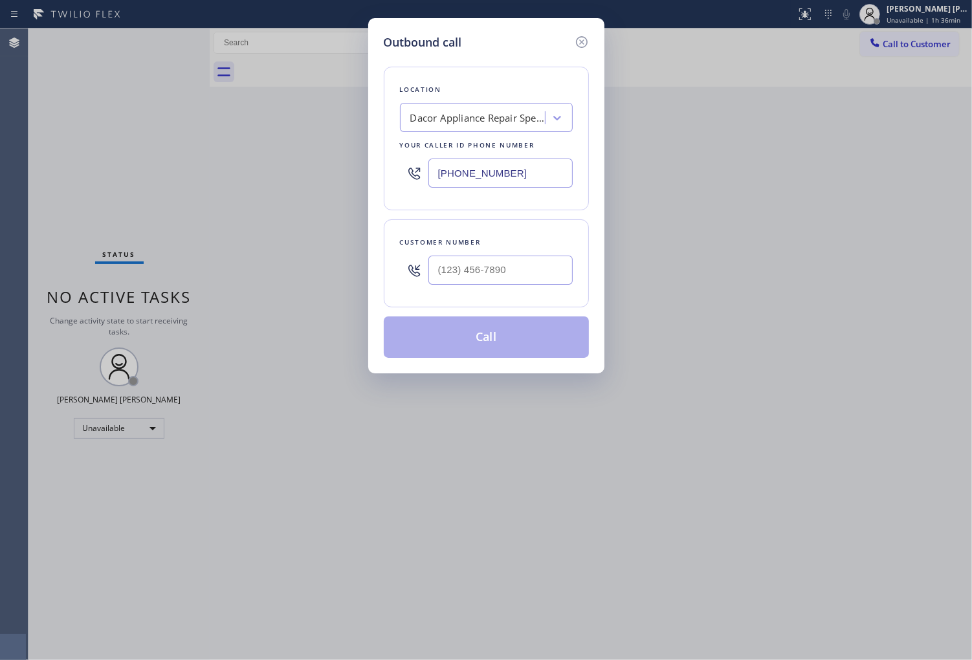
click at [476, 184] on input "(206) 569-4206" at bounding box center [501, 173] width 144 height 29
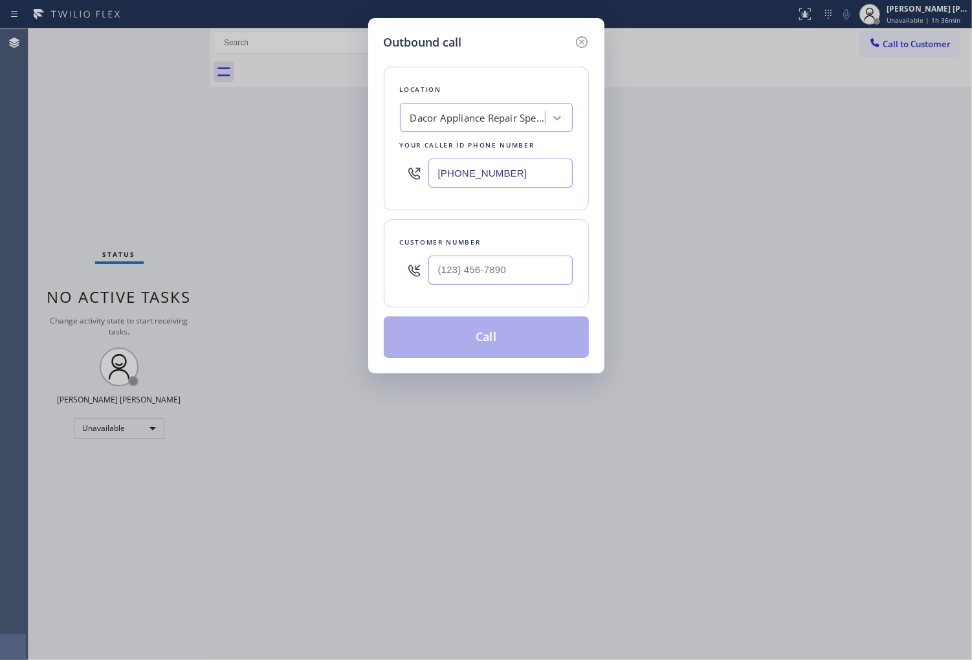
paste input "949) 570-4767"
type input "(949) 570-4767"
click at [533, 287] on div at bounding box center [501, 270] width 144 height 42
click at [528, 263] on input "(___) ___-____" at bounding box center [501, 270] width 144 height 29
paste input "949) 422-1830"
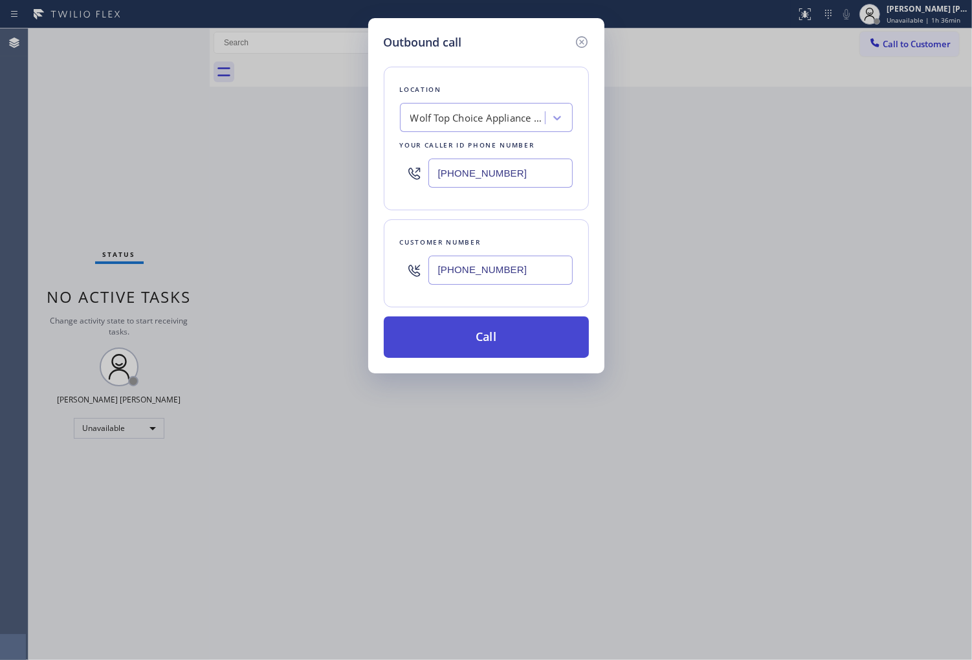
type input "(949) 422-1830"
click at [513, 344] on button "Call" at bounding box center [486, 337] width 205 height 41
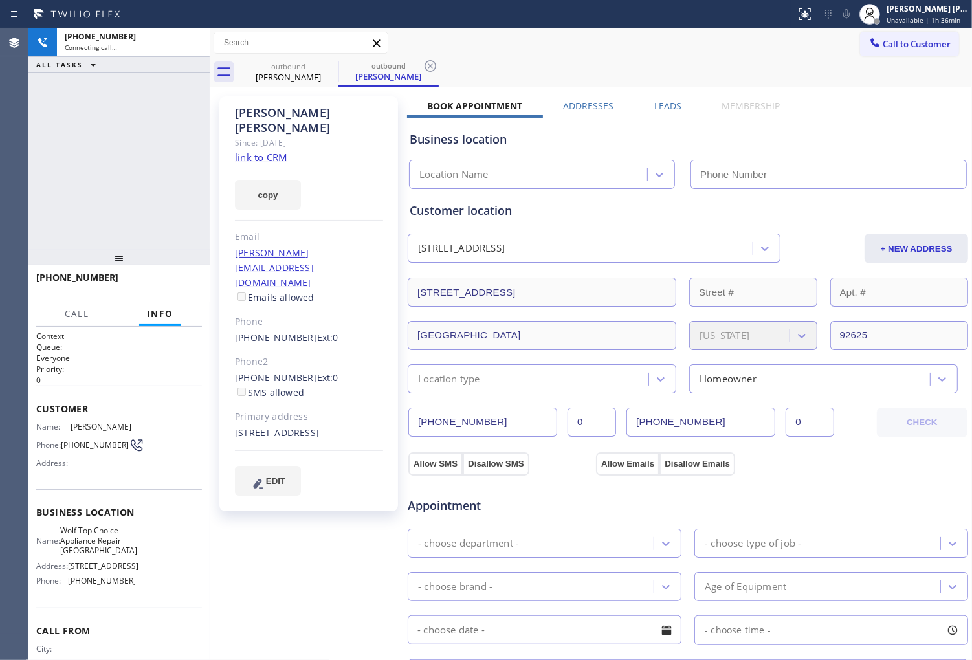
click at [259, 113] on div "Anna Webber" at bounding box center [309, 121] width 148 height 30
click at [44, 135] on div "+19494221830 Connecting call… ALL TASKS ALL TASKS ACTIVE TASKS TASKS IN WRAP UP" at bounding box center [118, 138] width 181 height 221
type input "(949) 570-4767"
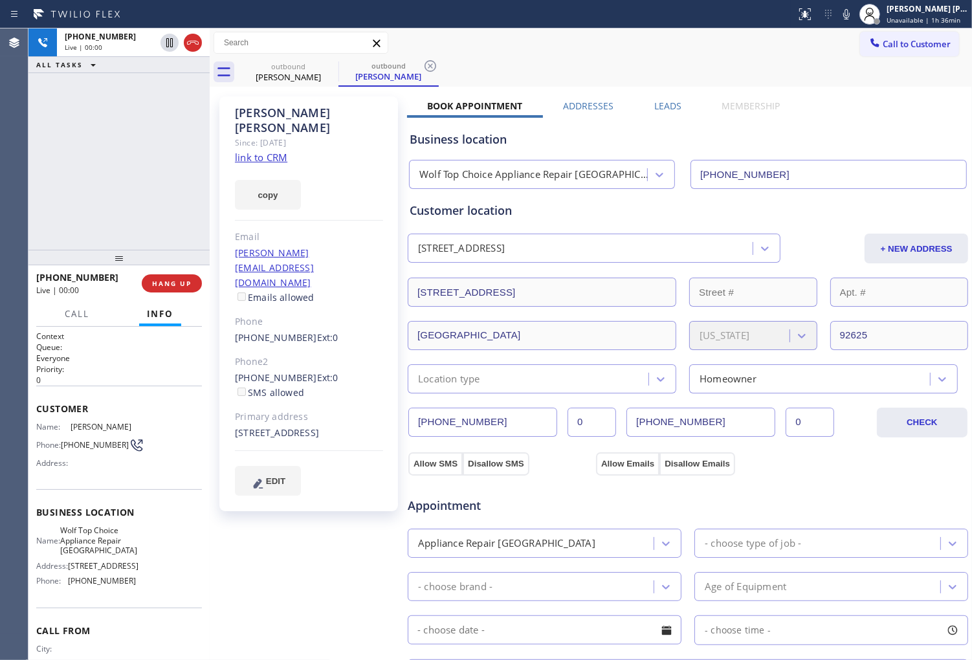
click at [1, 197] on div "Agent Desktop" at bounding box center [14, 344] width 28 height 632
drag, startPoint x: 328, startPoint y: 67, endPoint x: 111, endPoint y: 201, distance: 254.3
click at [0, 0] on icon at bounding box center [0, 0] width 0 height 0
click at [199, 40] on icon at bounding box center [193, 43] width 16 height 16
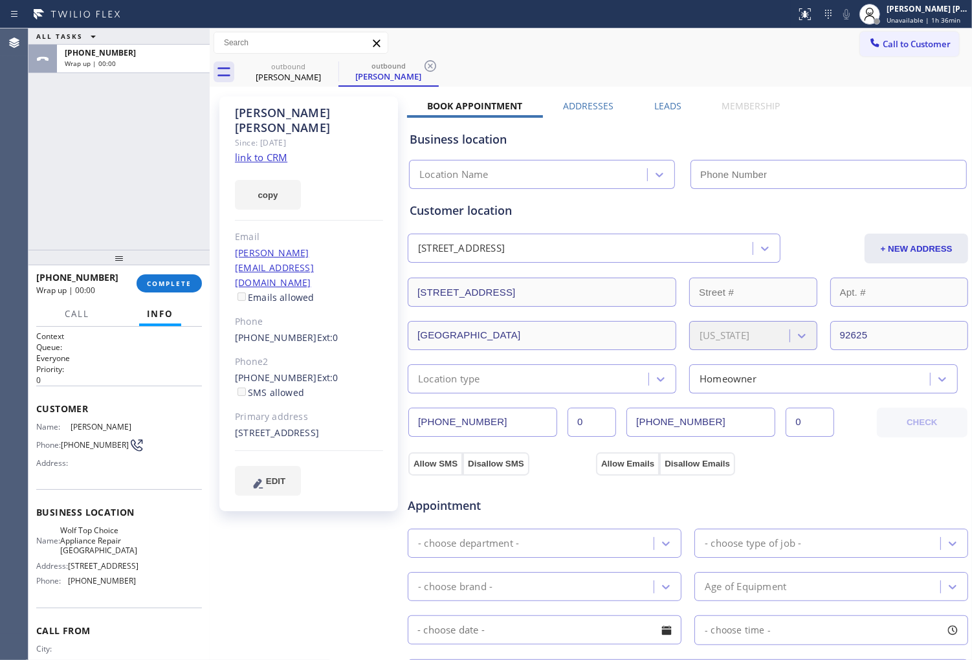
click at [290, 331] on link "(949) 422-1830" at bounding box center [276, 337] width 82 height 12
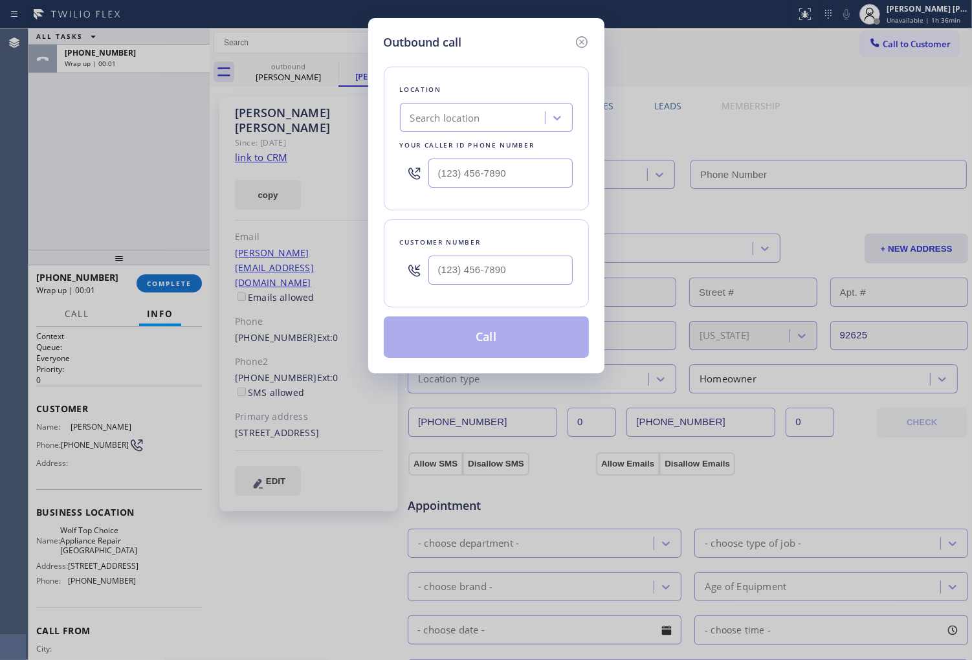
type input "(949) 570-4767"
type input "(949) 422-1830"
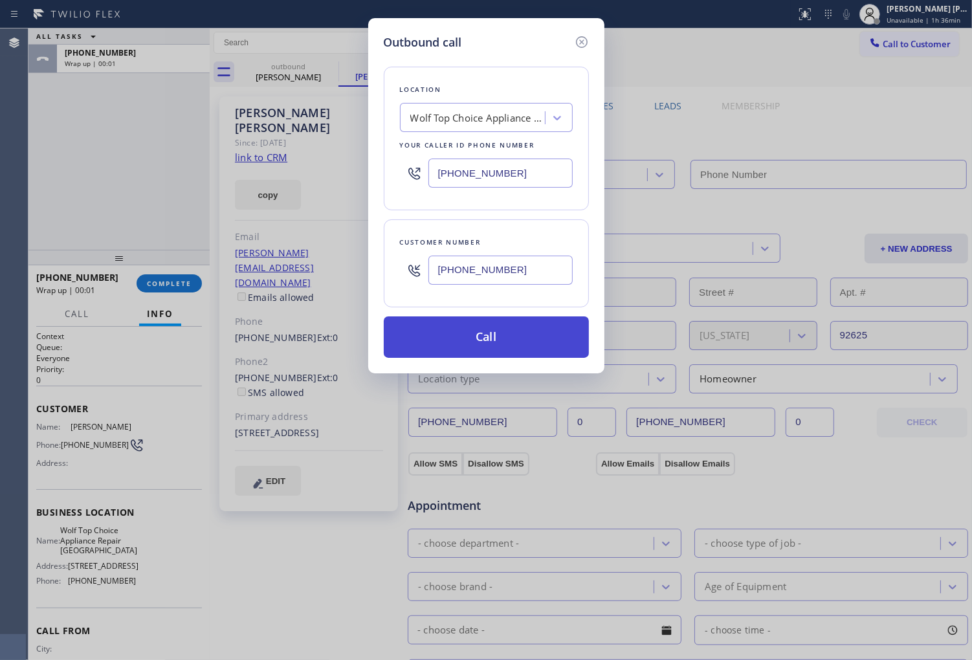
type input "(949) 570-4767"
click at [520, 338] on button "Call" at bounding box center [486, 337] width 205 height 41
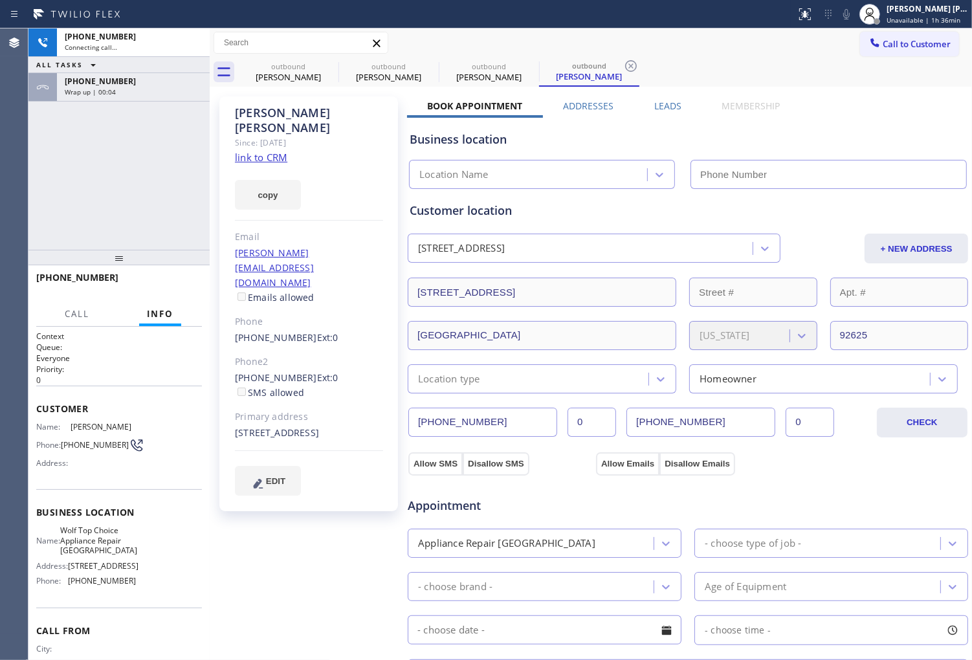
type input "(949) 570-4767"
click at [2, 111] on div "Agent Desktop" at bounding box center [14, 344] width 28 height 632
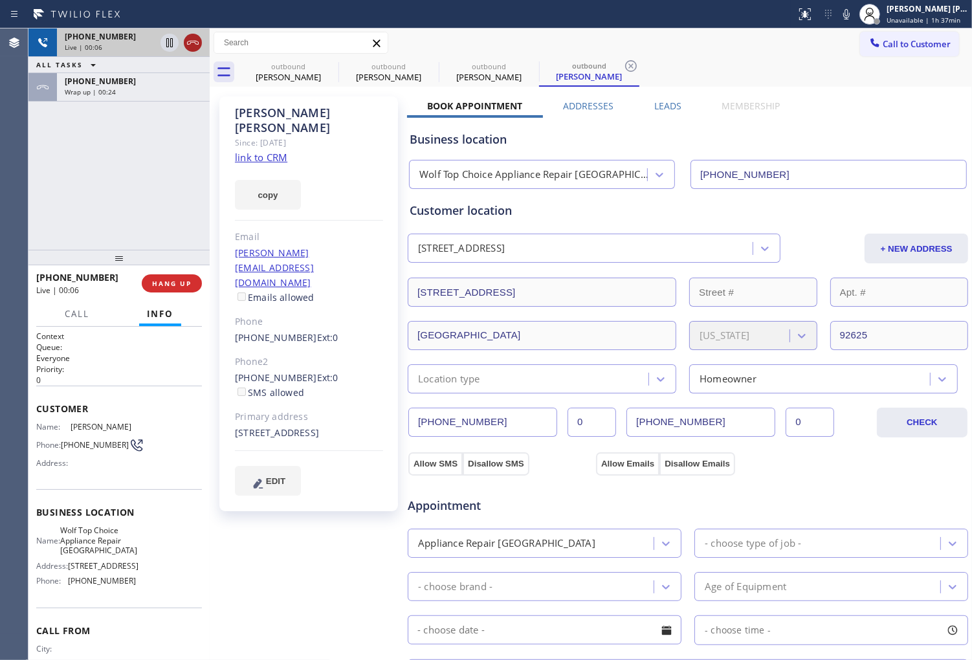
click at [189, 44] on icon at bounding box center [193, 43] width 16 height 16
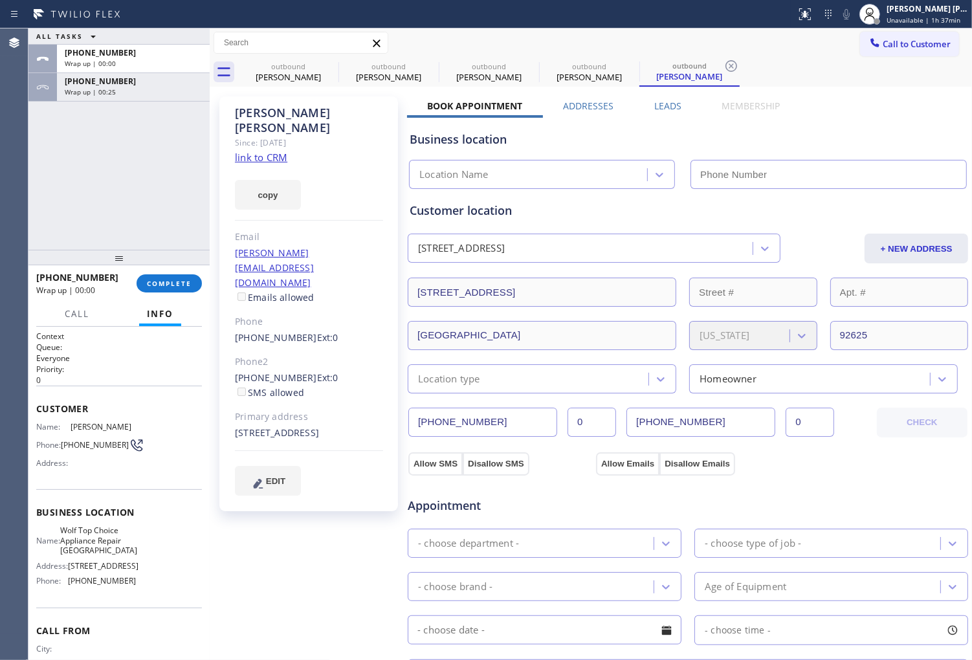
click at [658, 106] on label "Leads" at bounding box center [667, 106] width 27 height 12
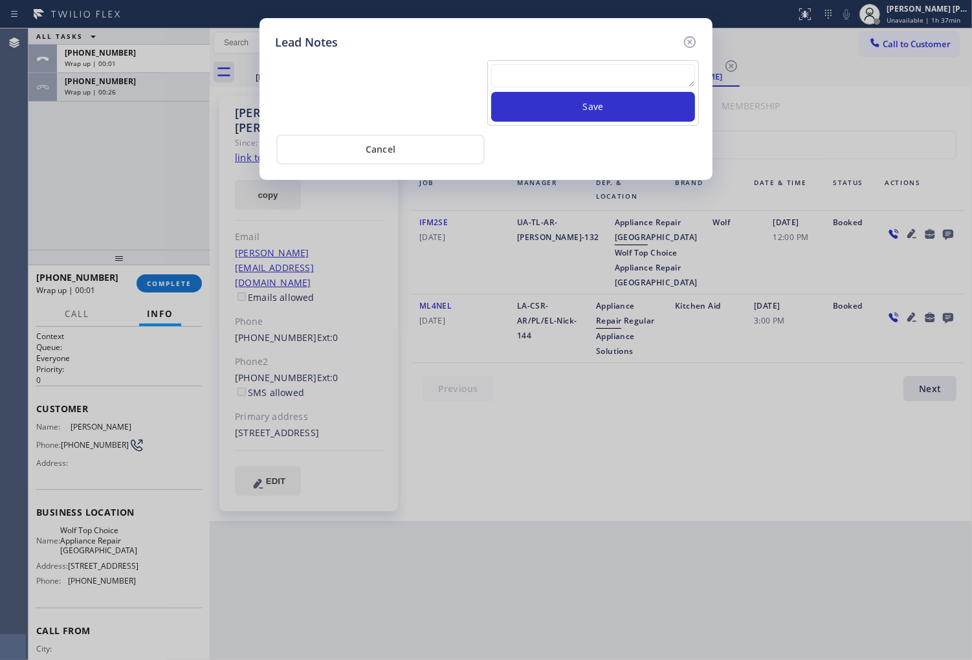
click at [652, 73] on textarea at bounding box center [593, 75] width 204 height 23
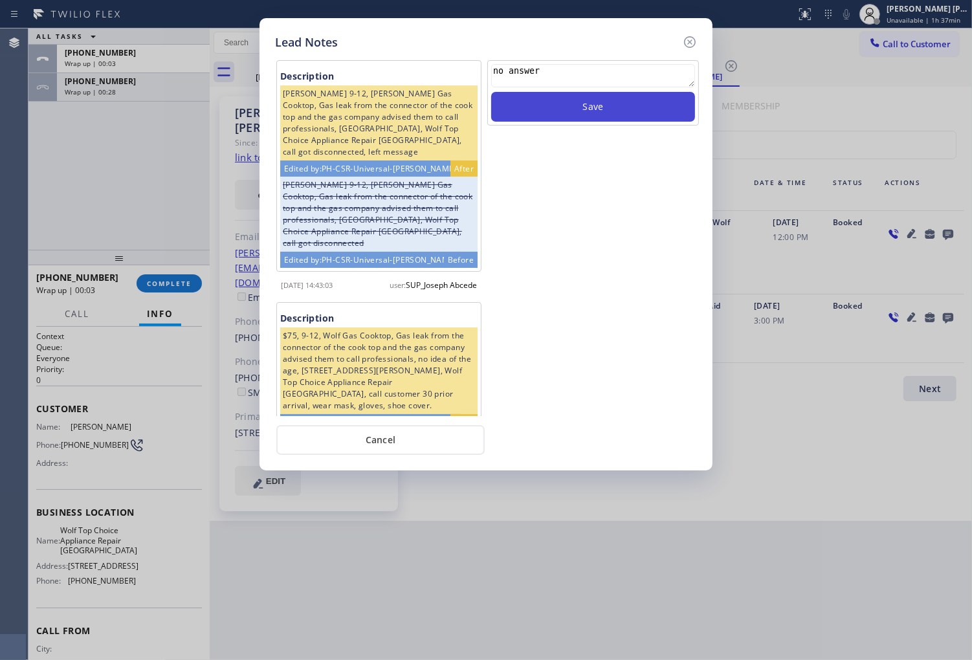
type textarea "no answer"
click at [654, 102] on button "Save" at bounding box center [593, 107] width 204 height 30
click at [688, 47] on icon at bounding box center [690, 42] width 12 height 12
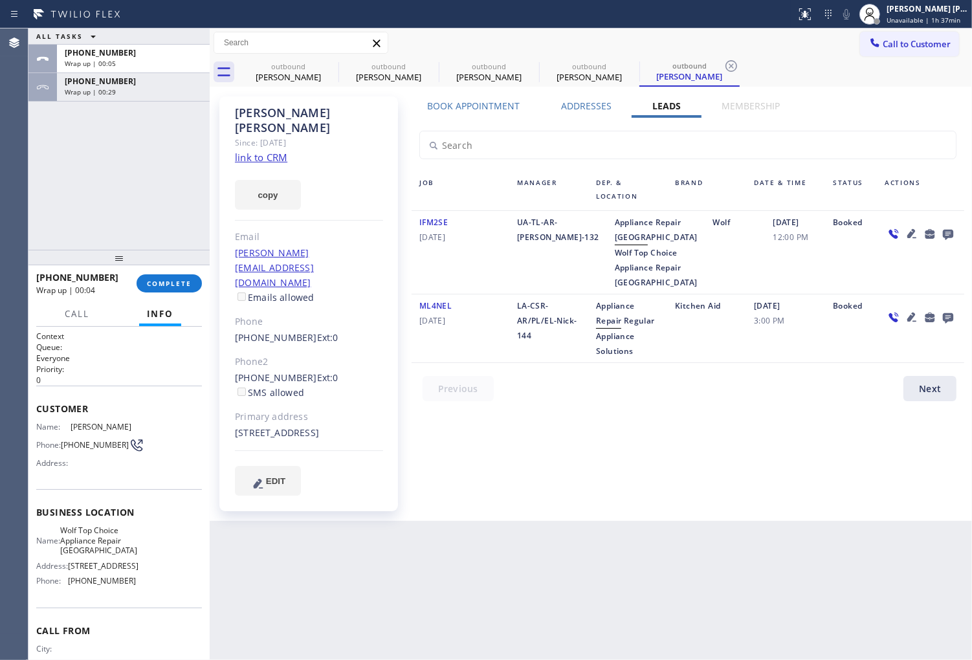
click at [150, 295] on div "+19494221830 Wrap up | 00:04 COMPLETE" at bounding box center [119, 284] width 166 height 34
click at [157, 287] on span "COMPLETE" at bounding box center [169, 283] width 45 height 9
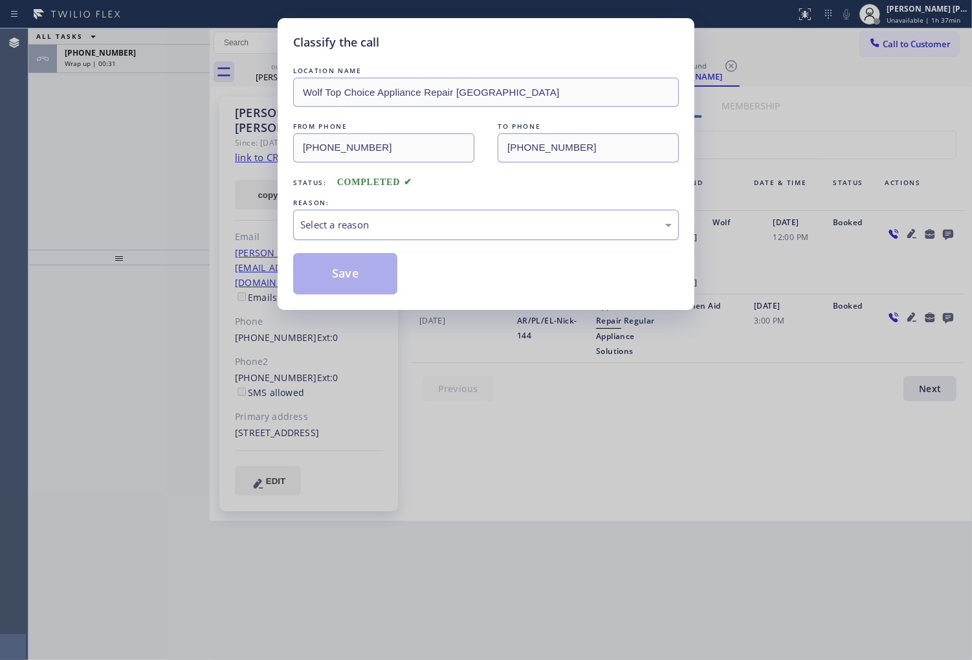
click at [426, 235] on div "Select a reason" at bounding box center [486, 225] width 386 height 30
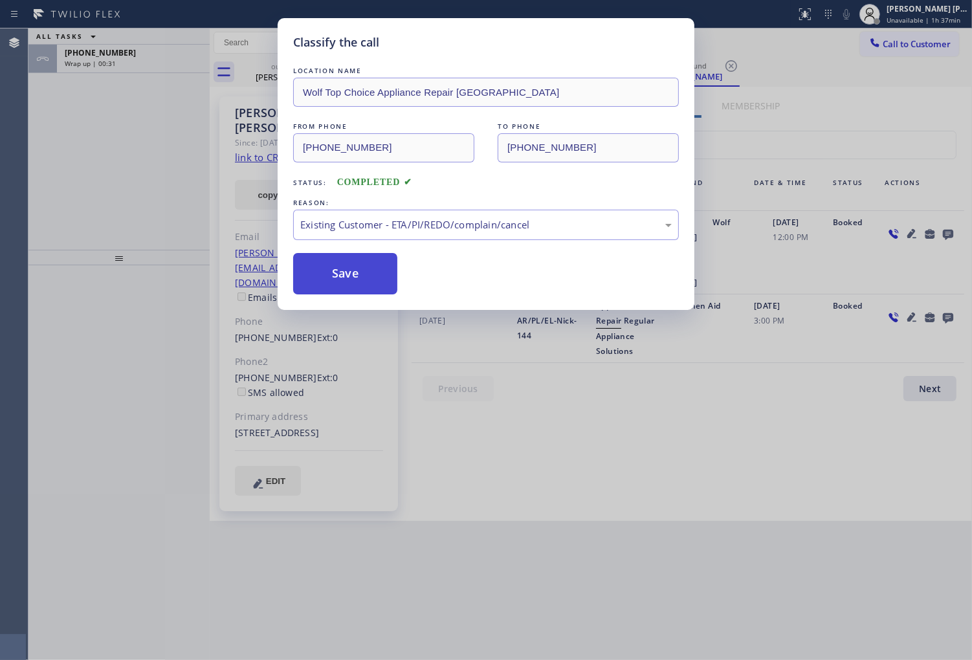
click at [361, 274] on button "Save" at bounding box center [345, 273] width 104 height 41
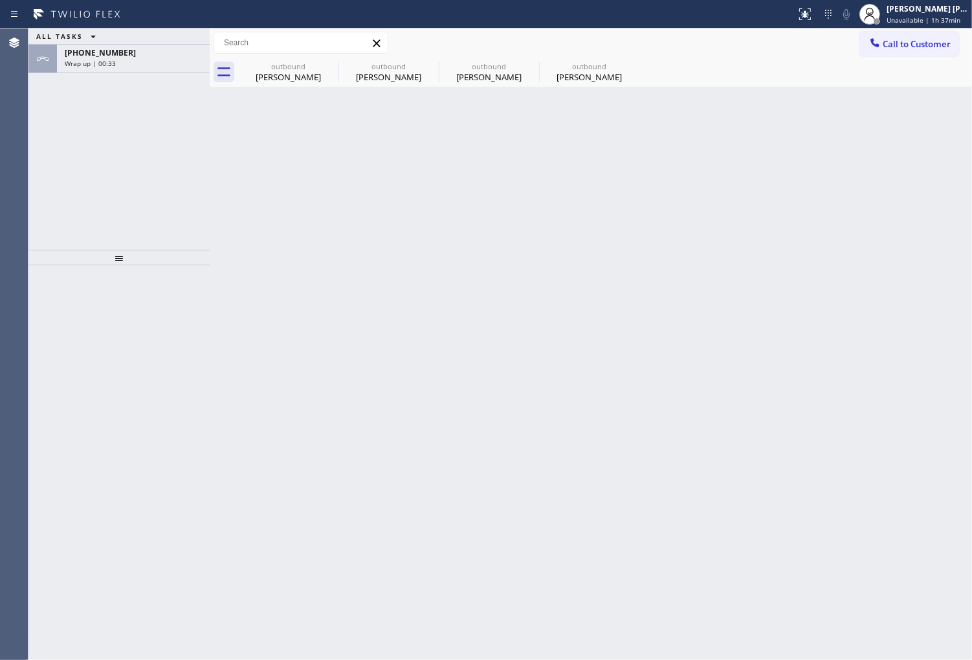
click at [183, 159] on div "ALL TASKS ALL TASKS ACTIVE TASKS TASKS IN WRAP UP +19494221830 Wrap up | 00:33" at bounding box center [118, 138] width 181 height 221
click at [171, 69] on div "+19494221830 Wrap up | 00:33" at bounding box center [131, 59] width 148 height 28
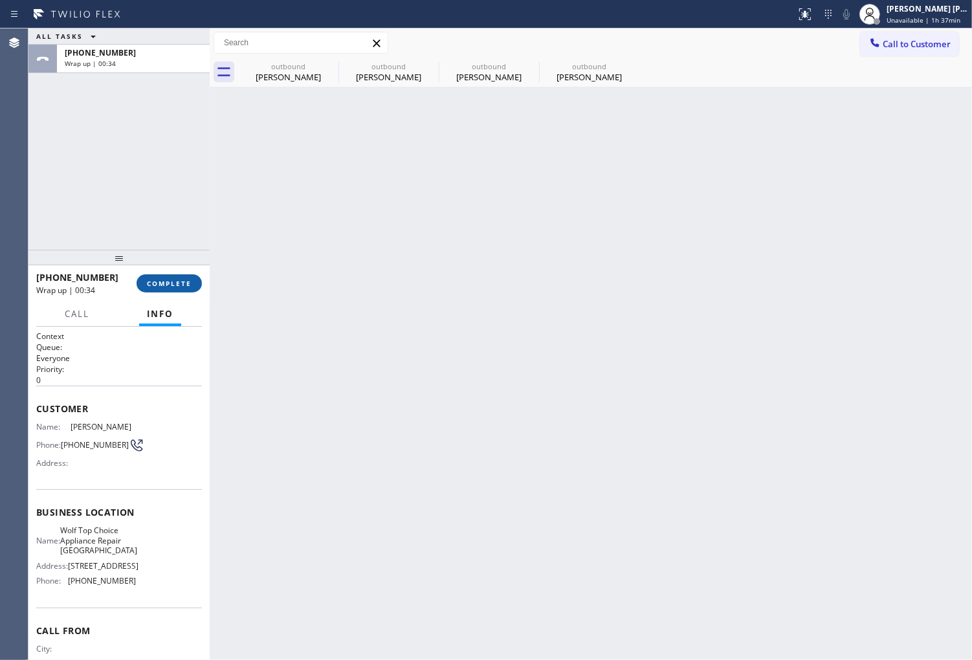
click at [170, 282] on span "COMPLETE" at bounding box center [169, 283] width 45 height 9
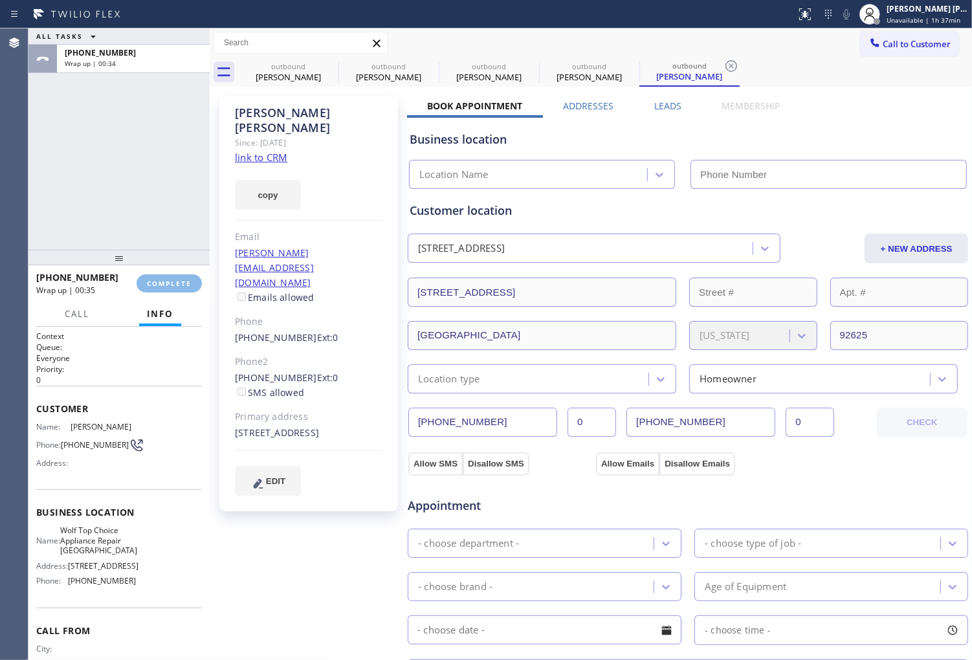
type input "(949) 570-4767"
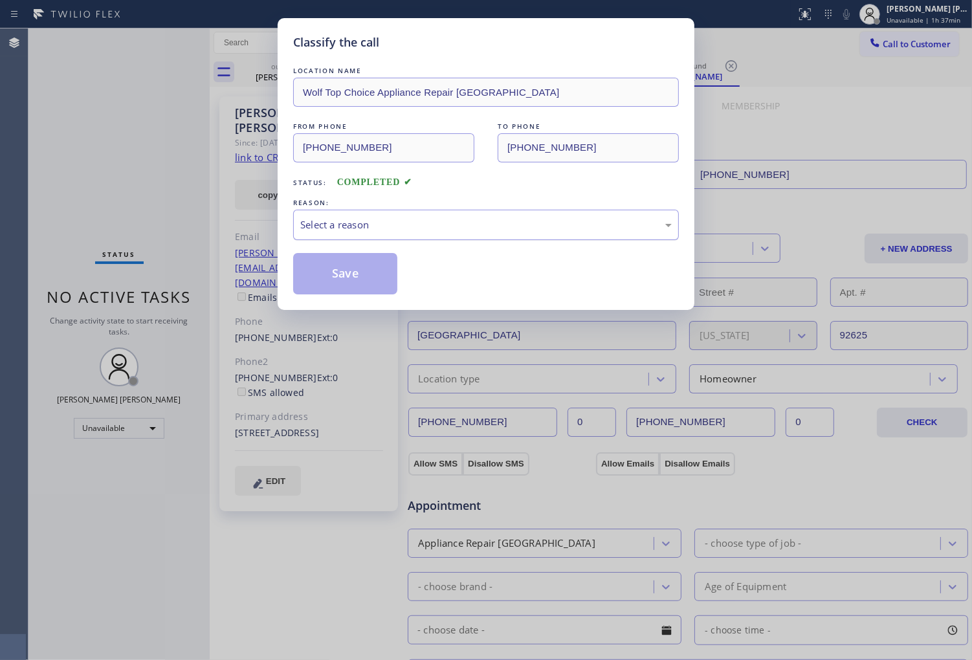
click at [430, 230] on div "Select a reason" at bounding box center [486, 224] width 372 height 15
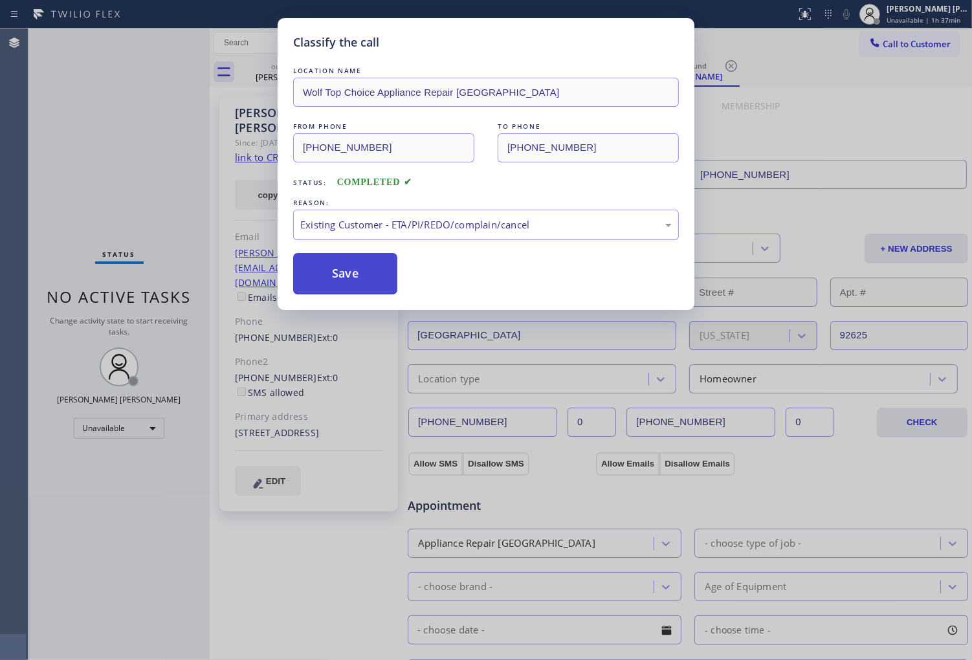
click at [379, 279] on button "Save" at bounding box center [345, 273] width 104 height 41
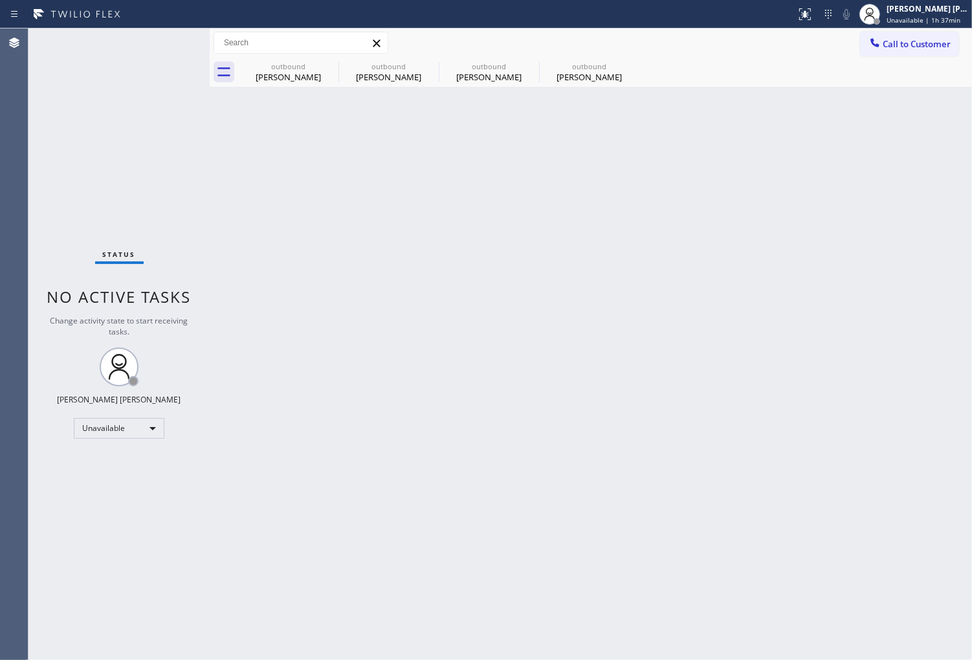
click at [50, 280] on div "Status No active tasks Change activity state to start receiving tasks. [PERSON_…" at bounding box center [118, 344] width 181 height 632
click at [324, 67] on icon at bounding box center [330, 66] width 12 height 12
drag, startPoint x: 324, startPoint y: 67, endPoint x: 386, endPoint y: 114, distance: 77.6
click at [0, 0] on icon at bounding box center [0, 0] width 0 height 0
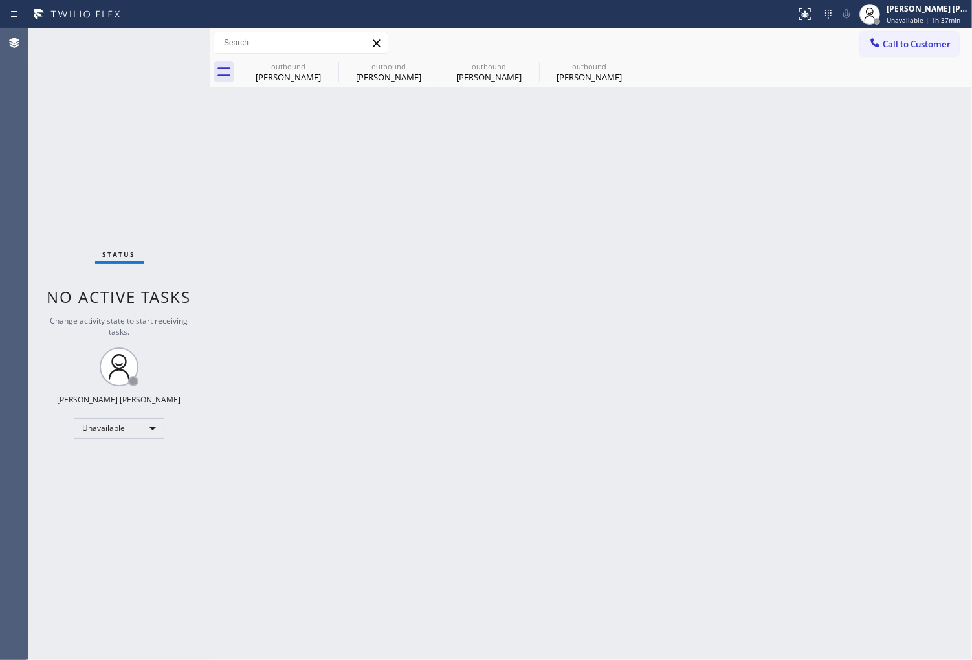
click at [0, 0] on icon at bounding box center [0, 0] width 0 height 0
click at [904, 50] on button "Call to Customer" at bounding box center [909, 44] width 99 height 25
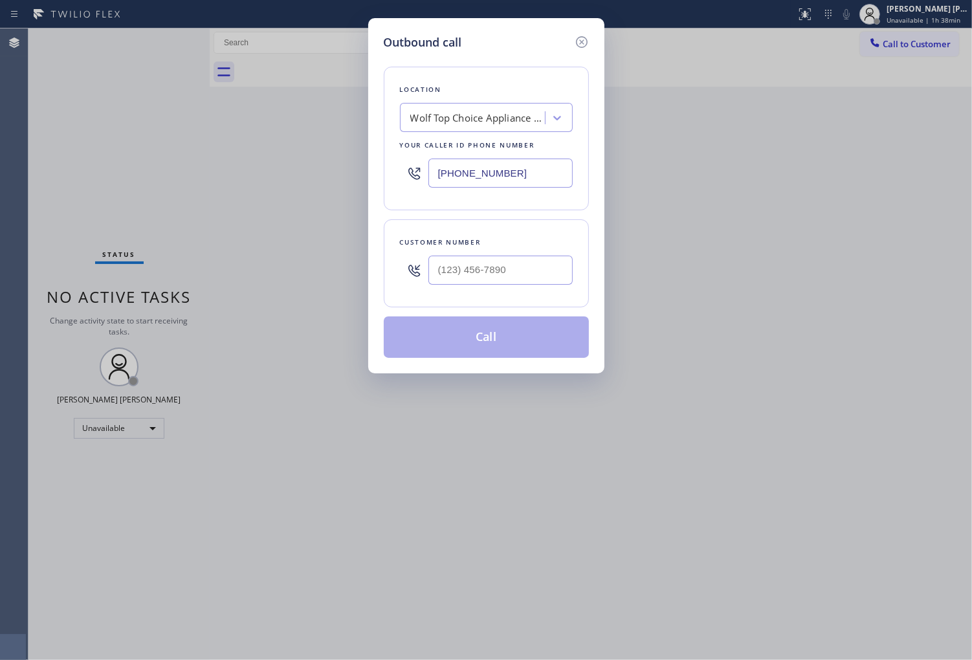
click at [525, 169] on input "(949) 570-4767" at bounding box center [501, 173] width 144 height 29
paste input "206) 557-6220"
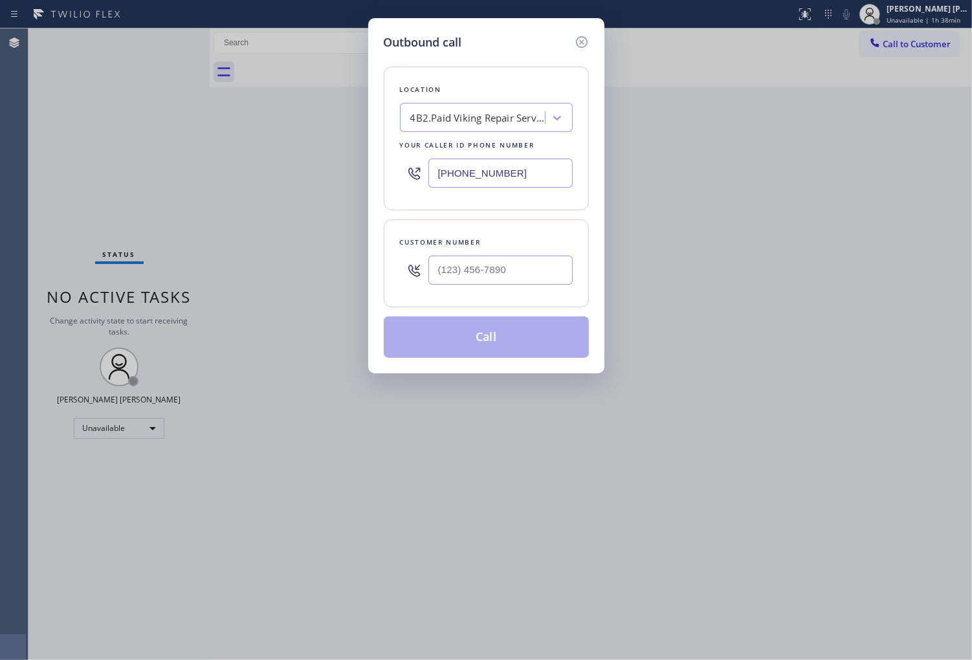
type input "(206) 557-6220"
click at [522, 274] on input "text" at bounding box center [501, 270] width 144 height 29
click at [522, 274] on input "(___) ___-____" at bounding box center [501, 270] width 144 height 29
paste input "4257"
click at [520, 261] on input "(___) ___-4257" at bounding box center [501, 270] width 144 height 29
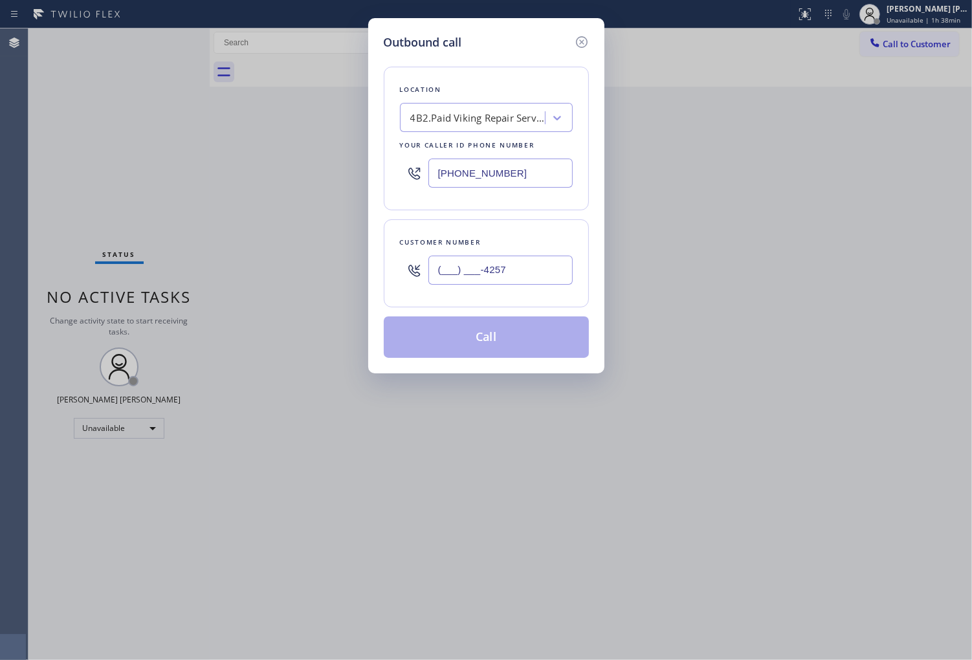
click at [520, 261] on input "(___) ___-4257" at bounding box center [501, 270] width 144 height 29
paste input "425) 743-750"
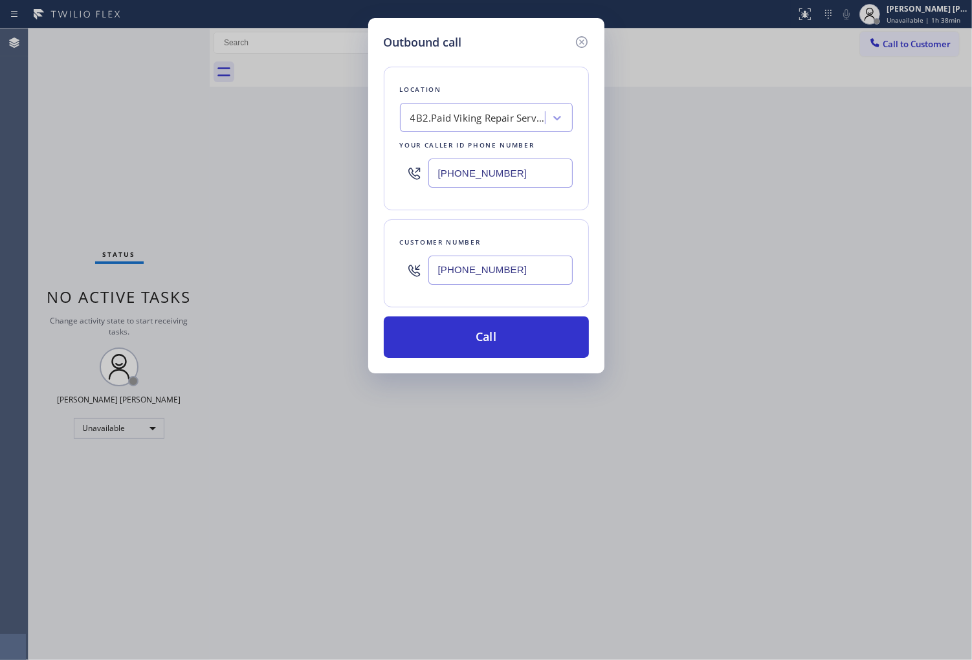
type input "(425) 743-7507"
click at [486, 182] on input "(206) 557-6220" at bounding box center [501, 173] width 144 height 29
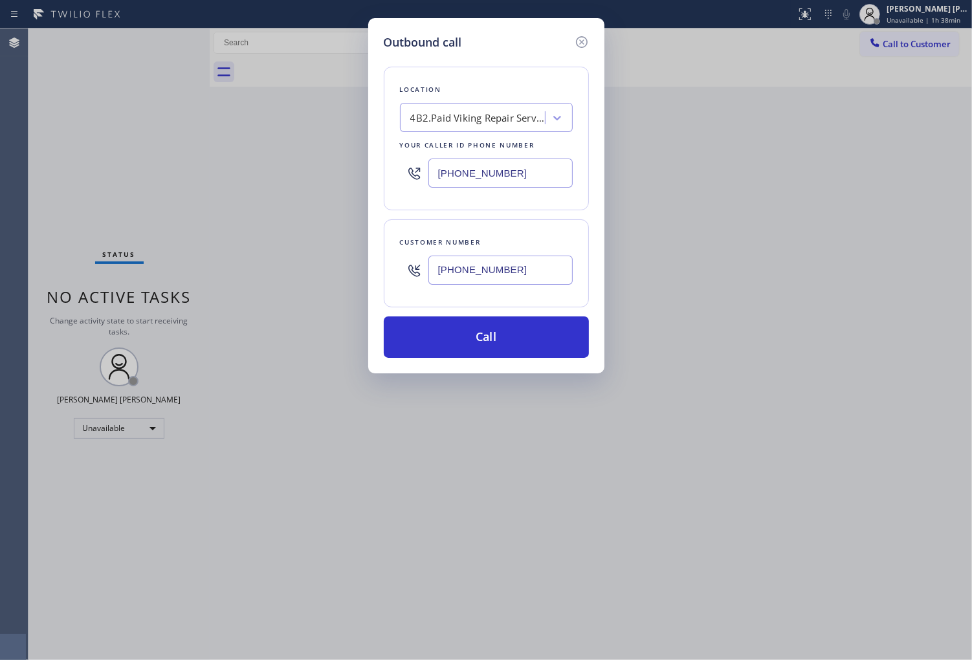
click at [486, 182] on input "(206) 557-6220" at bounding box center [501, 173] width 144 height 29
paste input "855) 731-4952"
type input "[PHONE_NUMBER]"
click at [513, 332] on button "Call" at bounding box center [486, 337] width 205 height 41
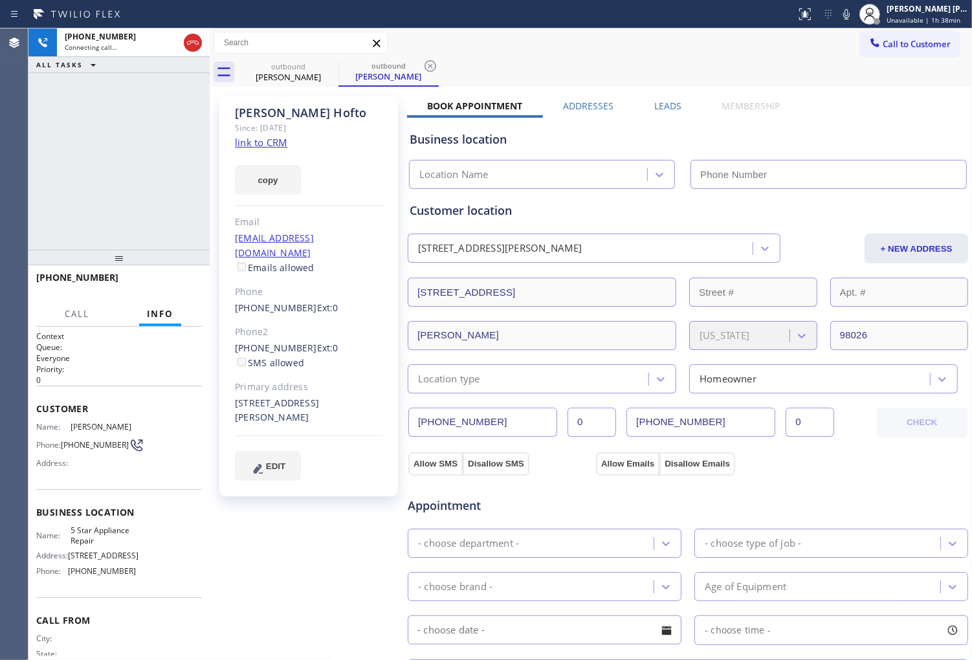
click at [289, 117] on div "Alice Hofto" at bounding box center [309, 113] width 148 height 15
copy div "Alice Hofto"
type input "[PHONE_NUMBER]"
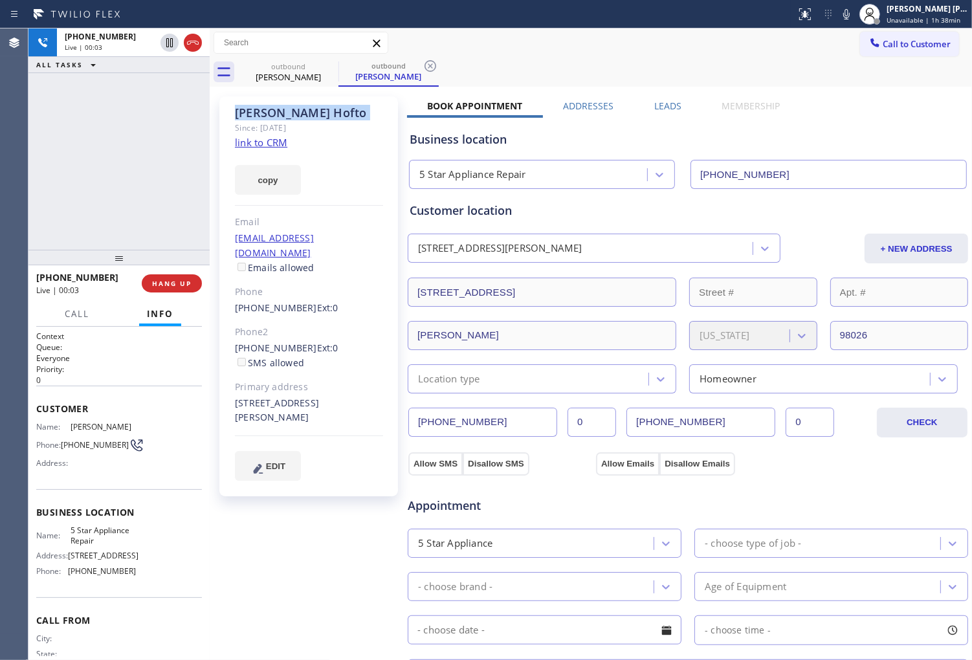
click at [2, 221] on div "Agent Desktop" at bounding box center [14, 344] width 28 height 632
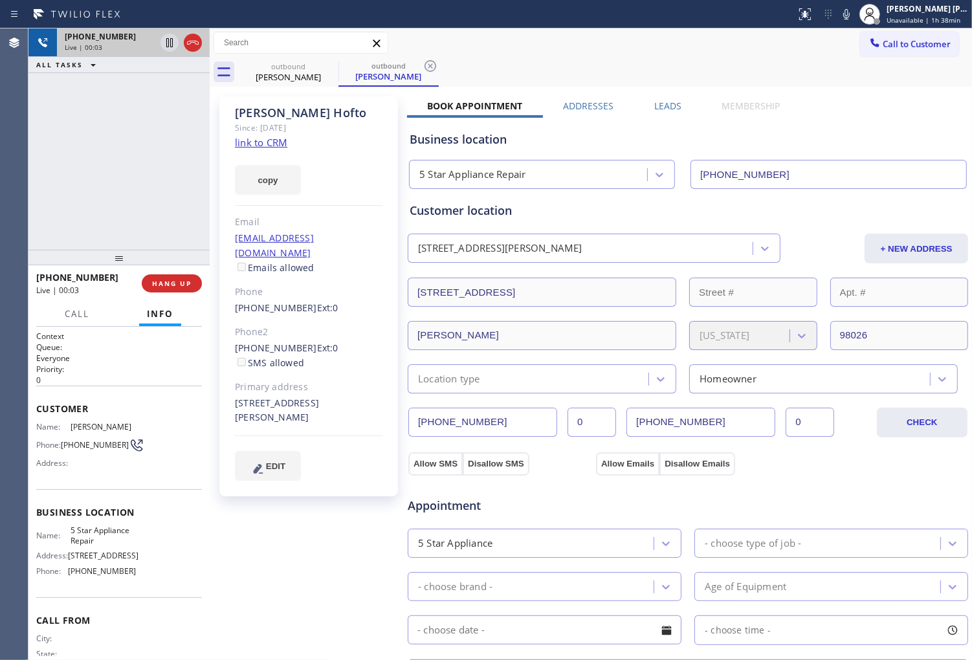
click at [203, 50] on div at bounding box center [181, 42] width 47 height 28
click at [195, 44] on icon at bounding box center [193, 43] width 16 height 16
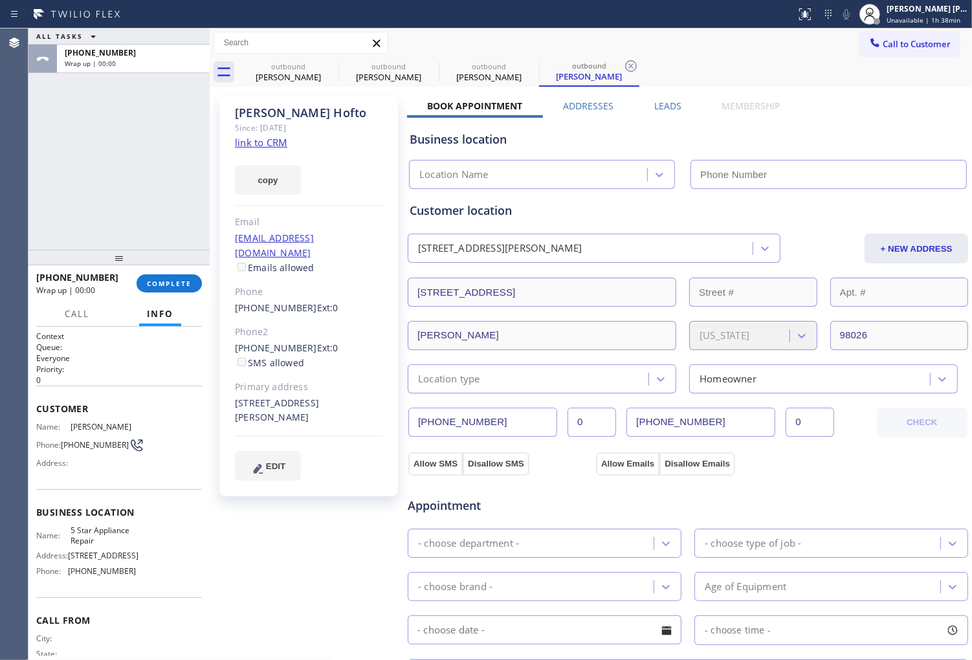
click at [663, 107] on label "Leads" at bounding box center [667, 106] width 27 height 12
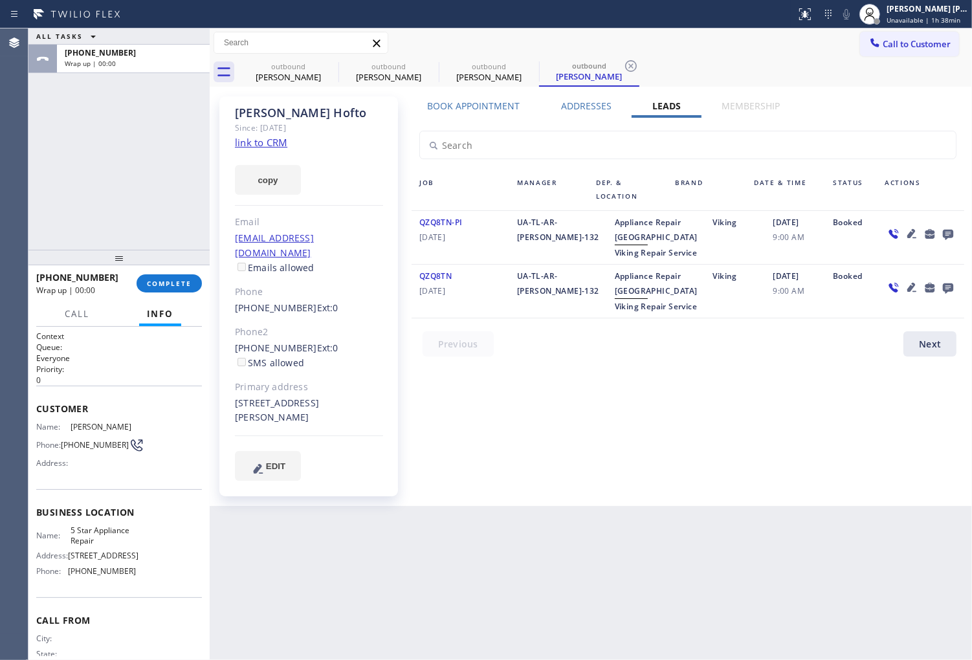
type input "[PHONE_NUMBER]"
click at [949, 236] on icon at bounding box center [948, 235] width 10 height 10
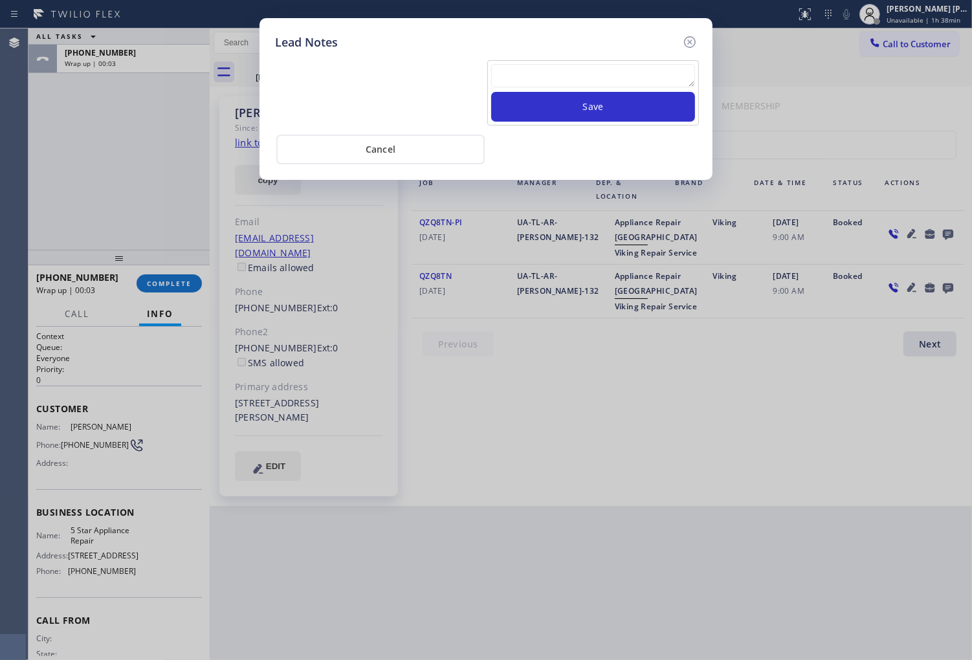
drag, startPoint x: 700, startPoint y: 38, endPoint x: 689, endPoint y: 42, distance: 11.9
click at [698, 39] on div "Lead Notes Save Cancel" at bounding box center [486, 99] width 453 height 162
click at [689, 42] on icon at bounding box center [690, 42] width 12 height 12
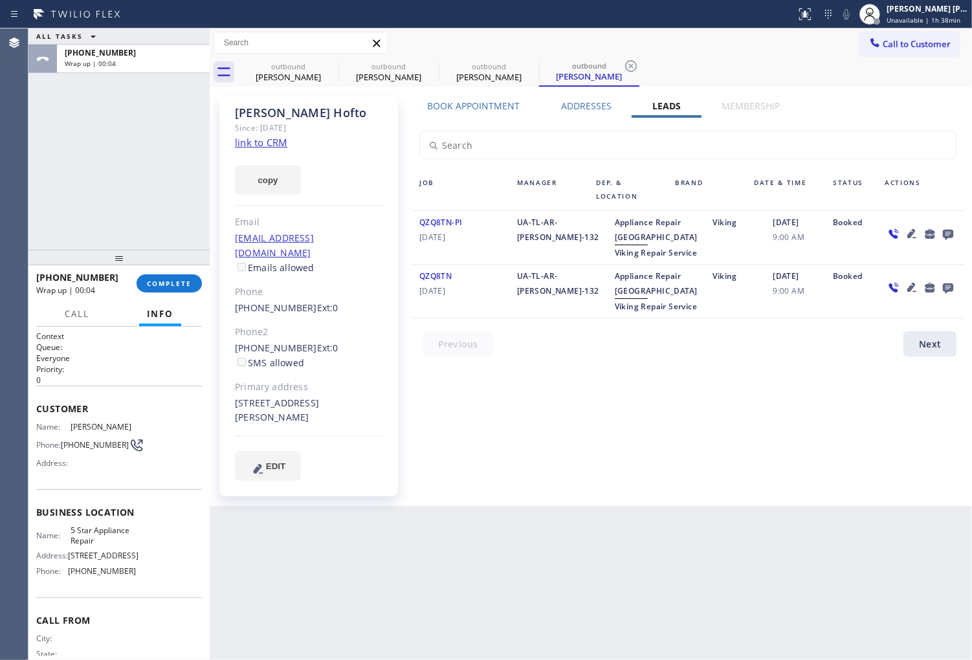
click at [278, 285] on div "Phone" at bounding box center [309, 292] width 148 height 15
click at [279, 302] on link "(425) 743-7507" at bounding box center [276, 308] width 82 height 12
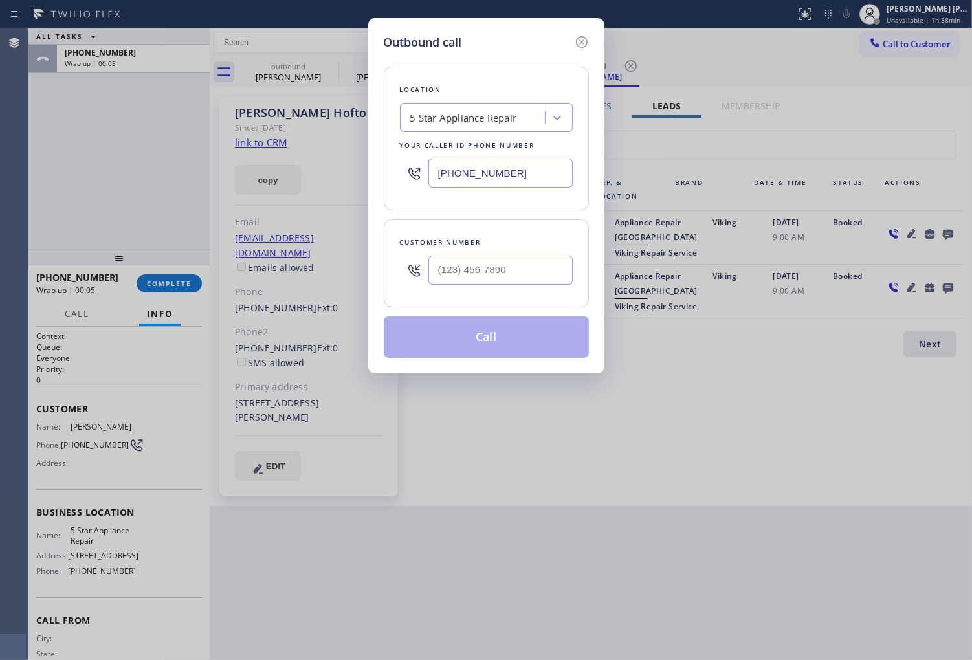
type input "(425) 743-7507"
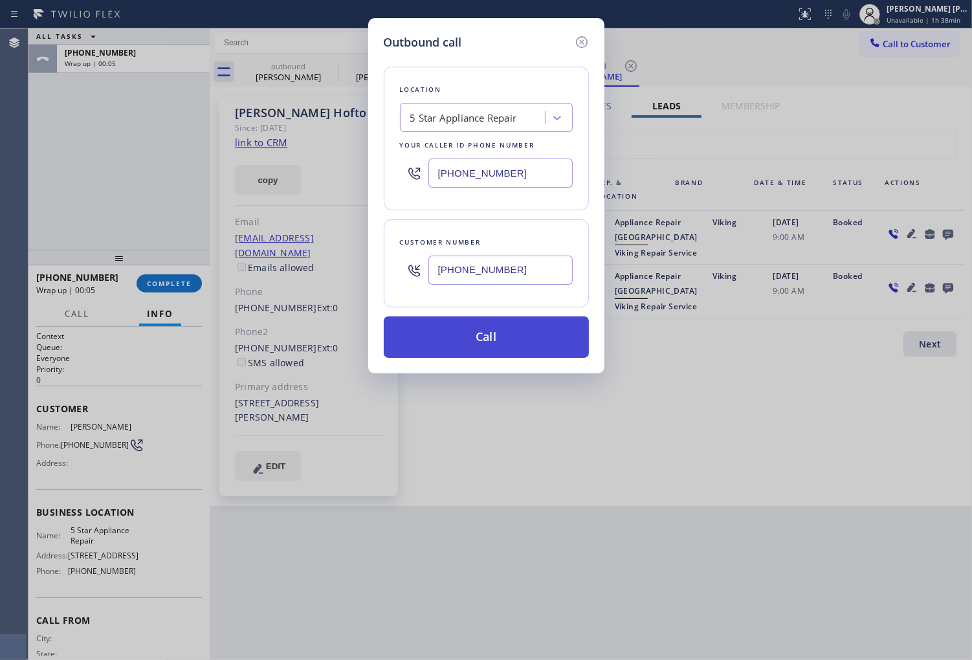
click at [520, 335] on button "Call" at bounding box center [486, 337] width 205 height 41
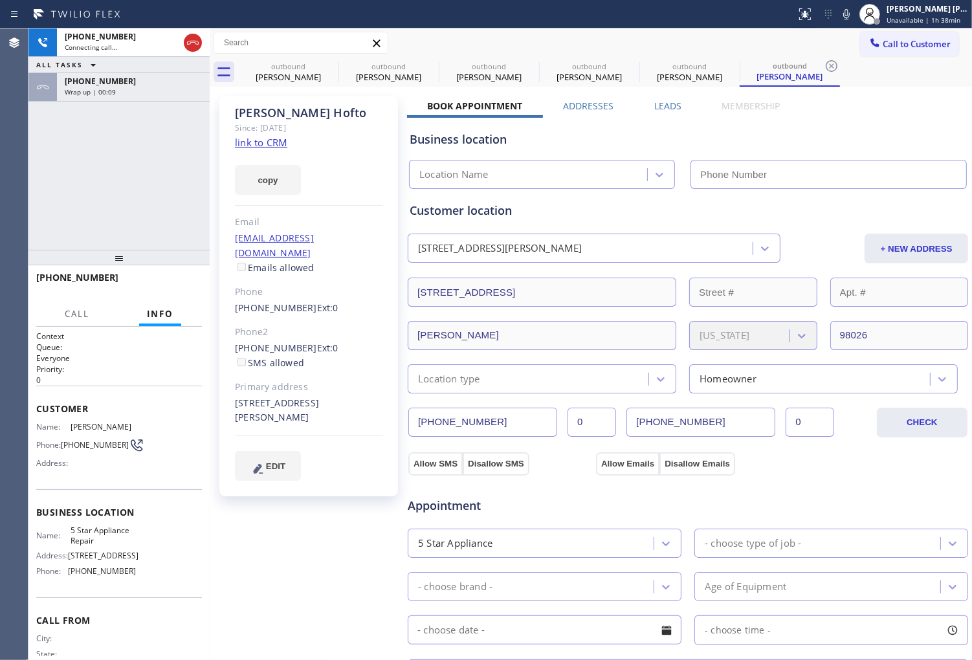
type input "[PHONE_NUMBER]"
drag, startPoint x: 190, startPoint y: 44, endPoint x: 209, endPoint y: 361, distance: 317.1
click at [190, 44] on icon at bounding box center [193, 43] width 16 height 16
click at [180, 285] on span "HANG UP" at bounding box center [171, 283] width 39 height 9
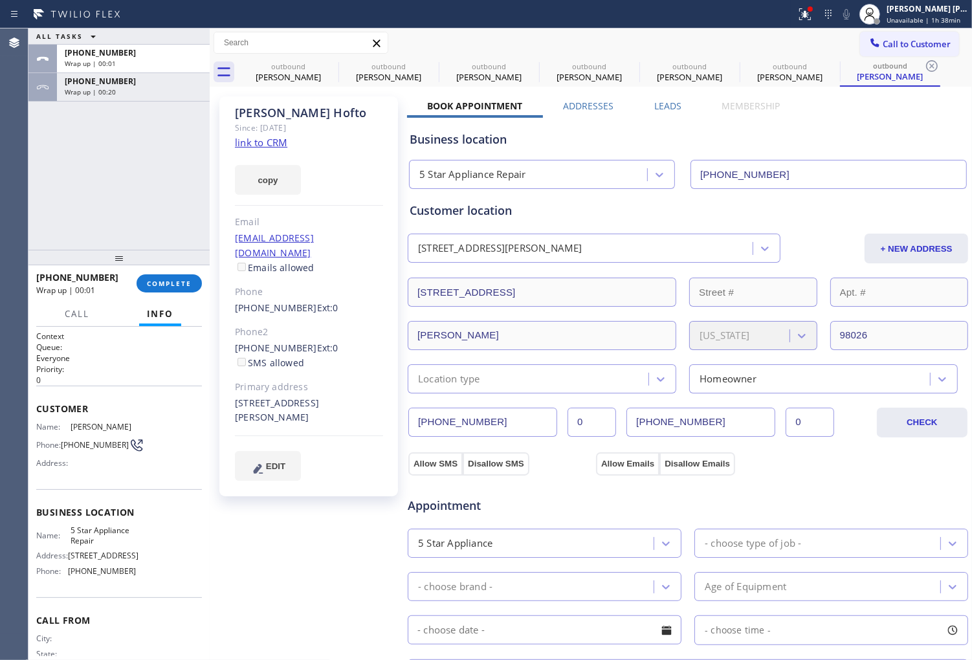
type input "[PHONE_NUMBER]"
click at [184, 282] on span "COMPLETE" at bounding box center [169, 283] width 45 height 9
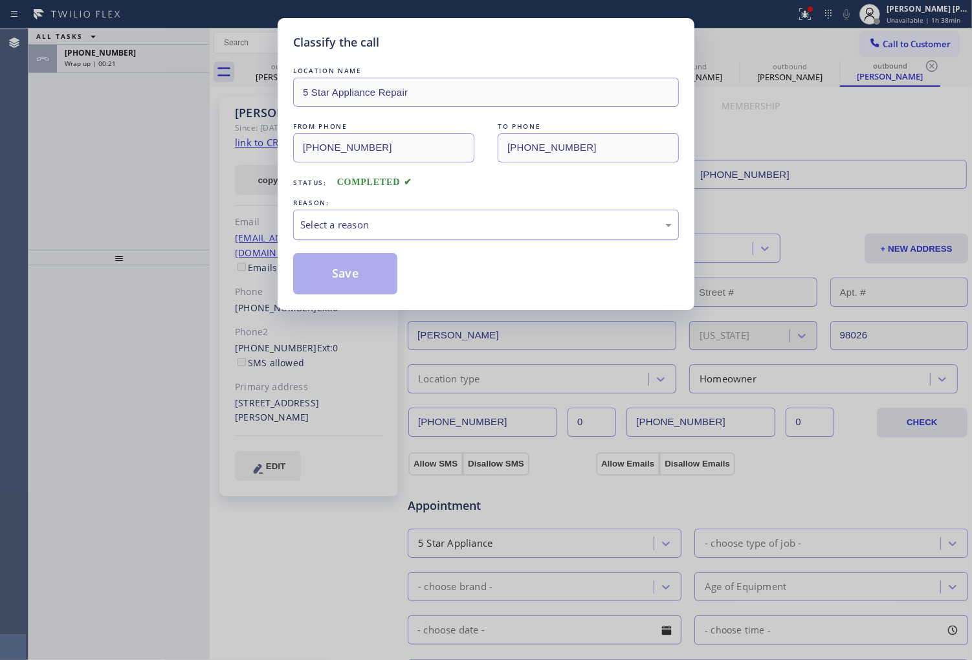
click at [419, 227] on div "Select a reason" at bounding box center [486, 224] width 372 height 15
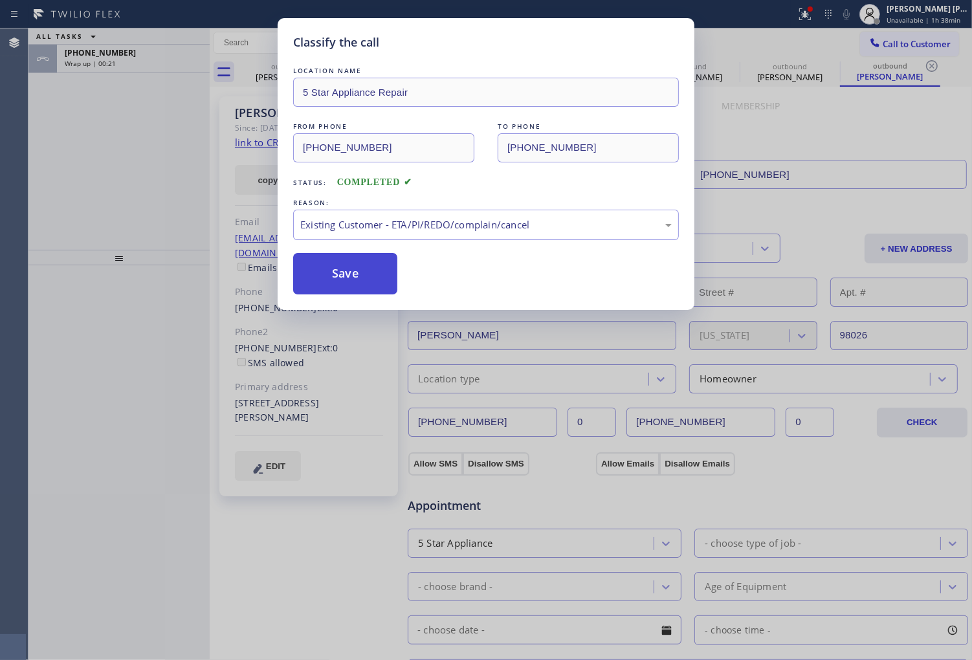
click at [333, 282] on button "Save" at bounding box center [345, 273] width 104 height 41
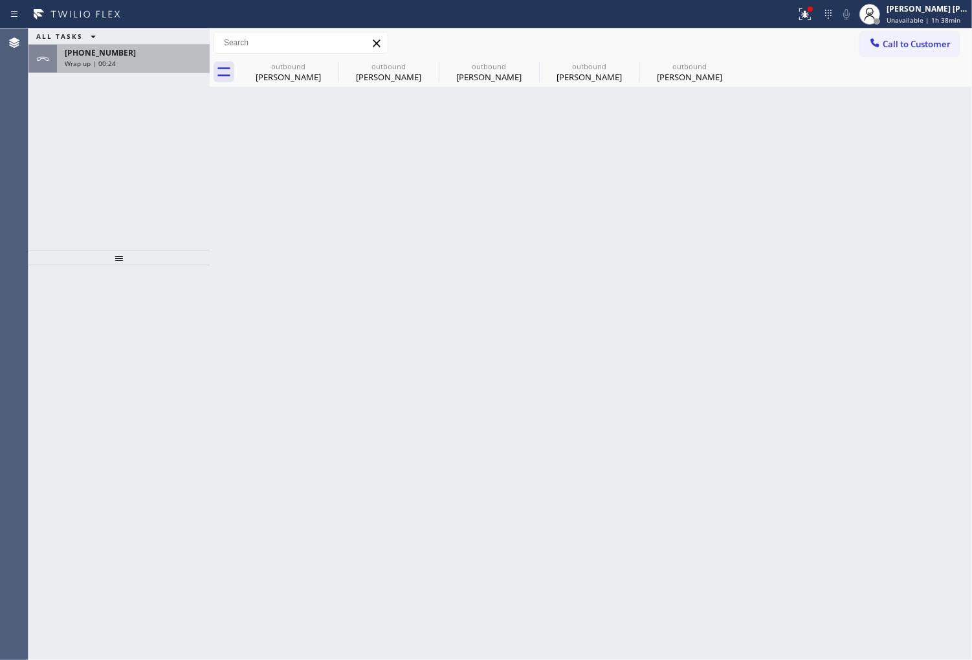
click at [128, 49] on div "+14257437507" at bounding box center [133, 52] width 137 height 11
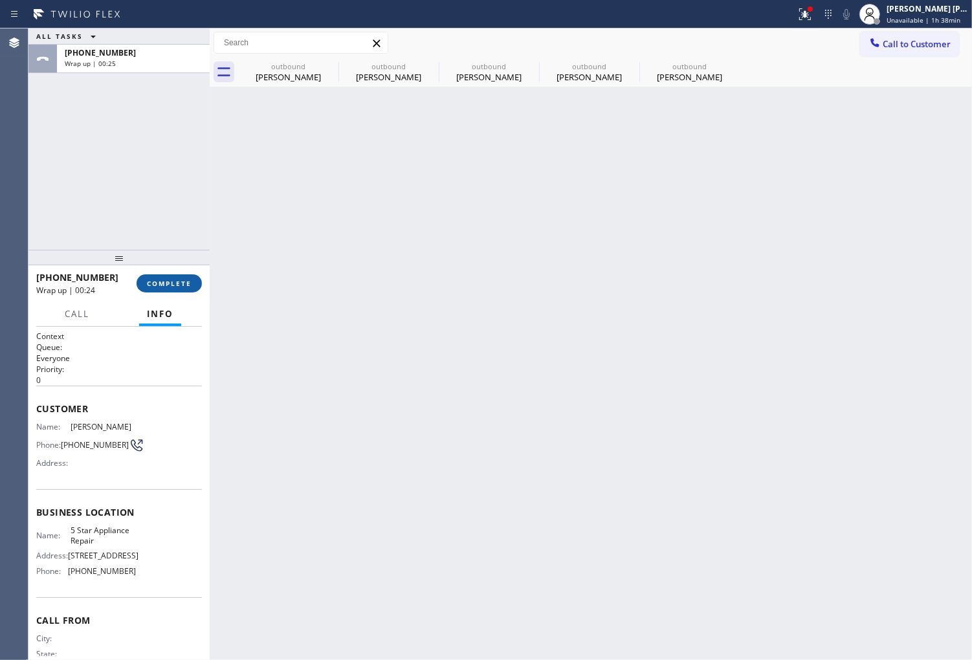
click at [173, 280] on span "COMPLETE" at bounding box center [169, 283] width 45 height 9
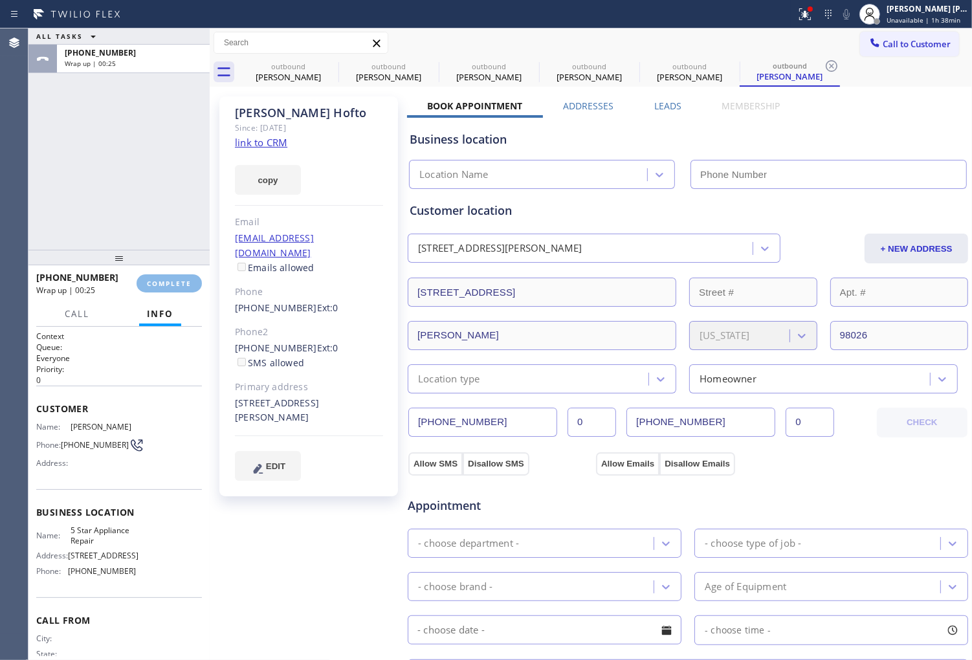
type input "[PHONE_NUMBER]"
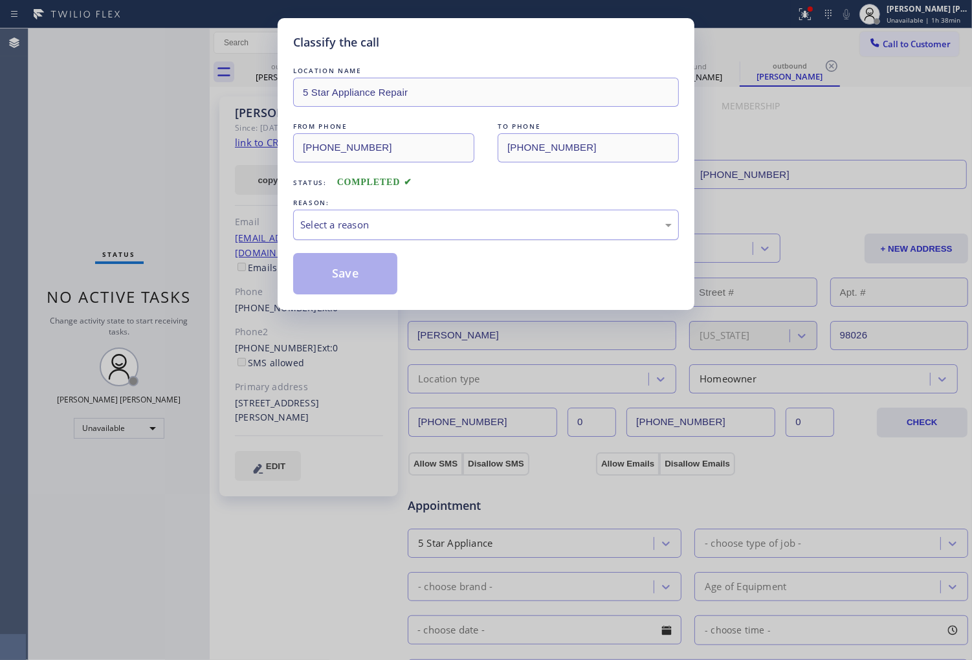
click at [402, 228] on div "Select a reason" at bounding box center [486, 224] width 372 height 15
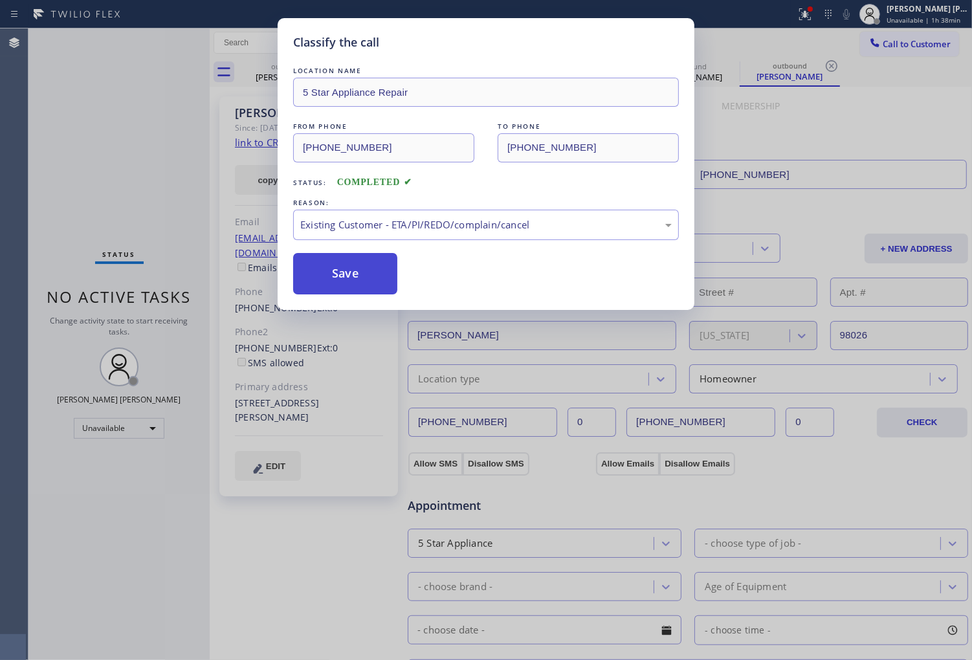
click at [331, 277] on button "Save" at bounding box center [345, 273] width 104 height 41
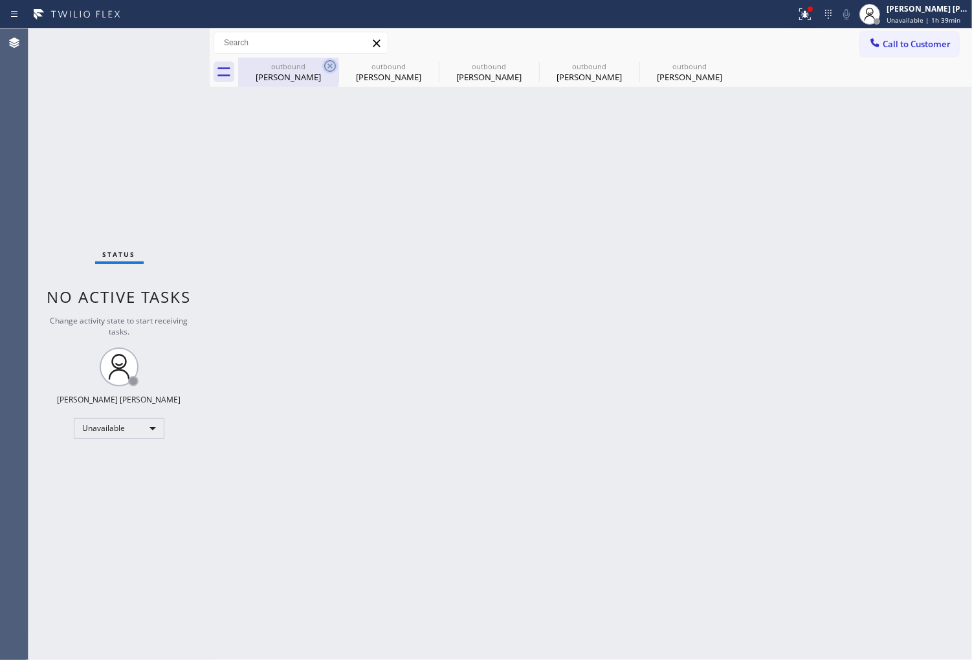
click at [326, 67] on icon at bounding box center [330, 66] width 16 height 16
click at [0, 0] on icon at bounding box center [0, 0] width 0 height 0
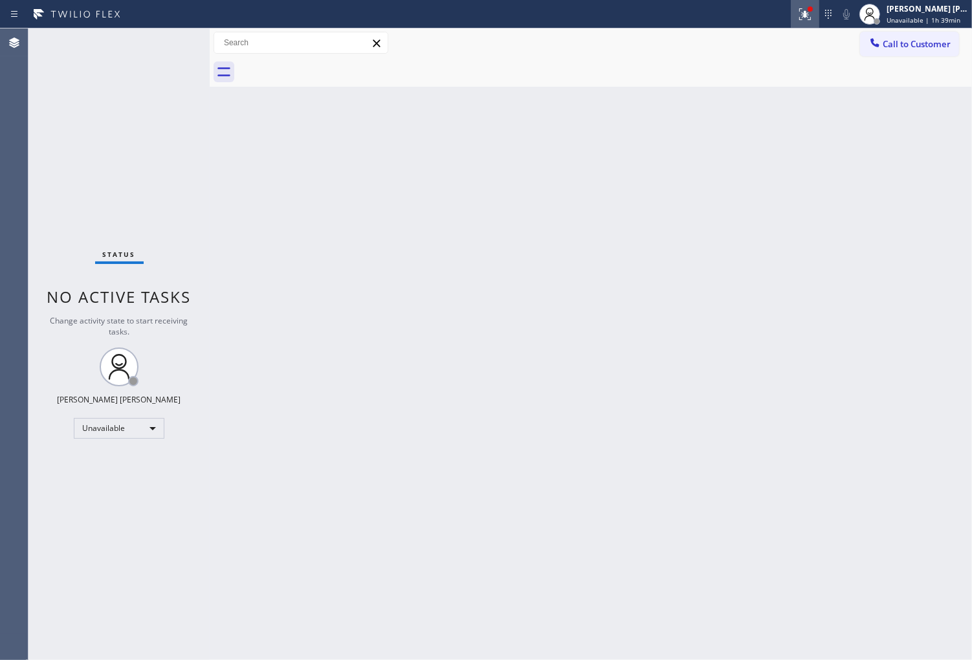
click at [810, 24] on button at bounding box center [805, 14] width 28 height 28
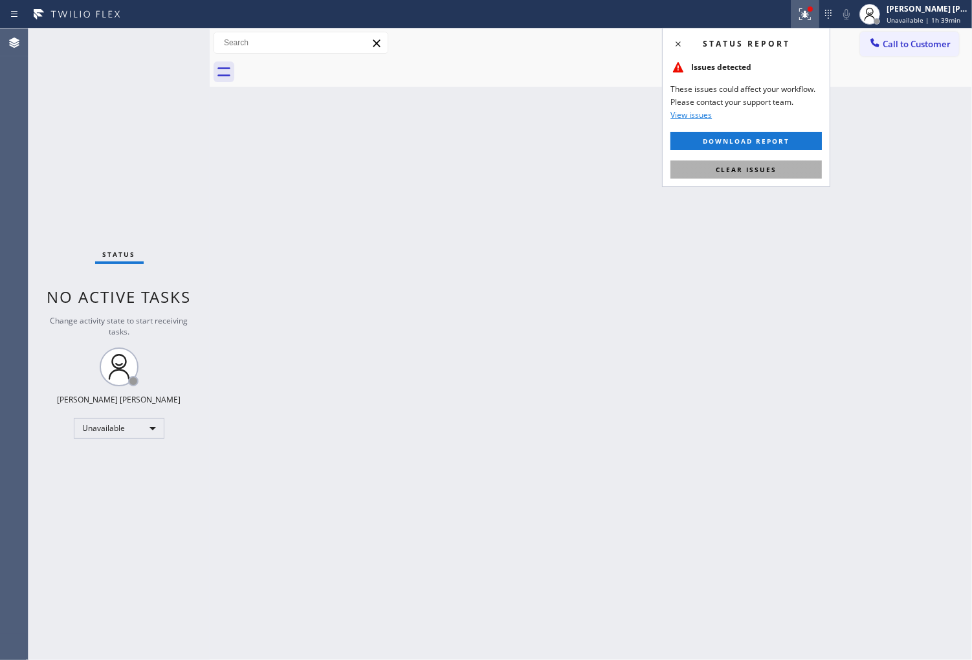
click at [748, 170] on span "Clear issues" at bounding box center [746, 169] width 61 height 9
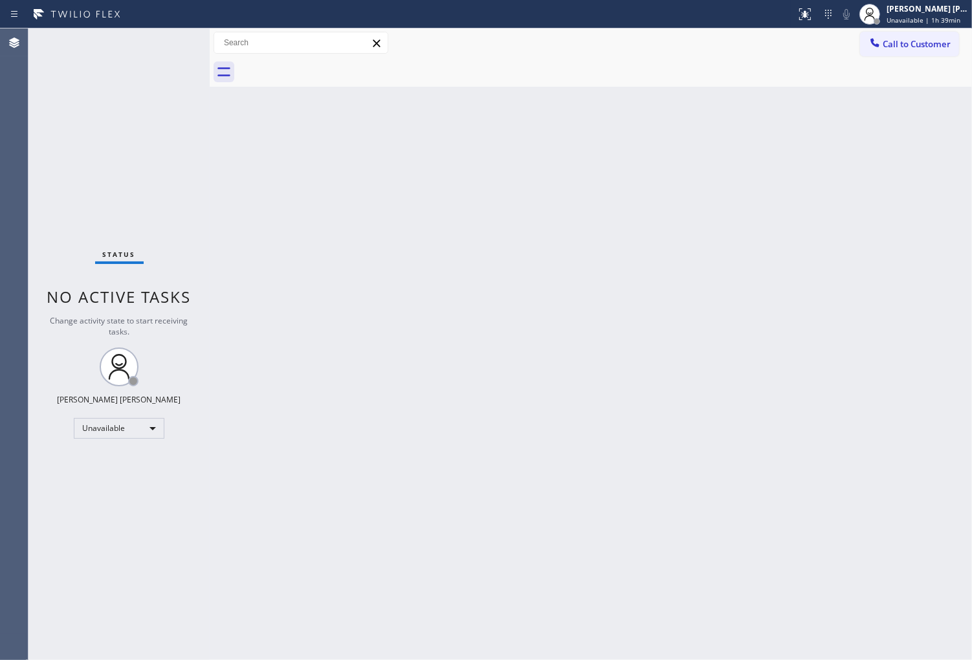
click at [1, 369] on div "Agent Desktop" at bounding box center [14, 344] width 28 height 632
click at [1, 281] on div "Agent Desktop" at bounding box center [14, 344] width 28 height 632
click at [902, 38] on span "Call to Customer" at bounding box center [917, 44] width 68 height 12
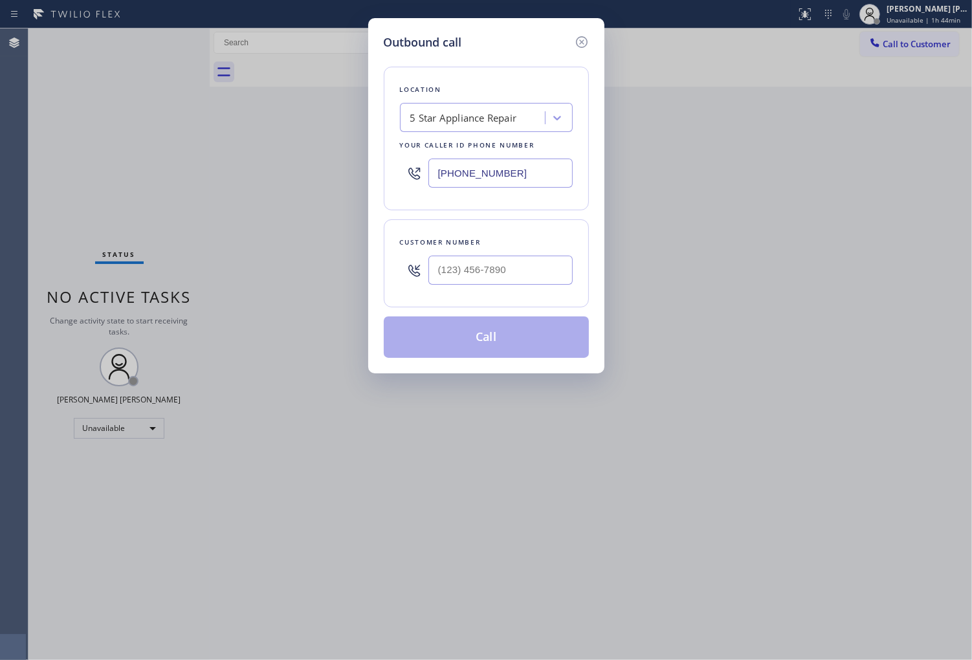
click at [539, 175] on input "[PHONE_NUMBER]" at bounding box center [501, 173] width 144 height 29
paste input "8556"
click at [539, 175] on input "(855) 731-8556" at bounding box center [501, 173] width 144 height 29
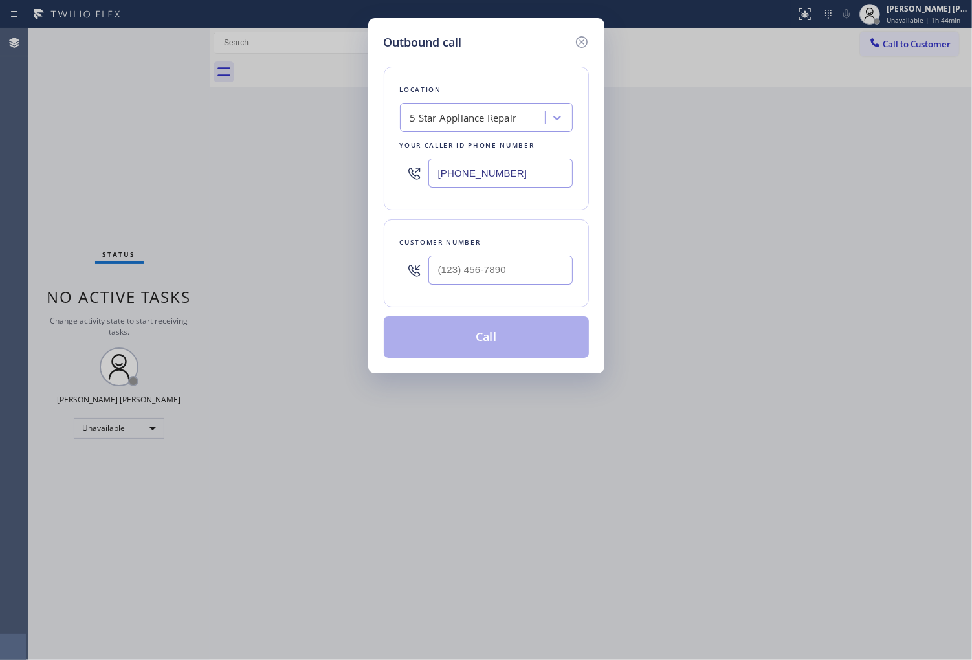
click at [539, 175] on input "(855) 731-8556" at bounding box center [501, 173] width 144 height 29
paste input "666-9755"
click at [471, 172] on input "[PHONE_NUMBER]" at bounding box center [501, 173] width 144 height 29
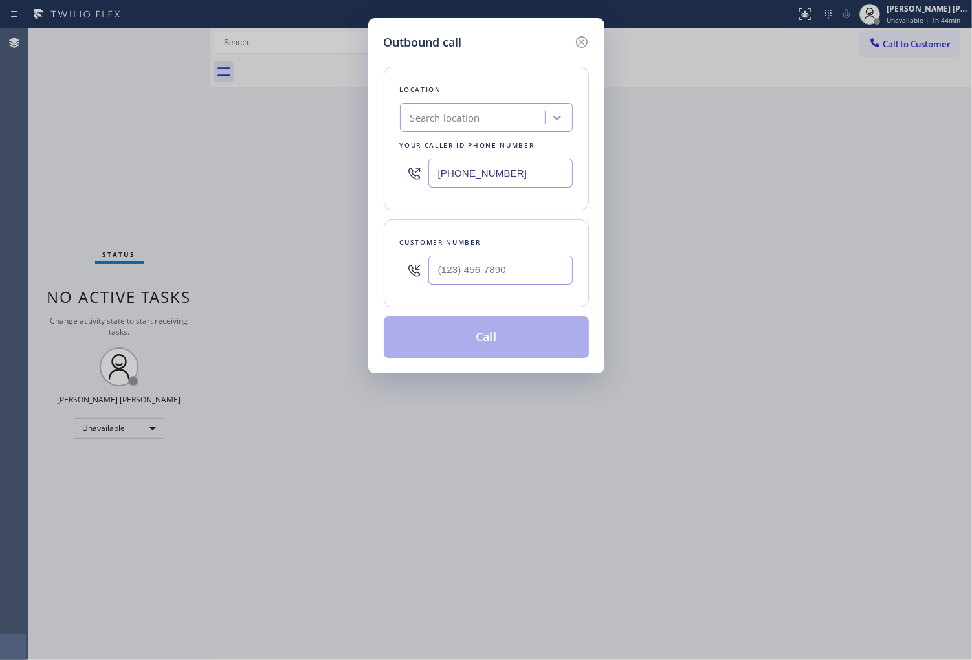
click at [471, 172] on input "[PHONE_NUMBER]" at bounding box center [501, 173] width 144 height 29
paste input "666-9755"
type input "[PHONE_NUMBER]"
click at [553, 269] on input "(___) ___-____" at bounding box center [501, 270] width 144 height 29
paste input "310) 405-3215"
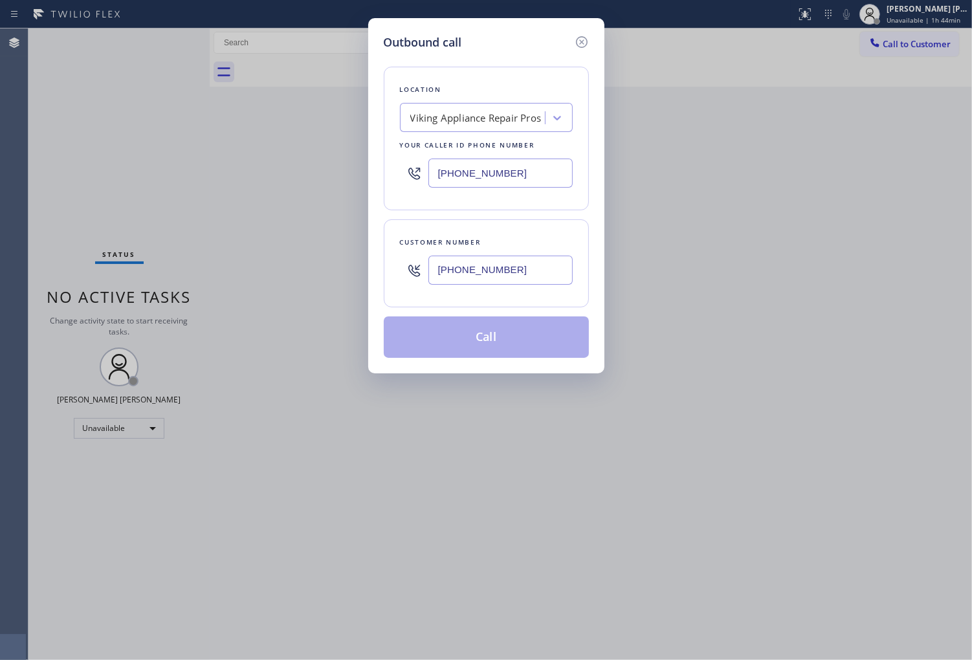
type input "[PHONE_NUMBER]"
click at [585, 43] on icon at bounding box center [582, 42] width 16 height 16
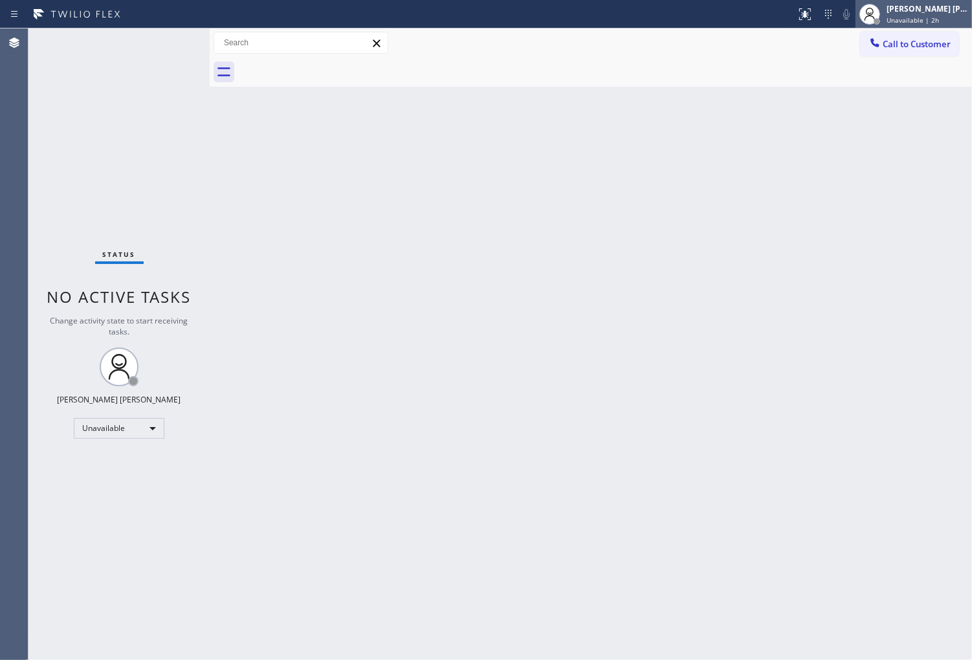
click at [902, 19] on span "Unavailable | 2h" at bounding box center [913, 20] width 52 height 9
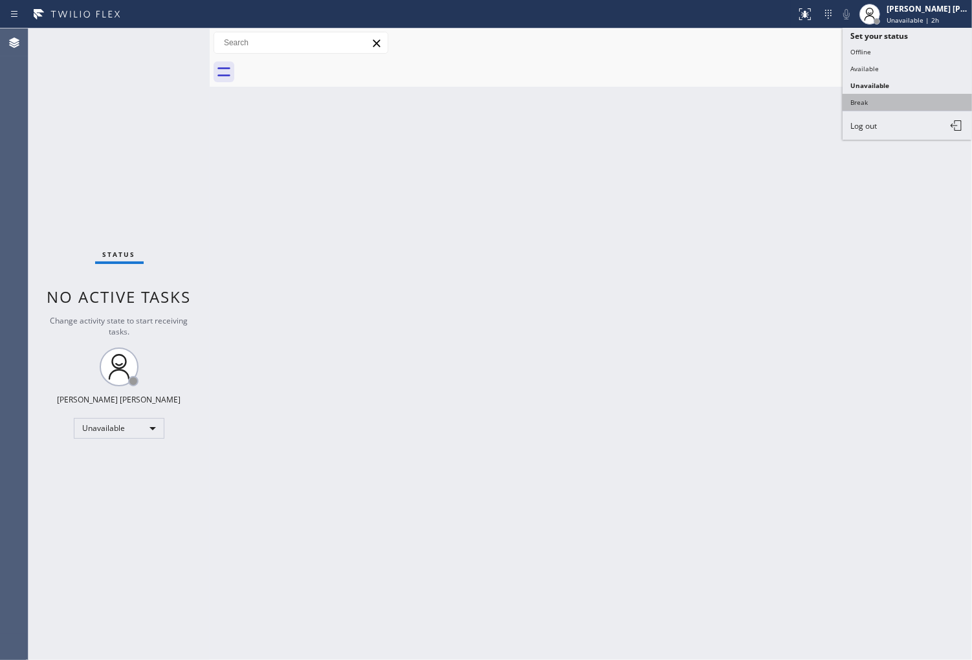
click at [878, 99] on button "Break" at bounding box center [907, 102] width 129 height 17
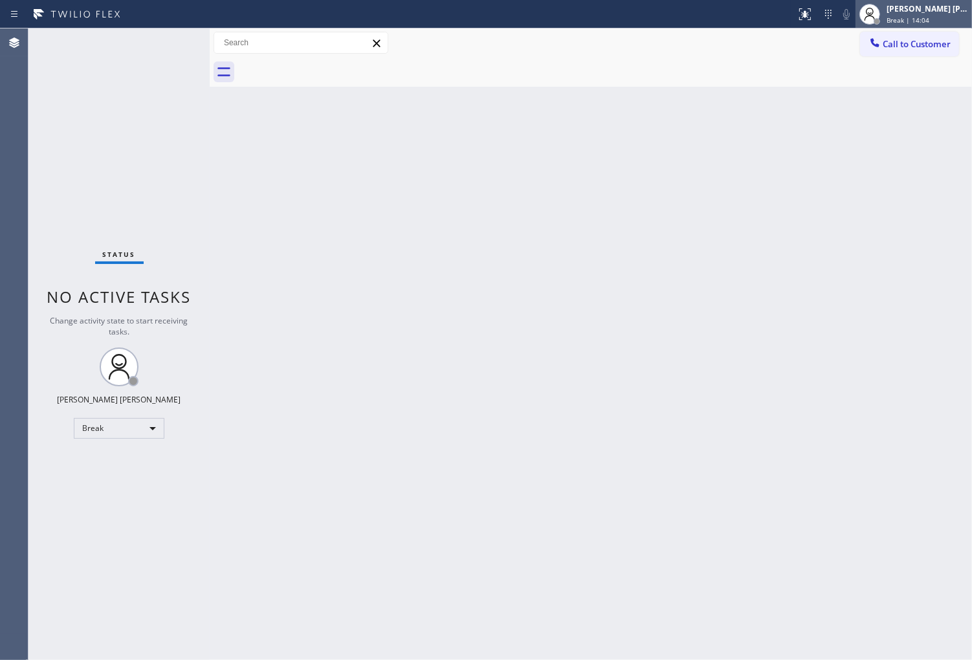
click at [915, 8] on div "[PERSON_NAME] [PERSON_NAME]" at bounding box center [928, 8] width 82 height 11
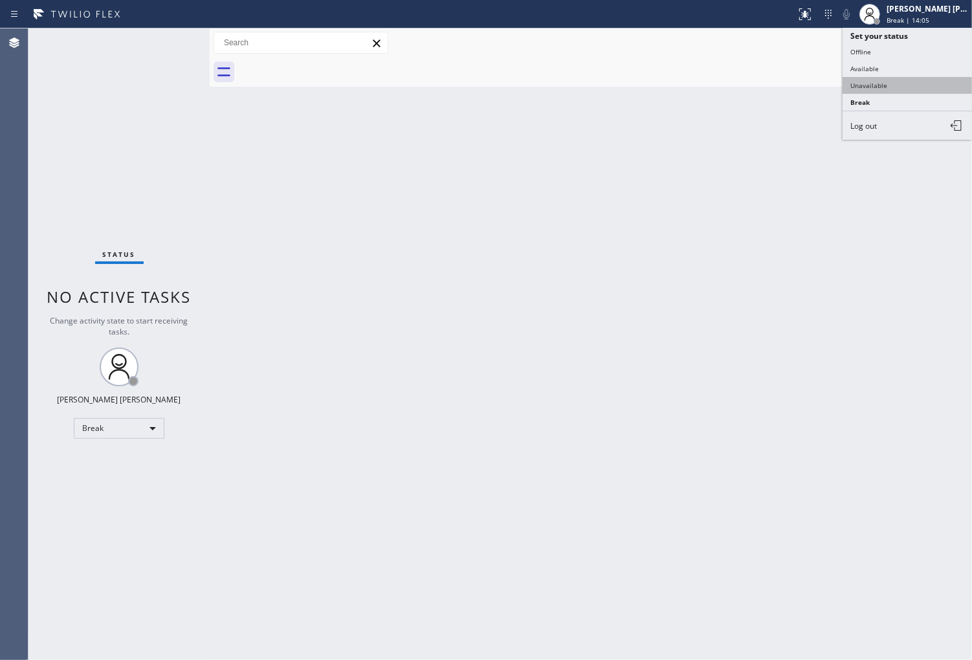
click at [894, 78] on button "Unavailable" at bounding box center [907, 85] width 129 height 17
click at [894, 78] on div at bounding box center [605, 72] width 734 height 29
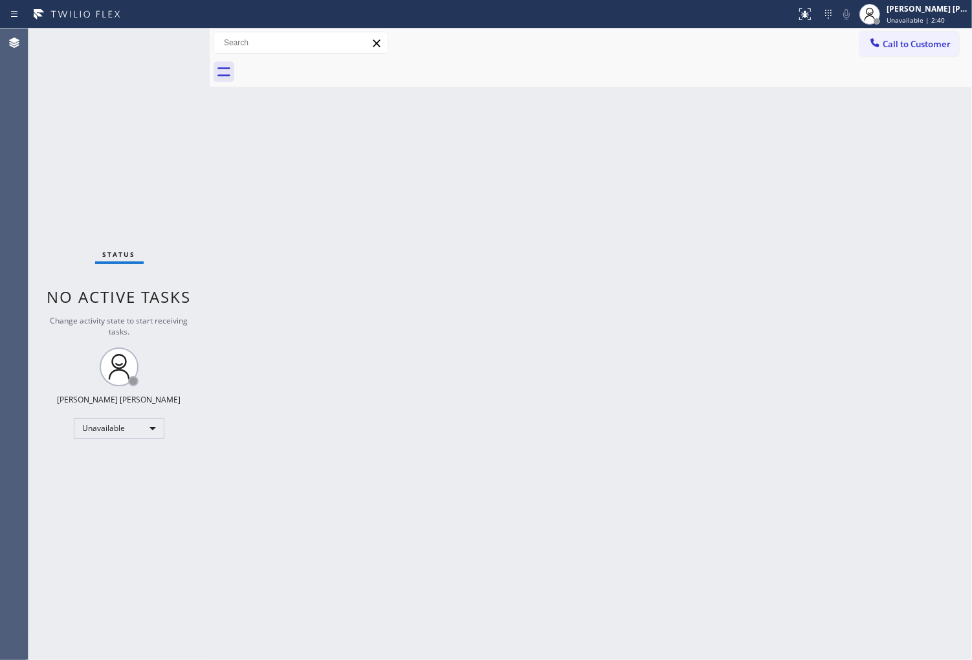
click at [1, 405] on div "Agent Desktop" at bounding box center [14, 344] width 28 height 632
drag, startPoint x: 5, startPoint y: 365, endPoint x: 21, endPoint y: 352, distance: 21.2
click at [5, 365] on div "Agent Desktop" at bounding box center [14, 344] width 28 height 632
click at [941, 50] on button "Call to Customer" at bounding box center [909, 44] width 99 height 25
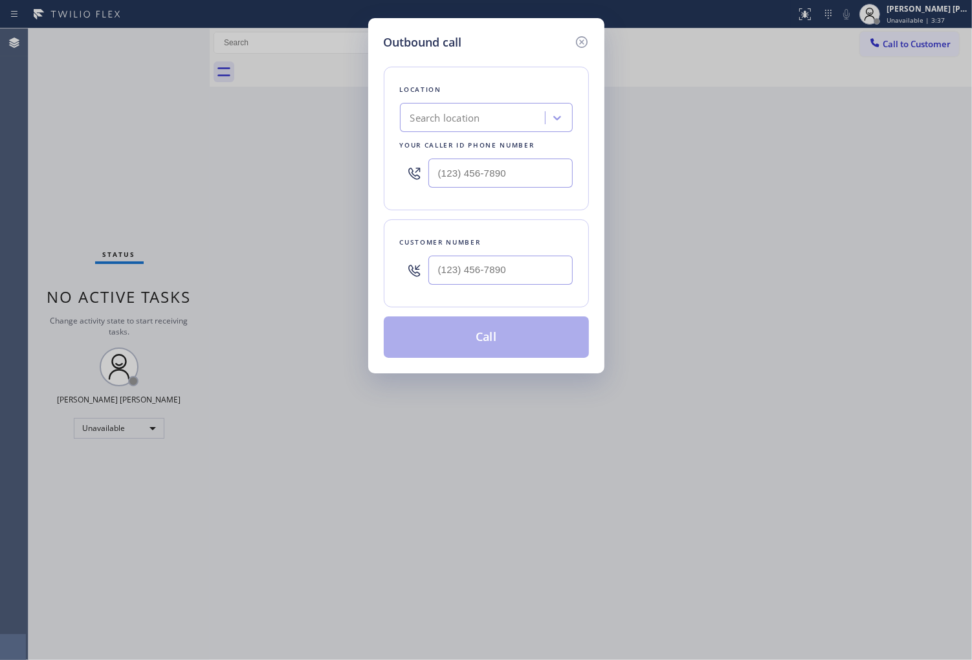
click at [493, 154] on div at bounding box center [486, 173] width 173 height 42
click at [483, 167] on input "(___) ___-____" at bounding box center [501, 173] width 144 height 29
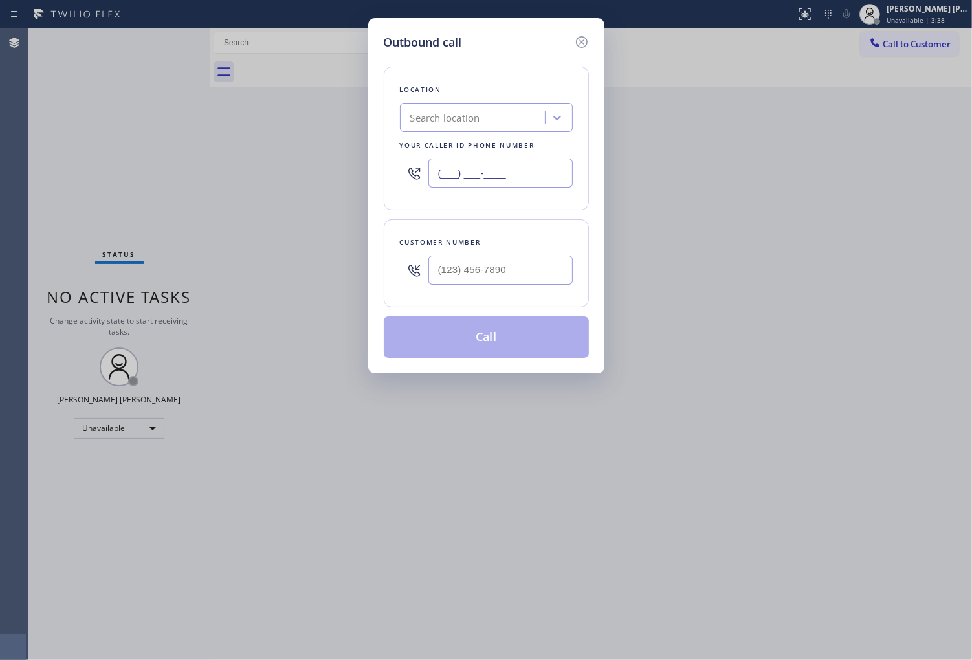
paste input "855) 666-9755"
type input "[PHONE_NUMBER]"
click at [503, 278] on input "(___) ___-____" at bounding box center [501, 270] width 144 height 29
paste input "310) 405-3215"
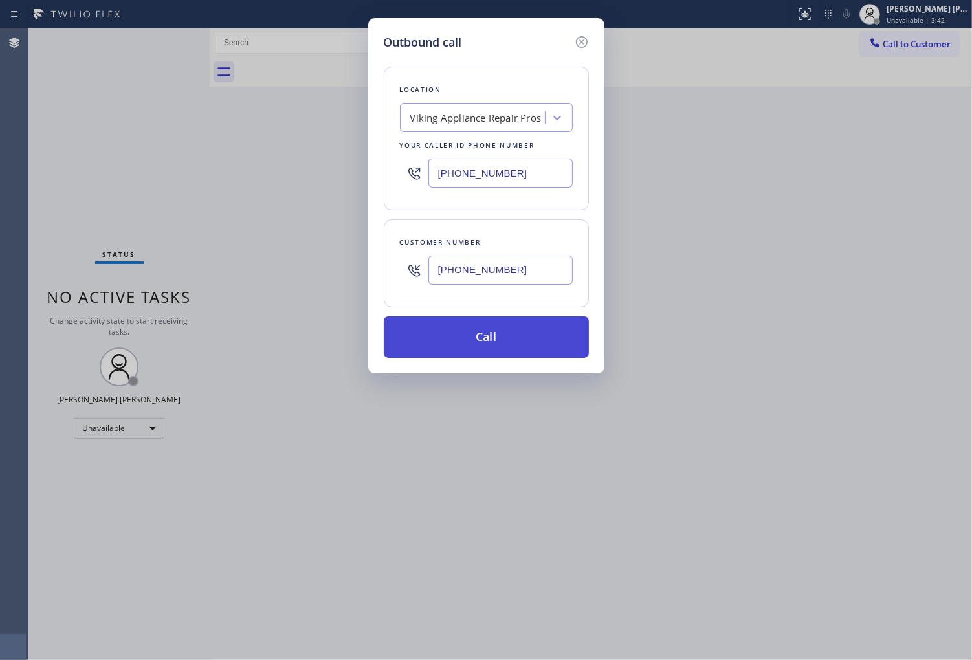
type input "[PHONE_NUMBER]"
click at [520, 340] on button "Call" at bounding box center [486, 337] width 205 height 41
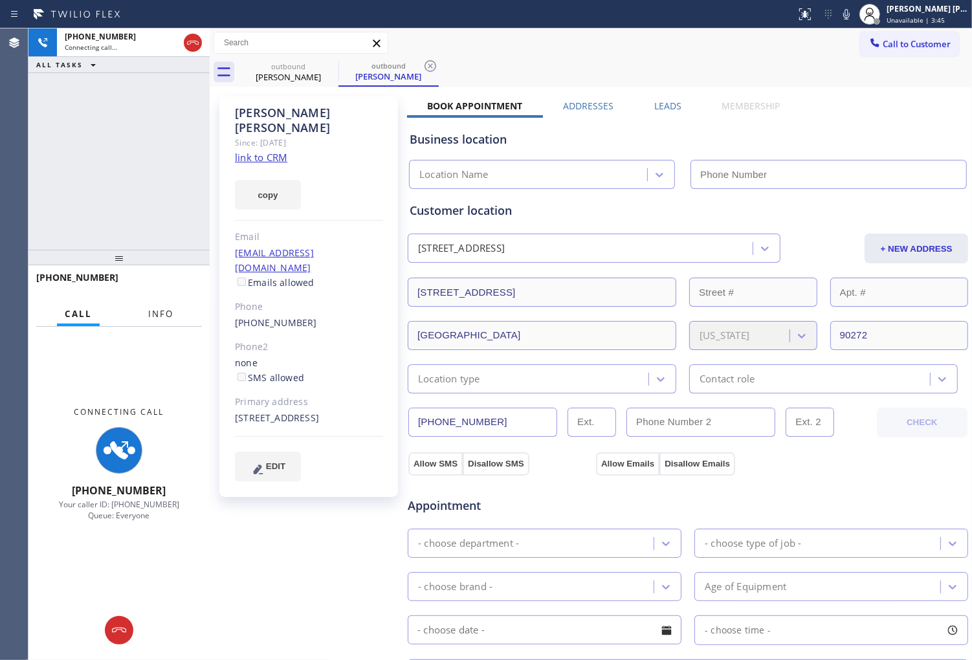
click at [159, 319] on span "Info" at bounding box center [160, 314] width 25 height 12
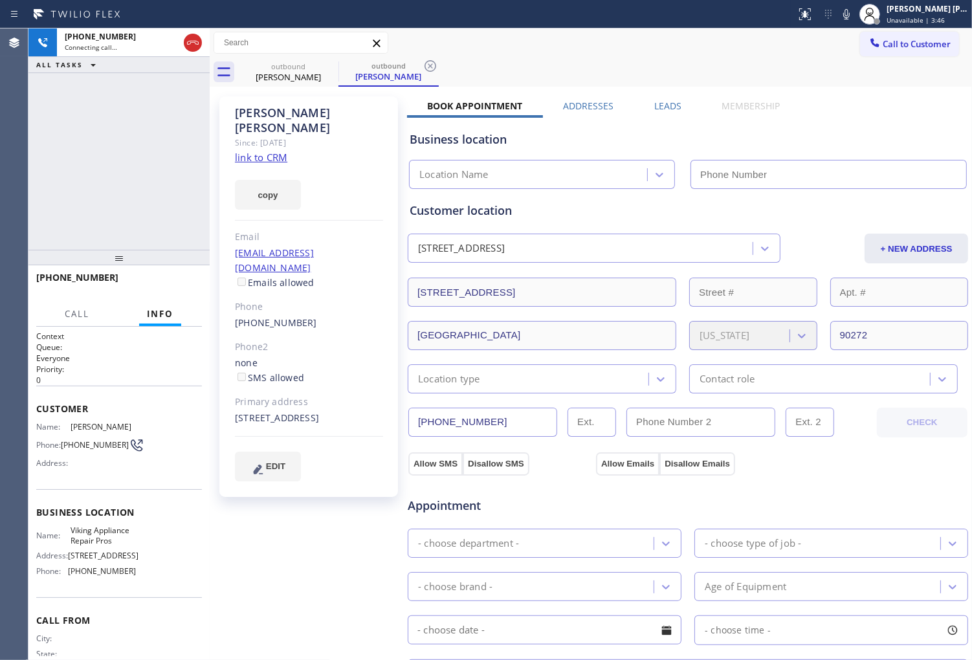
click at [295, 107] on div "[PERSON_NAME]" at bounding box center [309, 121] width 148 height 30
copy div "[PERSON_NAME]"
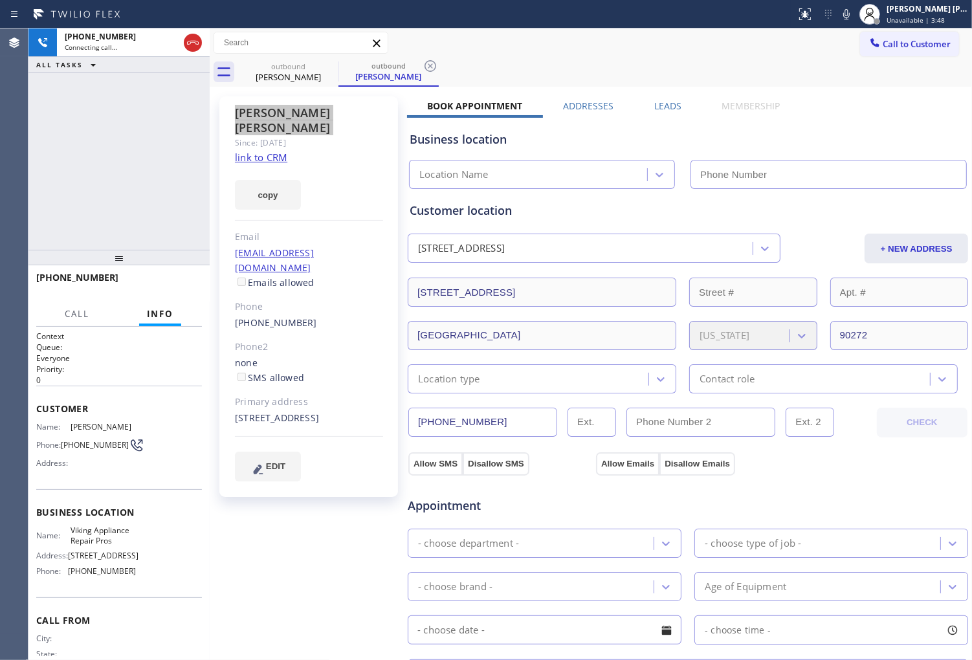
type input "[PHONE_NUMBER]"
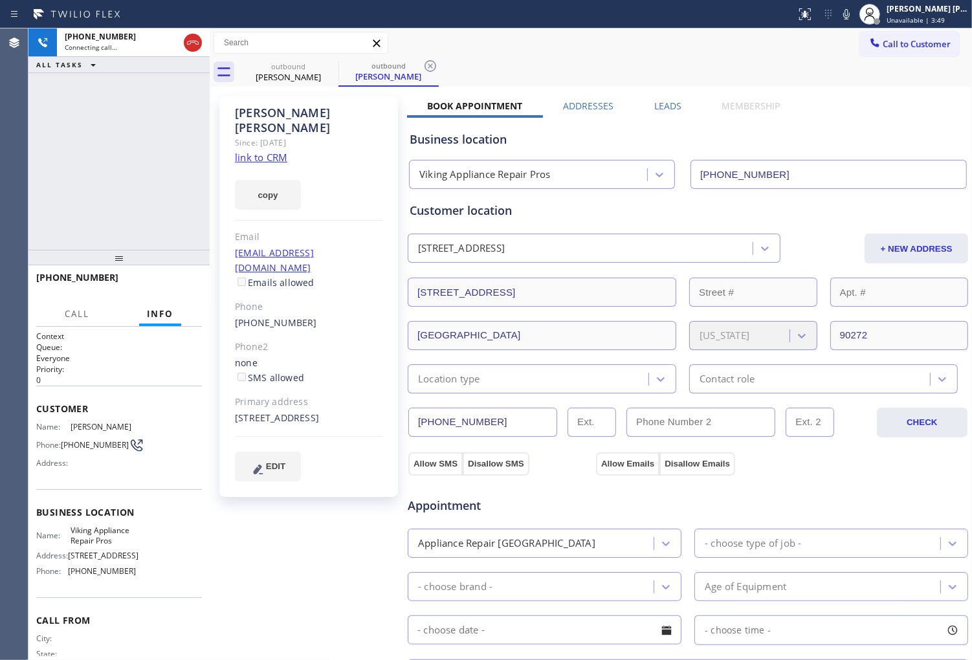
click at [16, 197] on div "Agent Desktop" at bounding box center [14, 344] width 28 height 632
click at [39, 179] on div "[PHONE_NUMBER] Live | 00:00 ALL TASKS ALL TASKS ACTIVE TASKS TASKS IN WRAP UP" at bounding box center [118, 138] width 181 height 221
click at [114, 104] on div "[PHONE_NUMBER] Live | 00:04 ALL TASKS ALL TASKS ACTIVE TASKS TASKS IN WRAP UP" at bounding box center [118, 138] width 181 height 221
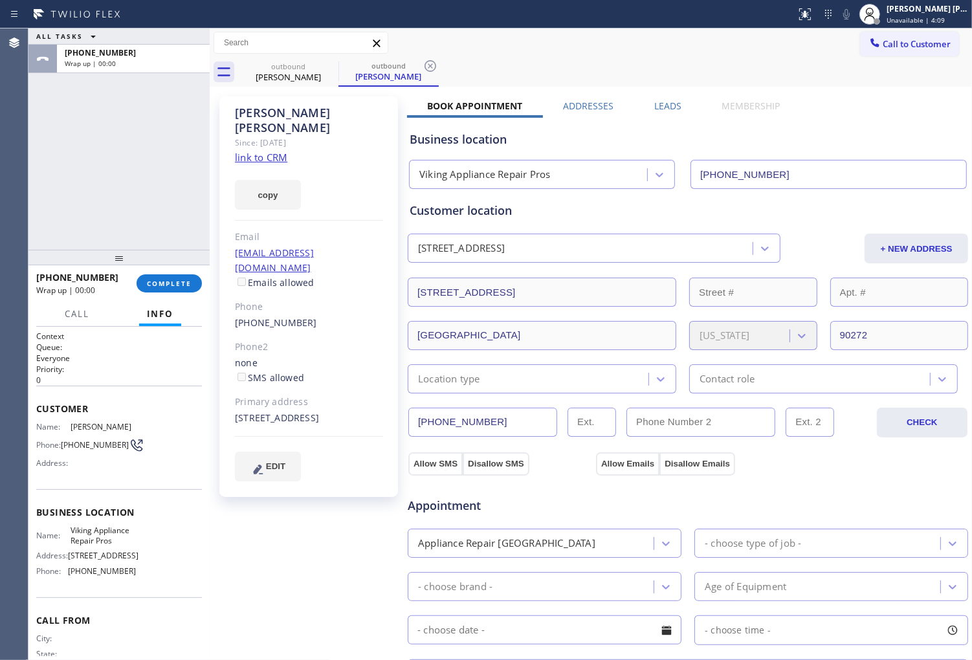
click at [663, 102] on label "Leads" at bounding box center [667, 106] width 27 height 12
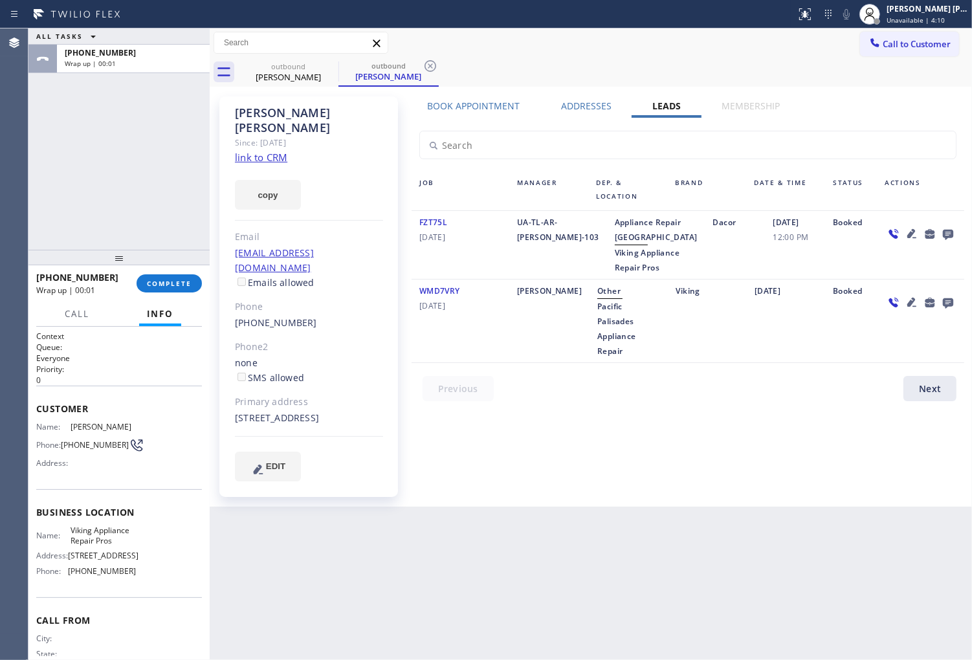
click at [949, 234] on icon at bounding box center [948, 235] width 10 height 10
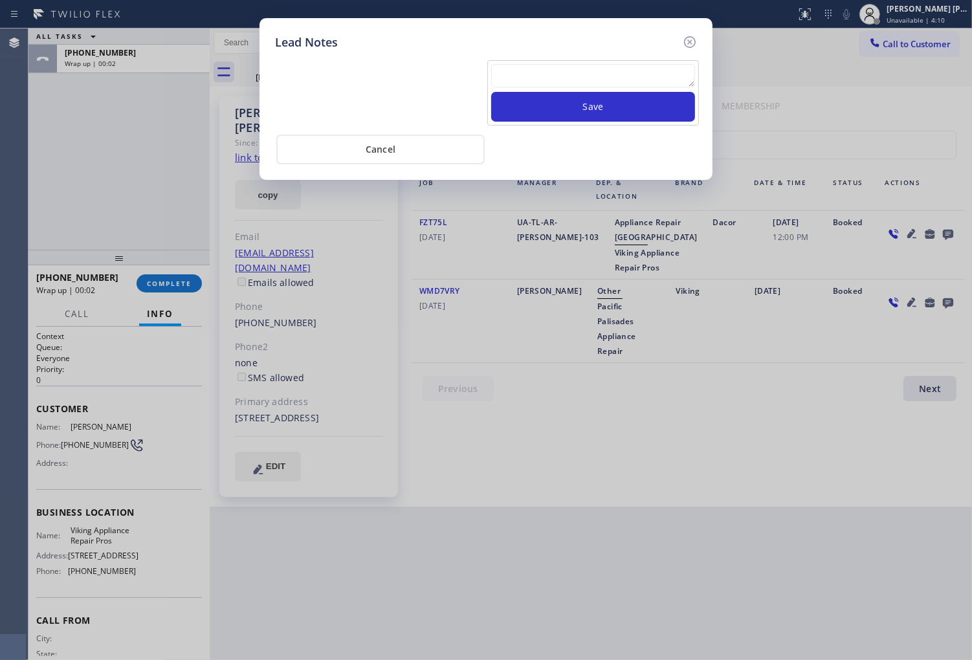
click at [629, 88] on div at bounding box center [593, 78] width 204 height 28
click at [633, 80] on textarea at bounding box center [593, 75] width 204 height 23
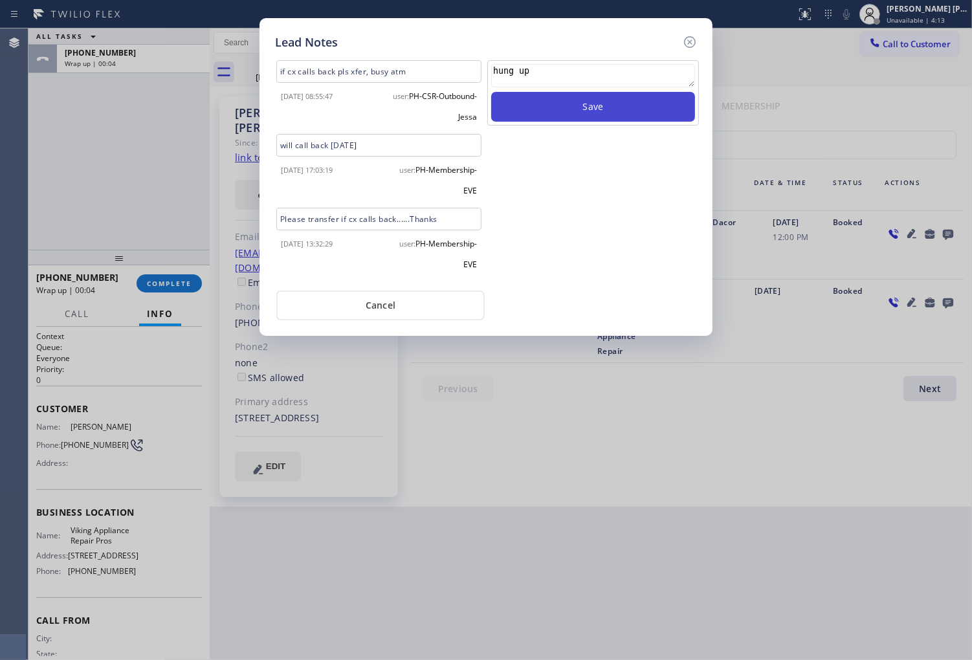
type textarea "hung up"
click at [655, 104] on button "Save" at bounding box center [593, 107] width 204 height 30
click at [691, 47] on icon at bounding box center [690, 42] width 16 height 16
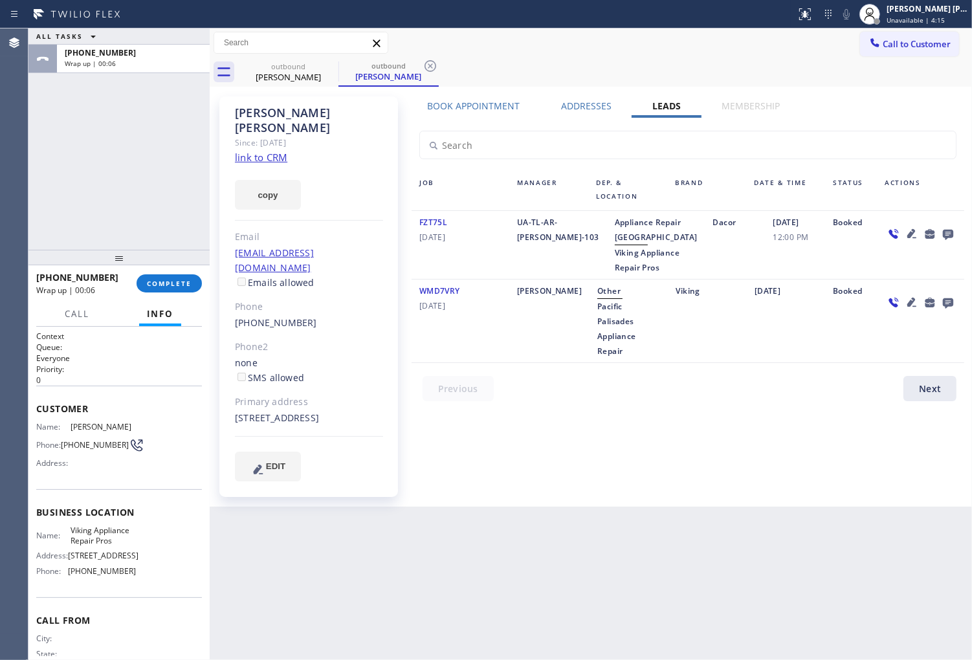
click at [210, 282] on div at bounding box center [210, 344] width 0 height 632
click at [146, 289] on button "COMPLETE" at bounding box center [169, 283] width 65 height 18
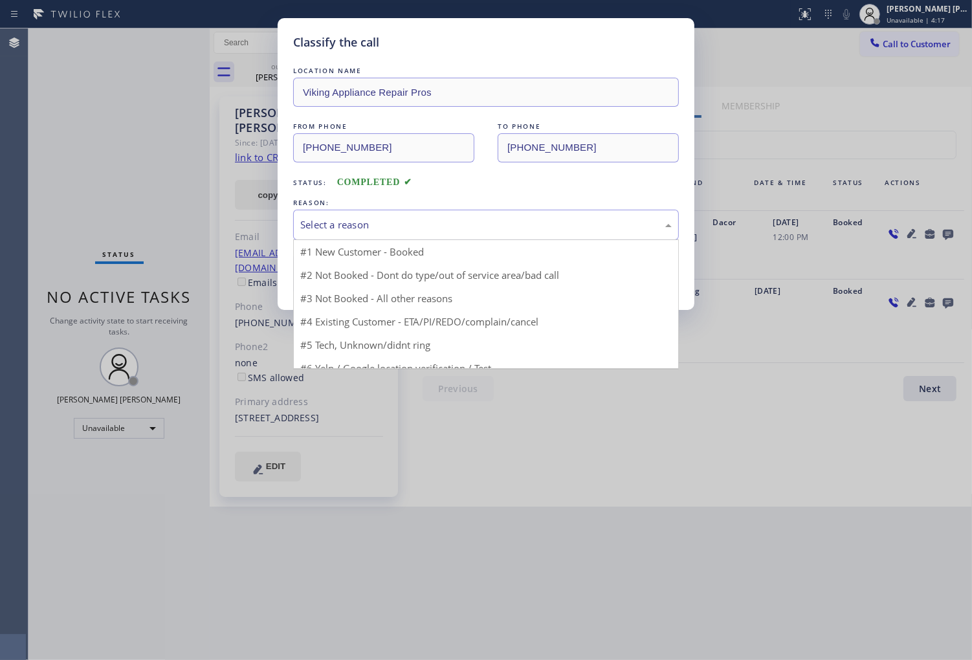
click at [502, 229] on div "Select a reason" at bounding box center [486, 224] width 372 height 15
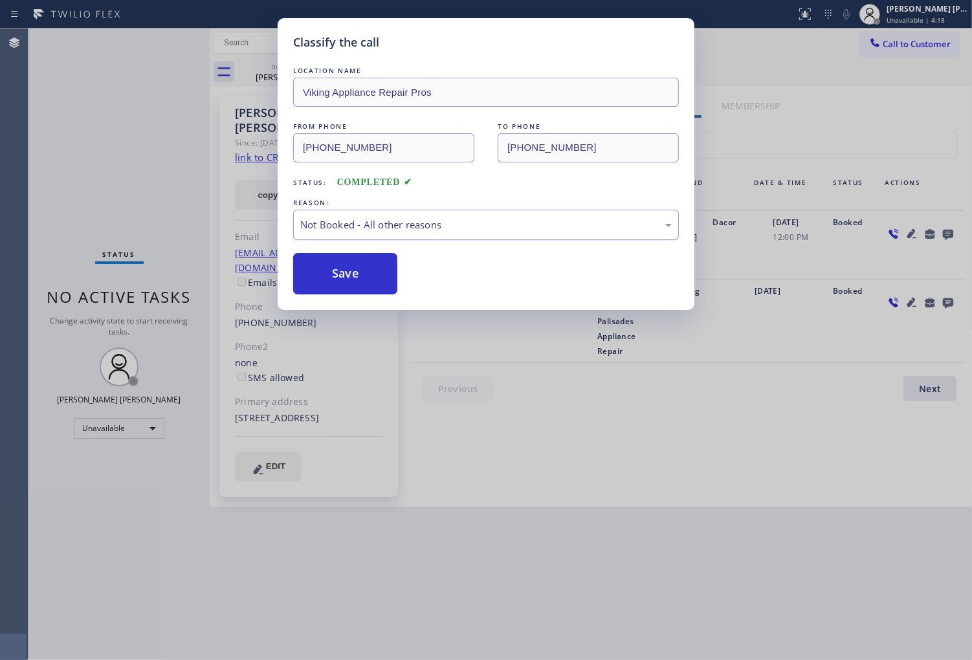
click at [370, 232] on div "Not Booked - All other reasons" at bounding box center [486, 224] width 372 height 15
click at [353, 278] on button "Save" at bounding box center [345, 273] width 104 height 41
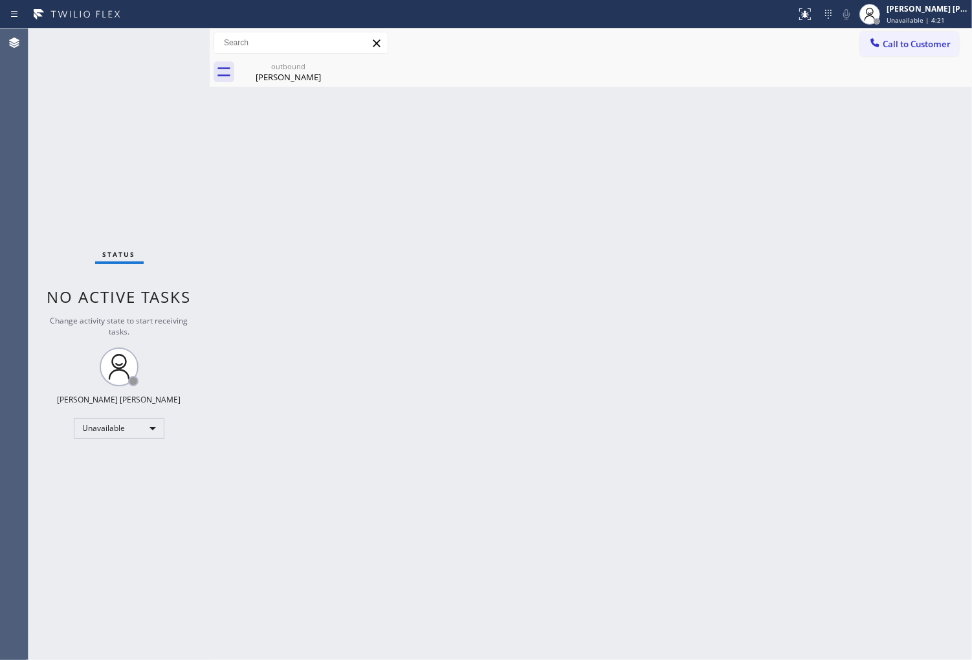
click at [1, 266] on div "Agent Desktop" at bounding box center [14, 344] width 28 height 632
click at [0, 0] on icon at bounding box center [0, 0] width 0 height 0
click at [909, 47] on span "Call to Customer" at bounding box center [917, 44] width 68 height 12
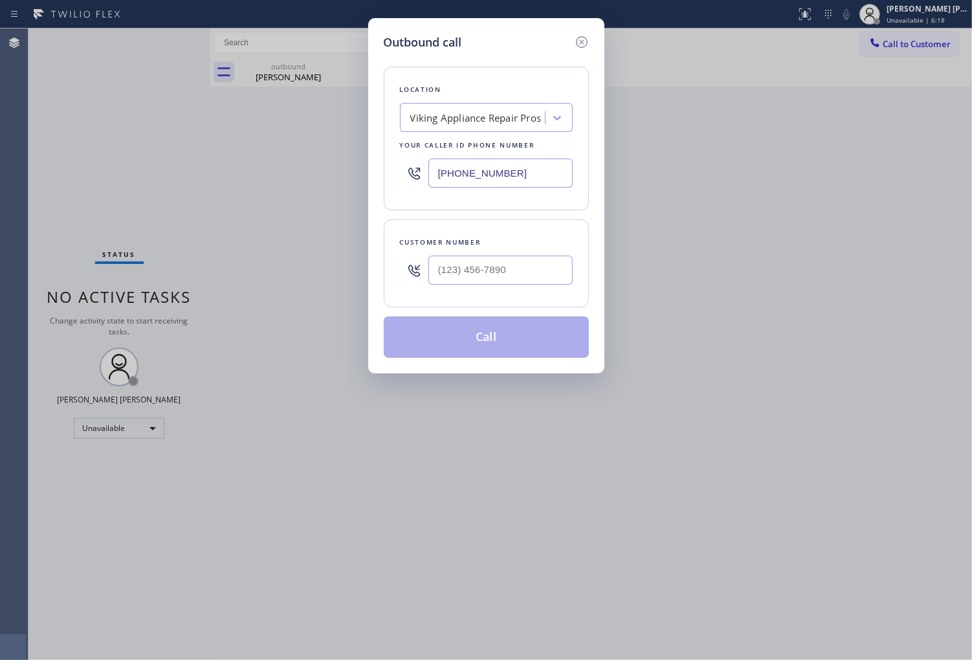
click at [462, 176] on input "[PHONE_NUMBER]" at bounding box center [501, 173] width 144 height 29
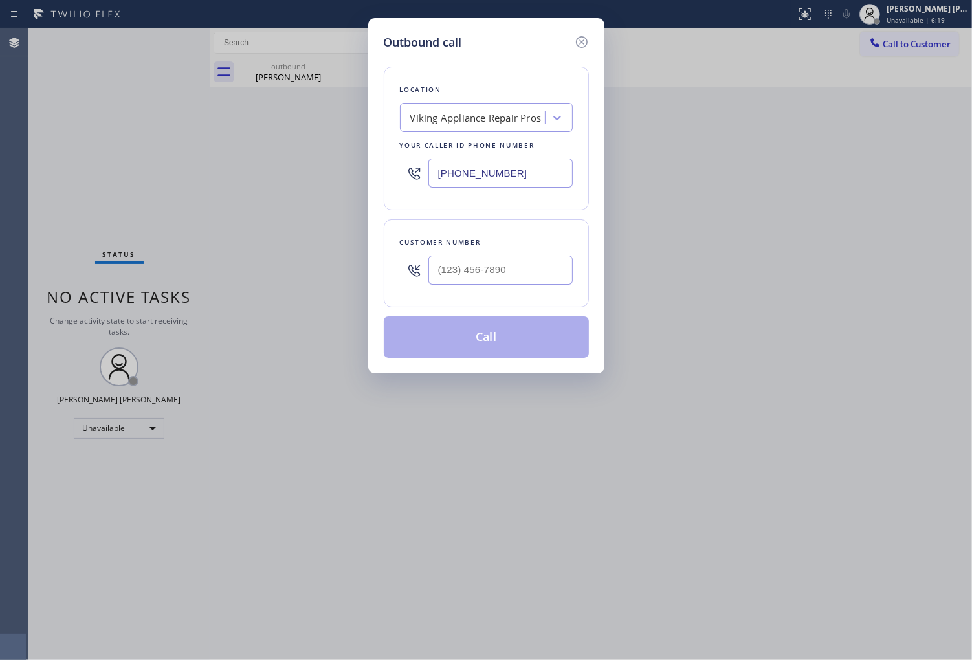
paste input "text"
click at [471, 159] on div "[PHONE_NUMBER]" at bounding box center [486, 173] width 173 height 42
click at [462, 165] on input "[PHONE_NUMBER]" at bounding box center [501, 173] width 144 height 29
click at [462, 166] on input "[PHONE_NUMBER]" at bounding box center [501, 173] width 144 height 29
paste input "202-8462"
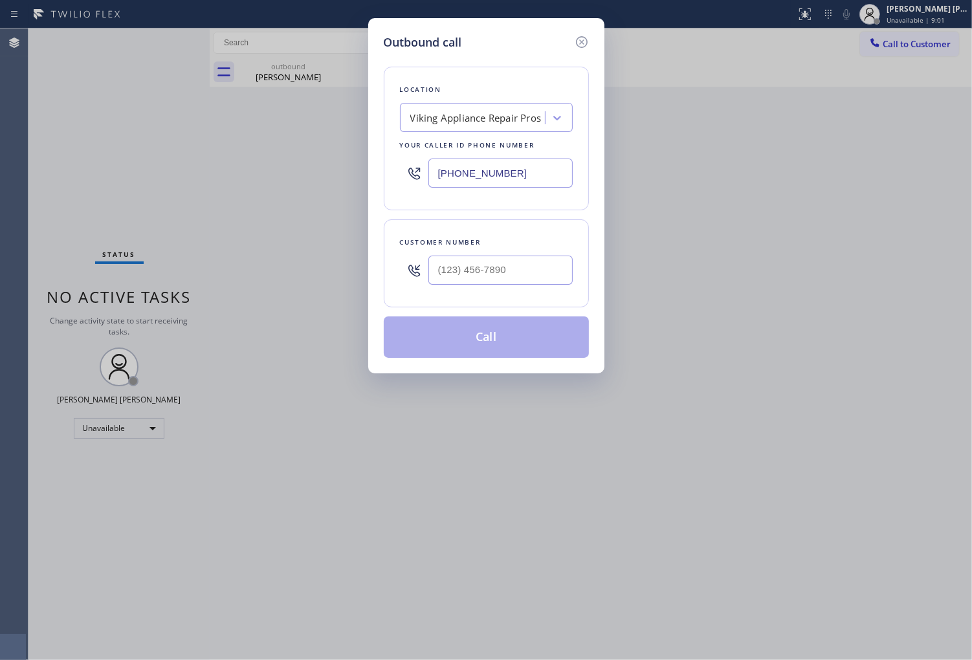
click at [462, 166] on input "[PHONE_NUMBER]" at bounding box center [501, 173] width 144 height 29
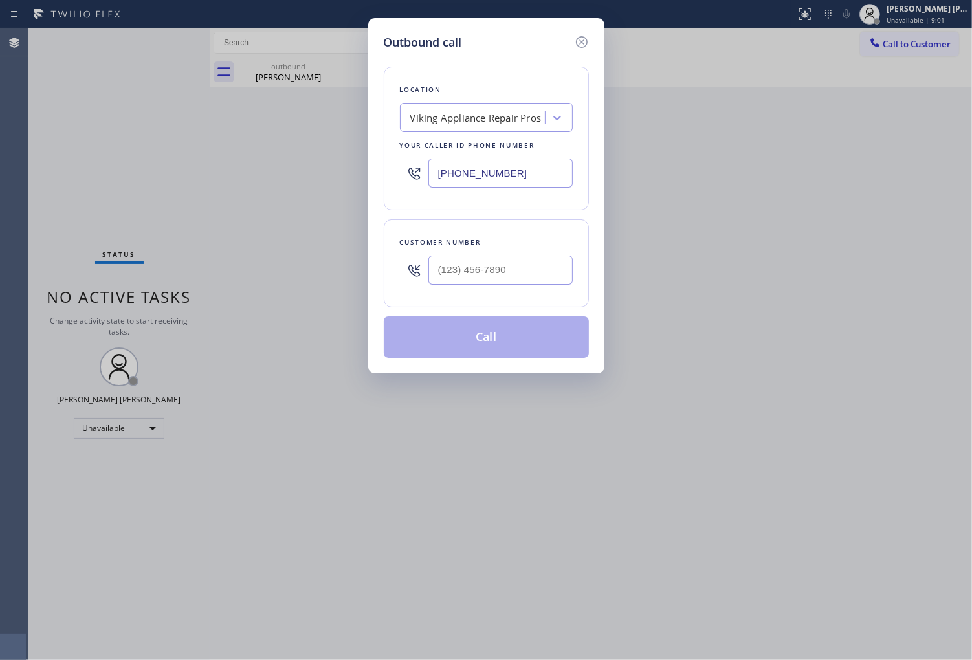
paste input "202) 846-2711"
type input "[PHONE_NUMBER]"
click at [532, 269] on input "(___) ___-____" at bounding box center [501, 270] width 144 height 29
paste input "203) 722-8122"
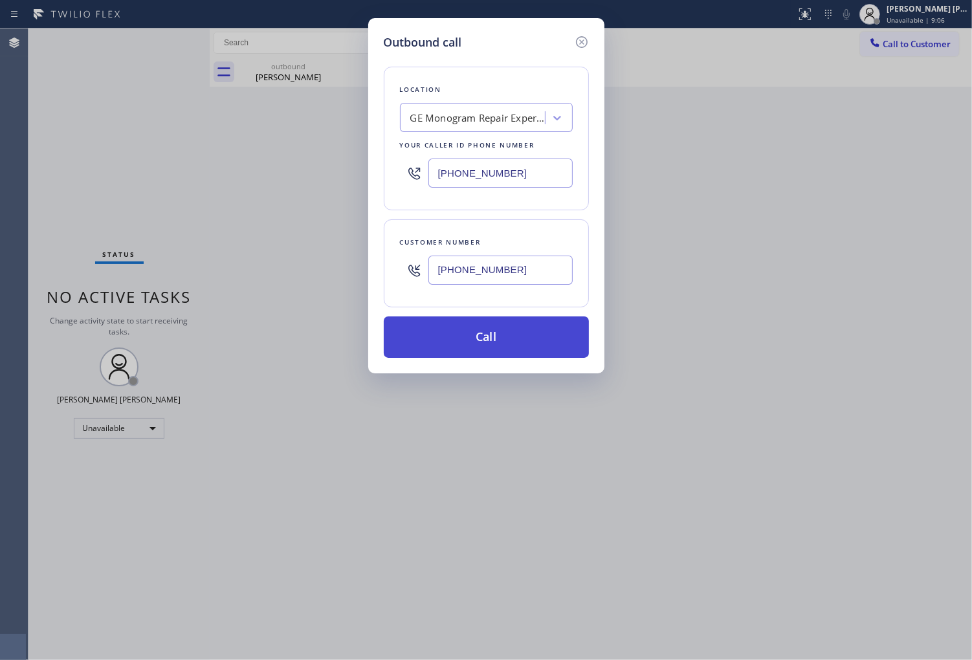
type input "[PHONE_NUMBER]"
click at [529, 337] on button "Call" at bounding box center [486, 337] width 205 height 41
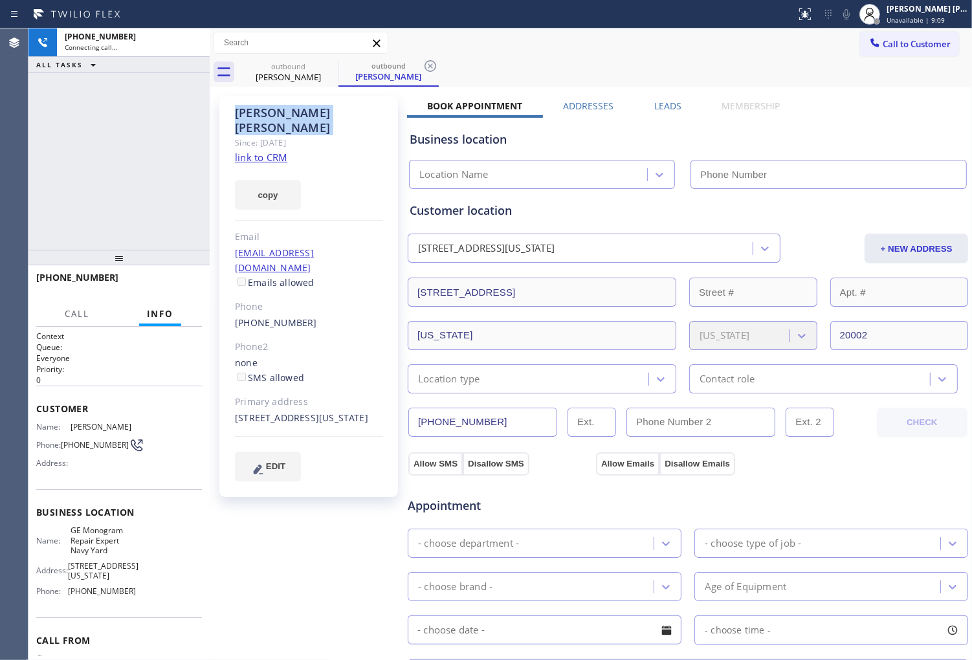
click at [251, 119] on div "[PERSON_NAME]" at bounding box center [309, 121] width 148 height 30
drag, startPoint x: 384, startPoint y: 87, endPoint x: 592, endPoint y: 126, distance: 212.1
click at [251, 119] on div "[PERSON_NAME]" at bounding box center [309, 121] width 148 height 30
click at [39, 173] on div "[PHONE_NUMBER] Connecting call… ALL TASKS ALL TASKS ACTIVE TASKS TASKS IN WRAP …" at bounding box center [118, 138] width 181 height 221
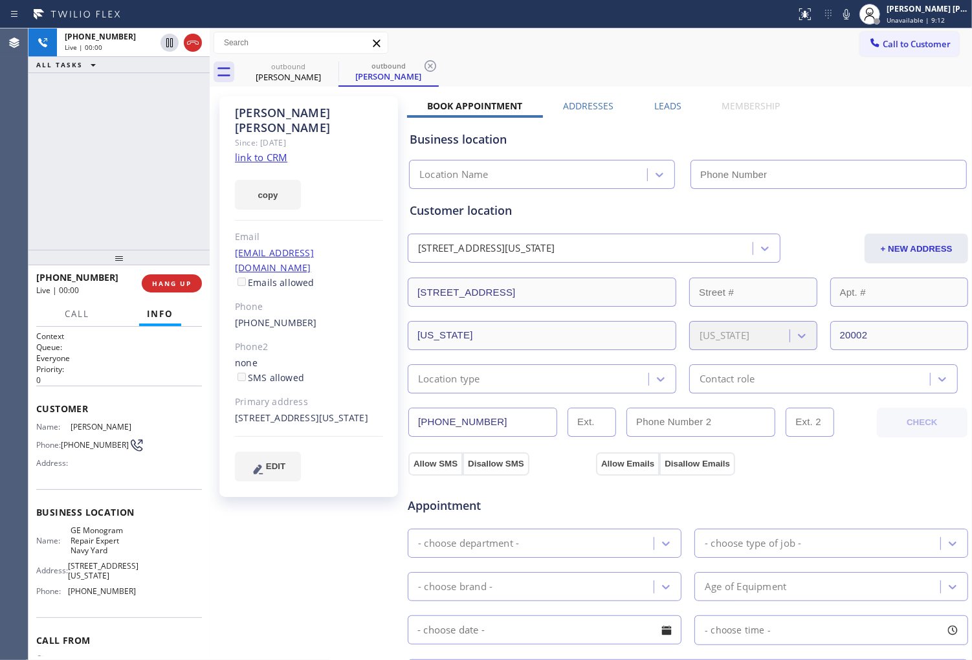
type input "[PHONE_NUMBER]"
click at [13, 128] on div "Agent Desktop" at bounding box center [14, 344] width 28 height 632
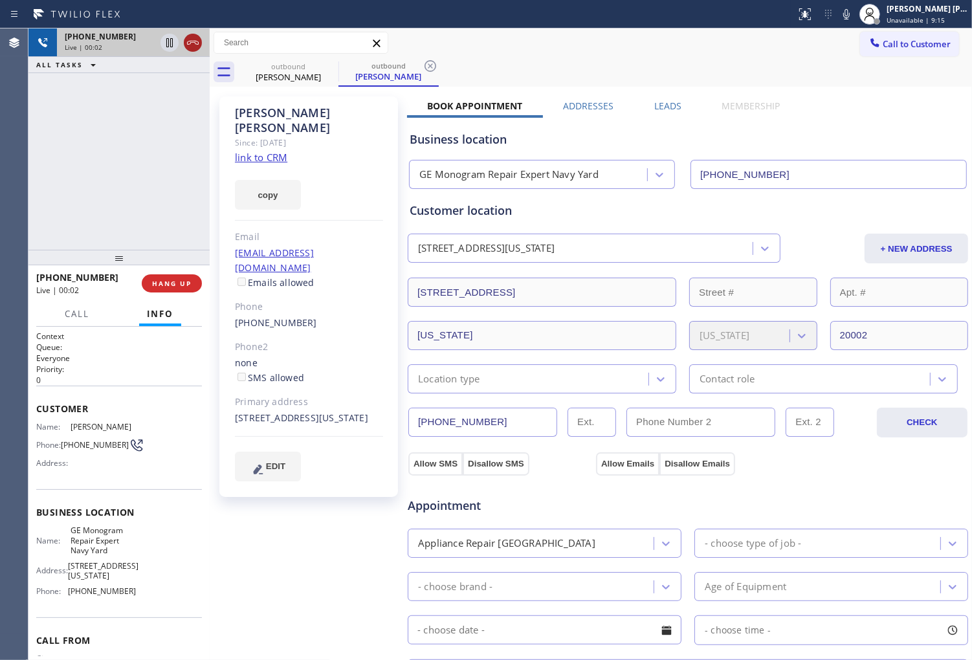
click at [190, 50] on icon at bounding box center [193, 43] width 16 height 16
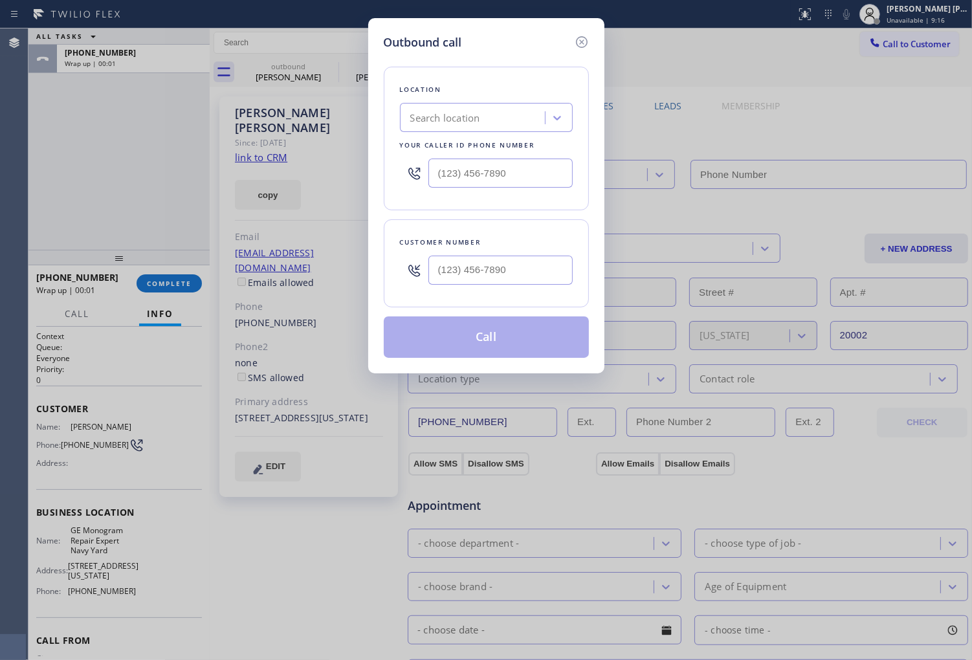
type input "[PHONE_NUMBER]"
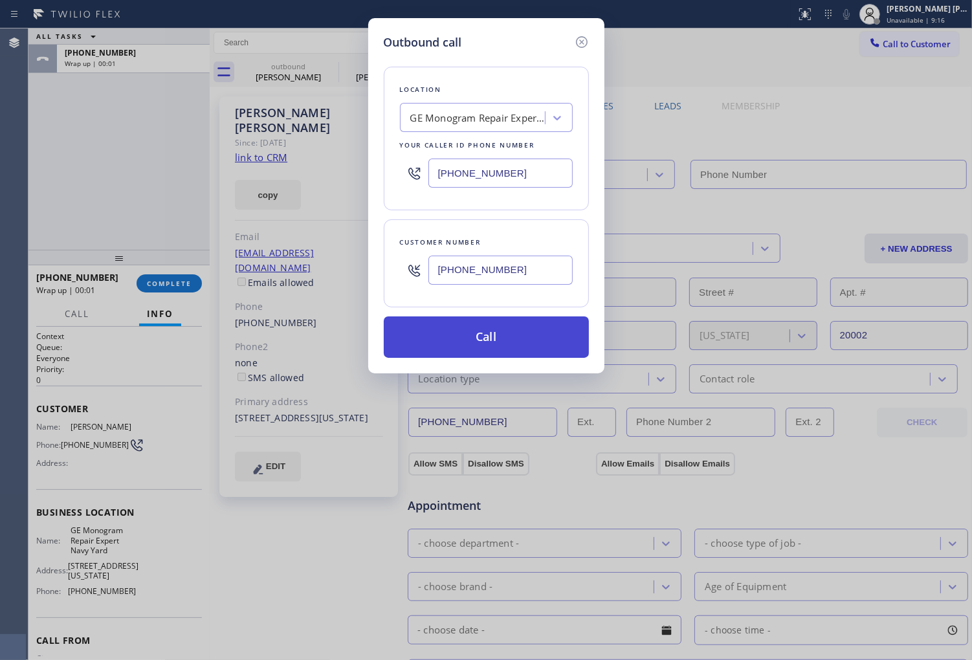
type input "[PHONE_NUMBER]"
click at [528, 342] on button "Call" at bounding box center [486, 337] width 205 height 41
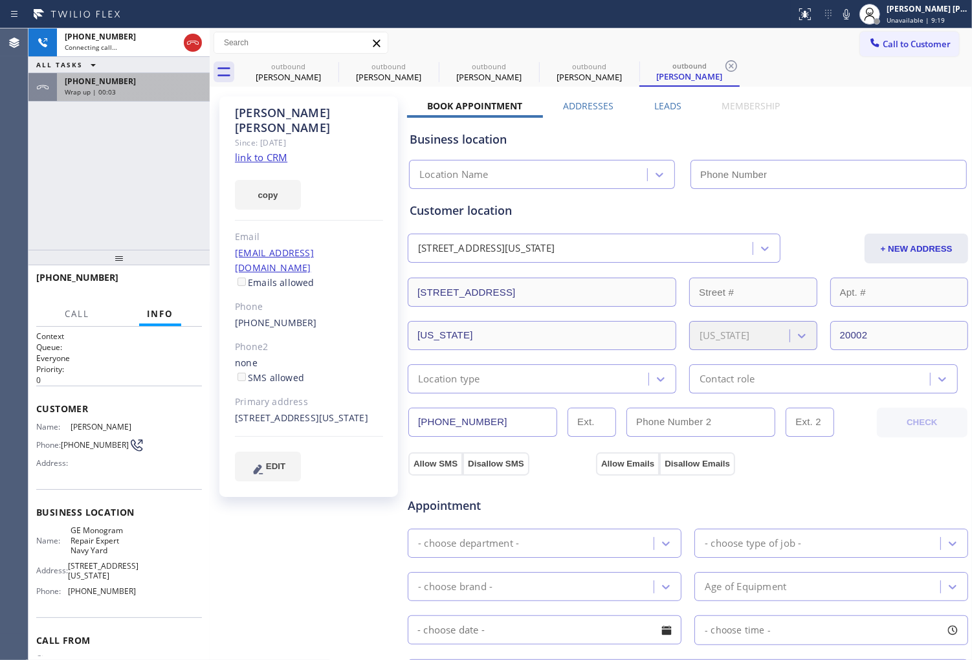
click at [132, 92] on div "Wrap up | 00:03" at bounding box center [133, 91] width 137 height 9
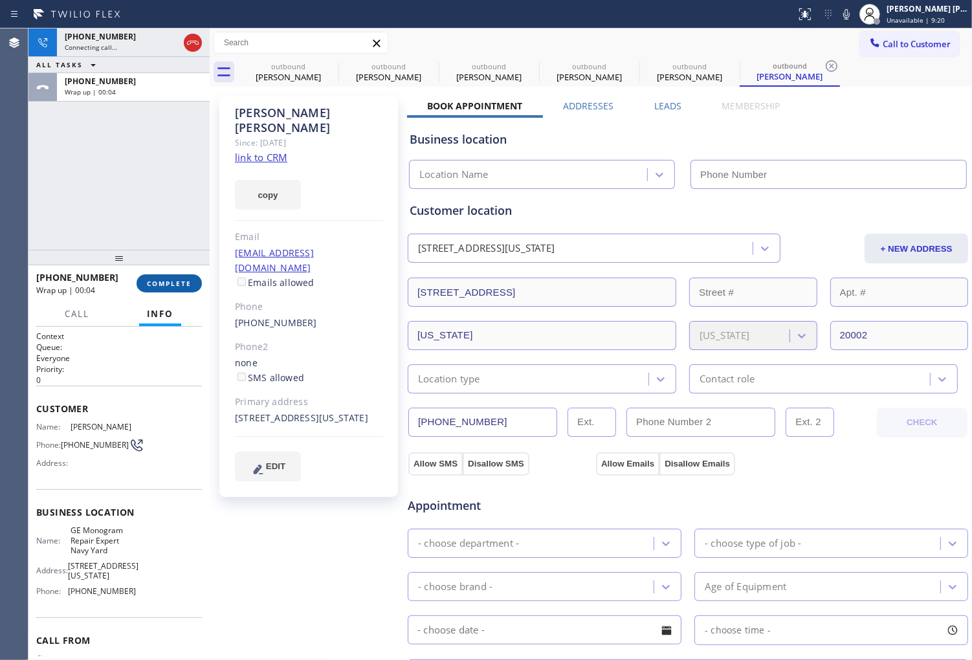
click at [183, 289] on button "COMPLETE" at bounding box center [169, 283] width 65 height 18
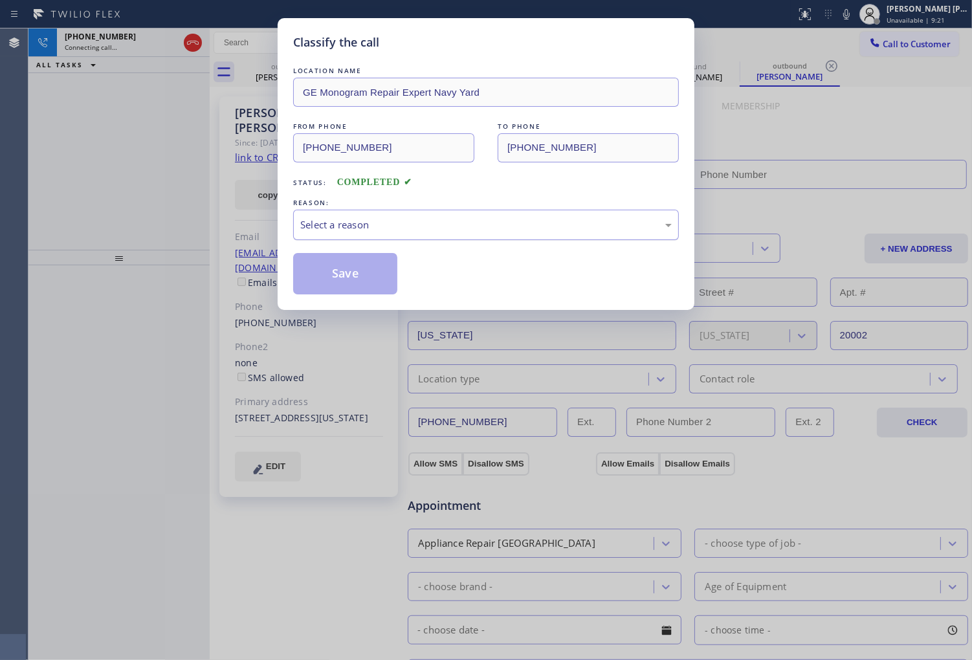
click at [449, 221] on div "Select a reason" at bounding box center [486, 224] width 372 height 15
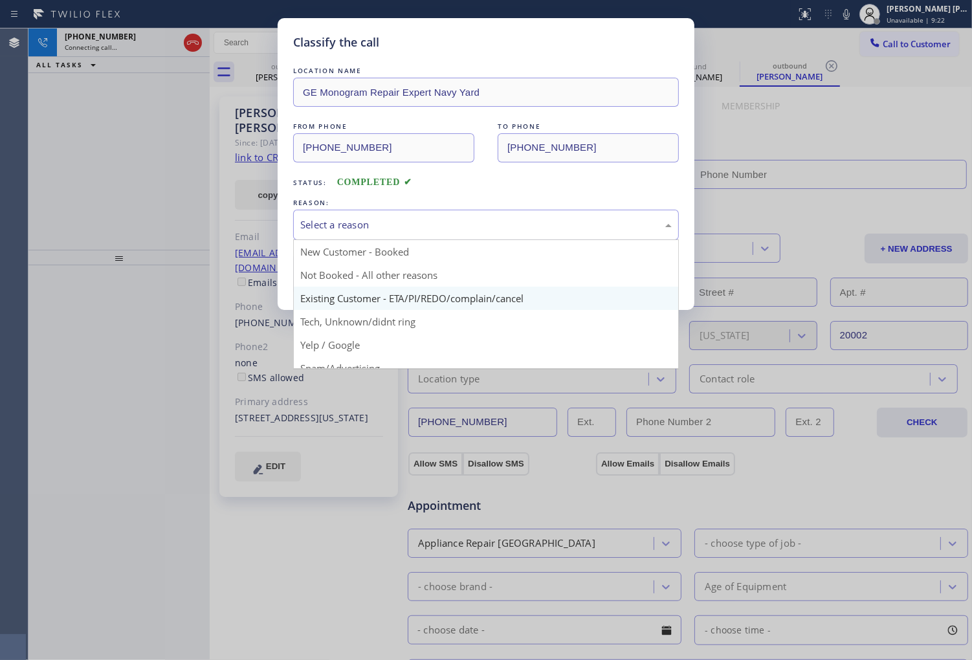
type input "[PHONE_NUMBER]"
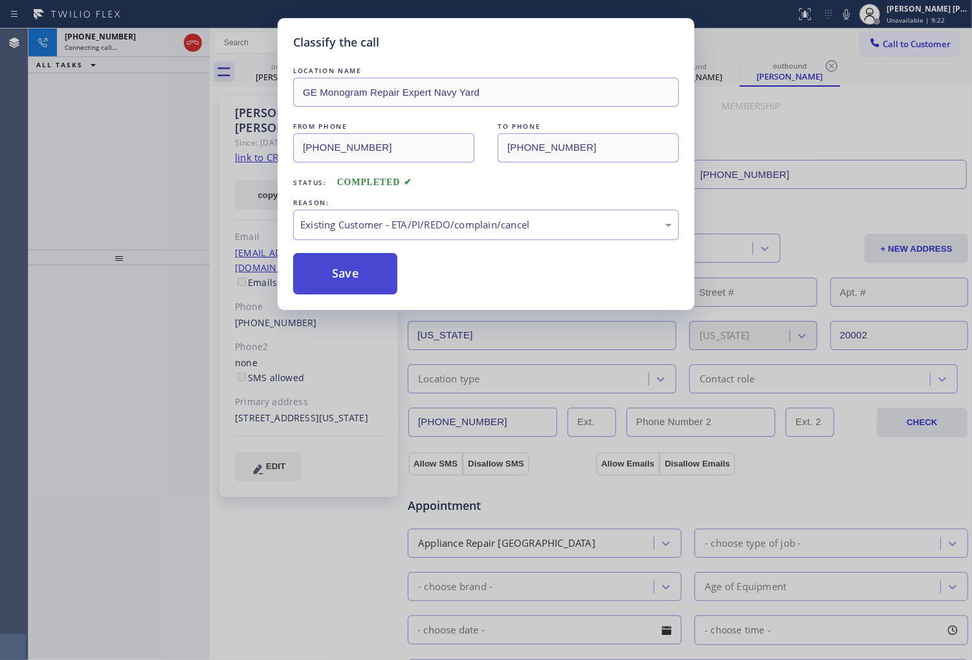
click at [320, 282] on button "Save" at bounding box center [345, 273] width 104 height 41
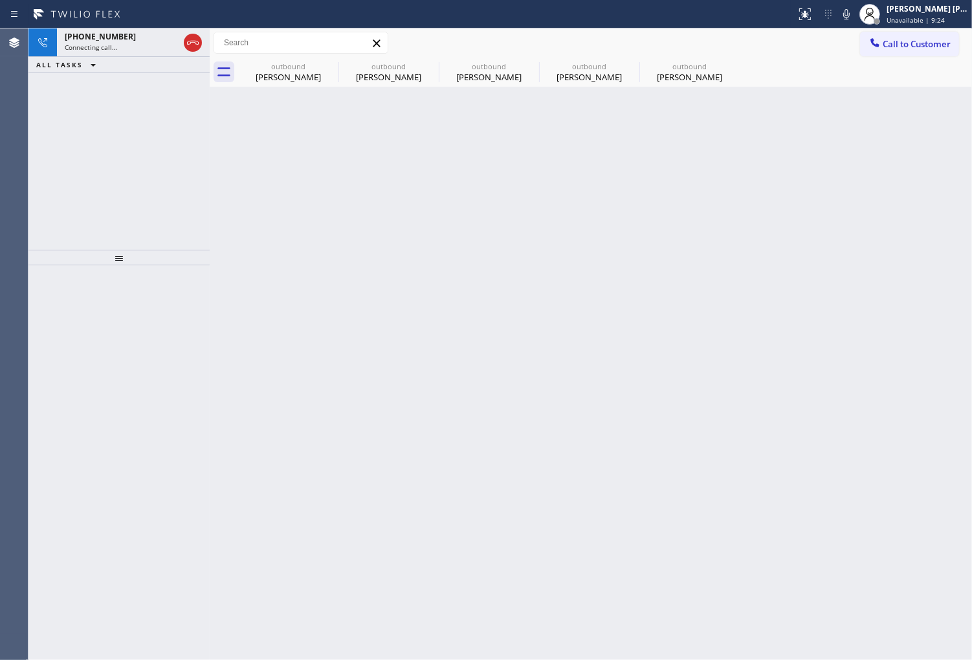
drag, startPoint x: 88, startPoint y: 193, endPoint x: 98, endPoint y: 180, distance: 16.6
click at [89, 192] on div "[PHONE_NUMBER] Connecting call… ALL TASKS ALL TASKS ACTIVE TASKS TASKS IN WRAP …" at bounding box center [118, 138] width 181 height 221
click at [129, 52] on div "[PHONE_NUMBER] Connecting call…" at bounding box center [119, 42] width 124 height 28
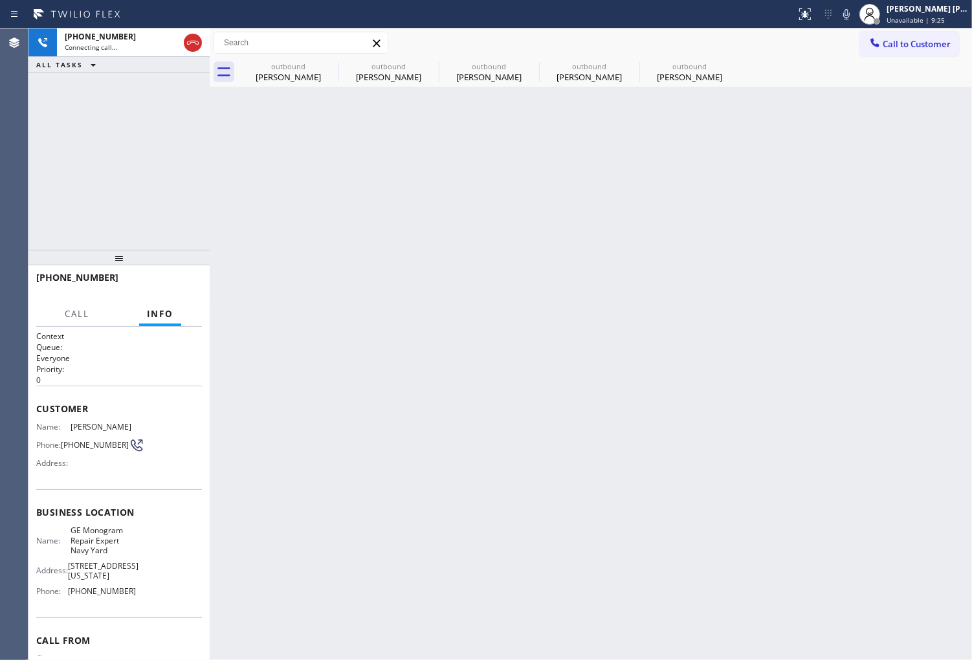
click at [277, 84] on div "outbound [PERSON_NAME]" at bounding box center [288, 72] width 98 height 29
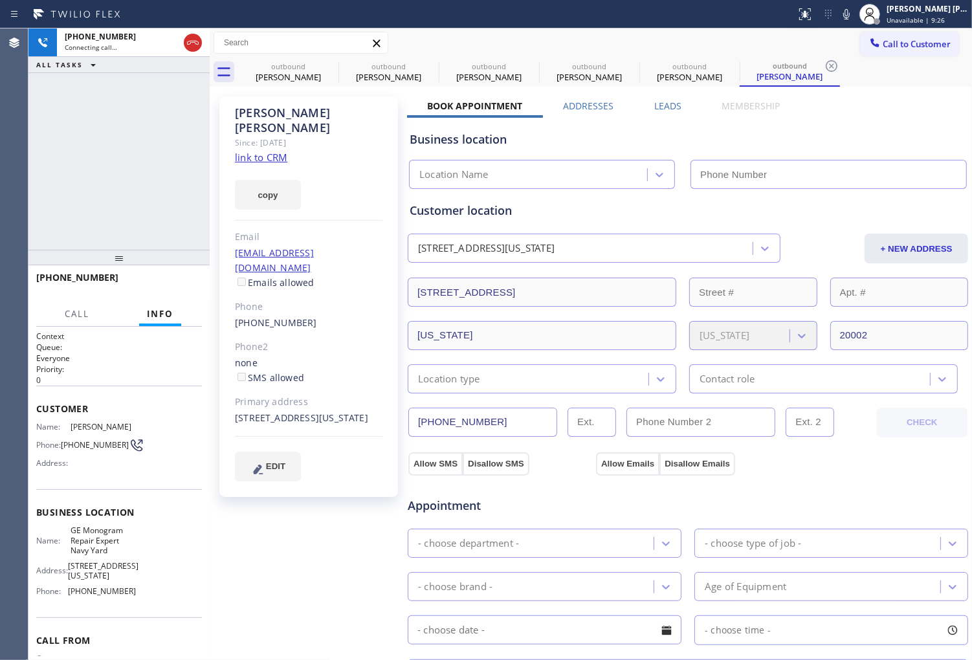
type input "[PHONE_NUMBER]"
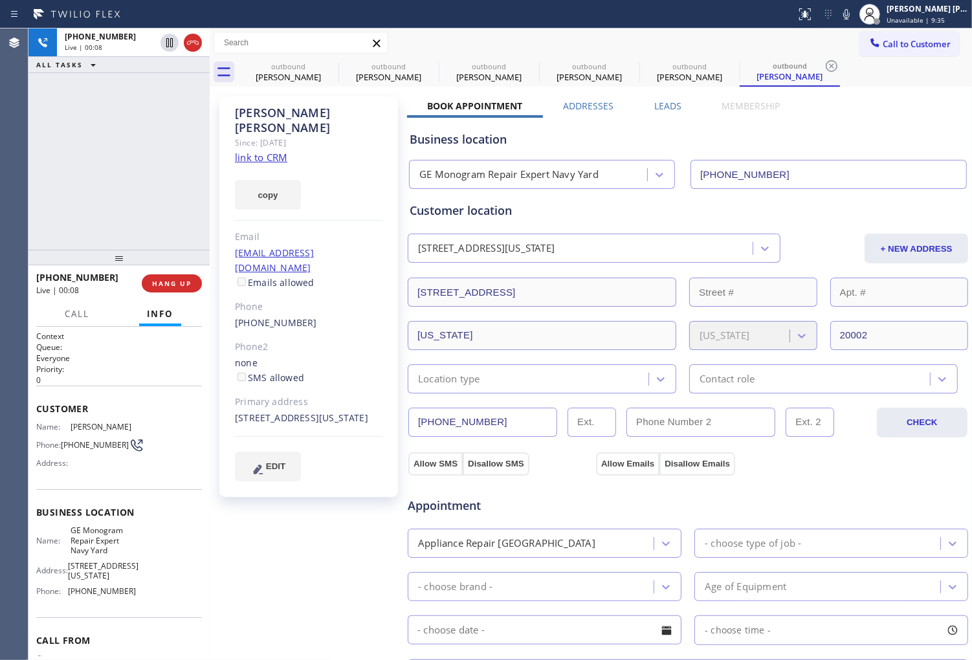
click at [41, 181] on div "[PHONE_NUMBER] Live | 00:08 ALL TASKS ALL TASKS ACTIVE TASKS TASKS IN WRAP UP" at bounding box center [118, 138] width 181 height 221
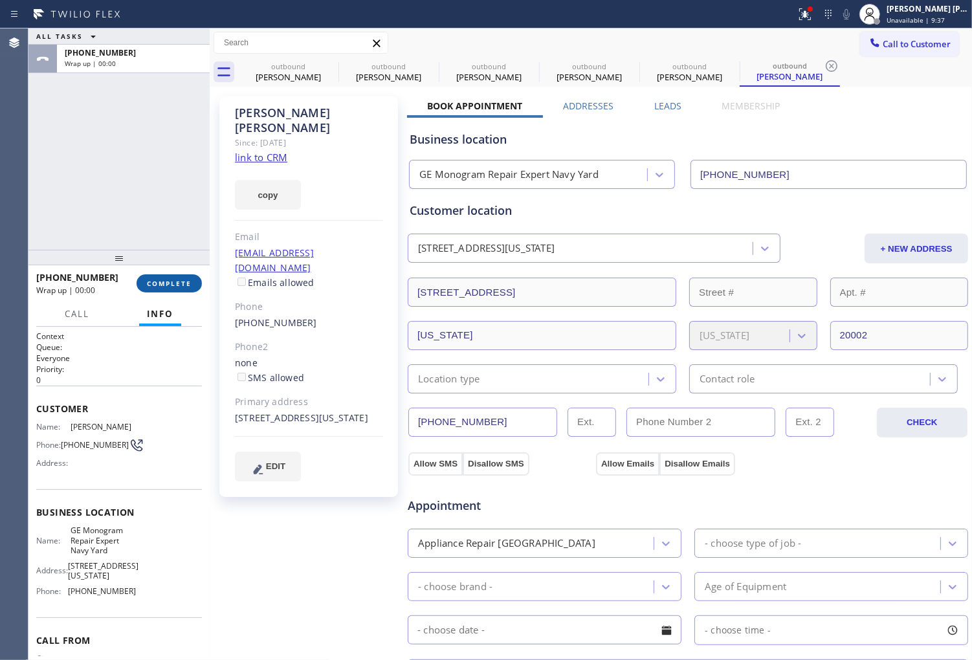
click at [177, 280] on span "COMPLETE" at bounding box center [169, 283] width 45 height 9
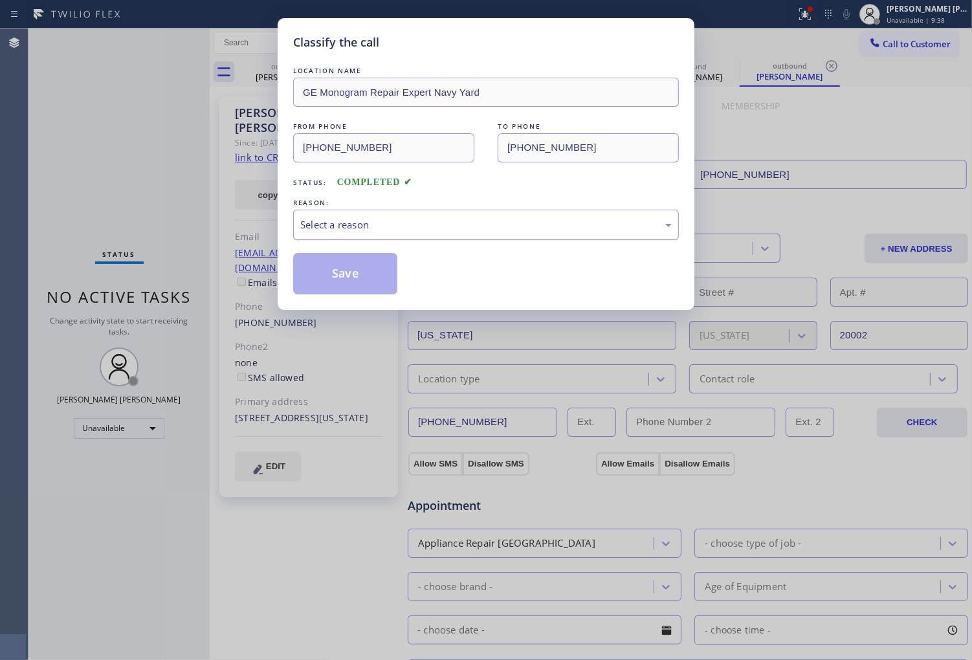
click at [344, 217] on div "Select a reason" at bounding box center [486, 224] width 372 height 15
click at [357, 222] on div "Select a reason" at bounding box center [486, 224] width 372 height 15
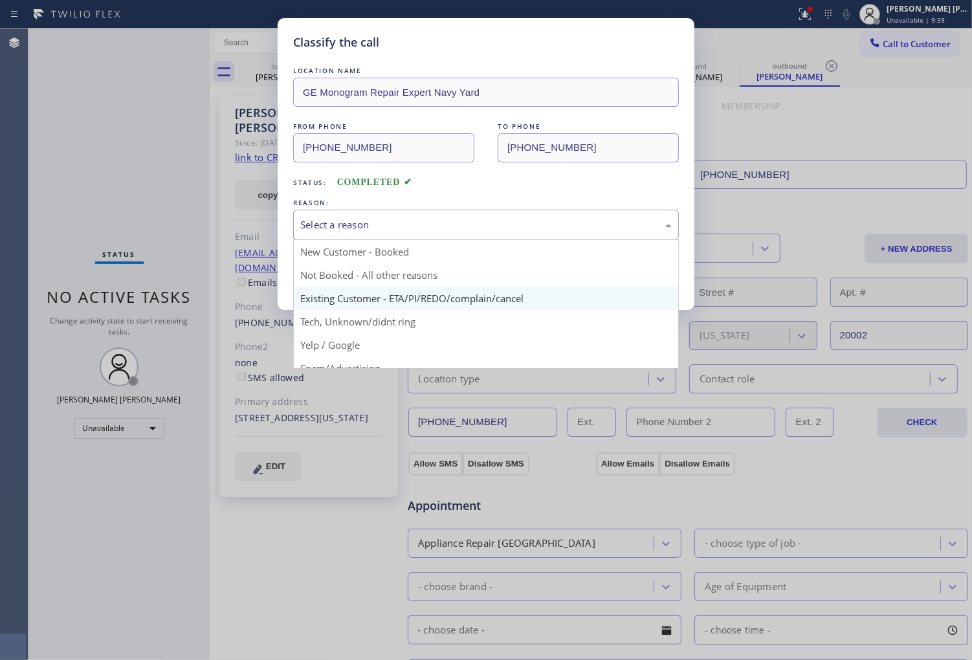
click at [366, 289] on button "Save" at bounding box center [345, 273] width 104 height 41
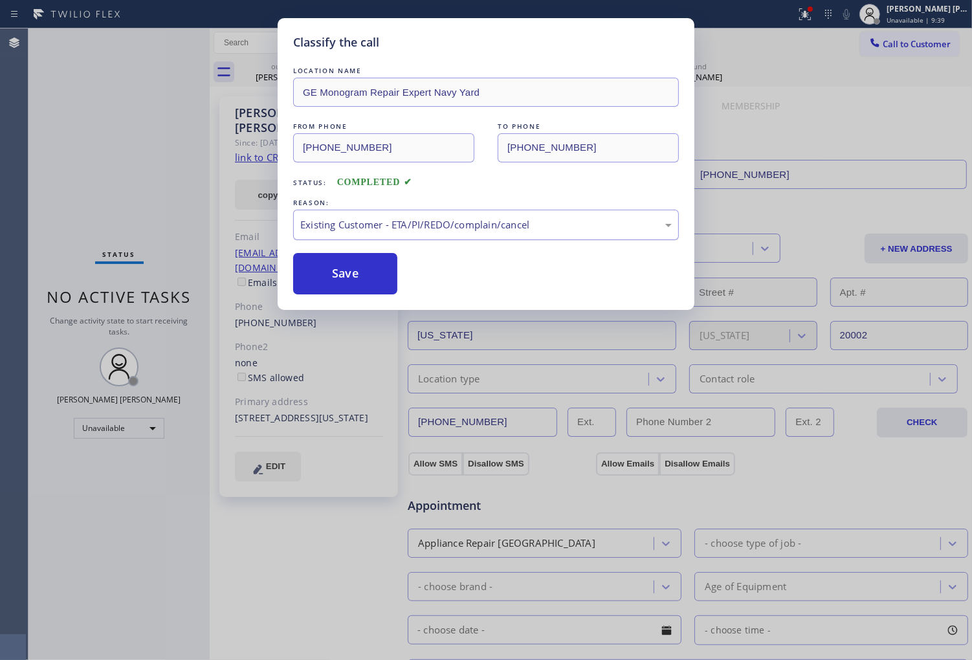
click at [351, 221] on div "Existing Customer - ETA/PI/REDO/complain/cancel" at bounding box center [486, 224] width 372 height 15
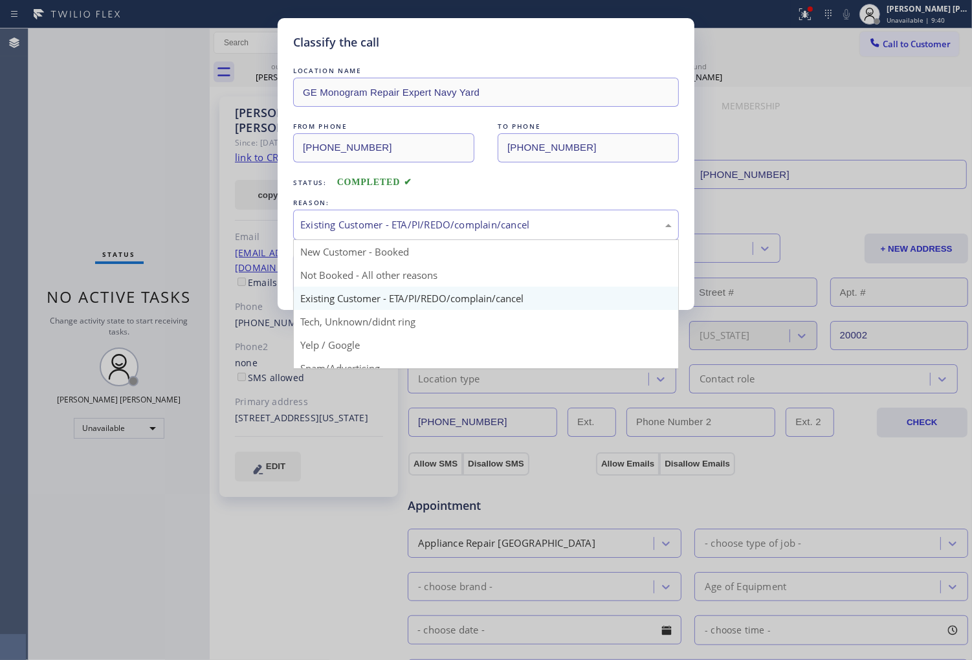
drag, startPoint x: 351, startPoint y: 301, endPoint x: 525, endPoint y: 636, distance: 377.8
click at [351, 300] on div "Classify the call LOCATION NAME GE Monogram Repair Expert Navy Yard FROM PHONE …" at bounding box center [486, 164] width 417 height 292
click at [346, 276] on div "Back to Dashboard Change Sender ID Customers Technicians Select a contact Outbo…" at bounding box center [591, 344] width 763 height 632
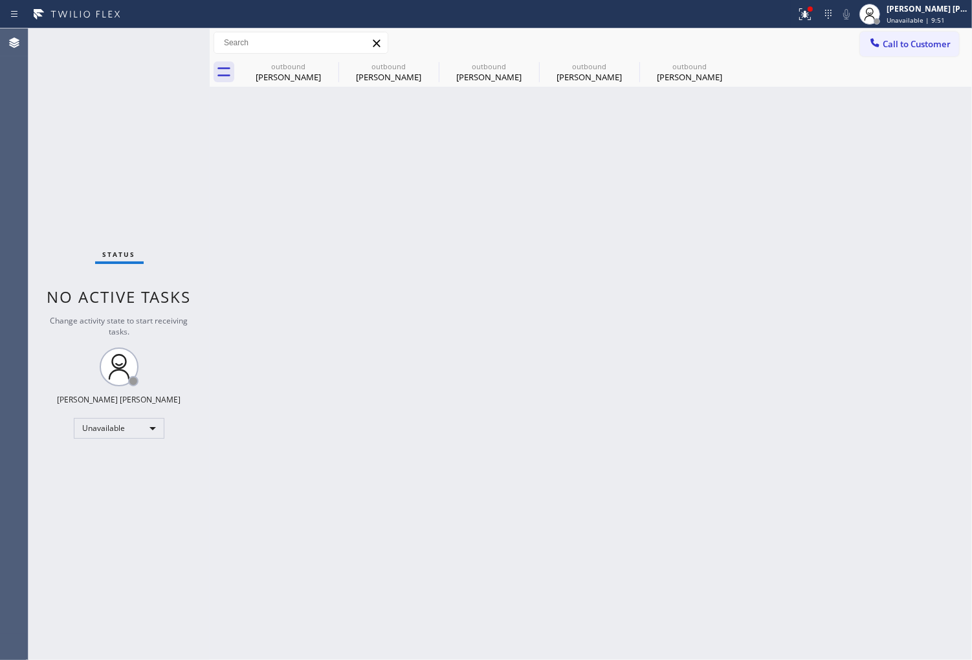
drag, startPoint x: 1, startPoint y: 316, endPoint x: 10, endPoint y: 319, distance: 9.6
click at [1, 316] on div "Agent Desktop" at bounding box center [14, 344] width 28 height 632
click at [326, 68] on icon at bounding box center [330, 66] width 16 height 16
click at [0, 0] on icon at bounding box center [0, 0] width 0 height 0
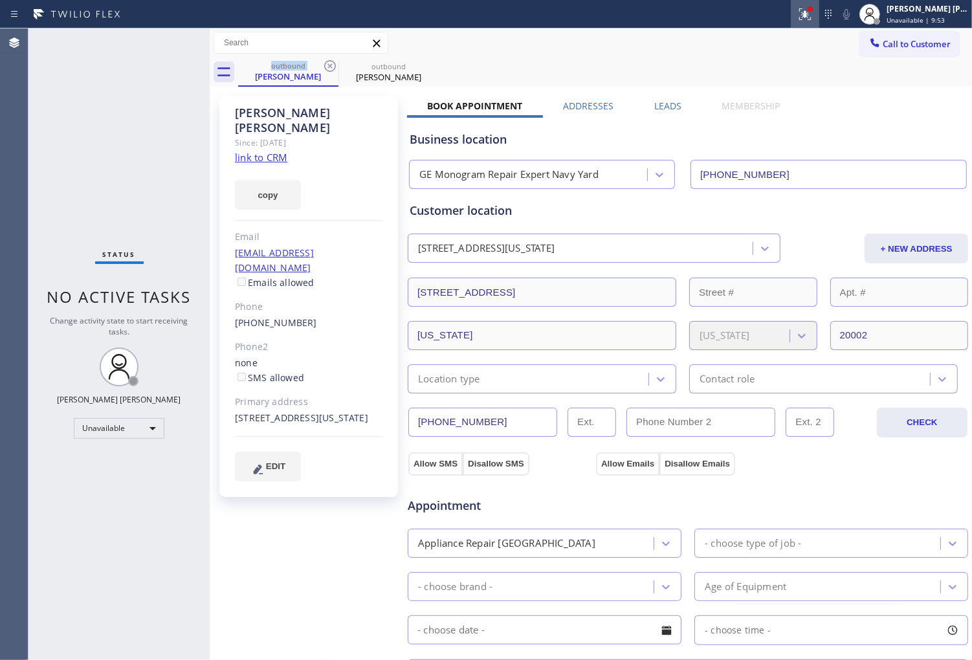
click at [813, 18] on icon at bounding box center [805, 14] width 16 height 16
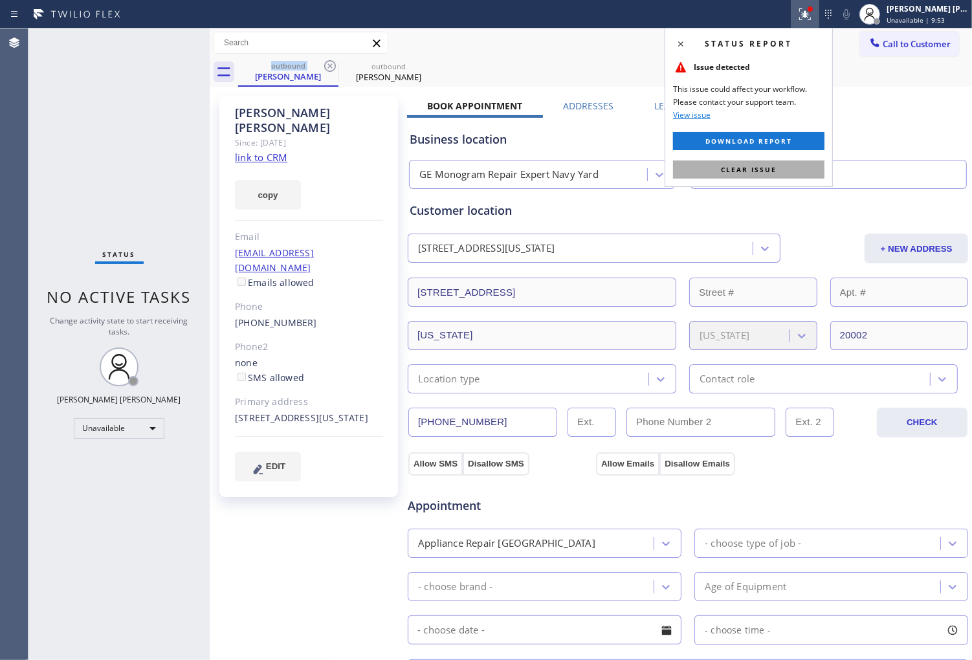
click at [732, 168] on span "Clear issue" at bounding box center [749, 169] width 56 height 9
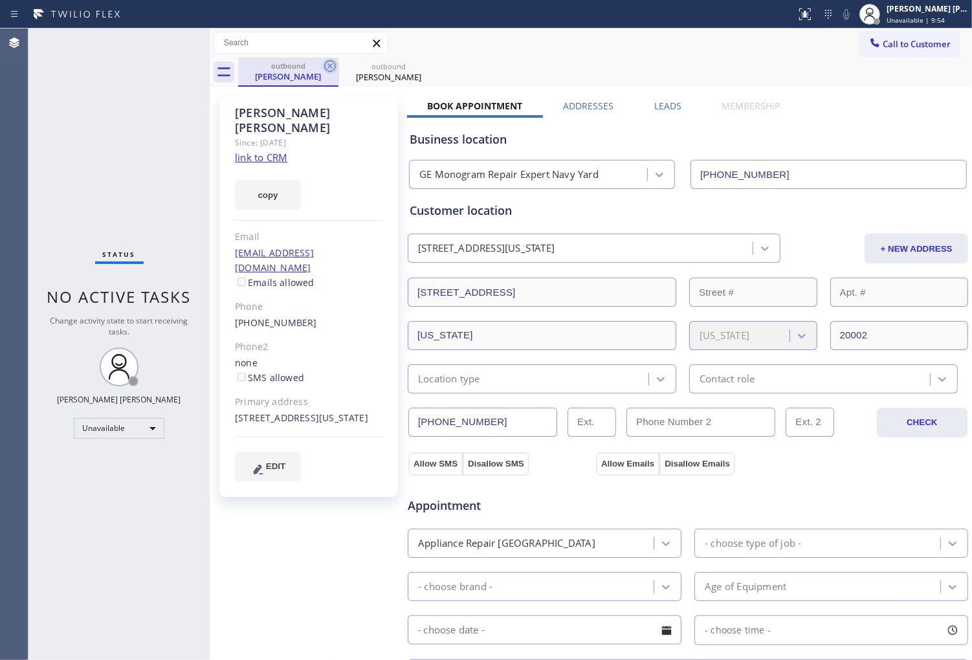
click at [324, 65] on icon at bounding box center [330, 66] width 16 height 16
click at [0, 0] on icon at bounding box center [0, 0] width 0 height 0
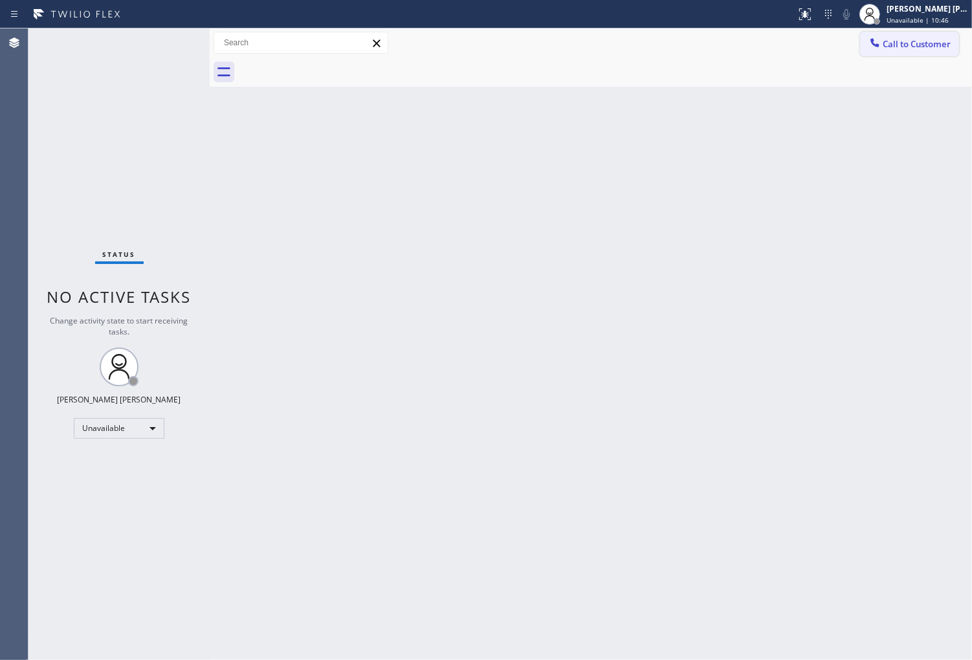
click at [885, 41] on span "Call to Customer" at bounding box center [917, 44] width 68 height 12
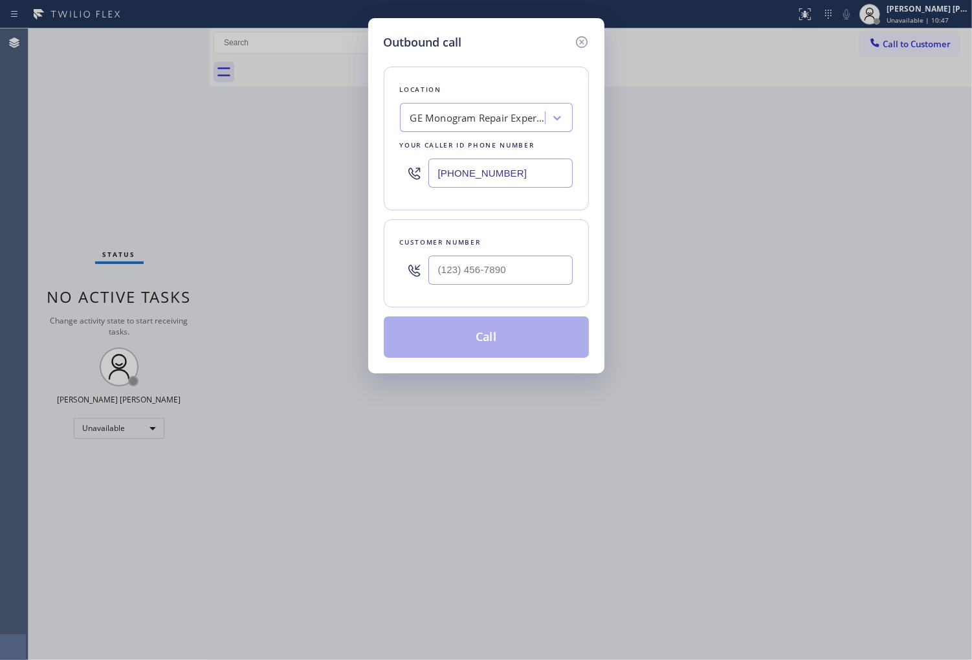
click at [517, 159] on input "[PHONE_NUMBER]" at bounding box center [501, 173] width 144 height 29
paste input "855) 731-4952"
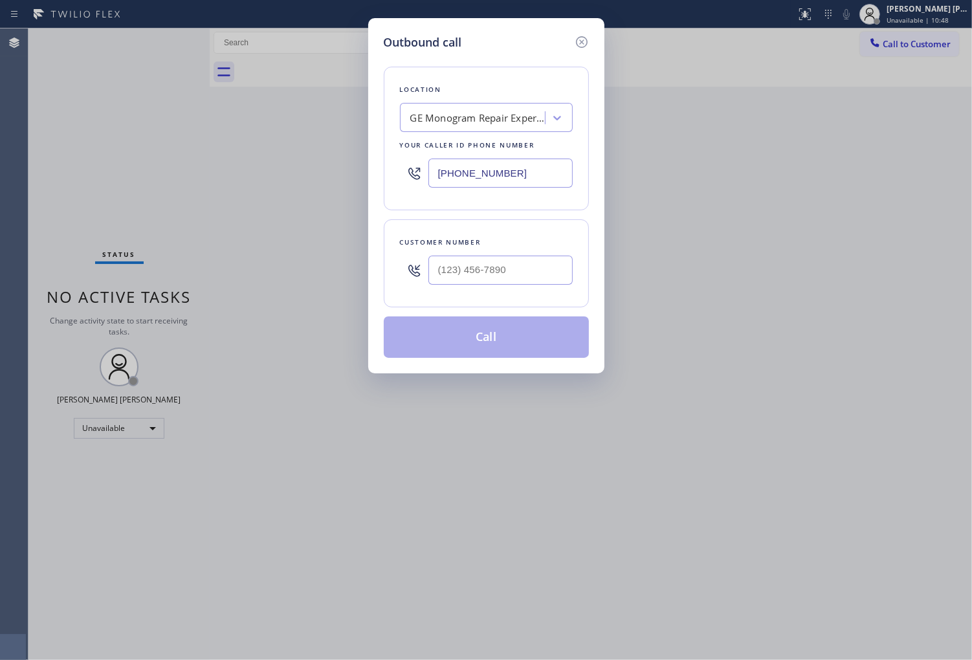
type input "[PHONE_NUMBER]"
click at [456, 283] on input "text" at bounding box center [501, 270] width 144 height 29
click at [456, 283] on input "(___) ___-____" at bounding box center [501, 270] width 144 height 29
paste input "949-4217"
click at [473, 269] on input "(___) 949-4217" at bounding box center [501, 270] width 144 height 29
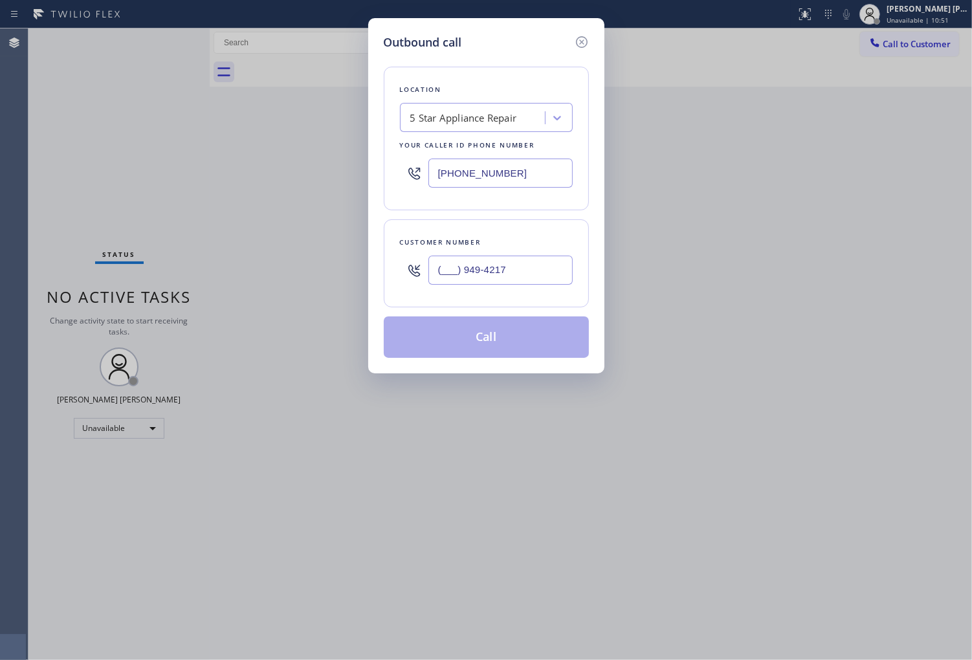
click at [473, 269] on input "(___) 949-4217" at bounding box center [501, 270] width 144 height 29
paste input "949) 421-7051"
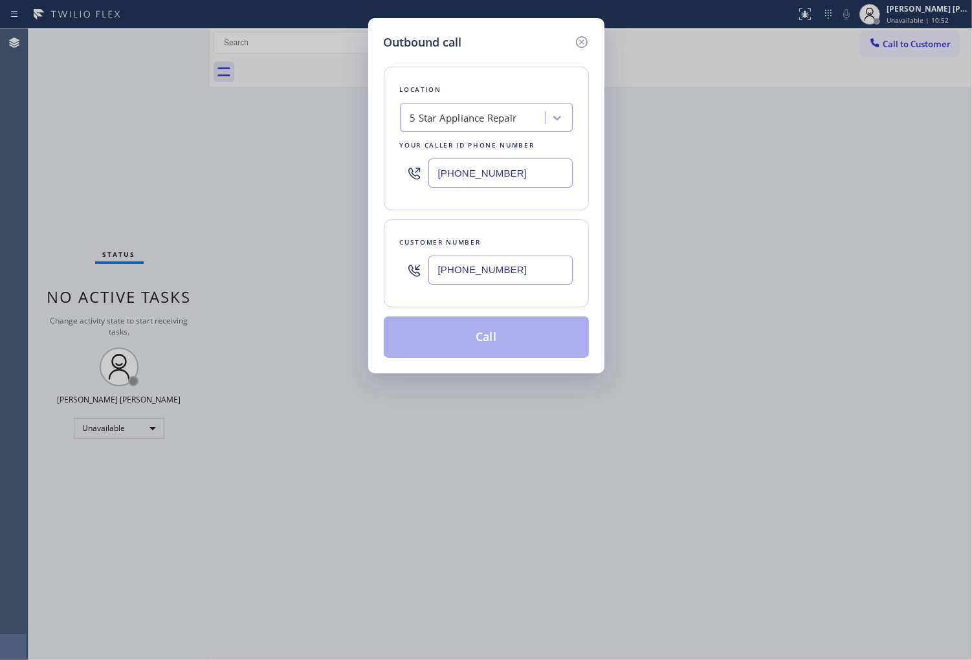
type input "[PHONE_NUMBER]"
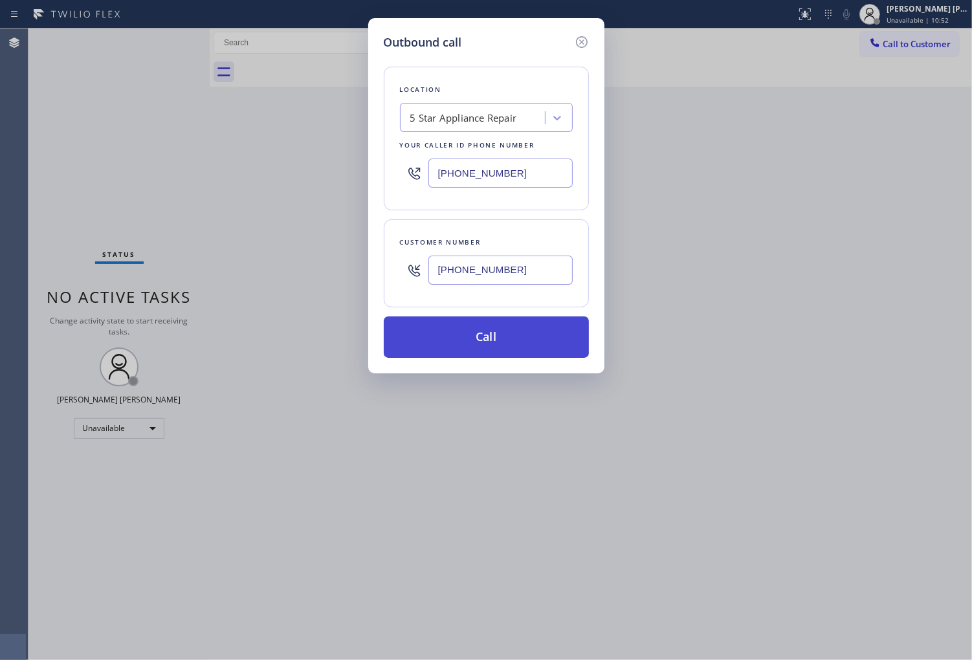
click at [540, 340] on button "Call" at bounding box center [486, 337] width 205 height 41
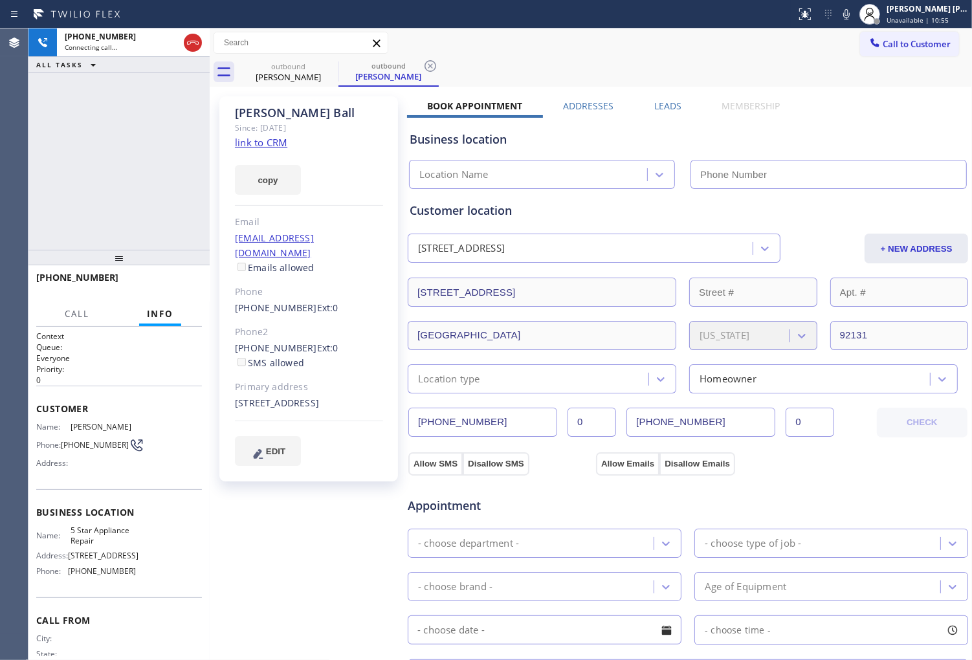
drag, startPoint x: 302, startPoint y: 147, endPoint x: 266, endPoint y: 113, distance: 49.0
click at [266, 113] on div "[PERSON_NAME]" at bounding box center [309, 113] width 148 height 15
copy div "[PERSON_NAME]"
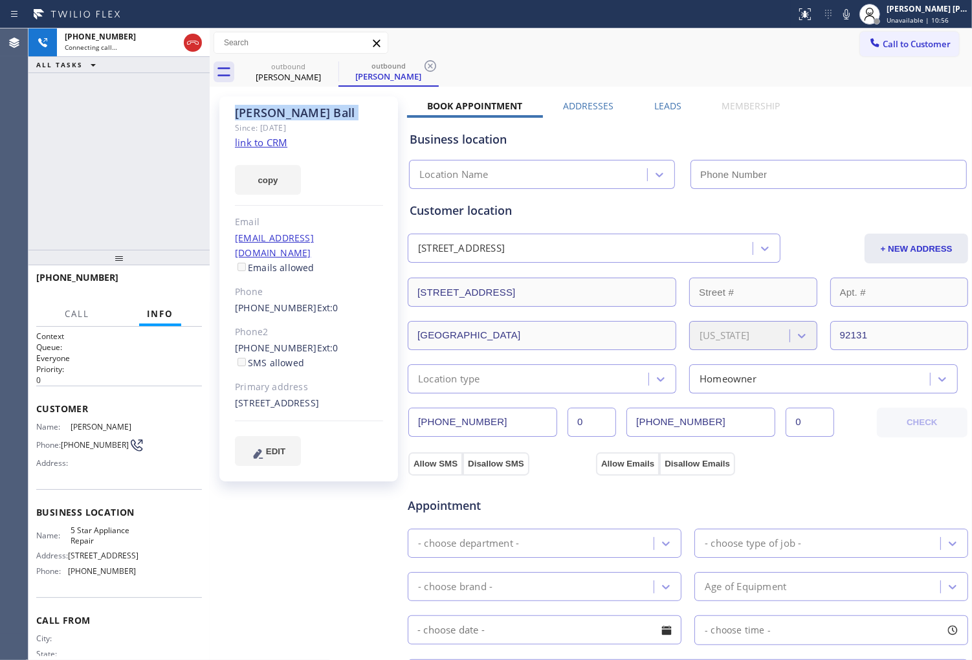
click at [76, 211] on div "[PHONE_NUMBER] Connecting call… ALL TASKS ALL TASKS ACTIVE TASKS TASKS IN WRAP …" at bounding box center [118, 138] width 181 height 221
type input "[PHONE_NUMBER]"
click at [67, 192] on div "[PHONE_NUMBER] Connecting call… ALL TASKS ALL TASKS ACTIVE TASKS TASKS IN WRAP …" at bounding box center [118, 138] width 181 height 221
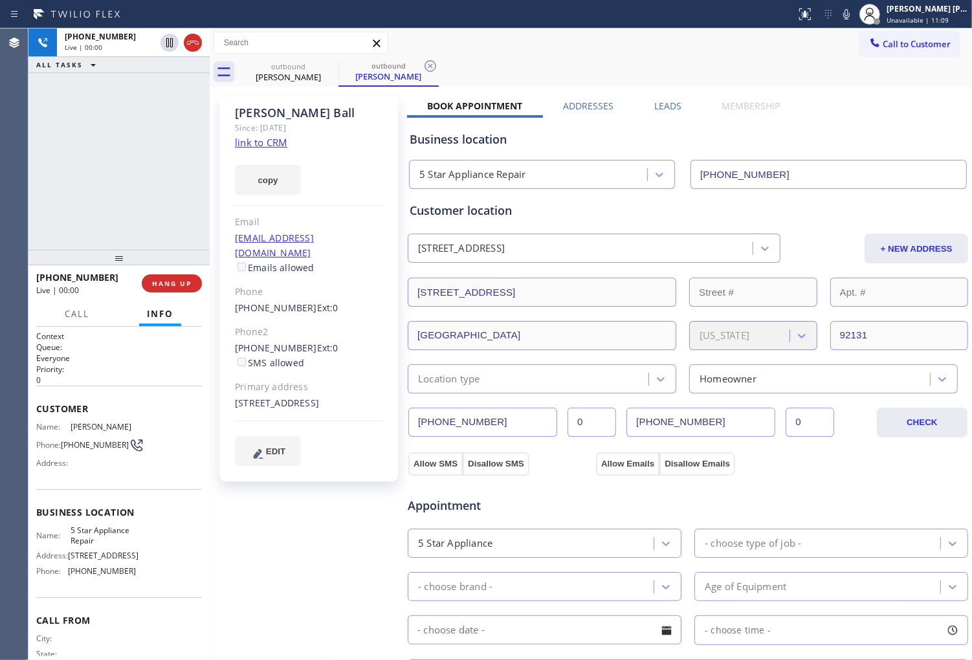
click at [1, 155] on div "Agent Desktop" at bounding box center [14, 344] width 28 height 632
click at [195, 47] on icon at bounding box center [193, 43] width 16 height 16
click at [288, 302] on link "[PHONE_NUMBER]" at bounding box center [276, 308] width 82 height 12
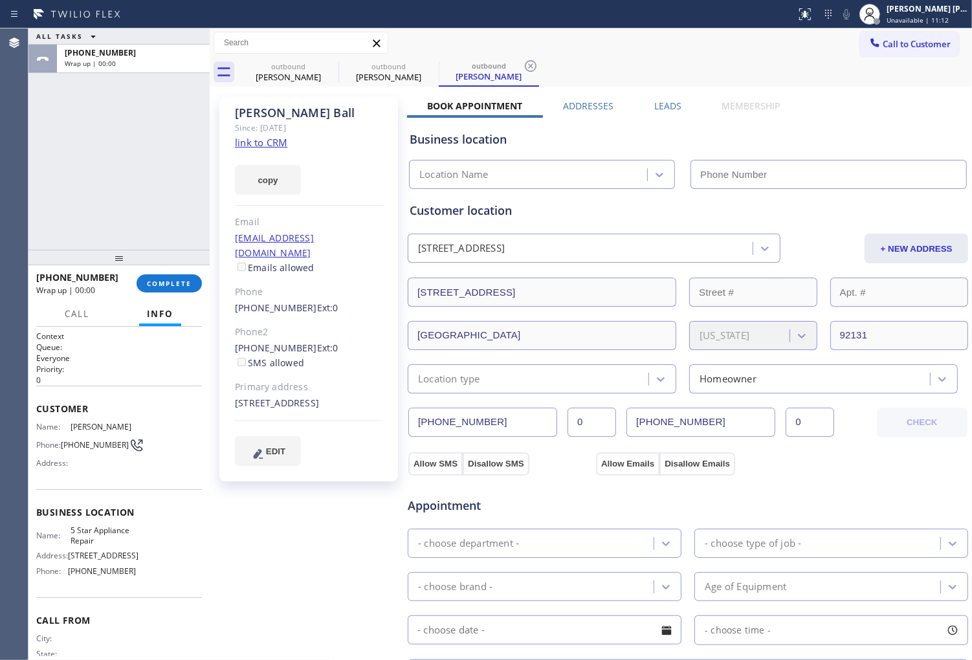
type input "[PHONE_NUMBER]"
click at [271, 302] on link "[PHONE_NUMBER]" at bounding box center [276, 308] width 82 height 12
click at [0, 0] on div "Outbound call Location 5 Star Appliance Repair Your caller id phone number [PHO…" at bounding box center [0, 0] width 0 height 0
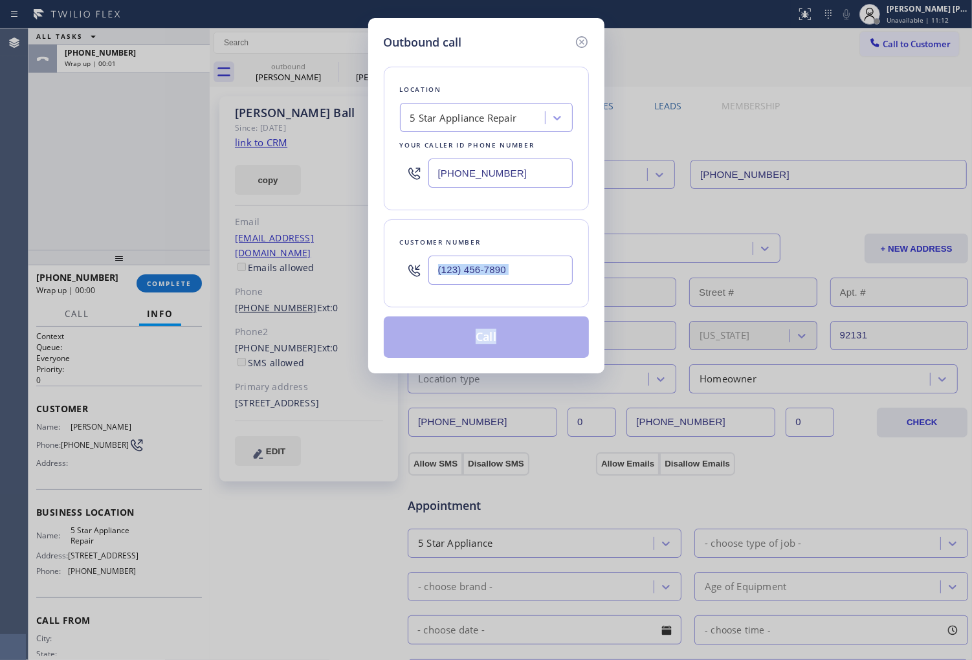
type input "[PHONE_NUMBER]"
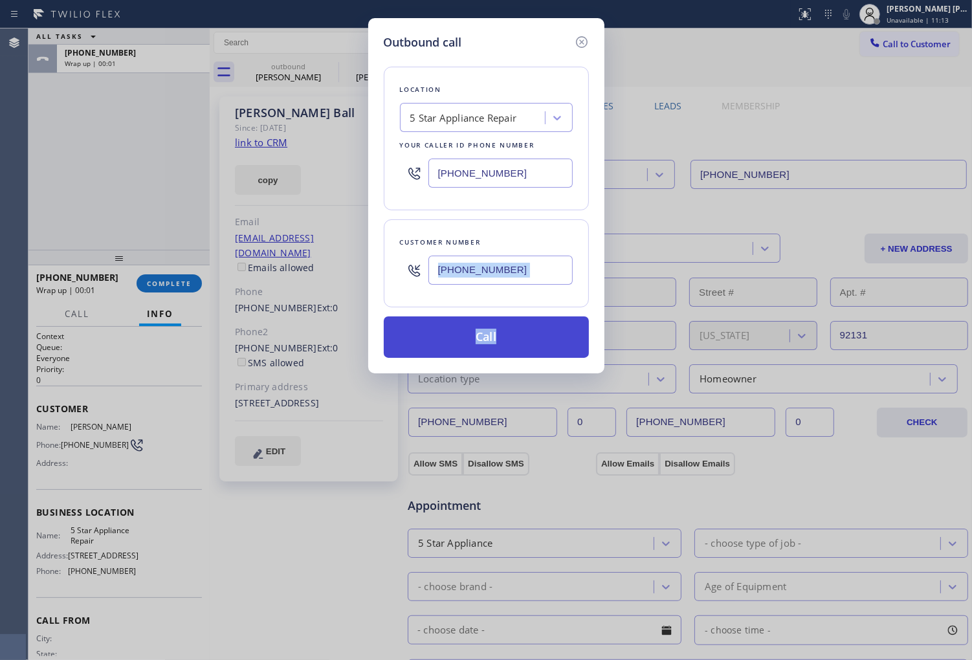
click at [537, 339] on button "Call" at bounding box center [486, 337] width 205 height 41
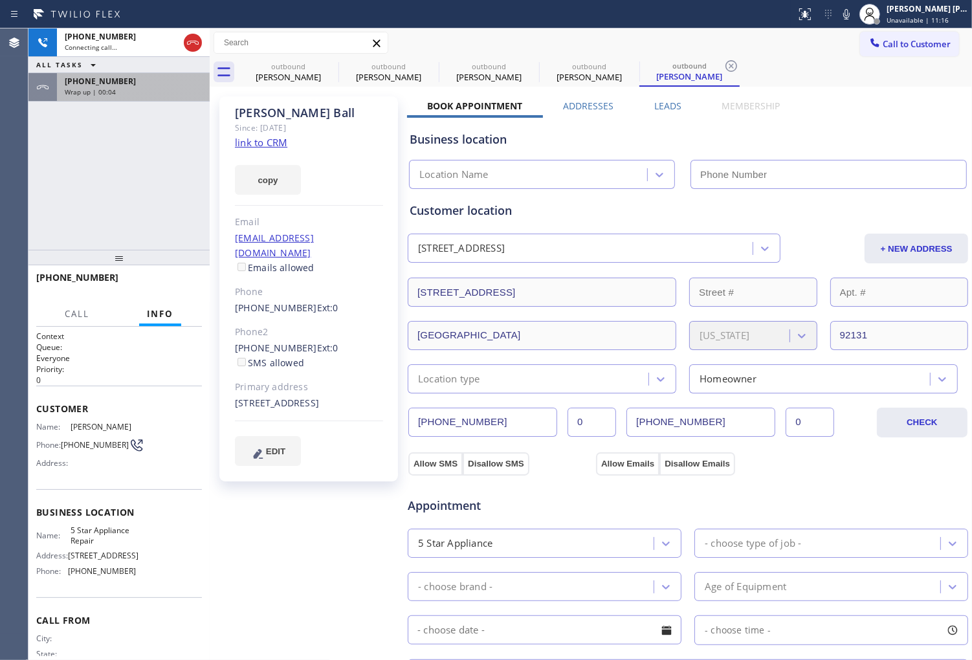
click at [153, 92] on div "Wrap up | 00:04" at bounding box center [133, 91] width 137 height 9
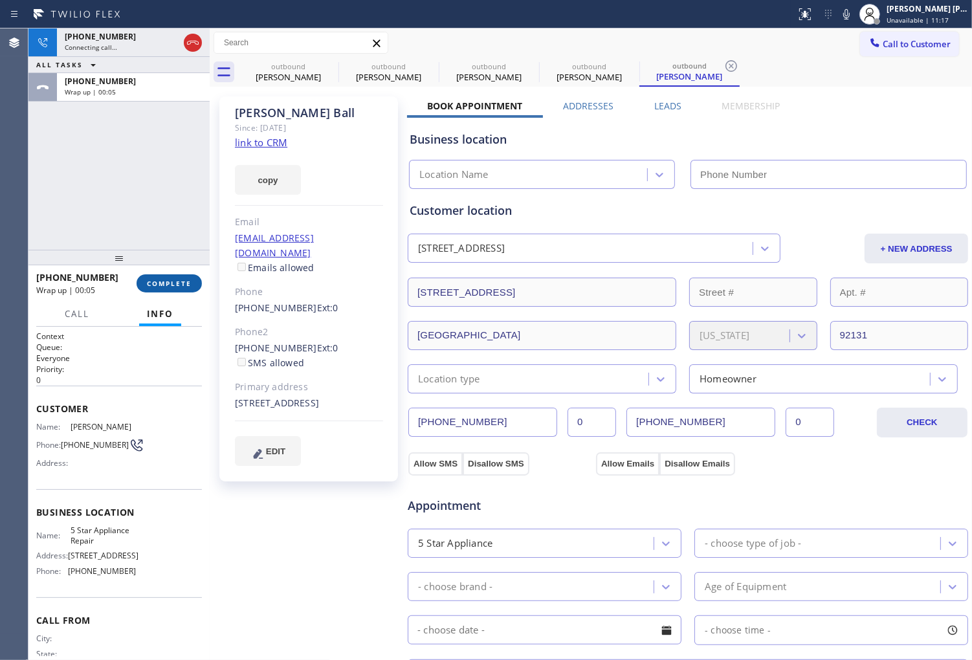
type input "[PHONE_NUMBER]"
click at [184, 285] on span "COMPLETE" at bounding box center [169, 283] width 45 height 9
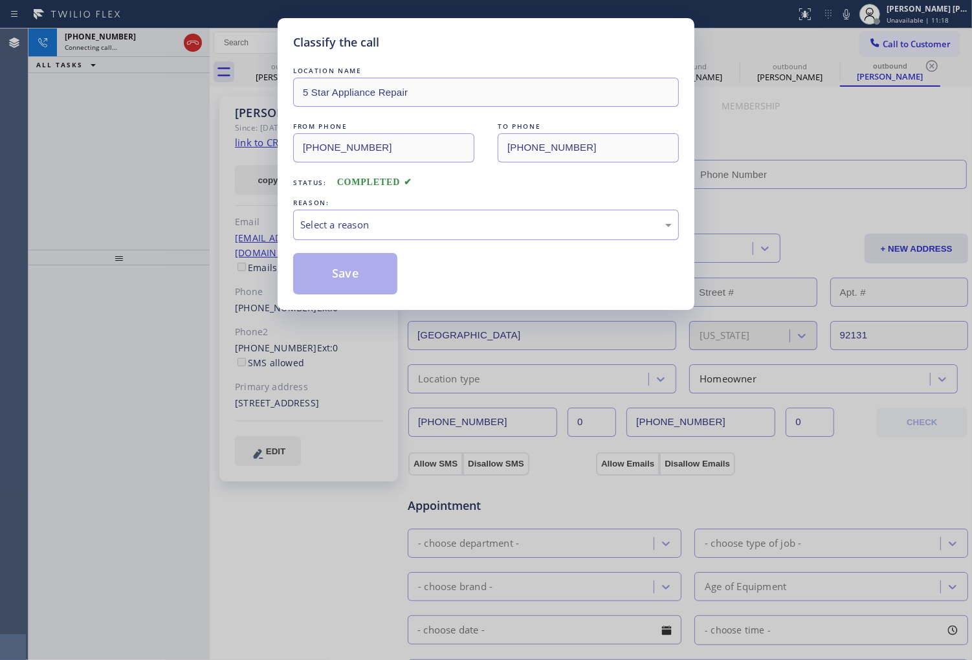
click at [481, 253] on div "Save" at bounding box center [486, 273] width 386 height 41
click at [482, 230] on div "Select a reason" at bounding box center [486, 224] width 372 height 15
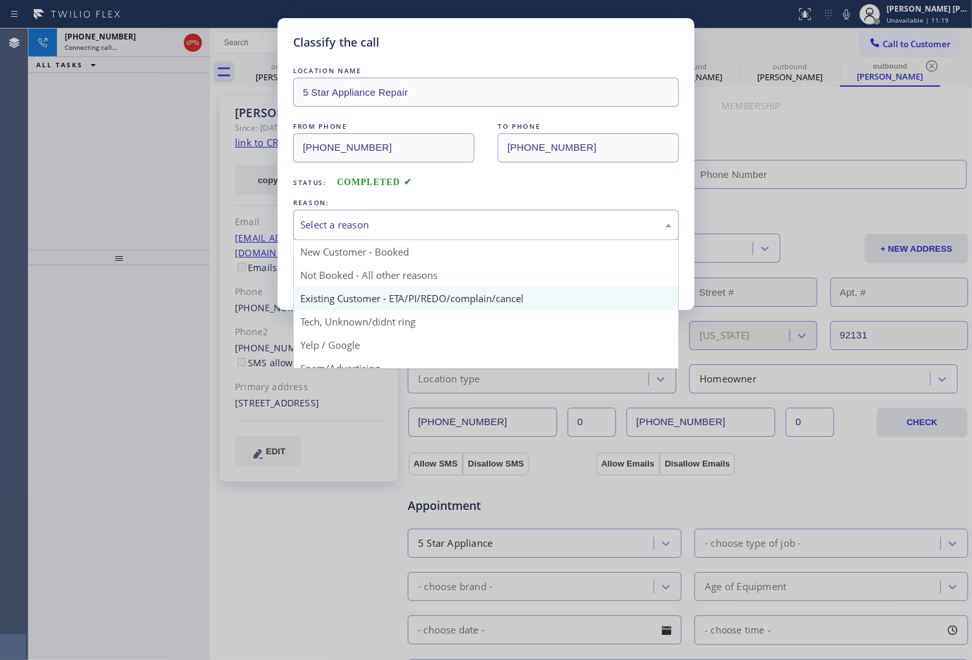
type input "[PHONE_NUMBER]"
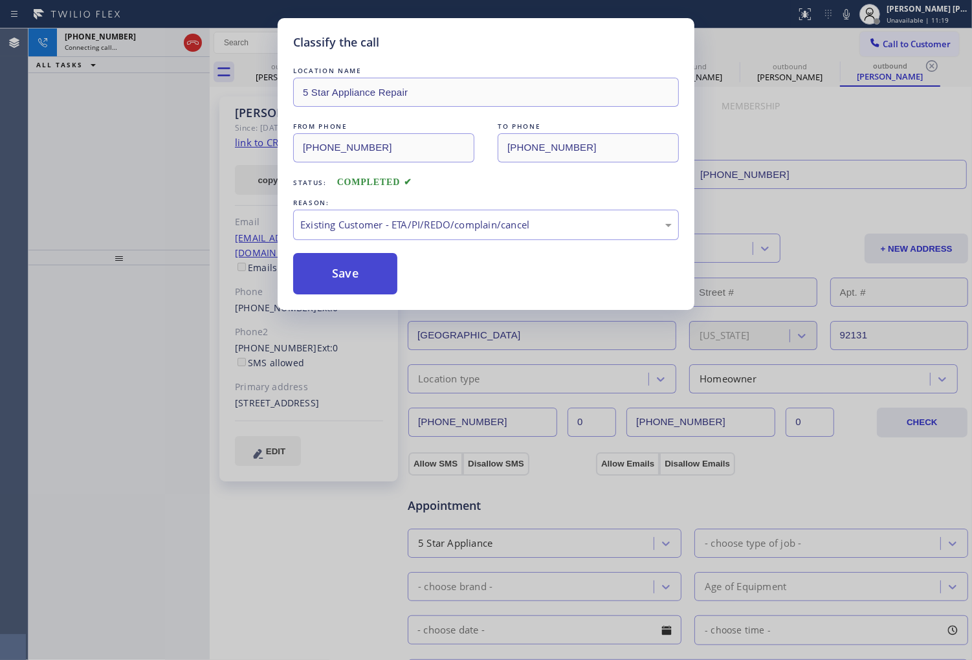
click at [359, 287] on button "Save" at bounding box center [345, 273] width 104 height 41
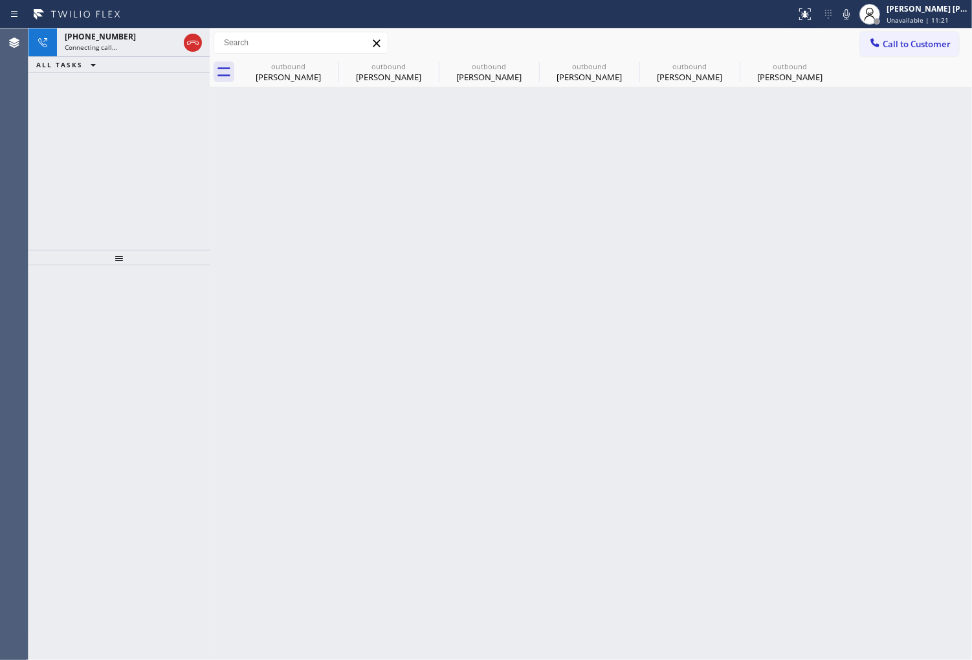
click at [579, 41] on div "Call to Customer Outbound call Location 5 Star Appliance Repair Your caller id …" at bounding box center [591, 43] width 763 height 23
click at [195, 41] on icon at bounding box center [193, 43] width 16 height 16
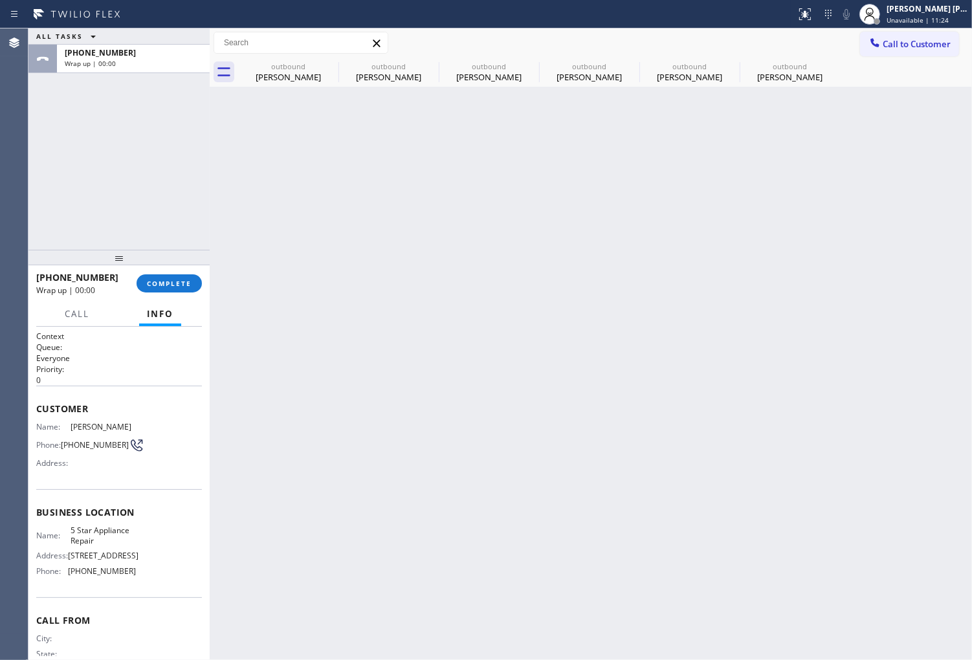
click at [165, 285] on span "COMPLETE" at bounding box center [169, 283] width 45 height 9
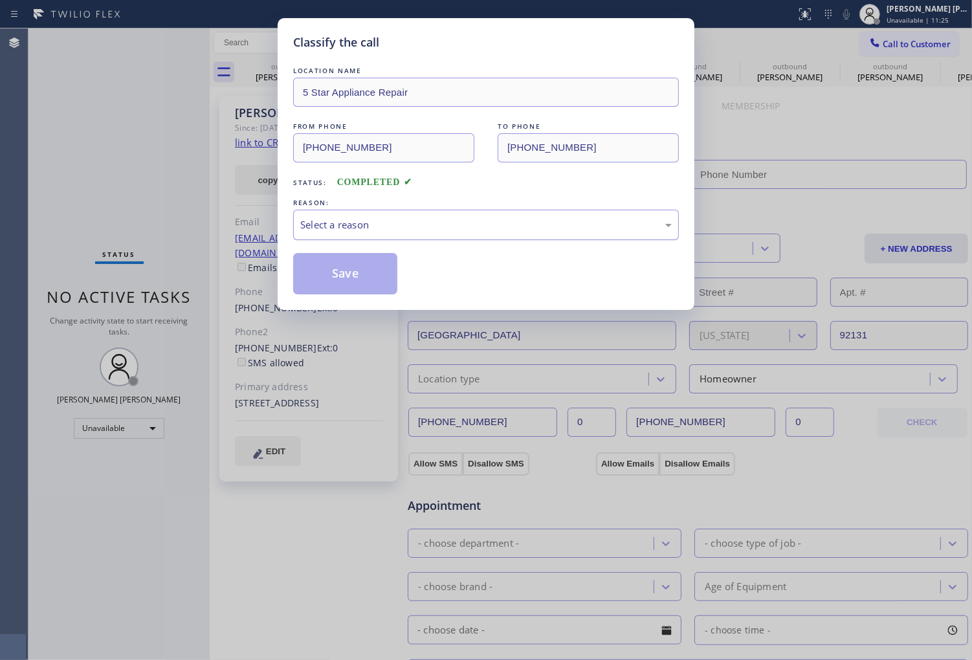
click at [460, 240] on div "Select a reason" at bounding box center [486, 225] width 386 height 30
click at [451, 235] on div "#1 New Customer - Booked" at bounding box center [486, 225] width 386 height 30
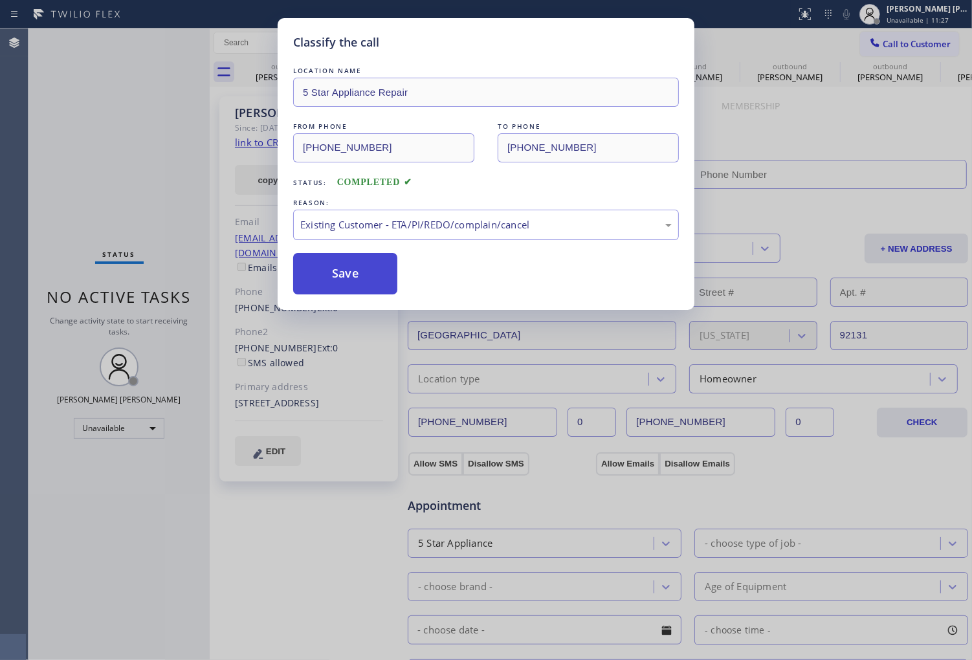
click at [387, 280] on button "Save" at bounding box center [345, 273] width 104 height 41
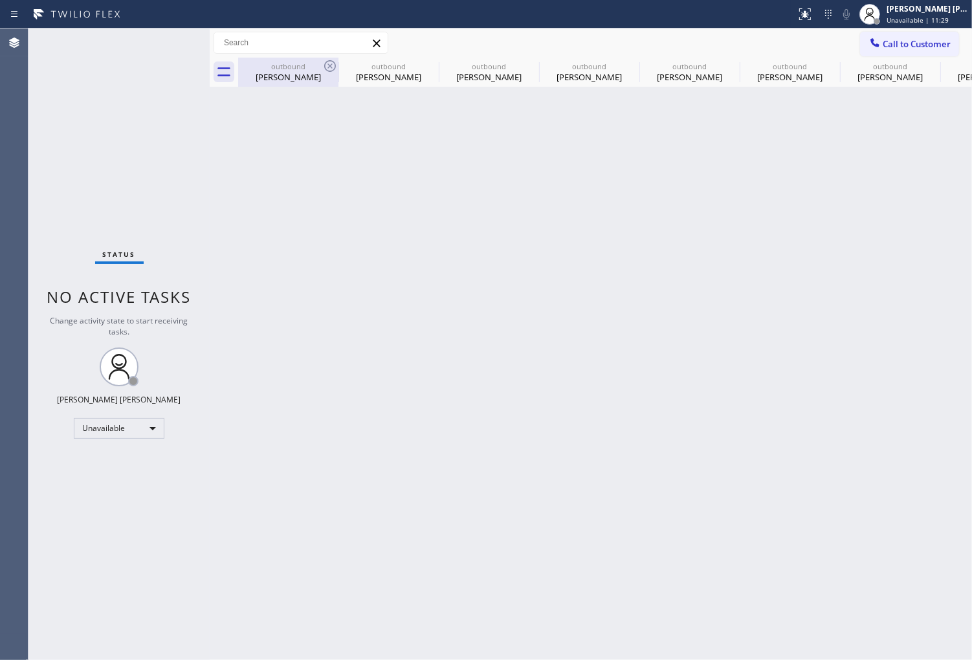
click at [318, 67] on div "outbound" at bounding box center [288, 66] width 98 height 10
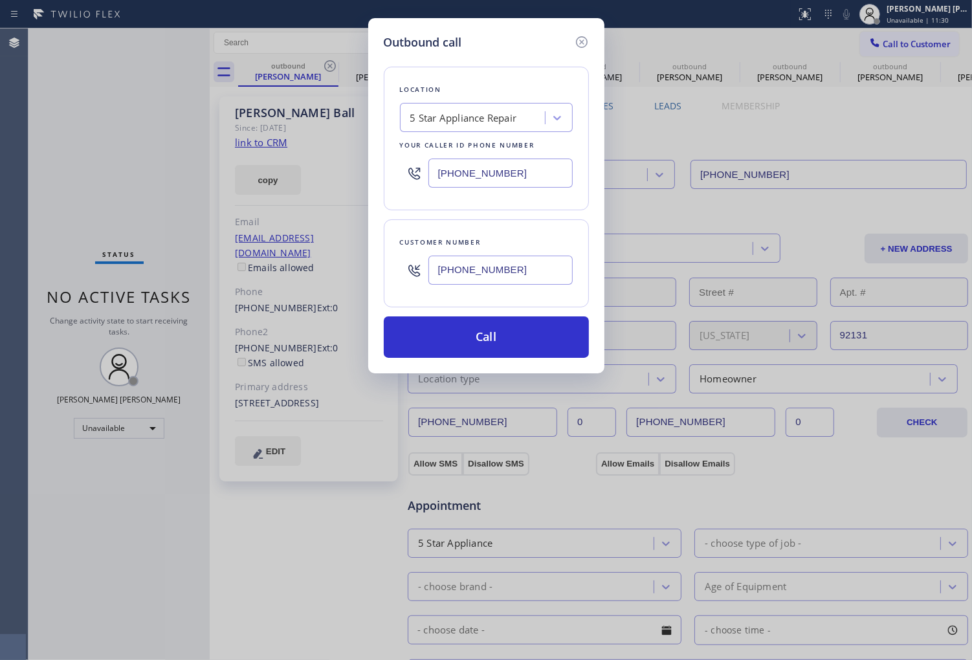
click at [328, 69] on div "Outbound call Location 5 Star Appliance Repair Your caller id phone number [PHO…" at bounding box center [486, 330] width 972 height 660
click at [579, 47] on icon at bounding box center [582, 42] width 16 height 16
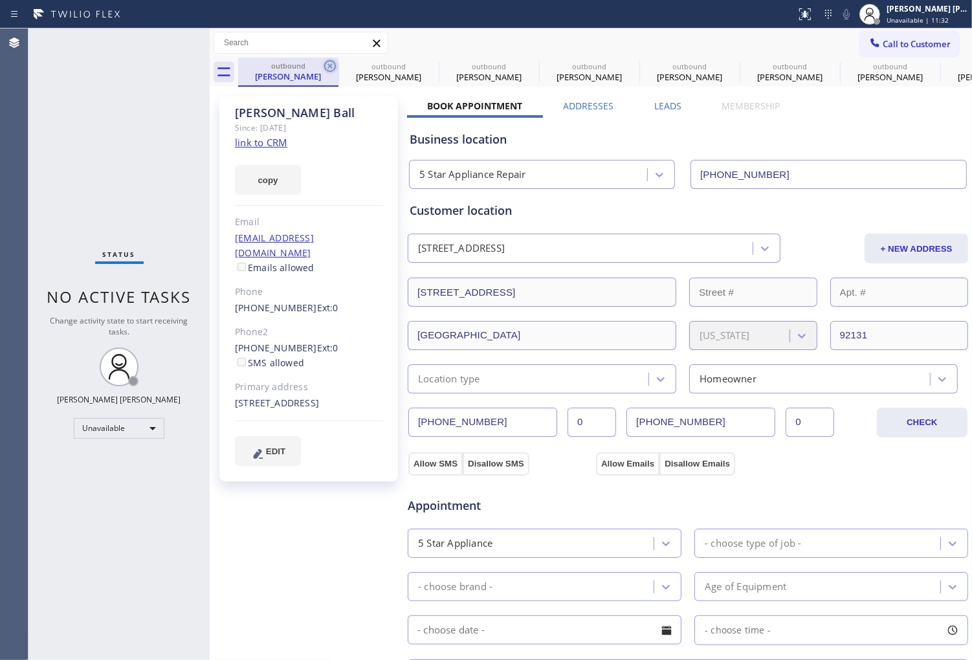
click at [328, 62] on icon at bounding box center [330, 66] width 16 height 16
click at [0, 0] on icon at bounding box center [0, 0] width 0 height 0
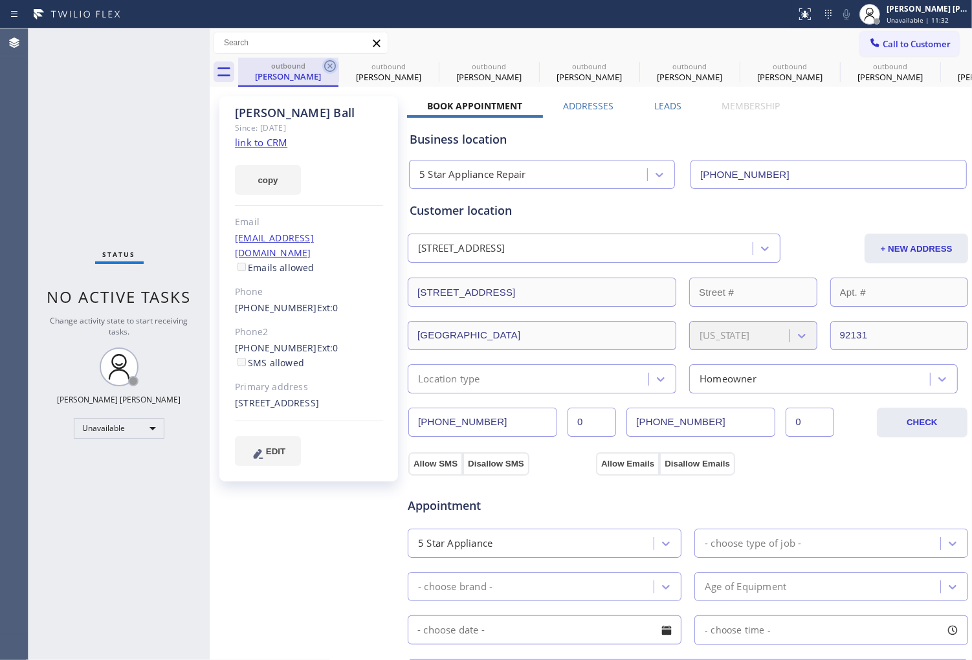
click at [0, 0] on icon at bounding box center [0, 0] width 0 height 0
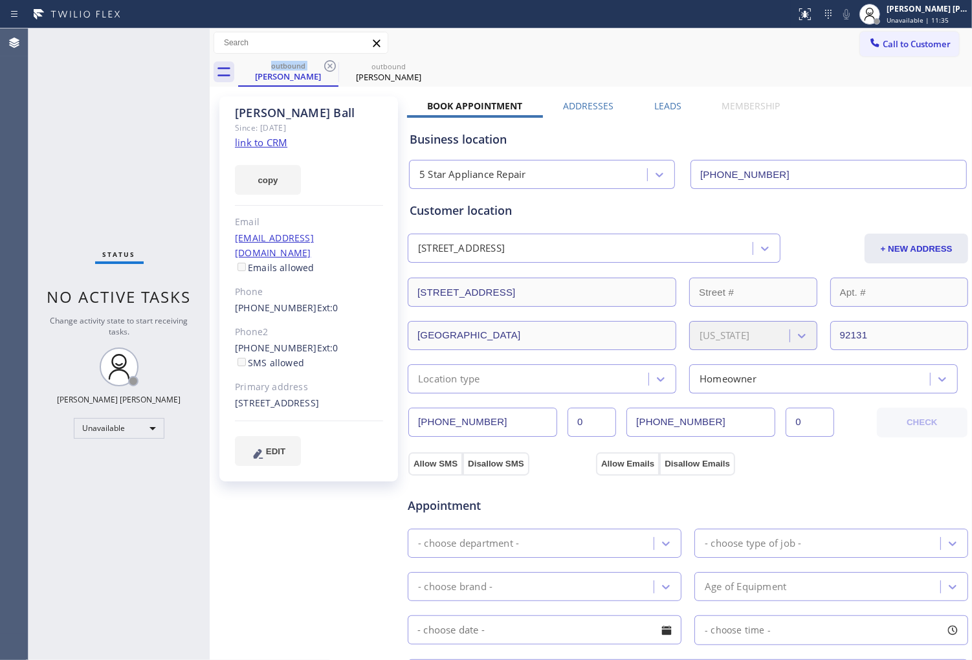
click at [328, 62] on icon at bounding box center [330, 66] width 16 height 16
click at [0, 0] on icon at bounding box center [0, 0] width 0 height 0
click at [328, 62] on div "outbound [PERSON_NAME] outbound [PERSON_NAME]" at bounding box center [605, 72] width 734 height 29
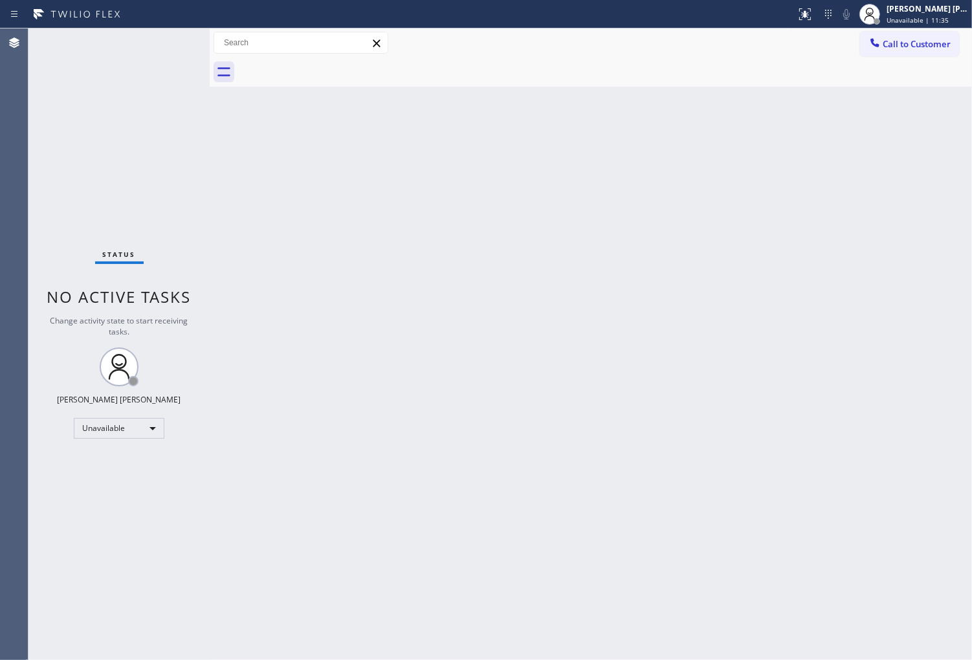
click at [328, 62] on div at bounding box center [605, 72] width 734 height 29
click at [920, 47] on span "Call to Customer" at bounding box center [917, 44] width 68 height 12
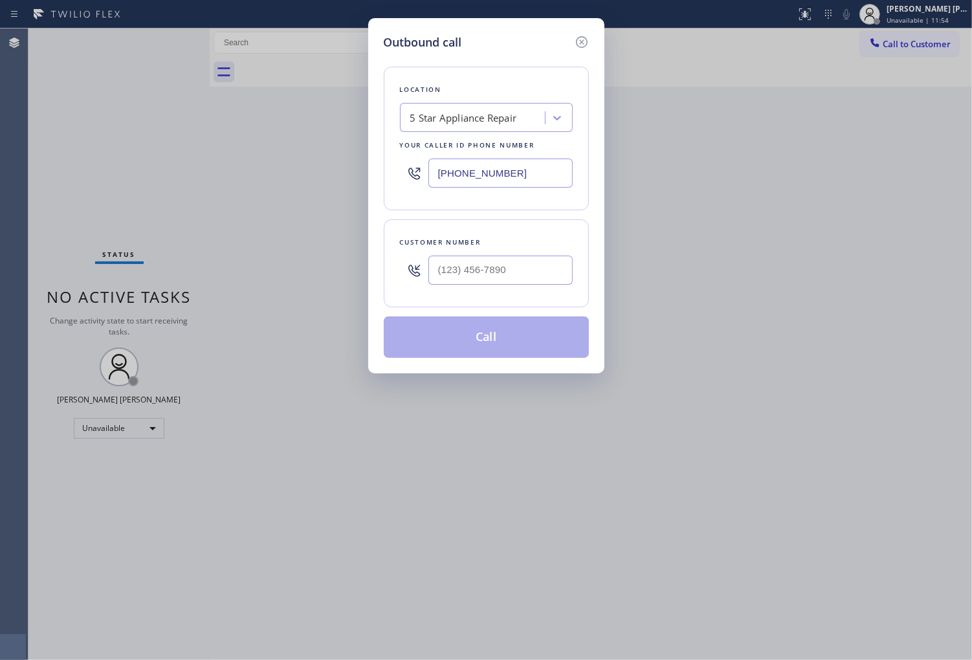
click at [456, 182] on input "[PHONE_NUMBER]" at bounding box center [501, 173] width 144 height 29
paste input "18) 647-1333"
type input "[PHONE_NUMBER]"
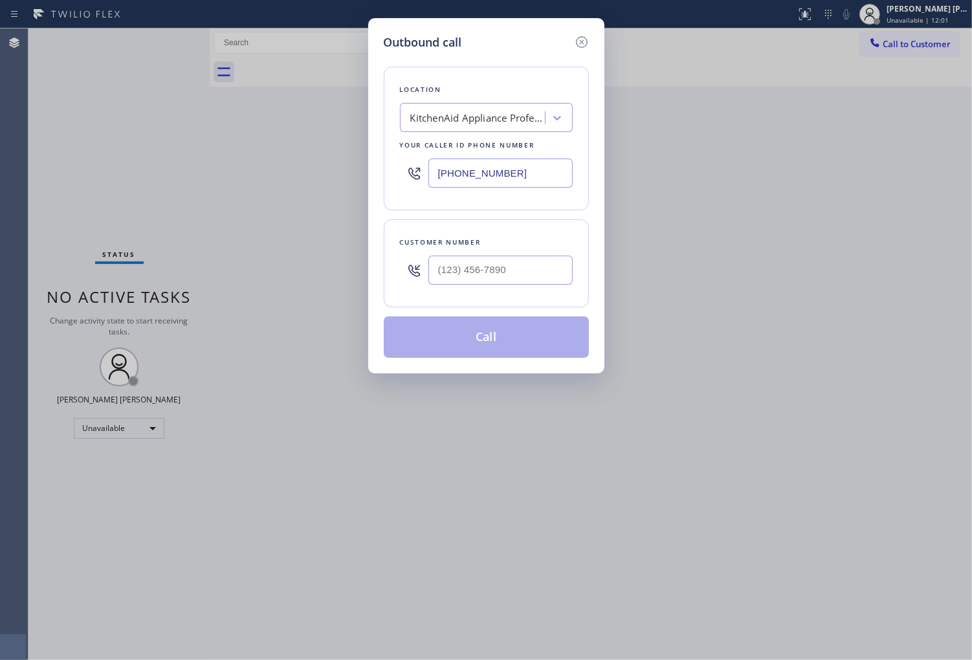
click at [1, 419] on div "Outbound call Location KitchenAid Appliance Professionals [GEOGRAPHIC_DATA] [GE…" at bounding box center [486, 330] width 972 height 660
click at [513, 274] on input "(___) ___-____" at bounding box center [501, 270] width 144 height 29
paste input "346) 607-5966"
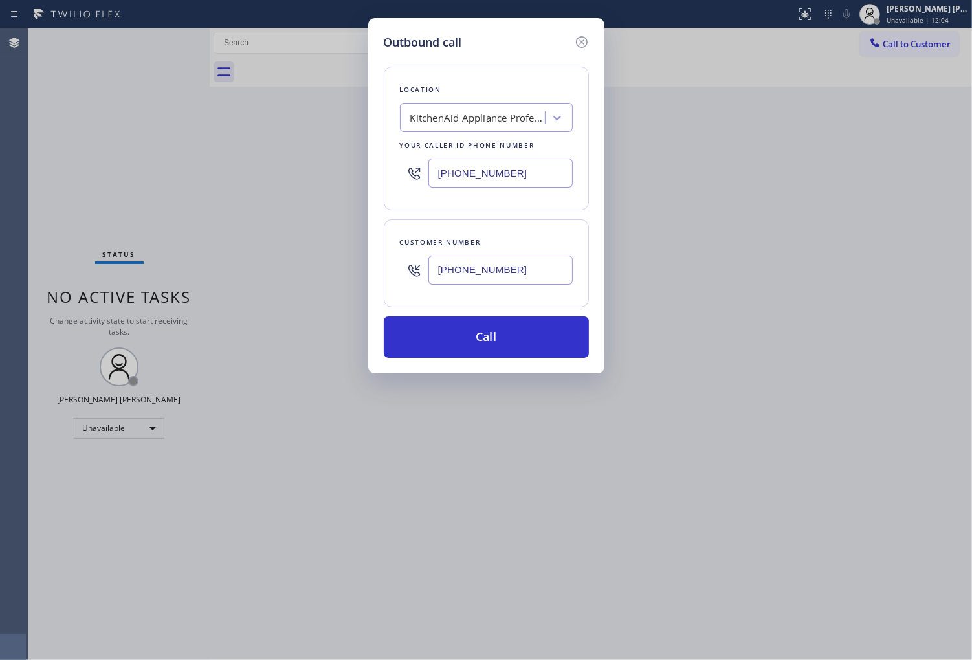
type input "[PHONE_NUMBER]"
click at [526, 168] on input "[PHONE_NUMBER]" at bounding box center [501, 173] width 144 height 29
paste input "66) 716-7904"
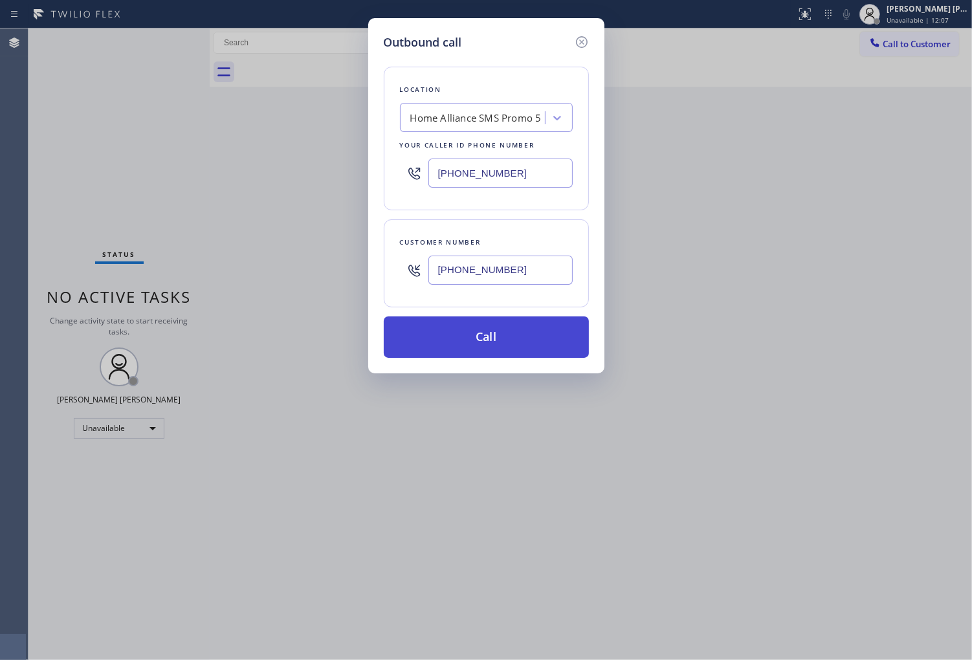
type input "[PHONE_NUMBER]"
click at [533, 333] on button "Call" at bounding box center [486, 337] width 205 height 41
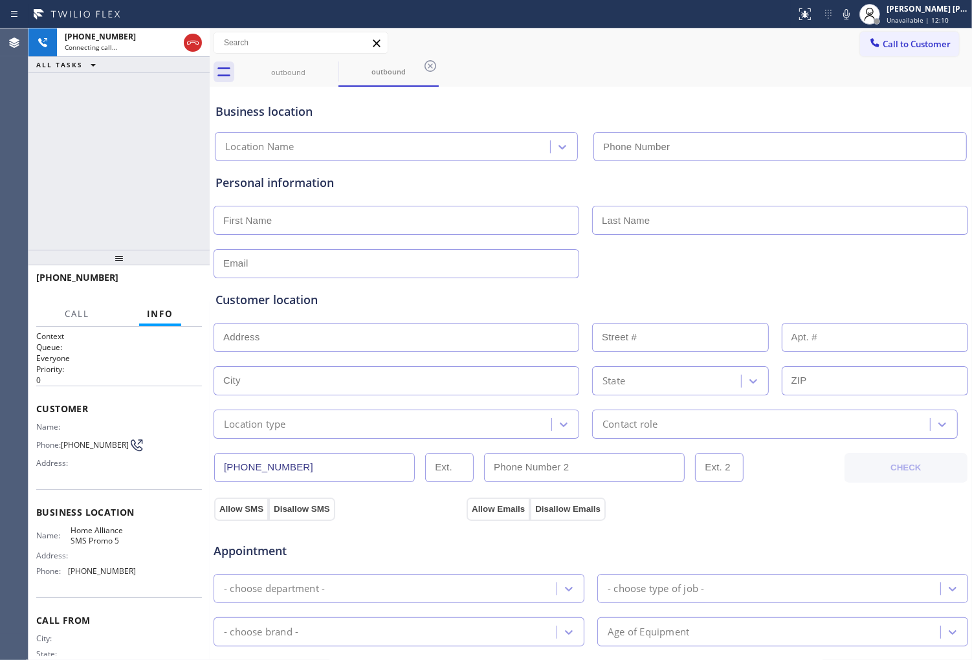
type input "[PHONE_NUMBER]"
click at [6, 163] on div "Agent Desktop" at bounding box center [14, 344] width 28 height 632
click at [80, 276] on span "[PHONE_NUMBER]" at bounding box center [77, 277] width 82 height 12
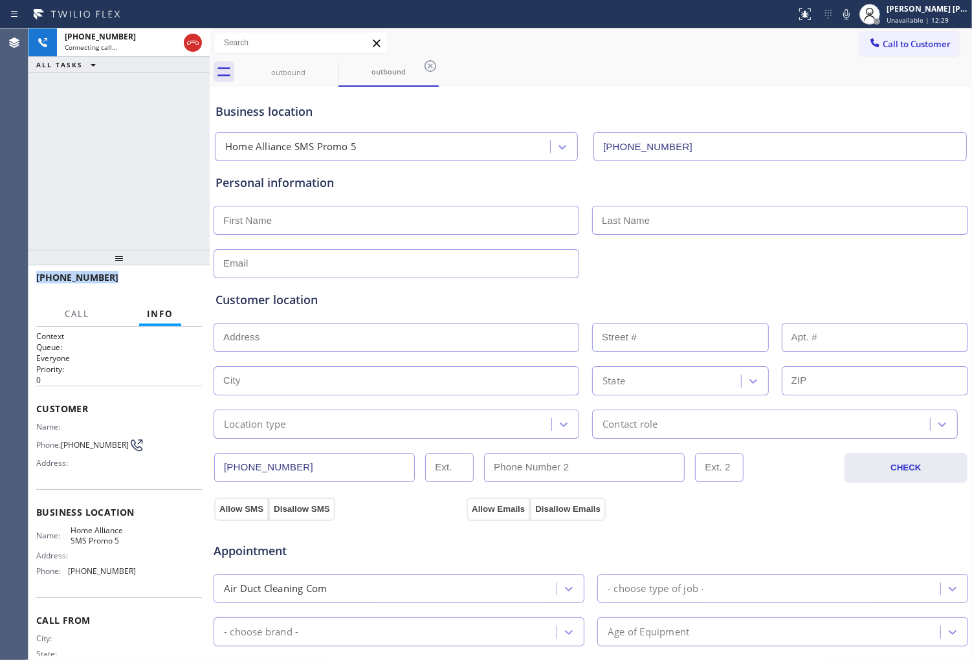
copy span "[PHONE_NUMBER]"
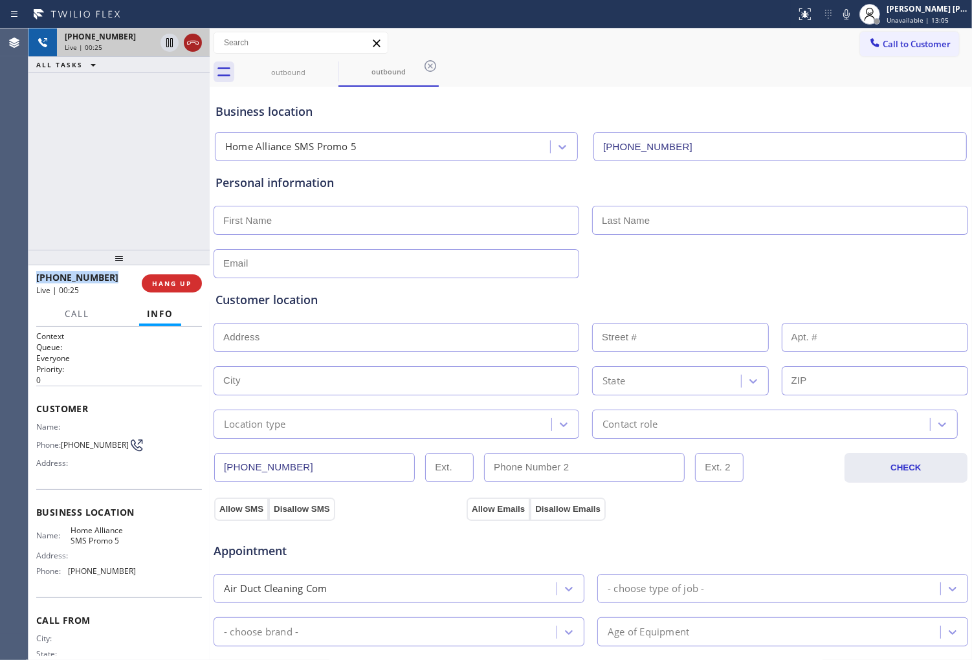
click at [195, 49] on icon at bounding box center [193, 43] width 16 height 16
click at [180, 280] on span "HANG UP" at bounding box center [171, 283] width 39 height 9
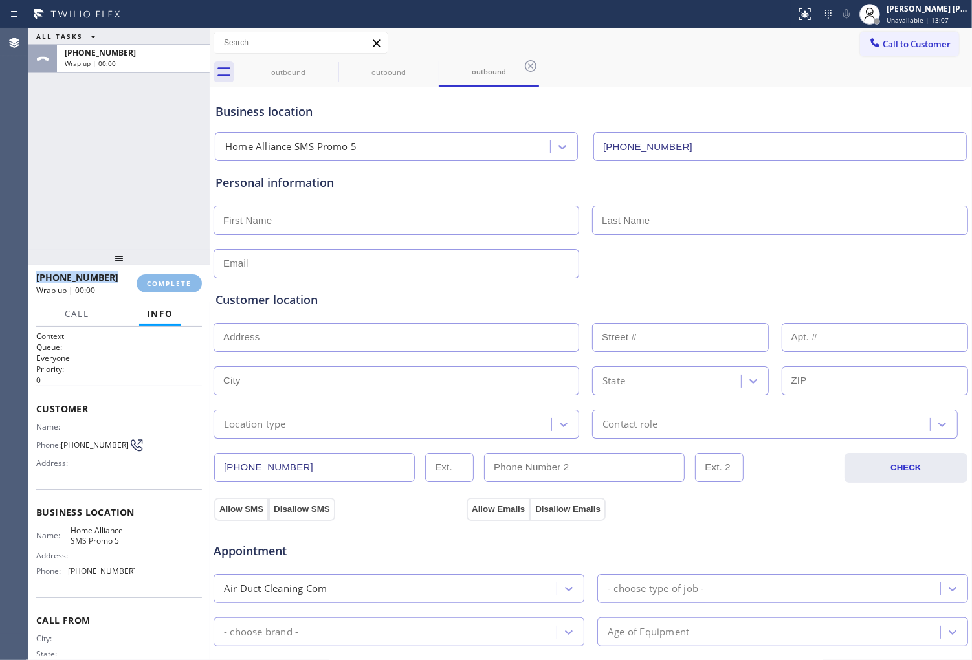
type input "[PHONE_NUMBER]"
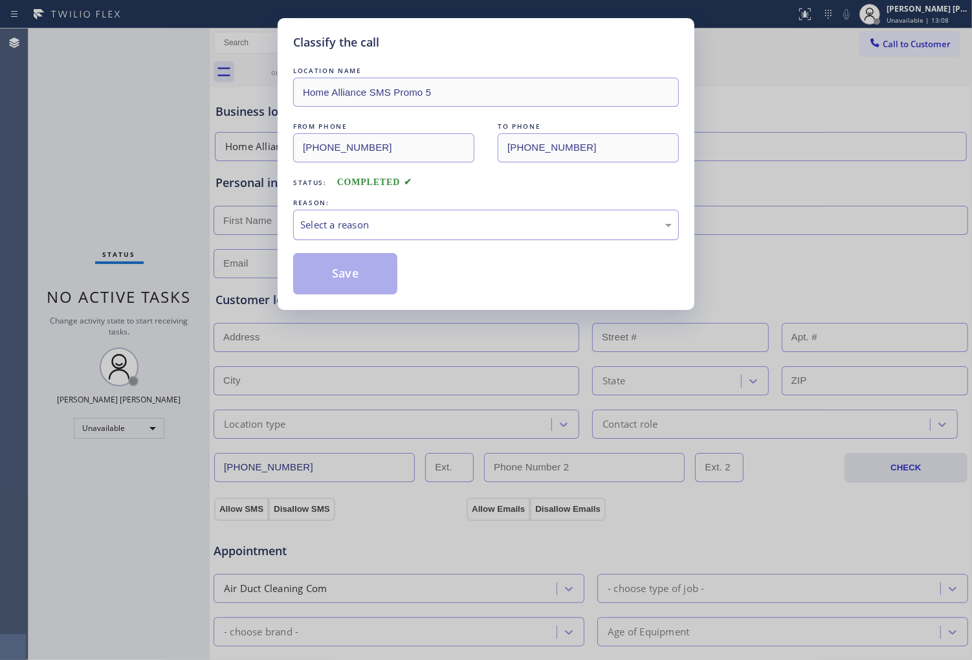
click at [443, 221] on div "Select a reason" at bounding box center [486, 224] width 372 height 15
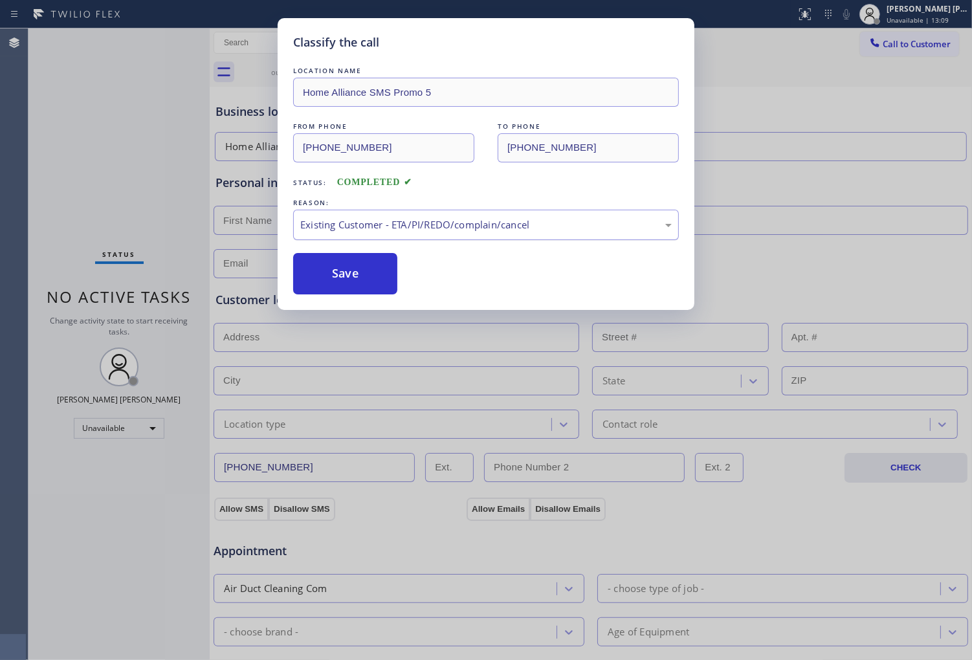
click at [341, 228] on div "Existing Customer - ETA/PI/REDO/complain/cancel" at bounding box center [486, 224] width 372 height 15
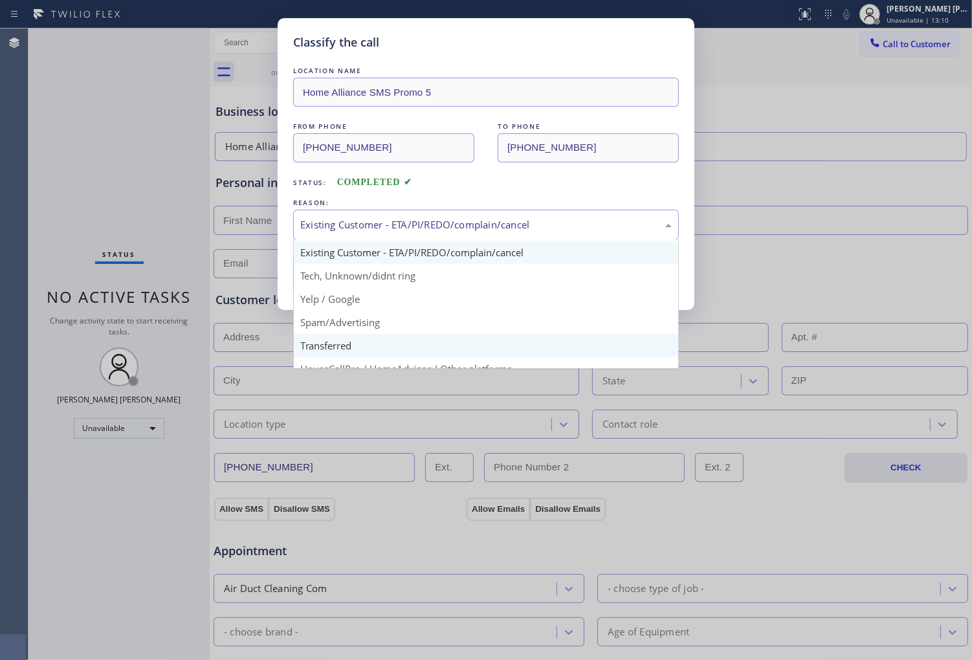
scroll to position [72, 0]
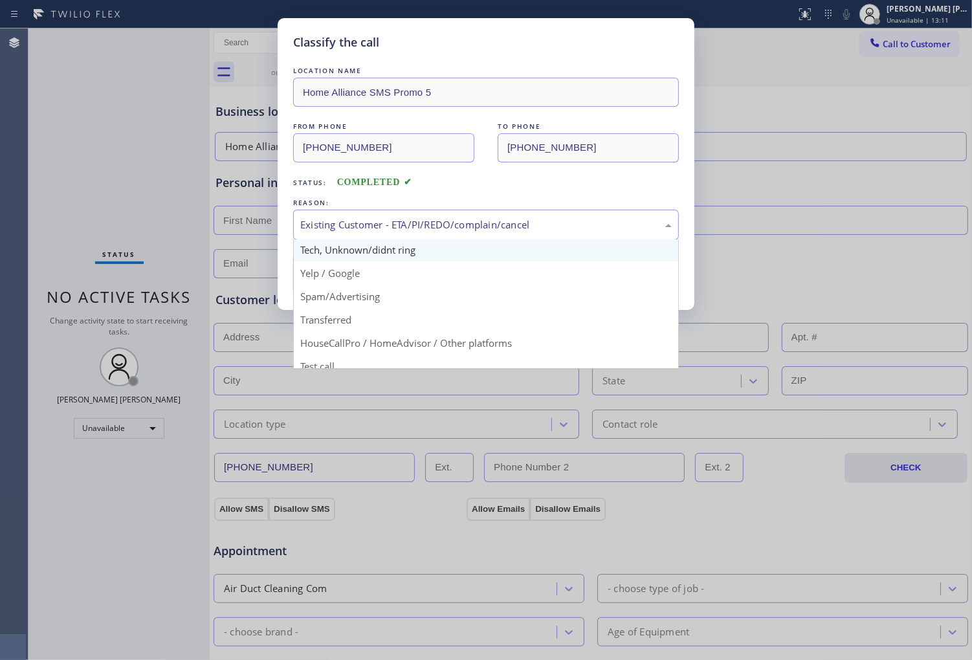
click at [366, 251] on div "LOCATION NAME Home Alliance SMS Promo 5 FROM PHONE [PHONE_NUMBER] TO PHONE [PHO…" at bounding box center [486, 179] width 386 height 230
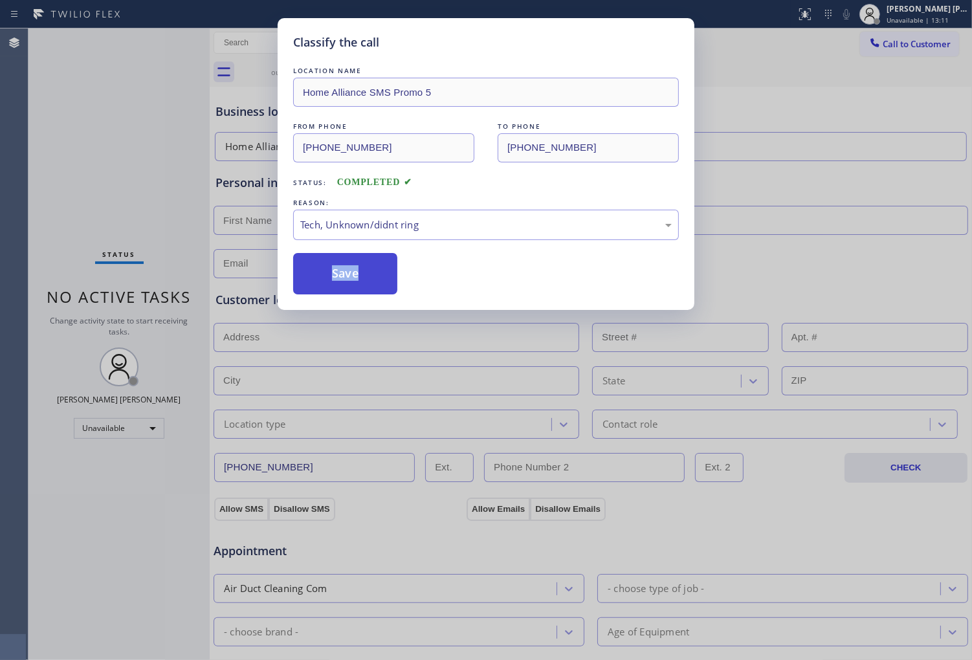
click at [340, 262] on button "Save" at bounding box center [345, 273] width 104 height 41
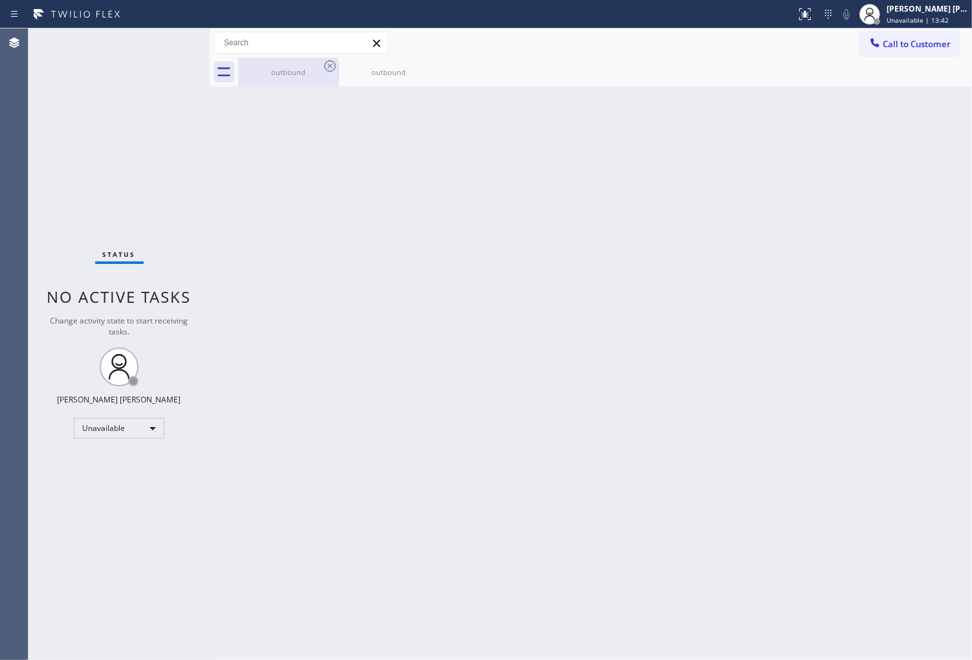
click at [321, 69] on div "outbound" at bounding box center [288, 72] width 98 height 10
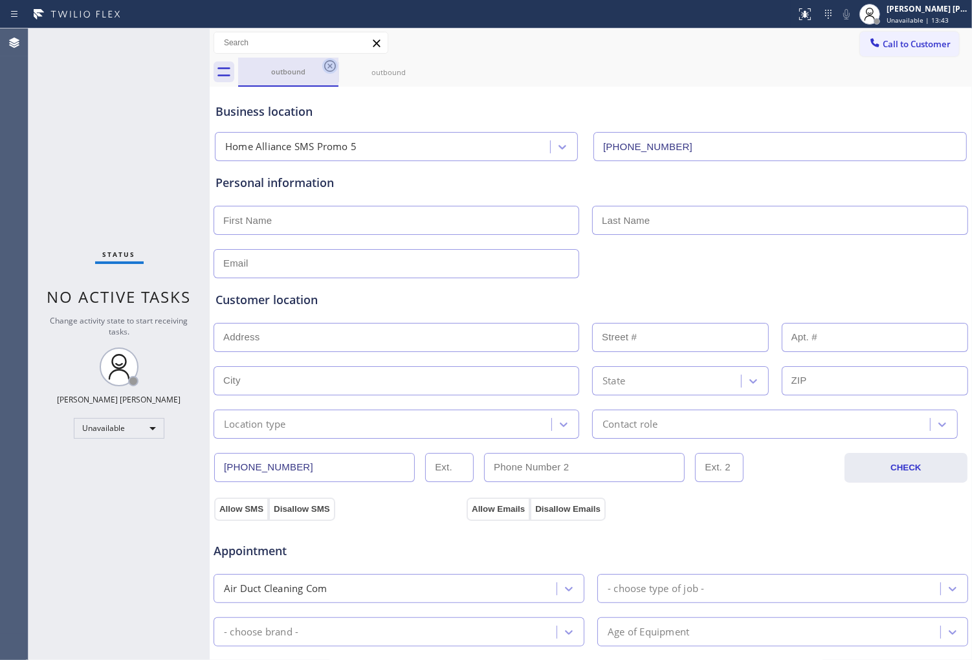
click at [328, 69] on icon at bounding box center [330, 66] width 16 height 16
click at [0, 0] on icon at bounding box center [0, 0] width 0 height 0
click at [328, 69] on div "outbound outbound" at bounding box center [605, 72] width 734 height 29
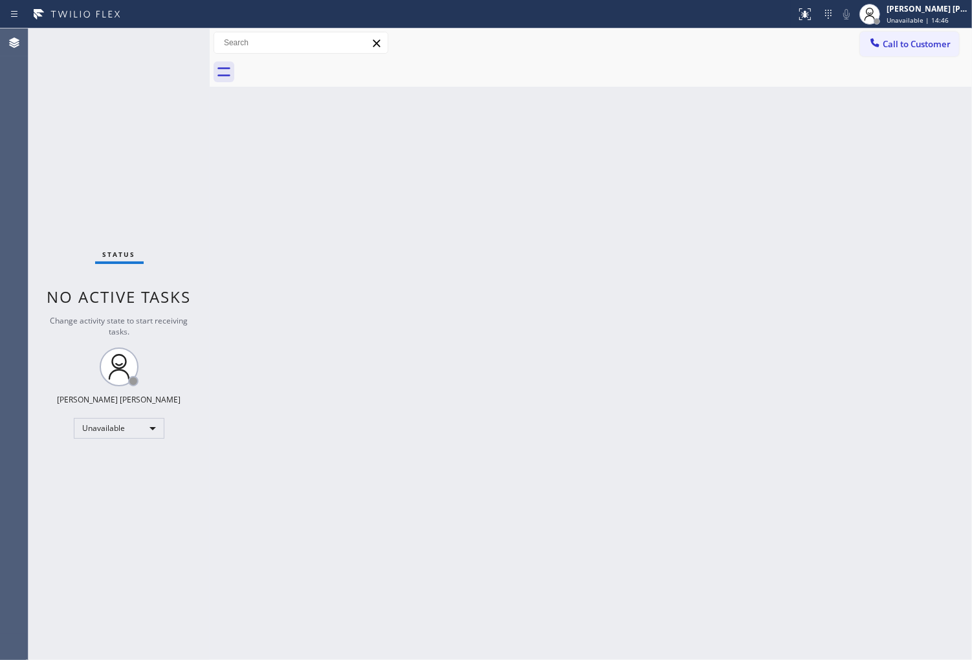
click at [1, 414] on div "Agent Desktop" at bounding box center [14, 344] width 28 height 632
drag, startPoint x: 909, startPoint y: 50, endPoint x: 749, endPoint y: 148, distance: 187.9
click at [909, 48] on button "Call to Customer" at bounding box center [909, 44] width 99 height 25
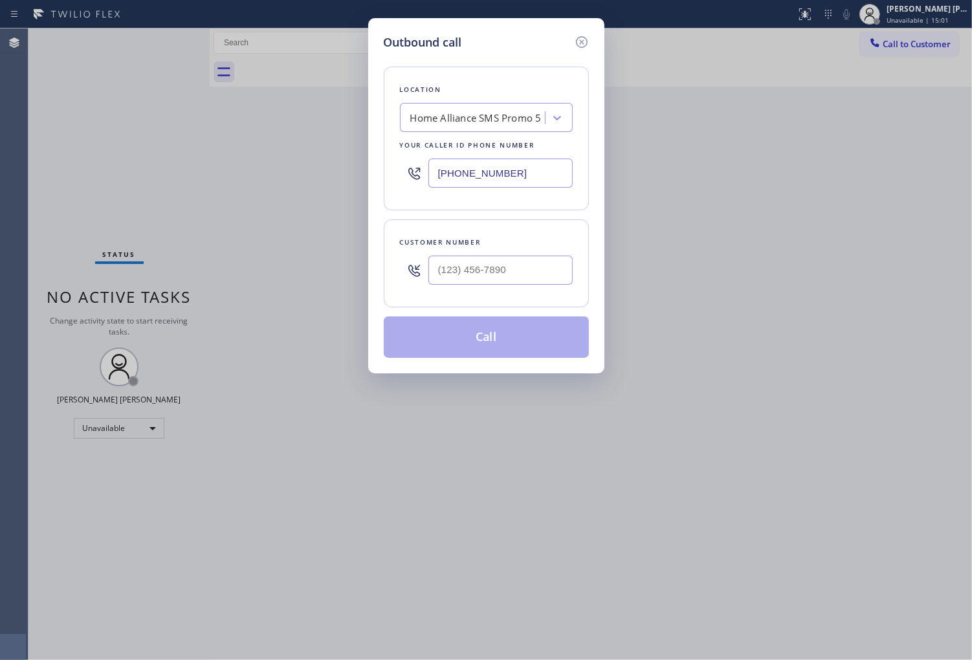
click at [461, 167] on input "[PHONE_NUMBER]" at bounding box center [501, 173] width 144 height 29
paste input "18) 647-1333"
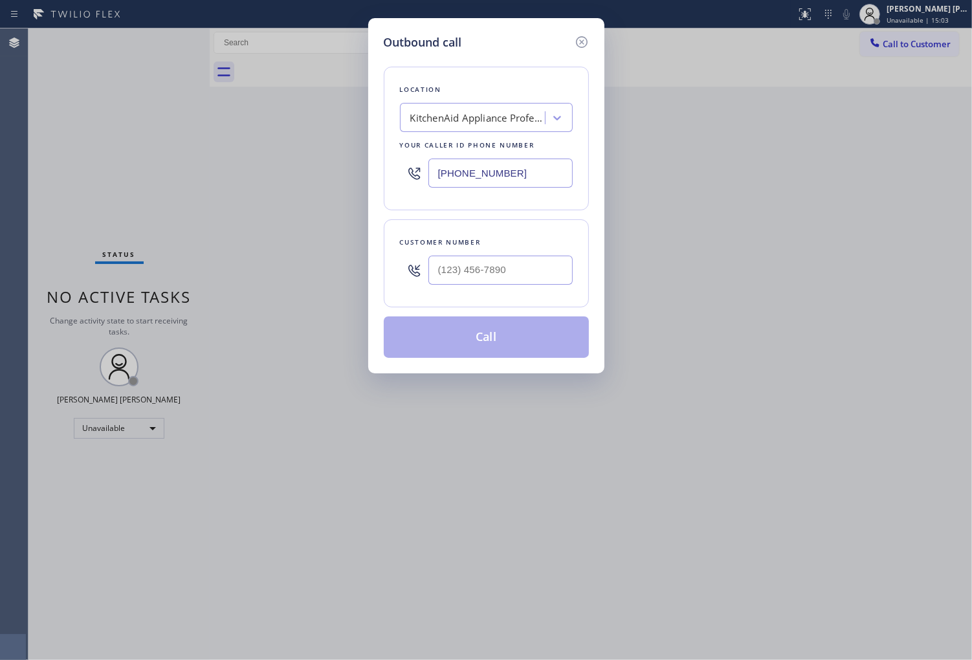
type input "[PHONE_NUMBER]"
click at [432, 243] on div "Customer number" at bounding box center [486, 243] width 173 height 14
click at [473, 274] on input "text" at bounding box center [501, 270] width 144 height 29
click at [473, 274] on input "(___) ___-____" at bounding box center [501, 270] width 144 height 29
paste input "818-3195"
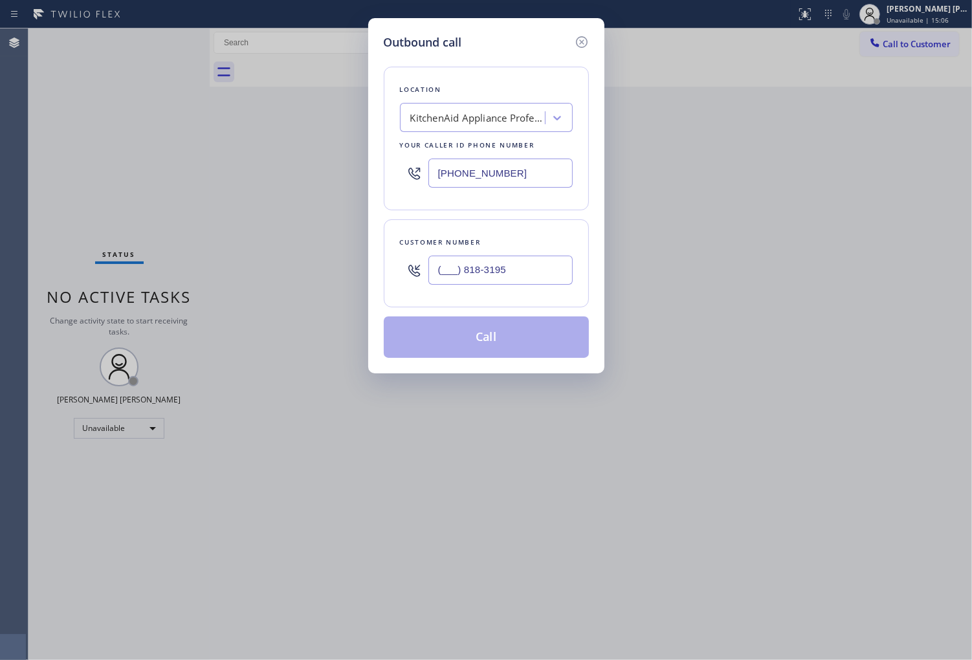
click at [513, 274] on input "(___) 818-3195" at bounding box center [501, 270] width 144 height 29
paste input "818) 319-501"
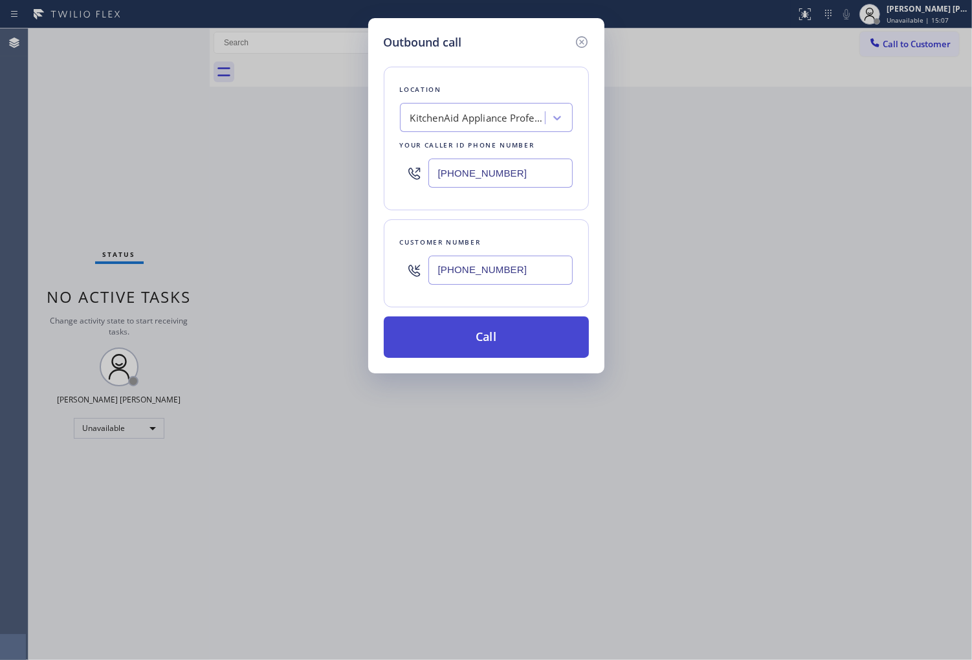
type input "(818) 319-5015"
click at [526, 345] on button "Call" at bounding box center [486, 337] width 205 height 41
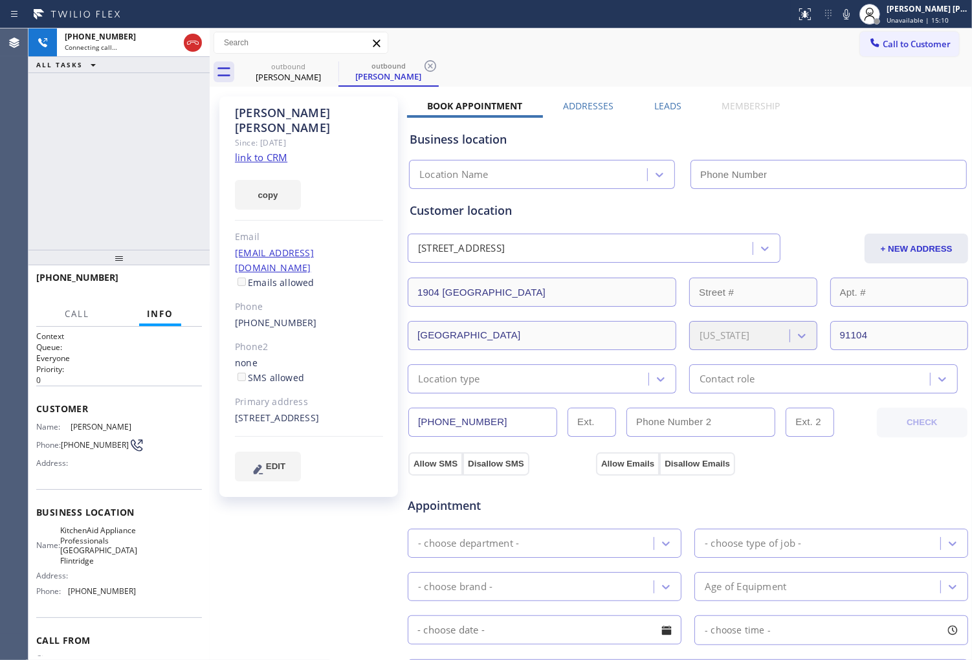
click at [296, 106] on div "Jennifer Vanderpool" at bounding box center [309, 121] width 148 height 30
type input "(818) 647-1333"
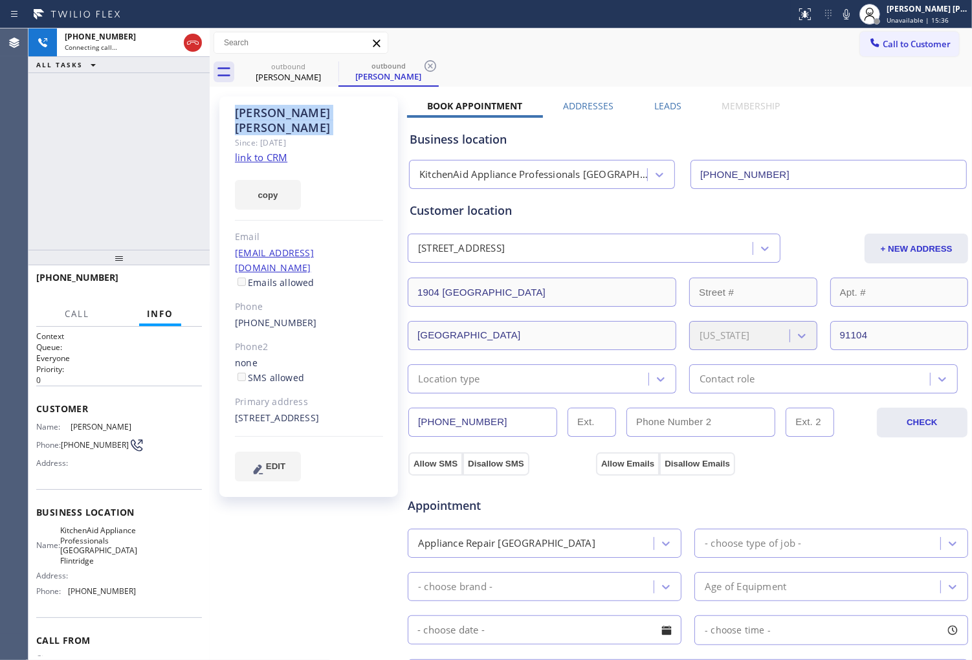
click at [1, 202] on div "Agent Desktop" at bounding box center [14, 344] width 28 height 632
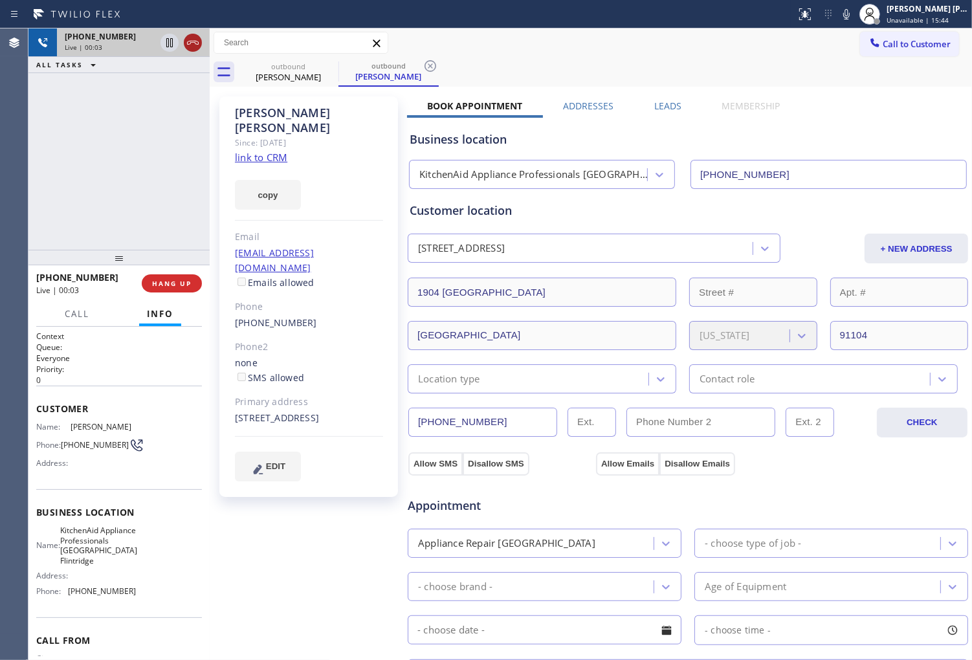
click at [192, 47] on icon at bounding box center [193, 43] width 16 height 16
click at [663, 110] on label "Leads" at bounding box center [667, 106] width 27 height 12
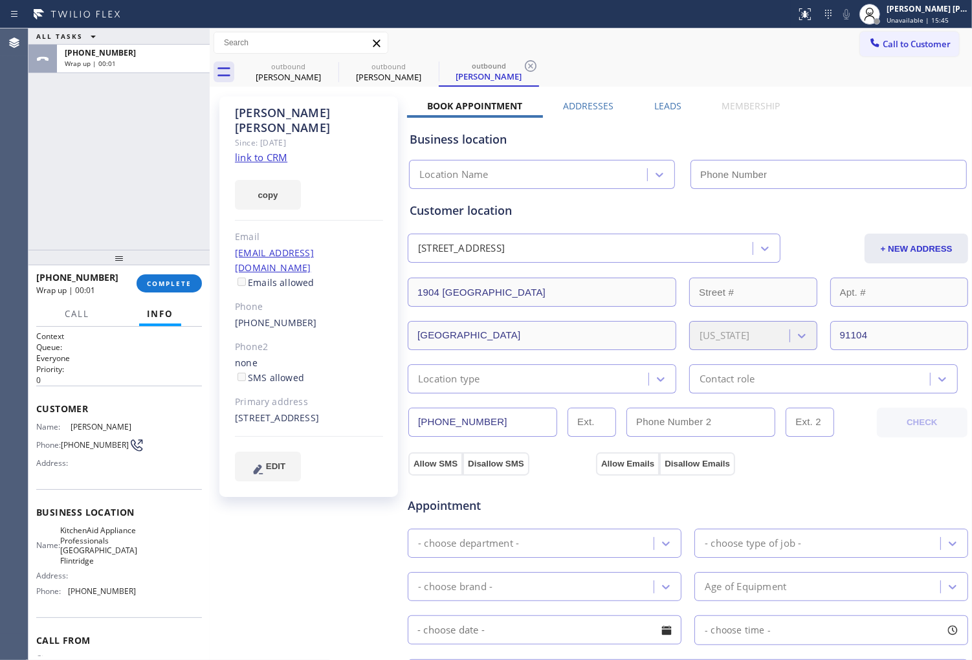
click at [939, 231] on div "1904 Loma Vista St Pasadena, 91104 CA + NEW ADDRESS" at bounding box center [687, 247] width 563 height 32
type input "(818) 647-1333"
click at [654, 100] on label "Leads" at bounding box center [667, 106] width 27 height 12
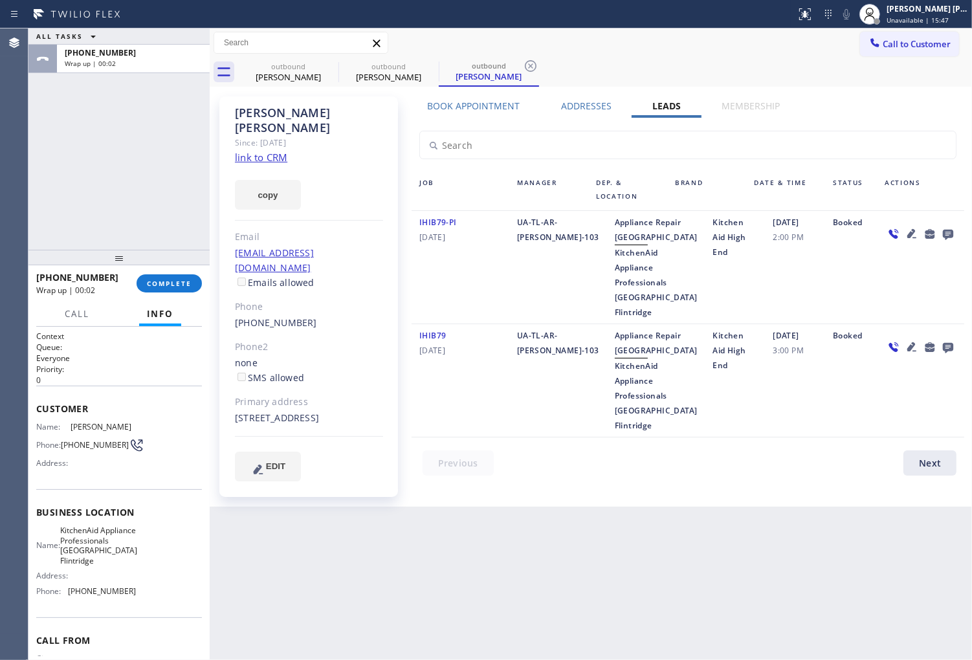
click at [950, 230] on icon at bounding box center [948, 235] width 10 height 10
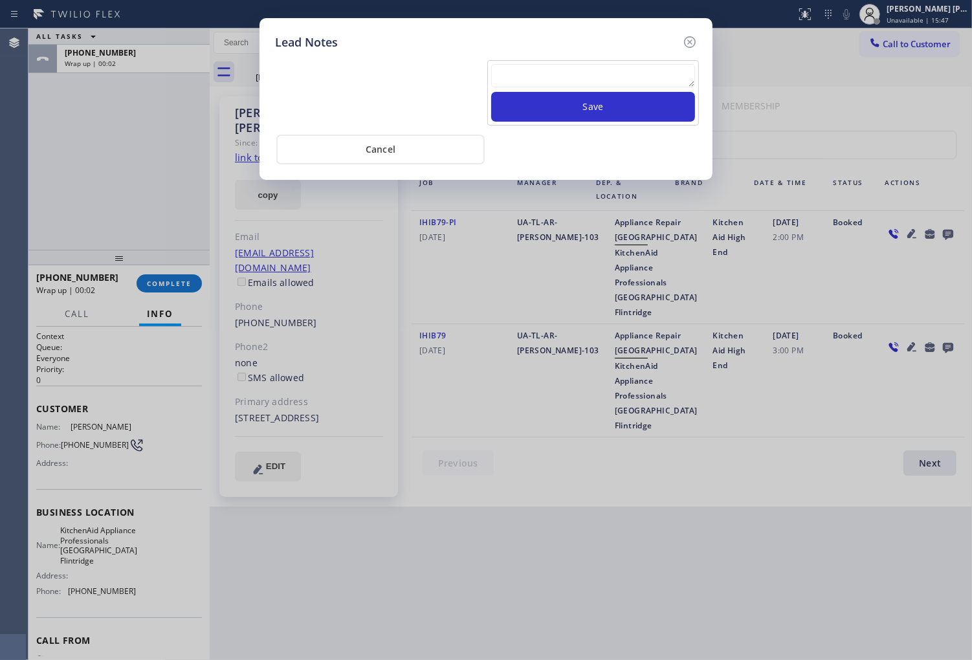
click at [642, 75] on textarea at bounding box center [593, 75] width 204 height 23
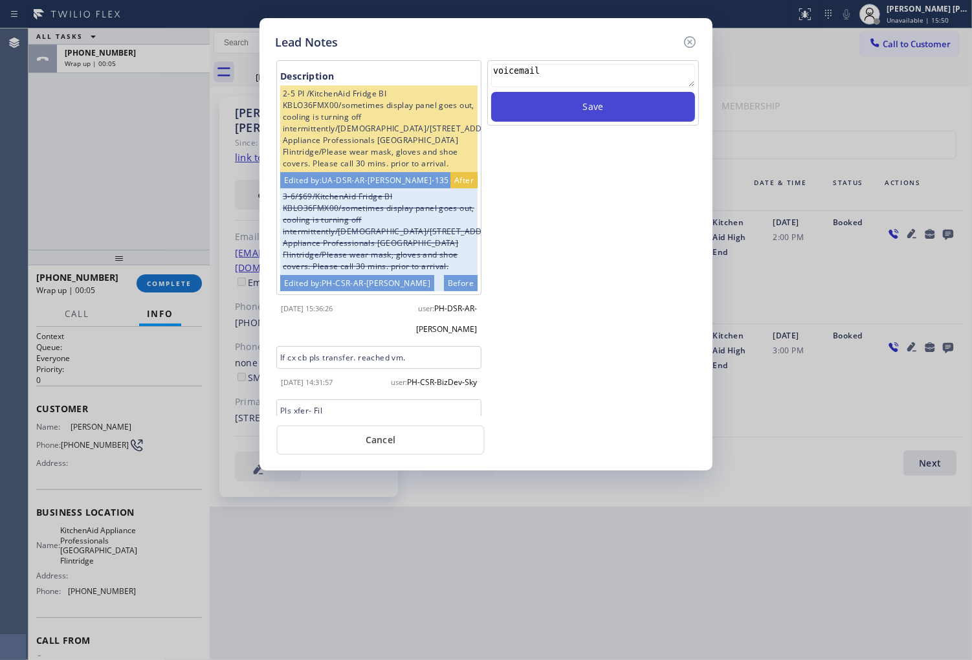
type textarea "voicemail"
click at [644, 107] on button "Save" at bounding box center [593, 107] width 204 height 30
click at [687, 43] on icon at bounding box center [690, 42] width 16 height 16
click at [687, 43] on div "Call to Customer Outbound call Location KitchenAid Appliance Professionals La C…" at bounding box center [591, 43] width 763 height 23
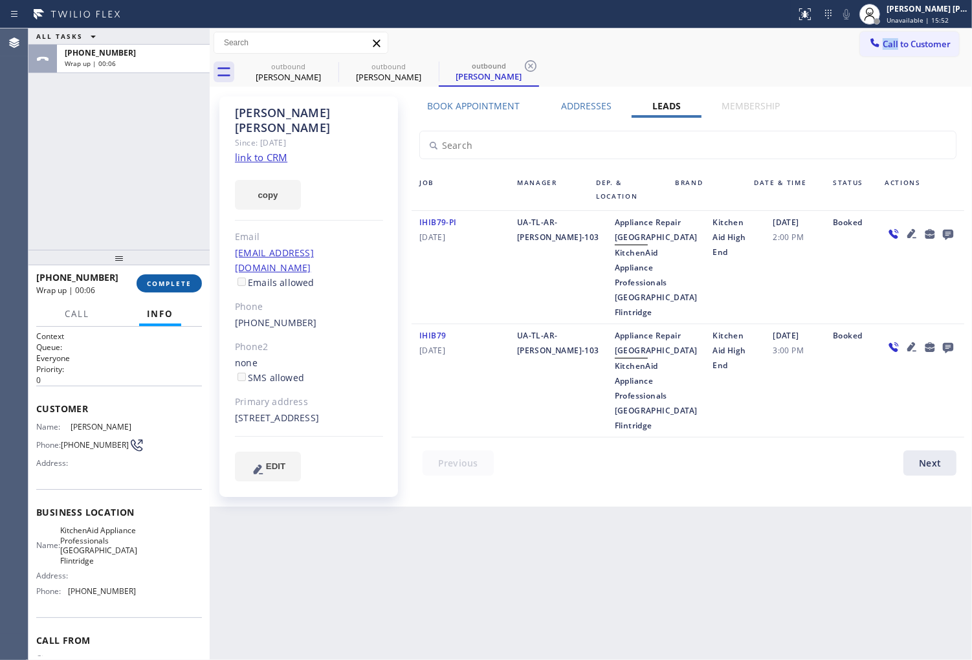
click at [179, 285] on span "COMPLETE" at bounding box center [169, 283] width 45 height 9
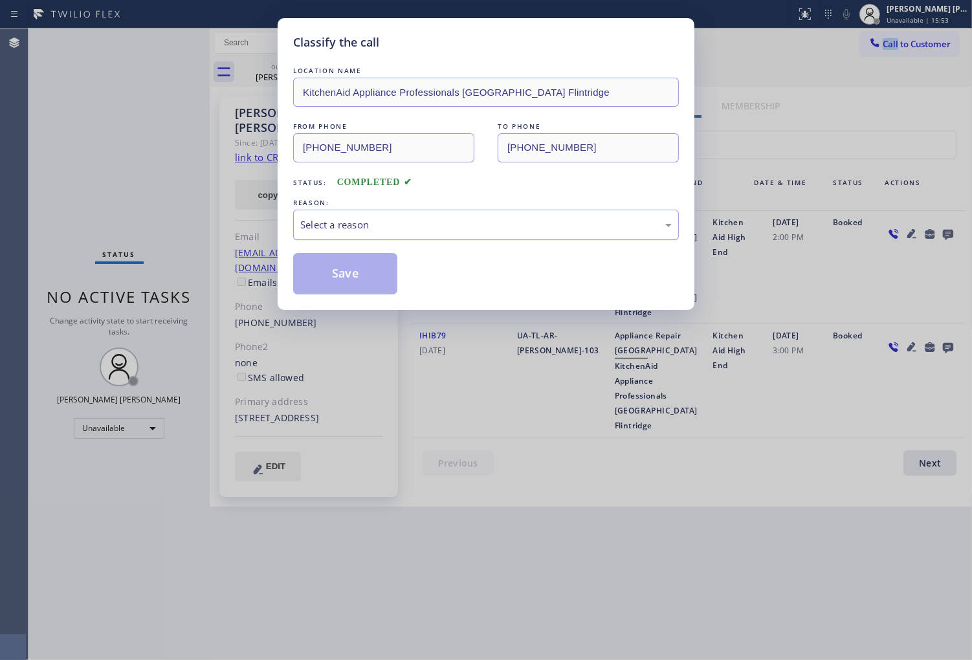
click at [418, 228] on div "Select a reason" at bounding box center [486, 224] width 372 height 15
click at [380, 223] on div "Select a reason" at bounding box center [486, 224] width 372 height 15
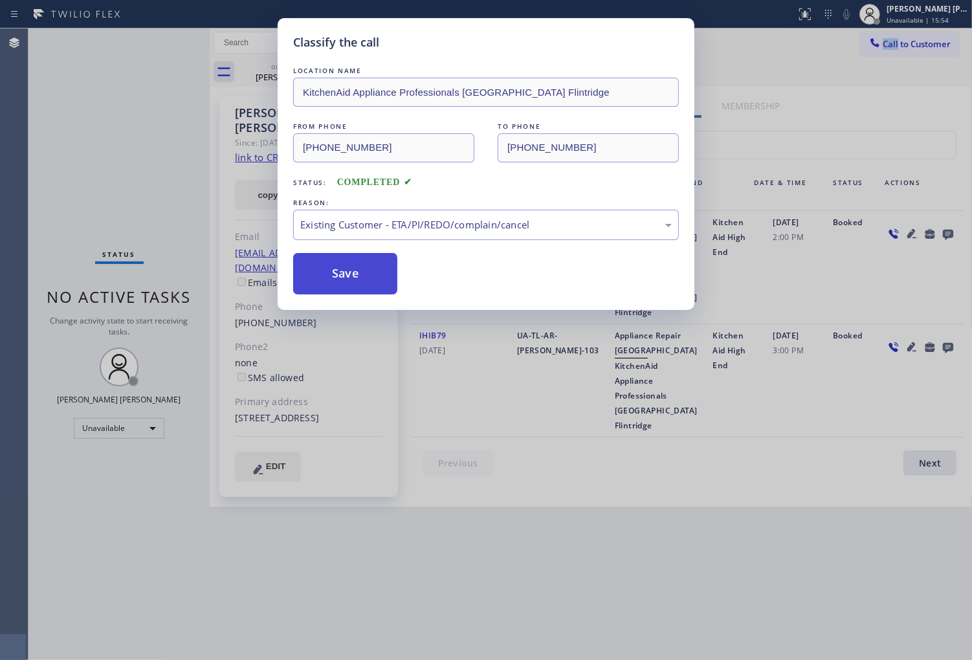
click at [339, 265] on button "Save" at bounding box center [345, 273] width 104 height 41
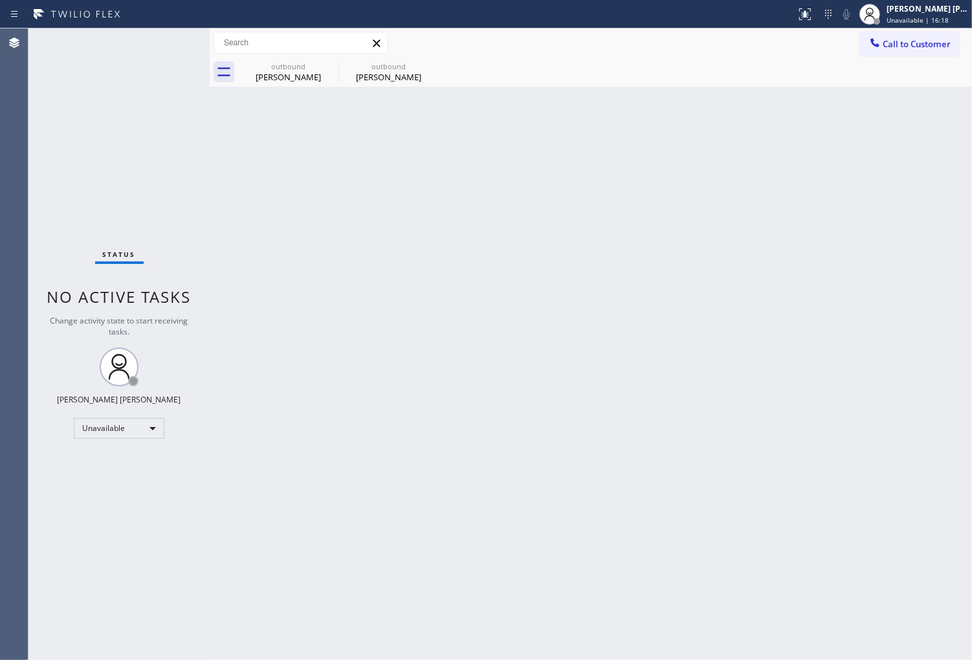
click at [66, 491] on div "Status No active tasks Change activity state to start receiving tasks. Shiena M…" at bounding box center [118, 344] width 181 height 632
click at [1, 486] on div "Agent Desktop" at bounding box center [14, 344] width 28 height 632
click at [327, 72] on icon at bounding box center [330, 66] width 16 height 16
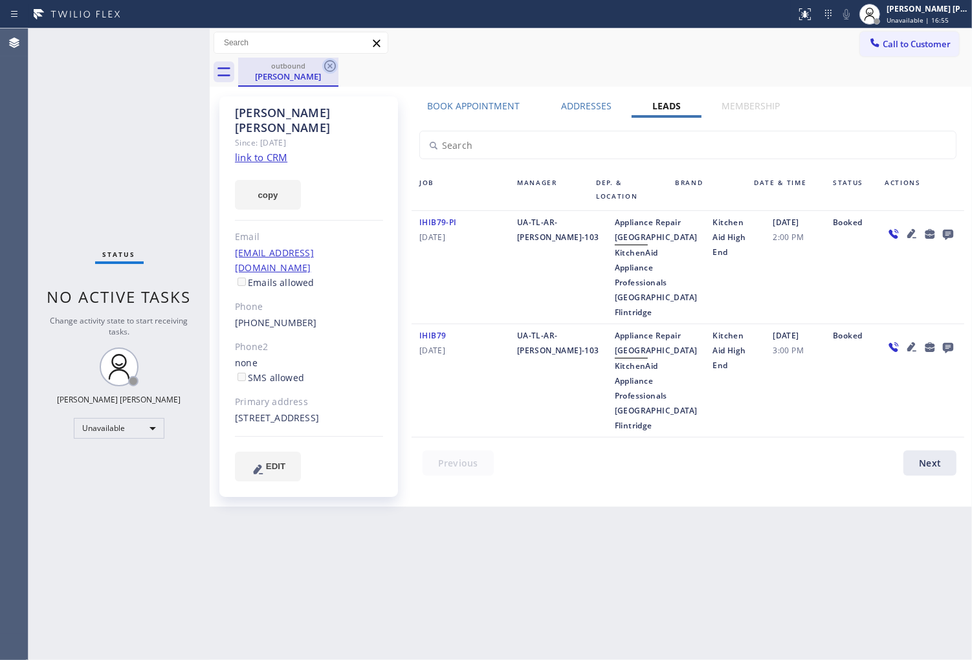
click at [327, 69] on icon at bounding box center [330, 66] width 16 height 16
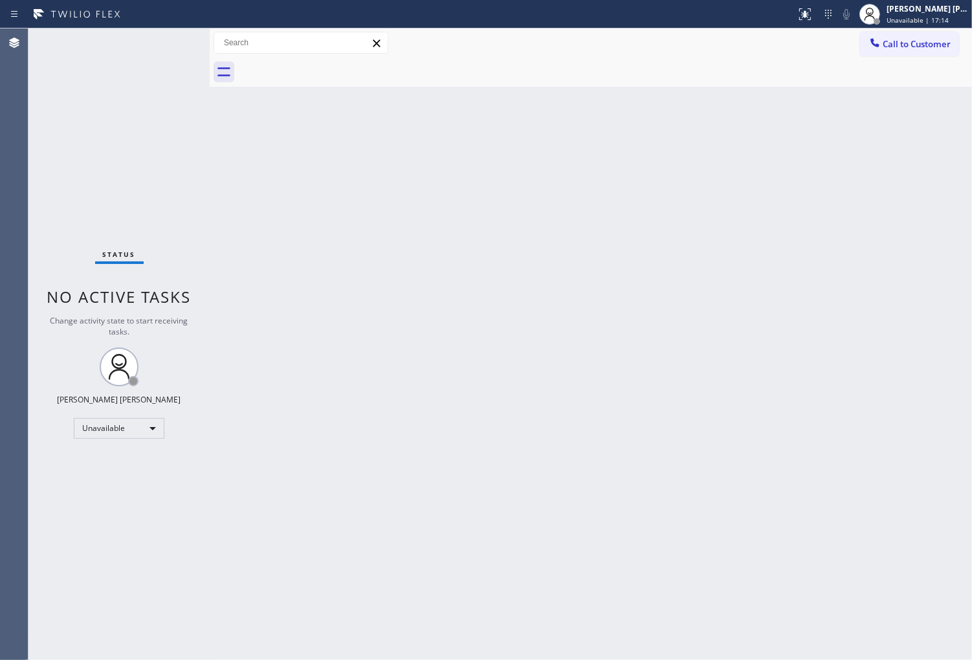
click at [901, 50] on button "Call to Customer" at bounding box center [909, 44] width 99 height 25
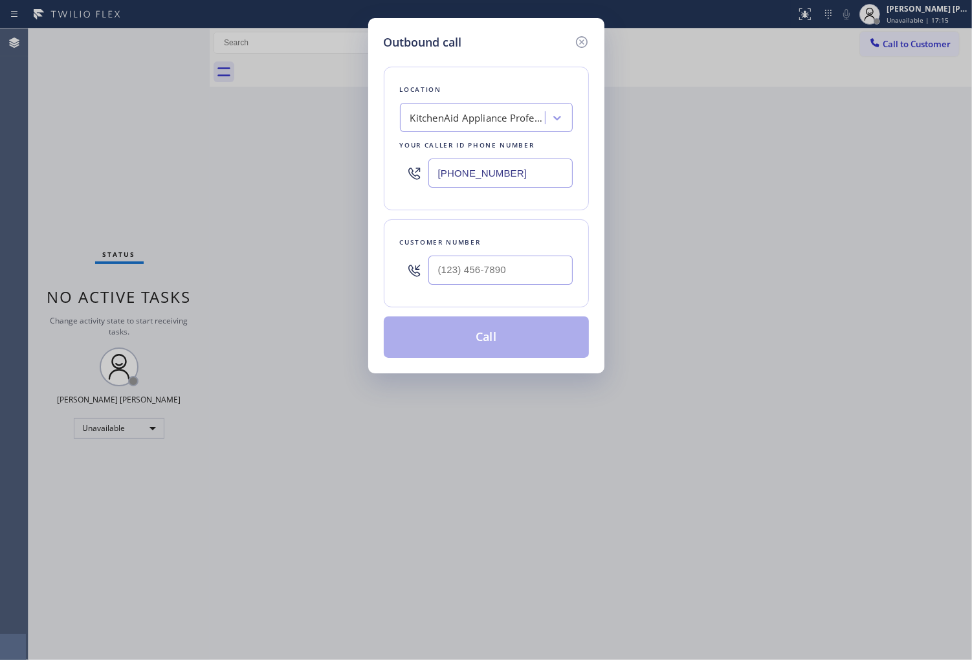
click at [448, 188] on div "(818) 647-1333" at bounding box center [486, 173] width 173 height 42
click at [449, 170] on input "(818) 647-1333" at bounding box center [501, 173] width 144 height 29
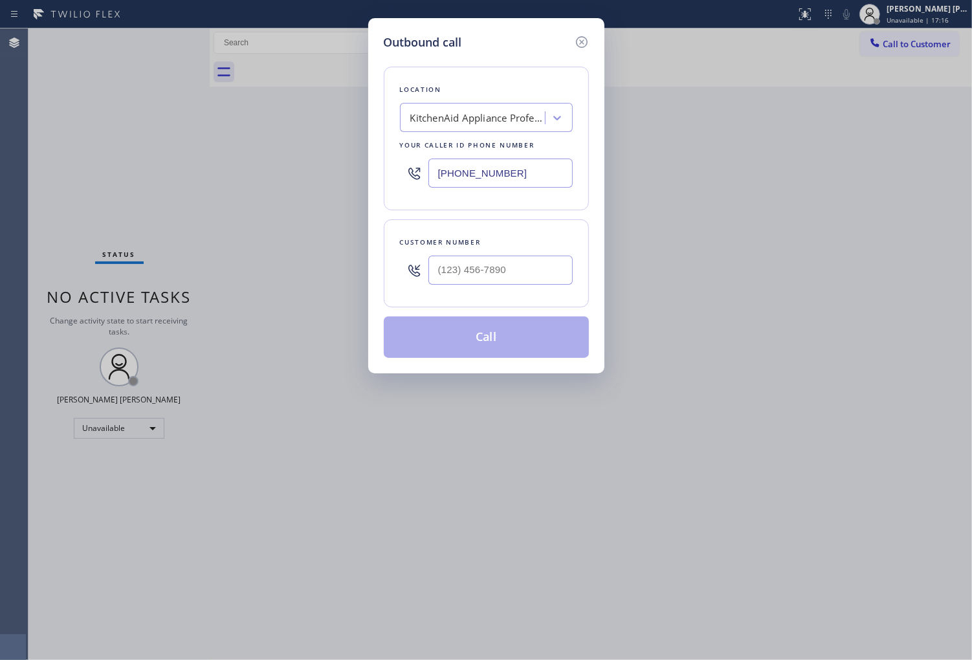
paste input "213) 687-2604"
type input "(213) 687-2604"
click at [550, 286] on div at bounding box center [501, 270] width 144 height 42
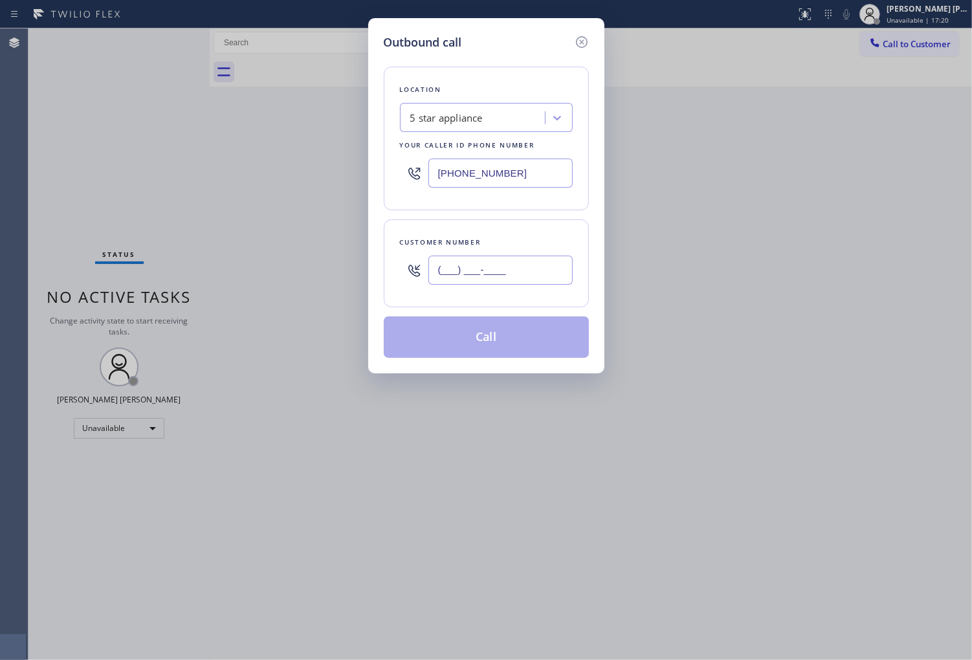
click at [515, 261] on input "(___) ___-____" at bounding box center [501, 270] width 144 height 29
paste input "408) 718-6695"
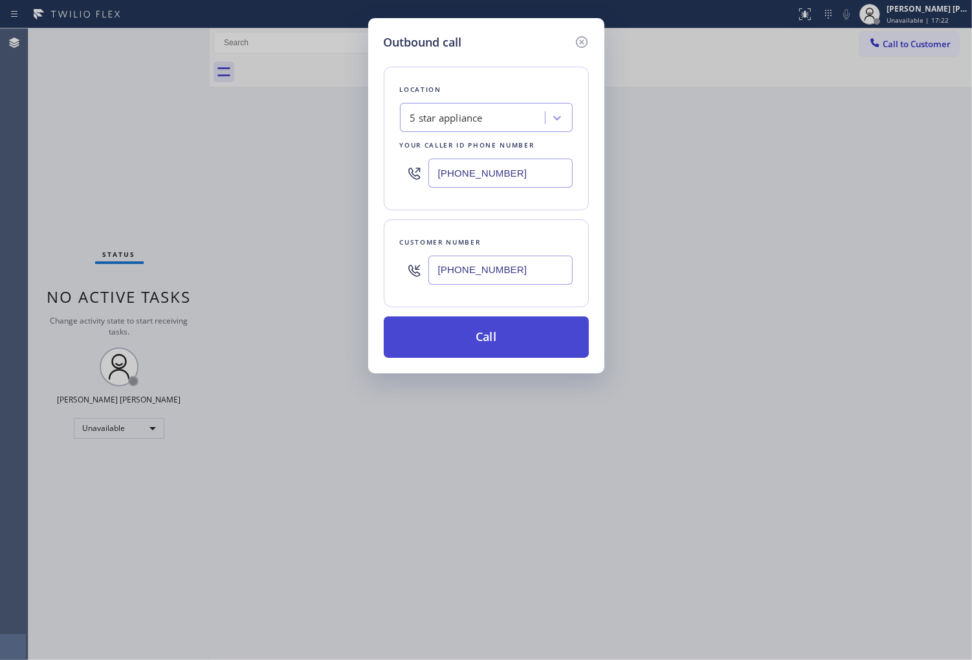
type input "(408) 718-6695"
click at [503, 337] on button "Call" at bounding box center [486, 337] width 205 height 41
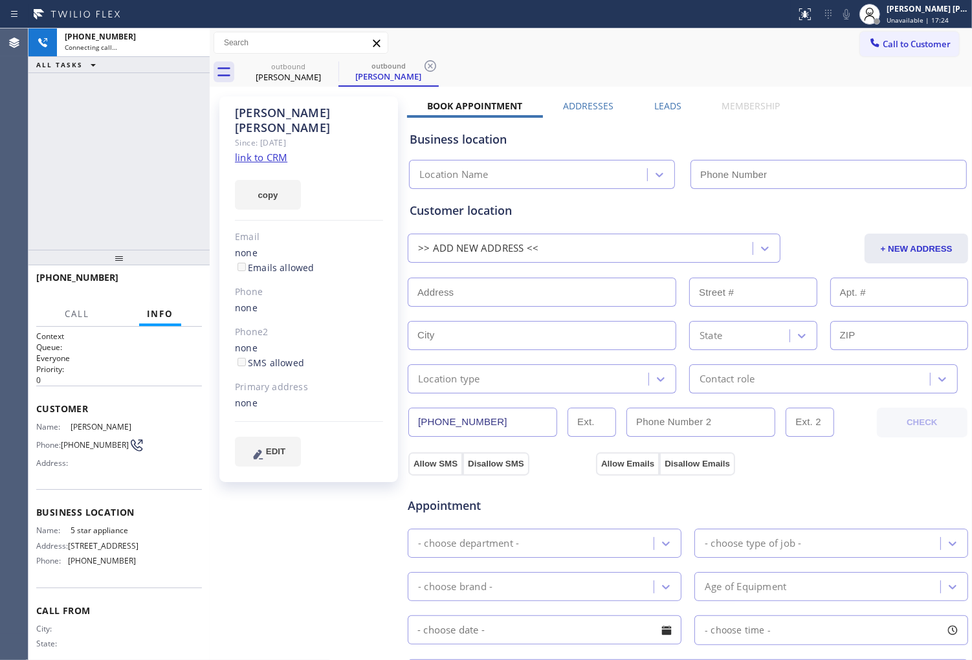
drag, startPoint x: 288, startPoint y: 124, endPoint x: 280, endPoint y: 110, distance: 16.0
click at [280, 110] on div "Zachary John" at bounding box center [309, 121] width 148 height 30
copy div "Zachary John"
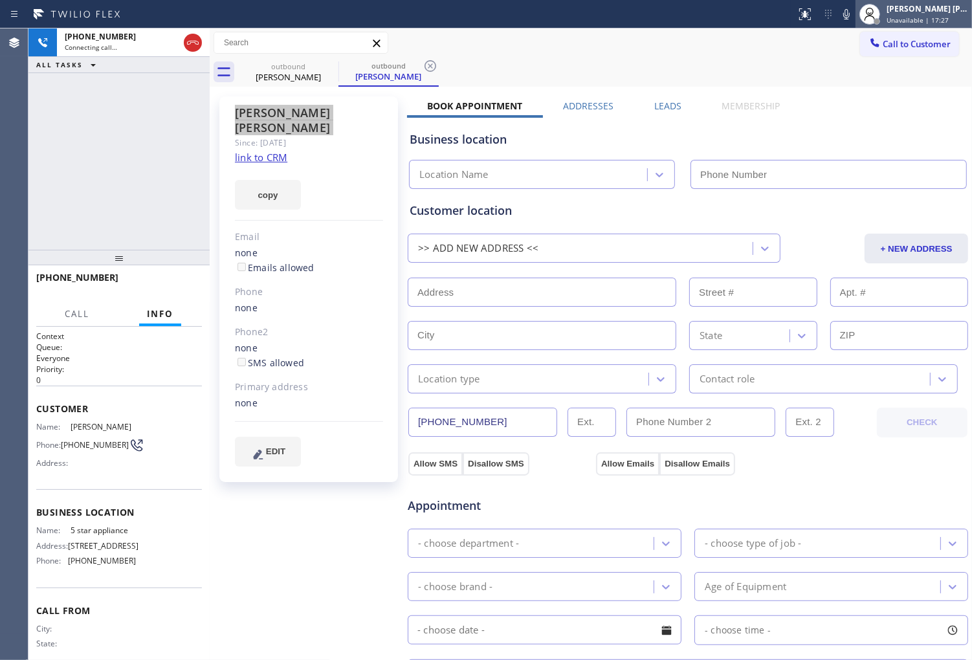
type input "(213) 687-2604"
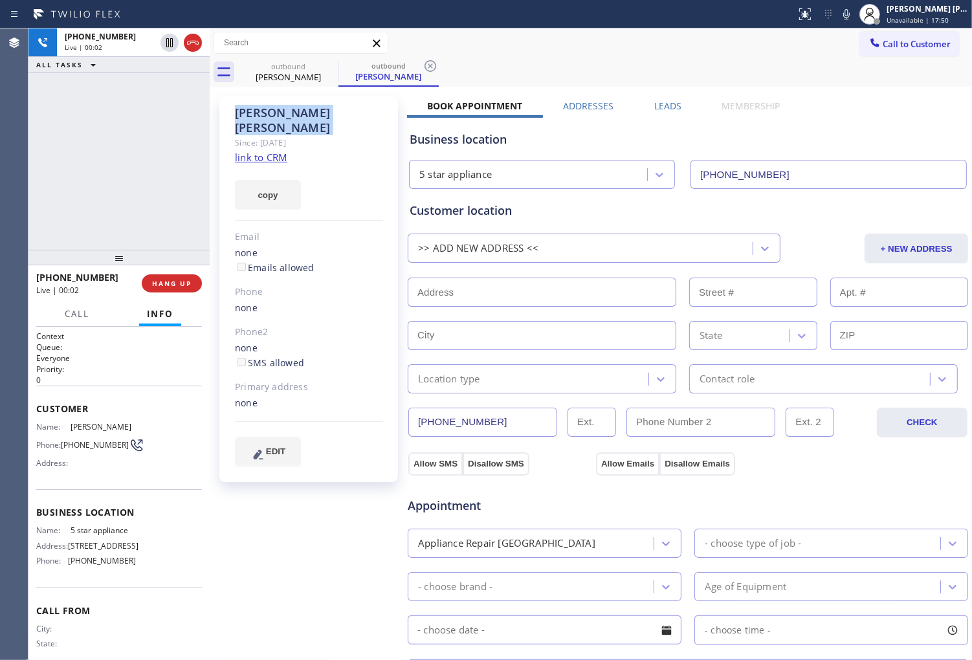
click at [21, 161] on div "Agent Desktop" at bounding box center [14, 344] width 28 height 632
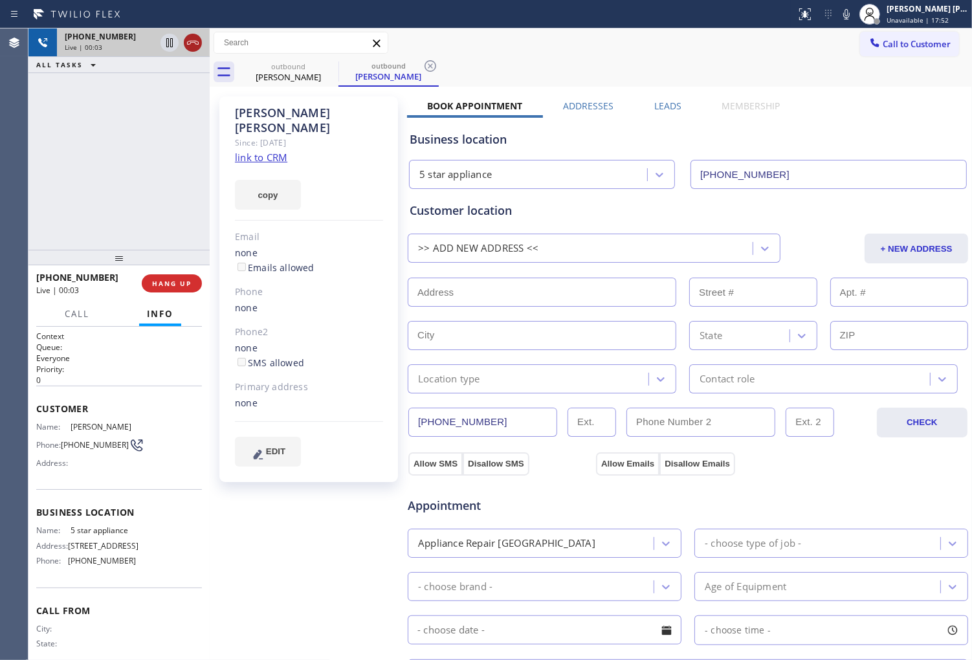
click at [188, 40] on icon at bounding box center [193, 43] width 16 height 16
click at [667, 107] on label "Leads" at bounding box center [667, 106] width 27 height 12
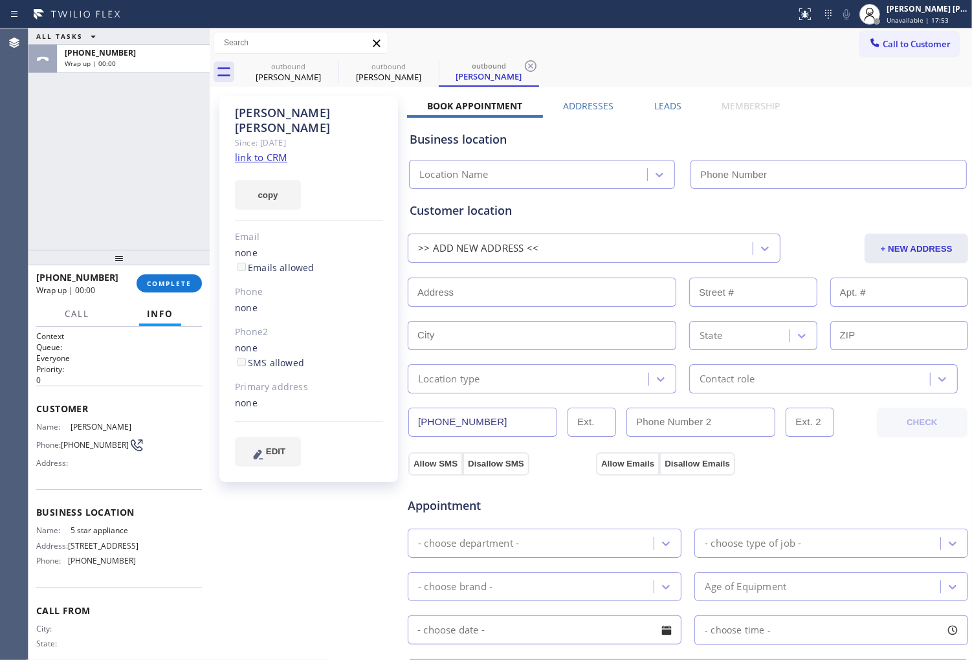
click at [950, 231] on div ">> ADD NEW ADDRESS << + NEW ADDRESS" at bounding box center [687, 247] width 563 height 32
type input "(213) 687-2604"
click at [667, 110] on label "Leads" at bounding box center [667, 106] width 27 height 12
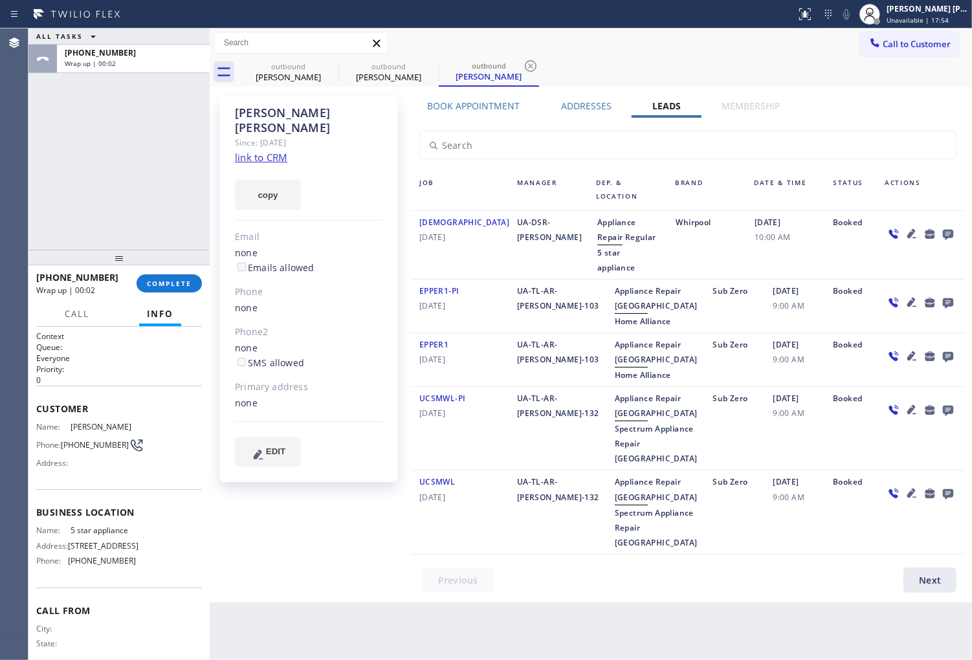
click at [941, 238] on icon at bounding box center [949, 234] width 16 height 16
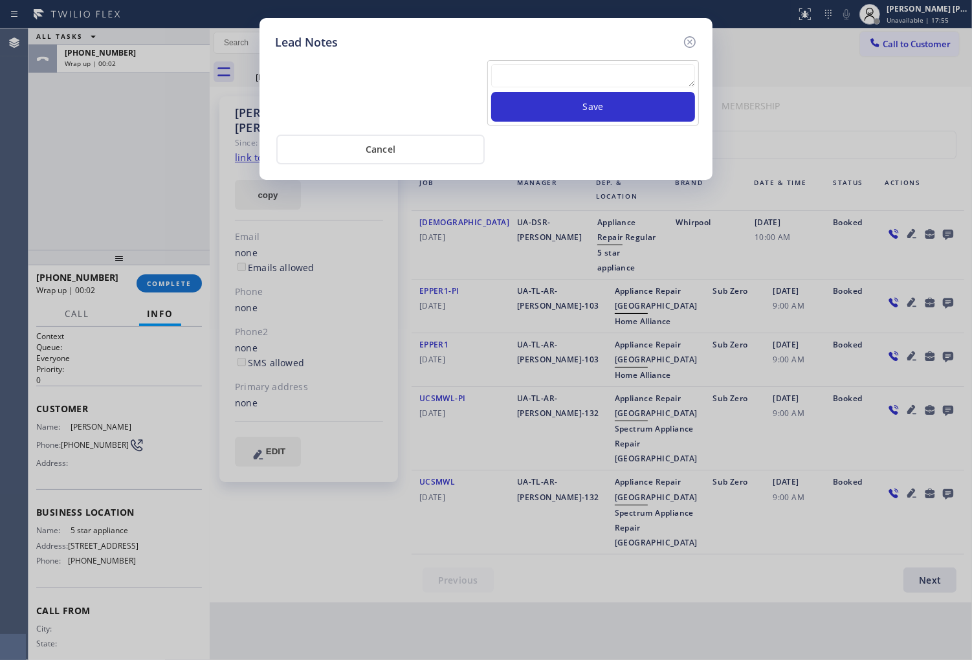
click at [628, 82] on textarea at bounding box center [593, 75] width 204 height 23
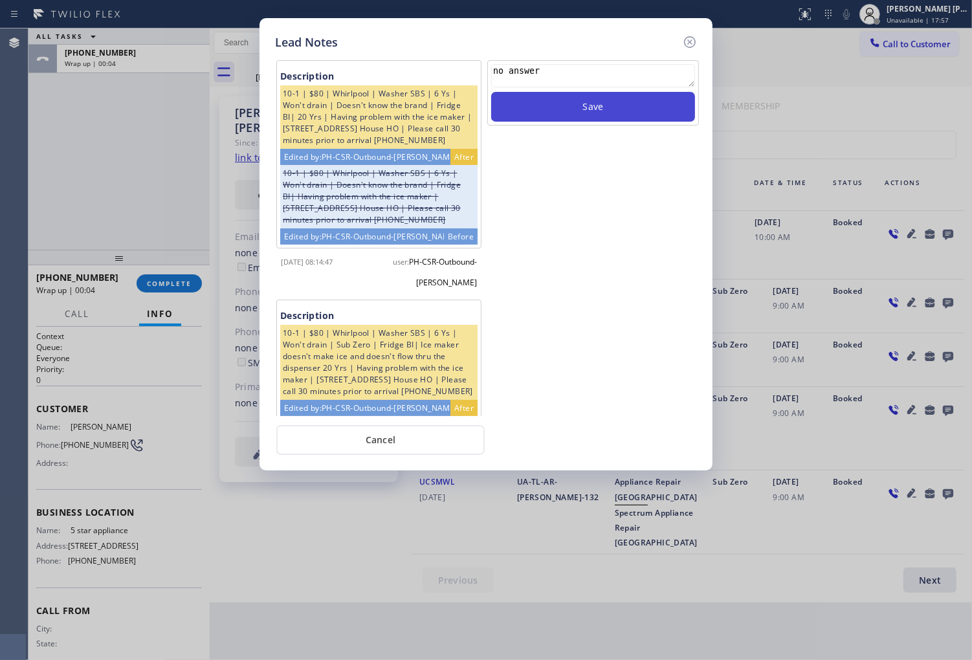
type textarea "no answer"
click at [617, 110] on button "Save" at bounding box center [593, 107] width 204 height 30
click at [687, 37] on icon at bounding box center [690, 42] width 12 height 12
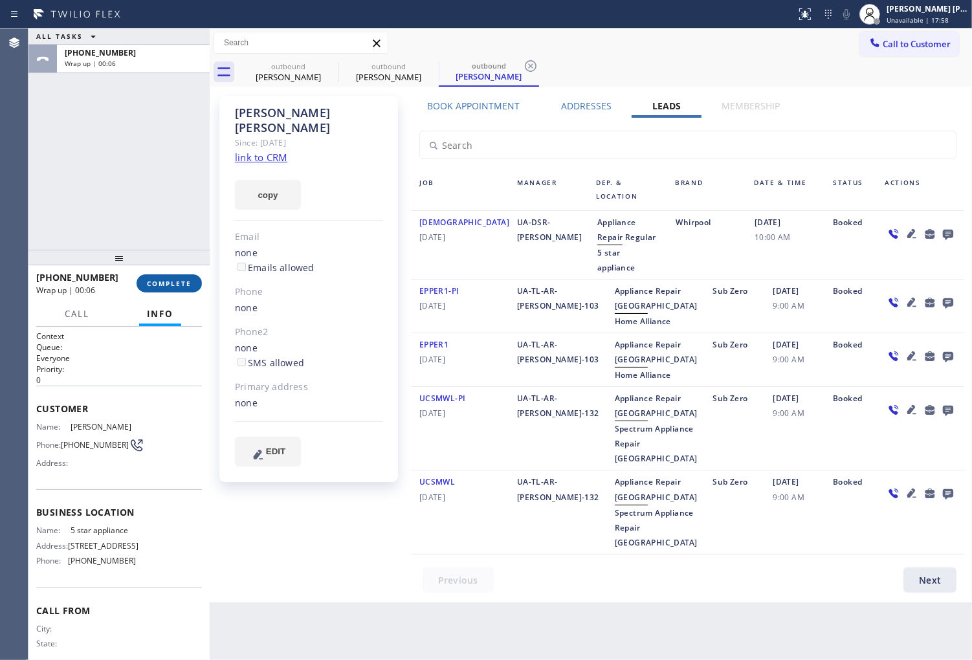
click at [175, 282] on span "COMPLETE" at bounding box center [169, 283] width 45 height 9
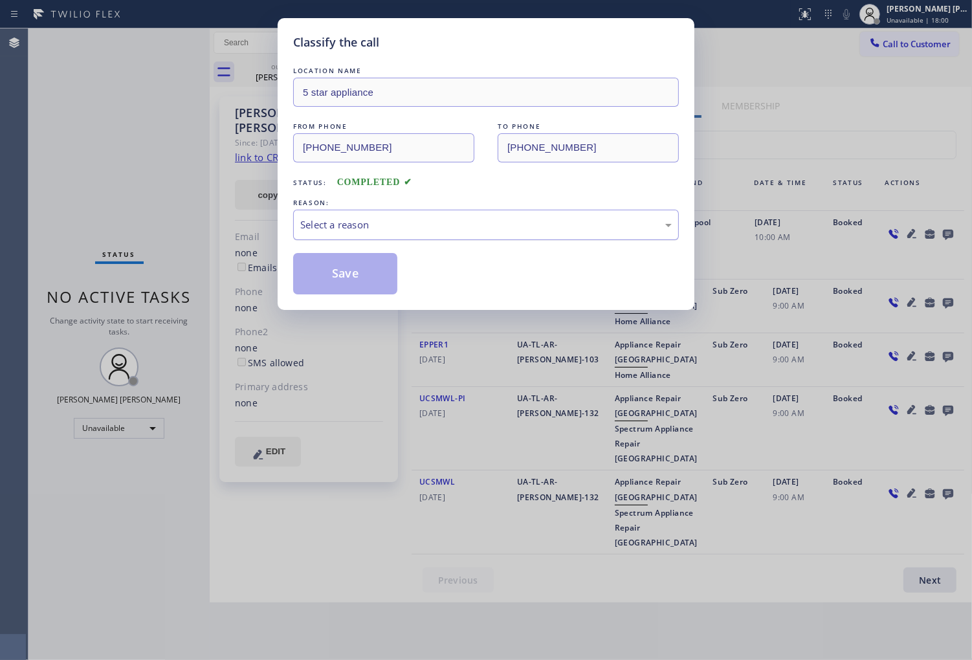
click at [372, 240] on div "Select a reason" at bounding box center [486, 225] width 386 height 30
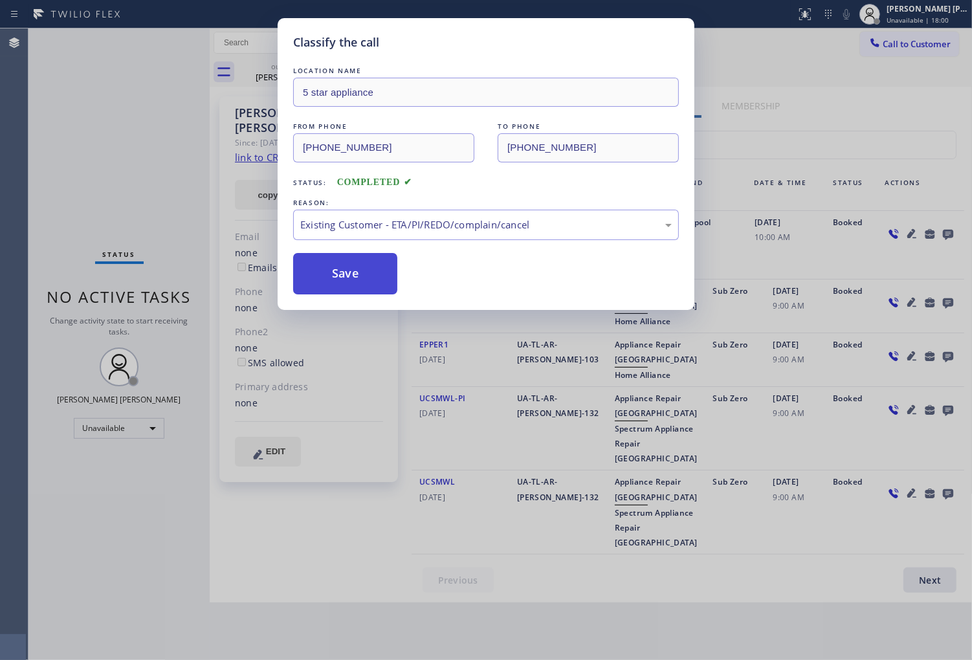
click at [348, 282] on button "Save" at bounding box center [345, 273] width 104 height 41
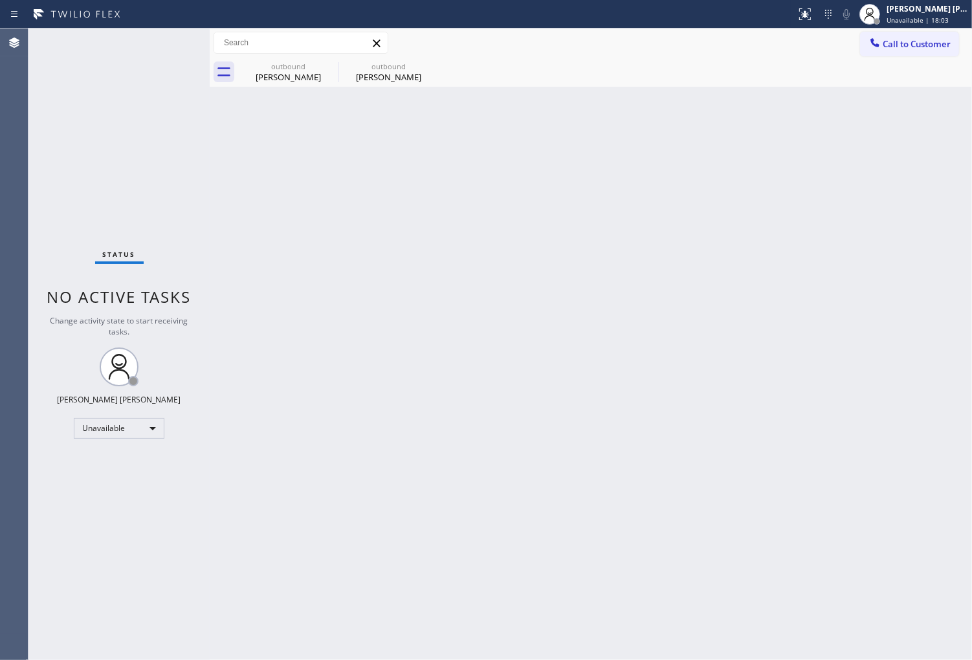
drag, startPoint x: 334, startPoint y: 63, endPoint x: 342, endPoint y: 93, distance: 30.8
click at [0, 0] on icon at bounding box center [0, 0] width 0 height 0
click at [334, 65] on div "outbound Zachary John outbound Zachary John" at bounding box center [605, 72] width 734 height 29
click at [930, 39] on span "Call to Customer" at bounding box center [917, 44] width 68 height 12
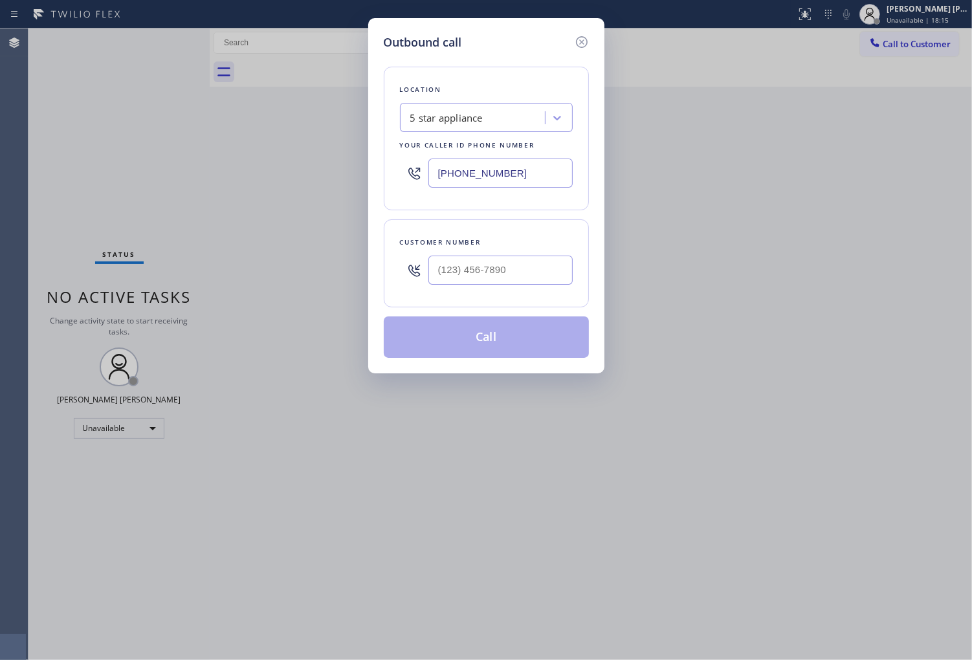
click at [511, 267] on input "text" at bounding box center [501, 270] width 144 height 29
paste input "404) 343-9712"
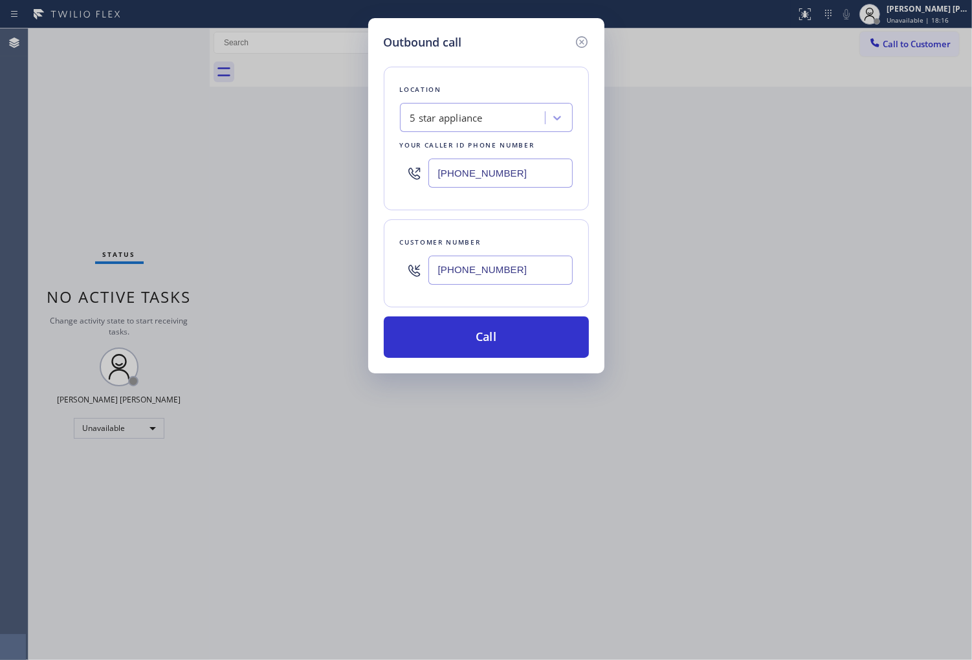
type input "(404) 343-9712"
click at [513, 183] on input "(213) 687-2604" at bounding box center [501, 173] width 144 height 29
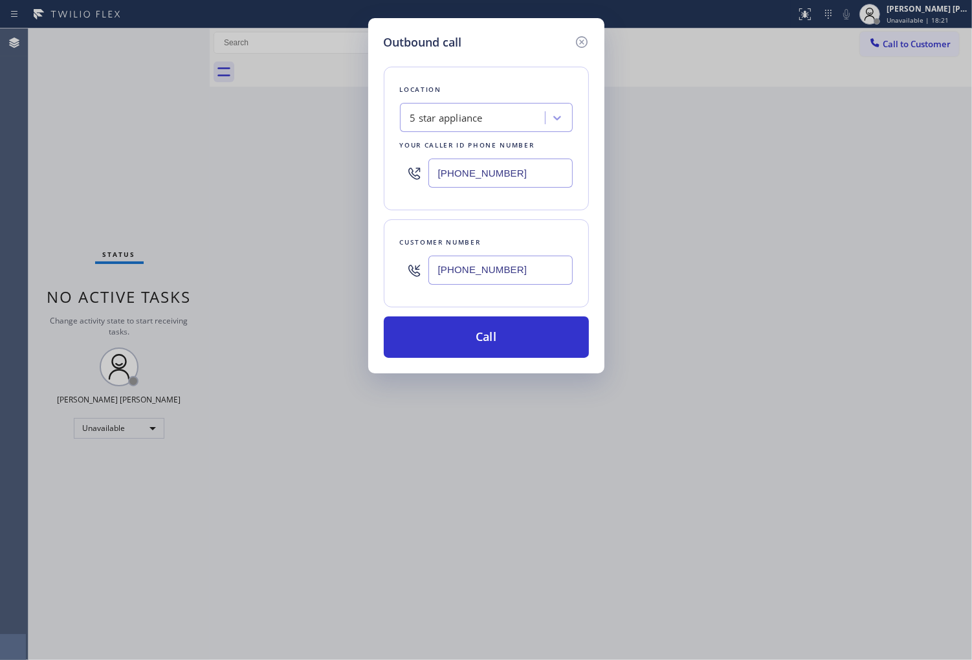
click at [513, 183] on input "(213) 687-2604" at bounding box center [501, 173] width 144 height 29
paste input "805) 600-8680"
type input "(805) 600-8680"
click at [486, 339] on button "Call" at bounding box center [486, 337] width 205 height 41
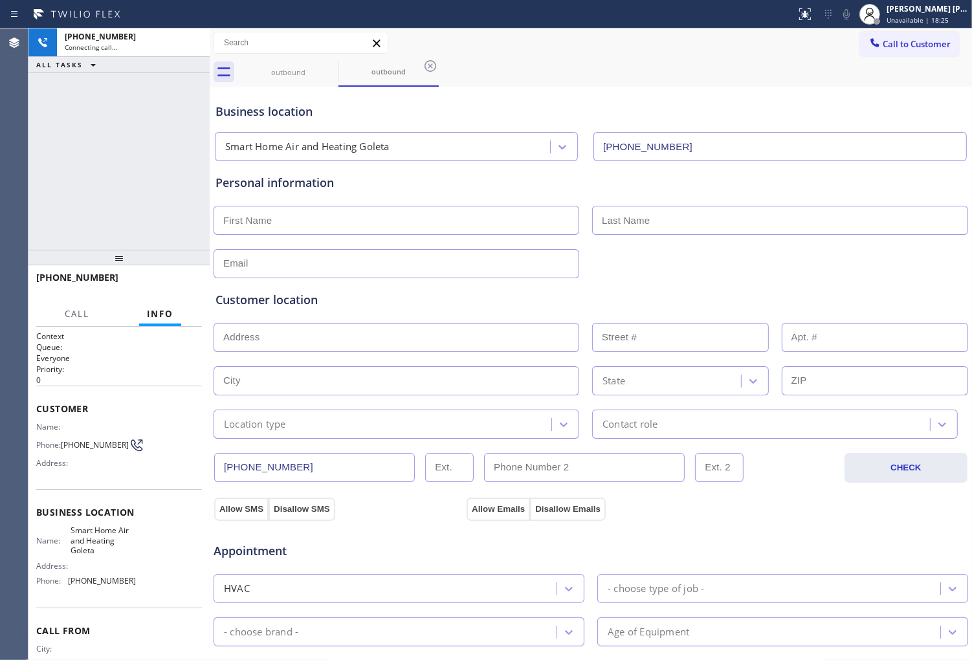
type input "(805) 600-8680"
drag, startPoint x: 186, startPoint y: 49, endPoint x: 166, endPoint y: 285, distance: 236.4
click at [186, 49] on icon at bounding box center [193, 43] width 16 height 16
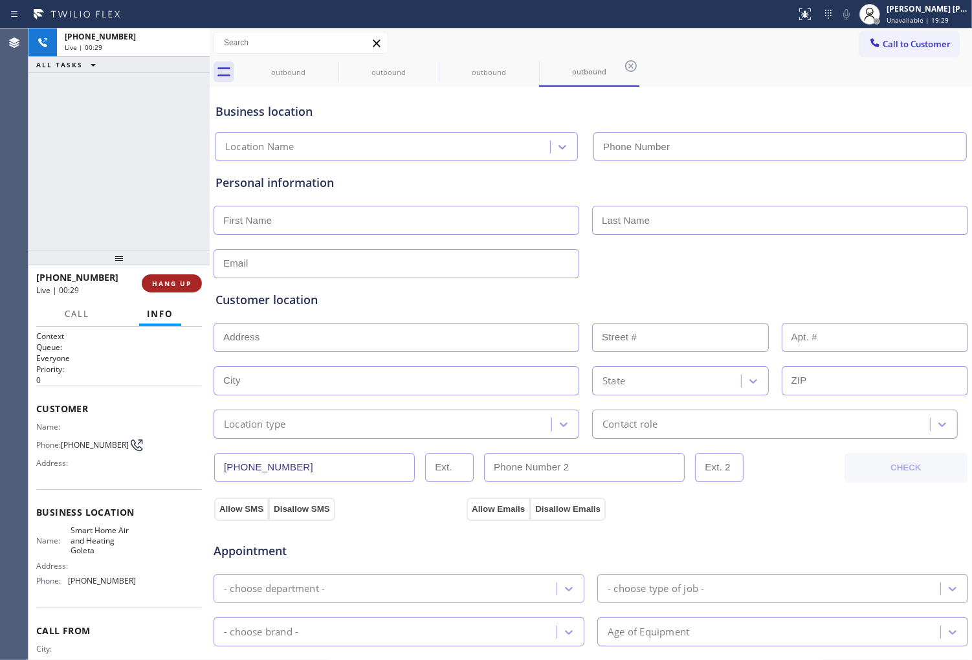
click at [166, 285] on span "HANG UP" at bounding box center [171, 283] width 39 height 9
type input "(805) 600-8680"
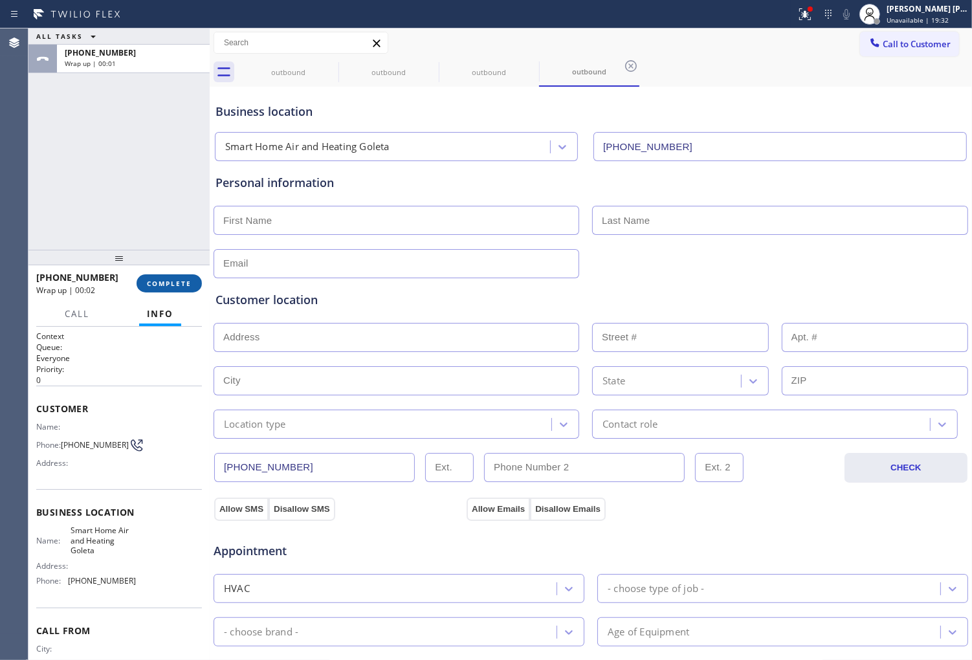
click at [177, 283] on span "COMPLETE" at bounding box center [169, 283] width 45 height 9
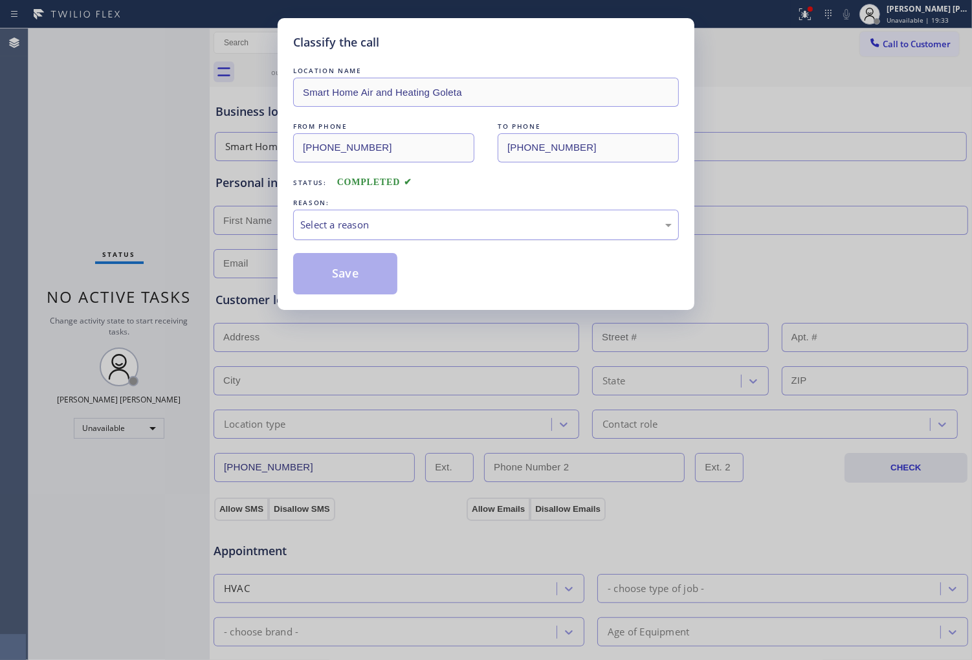
click at [386, 230] on div "Select a reason" at bounding box center [486, 224] width 372 height 15
click at [338, 282] on button "Save" at bounding box center [345, 273] width 104 height 41
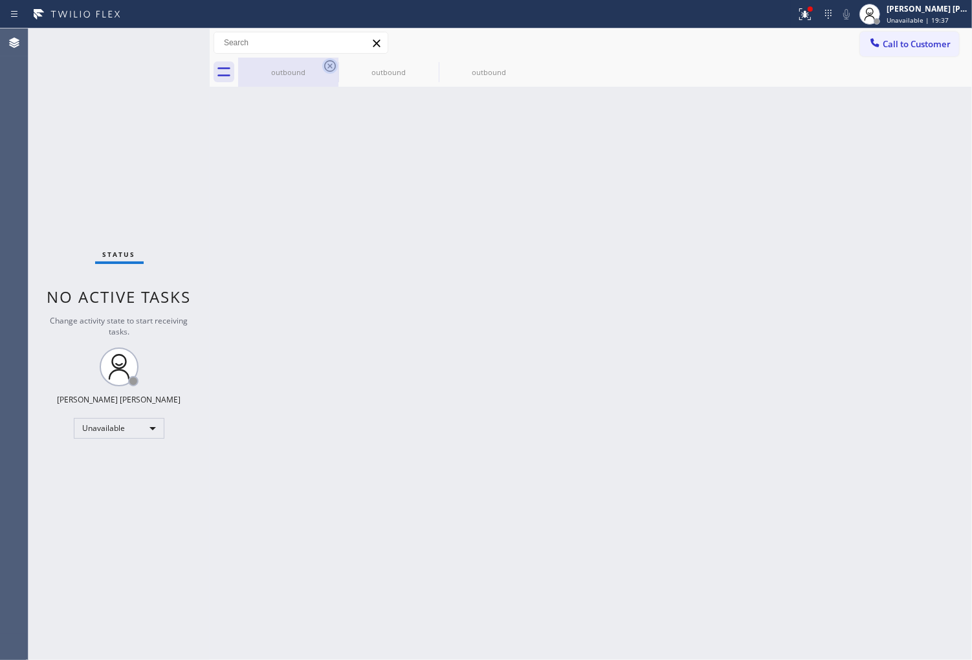
click at [328, 67] on icon at bounding box center [330, 66] width 16 height 16
click at [0, 0] on icon at bounding box center [0, 0] width 0 height 0
click at [328, 67] on div "outbound outbound outbound" at bounding box center [605, 72] width 734 height 29
click at [819, 22] on button at bounding box center [805, 14] width 28 height 28
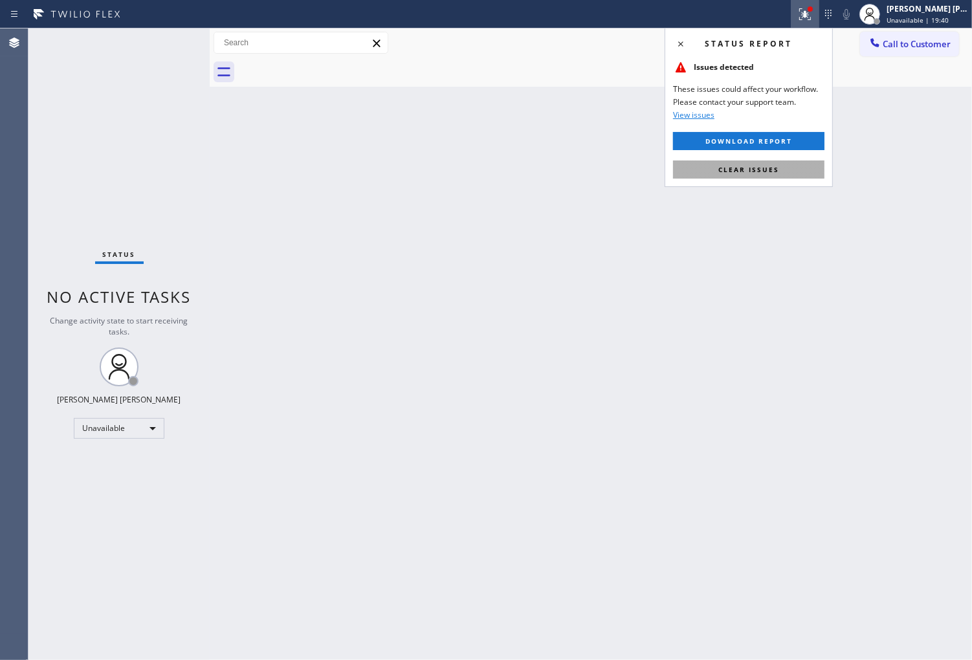
click at [764, 165] on span "Clear issues" at bounding box center [748, 169] width 61 height 9
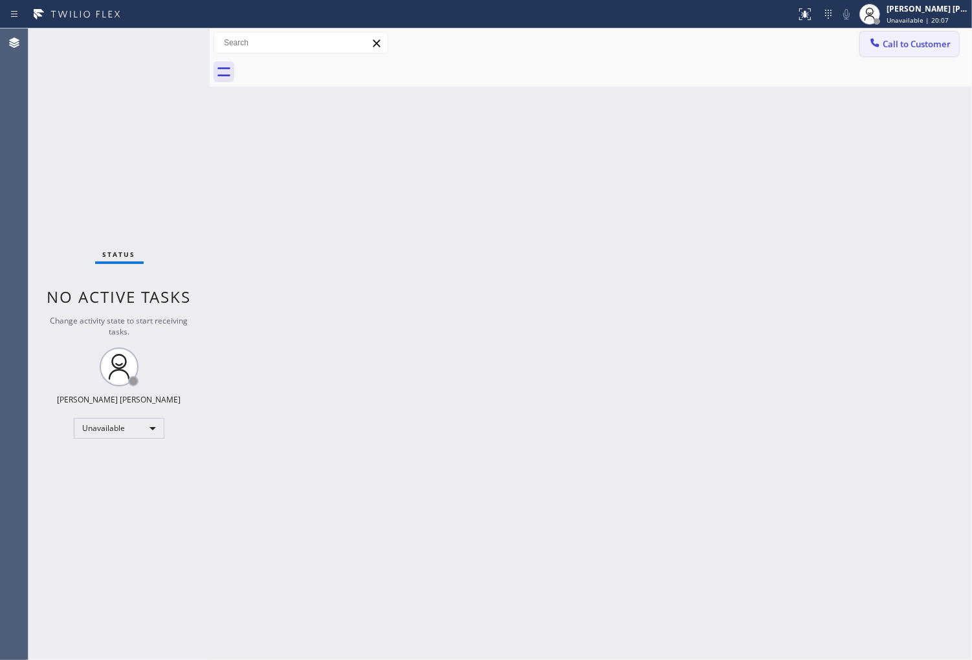
click at [892, 56] on div "Call to Customer Outbound call Location Smart Home Air and Heating Goleta Your …" at bounding box center [591, 57] width 763 height 58
click at [906, 47] on span "Call to Customer" at bounding box center [917, 44] width 68 height 12
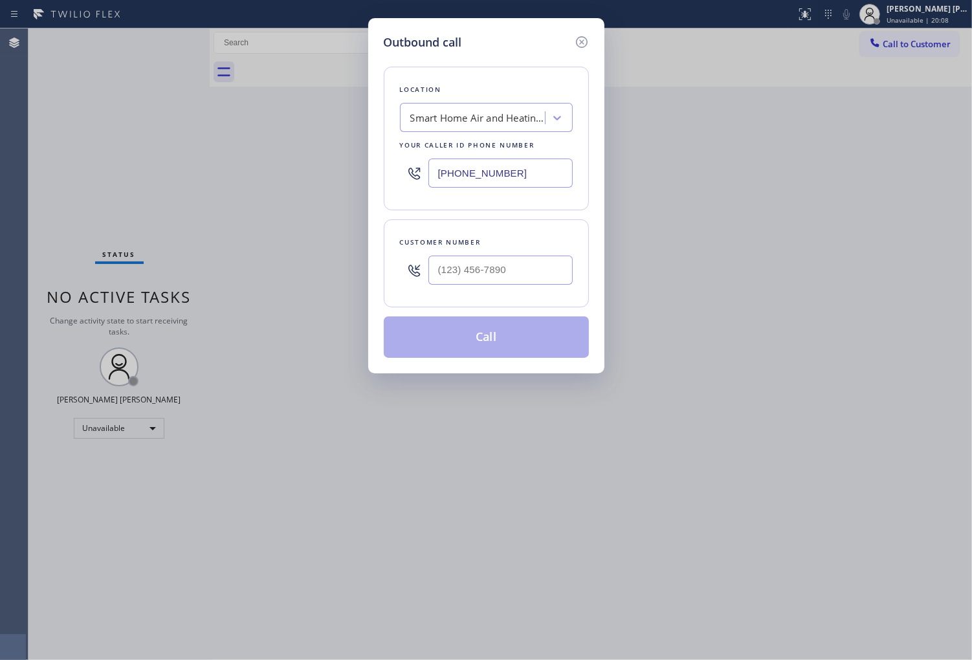
click at [476, 183] on input "(805) 600-8680" at bounding box center [501, 173] width 144 height 29
paste input "561) 678-0272"
type input "(561) 678-0272"
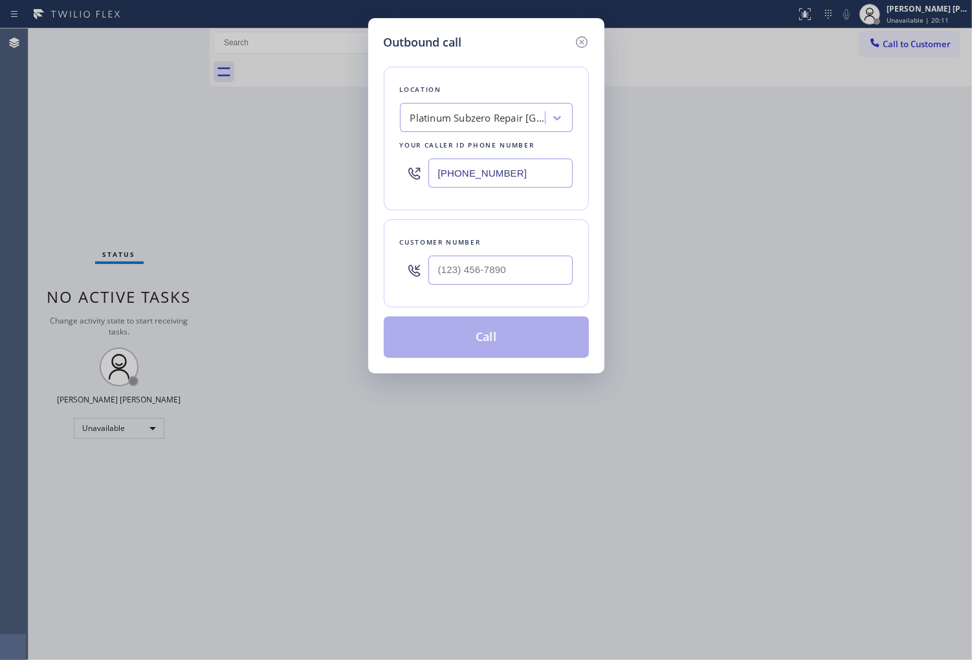
click at [529, 264] on input "text" at bounding box center [501, 270] width 144 height 29
click at [529, 264] on input "(___) ___-____" at bounding box center [501, 270] width 144 height 29
paste input "561) 866-0078"
type input "(561) 866-0078"
click at [493, 359] on div "Outbound call Location Platinum Subzero Repair Boca Del Mar Your caller id phon…" at bounding box center [486, 195] width 236 height 355
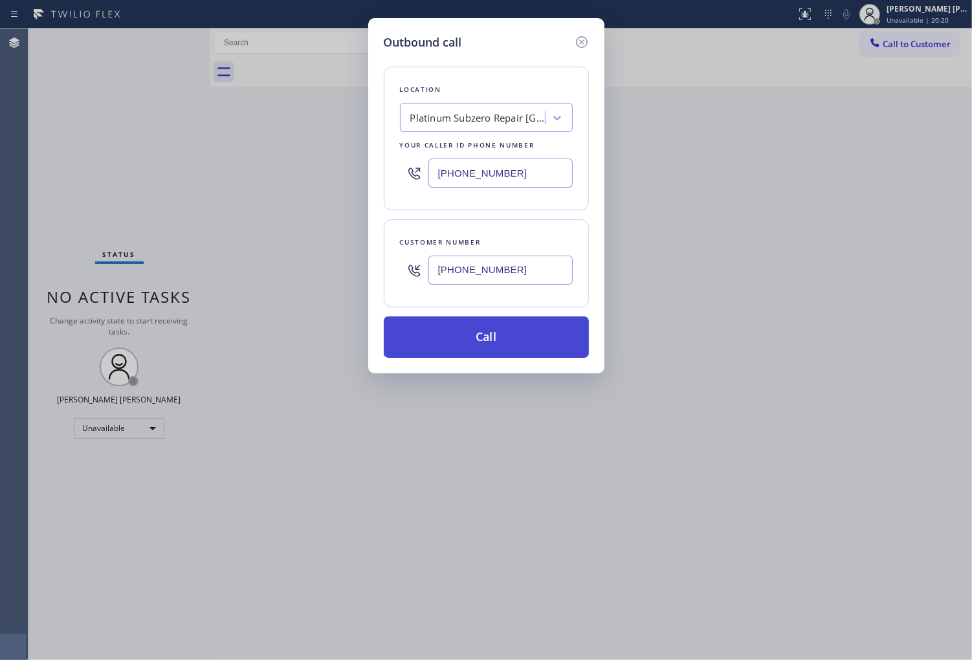
click at [506, 338] on button "Call" at bounding box center [486, 337] width 205 height 41
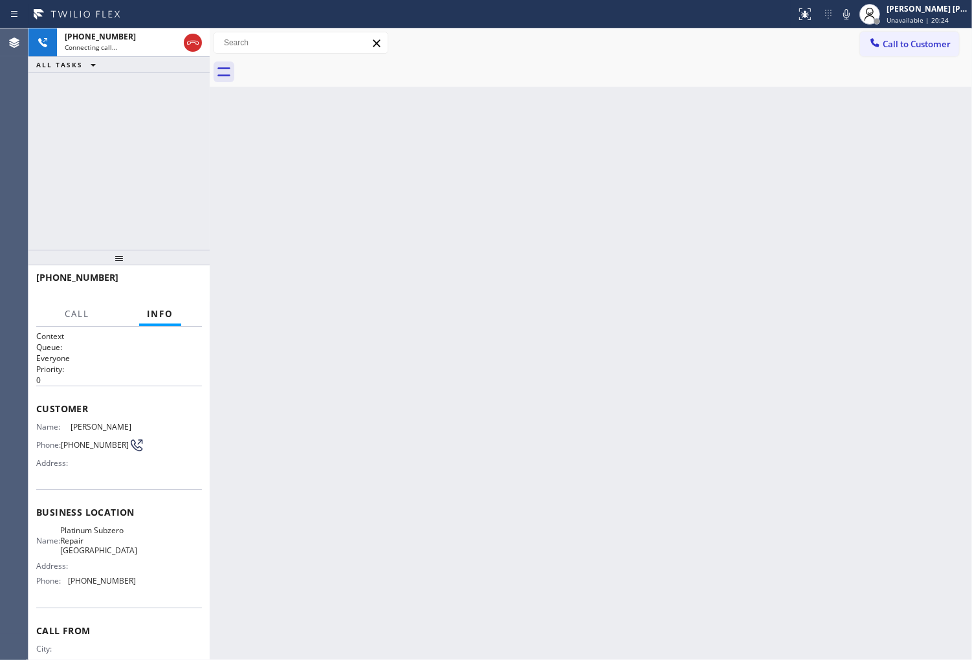
click at [74, 426] on span "Judy Hiller" at bounding box center [103, 427] width 65 height 10
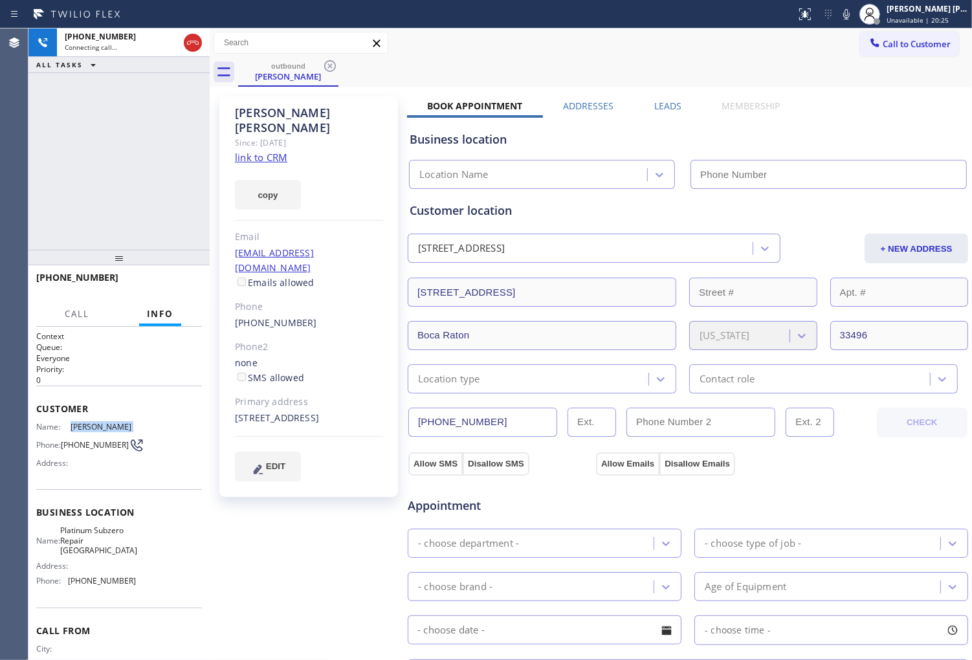
copy span "Judy Hiller"
type input "(561) 678-0272"
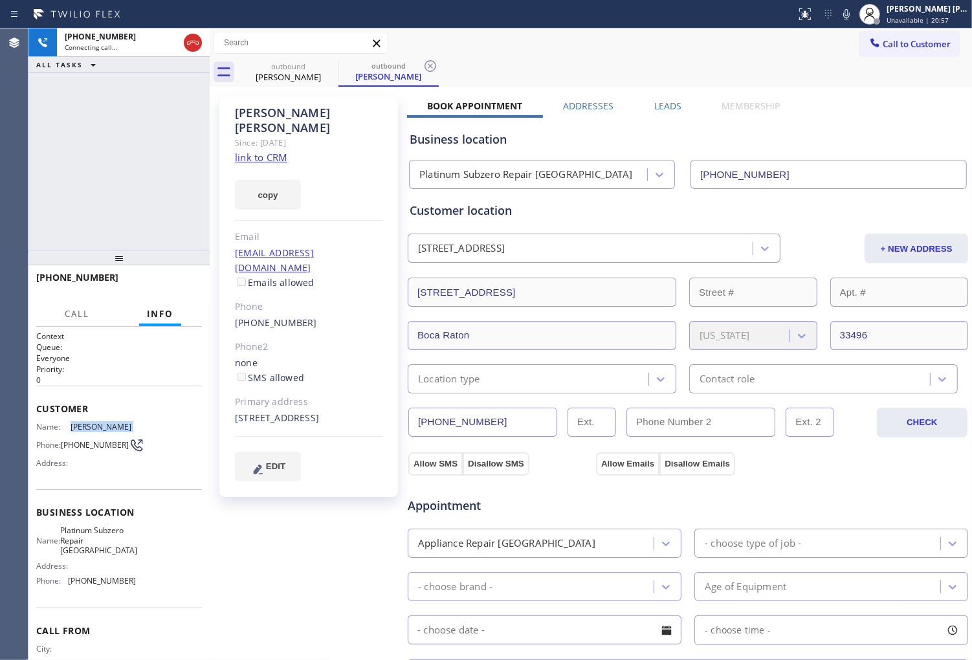
click at [5, 205] on div "Agent Desktop" at bounding box center [14, 344] width 28 height 632
click at [205, 131] on div "+15618660078 Connecting call… ALL TASKS ALL TASKS ACTIVE TASKS TASKS IN WRAP UP" at bounding box center [118, 138] width 181 height 221
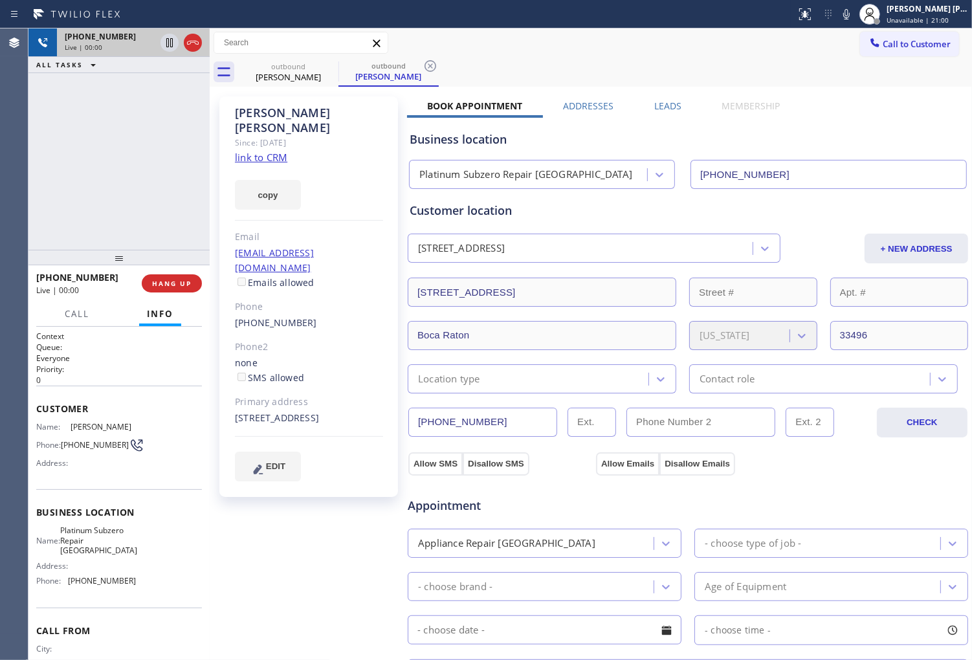
click at [203, 40] on div at bounding box center [181, 42] width 47 height 28
click at [190, 44] on icon at bounding box center [193, 43] width 16 height 16
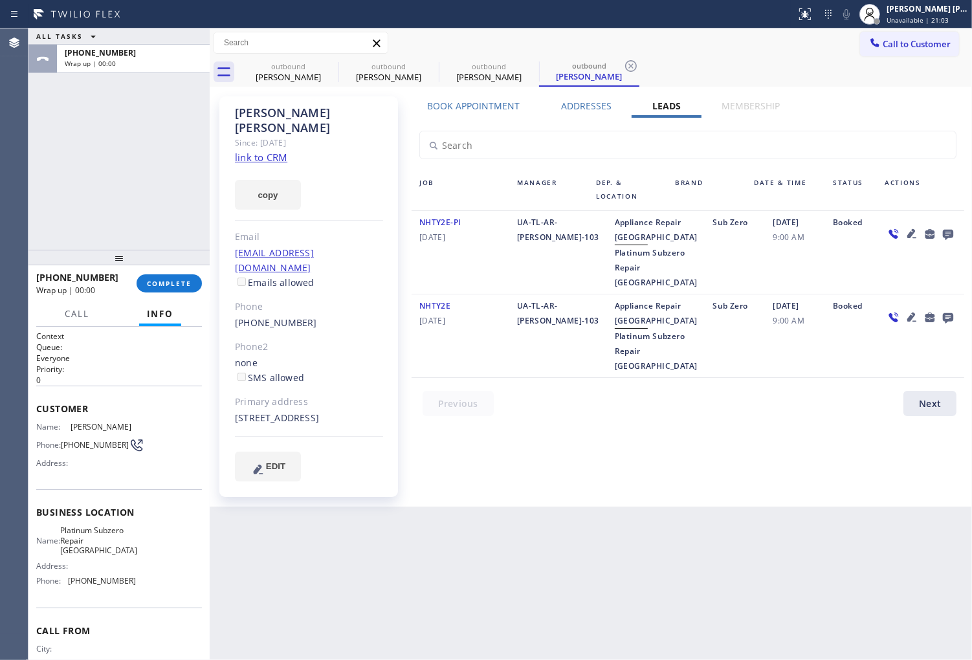
click at [945, 231] on icon at bounding box center [948, 235] width 10 height 10
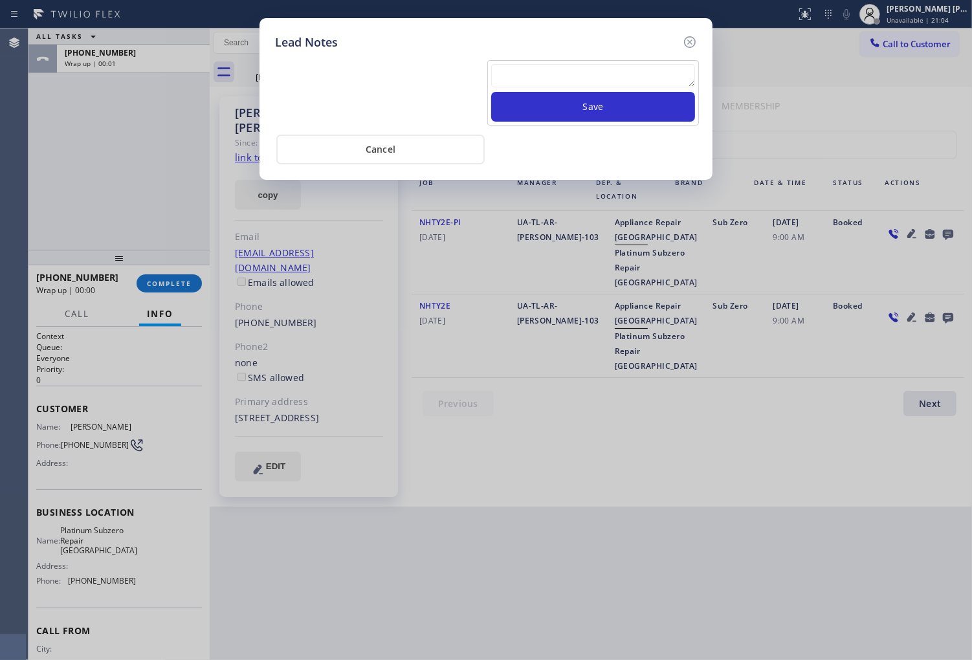
click at [605, 69] on textarea at bounding box center [593, 75] width 204 height 23
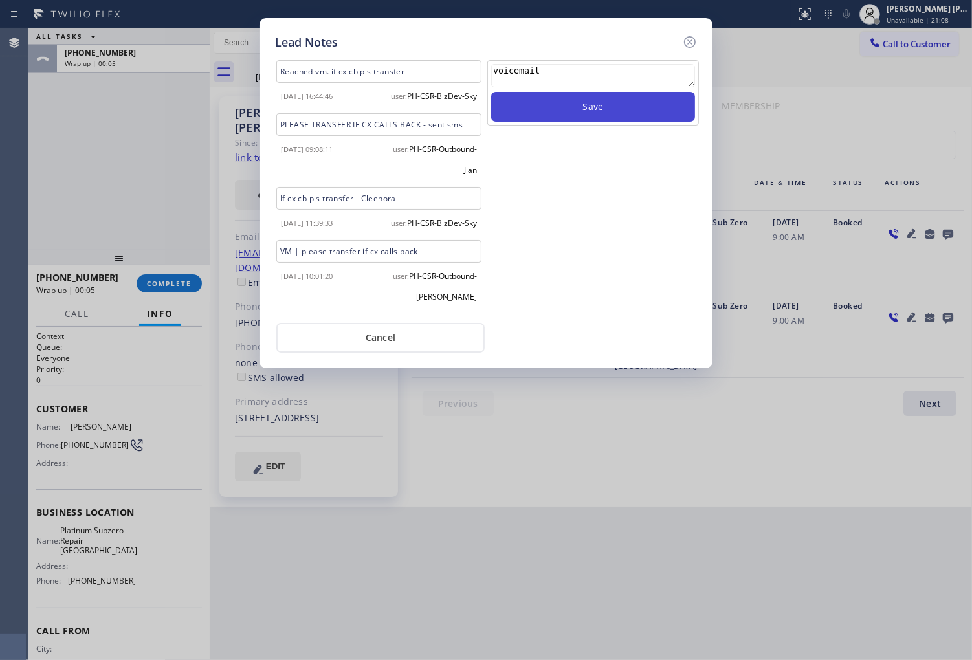
type textarea "voicemail"
click at [611, 113] on button "Save" at bounding box center [593, 107] width 204 height 30
click at [695, 41] on icon at bounding box center [690, 42] width 16 height 16
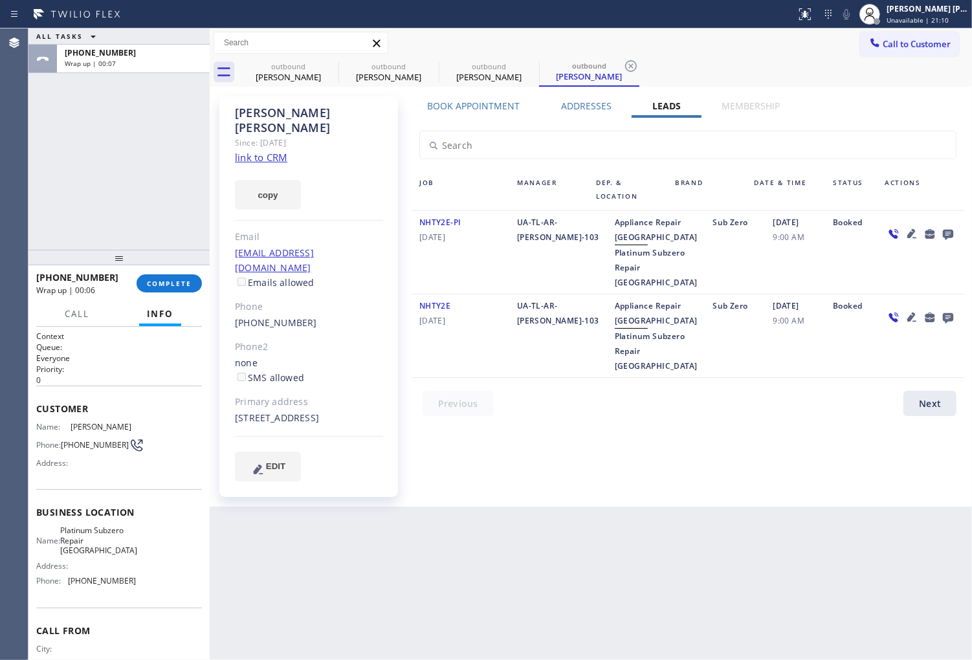
click at [188, 270] on div "+15618660078 Wrap up | 00:06 COMPLETE" at bounding box center [119, 284] width 166 height 34
click at [181, 280] on span "COMPLETE" at bounding box center [169, 283] width 45 height 9
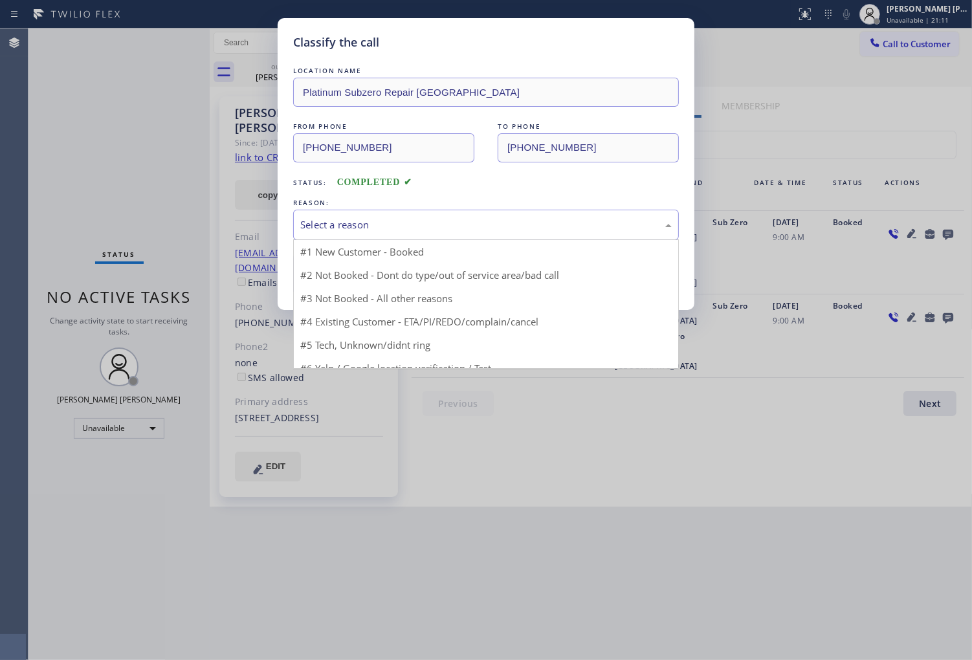
drag, startPoint x: 411, startPoint y: 239, endPoint x: 412, endPoint y: 256, distance: 16.2
click at [412, 238] on div "Select a reason" at bounding box center [486, 225] width 386 height 30
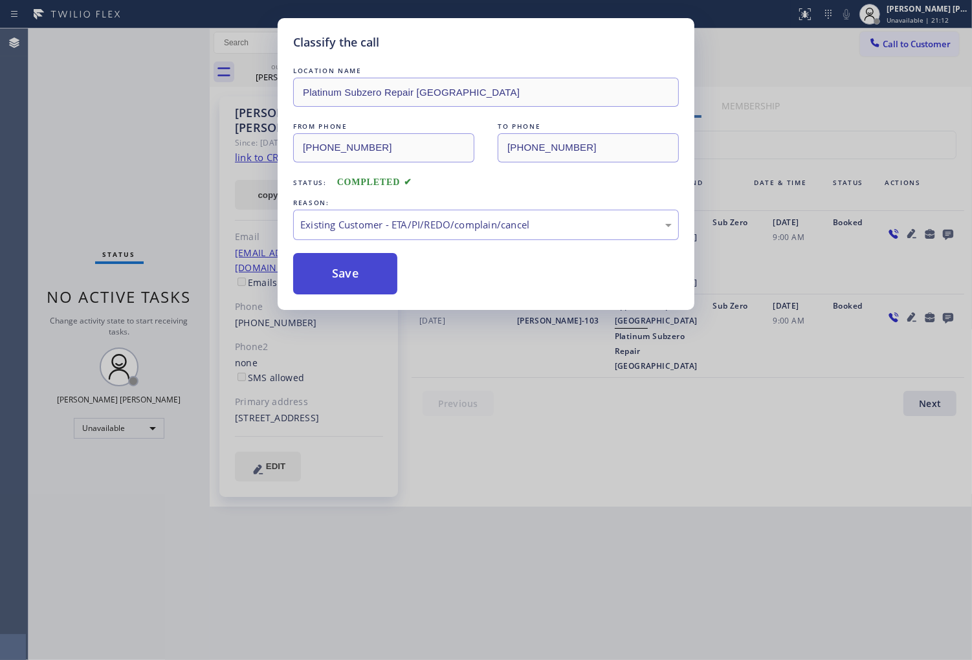
click at [348, 287] on button "Save" at bounding box center [345, 273] width 104 height 41
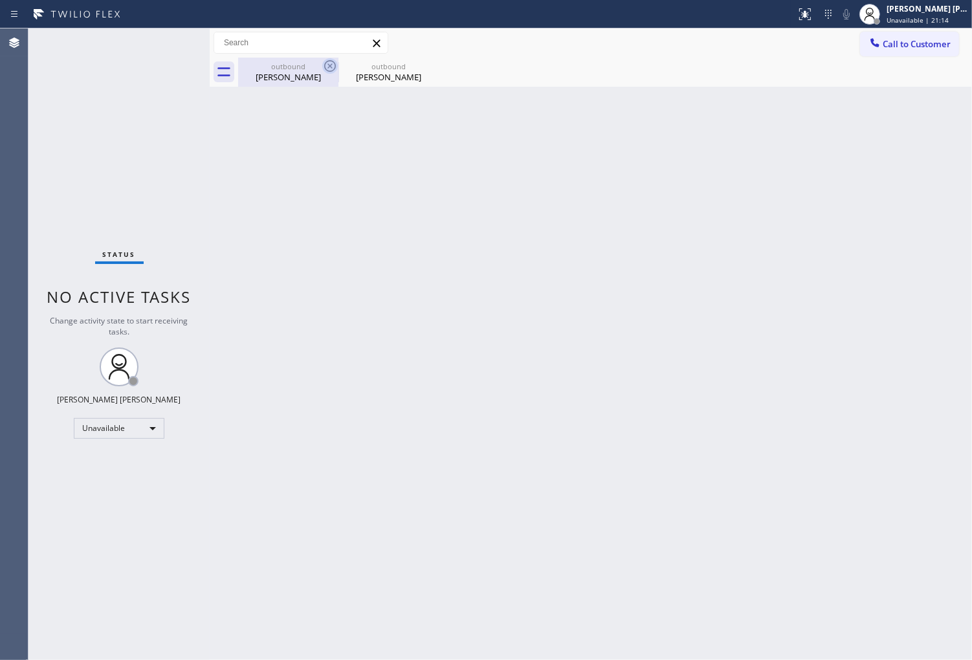
click at [324, 62] on icon at bounding box center [330, 66] width 16 height 16
click at [0, 0] on icon at bounding box center [0, 0] width 0 height 0
click at [916, 54] on button "Call to Customer" at bounding box center [909, 44] width 99 height 25
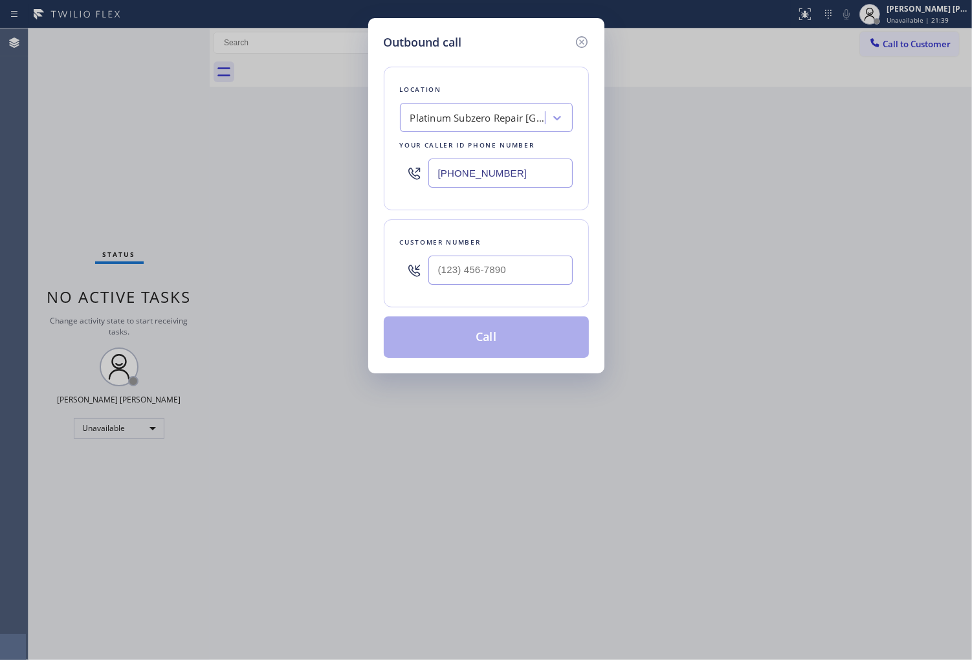
click at [504, 190] on div "(561) 678-0272" at bounding box center [486, 173] width 173 height 42
click at [502, 177] on input "(561) 678-0272" at bounding box center [501, 173] width 144 height 29
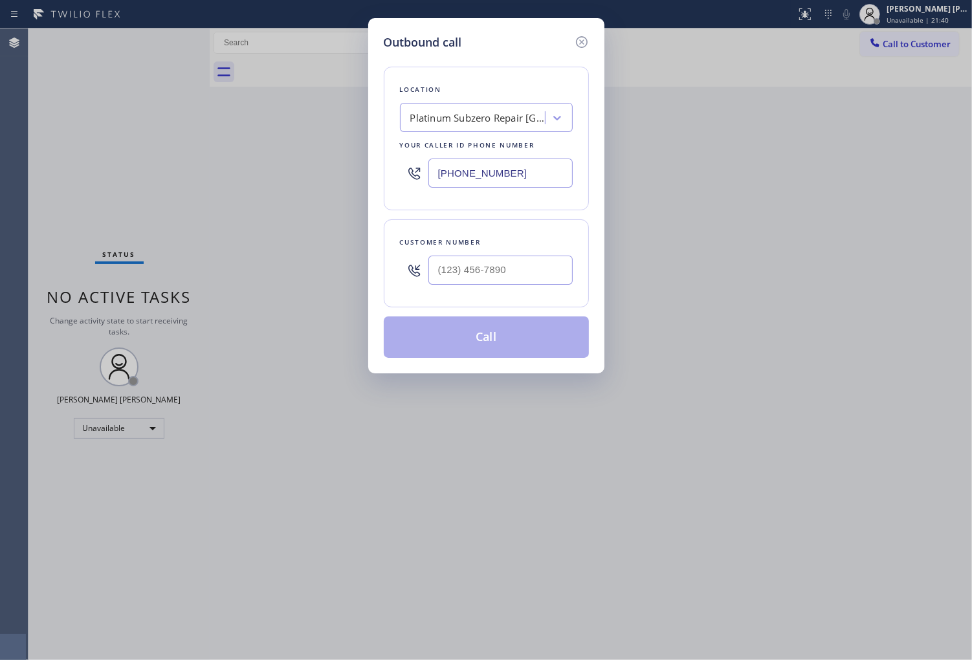
paste input "725) 800-842"
type input "(725) 800-8422"
click at [493, 269] on input "(___) ___-____" at bounding box center [501, 270] width 144 height 29
paste input "347) 683-9562"
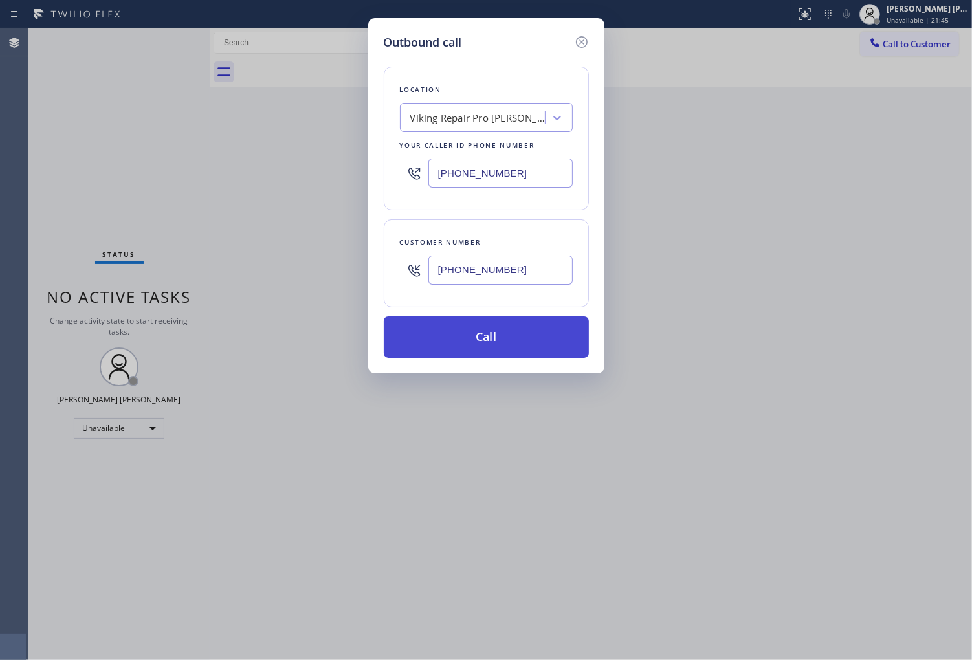
type input "(347) 683-9562"
click at [525, 338] on button "Call" at bounding box center [486, 337] width 205 height 41
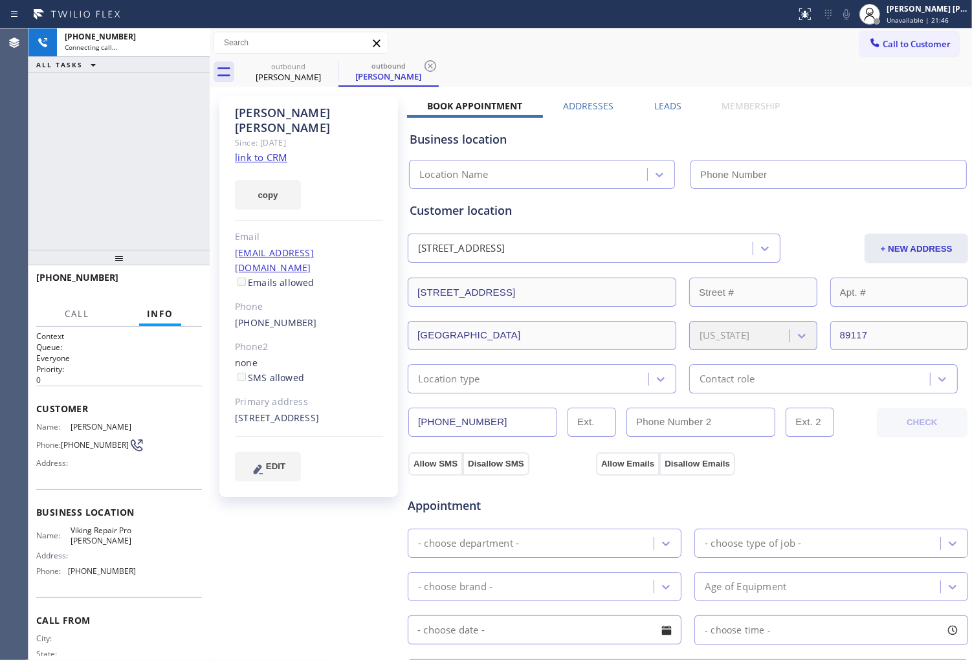
click at [269, 117] on div "Esther Gabay" at bounding box center [309, 121] width 148 height 30
drag, startPoint x: 158, startPoint y: 82, endPoint x: 157, endPoint y: 139, distance: 57.0
click at [158, 82] on div "+13476839562 Connecting call… ALL TASKS ALL TASKS ACTIVE TASKS TASKS IN WRAP UP" at bounding box center [118, 138] width 181 height 221
type input "(725) 800-8422"
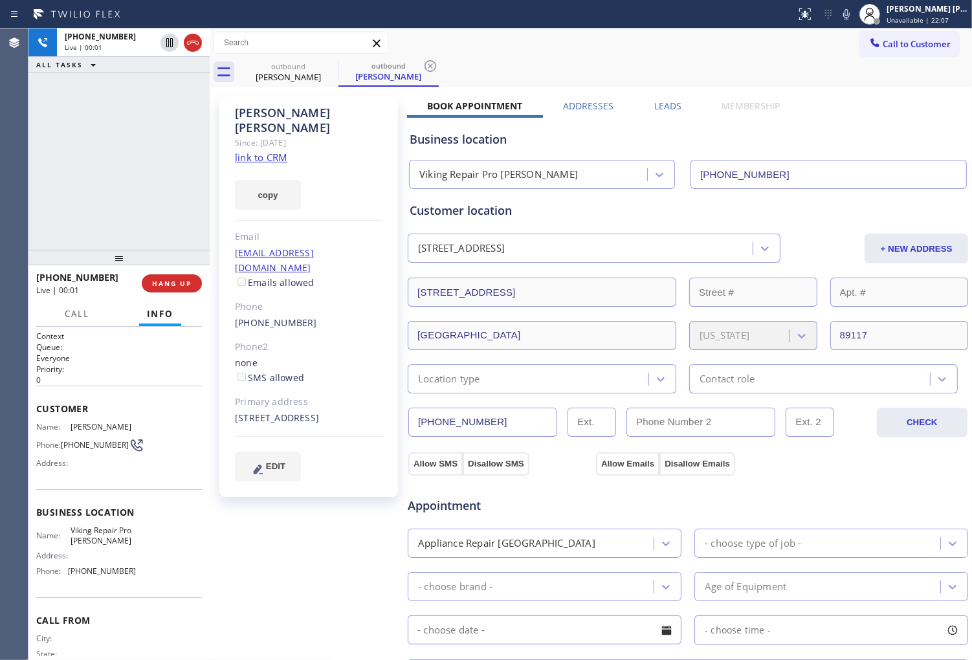
click at [1, 204] on div "Agent Desktop" at bounding box center [14, 344] width 28 height 632
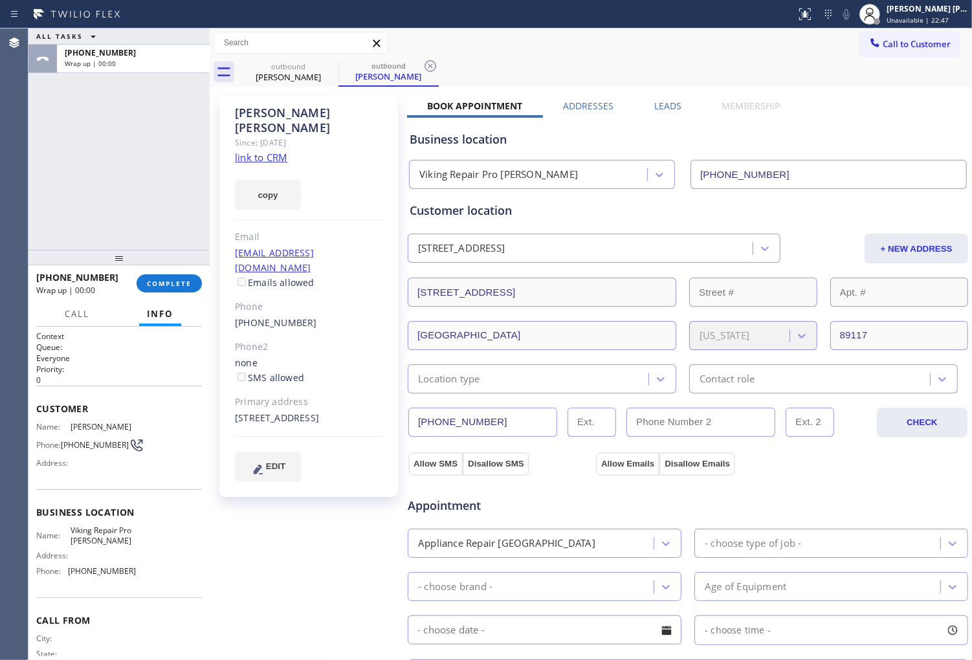
click at [657, 101] on label "Leads" at bounding box center [667, 106] width 27 height 12
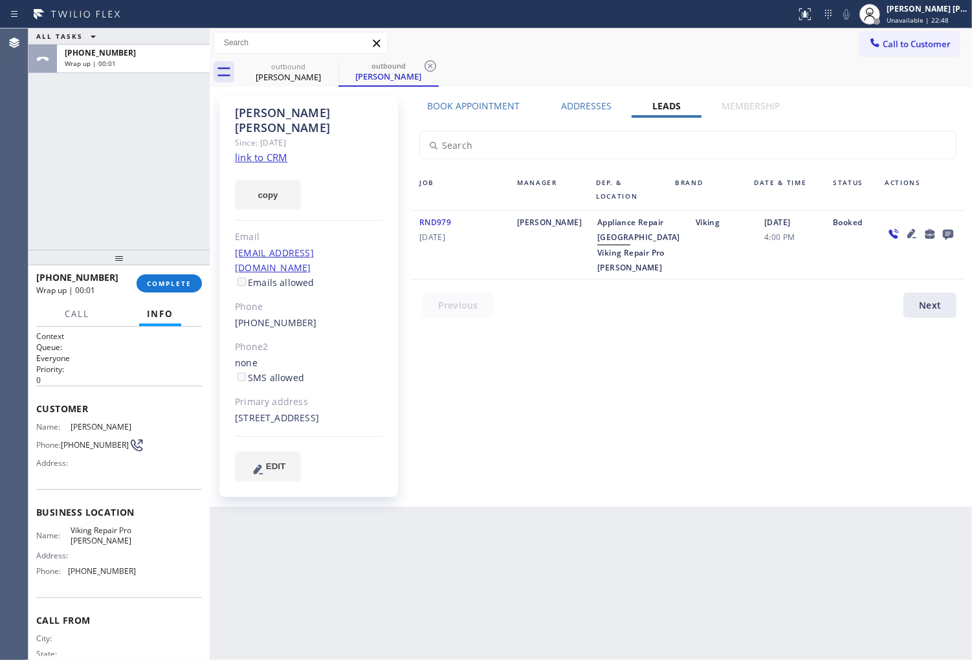
click at [955, 234] on icon at bounding box center [949, 234] width 16 height 16
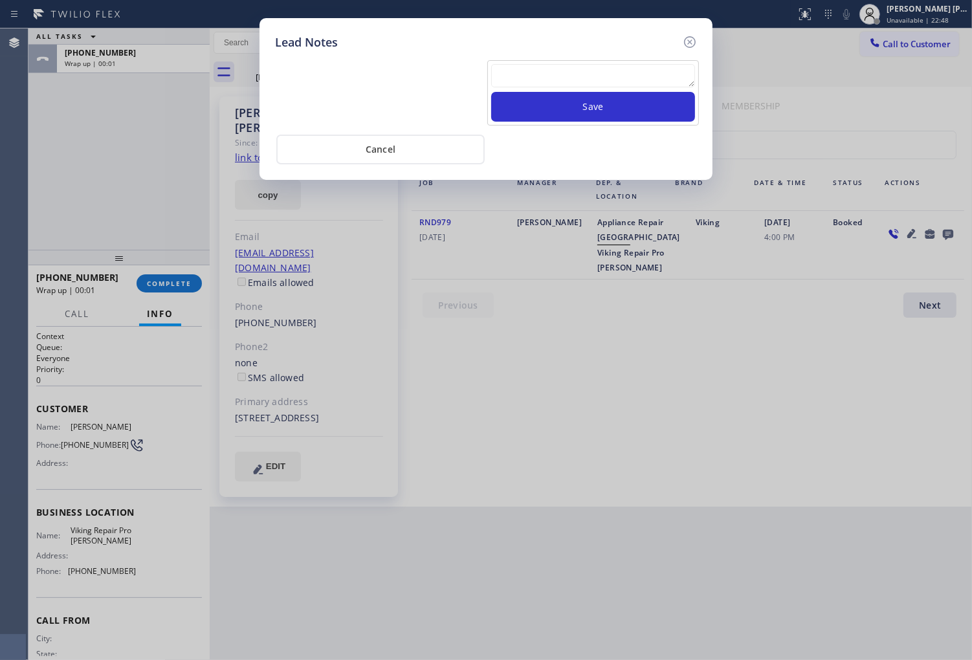
click at [671, 74] on textarea at bounding box center [593, 75] width 204 height 23
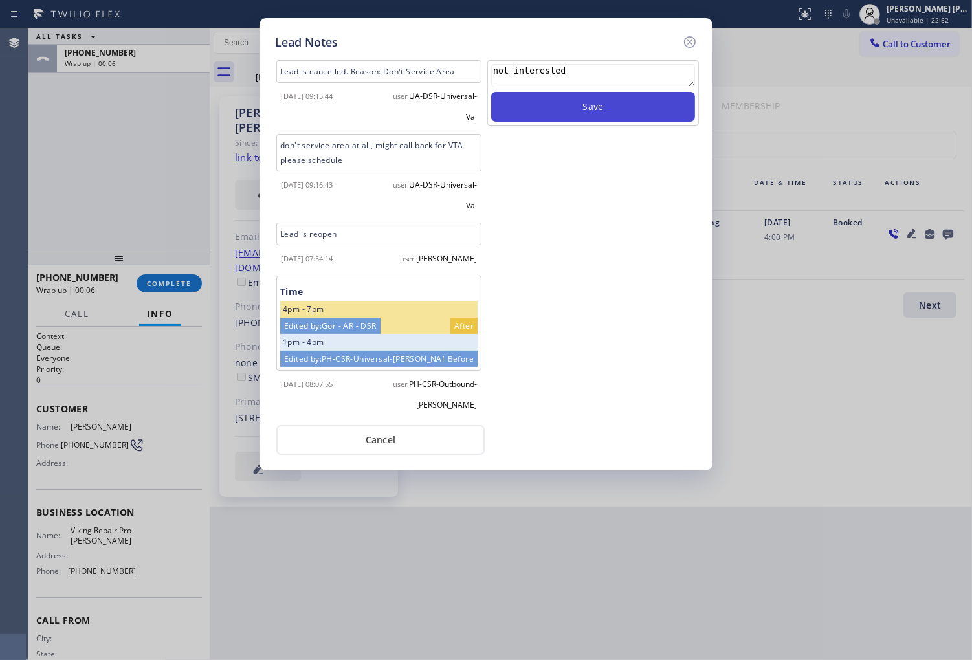
type textarea "not interested"
click at [684, 95] on button "Save" at bounding box center [593, 107] width 204 height 30
click at [687, 45] on icon at bounding box center [690, 42] width 12 height 12
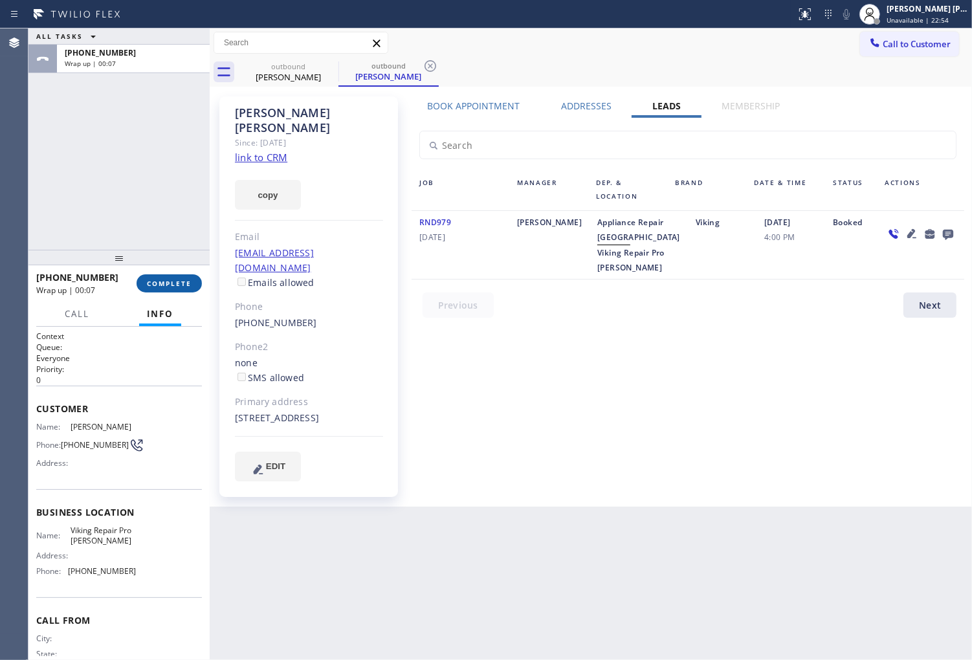
click at [140, 284] on button "COMPLETE" at bounding box center [169, 283] width 65 height 18
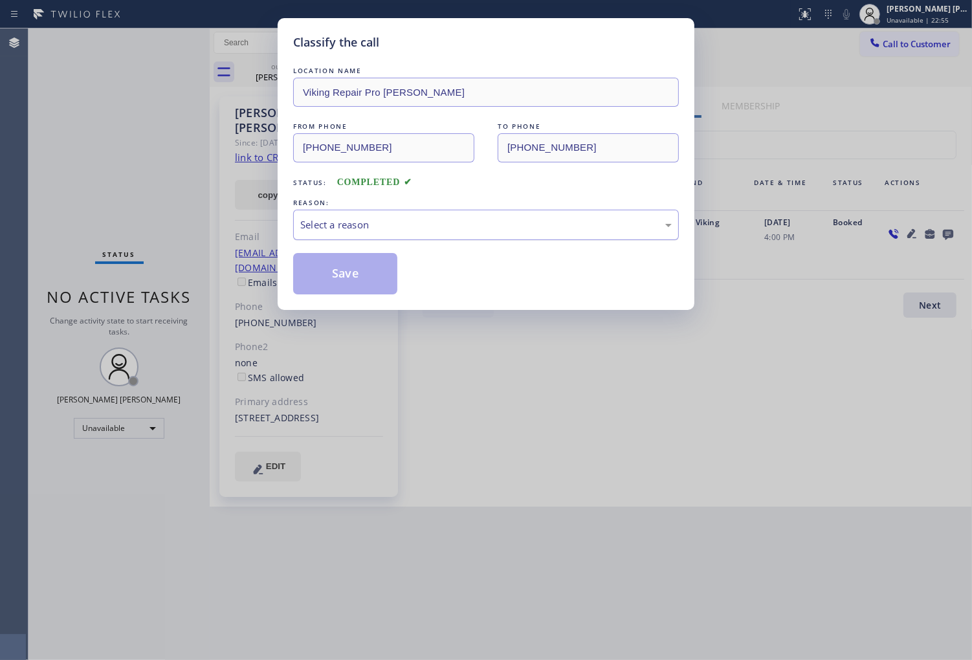
click at [424, 221] on div "Select a reason" at bounding box center [486, 224] width 372 height 15
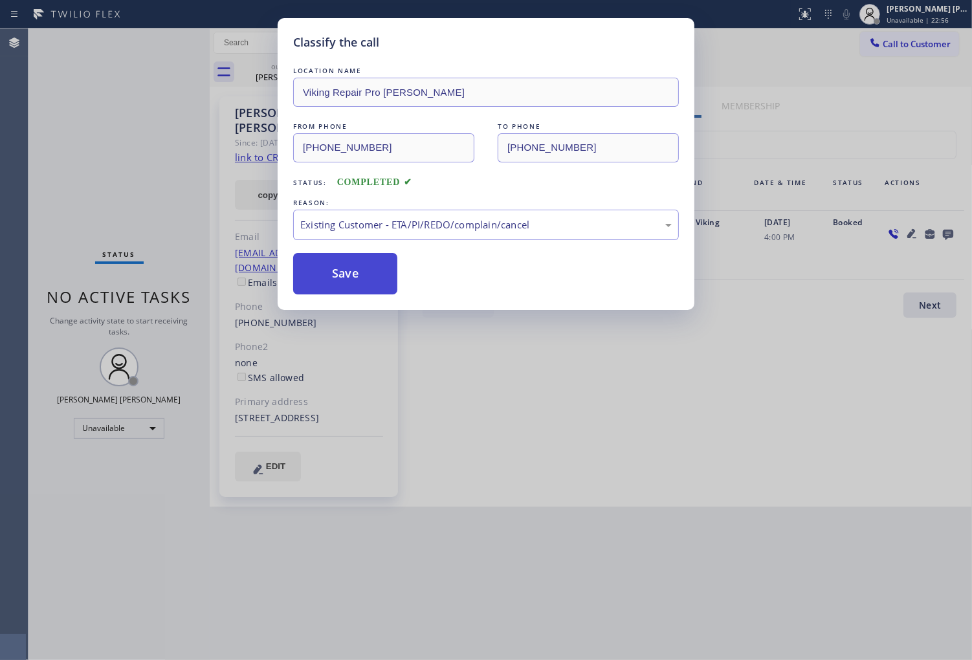
click at [327, 288] on button "Save" at bounding box center [345, 273] width 104 height 41
drag, startPoint x: 327, startPoint y: 288, endPoint x: 563, endPoint y: 658, distance: 439.2
click at [327, 288] on button "Save" at bounding box center [345, 273] width 104 height 41
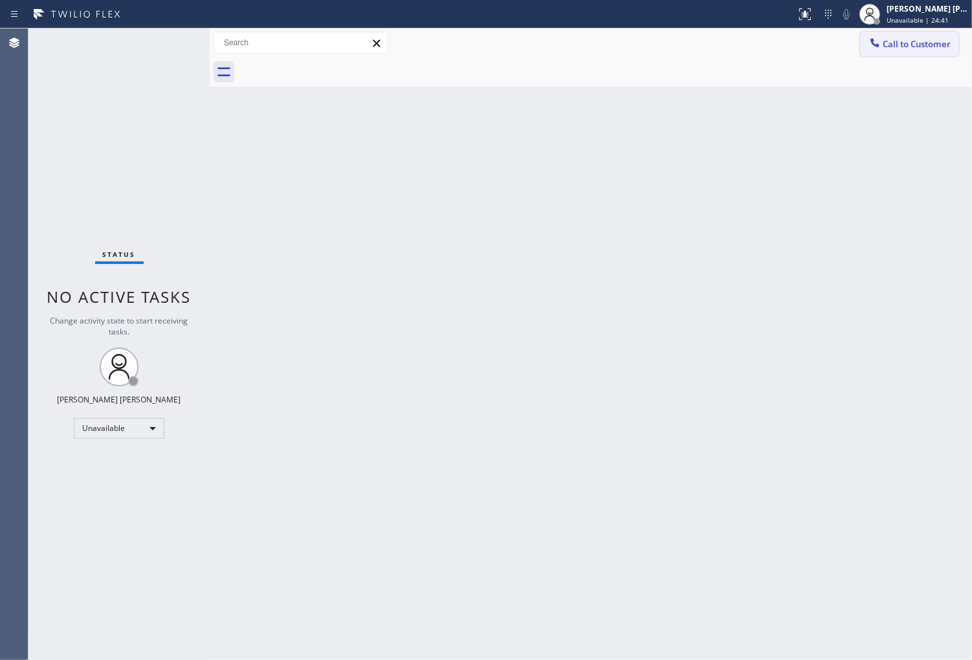
click at [921, 40] on span "Call to Customer" at bounding box center [917, 44] width 68 height 12
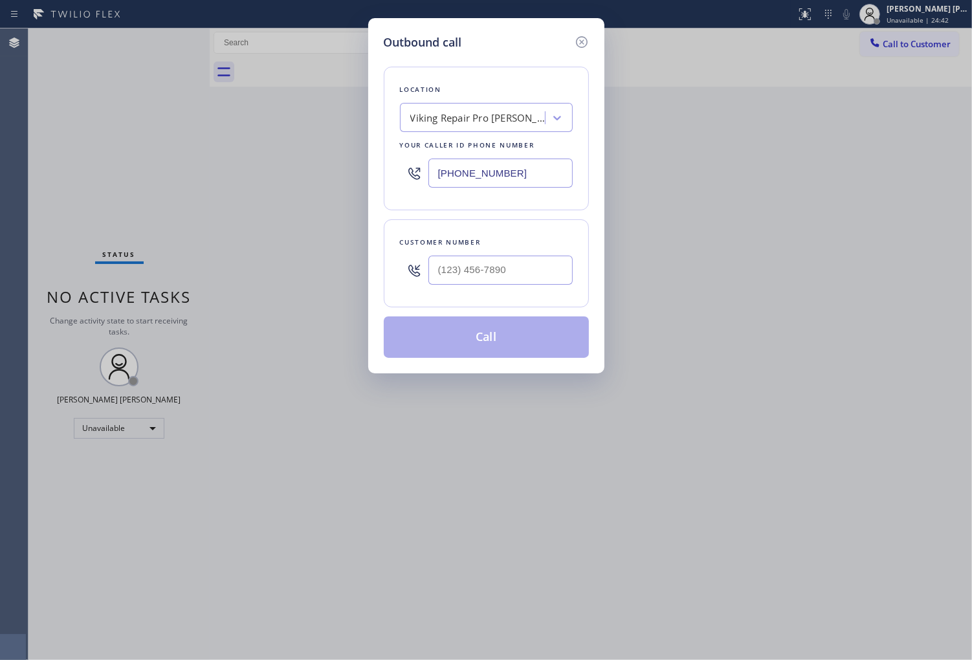
click at [490, 172] on input "(725) 800-8422" at bounding box center [501, 173] width 144 height 29
paste input "855) 666-9755"
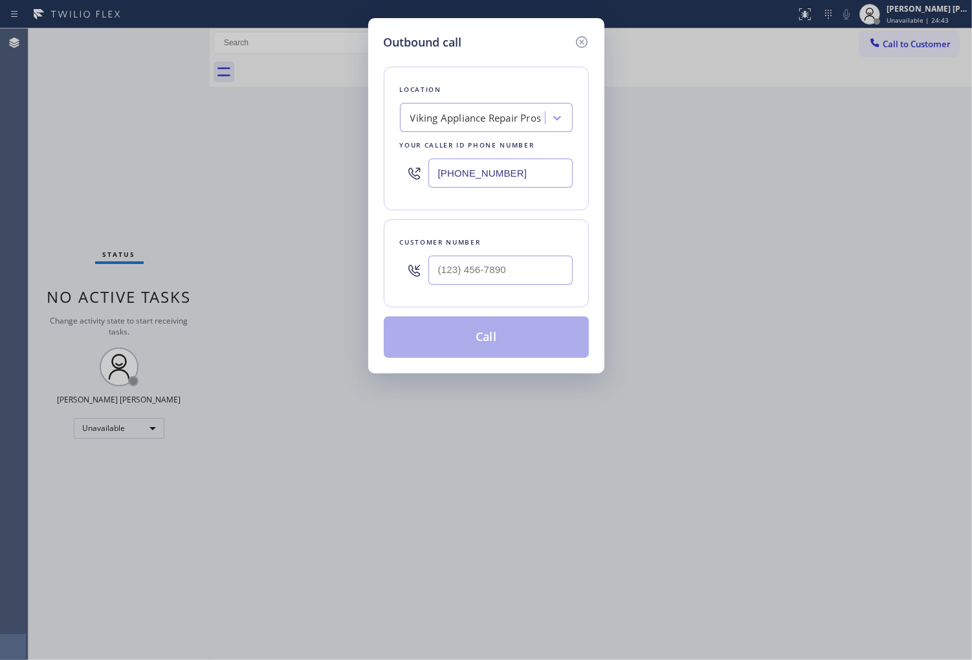
type input "(855) 666-9755"
click at [511, 282] on input "(___) ___-____" at bounding box center [501, 270] width 144 height 29
paste input "206) 802-4462"
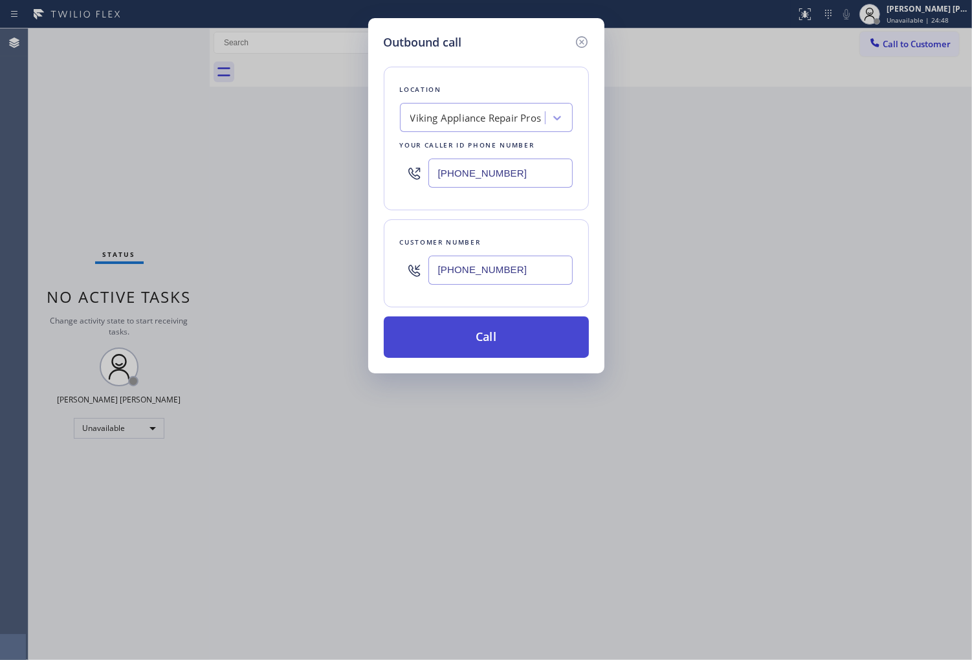
type input "(206) 802-4462"
click at [533, 333] on button "Call" at bounding box center [486, 337] width 205 height 41
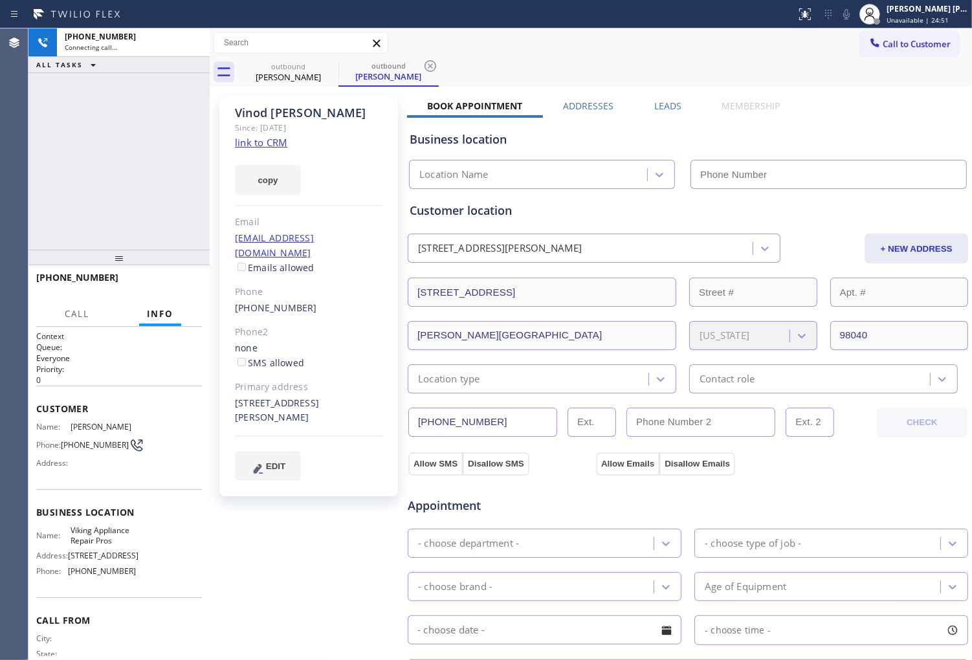
click at [283, 115] on div "Vinod Grover" at bounding box center [309, 113] width 148 height 15
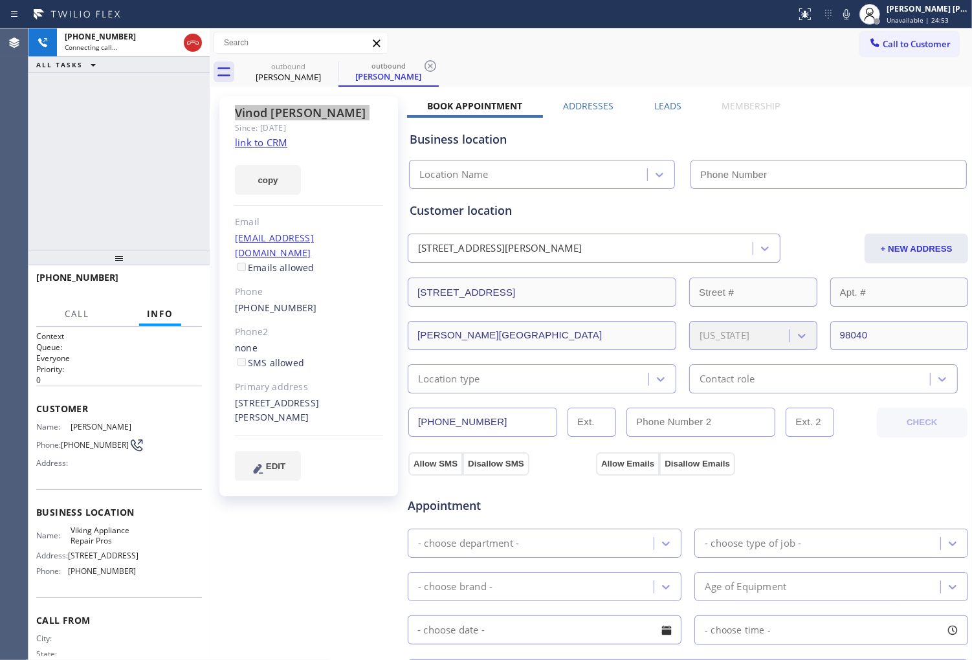
type input "(855) 666-9755"
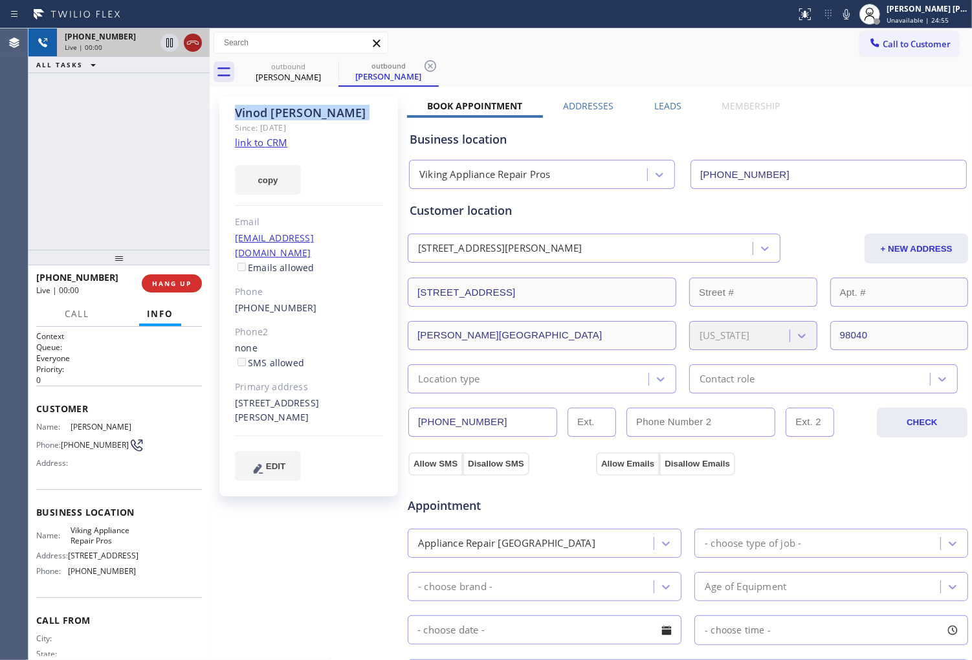
click at [193, 47] on icon at bounding box center [193, 43] width 16 height 16
click at [251, 295] on div "outbound Vinod Grover outbound Vinod Grover Call to Customer Outbound call Loca…" at bounding box center [591, 493] width 763 height 930
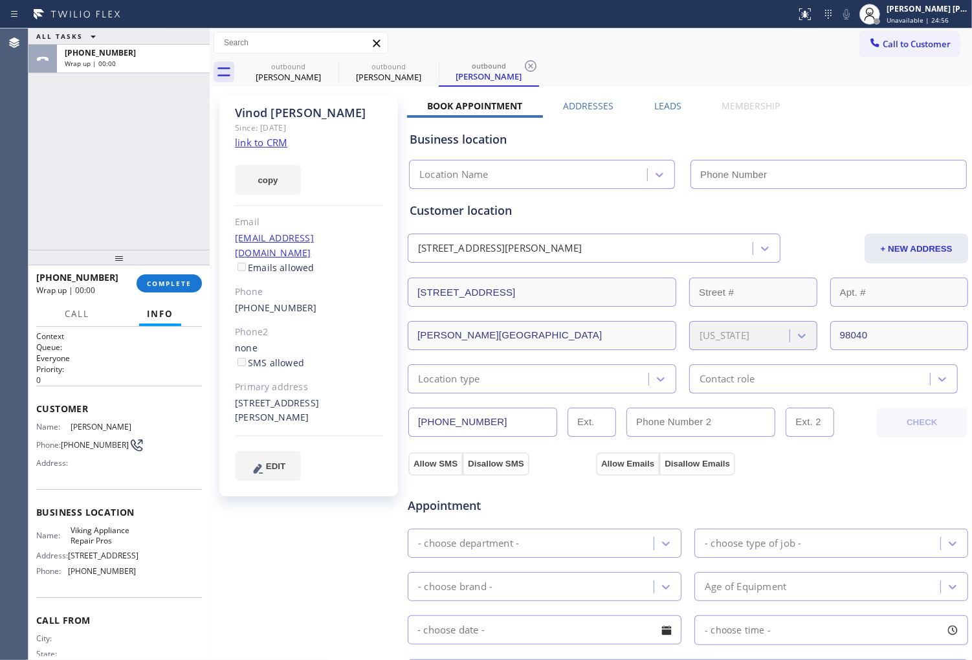
type input "(855) 666-9755"
click at [290, 302] on link "(206) 802-4462" at bounding box center [276, 308] width 82 height 12
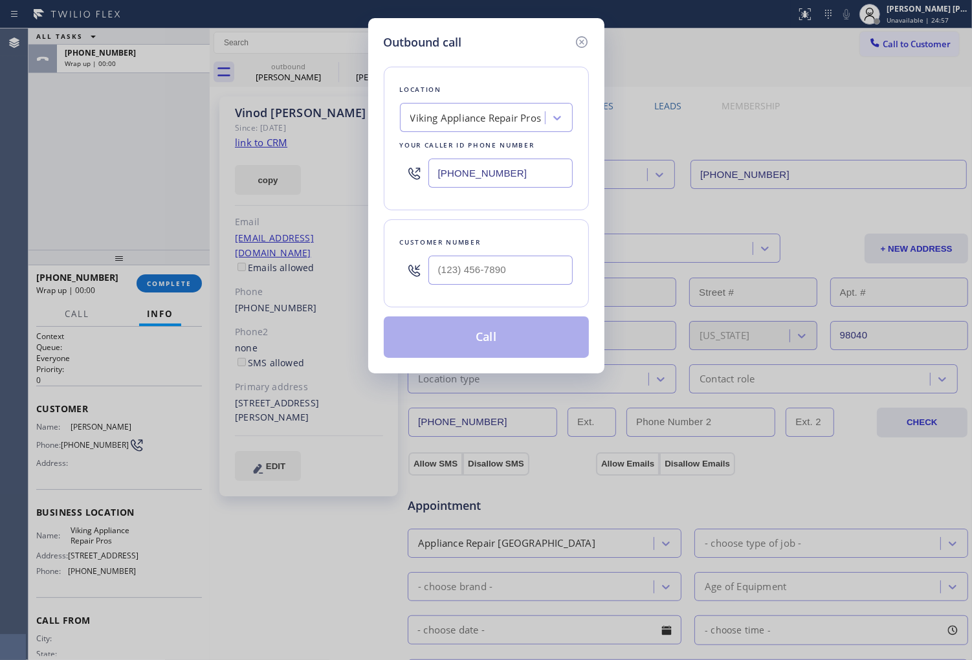
type input "(206) 802-4462"
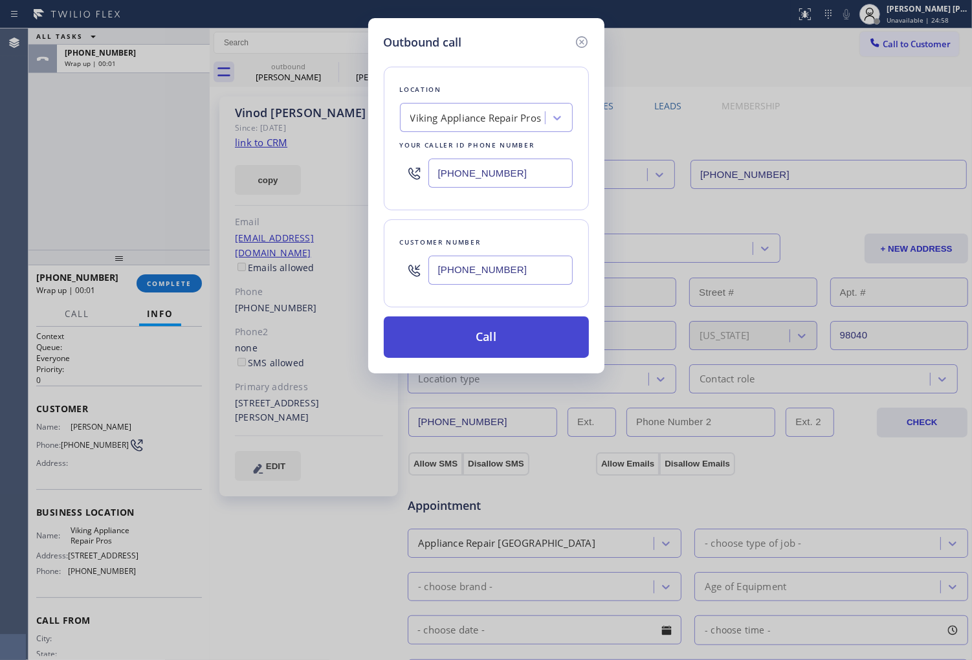
click at [521, 337] on button "Call" at bounding box center [486, 337] width 205 height 41
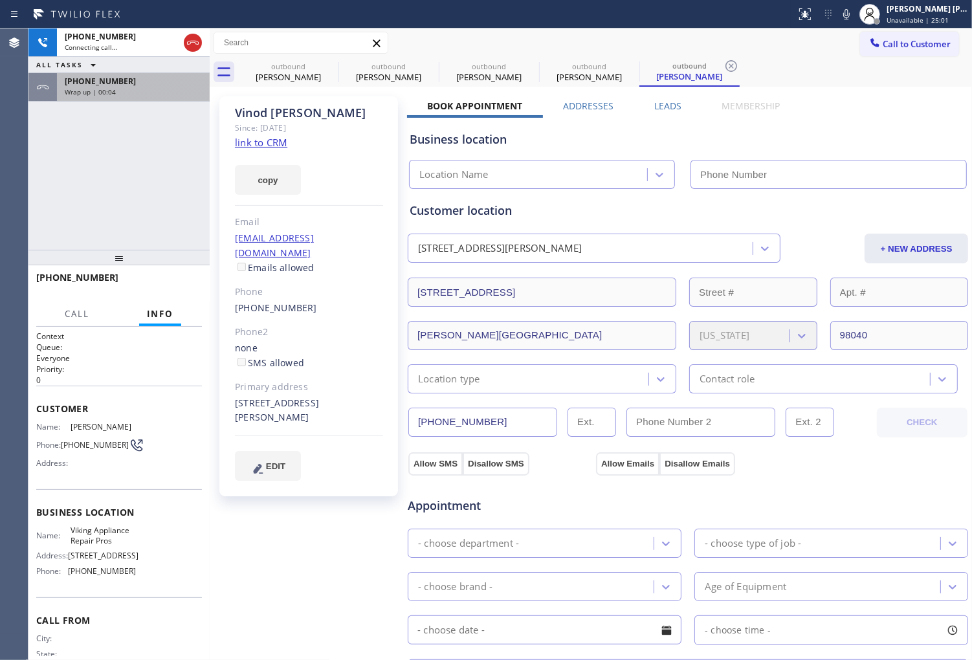
click at [139, 76] on div "+12068024462" at bounding box center [133, 81] width 137 height 11
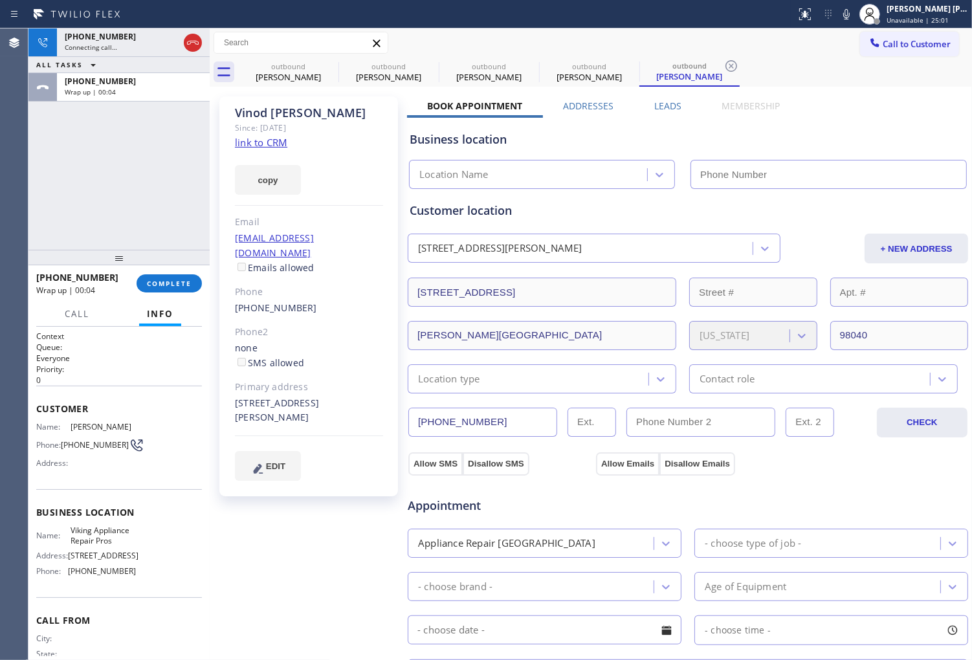
click at [184, 296] on div "+12068024462 Wrap up | 00:04 COMPLETE" at bounding box center [119, 284] width 166 height 34
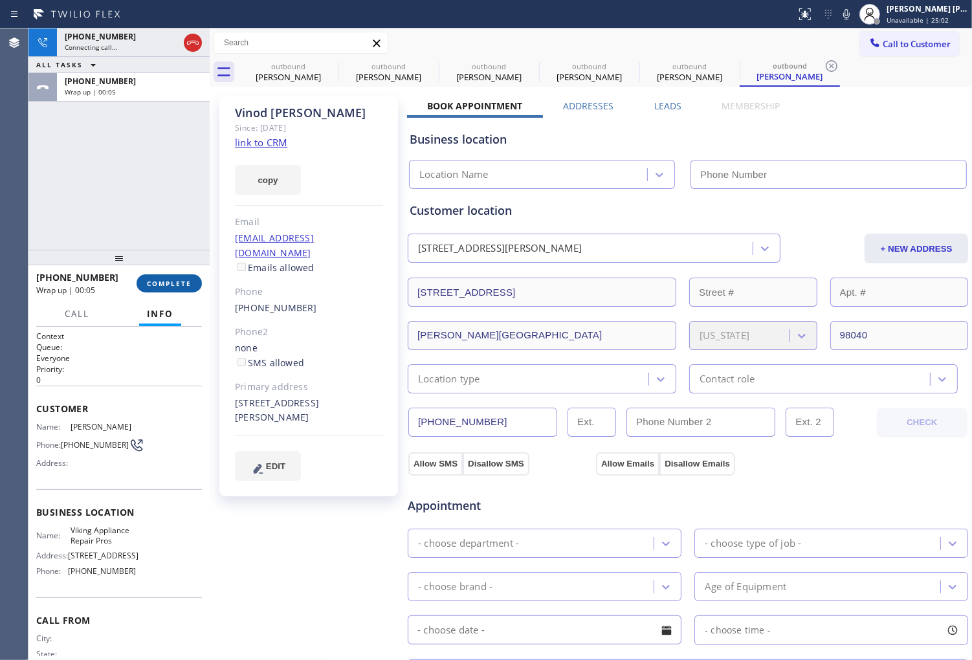
click at [184, 282] on span "COMPLETE" at bounding box center [169, 283] width 45 height 9
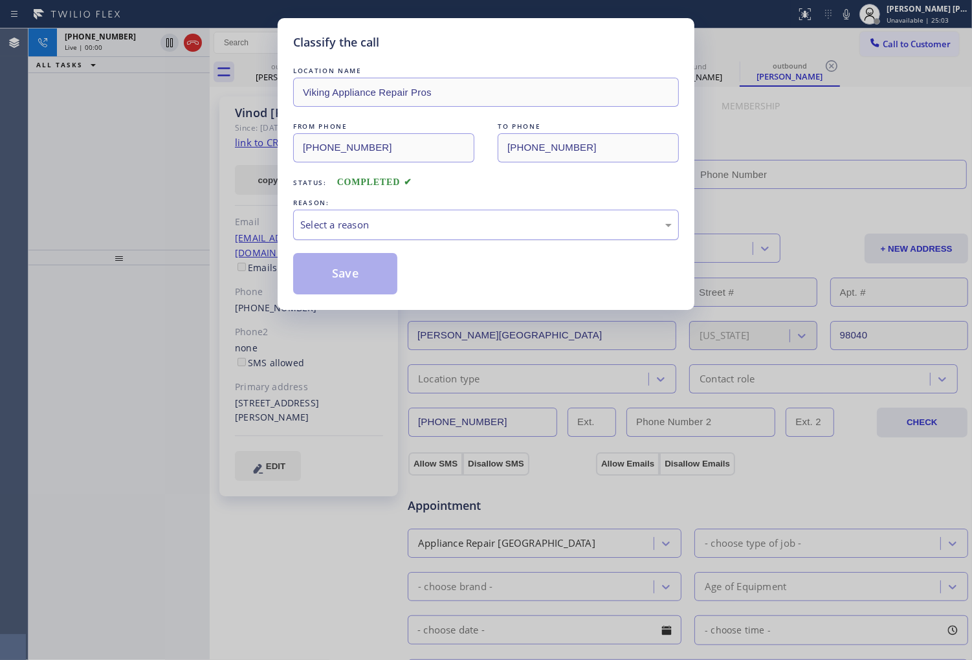
click at [493, 227] on div "Select a reason" at bounding box center [486, 224] width 372 height 15
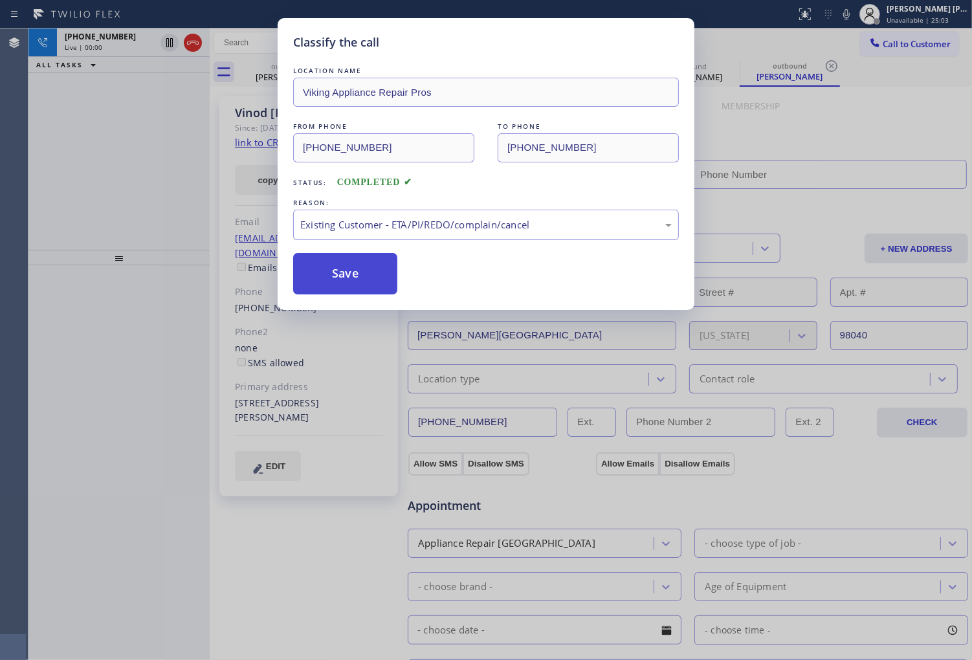
click at [355, 283] on button "Save" at bounding box center [345, 273] width 104 height 41
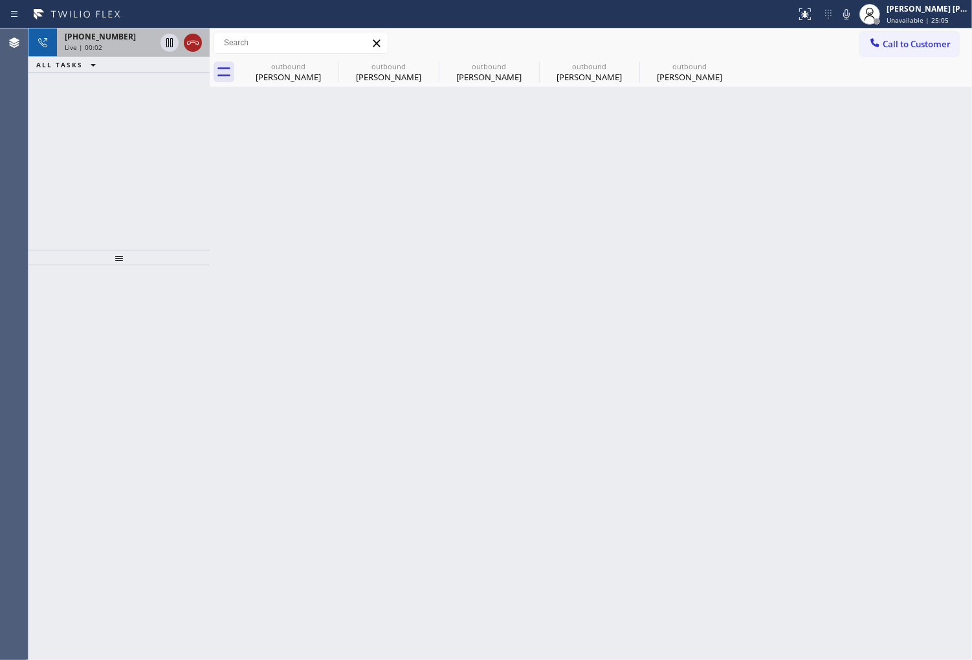
click at [190, 43] on icon at bounding box center [193, 43] width 16 height 16
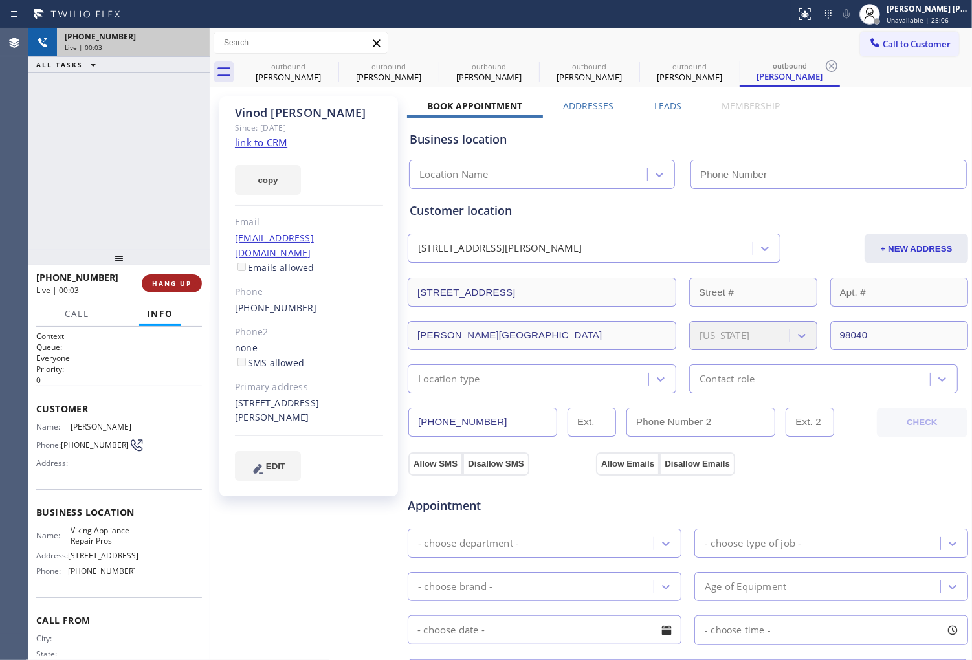
click at [185, 285] on span "HANG UP" at bounding box center [171, 283] width 39 height 9
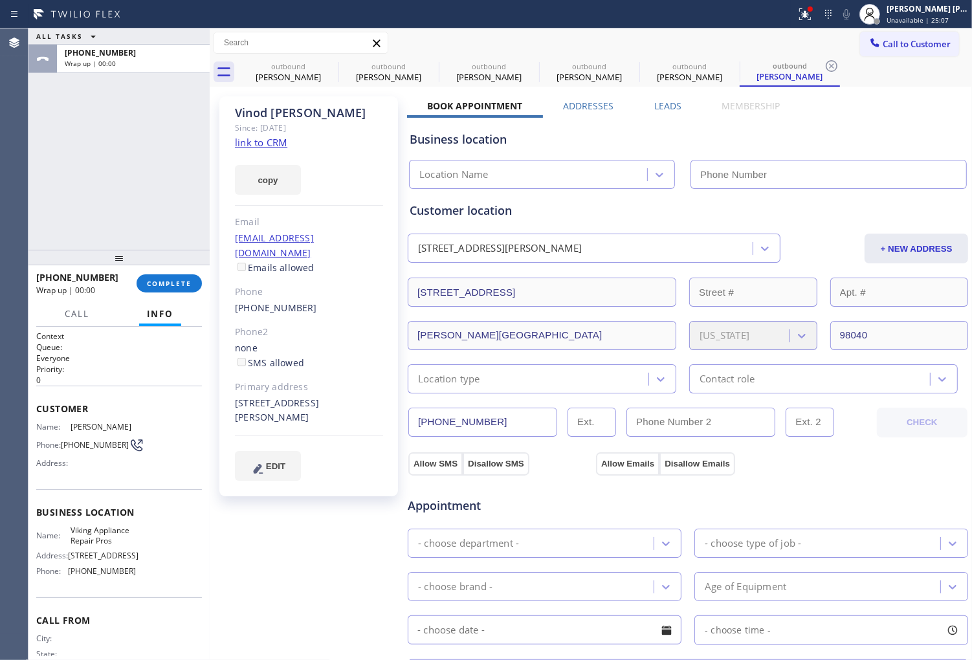
type input "(855) 666-9755"
click at [197, 283] on button "COMPLETE" at bounding box center [169, 283] width 65 height 18
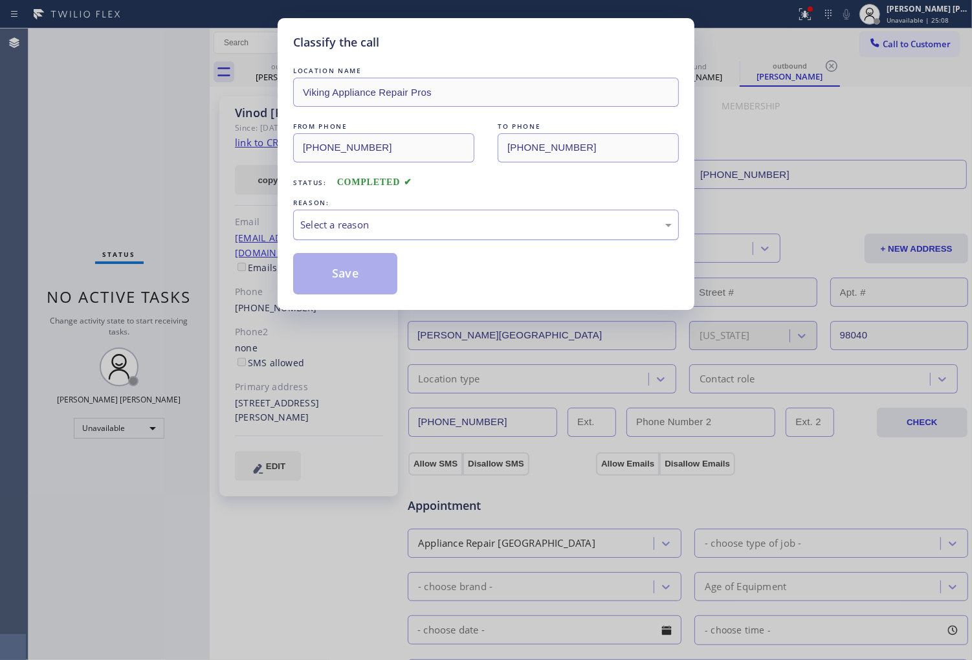
click at [399, 232] on div "Select a reason" at bounding box center [486, 224] width 372 height 15
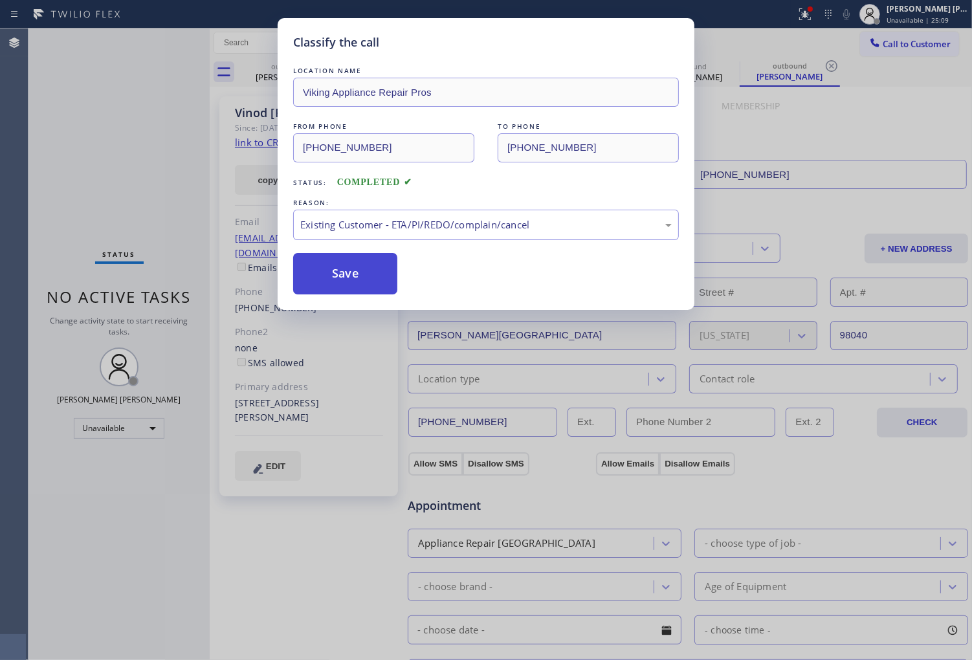
click at [320, 284] on button "Save" at bounding box center [345, 273] width 104 height 41
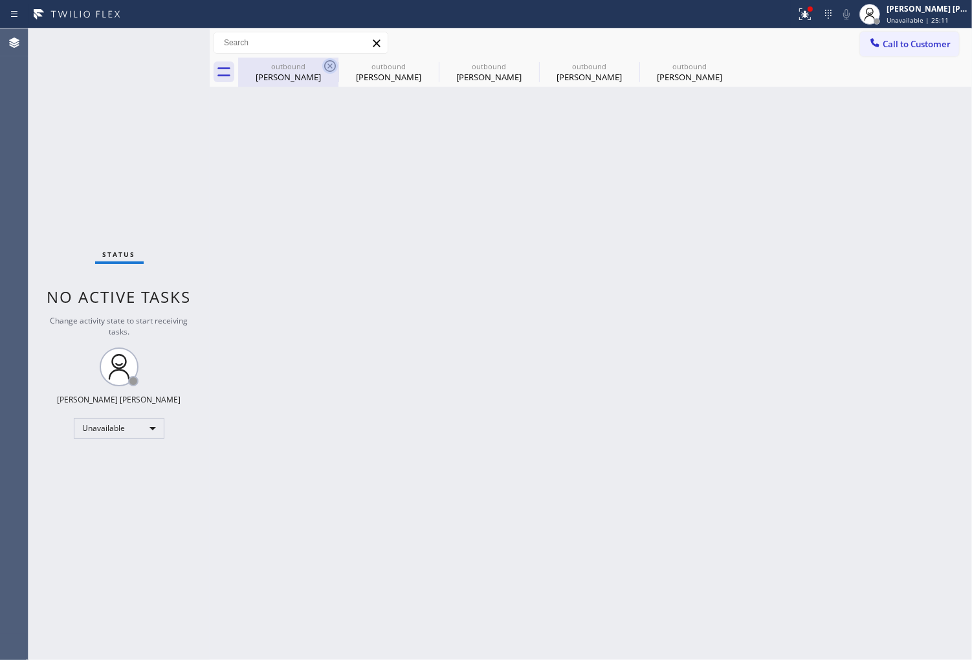
click at [327, 63] on icon at bounding box center [330, 66] width 16 height 16
click at [0, 0] on icon at bounding box center [0, 0] width 0 height 0
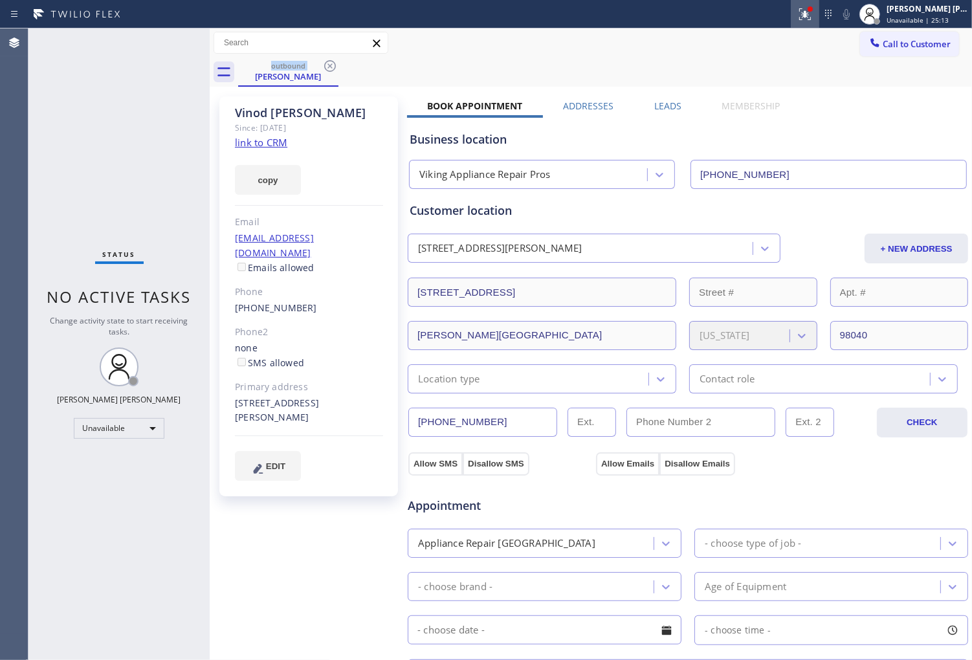
click at [811, 17] on icon at bounding box center [805, 14] width 12 height 12
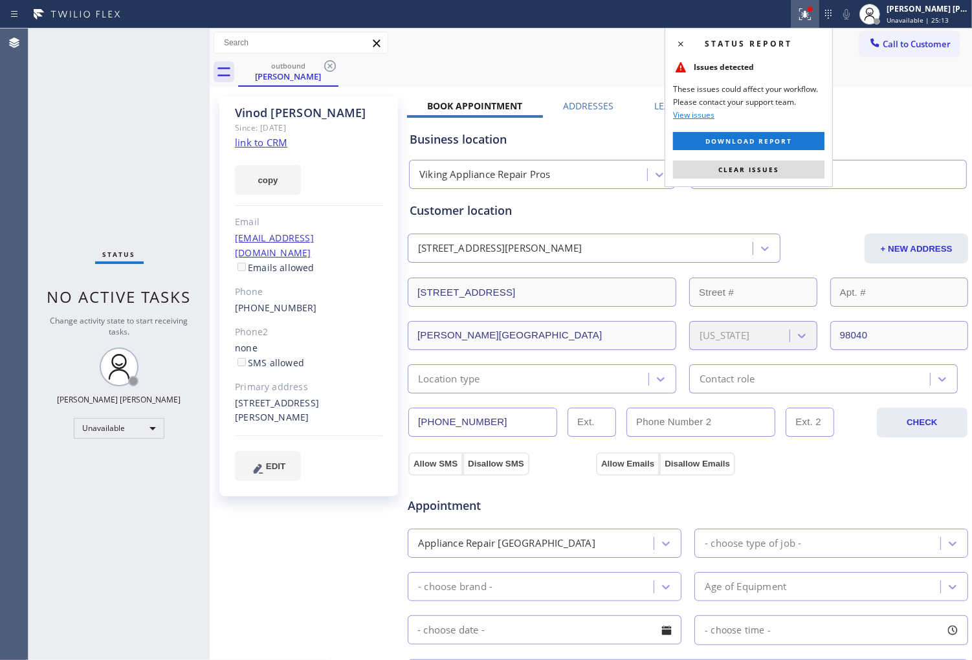
click at [720, 158] on div "Status report Issues detected These issues could affect your workflow. Please c…" at bounding box center [749, 107] width 168 height 159
click at [706, 170] on button "Clear issues" at bounding box center [748, 170] width 151 height 18
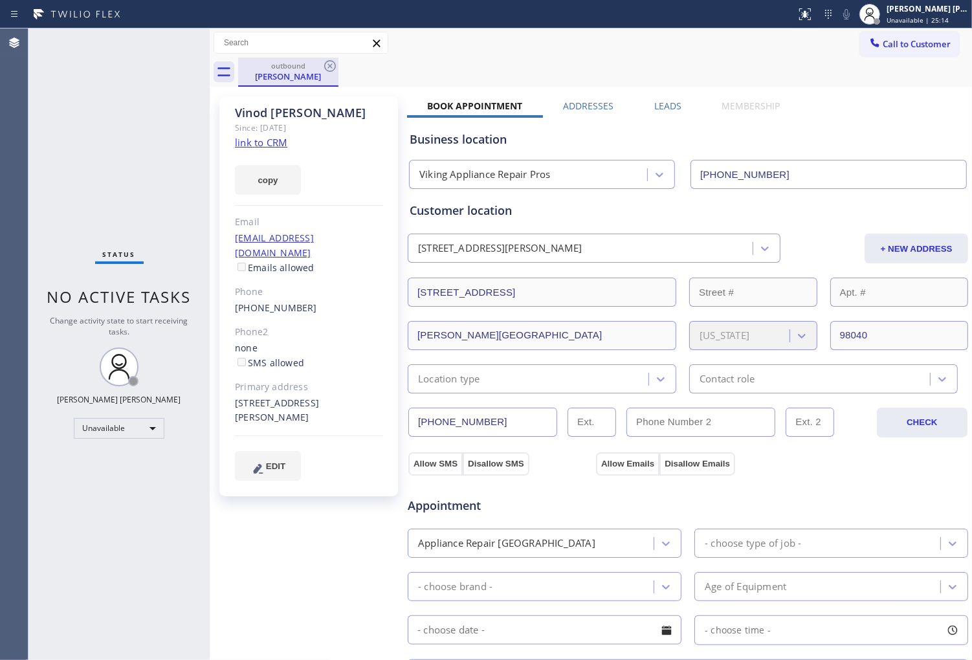
click at [321, 67] on div "outbound" at bounding box center [288, 66] width 98 height 10
click at [332, 67] on icon at bounding box center [330, 66] width 16 height 16
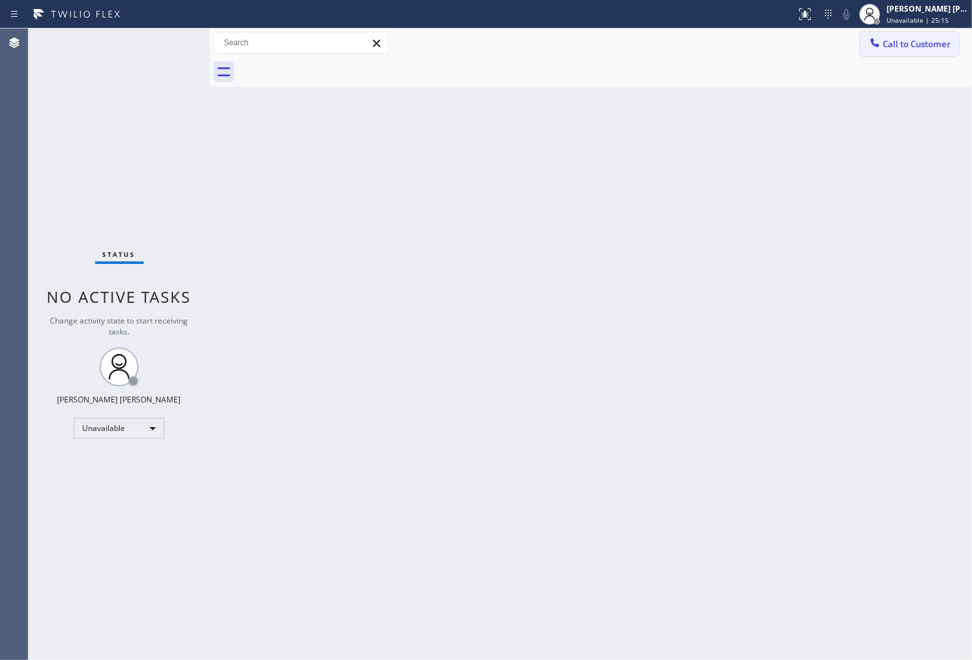
click at [937, 49] on span "Call to Customer" at bounding box center [917, 44] width 68 height 12
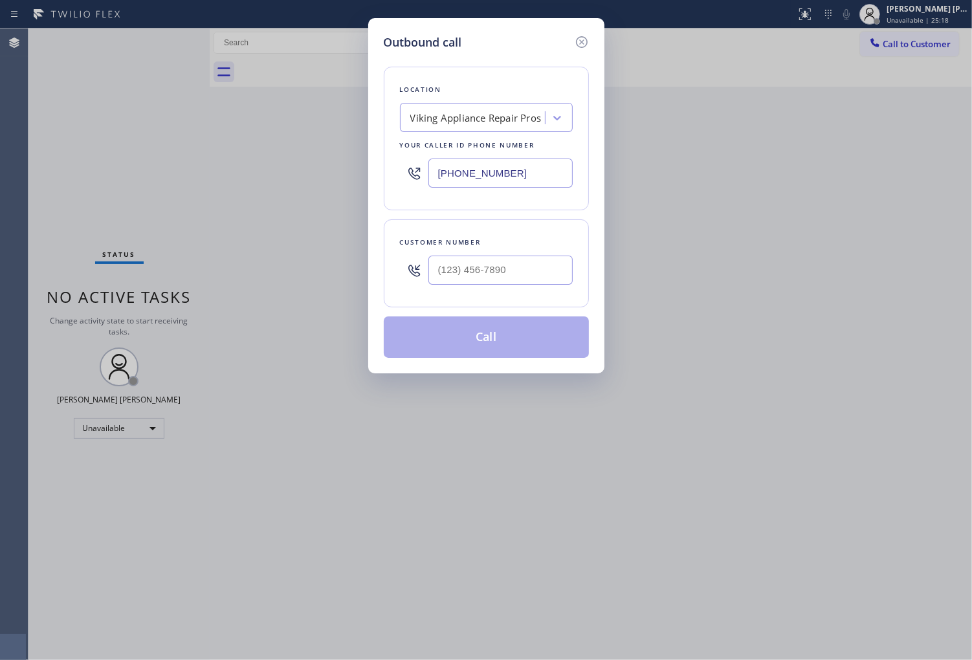
click at [502, 273] on input "text" at bounding box center [501, 270] width 144 height 29
click at [502, 273] on input "(___) ___-____" at bounding box center [501, 270] width 144 height 29
paste input "346) 607-5966"
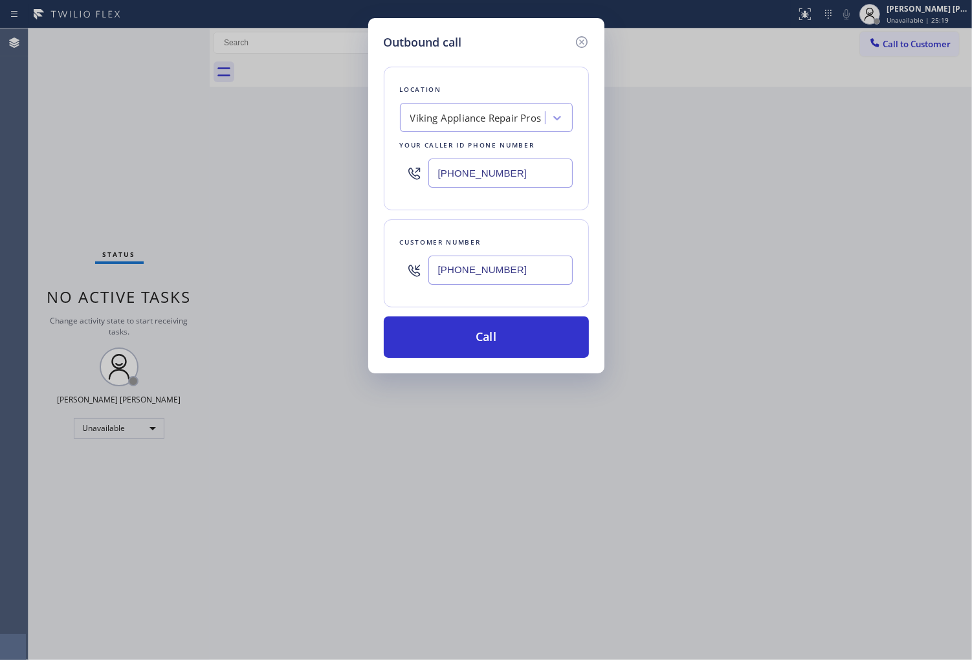
type input "(346) 607-5966"
click at [498, 172] on input "(855) 666-9755" at bounding box center [501, 173] width 144 height 29
paste input "66) 716-7904"
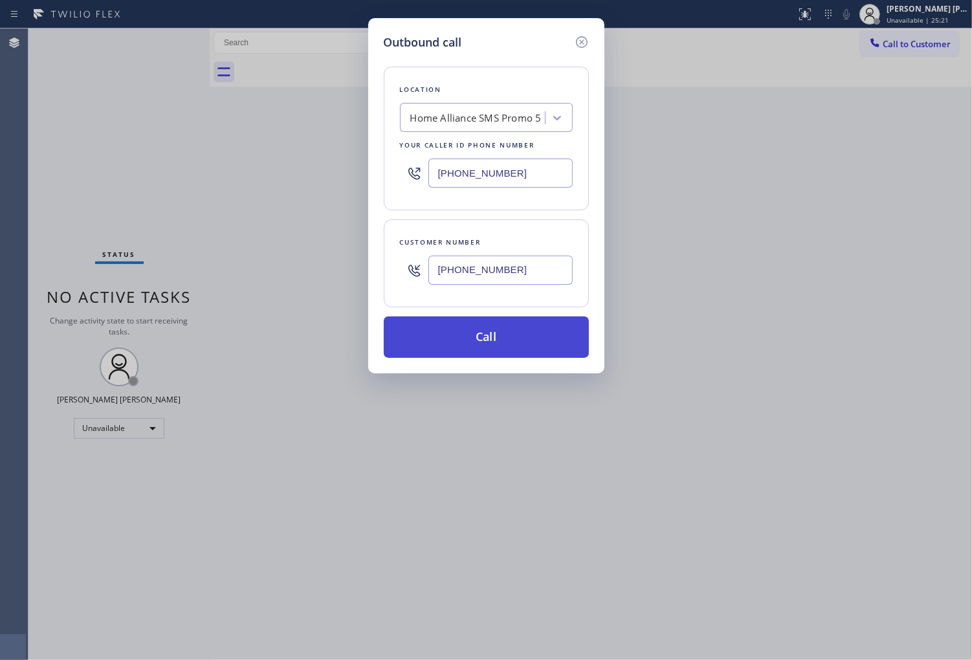
type input "(866) 716-7904"
click at [525, 340] on button "Call" at bounding box center [486, 337] width 205 height 41
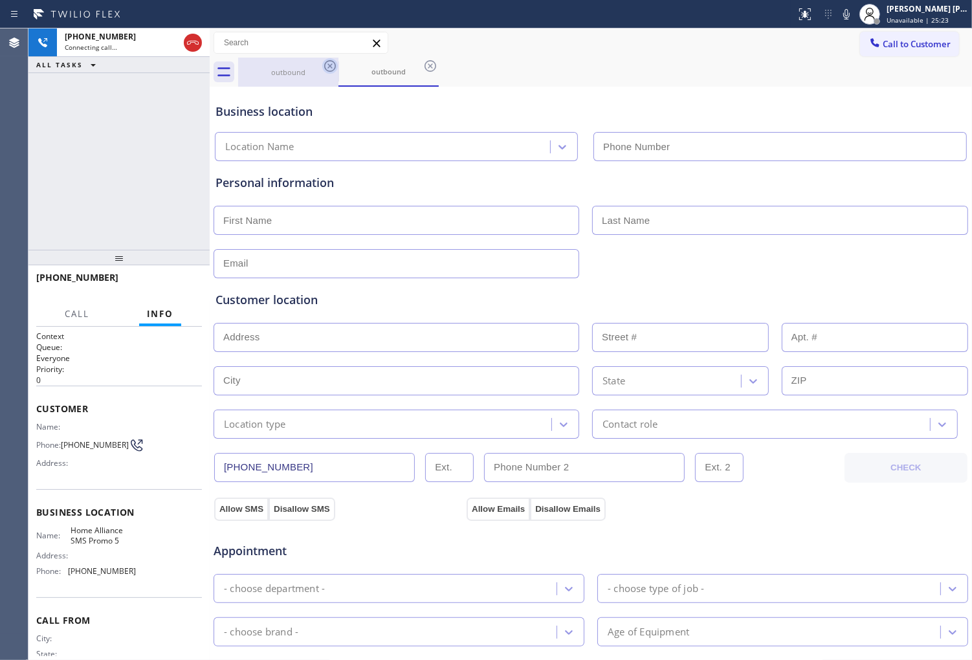
click at [328, 67] on icon at bounding box center [330, 66] width 12 height 12
type input "(866) 716-7904"
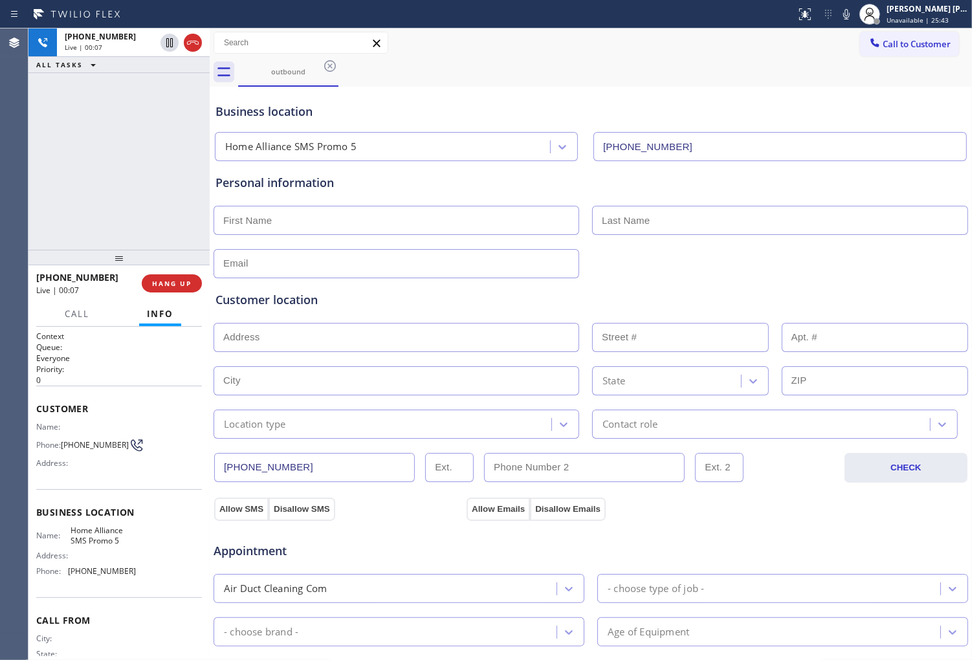
click at [52, 202] on div "+13466075966 Live | 00:07 ALL TASKS ALL TASKS ACTIVE TASKS TASKS IN WRAP UP" at bounding box center [118, 138] width 181 height 221
click at [865, 21] on div "Status report No issues detected If you experience an issue, please download th…" at bounding box center [881, 14] width 181 height 28
click at [197, 44] on icon at bounding box center [193, 43] width 12 height 4
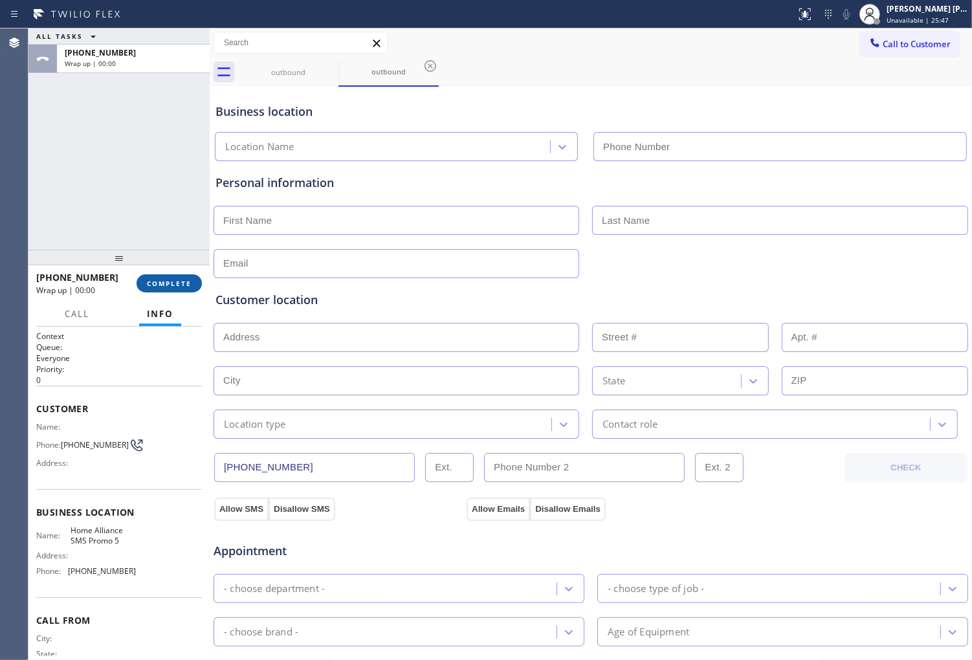
click at [167, 283] on span "COMPLETE" at bounding box center [169, 283] width 45 height 9
type input "(866) 716-7904"
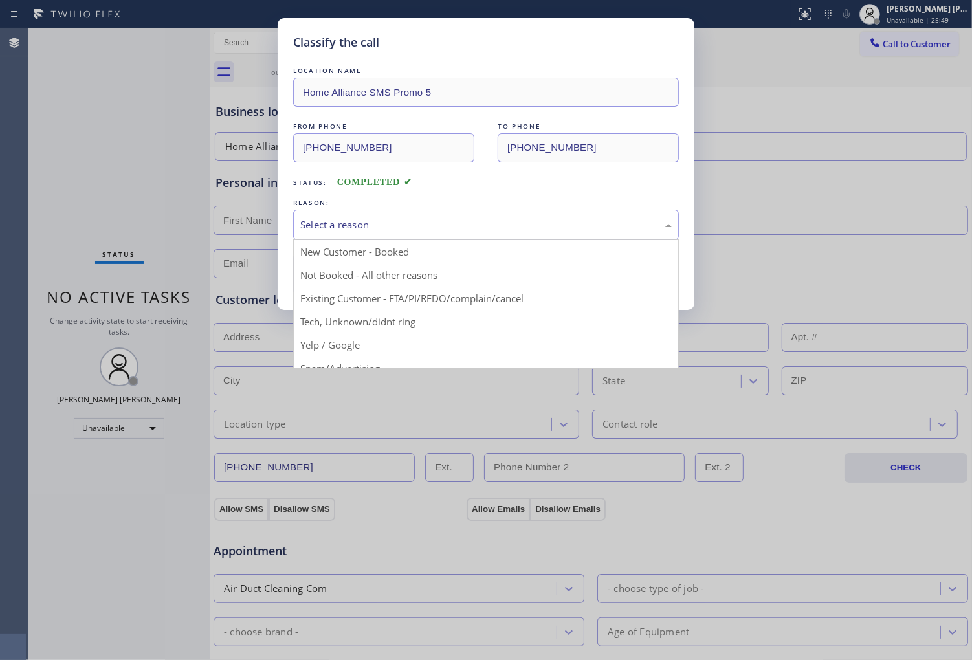
click at [422, 220] on div "Select a reason" at bounding box center [486, 224] width 372 height 15
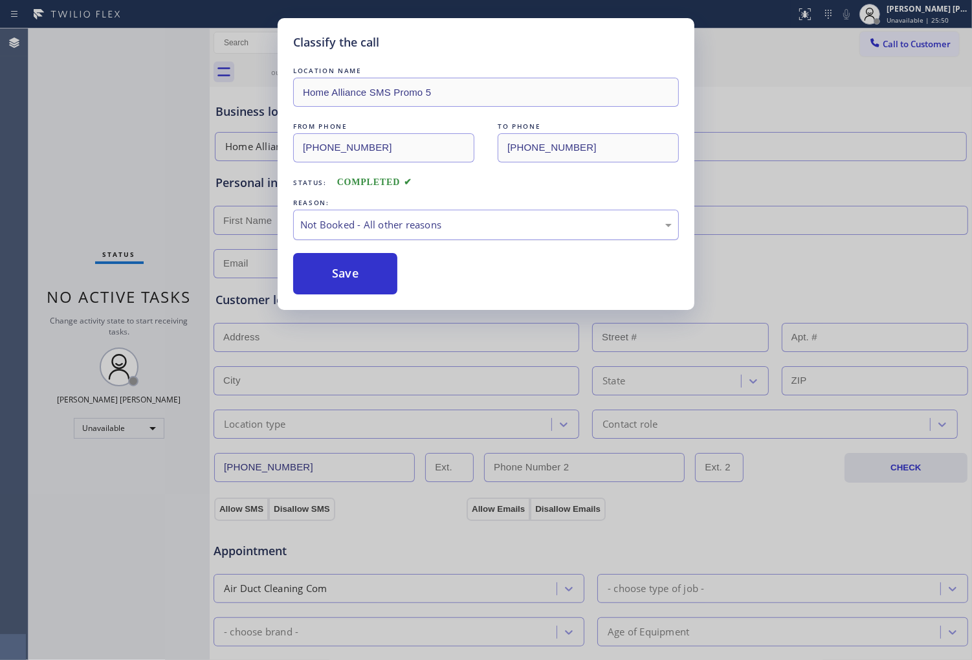
click at [366, 236] on div "Not Booked - All other reasons" at bounding box center [486, 225] width 386 height 30
click at [344, 291] on button "Save" at bounding box center [345, 273] width 104 height 41
click at [345, 291] on button "Save" at bounding box center [345, 273] width 104 height 41
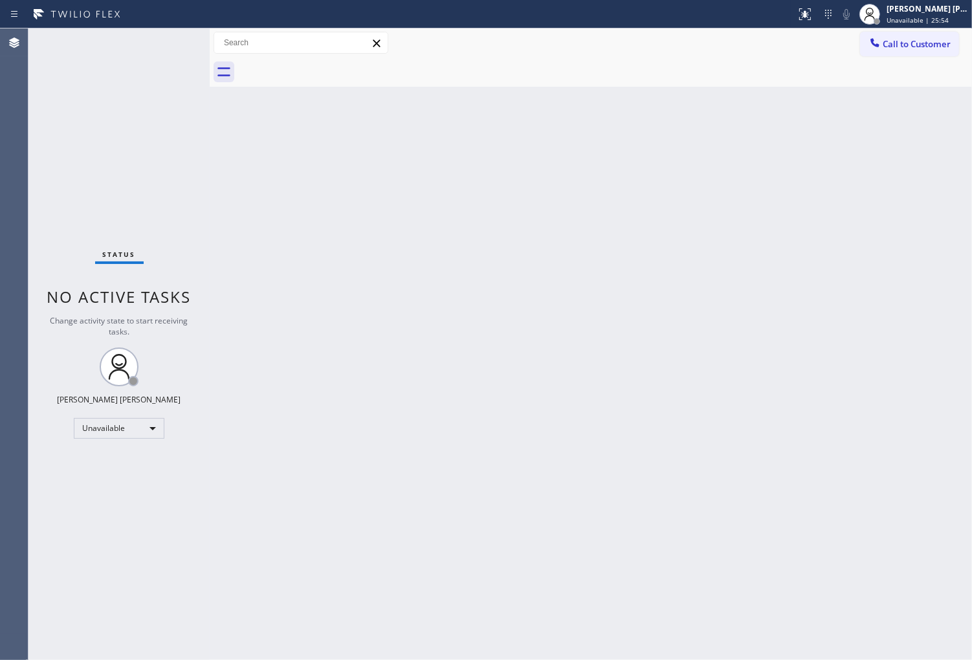
click at [902, 52] on button "Call to Customer" at bounding box center [909, 44] width 99 height 25
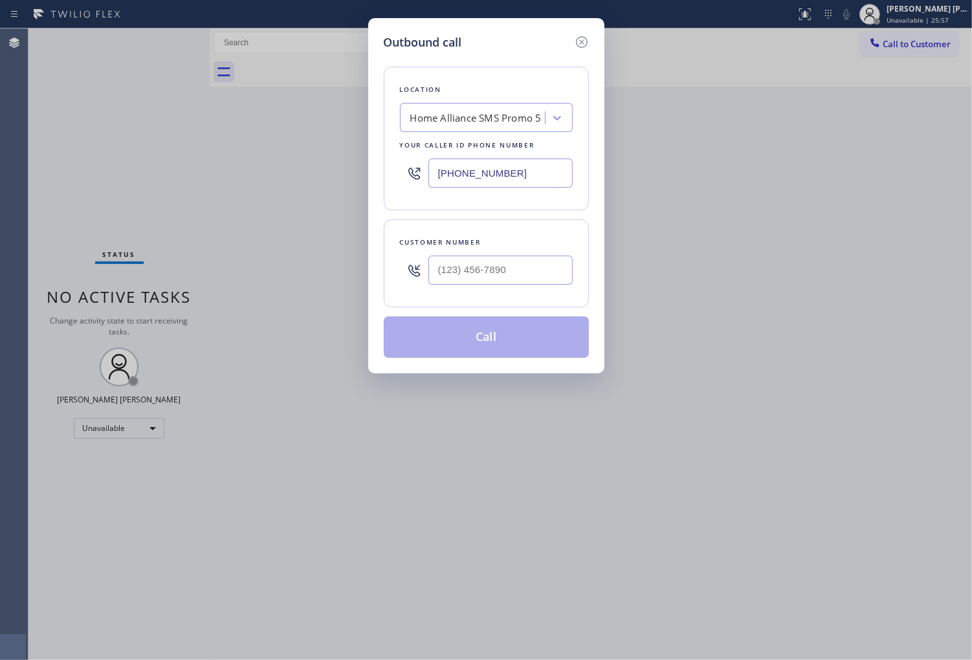
click at [485, 280] on input "text" at bounding box center [501, 270] width 144 height 29
paste input "404) 343-9712"
type input "(404) 343-9712"
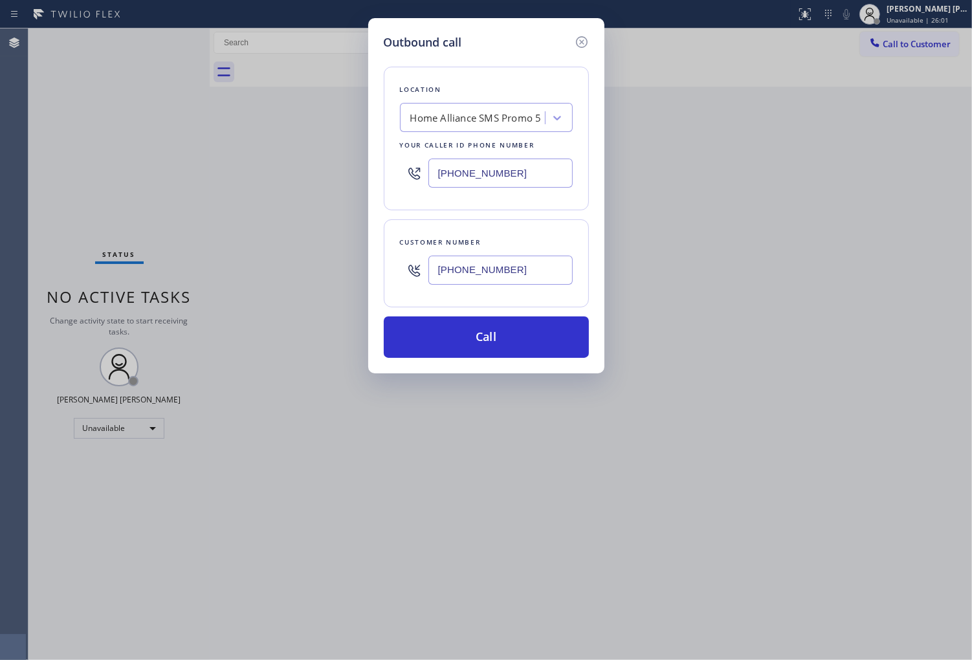
click at [496, 173] on input "(866) 716-7904" at bounding box center [501, 173] width 144 height 29
paste input "05) 600-8680"
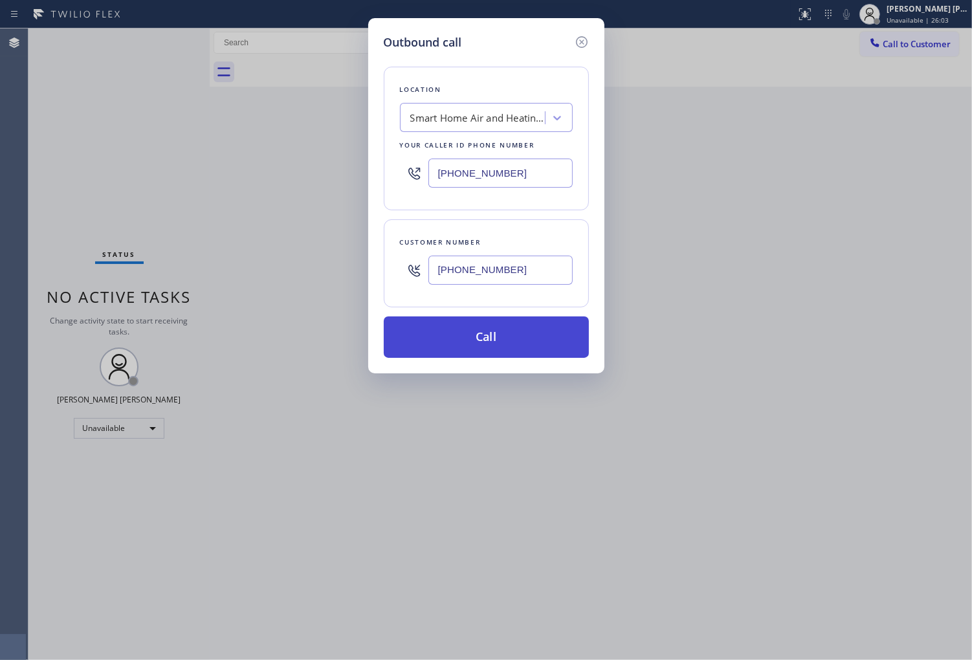
type input "(805) 600-8680"
click at [509, 338] on button "Call" at bounding box center [486, 337] width 205 height 41
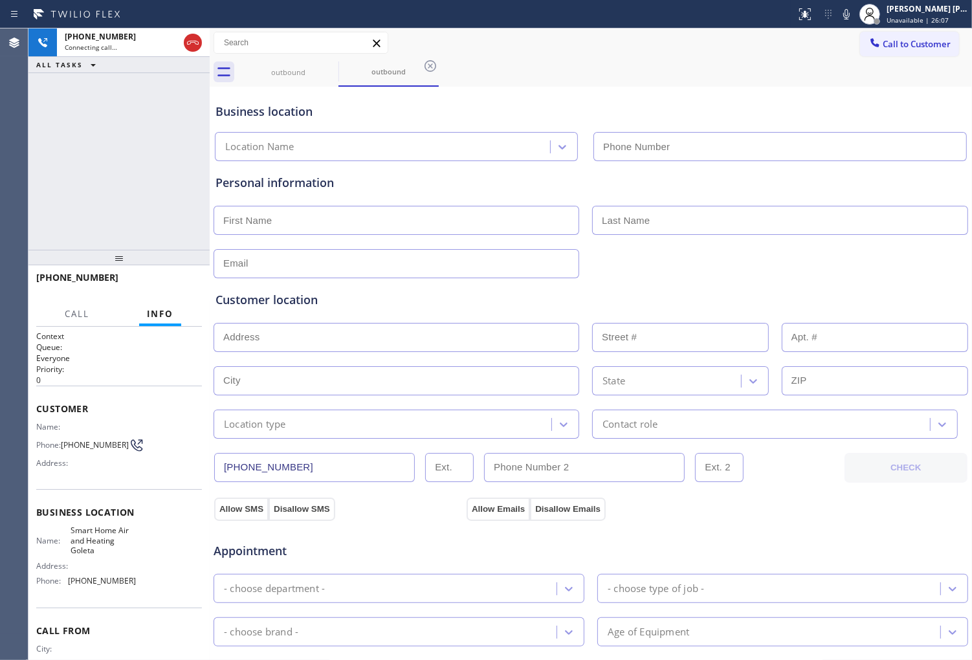
type input "(805) 600-8680"
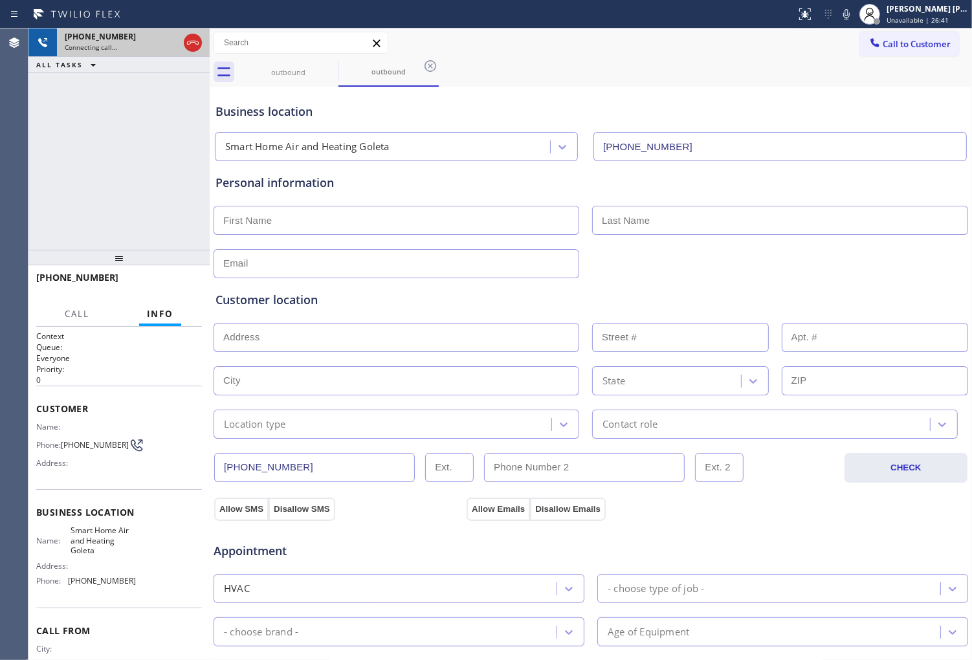
click at [199, 53] on div at bounding box center [192, 42] width 23 height 28
click at [197, 49] on icon at bounding box center [193, 43] width 16 height 16
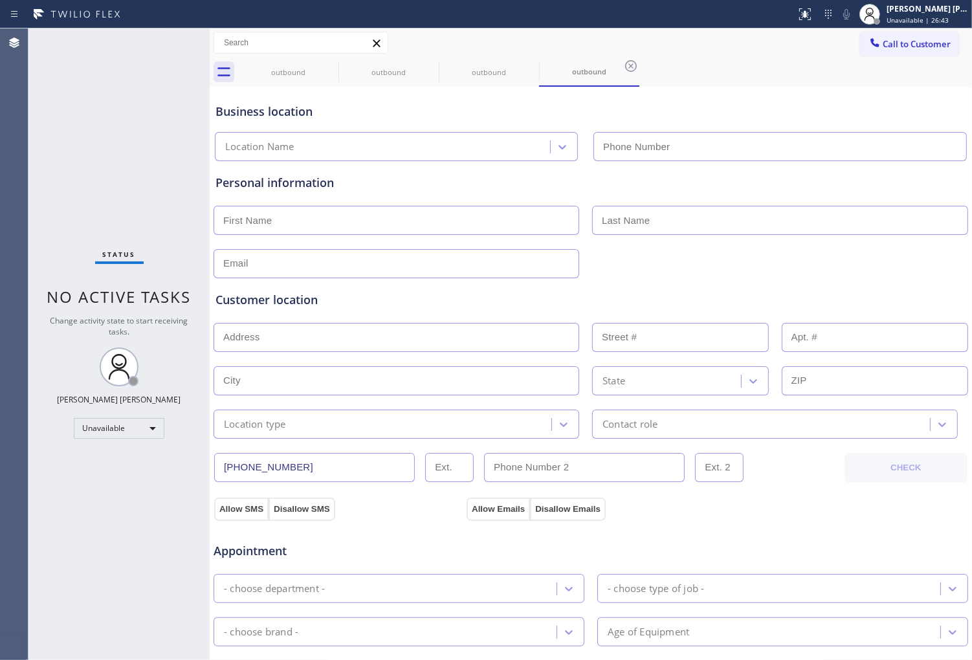
type input "(805) 600-8680"
click at [0, 0] on icon at bounding box center [0, 0] width 0 height 0
click at [525, 67] on icon at bounding box center [531, 66] width 12 height 12
click at [625, 67] on icon at bounding box center [631, 66] width 12 height 12
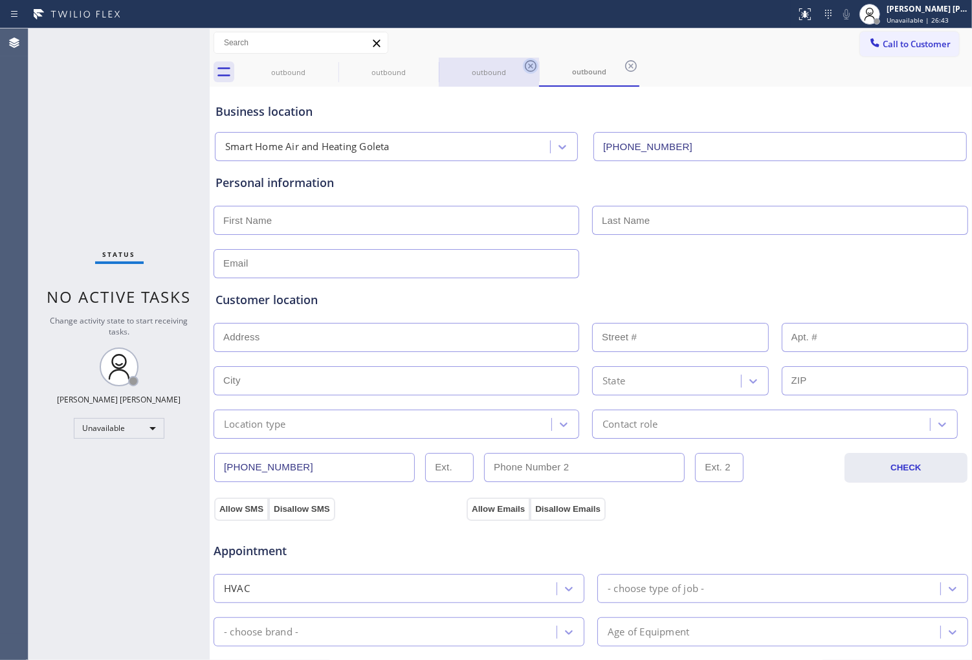
click at [328, 67] on div "outbound outbound outbound outbound" at bounding box center [605, 72] width 734 height 29
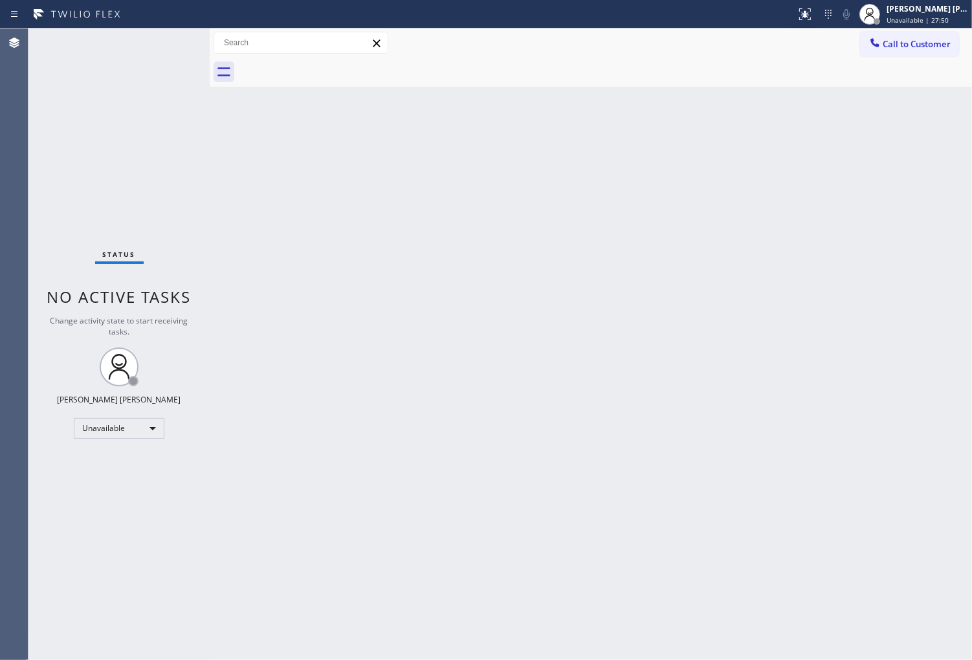
drag, startPoint x: 909, startPoint y: 57, endPoint x: 849, endPoint y: 89, distance: 68.3
click at [909, 55] on div "Call to Customer Outbound call Location Smart Home Air and Heating Goleta Your …" at bounding box center [591, 57] width 763 height 58
click at [915, 45] on span "Call to Customer" at bounding box center [917, 44] width 68 height 12
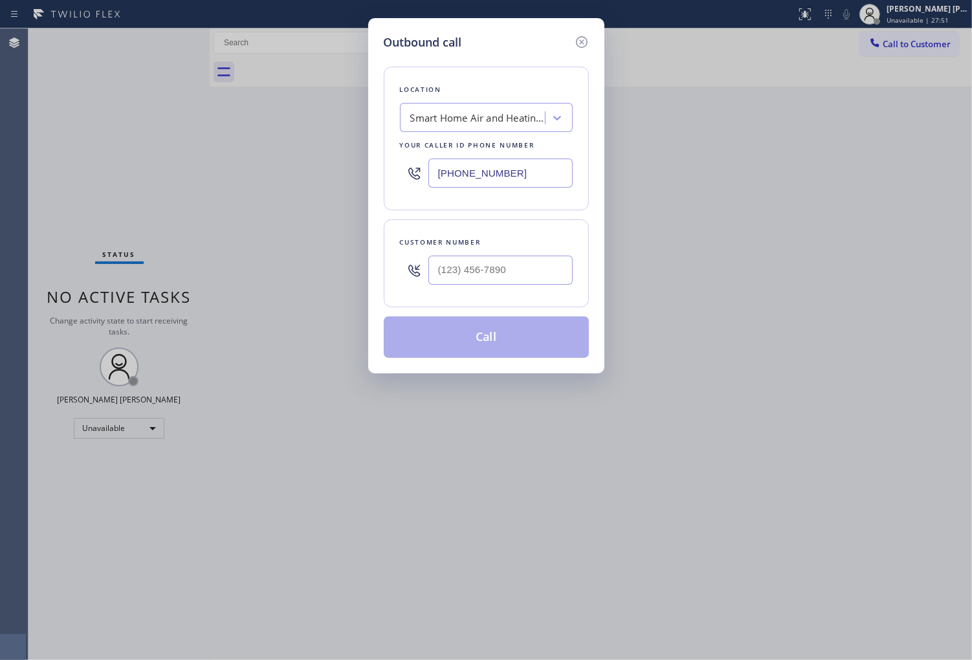
click at [490, 180] on input "(805) 600-8680" at bounding box center [501, 173] width 144 height 29
paste input "949) 239-0453"
type input "(949) 239-0453"
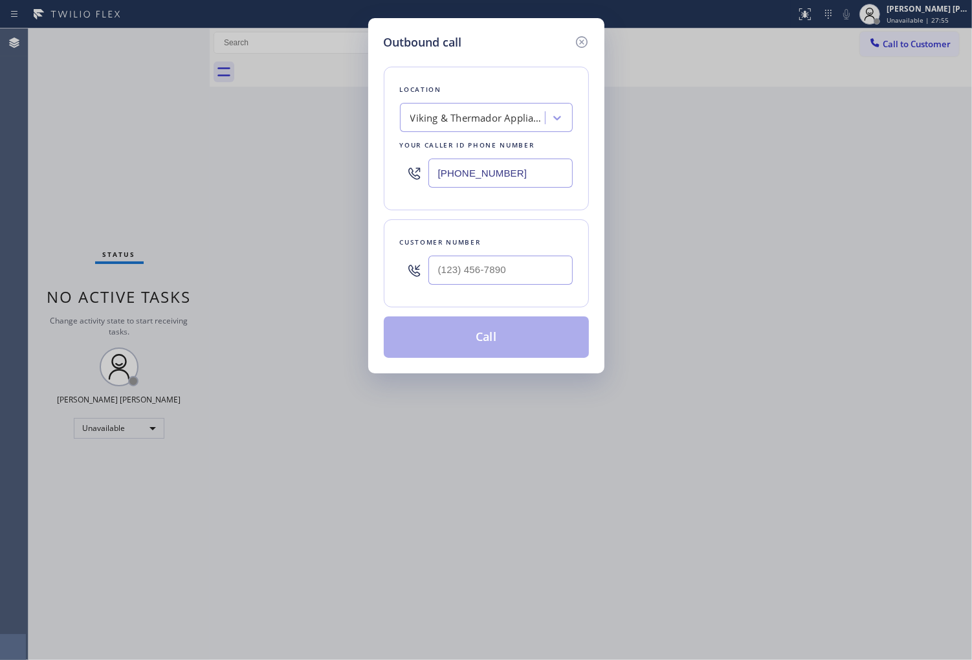
click at [495, 295] on div "Customer number" at bounding box center [486, 263] width 205 height 88
click at [496, 279] on input "(___) ___-____" at bounding box center [501, 270] width 144 height 29
paste input "949) 910-2294"
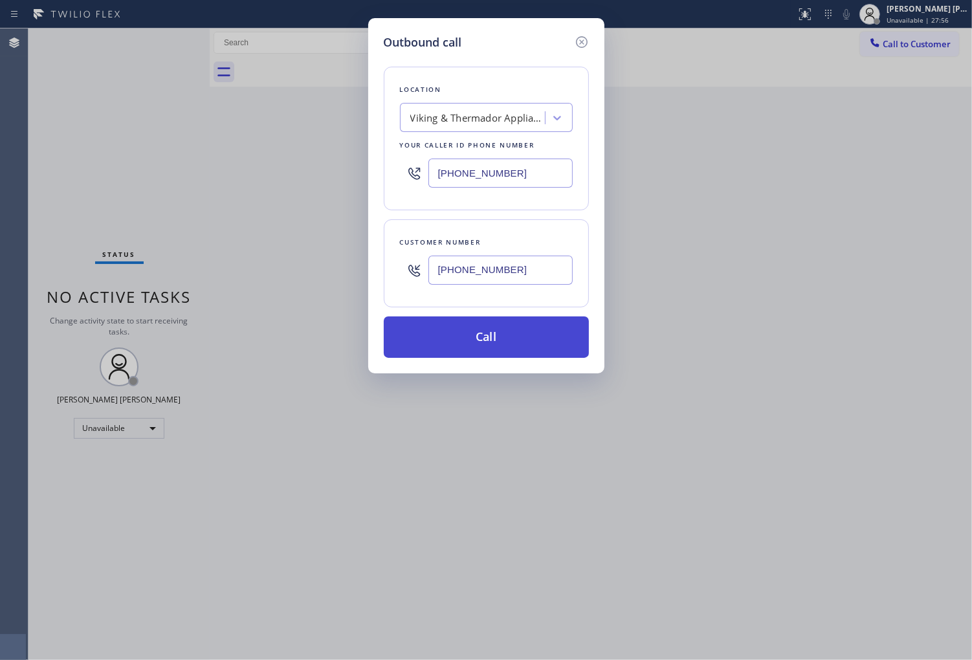
type input "(949) 910-2294"
click at [524, 340] on button "Call" at bounding box center [486, 337] width 205 height 41
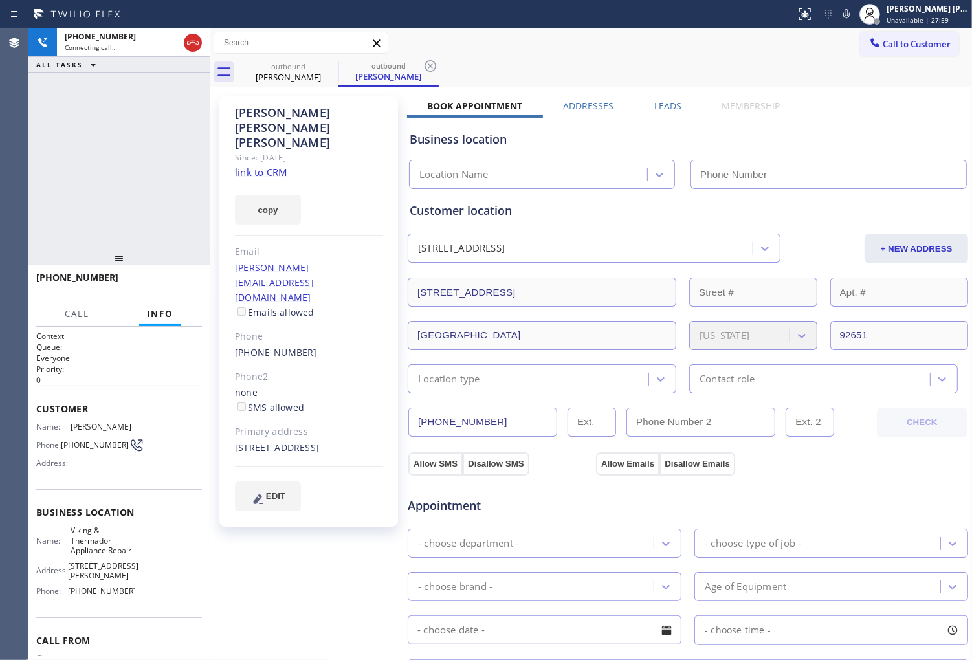
click at [101, 428] on span "Mary ann Minck" at bounding box center [103, 427] width 65 height 10
type input "(949) 239-0453"
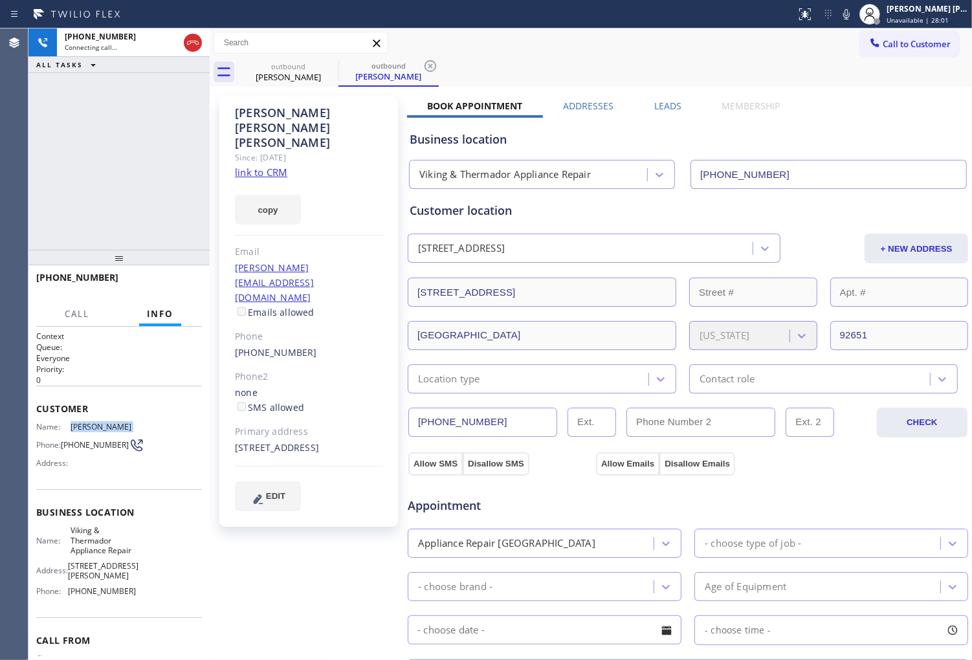
click at [102, 124] on div "+19499102294 Connecting call… ALL TASKS ALL TASKS ACTIVE TASKS TASKS IN WRAP UP" at bounding box center [118, 138] width 181 height 221
click at [48, 159] on div "+19499102294 Connecting call… ALL TASKS ALL TASKS ACTIVE TASKS TASKS IN WRAP UP" at bounding box center [118, 138] width 181 height 221
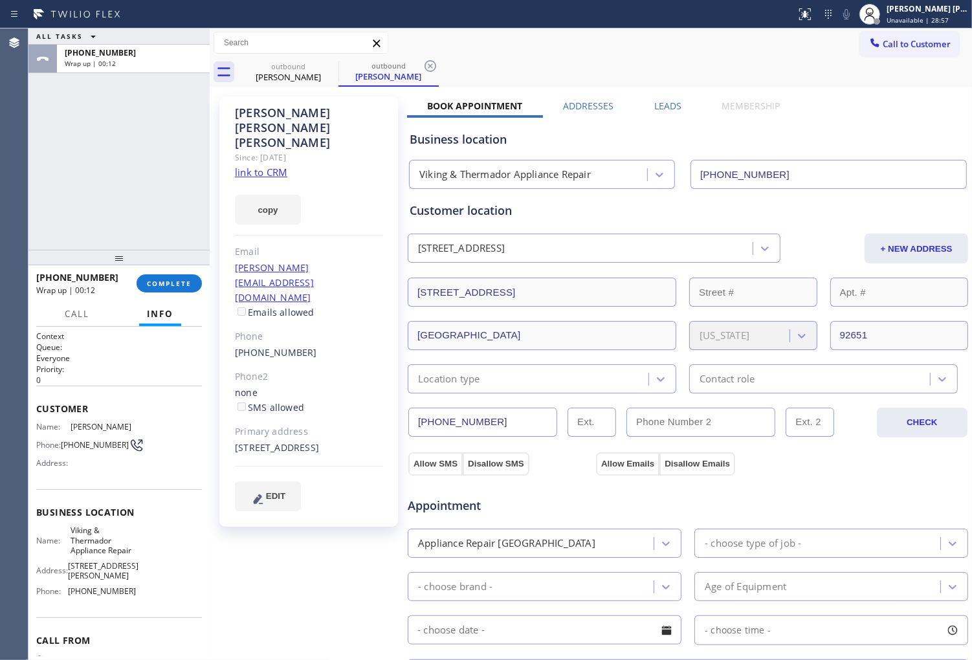
drag, startPoint x: 1, startPoint y: 274, endPoint x: 8, endPoint y: 272, distance: 7.0
click at [1, 274] on div "Agent Desktop" at bounding box center [14, 344] width 28 height 632
click at [179, 286] on span "COMPLETE" at bounding box center [169, 283] width 45 height 9
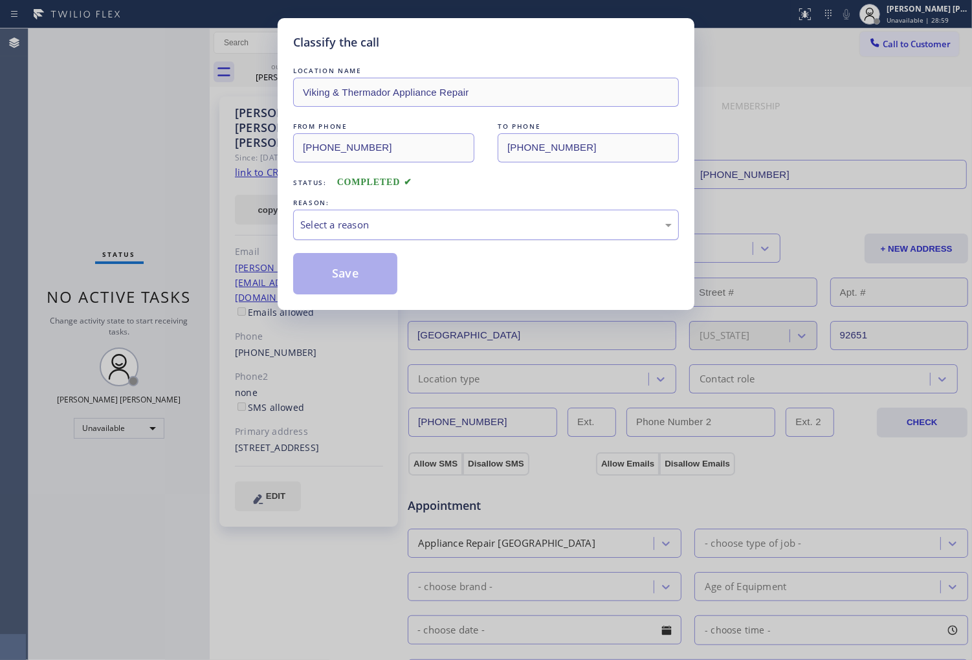
click at [511, 218] on div "Select a reason" at bounding box center [486, 224] width 372 height 15
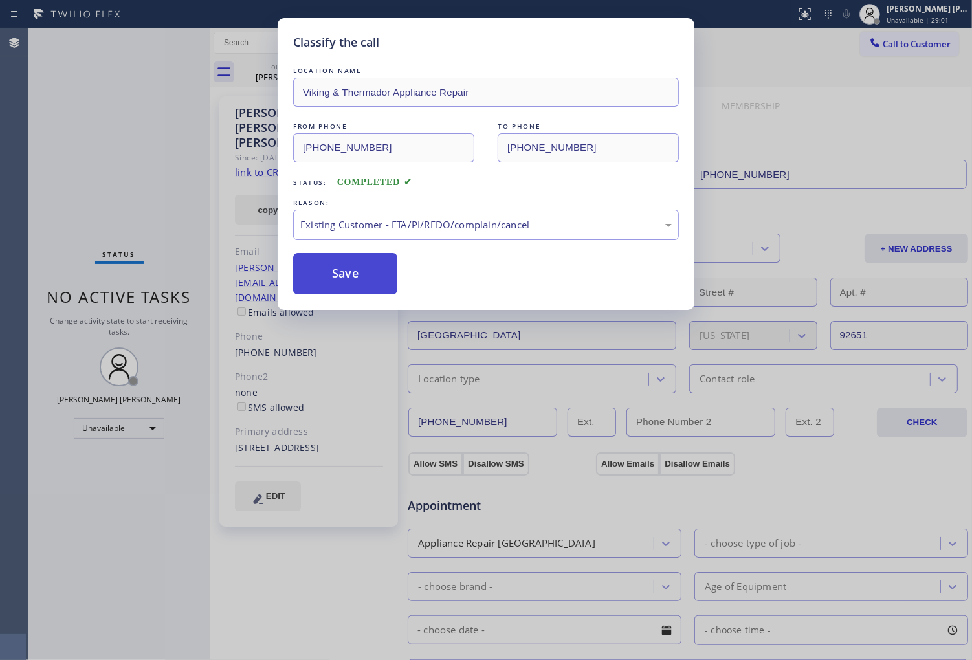
click at [350, 273] on button "Save" at bounding box center [345, 273] width 104 height 41
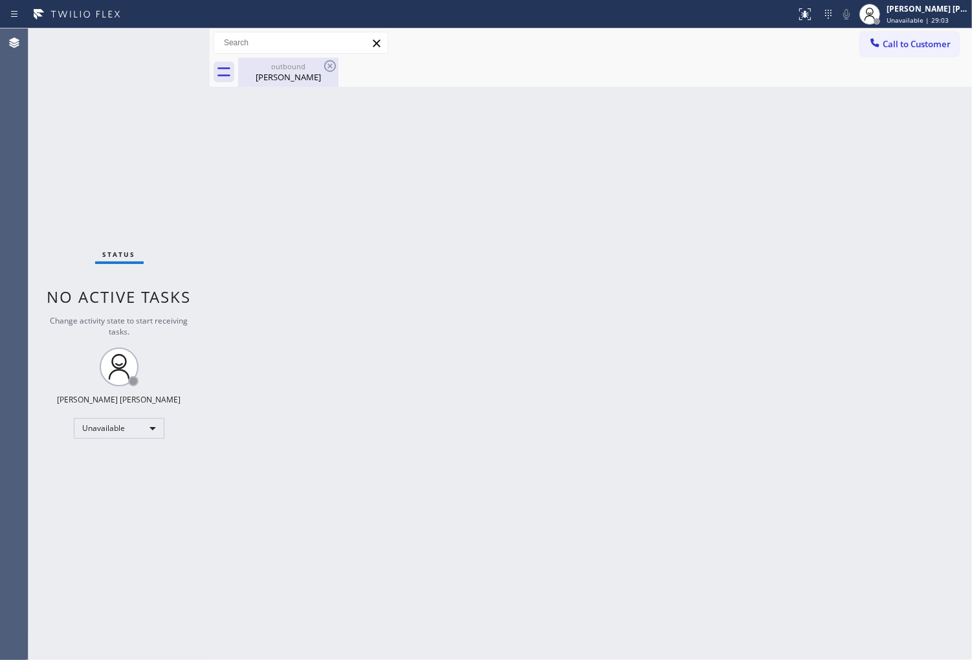
click at [276, 74] on div "Mary ann Minck" at bounding box center [288, 77] width 98 height 12
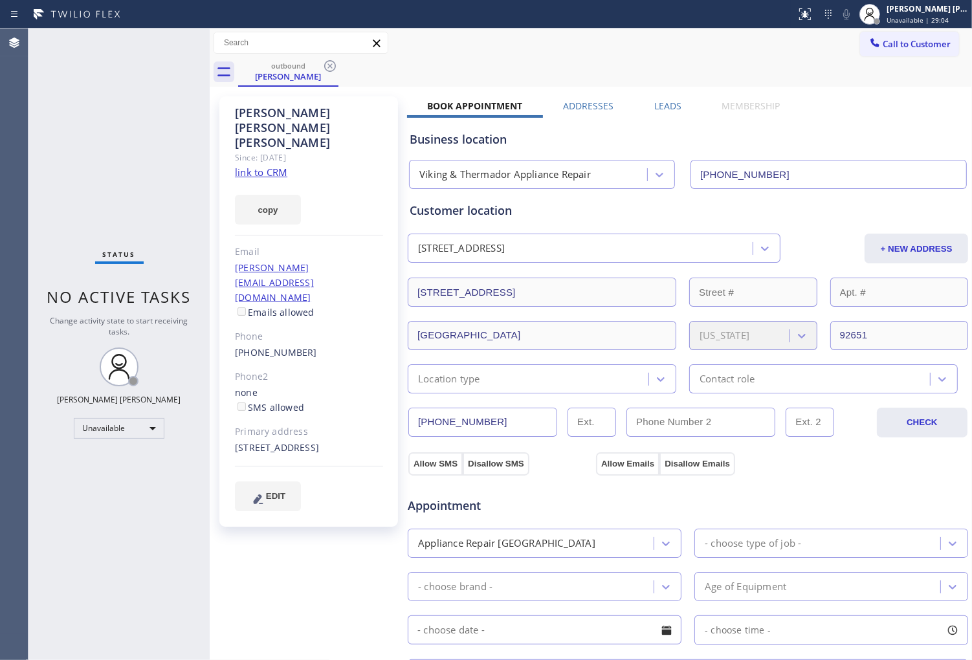
click at [658, 98] on div "Mary ann Minck Since: 20 may 2020 link to CRM copy Email maryannminck@gmail.com…" at bounding box center [591, 522] width 756 height 865
click at [661, 104] on label "Leads" at bounding box center [667, 106] width 27 height 12
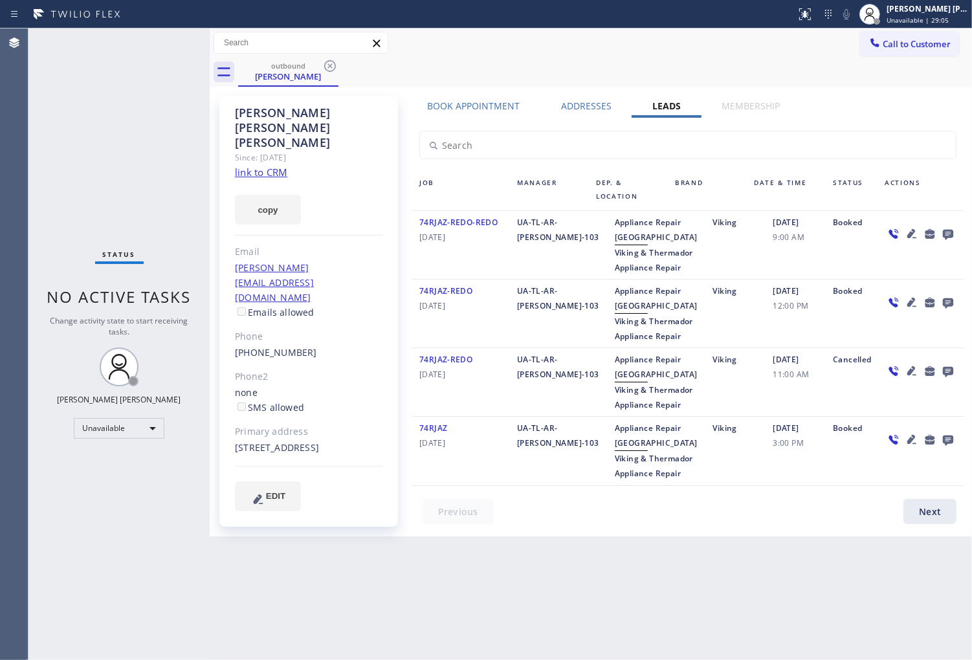
click at [946, 235] on div at bounding box center [948, 234] width 18 height 16
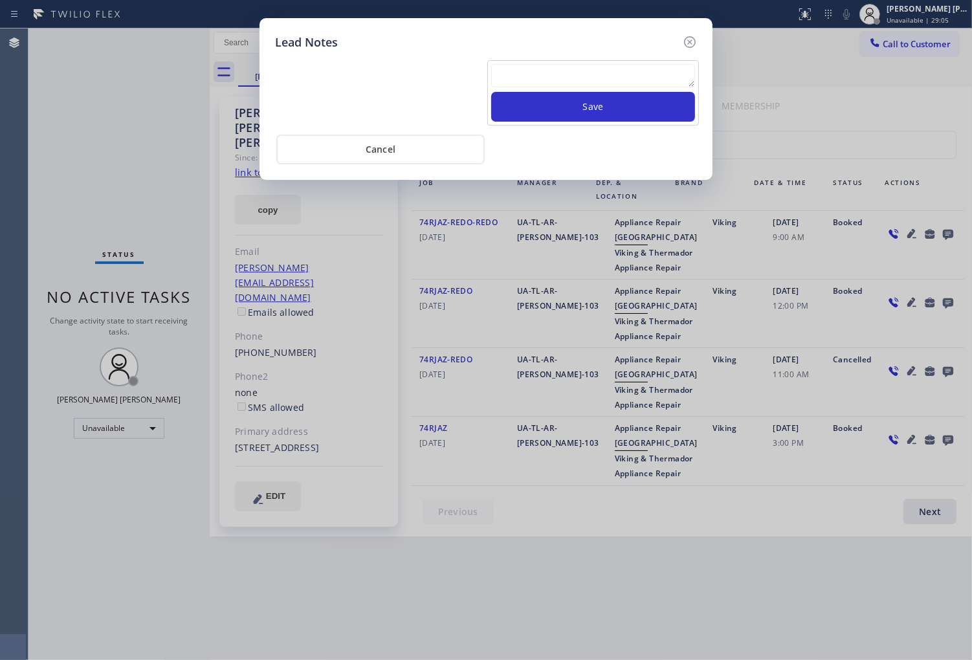
click at [939, 233] on div "Lead Notes Save Cancel" at bounding box center [486, 330] width 972 height 660
click at [593, 76] on textarea at bounding box center [593, 75] width 204 height 23
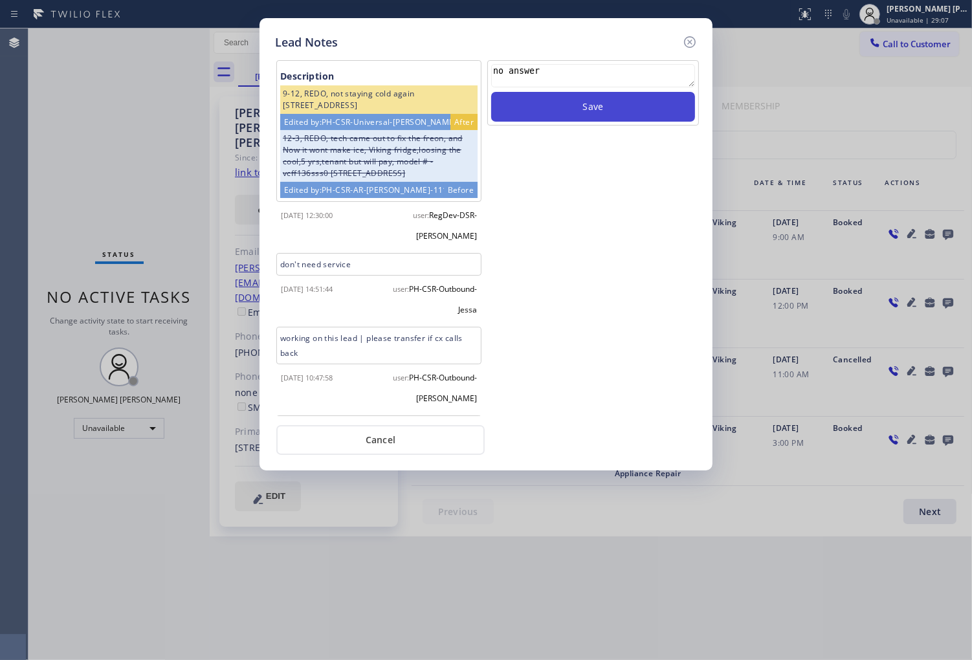
type textarea "no answer"
click at [600, 105] on button "Save" at bounding box center [593, 107] width 204 height 30
click at [685, 42] on icon at bounding box center [690, 42] width 16 height 16
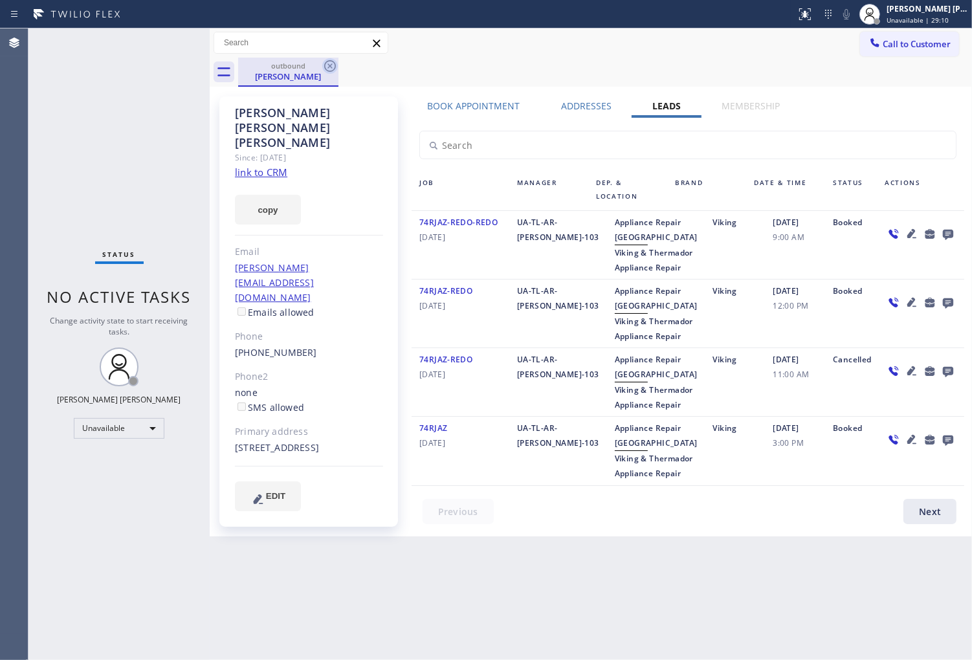
click at [325, 65] on icon at bounding box center [330, 66] width 12 height 12
drag, startPoint x: 325, startPoint y: 65, endPoint x: 347, endPoint y: 120, distance: 59.3
click at [325, 65] on div "outbound Mary ann Minck" at bounding box center [605, 72] width 734 height 29
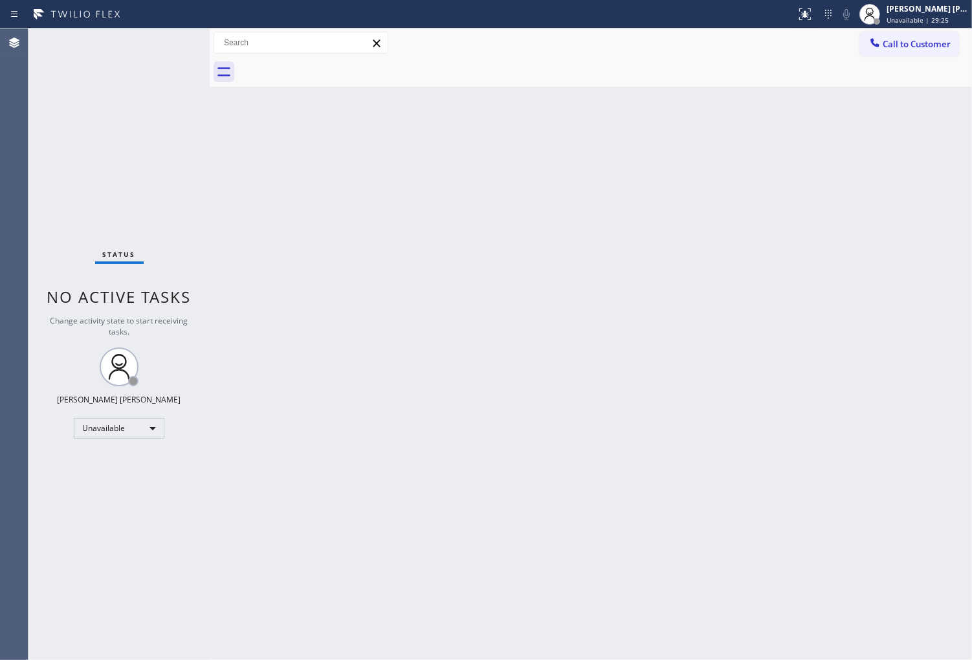
click at [1, 240] on div "Agent Desktop" at bounding box center [14, 344] width 28 height 632
click at [889, 45] on span "Call to Customer" at bounding box center [917, 44] width 68 height 12
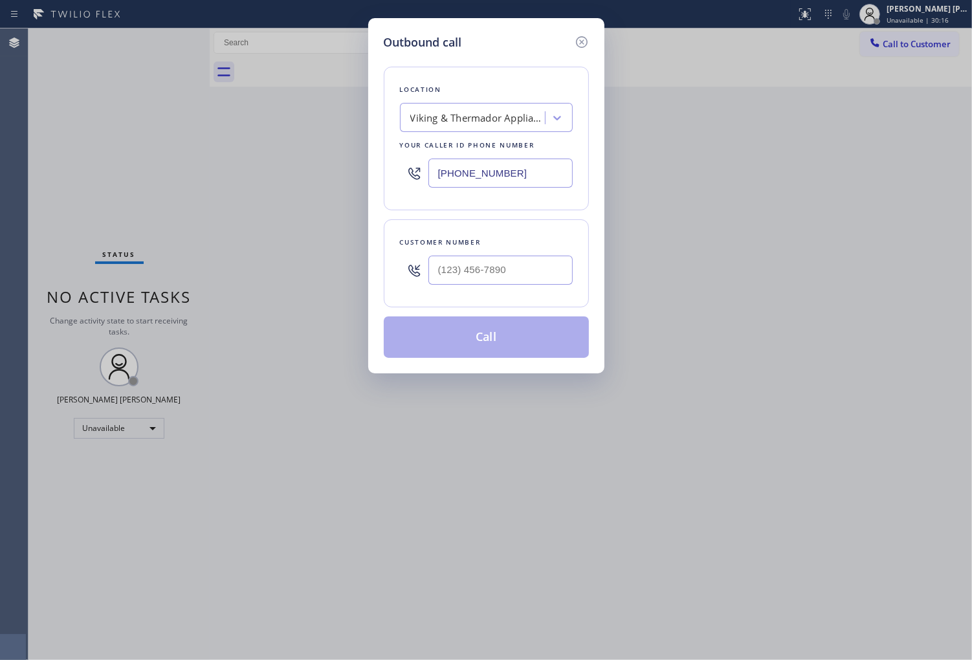
click at [506, 177] on input "(949) 239-0453" at bounding box center [501, 173] width 144 height 29
paste input "799-3868"
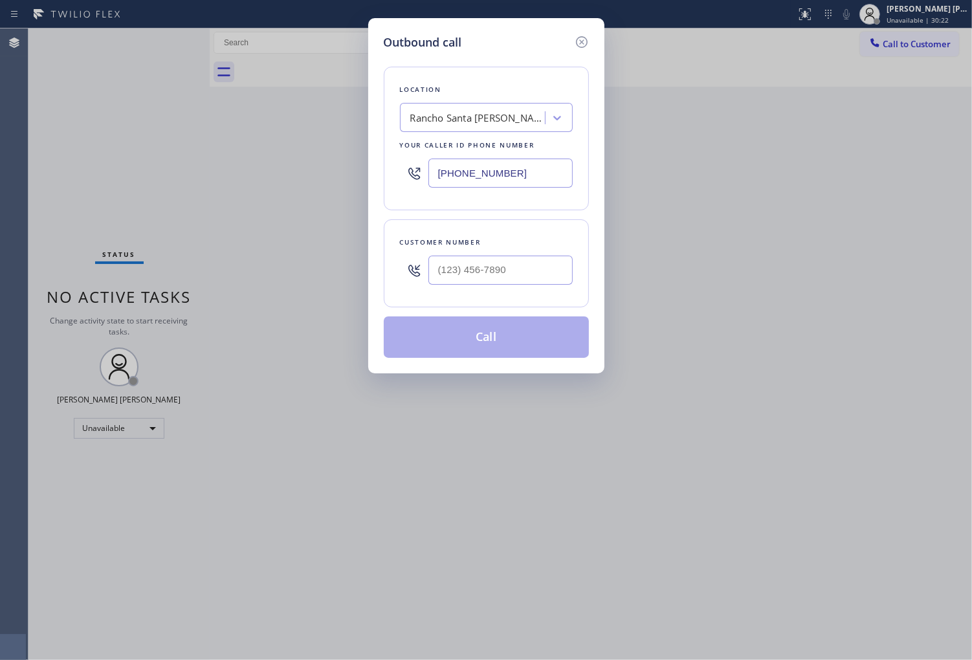
type input "(949) 799-3868"
click at [531, 282] on input "text" at bounding box center [501, 270] width 144 height 29
click at [531, 282] on input "(___) ___-____" at bounding box center [501, 270] width 144 height 29
paste input "9499"
click at [473, 263] on input "(___) ___-9499" at bounding box center [501, 270] width 144 height 29
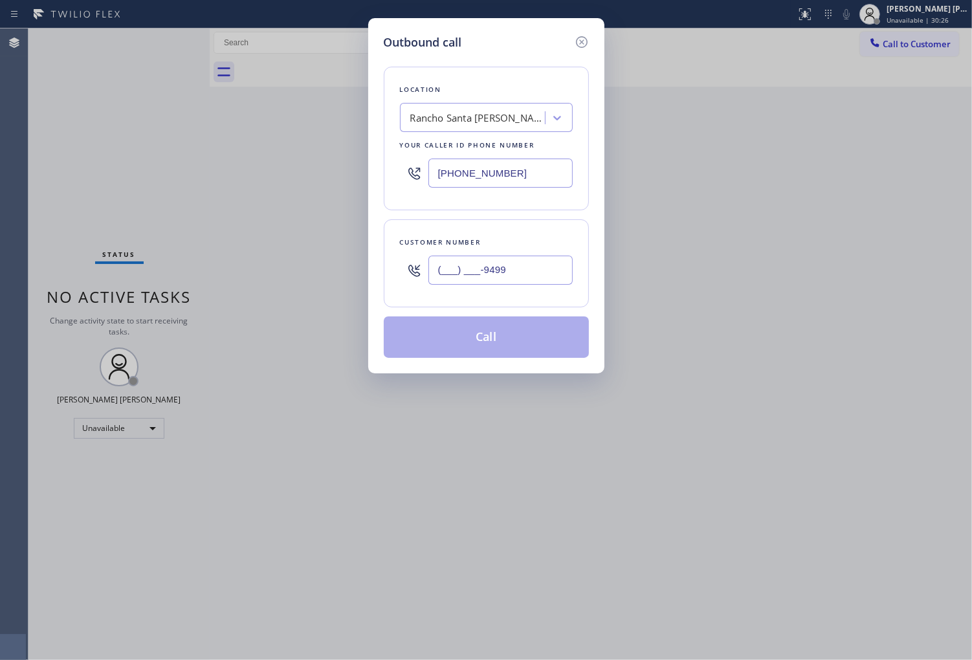
click at [473, 263] on input "(___) ___-9499" at bounding box center [501, 270] width 144 height 29
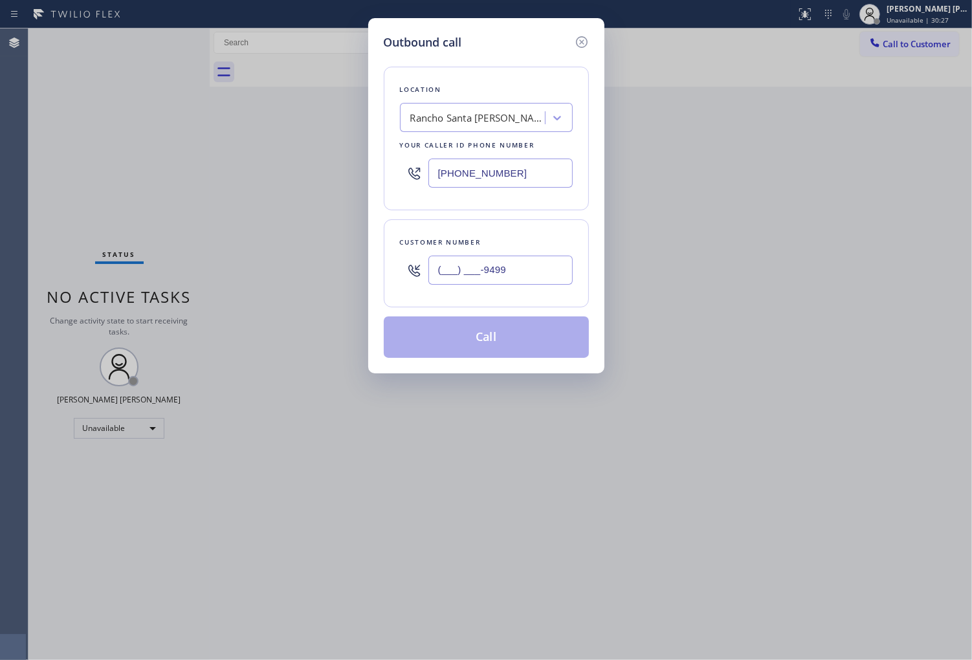
click at [473, 263] on input "(___) ___-9499" at bounding box center [501, 270] width 144 height 29
paste input "949) 923-5091"
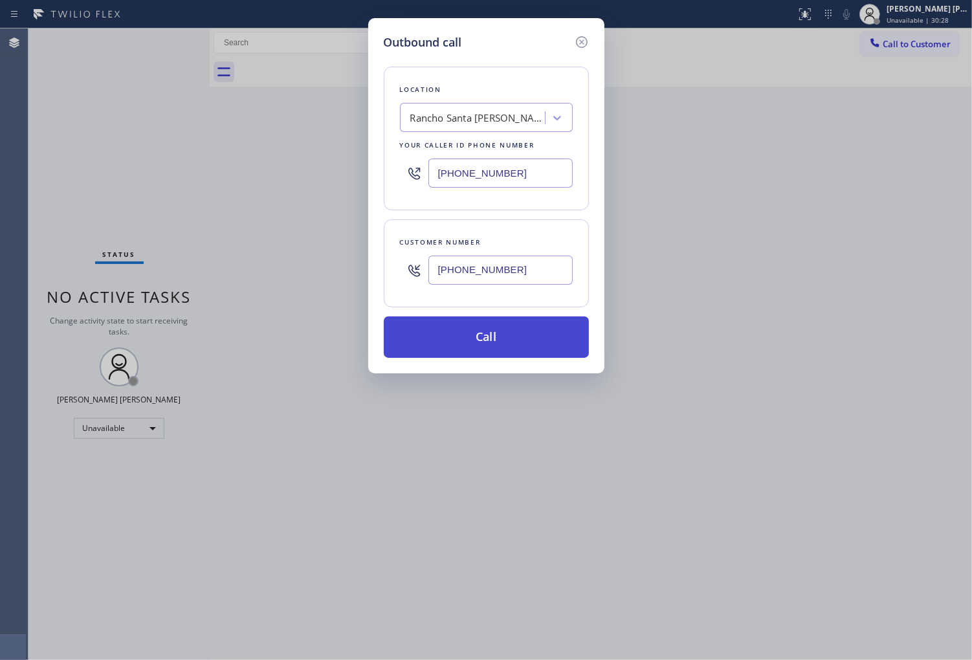
type input "(949) 923-5091"
click at [529, 345] on button "Call" at bounding box center [486, 337] width 205 height 41
drag, startPoint x: 529, startPoint y: 345, endPoint x: 600, endPoint y: 50, distance: 303.5
click at [529, 345] on button "Call" at bounding box center [486, 337] width 205 height 41
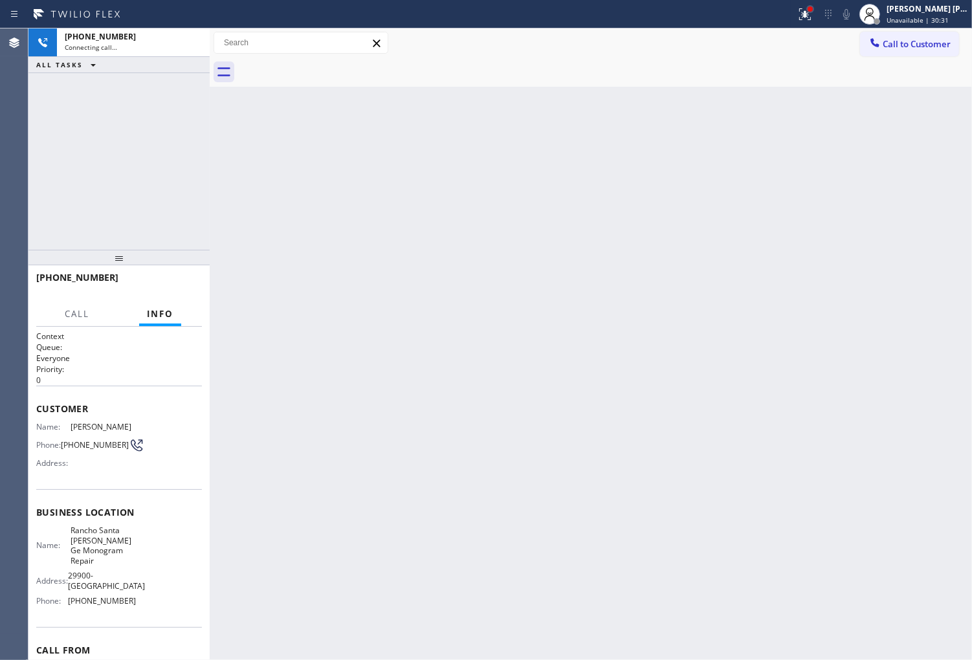
click at [814, 11] on div at bounding box center [811, 9] width 8 height 8
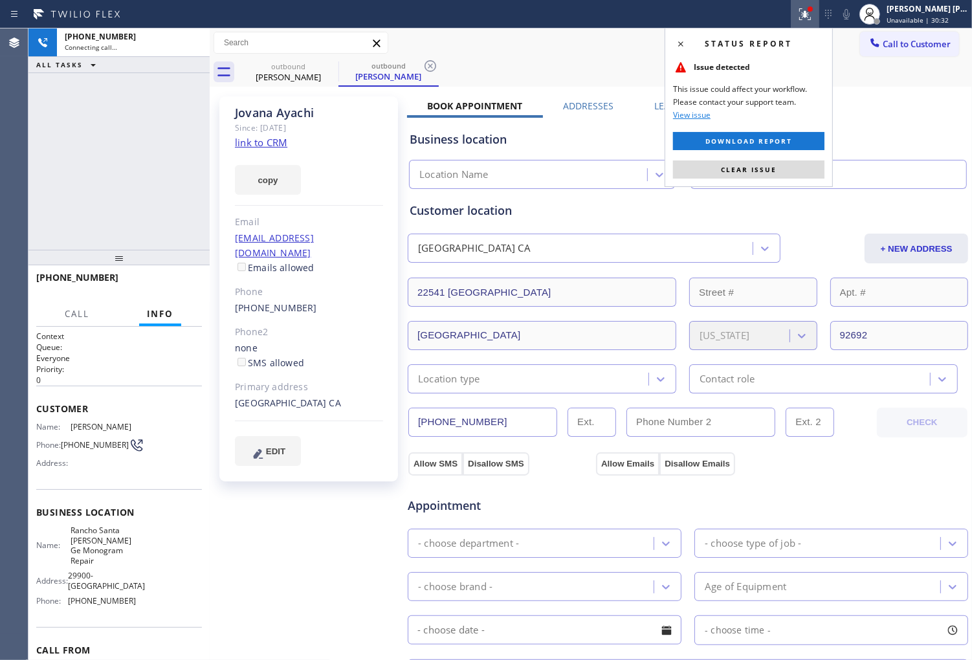
click at [774, 153] on div "Status report Issue detected This issue could affect your workflow. Please cont…" at bounding box center [749, 107] width 168 height 159
click at [759, 169] on span "Clear issue" at bounding box center [749, 169] width 56 height 9
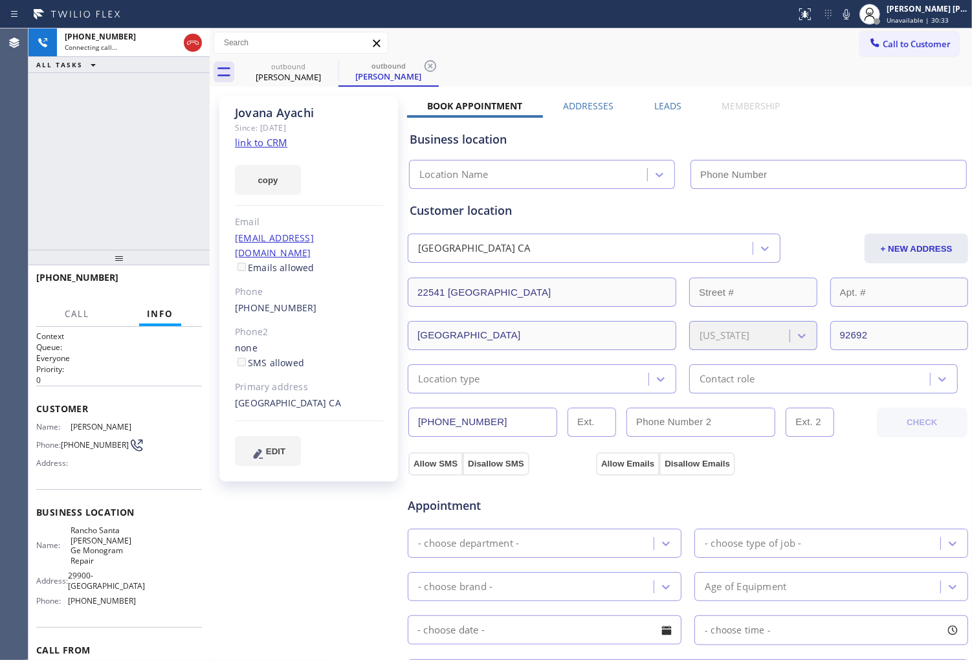
click at [281, 109] on div "Jovana Ayachi" at bounding box center [309, 113] width 148 height 15
copy div "Jovana Ayachi"
type input "(949) 799-3868"
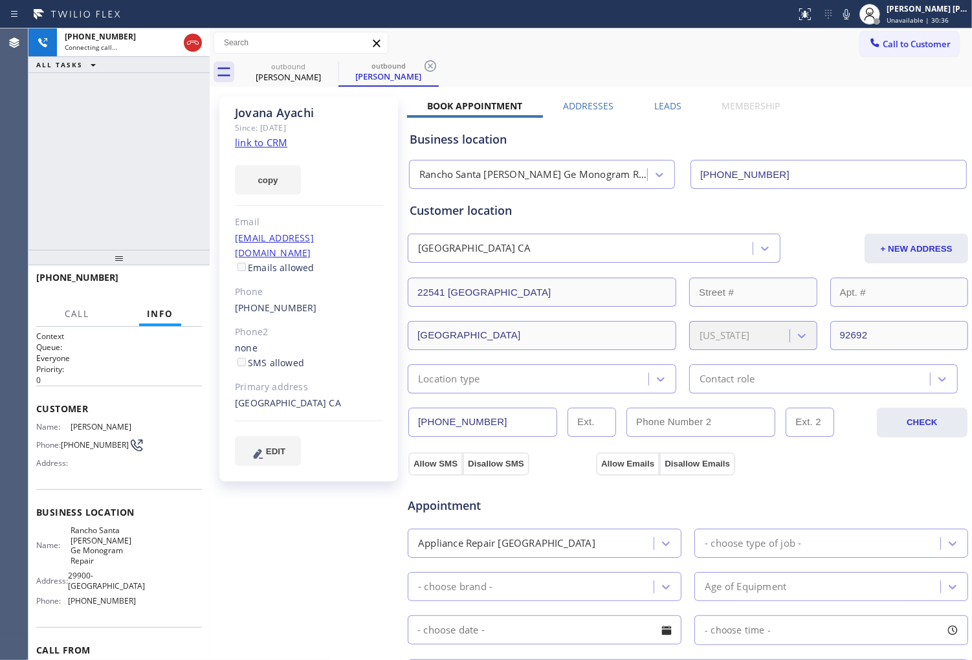
click at [137, 160] on div "+19499235091 Connecting call… ALL TASKS ALL TASKS ACTIVE TASKS TASKS IN WRAP UP" at bounding box center [118, 138] width 181 height 221
click at [1, 208] on div "Agent Desktop" at bounding box center [14, 344] width 28 height 632
drag, startPoint x: 191, startPoint y: 34, endPoint x: 270, endPoint y: 337, distance: 312.4
click at [190, 34] on button at bounding box center [193, 43] width 18 height 18
click at [279, 302] on link "(949) 923-5091" at bounding box center [276, 308] width 82 height 12
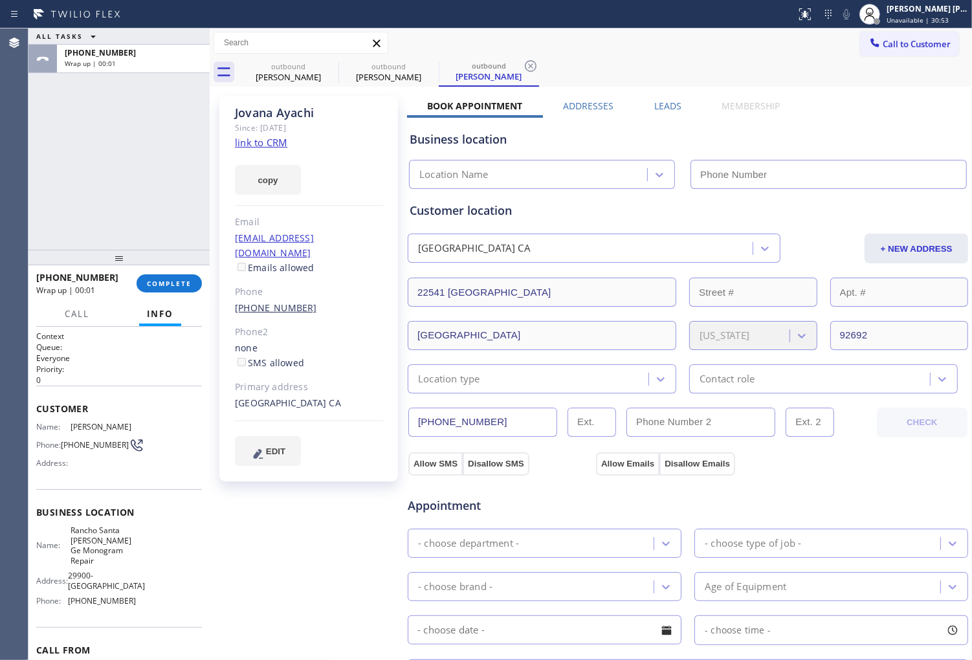
type input "(949) 799-3868"
click at [280, 302] on link "(949) 923-5091" at bounding box center [276, 308] width 82 height 12
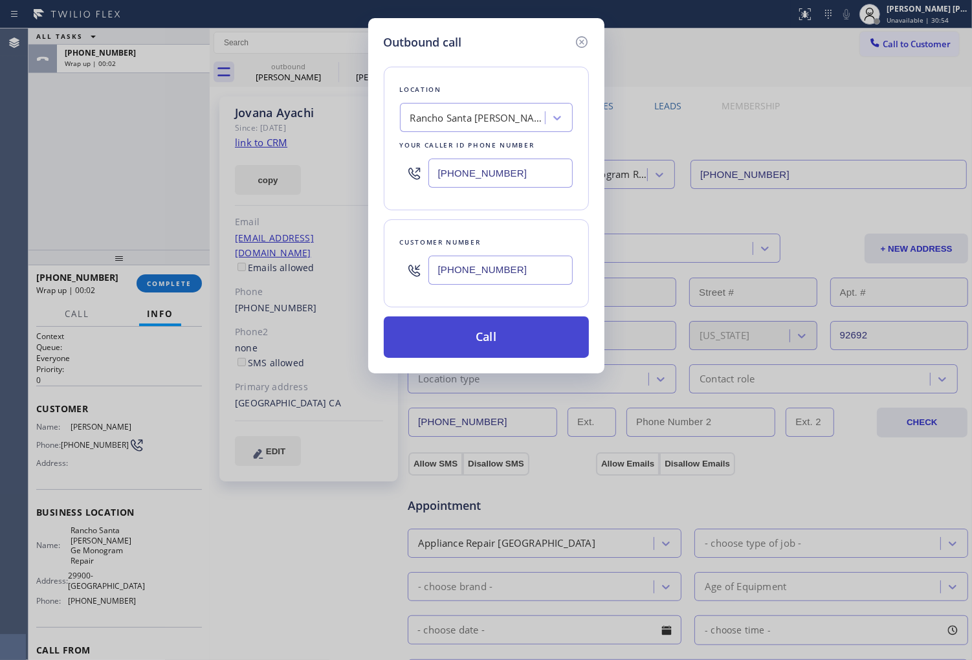
type input "(949) 923-5091"
click at [515, 337] on button "Call" at bounding box center [486, 337] width 205 height 41
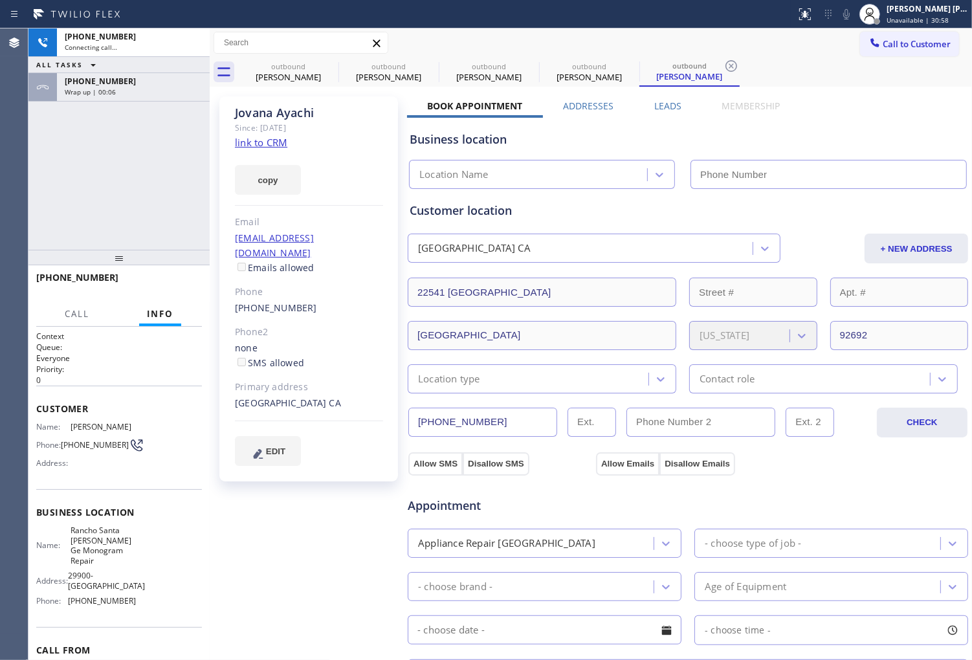
type input "(949) 799-3868"
drag, startPoint x: 436, startPoint y: 59, endPoint x: 962, endPoint y: 454, distance: 657.4
click at [0, 0] on icon at bounding box center [0, 0] width 0 height 0
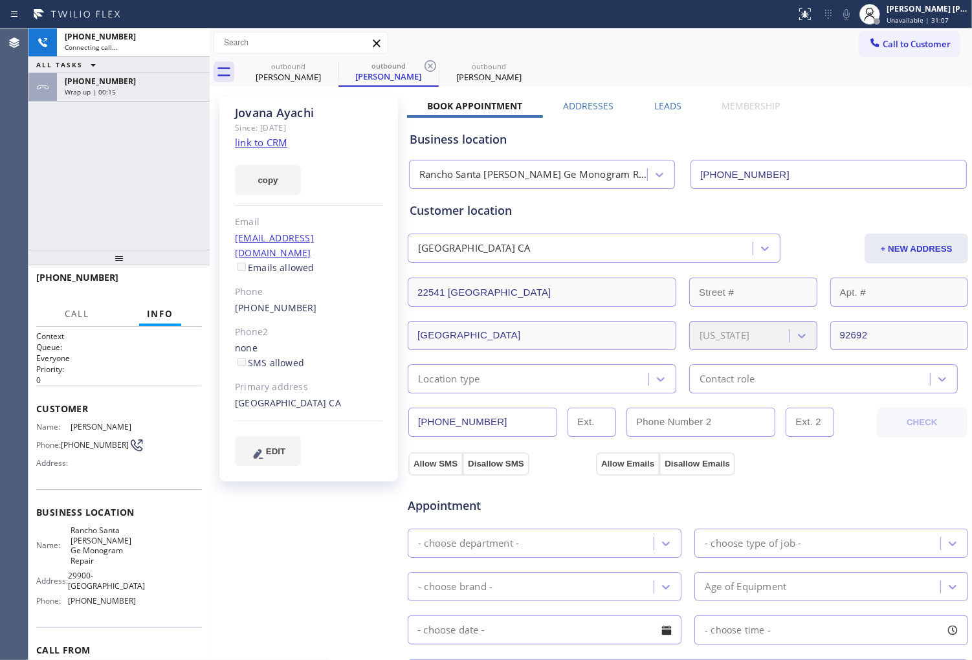
click at [1, 190] on div "Agent Desktop" at bounding box center [14, 344] width 28 height 632
click at [171, 97] on div "+19499235091 Wrap up | 00:16" at bounding box center [131, 87] width 148 height 28
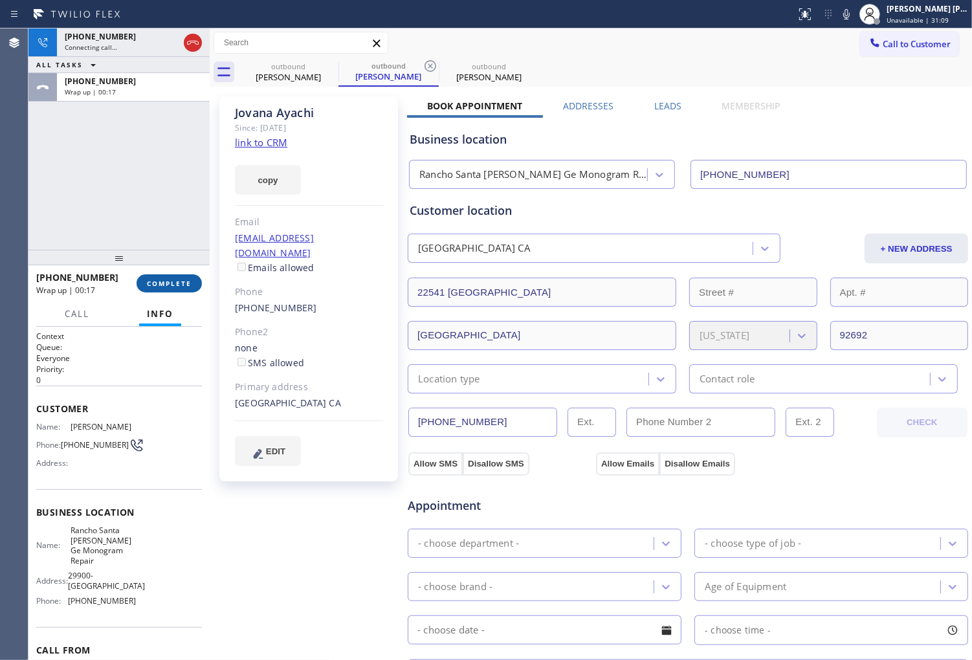
click at [176, 285] on span "COMPLETE" at bounding box center [169, 283] width 45 height 9
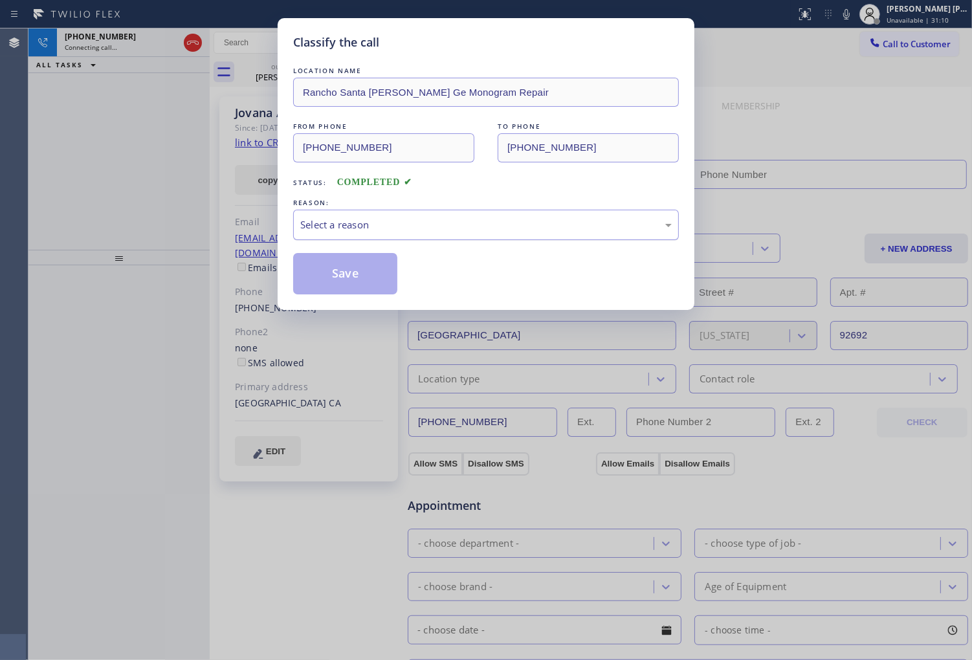
click at [410, 236] on div "Select a reason" at bounding box center [486, 225] width 386 height 30
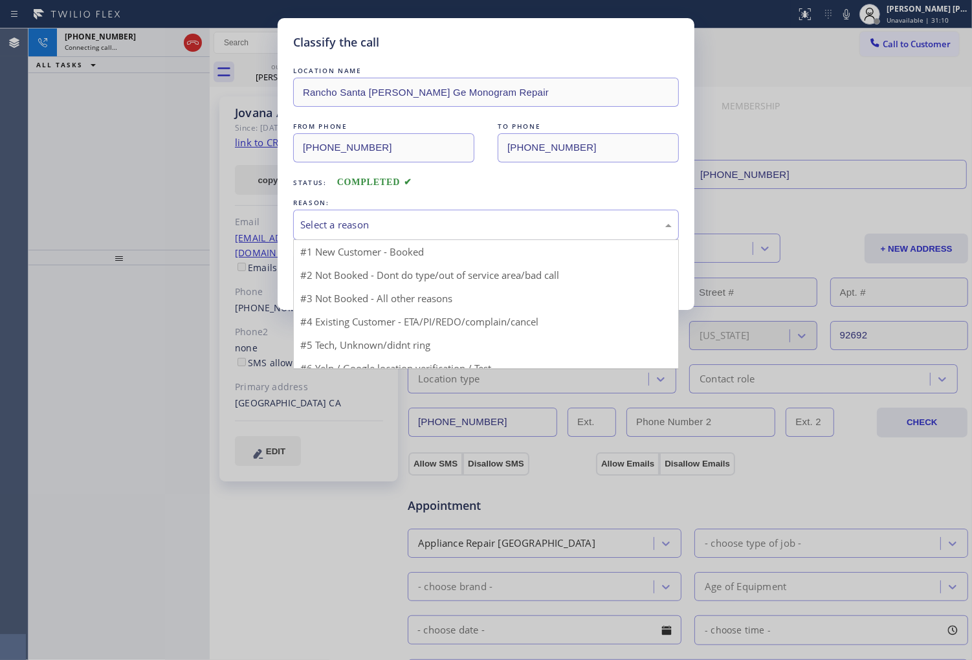
type input "(949) 799-3868"
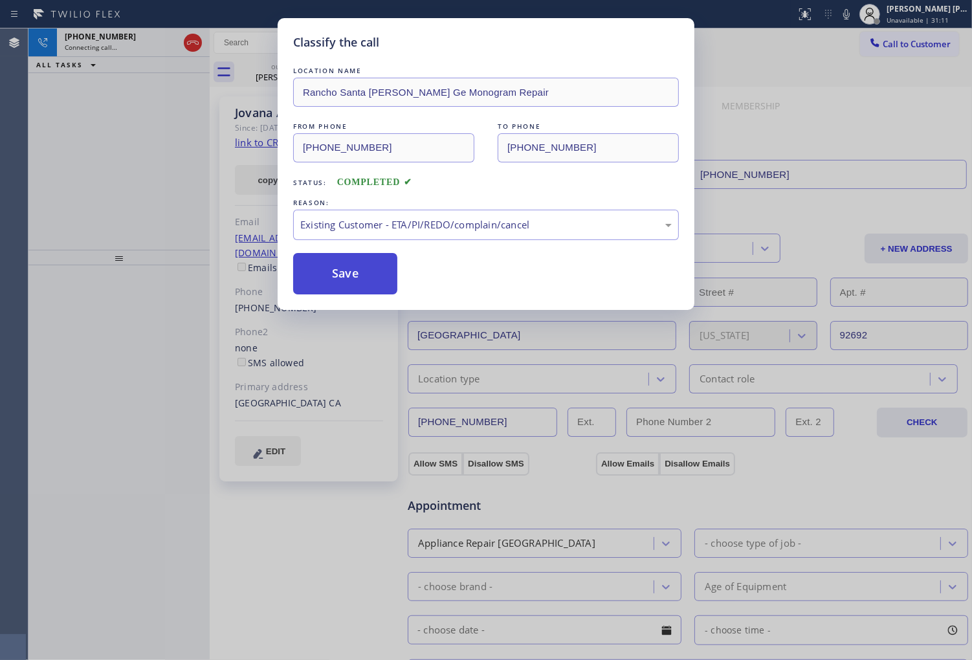
click at [364, 282] on button "Save" at bounding box center [345, 273] width 104 height 41
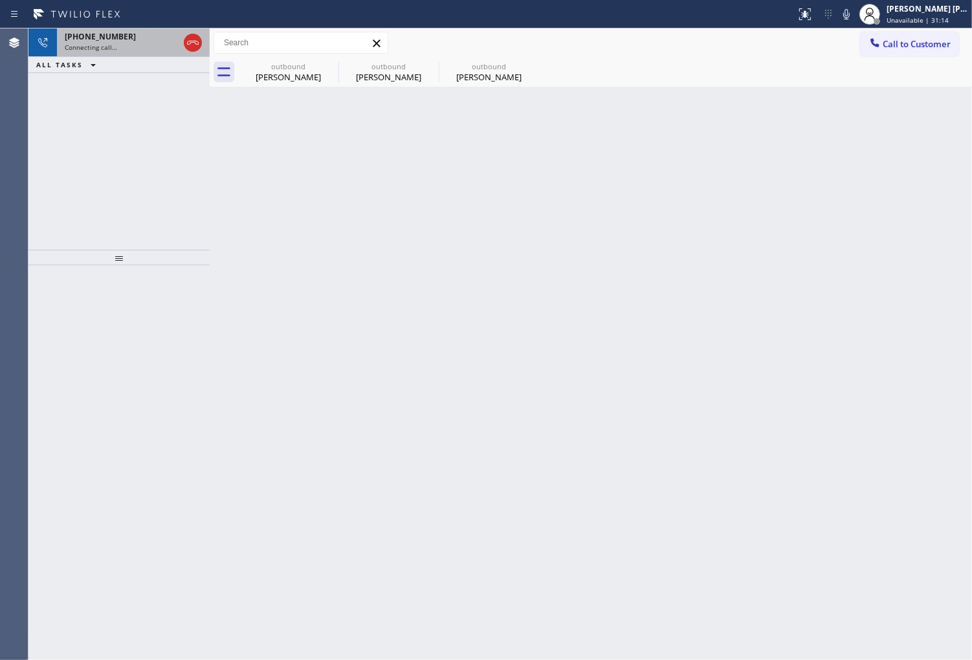
click at [148, 32] on div "+19499235091" at bounding box center [122, 36] width 114 height 11
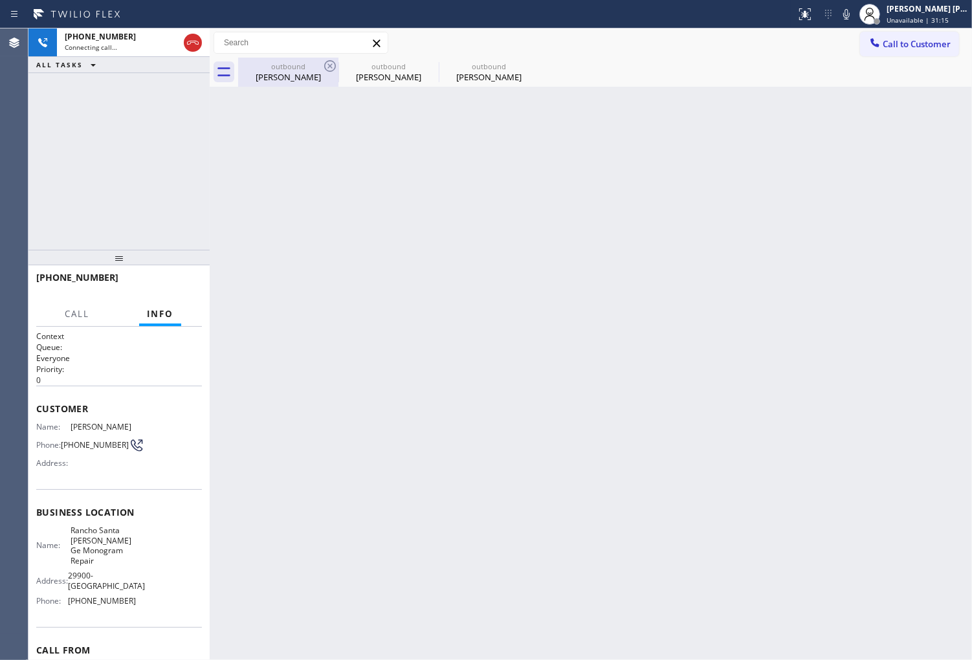
click at [291, 72] on div "Jovana Ayachi" at bounding box center [288, 77] width 98 height 12
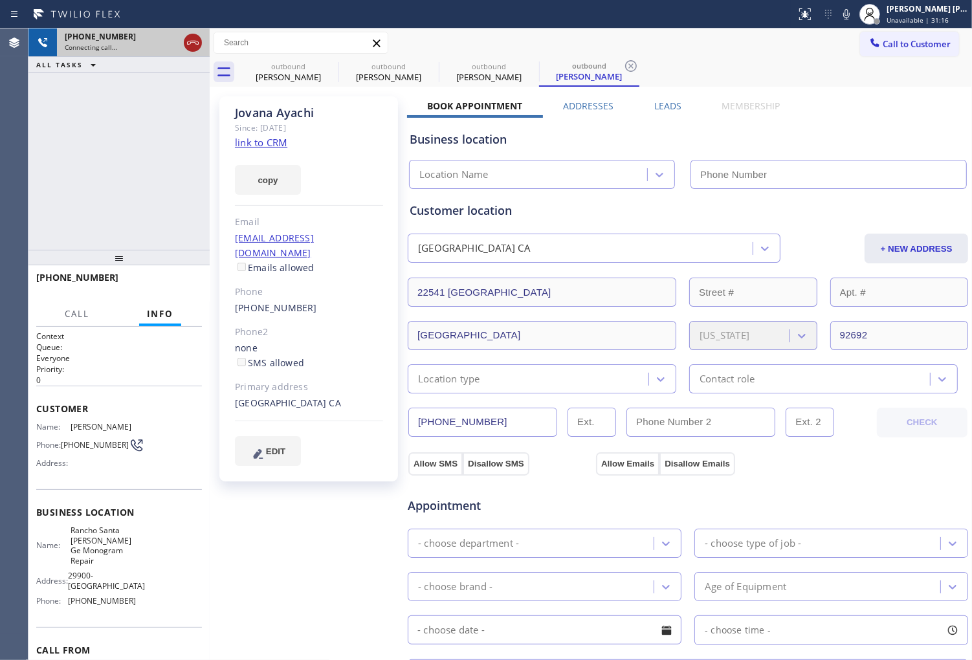
click at [197, 40] on icon at bounding box center [193, 43] width 16 height 16
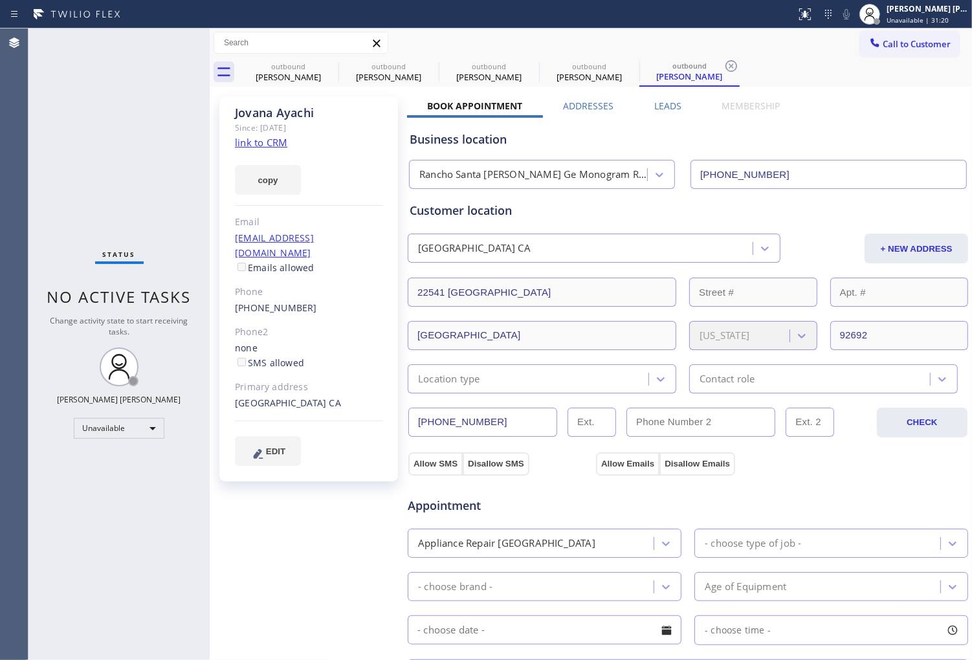
type input "(949) 799-3868"
click at [328, 65] on icon at bounding box center [330, 66] width 16 height 16
click at [0, 0] on icon at bounding box center [0, 0] width 0 height 0
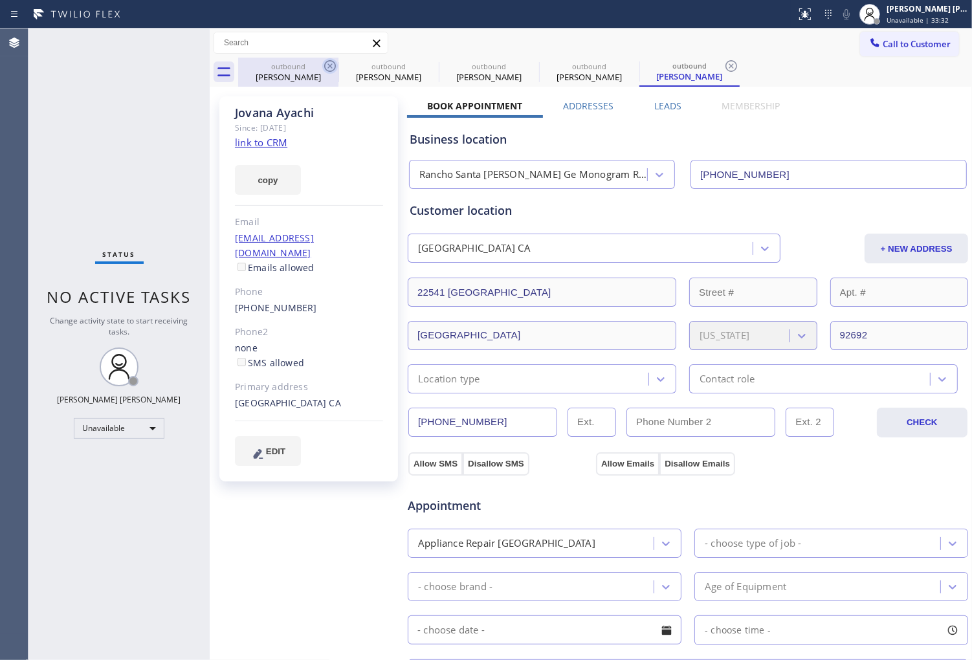
click at [724, 65] on icon at bounding box center [732, 66] width 16 height 16
click at [328, 65] on div "outbound Jovana Ayachi outbound Jovana Ayachi outbound Jovana Ayachi outbound J…" at bounding box center [605, 72] width 734 height 29
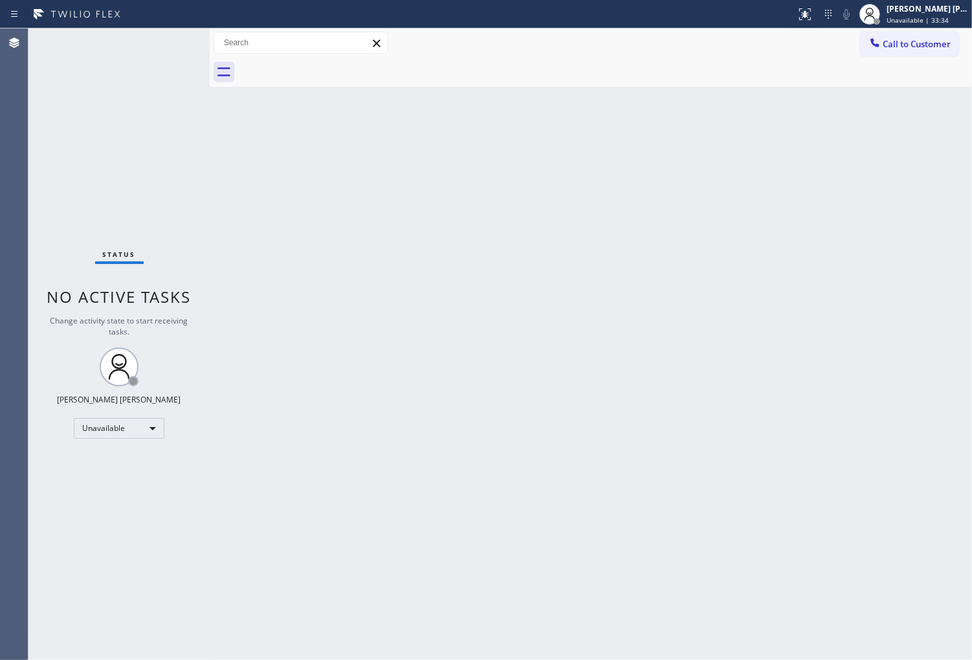
click at [887, 50] on button "Call to Customer" at bounding box center [909, 44] width 99 height 25
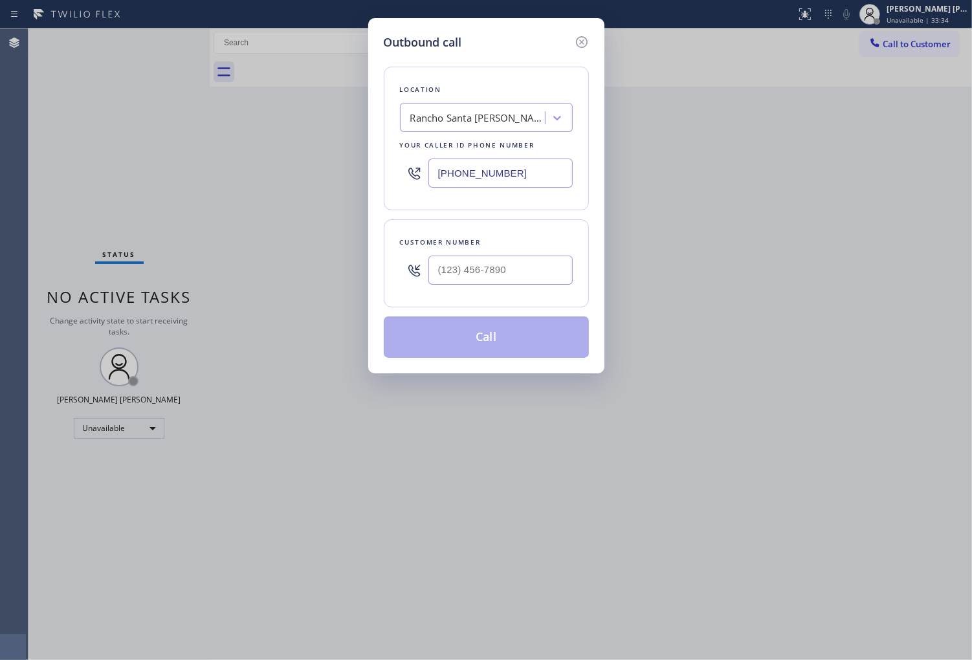
click at [520, 153] on div "(949) 799-3868" at bounding box center [486, 173] width 173 height 42
click at [513, 164] on input "(949) 799-3868" at bounding box center [501, 173] width 144 height 29
paste input "425) 689-7046"
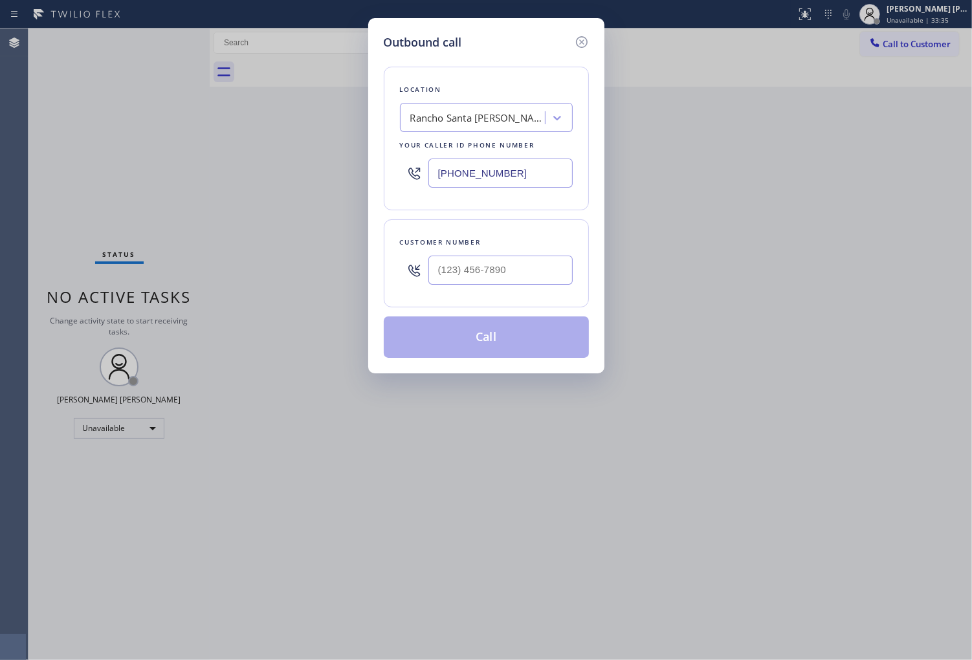
type input "(425) 689-7046"
click at [473, 274] on input "(___) ___-____" at bounding box center [501, 270] width 144 height 29
paste input "206) 910-2979"
type input "(206) 910-2979"
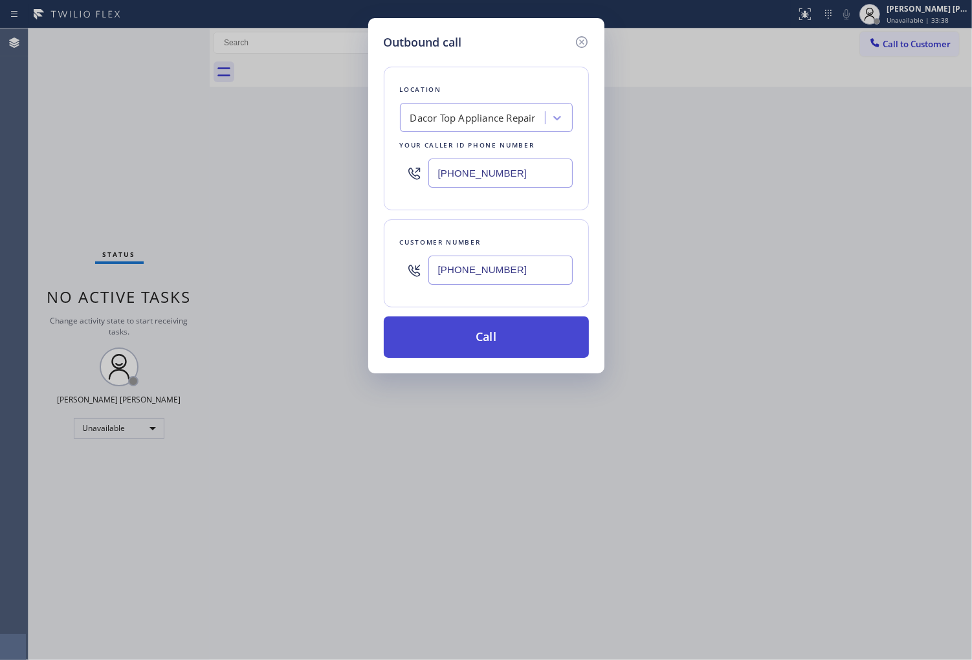
click at [506, 337] on button "Call" at bounding box center [486, 337] width 205 height 41
drag, startPoint x: 506, startPoint y: 337, endPoint x: 601, endPoint y: 54, distance: 297.8
click at [506, 337] on button "Call" at bounding box center [486, 337] width 205 height 41
click at [601, 54] on div "Call to Customer Outbound call Location Dacor Top Appliance Repair Your caller …" at bounding box center [591, 42] width 763 height 29
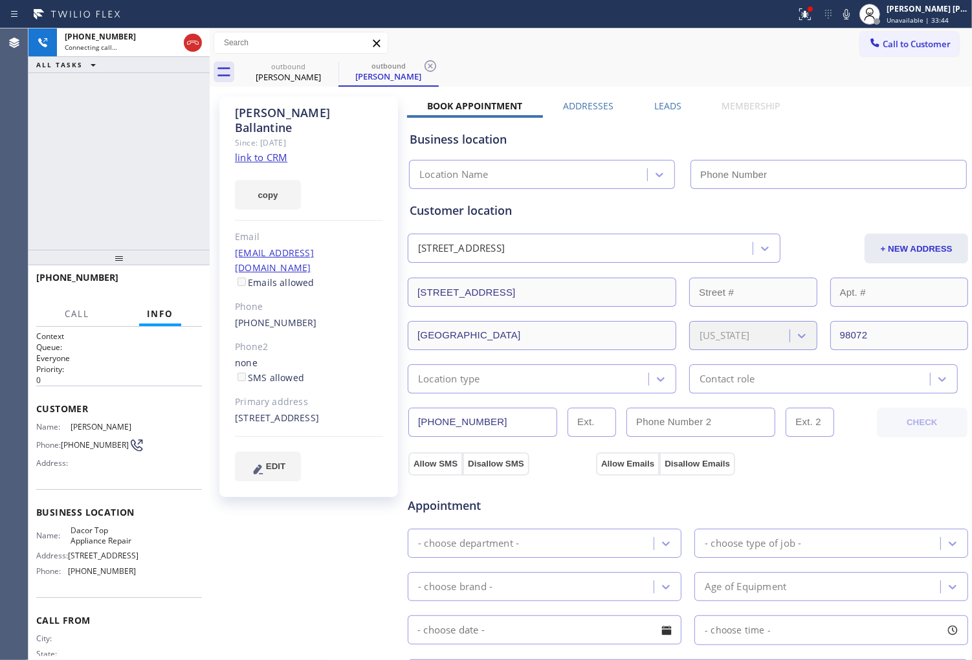
type input "(425) 689-7046"
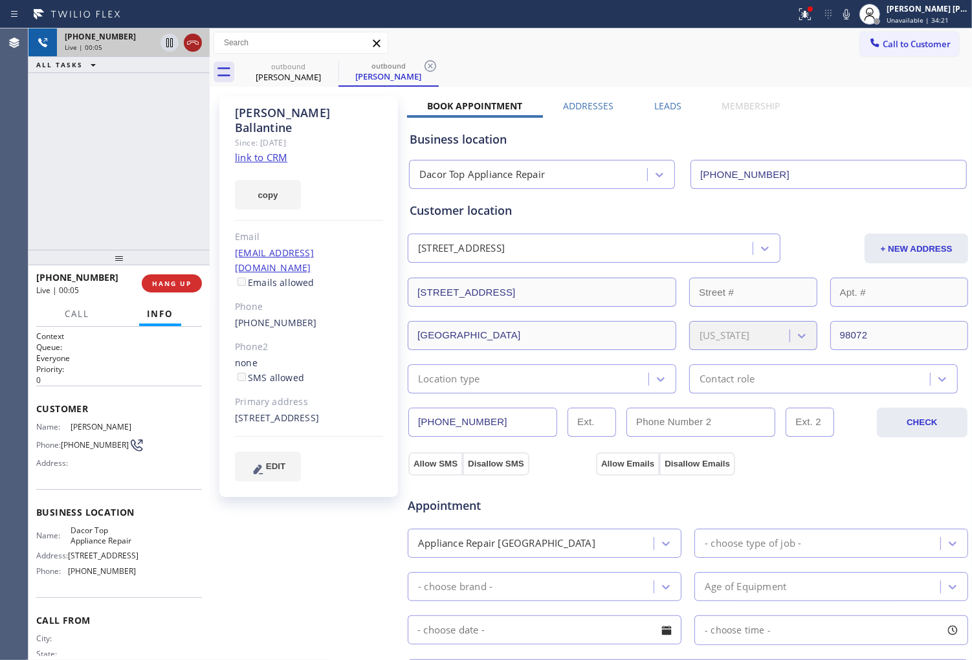
click at [197, 41] on icon at bounding box center [193, 43] width 16 height 16
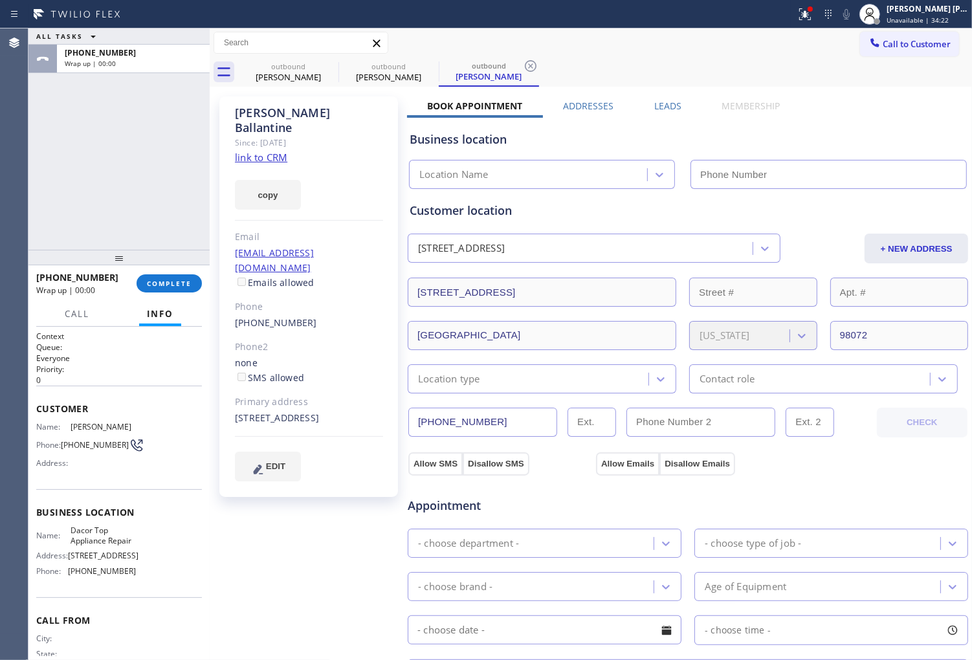
click at [664, 106] on label "Leads" at bounding box center [667, 106] width 27 height 12
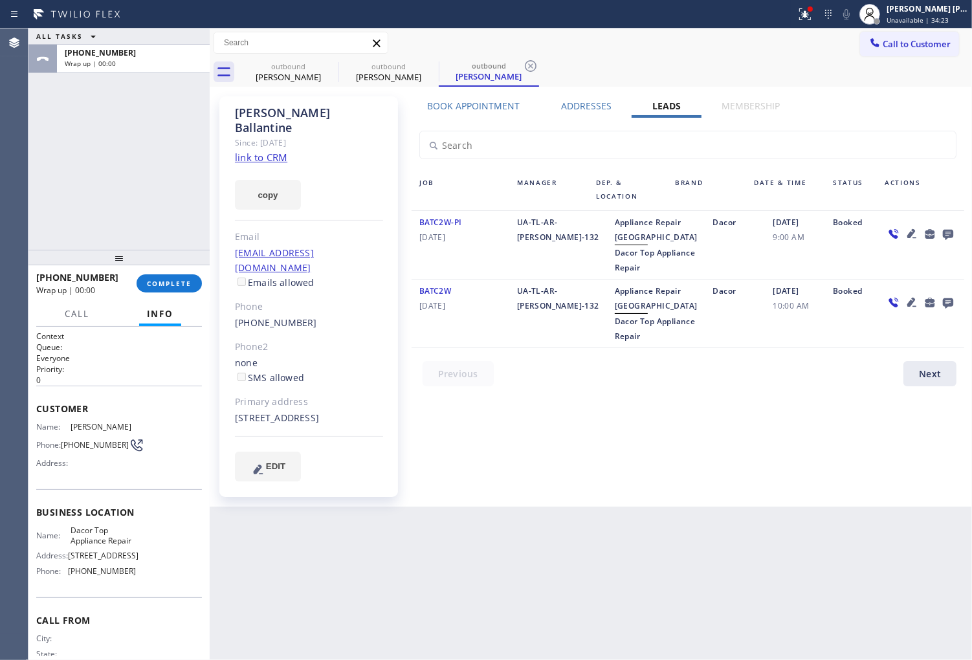
click at [948, 234] on icon at bounding box center [948, 235] width 10 height 10
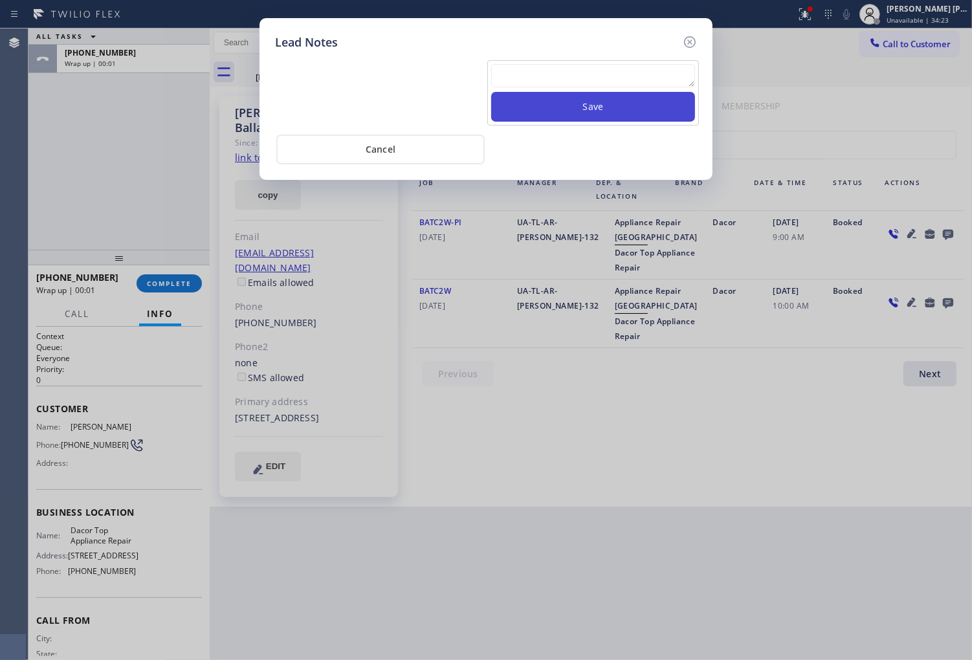
click at [652, 95] on button "Save" at bounding box center [593, 107] width 204 height 30
click at [647, 85] on textarea at bounding box center [593, 75] width 204 height 23
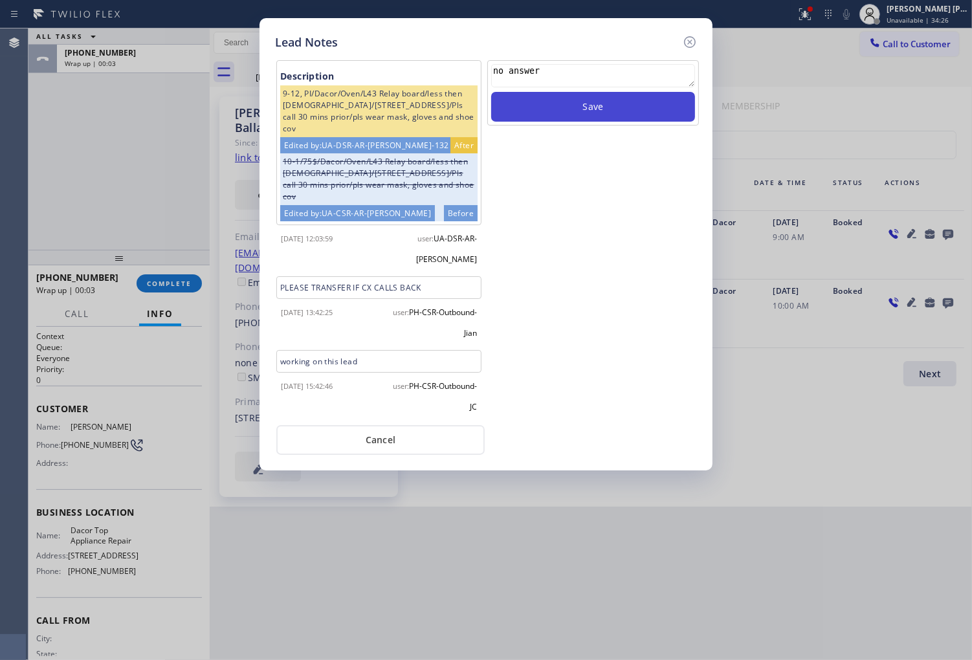
type textarea "no answer"
click at [629, 114] on button "Save" at bounding box center [593, 107] width 204 height 30
click at [685, 34] on div at bounding box center [690, 42] width 16 height 17
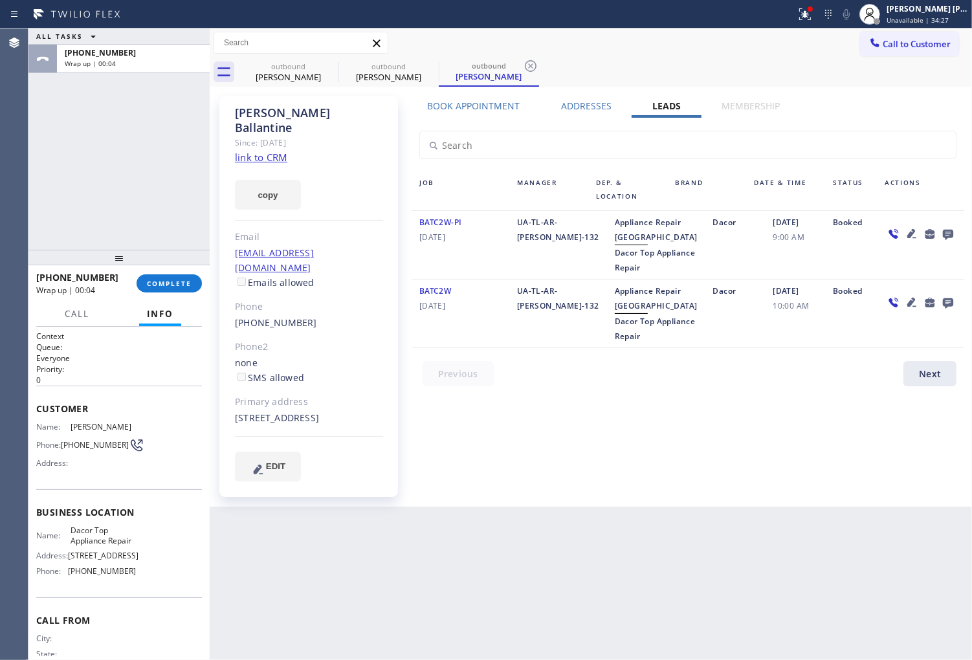
click at [691, 44] on div "Call to Customer Outbound call Location Dacor Top Appliance Repair Your caller …" at bounding box center [591, 43] width 763 height 23
click at [183, 293] on div "+12069102979 Wrap up | 00:05 COMPLETE" at bounding box center [119, 284] width 166 height 34
click at [193, 282] on button "COMPLETE" at bounding box center [169, 283] width 65 height 18
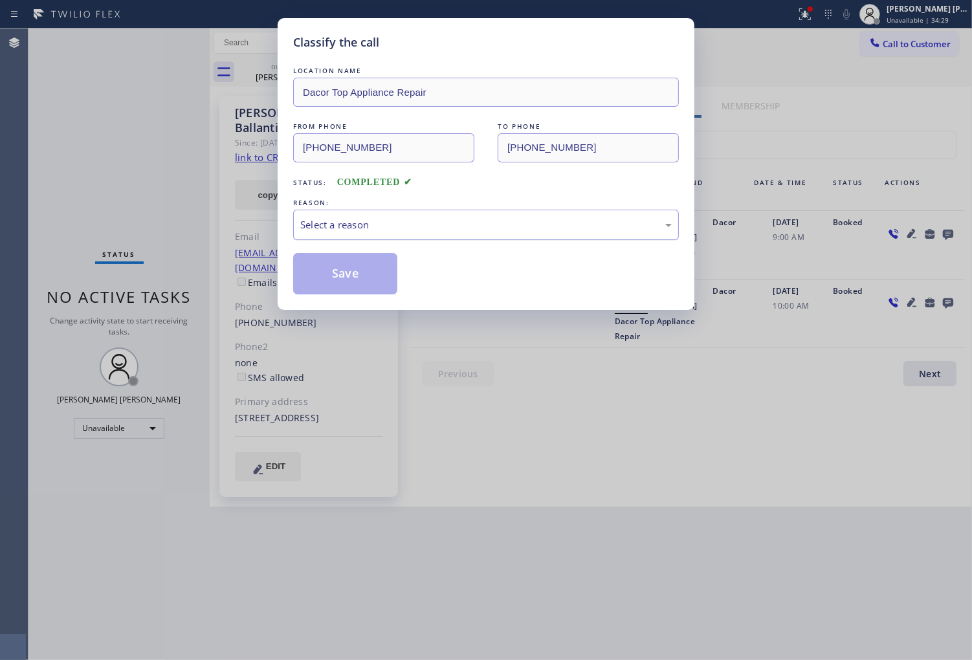
click at [458, 230] on div "Select a reason" at bounding box center [486, 224] width 372 height 15
click at [445, 238] on div "Select a reason" at bounding box center [486, 225] width 386 height 30
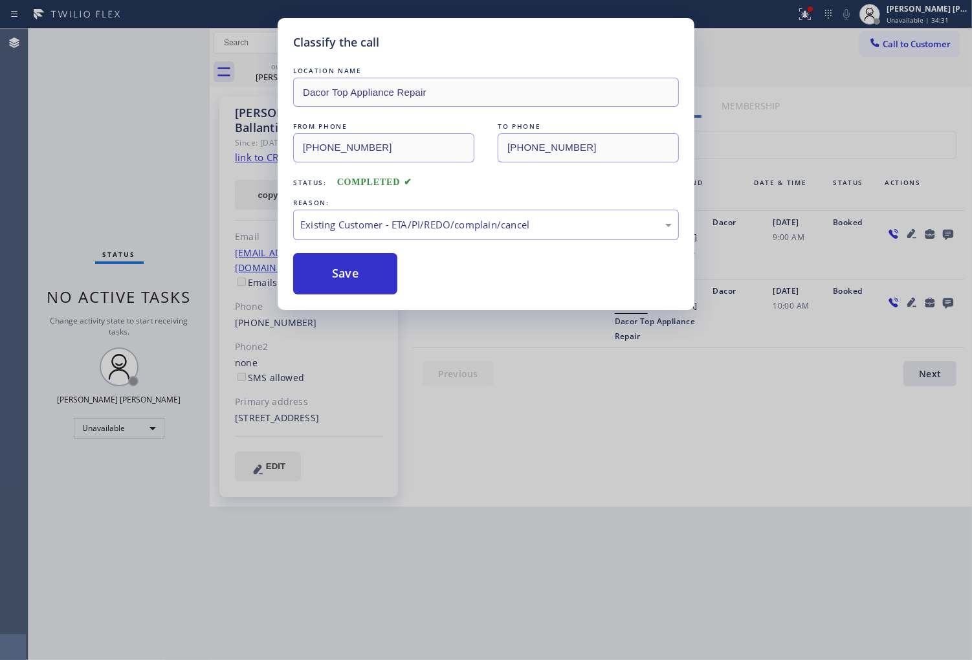
click at [397, 285] on div "Save" at bounding box center [486, 273] width 386 height 41
click at [361, 276] on button "Save" at bounding box center [345, 273] width 104 height 41
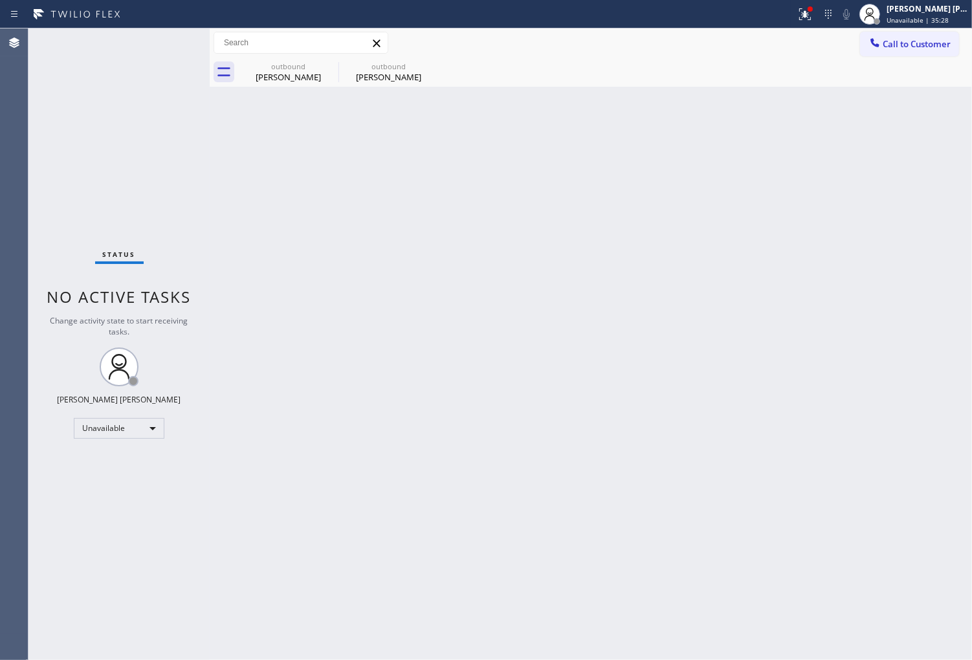
drag, startPoint x: 7, startPoint y: 399, endPoint x: 7, endPoint y: 386, distance: 12.3
click at [7, 391] on div "Agent Desktop" at bounding box center [14, 344] width 28 height 632
click at [329, 67] on icon at bounding box center [330, 66] width 16 height 16
click at [0, 0] on icon at bounding box center [0, 0] width 0 height 0
click at [1, 319] on div "Agent Desktop" at bounding box center [14, 344] width 28 height 632
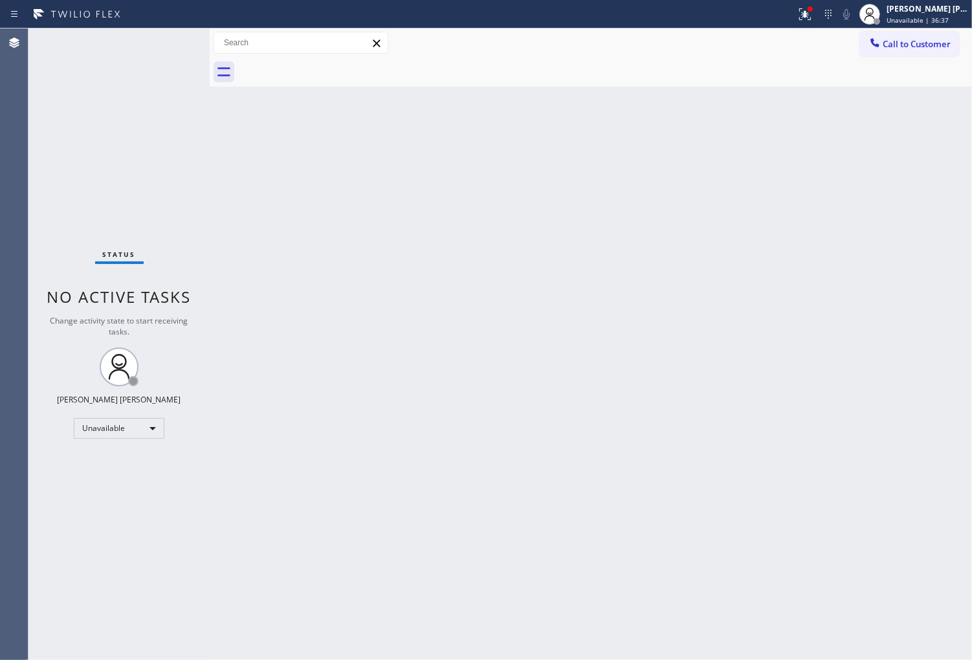
click at [34, 521] on div "Status No active tasks Change activity state to start receiving tasks. Shiena M…" at bounding box center [118, 344] width 181 height 632
click at [806, 8] on div at bounding box center [805, 14] width 28 height 16
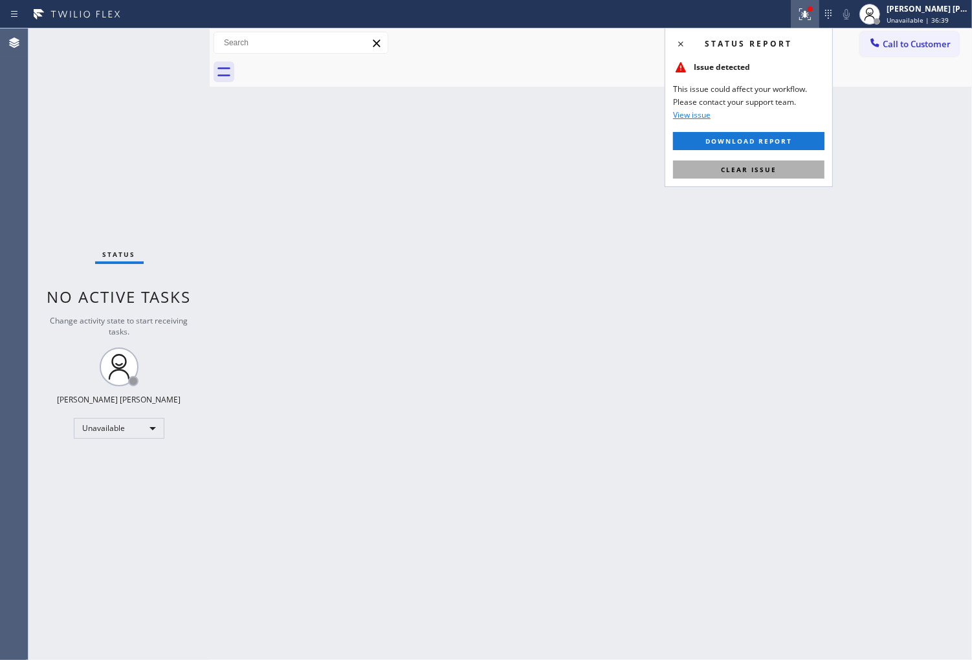
click at [726, 178] on button "Clear issue" at bounding box center [748, 170] width 151 height 18
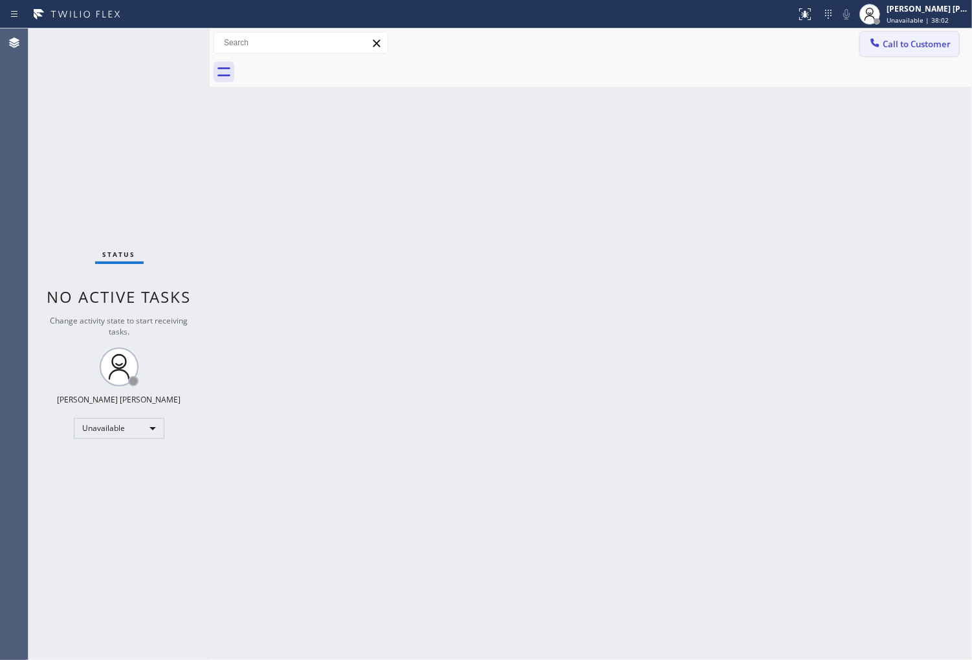
click at [879, 54] on button "Call to Customer" at bounding box center [909, 44] width 99 height 25
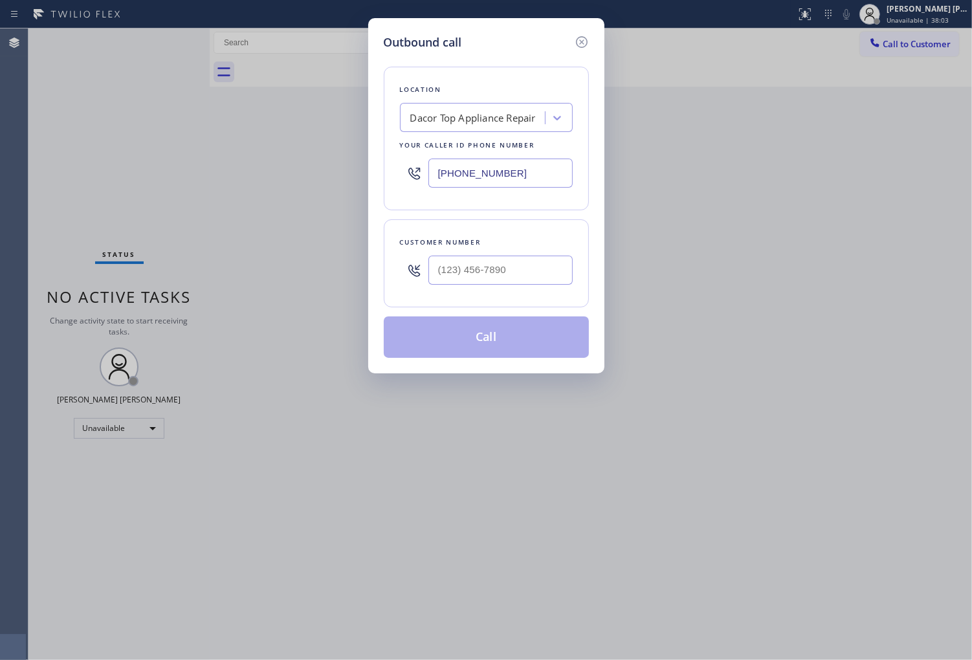
click at [470, 173] on input "(425) 689-7046" at bounding box center [501, 173] width 144 height 29
paste input "844-3344"
click at [477, 179] on input "(425) 844-3344" at bounding box center [501, 173] width 144 height 29
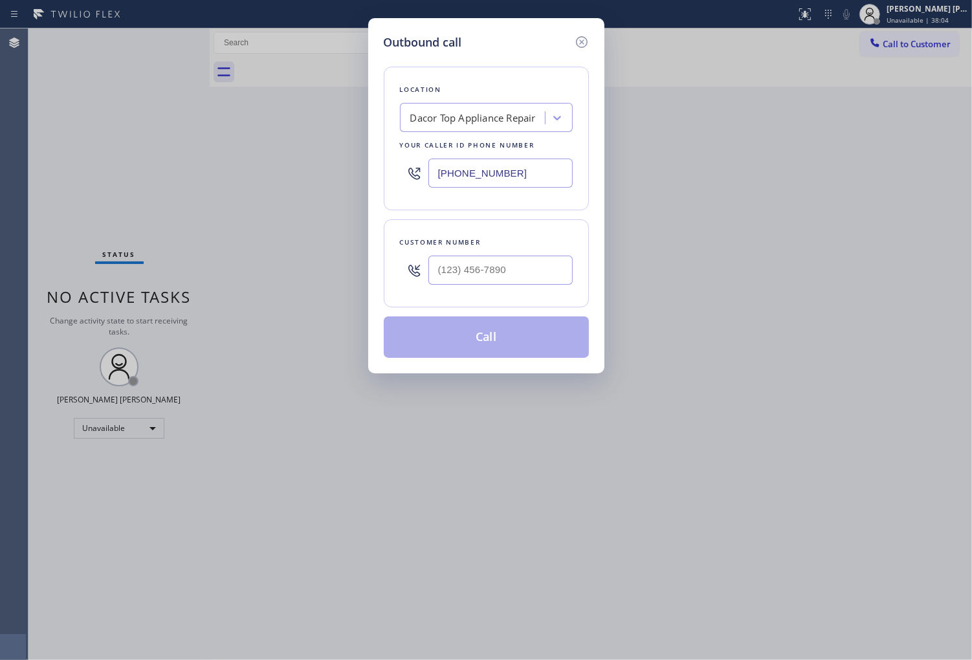
click at [477, 179] on input "(425) 844-3344" at bounding box center [501, 173] width 144 height 29
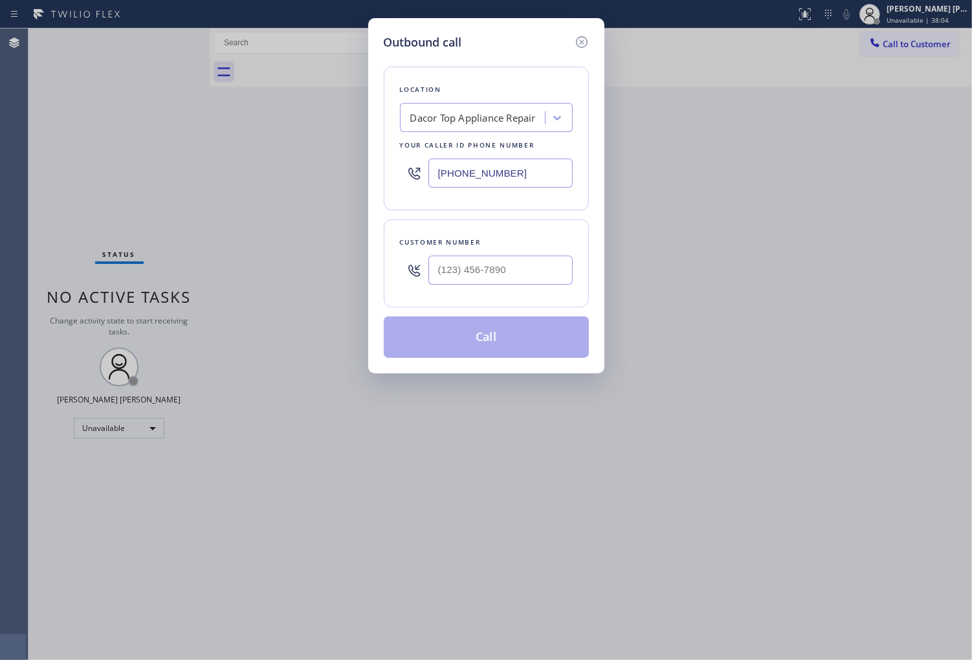
click at [477, 179] on input "(425) 844-3344" at bounding box center [501, 173] width 144 height 29
paste input "844) 334-4687"
drag, startPoint x: 524, startPoint y: 177, endPoint x: 392, endPoint y: 183, distance: 132.2
click at [392, 183] on div "Location Search location Your caller id phone number (425) 689-7046" at bounding box center [486, 139] width 205 height 144
paste input "844) 334-4687"
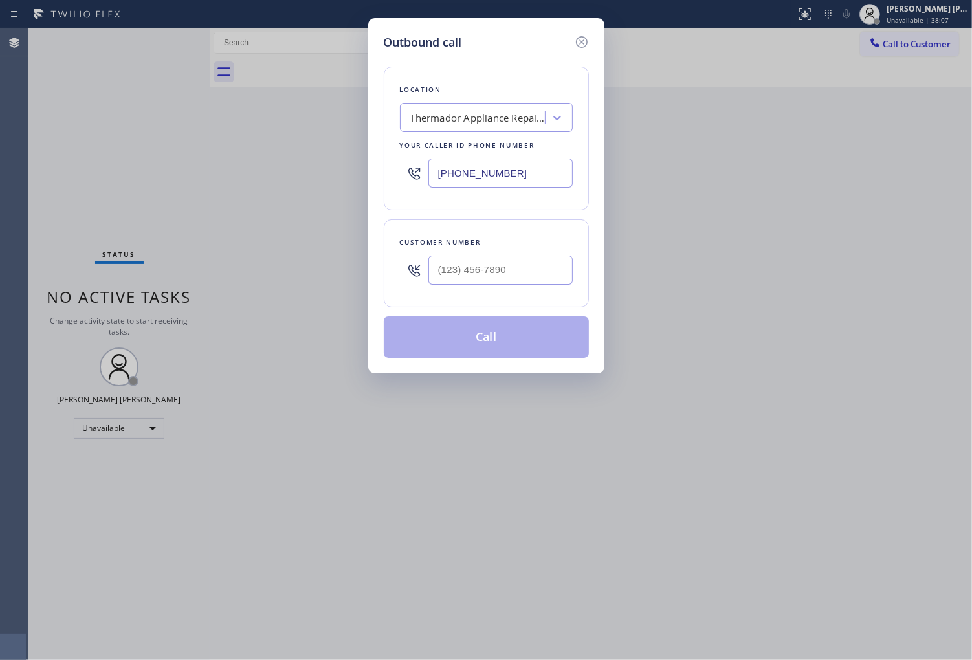
type input "(844) 334-4687"
click at [495, 272] on input "(___) ___-____" at bounding box center [501, 270] width 144 height 29
paste input "818) 405-3180"
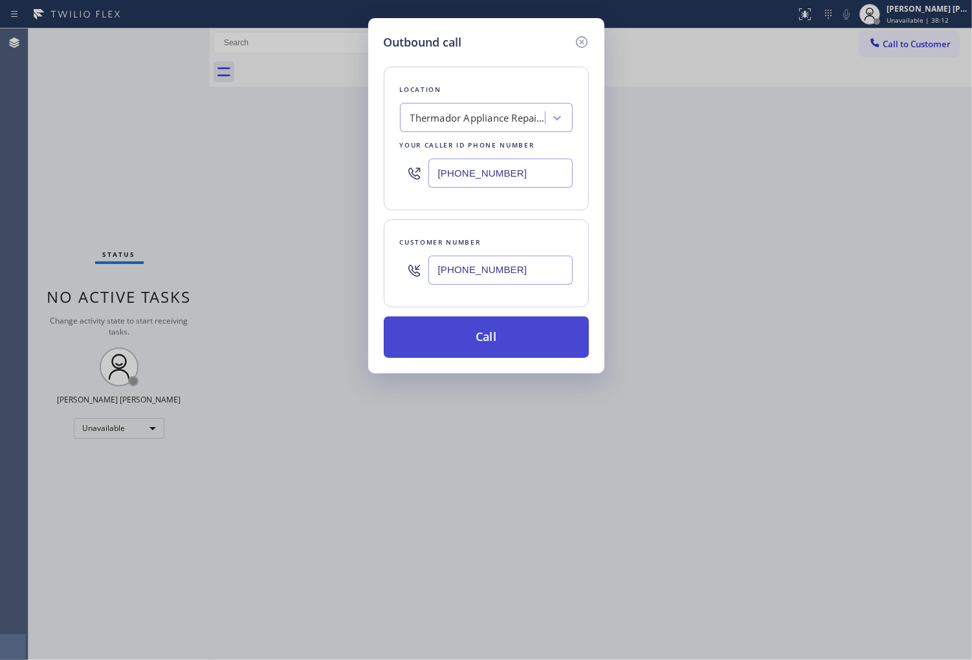
type input "(818) 405-3180"
click at [524, 337] on button "Call" at bounding box center [486, 337] width 205 height 41
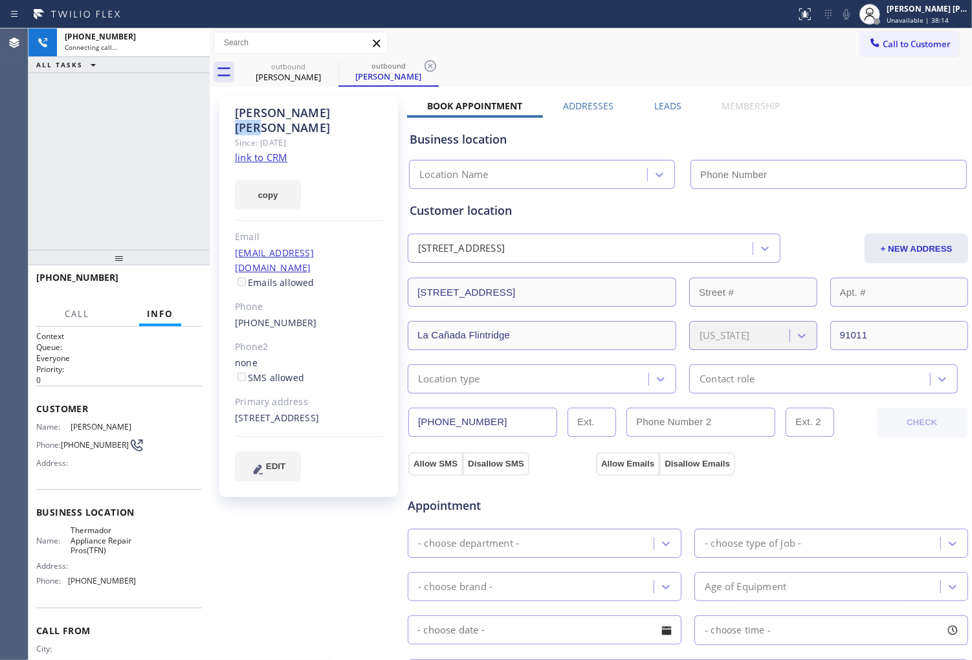
click at [266, 110] on div "Jane Kang" at bounding box center [309, 121] width 148 height 30
drag, startPoint x: 268, startPoint y: 132, endPoint x: 266, endPoint y: 110, distance: 22.1
click at [266, 110] on div "Jane Kang" at bounding box center [309, 121] width 148 height 30
type input "(844) 334-4687"
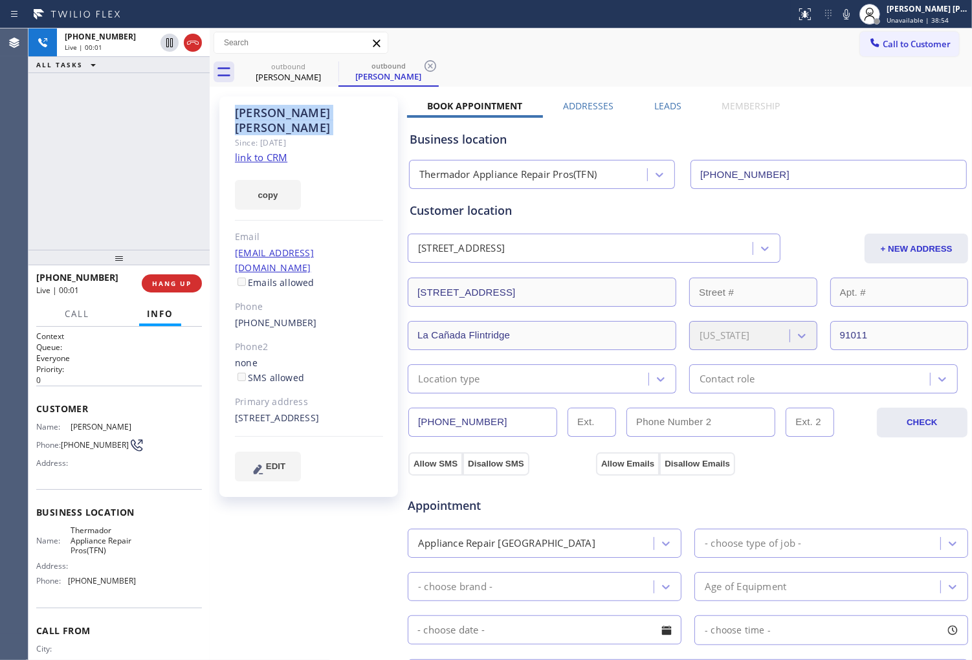
click at [1, 221] on div "Agent Desktop" at bounding box center [14, 344] width 28 height 632
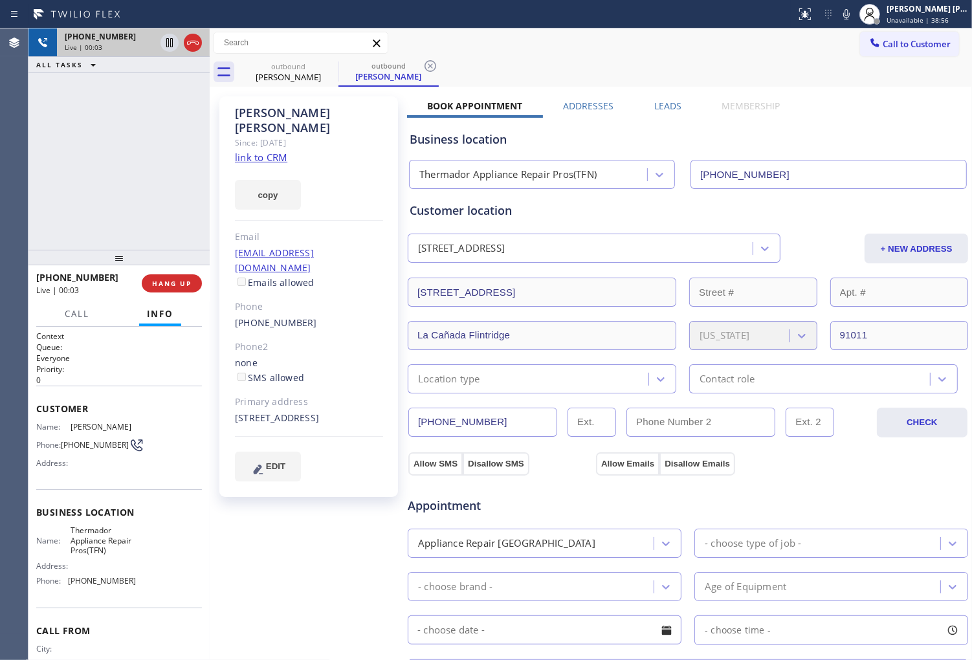
click at [202, 45] on div at bounding box center [181, 42] width 47 height 28
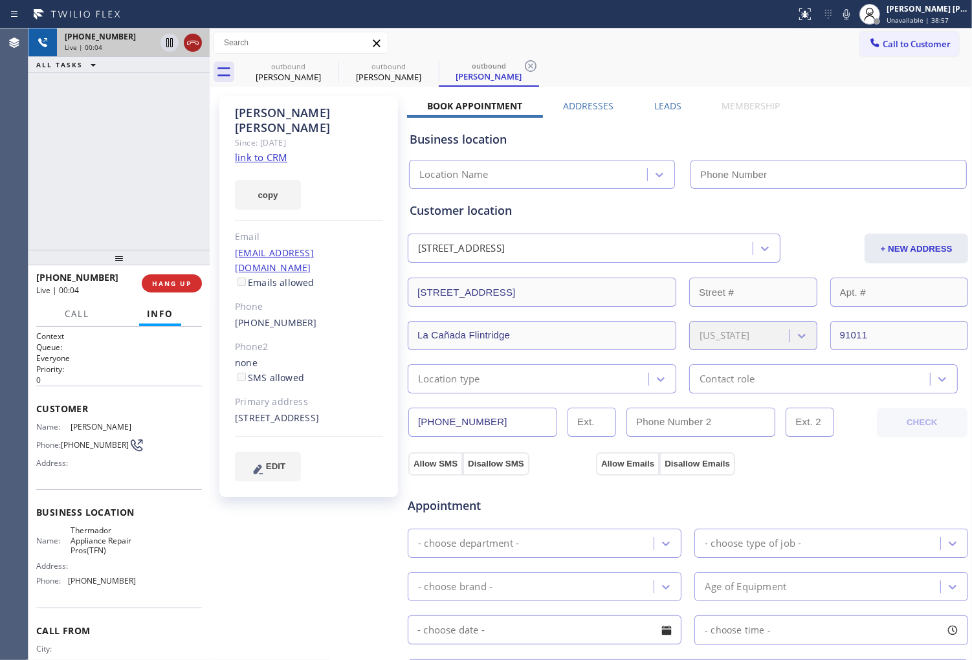
click at [192, 43] on icon at bounding box center [193, 43] width 16 height 16
click at [669, 109] on label "Leads" at bounding box center [667, 106] width 27 height 12
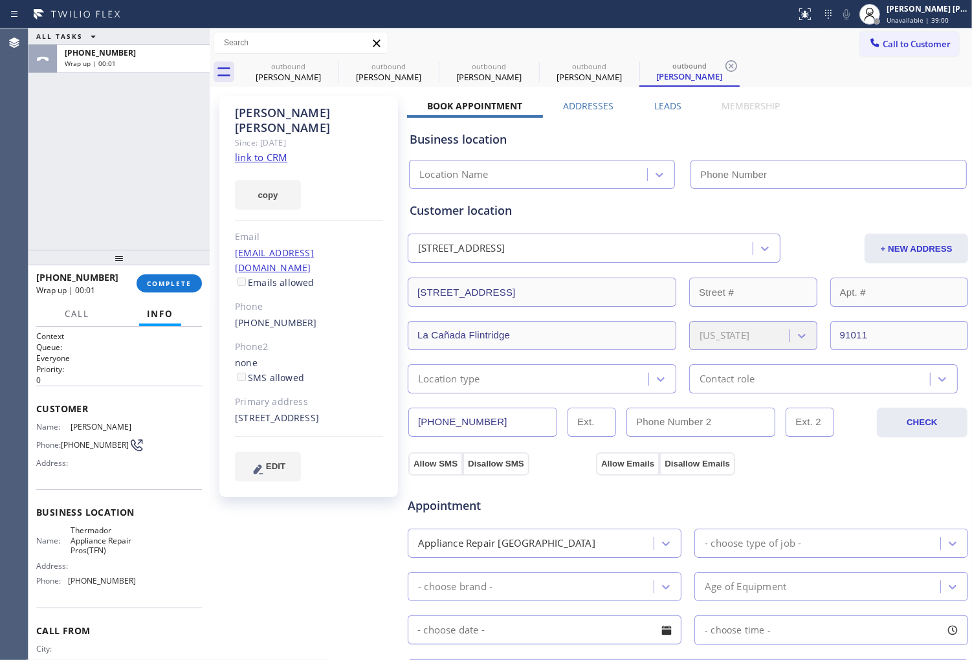
drag, startPoint x: 660, startPoint y: 106, endPoint x: 742, endPoint y: 181, distance: 110.9
click at [660, 106] on label "Leads" at bounding box center [667, 106] width 27 height 12
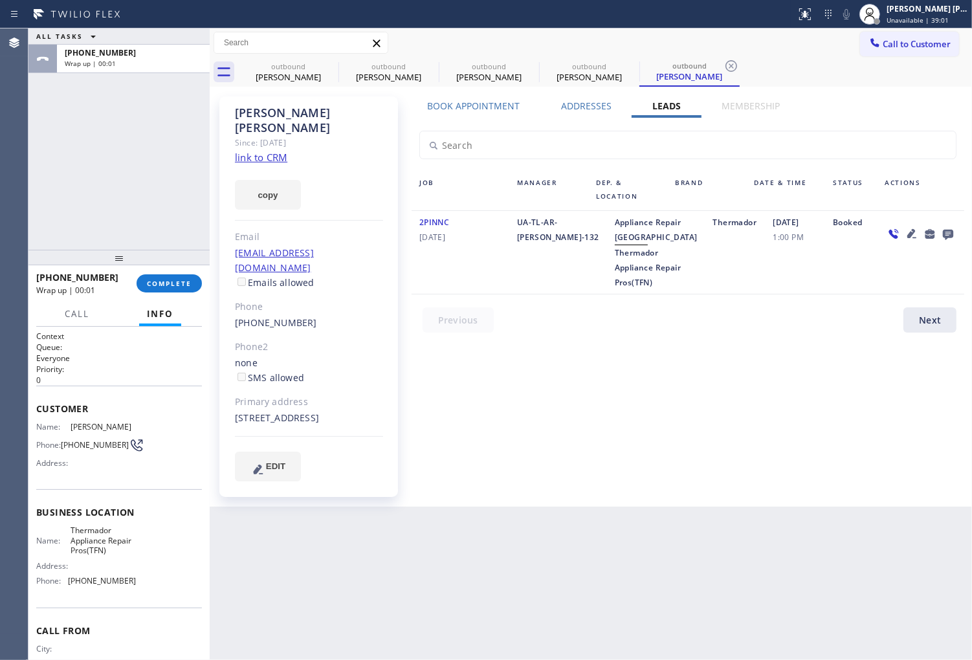
click at [946, 232] on icon at bounding box center [948, 235] width 10 height 10
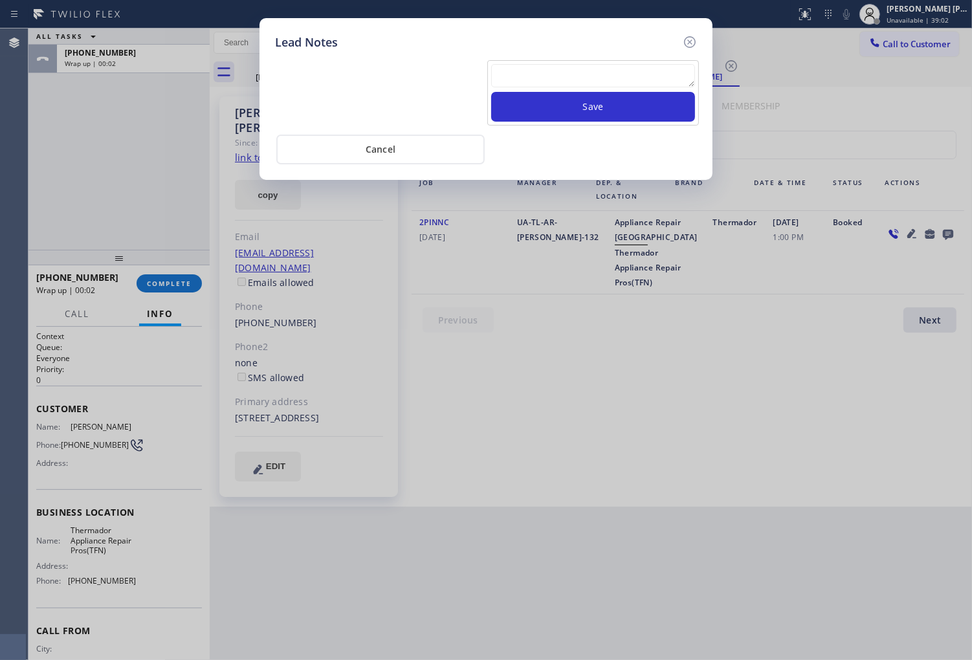
click at [617, 80] on textarea at bounding box center [593, 75] width 204 height 23
type textarea "n"
type textarea "no answer"
click at [599, 98] on button "Save" at bounding box center [593, 107] width 204 height 30
click at [687, 44] on icon at bounding box center [690, 42] width 16 height 16
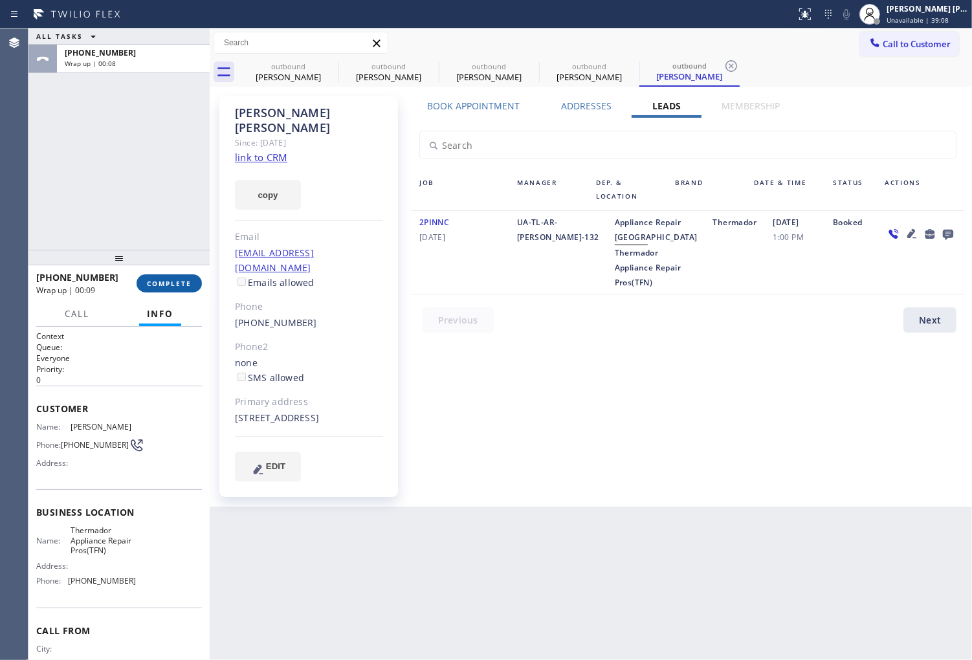
click at [184, 283] on span "COMPLETE" at bounding box center [169, 283] width 45 height 9
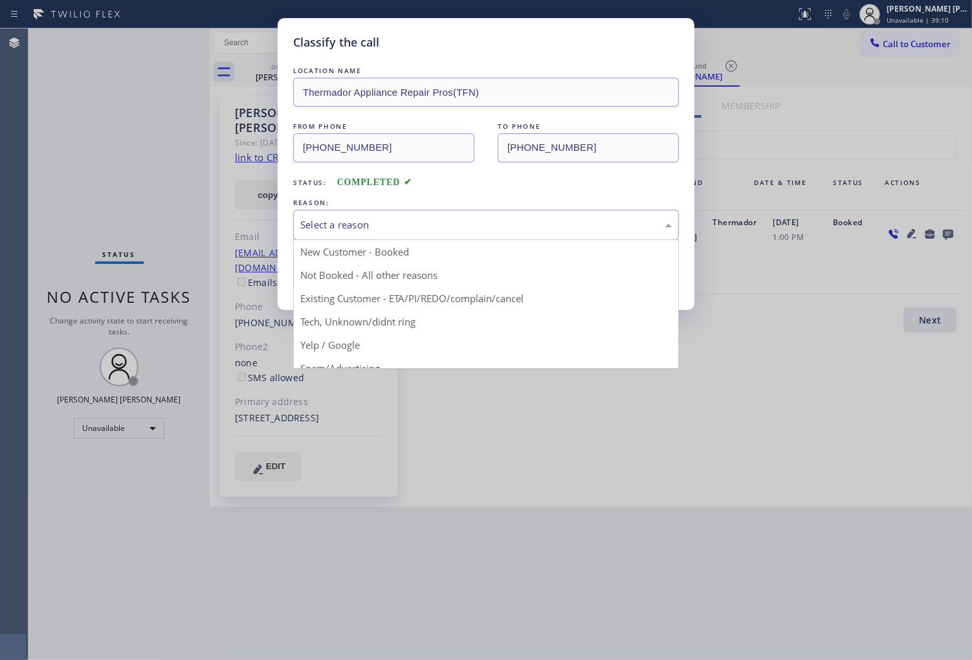
drag, startPoint x: 464, startPoint y: 232, endPoint x: 454, endPoint y: 241, distance: 13.7
click at [464, 230] on div "Select a reason" at bounding box center [486, 224] width 372 height 15
click at [465, 230] on div "Select a reason" at bounding box center [486, 224] width 372 height 15
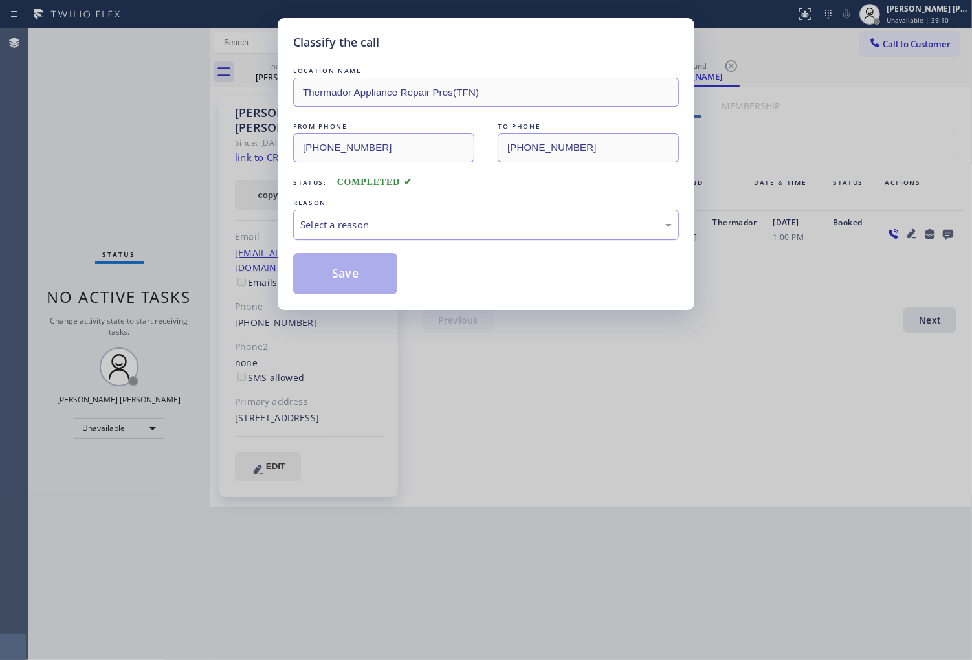
click at [403, 236] on div "Select a reason" at bounding box center [486, 225] width 386 height 30
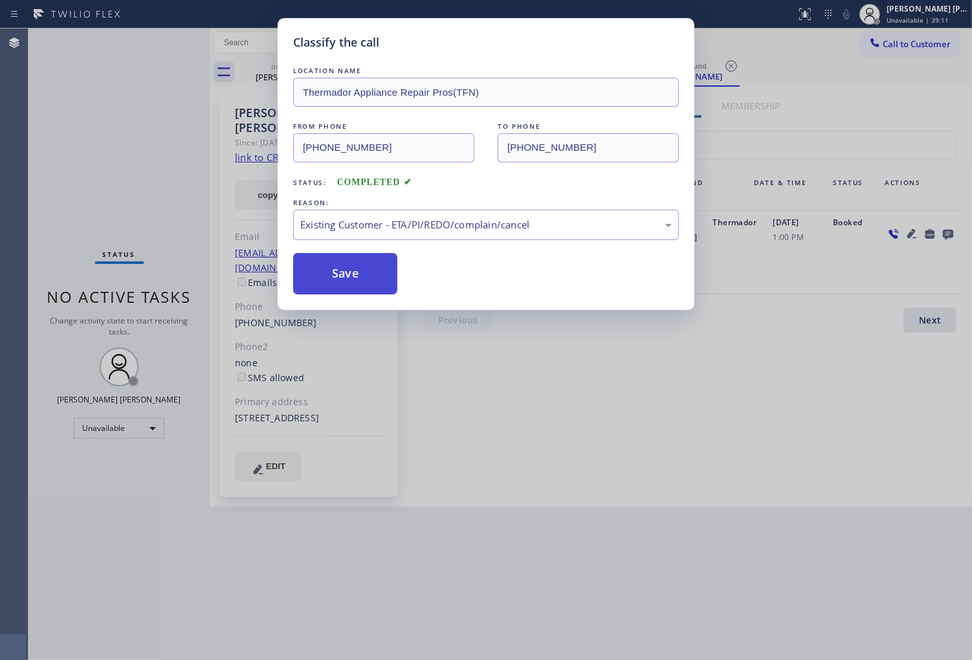
click at [350, 282] on button "Save" at bounding box center [345, 273] width 104 height 41
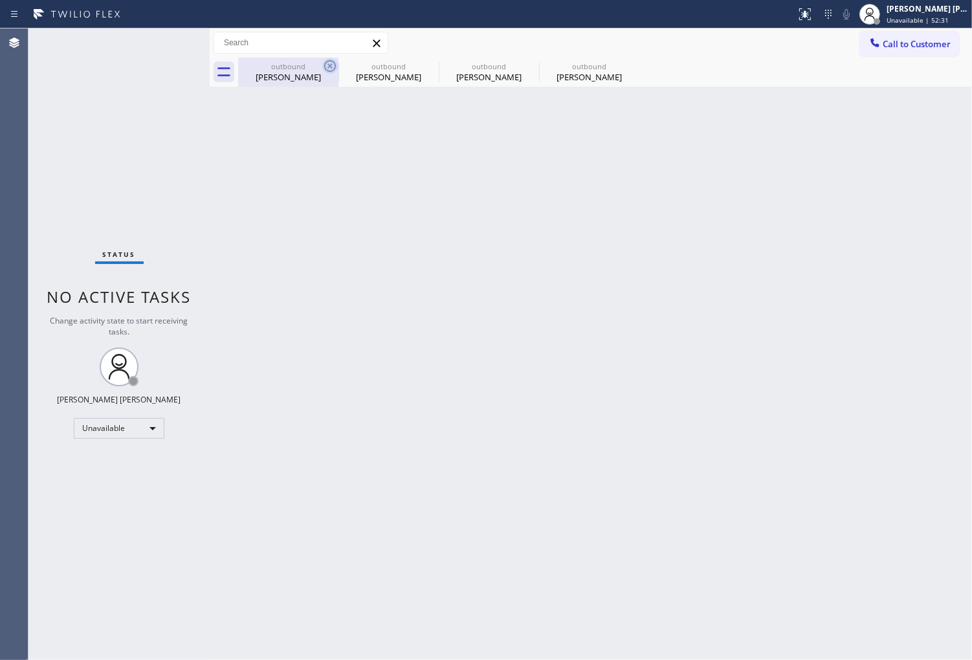
click at [328, 66] on icon at bounding box center [330, 66] width 16 height 16
click at [0, 0] on icon at bounding box center [0, 0] width 0 height 0
click at [328, 66] on div "outbound Jane Kang outbound Jane Kang outbound Jane Kang outbound Jane Kang" at bounding box center [605, 72] width 734 height 29
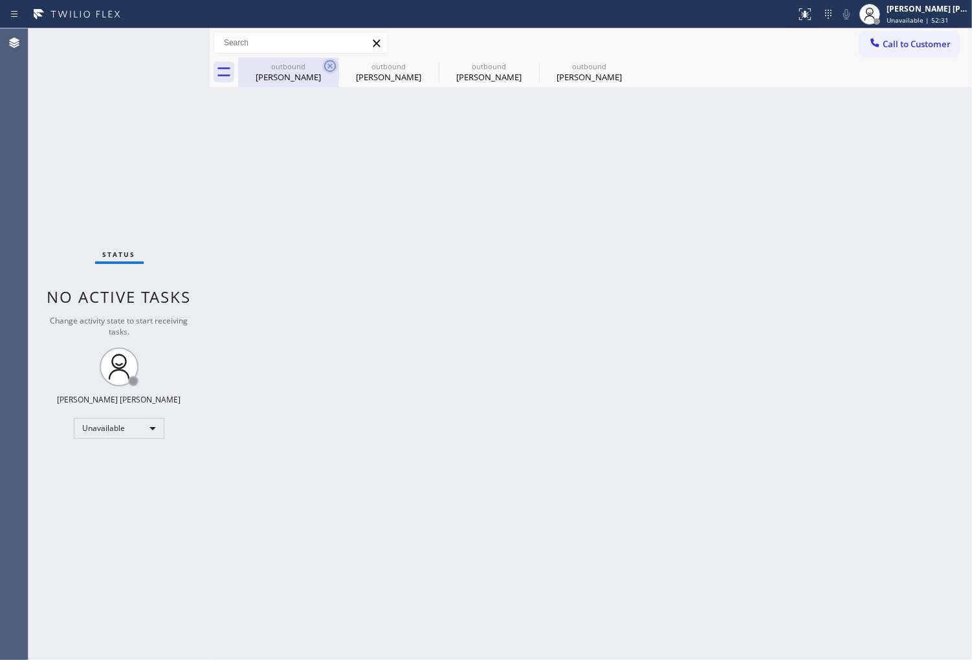
click at [328, 66] on div "outbound Jane Kang outbound Jane Kang outbound Jane Kang outbound Jane Kang" at bounding box center [605, 72] width 734 height 29
click at [928, 38] on span "Call to Customer" at bounding box center [917, 44] width 68 height 12
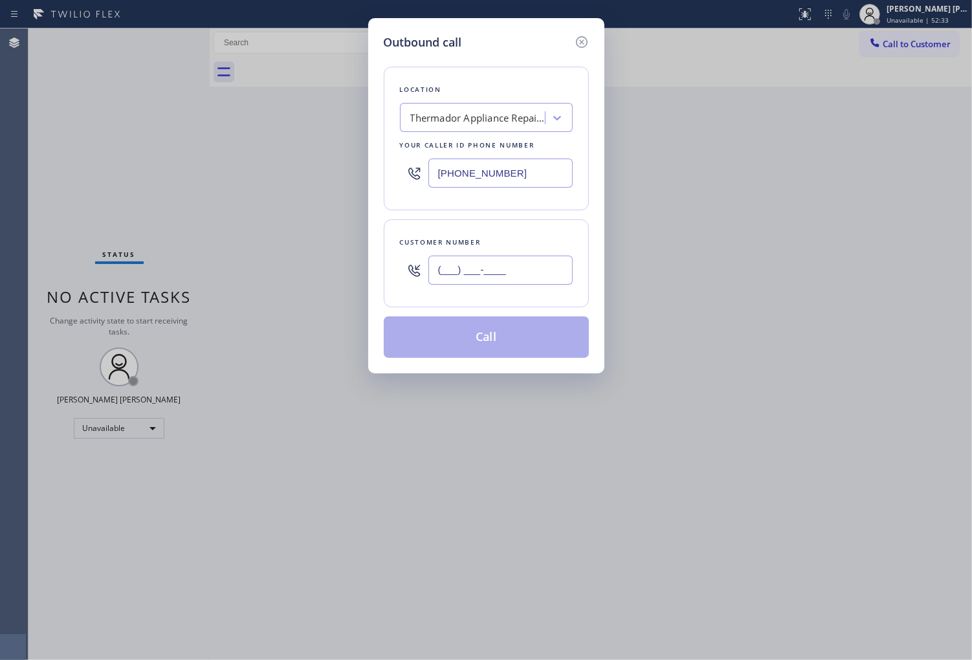
click at [526, 266] on input "(___) ___-____" at bounding box center [501, 270] width 144 height 29
paste input "786) 269-0401"
type input "[PHONE_NUMBER]"
click at [499, 176] on input "(844) 334-4687" at bounding box center [501, 173] width 144 height 29
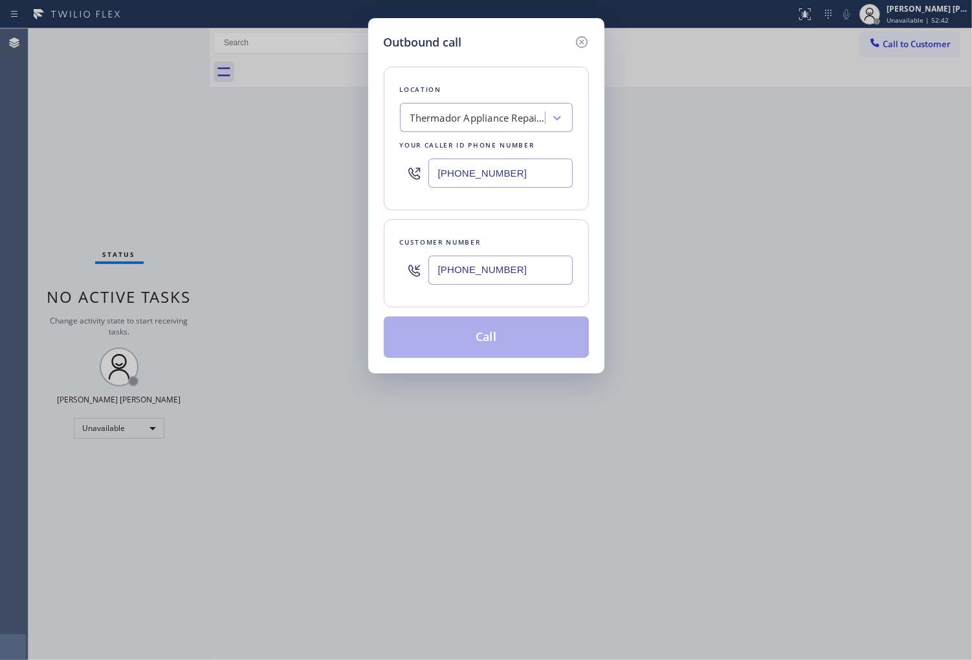
click at [499, 176] on input "(844) 334-4687" at bounding box center [501, 173] width 144 height 29
paste input "77) 777-0796"
type input "[PHONE_NUMBER]"
click at [577, 44] on icon at bounding box center [581, 42] width 12 height 12
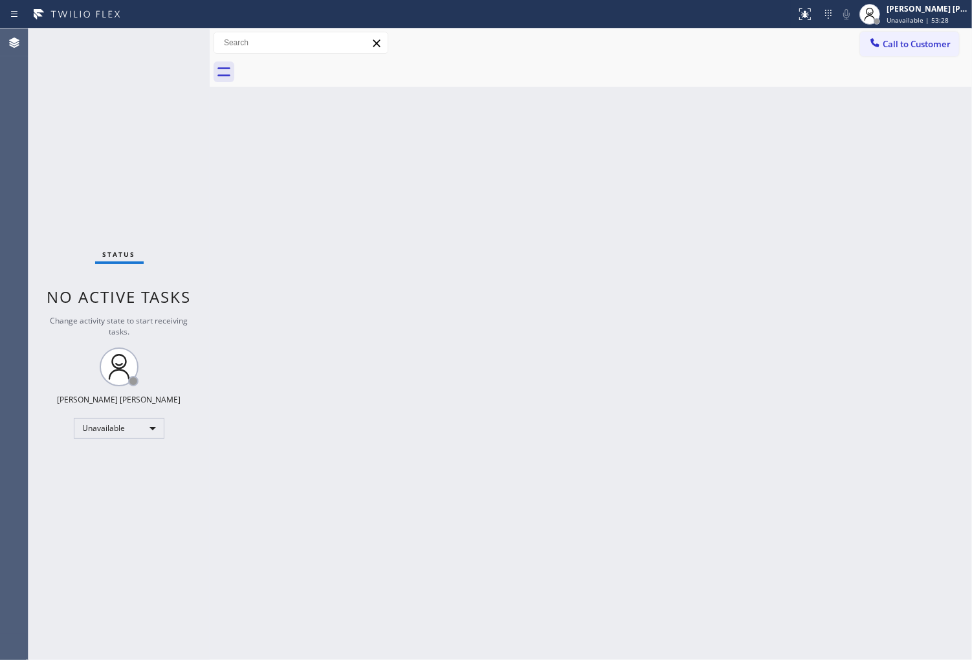
click at [1, 287] on div "Agent Desktop" at bounding box center [14, 344] width 28 height 632
click at [889, 40] on span "Call to Customer" at bounding box center [917, 44] width 68 height 12
drag, startPoint x: 889, startPoint y: 40, endPoint x: 759, endPoint y: 1, distance: 136.4
click at [0, 0] on div "Outbound call Location Search location Your caller id phone number Customer num…" at bounding box center [0, 0] width 0 height 0
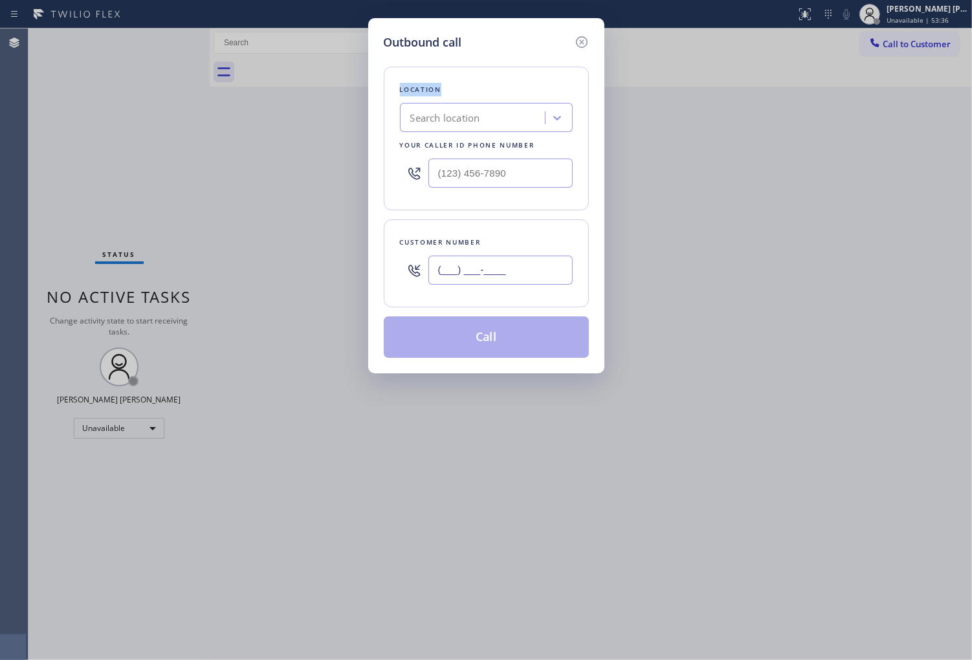
click at [535, 273] on input "(___) ___-____" at bounding box center [501, 270] width 144 height 29
paste input "786) 269-0401"
type input "[PHONE_NUMBER]"
click at [504, 177] on input "text" at bounding box center [501, 173] width 144 height 29
click at [504, 177] on input "(___) ___-____" at bounding box center [501, 173] width 144 height 29
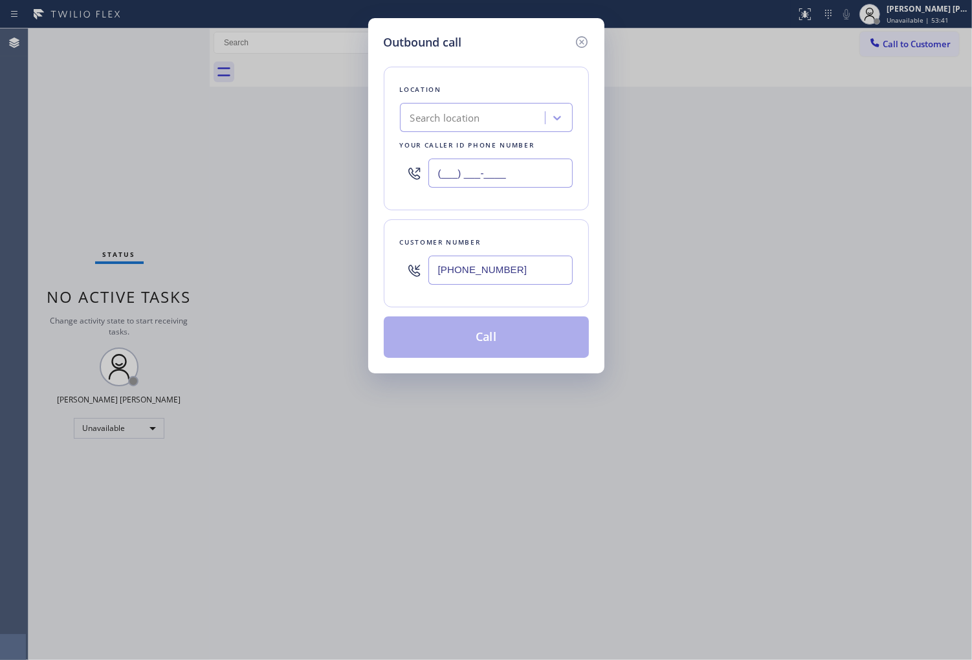
paste input "877) 777-0796"
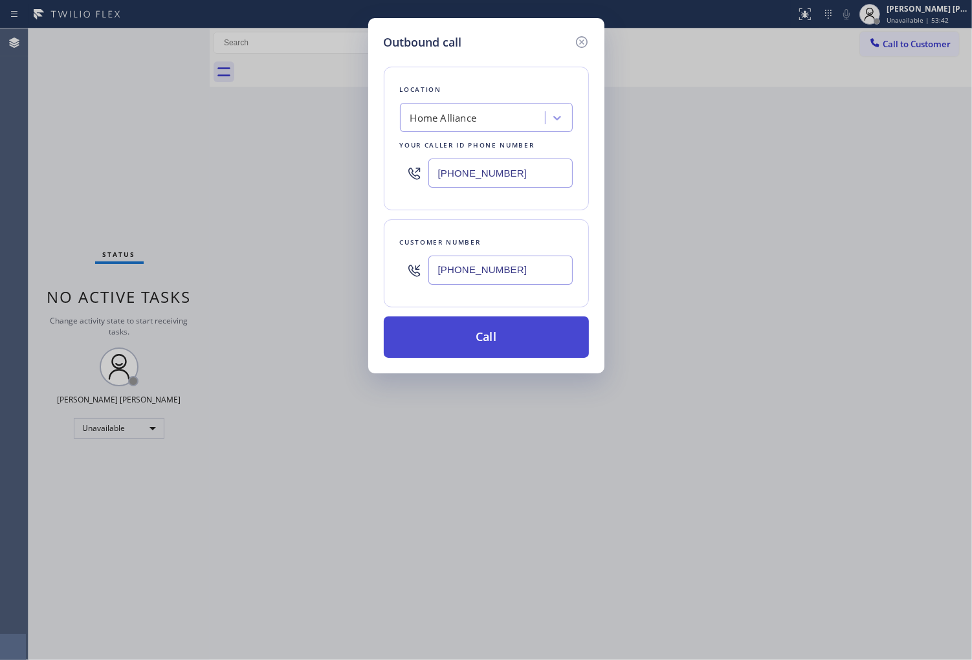
type input "[PHONE_NUMBER]"
click at [531, 338] on button "Call" at bounding box center [486, 337] width 205 height 41
click at [605, 55] on div "Call to Customer Outbound call Location Home Alliance Your caller id phone numb…" at bounding box center [591, 42] width 763 height 29
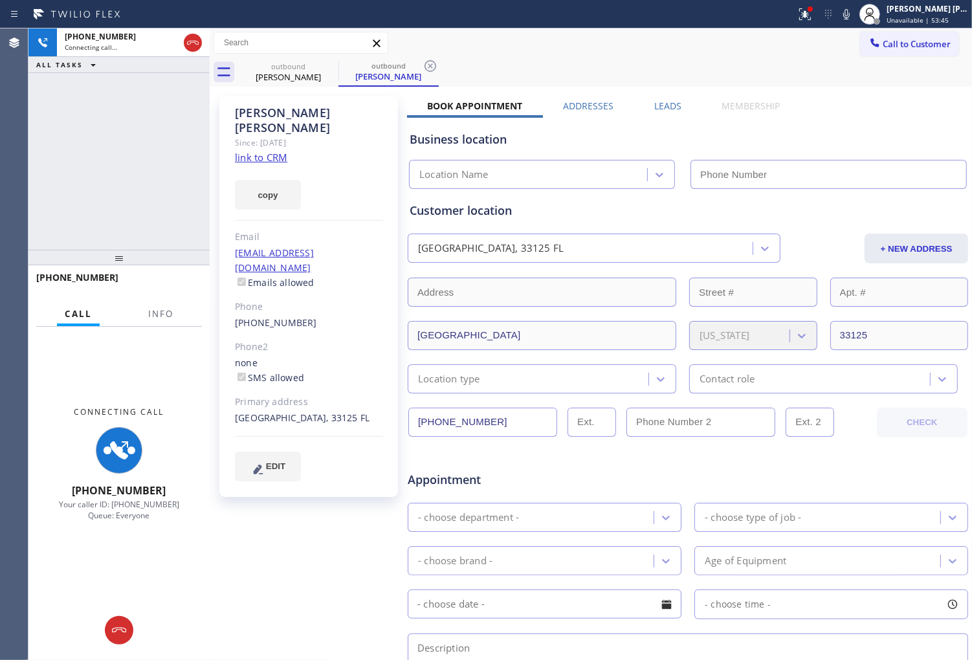
click at [275, 151] on link "link to CRM" at bounding box center [261, 157] width 52 height 13
type input "[PHONE_NUMBER]"
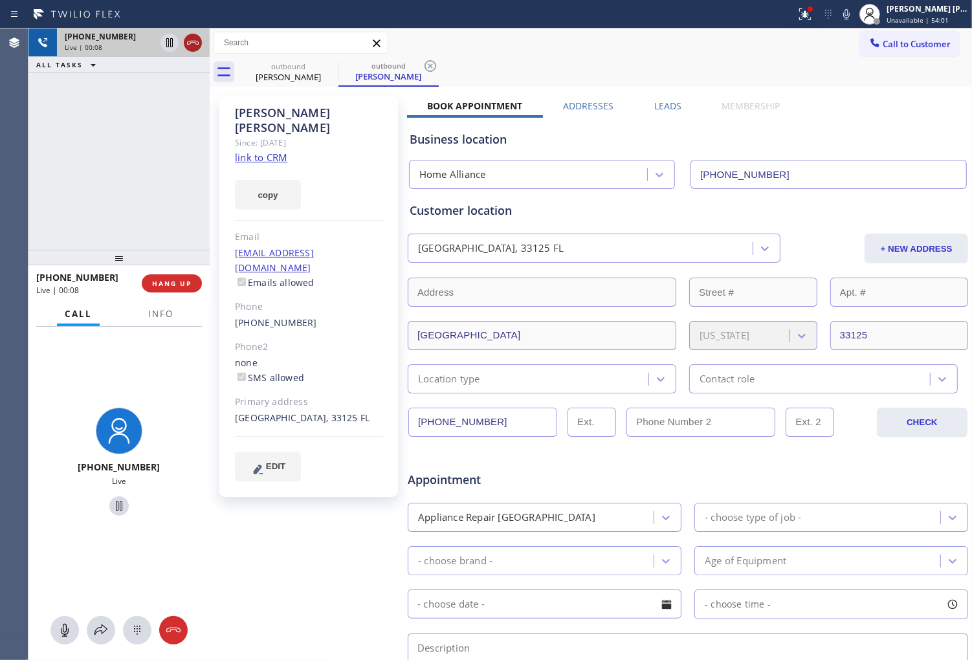
click at [195, 47] on icon at bounding box center [193, 43] width 16 height 16
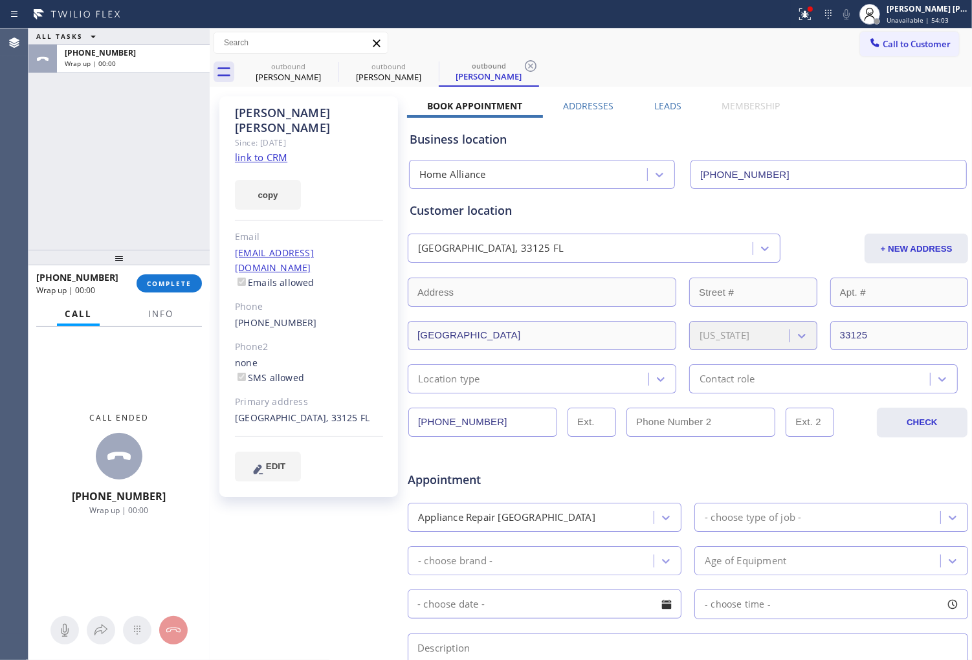
type input "[PHONE_NUMBER]"
click at [186, 295] on div "[PHONE_NUMBER] Wrap up | 00:04 COMPLETE" at bounding box center [119, 284] width 166 height 34
click at [190, 287] on span "COMPLETE" at bounding box center [169, 283] width 45 height 9
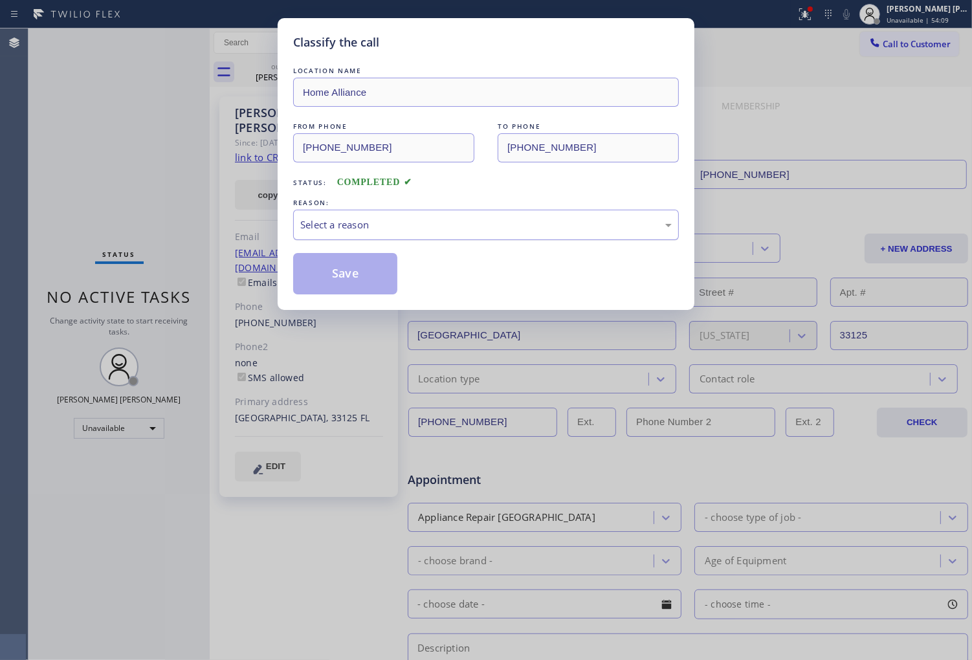
click at [393, 228] on div "Select a reason" at bounding box center [486, 224] width 372 height 15
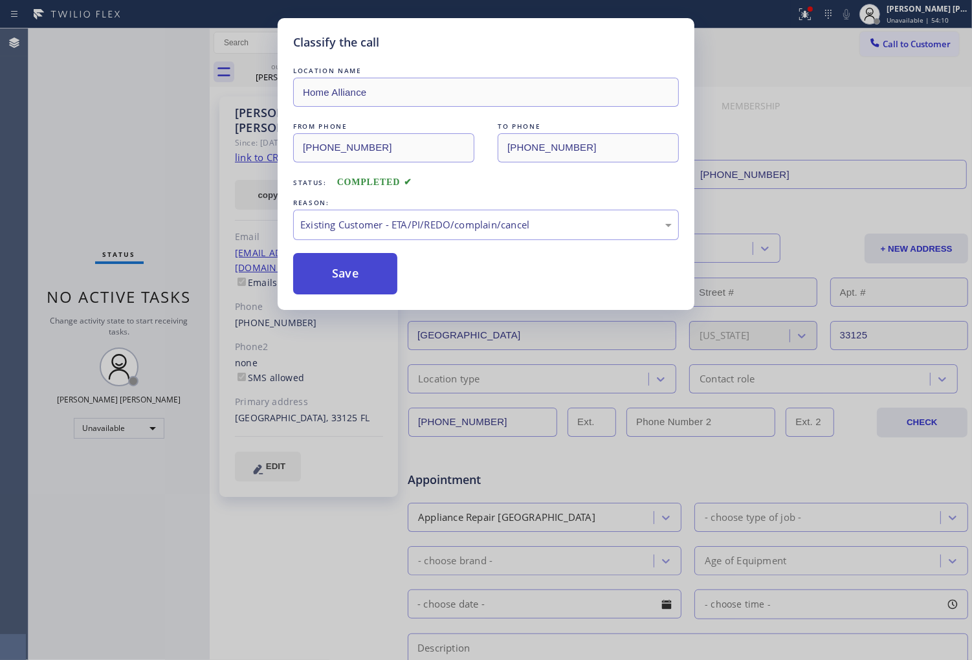
click at [361, 268] on button "Save" at bounding box center [345, 273] width 104 height 41
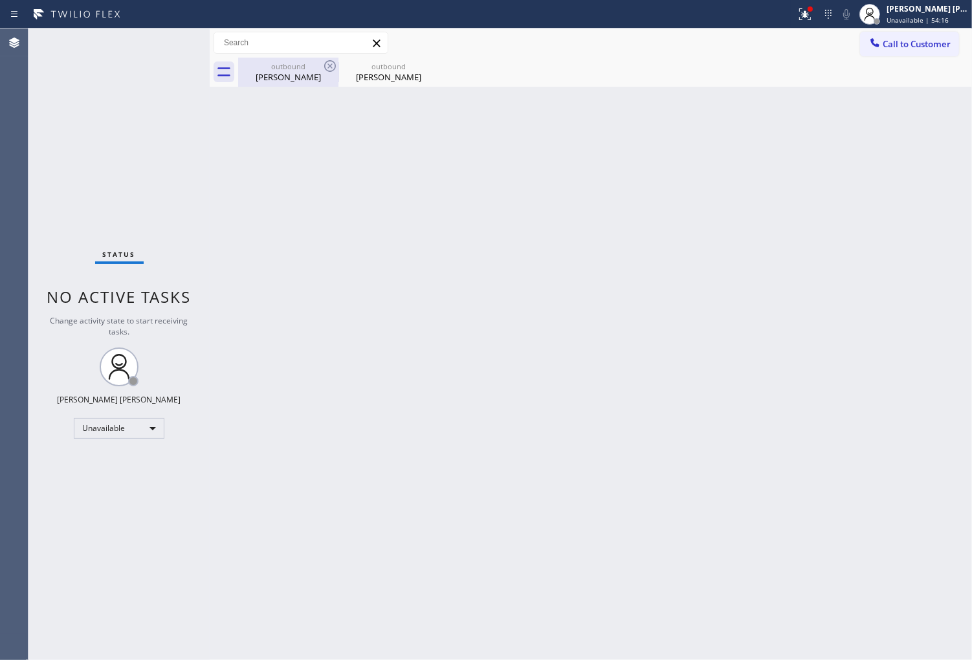
click at [309, 81] on div "[PERSON_NAME]" at bounding box center [288, 77] width 98 height 12
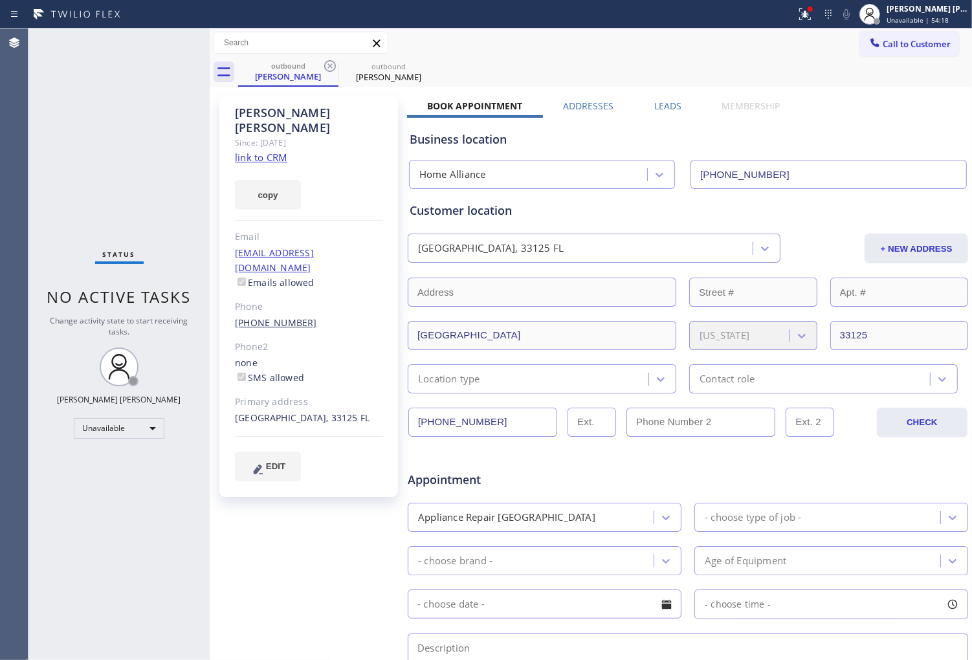
click at [276, 317] on link "[PHONE_NUMBER]" at bounding box center [276, 323] width 82 height 12
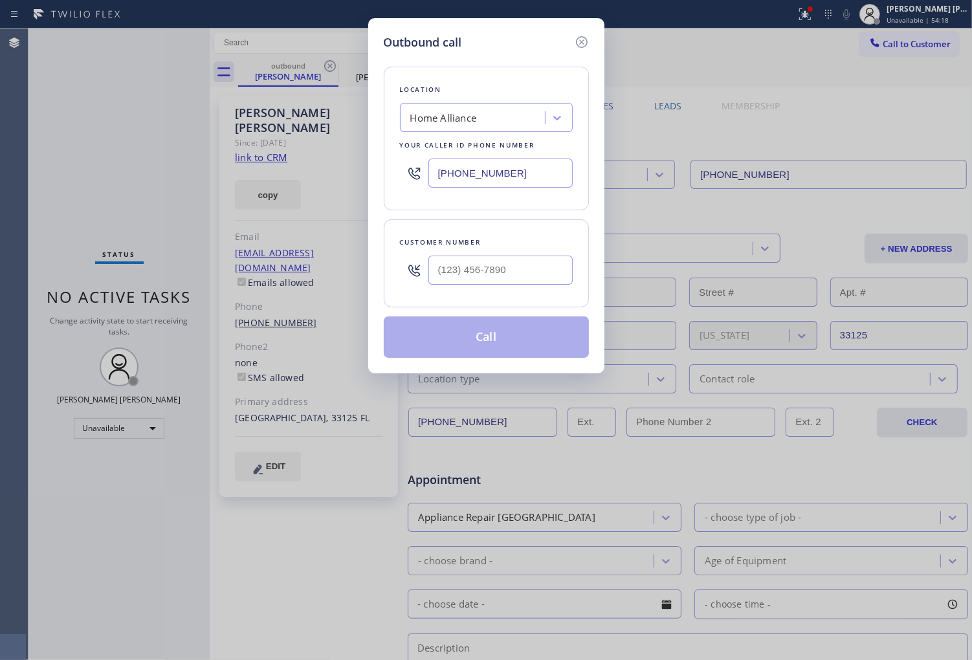
type input "[PHONE_NUMBER]"
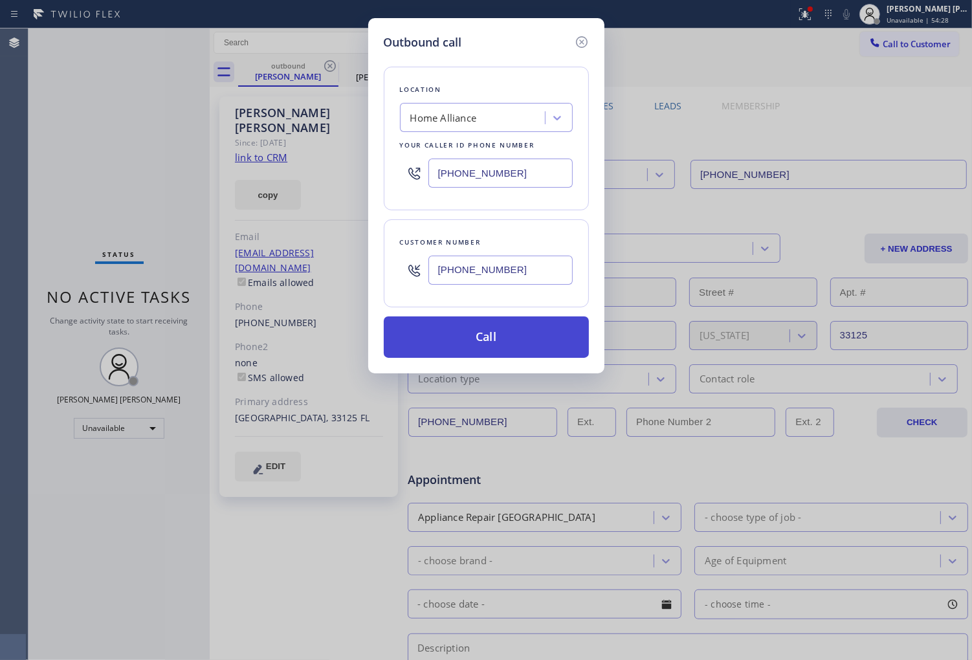
click at [518, 337] on button "Call" at bounding box center [486, 337] width 205 height 41
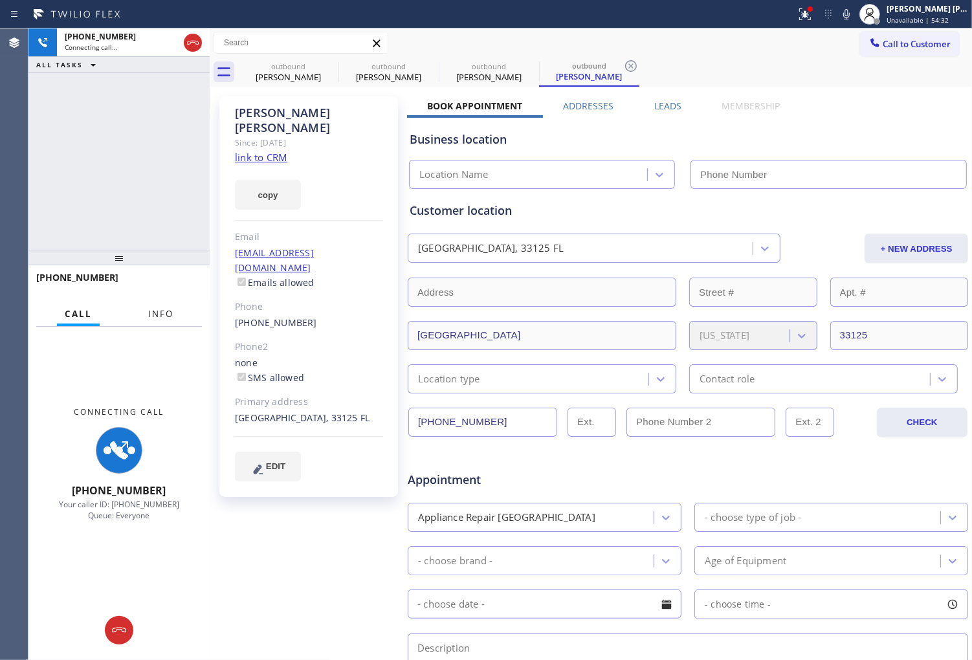
click at [160, 314] on span "Info" at bounding box center [160, 314] width 25 height 12
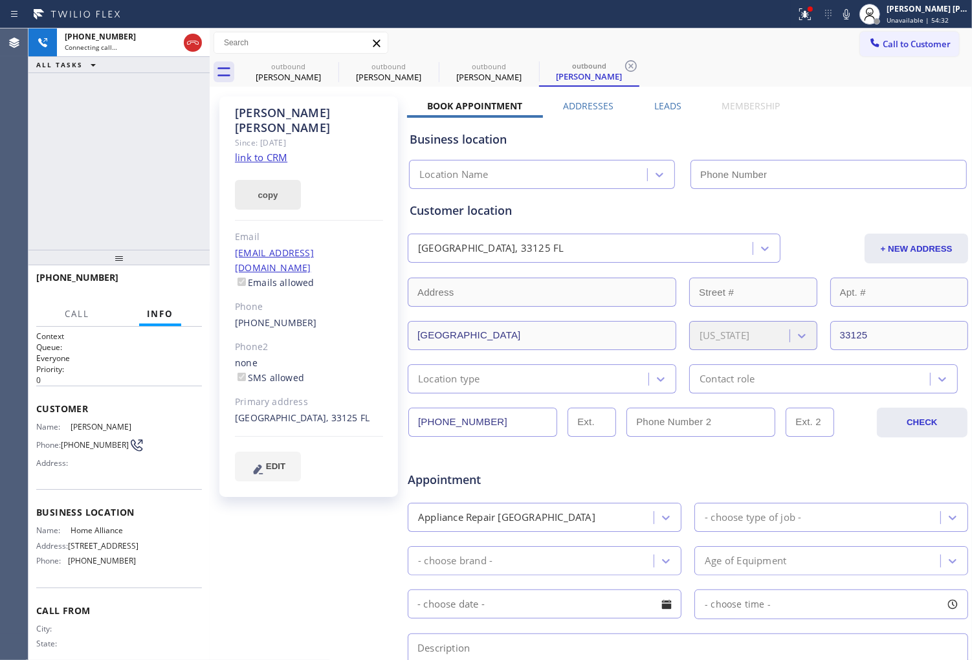
type input "[PHONE_NUMBER]"
click at [328, 65] on icon at bounding box center [330, 66] width 16 height 16
click at [658, 109] on label "Leads" at bounding box center [667, 106] width 27 height 12
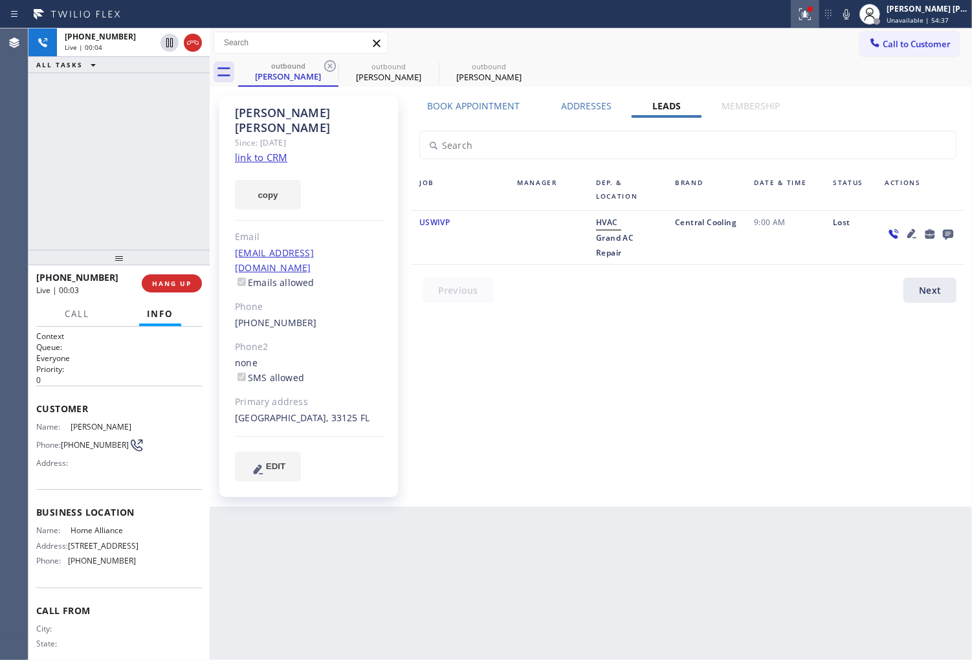
click at [813, 17] on icon at bounding box center [805, 14] width 16 height 16
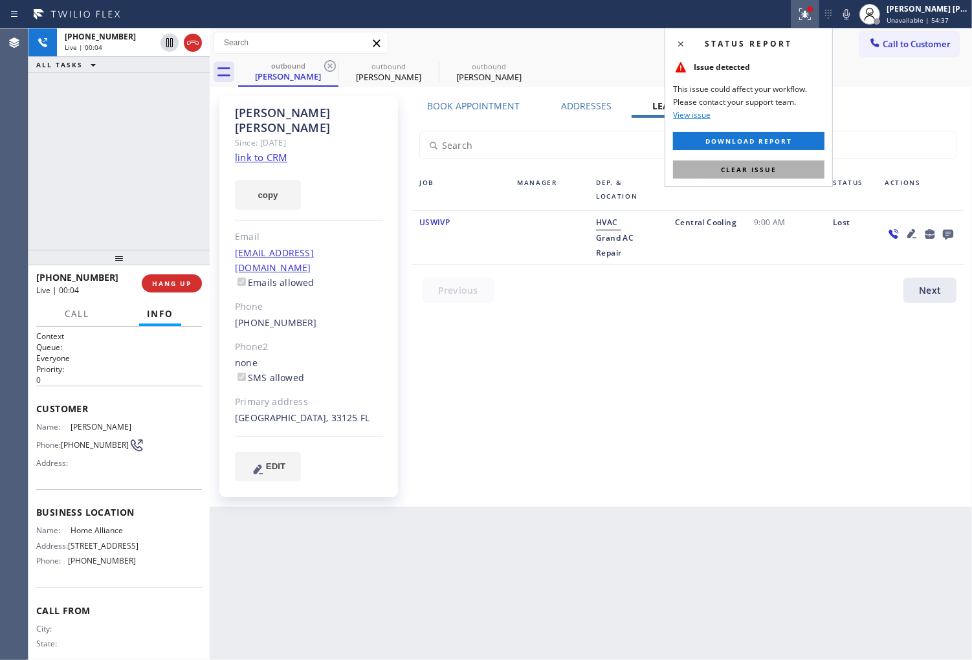
click at [736, 175] on button "Clear issue" at bounding box center [748, 170] width 151 height 18
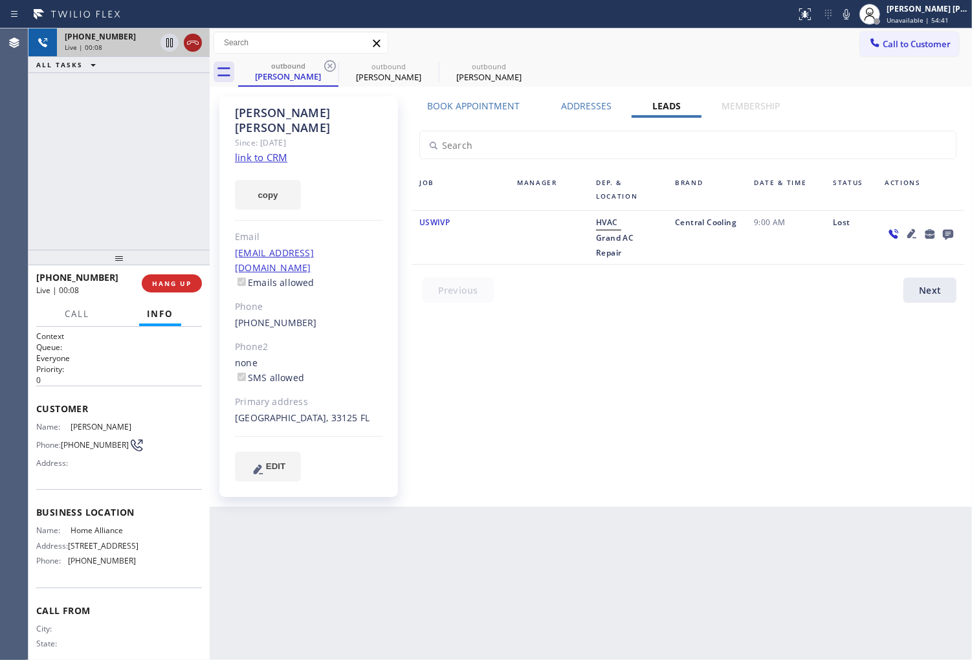
click at [190, 45] on icon at bounding box center [193, 43] width 16 height 16
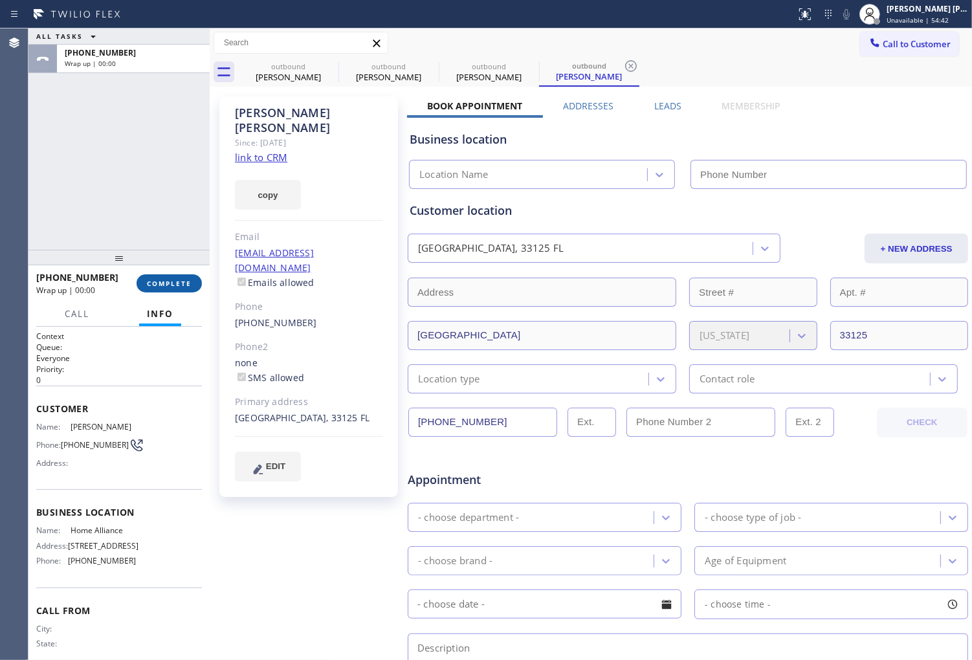
click at [172, 277] on button "COMPLETE" at bounding box center [169, 283] width 65 height 18
type input "[PHONE_NUMBER]"
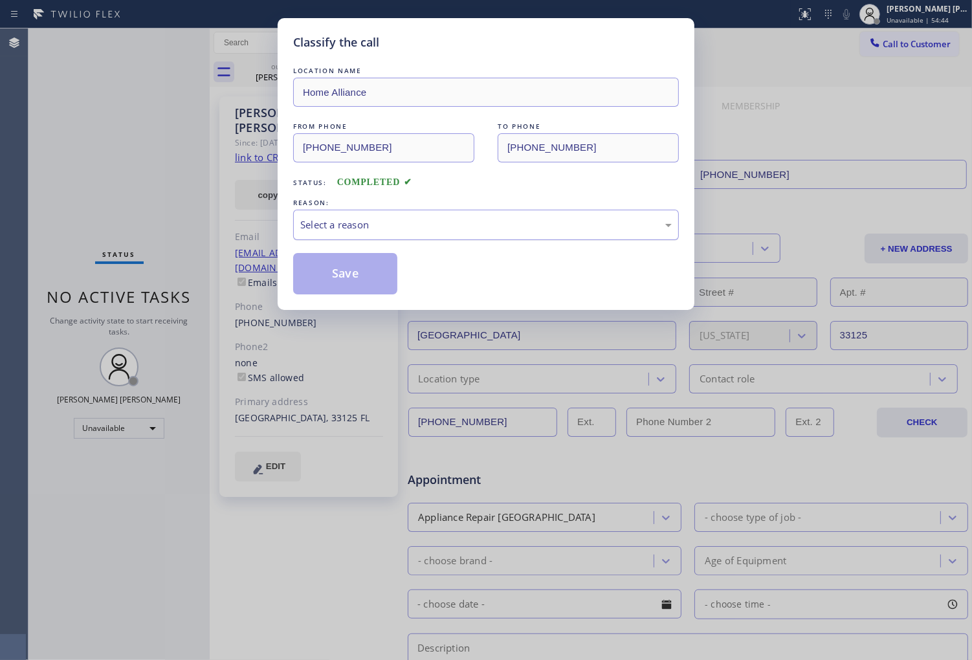
click at [410, 216] on div "Select a reason" at bounding box center [486, 225] width 386 height 30
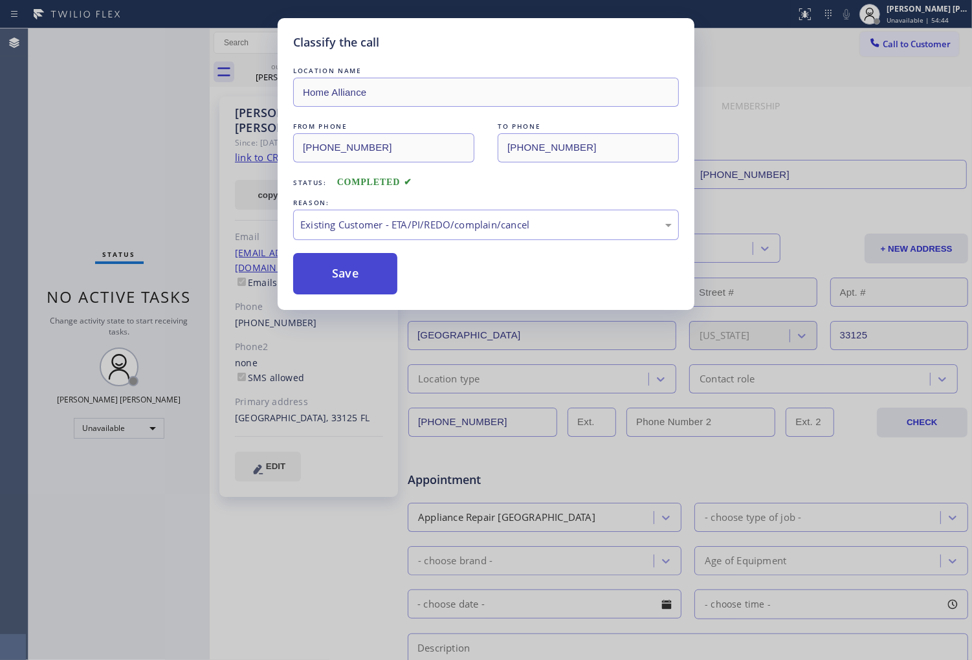
click at [322, 281] on button "Save" at bounding box center [345, 273] width 104 height 41
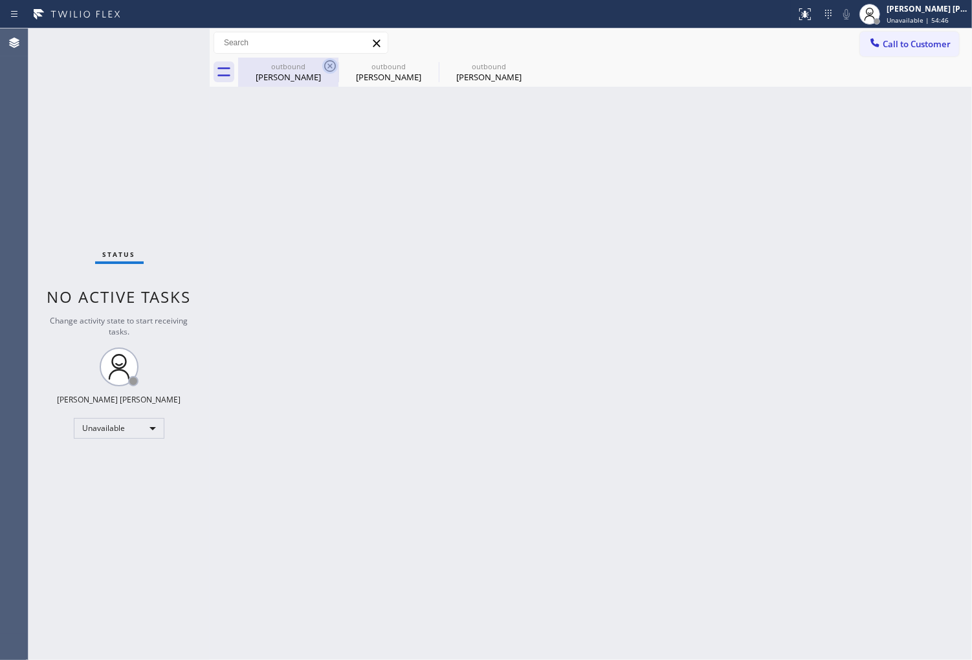
click at [326, 65] on icon at bounding box center [330, 66] width 16 height 16
click at [0, 0] on icon at bounding box center [0, 0] width 0 height 0
click at [939, 52] on button "Call to Customer" at bounding box center [909, 44] width 99 height 25
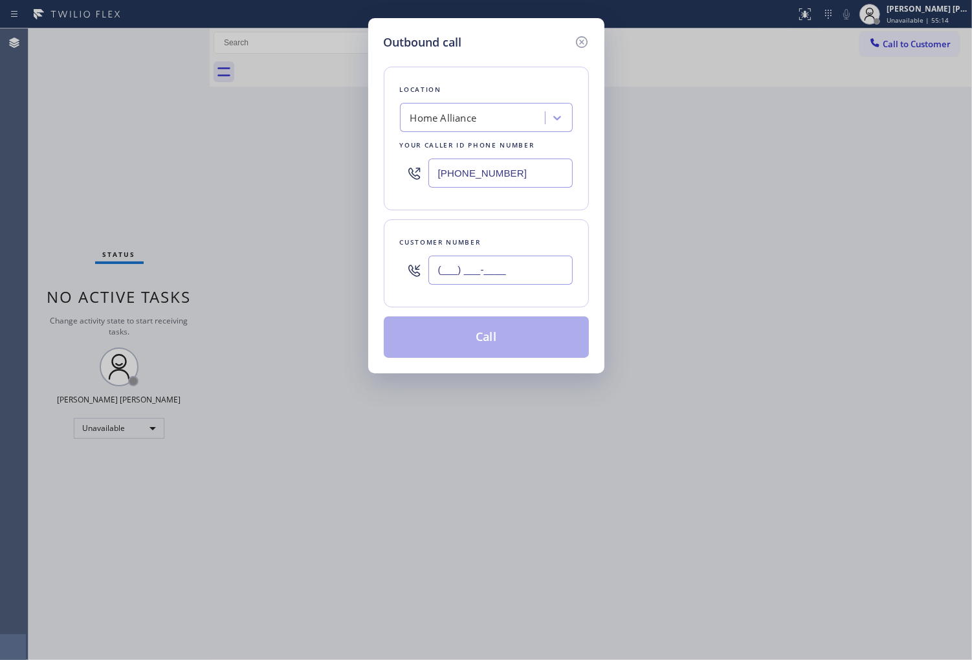
click at [555, 266] on input "(___) ___-____" at bounding box center [501, 270] width 144 height 29
paste input "571) 237-4847"
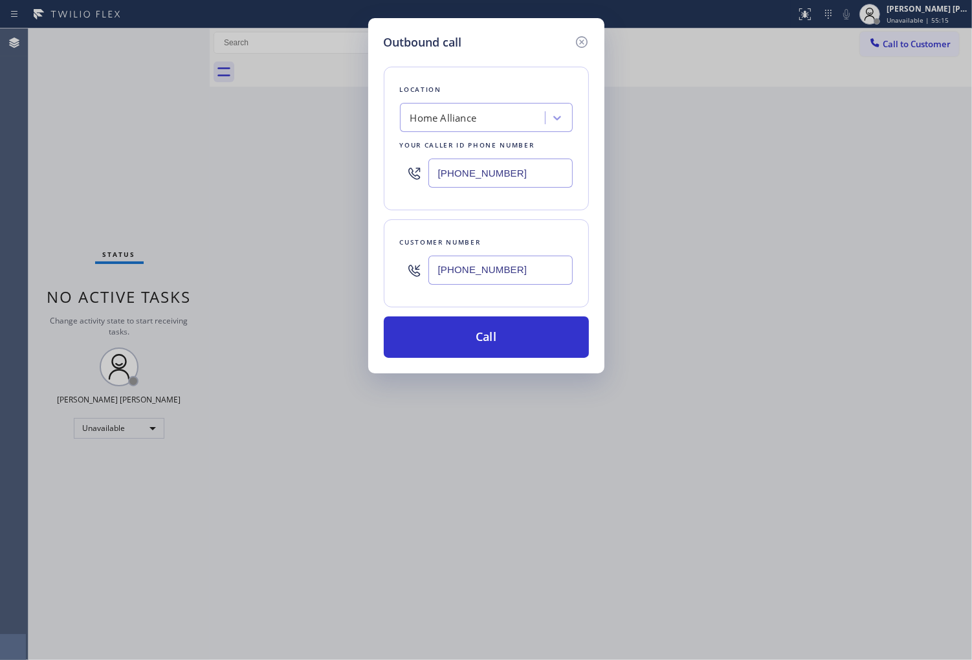
type input "[PHONE_NUMBER]"
click at [469, 320] on button "Call" at bounding box center [486, 337] width 205 height 41
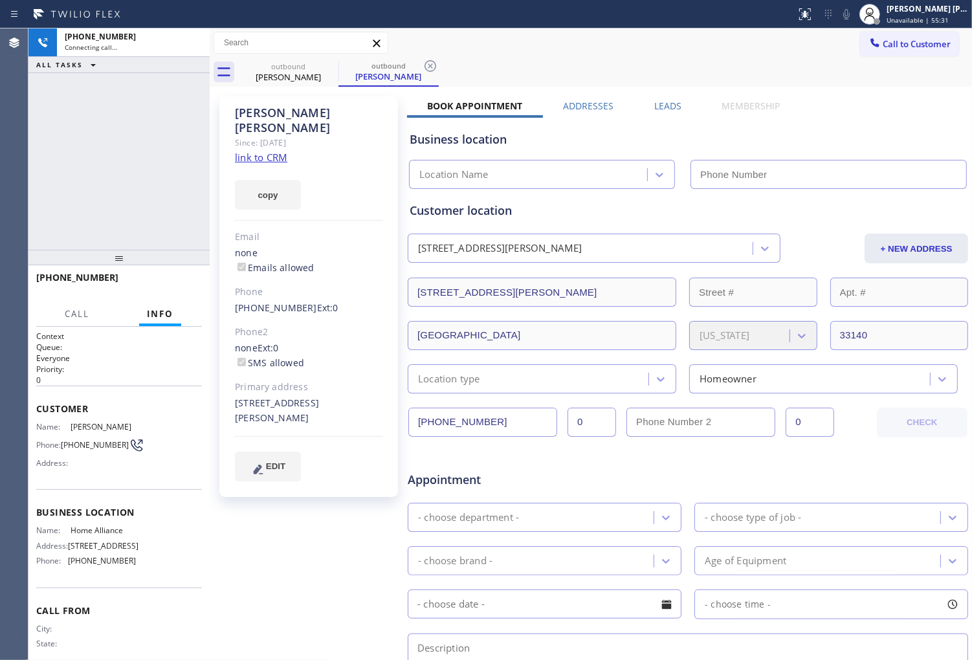
click at [256, 151] on link "link to CRM" at bounding box center [261, 157] width 52 height 13
type input "[PHONE_NUMBER]"
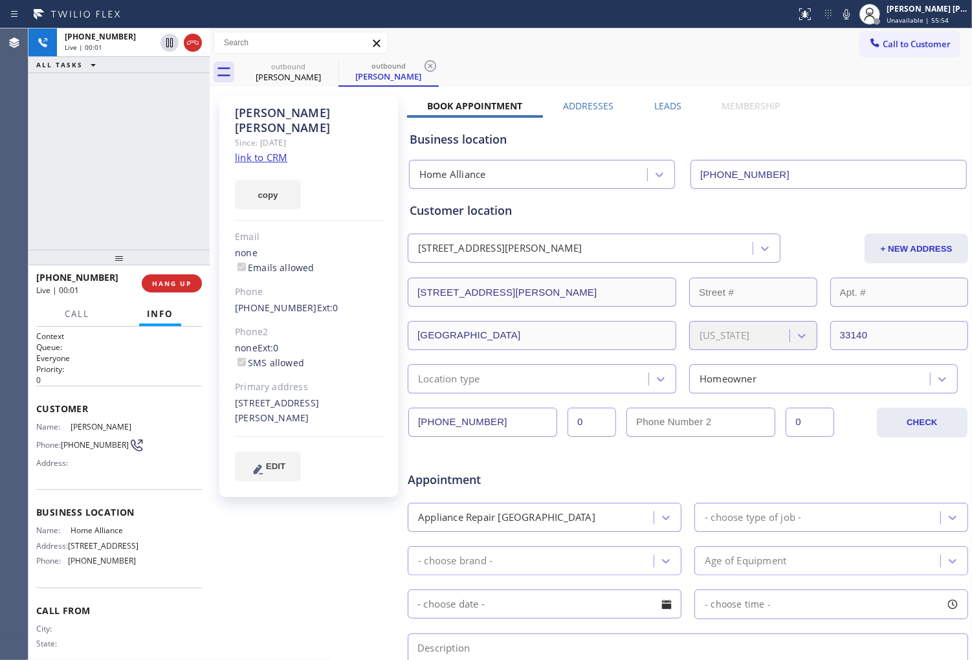
click at [248, 115] on div "[PERSON_NAME]" at bounding box center [309, 121] width 148 height 30
copy div "[PERSON_NAME]"
click at [184, 140] on div "[PHONE_NUMBER] Live | 00:10 ALL TASKS ALL TASKS ACTIVE TASKS TASKS IN WRAP UP" at bounding box center [118, 138] width 181 height 221
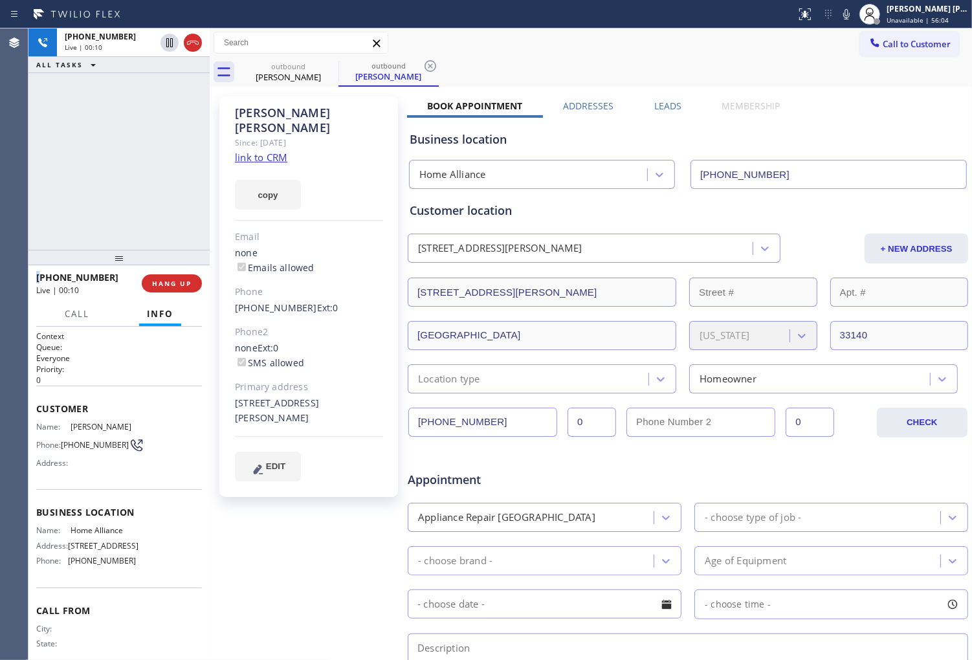
click at [184, 140] on div "[PHONE_NUMBER] Live | 00:10 ALL TASKS ALL TASKS ACTIVE TASKS TASKS IN WRAP UP" at bounding box center [118, 138] width 181 height 221
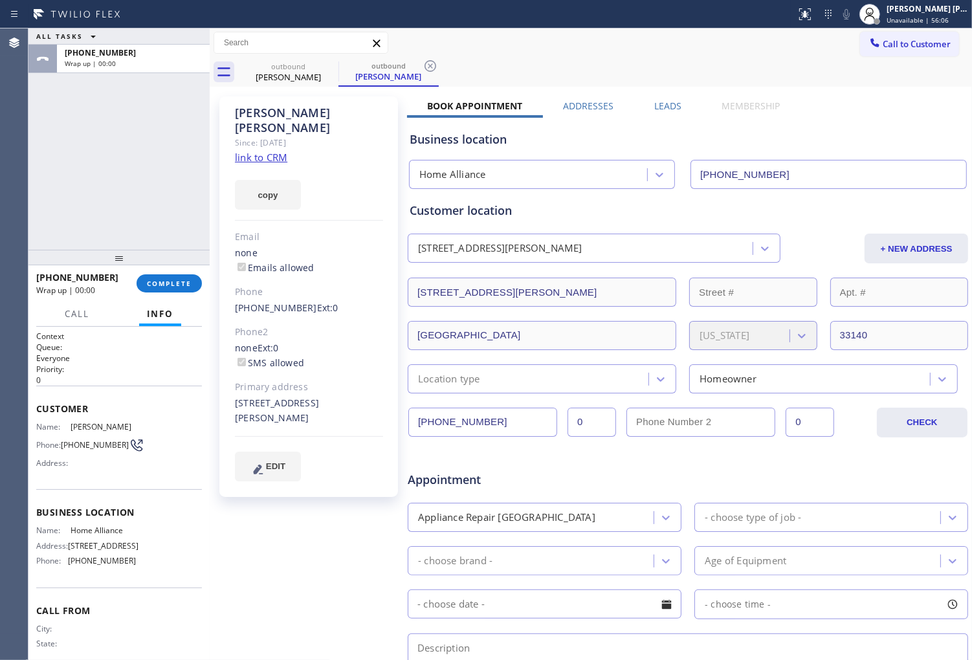
click at [664, 115] on div "Business location Home Alliance [PHONE_NUMBER]" at bounding box center [688, 151] width 562 height 76
click at [661, 104] on label "Leads" at bounding box center [667, 106] width 27 height 12
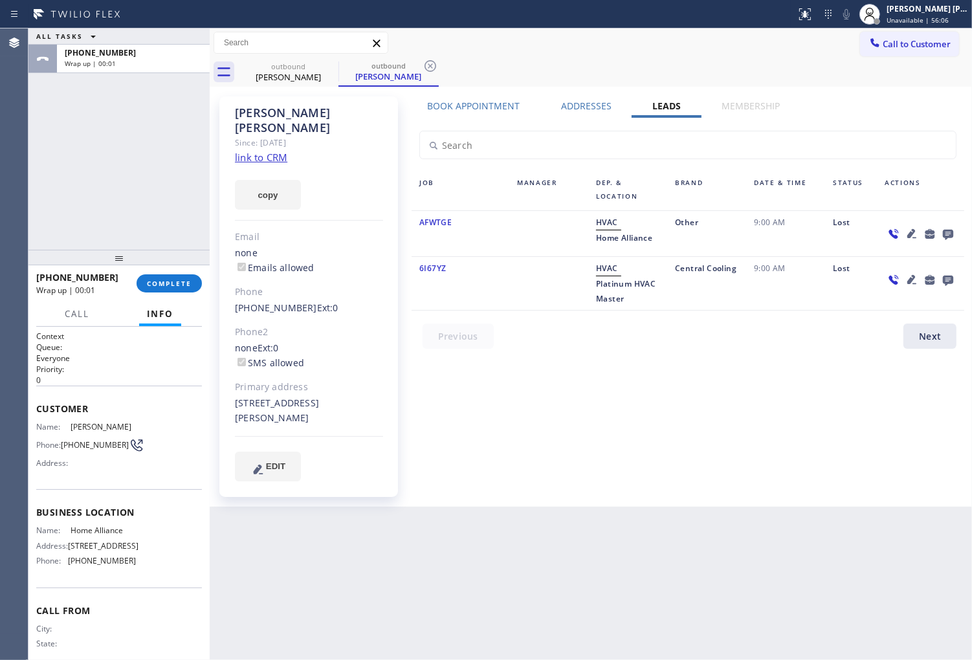
click at [952, 234] on icon at bounding box center [948, 235] width 10 height 10
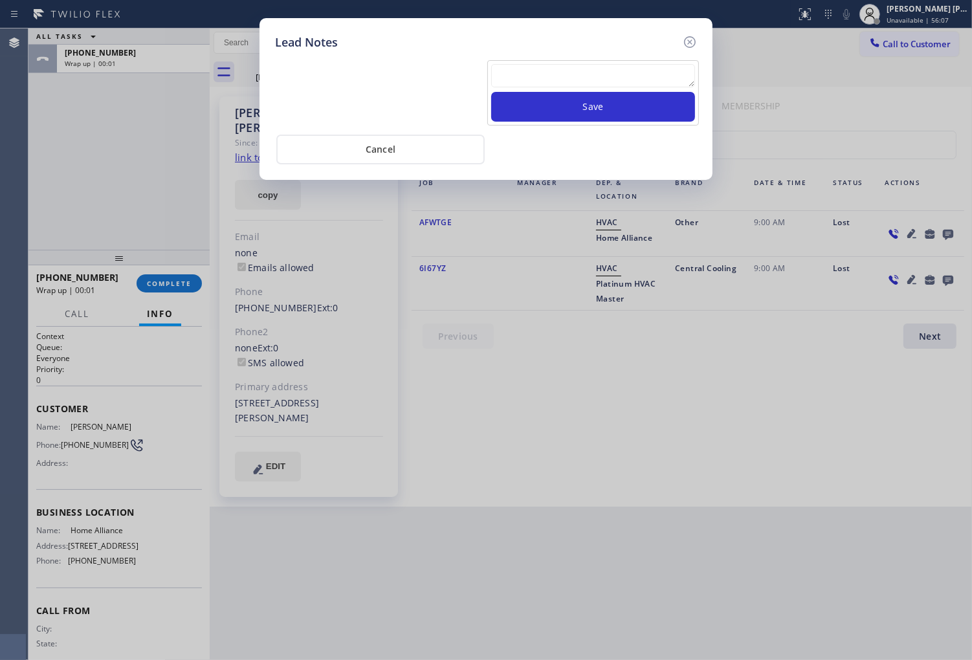
click at [596, 69] on textarea at bounding box center [593, 75] width 204 height 23
type textarea "not interested"
click at [645, 110] on button "Save" at bounding box center [593, 107] width 204 height 30
click at [693, 43] on icon at bounding box center [690, 42] width 16 height 16
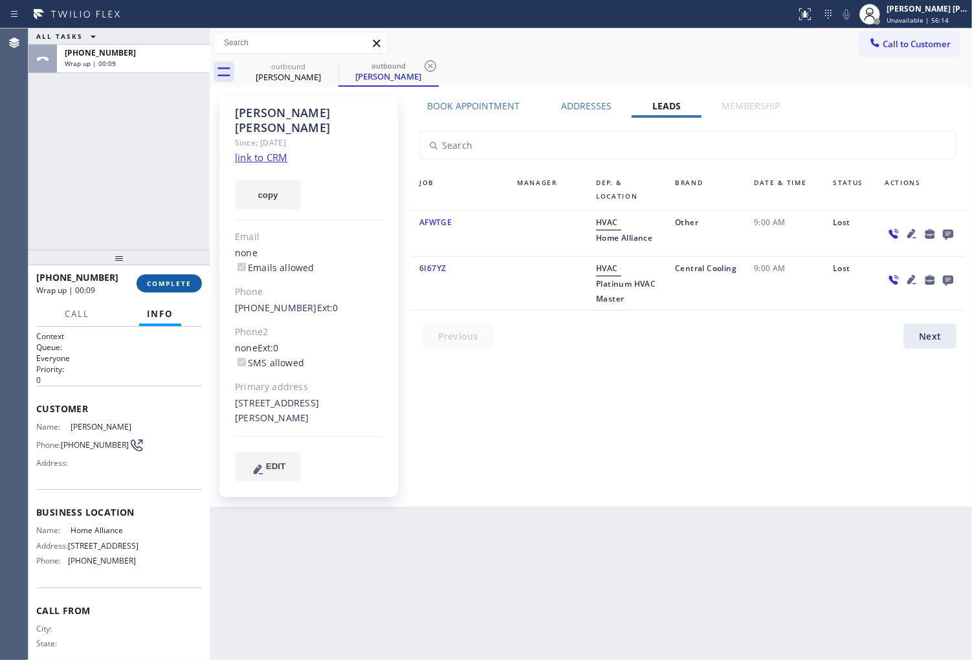
click at [164, 282] on span "COMPLETE" at bounding box center [169, 283] width 45 height 9
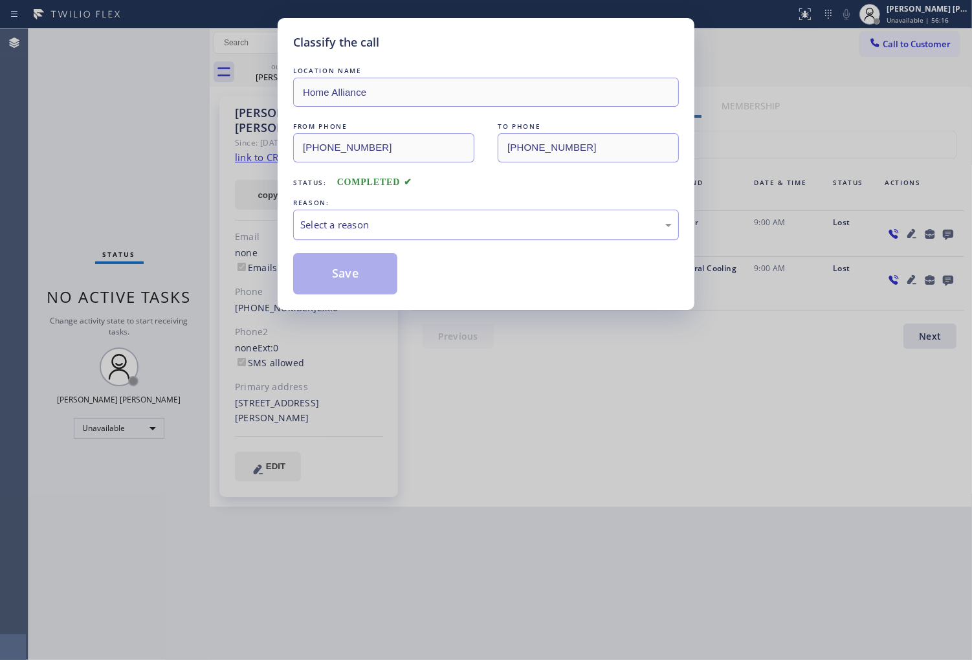
click at [360, 227] on div "Select a reason" at bounding box center [486, 224] width 372 height 15
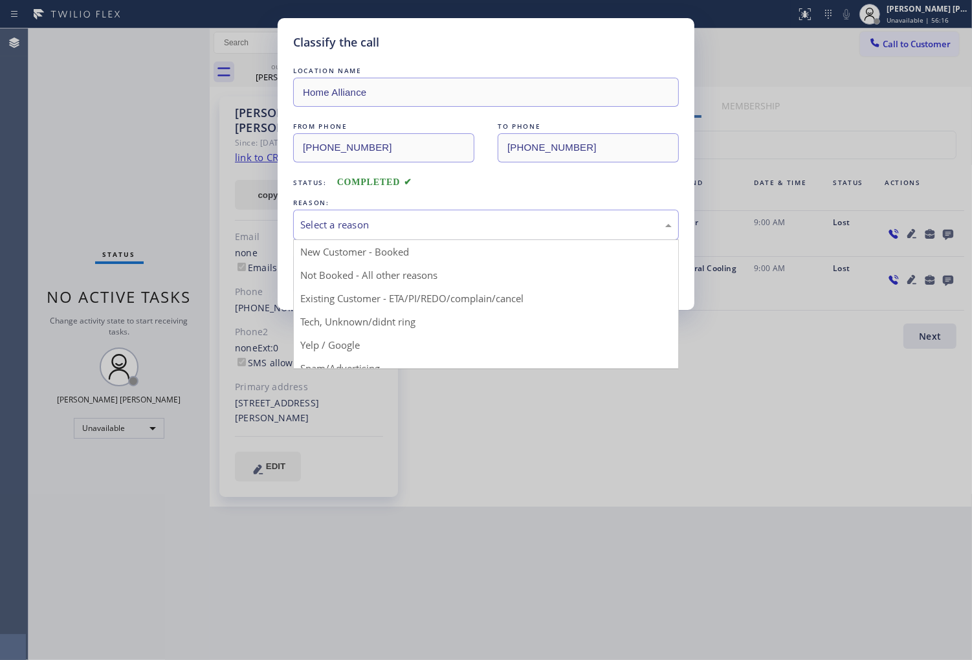
click at [353, 222] on div "Select a reason" at bounding box center [486, 224] width 372 height 15
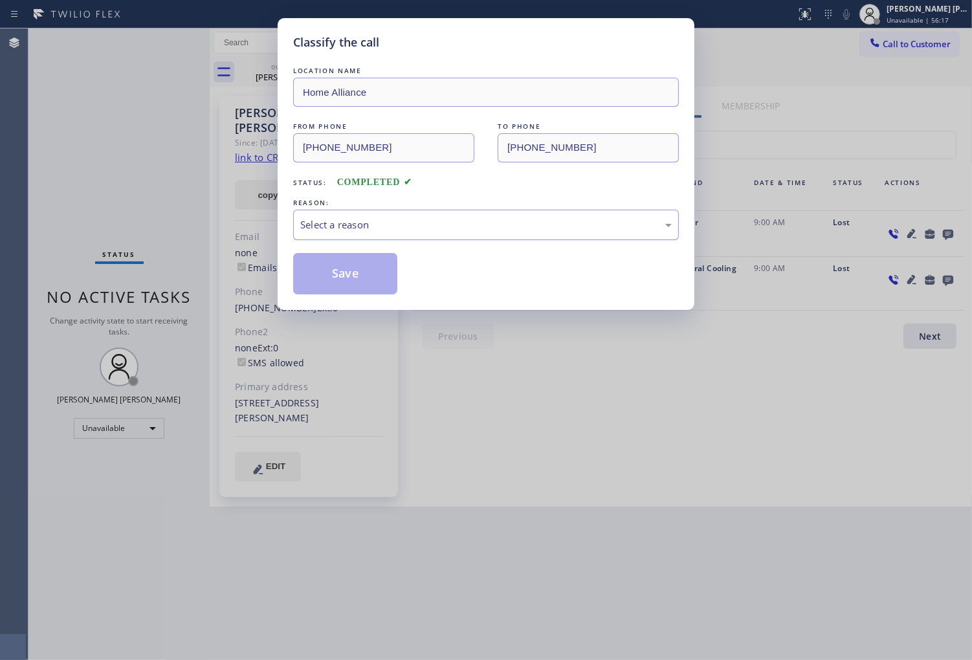
click at [363, 231] on div "Select a reason" at bounding box center [486, 224] width 372 height 15
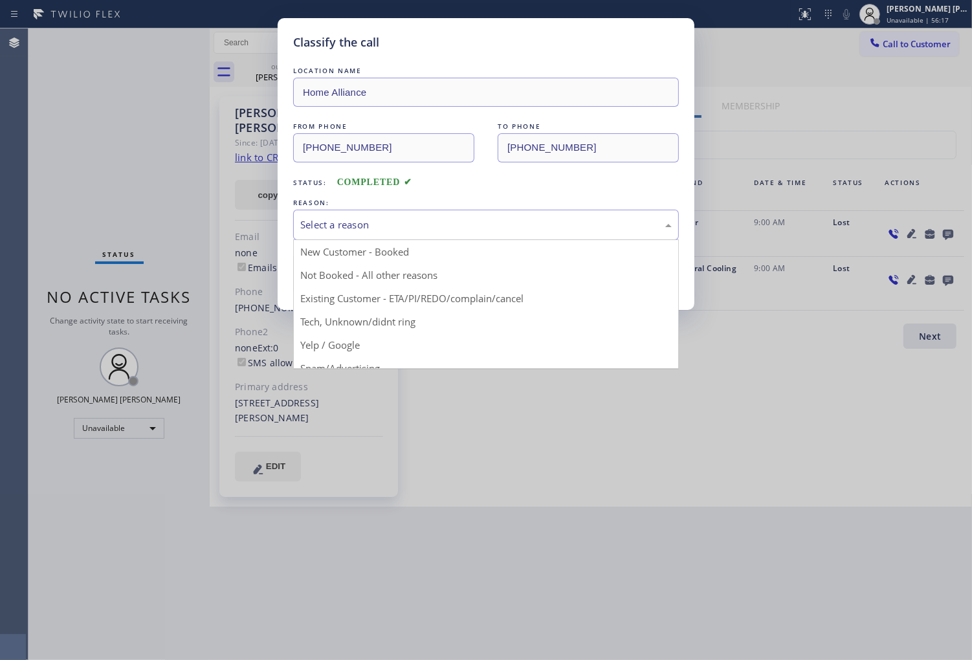
click at [325, 271] on button "Save" at bounding box center [345, 273] width 104 height 41
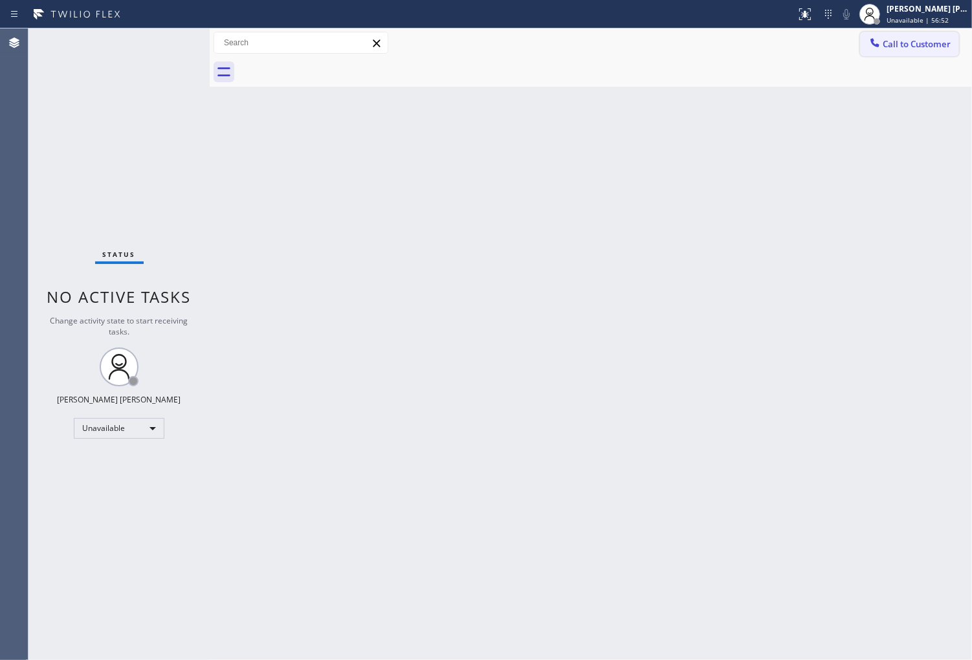
click at [884, 41] on span "Call to Customer" at bounding box center [917, 44] width 68 height 12
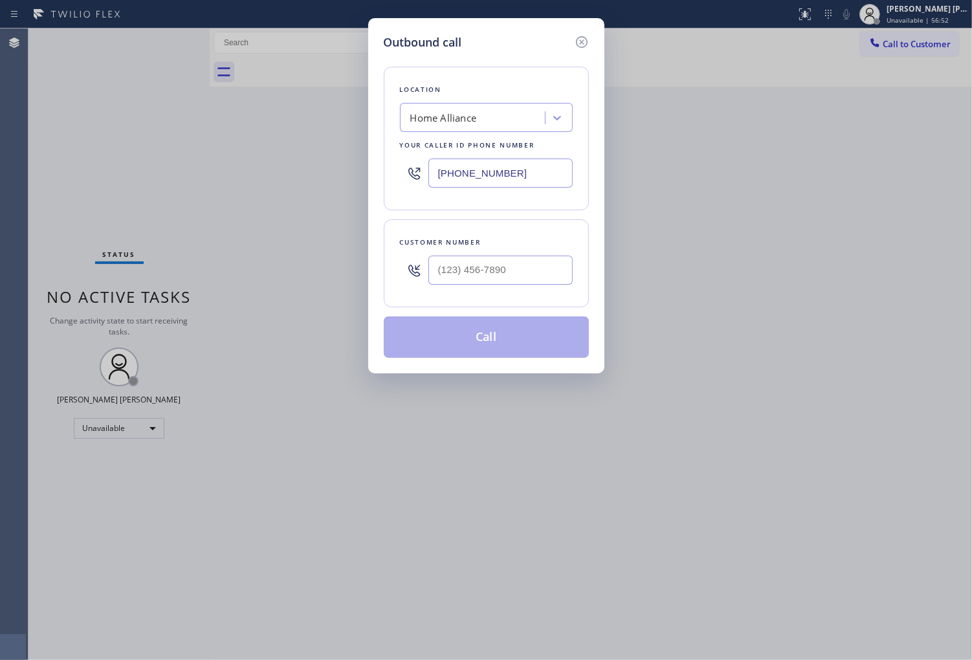
click at [474, 276] on input "text" at bounding box center [501, 270] width 144 height 29
paste input "786) 569-0277"
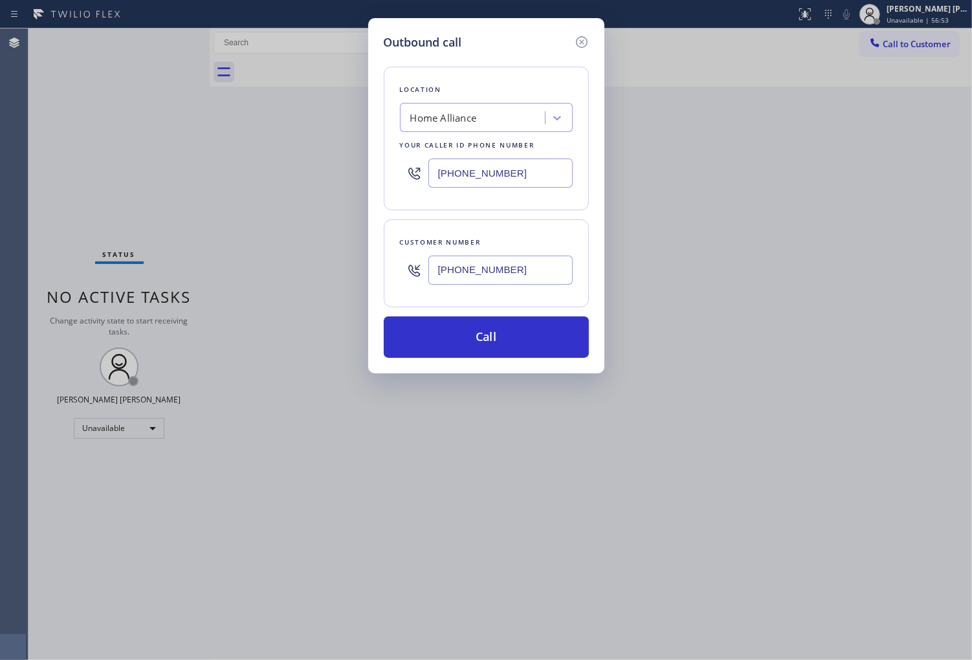
type input "[PHONE_NUMBER]"
click at [522, 333] on button "Call" at bounding box center [486, 337] width 205 height 41
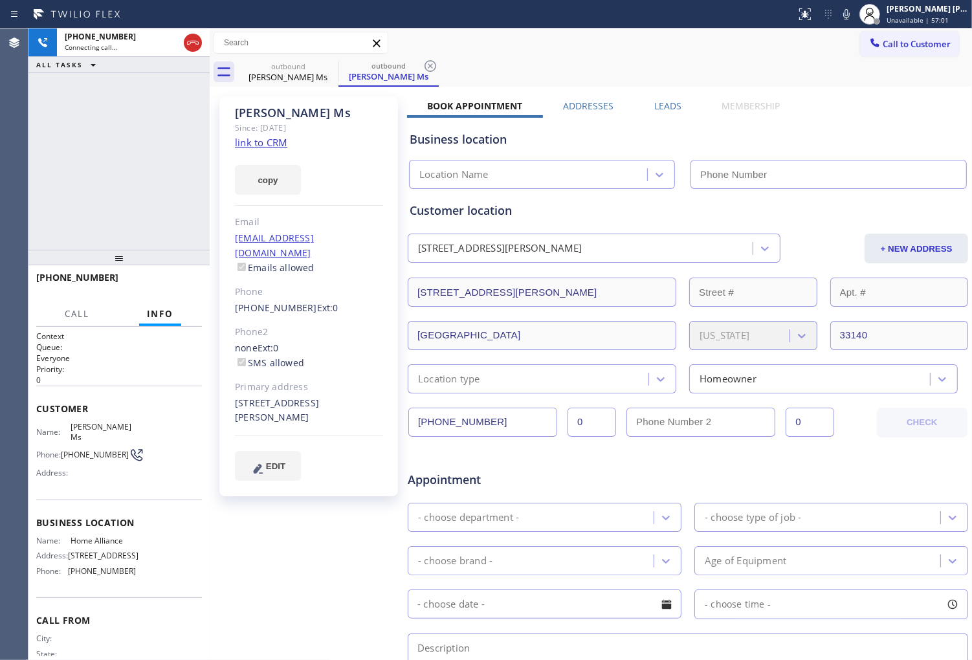
drag, startPoint x: 256, startPoint y: 133, endPoint x: 259, endPoint y: 139, distance: 7.0
click at [259, 139] on link "link to CRM" at bounding box center [261, 142] width 52 height 13
type input "[PHONE_NUMBER]"
click at [256, 115] on div "[PERSON_NAME] Ms" at bounding box center [309, 113] width 148 height 15
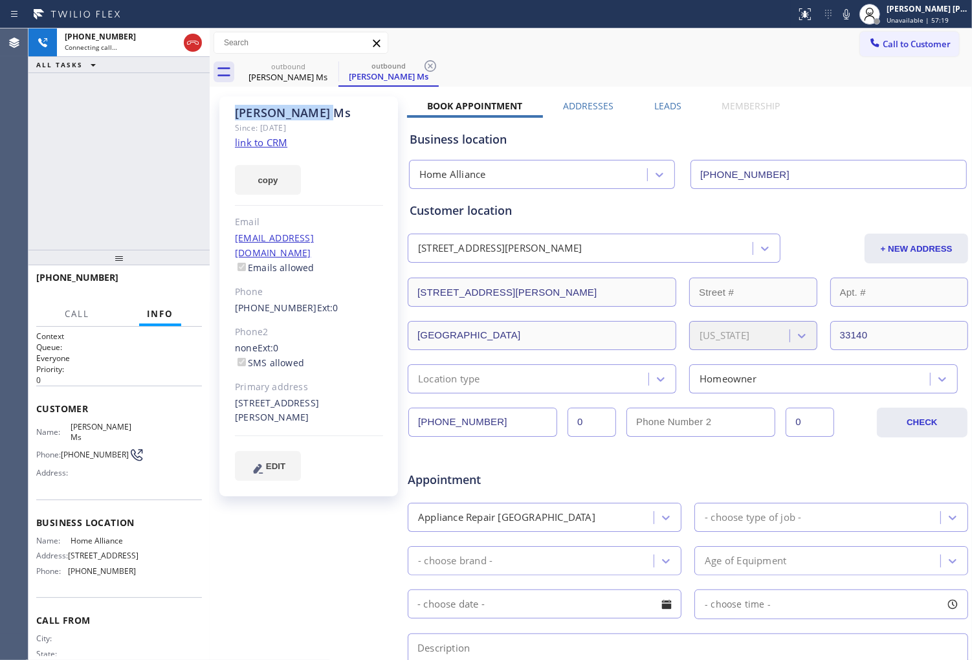
click at [256, 115] on div "[PERSON_NAME] Ms" at bounding box center [309, 113] width 148 height 15
copy div "[PERSON_NAME] Ms"
click at [14, 139] on div "Agent Desktop" at bounding box center [14, 344] width 28 height 632
click at [60, 160] on div "[PHONE_NUMBER] Connecting call… ALL TASKS ALL TASKS ACTIVE TASKS TASKS IN WRAP …" at bounding box center [118, 138] width 181 height 221
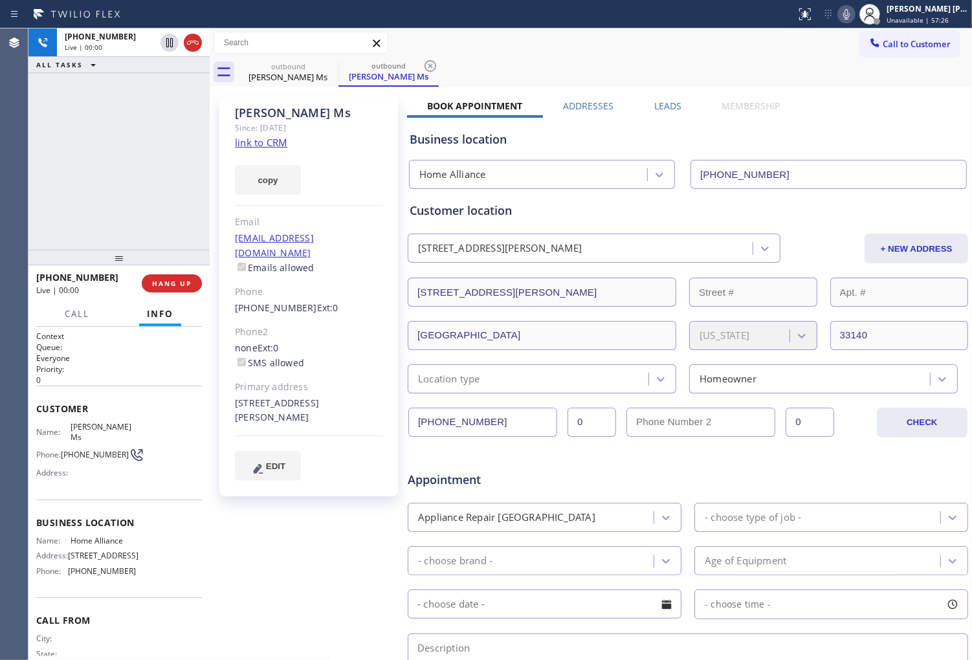
click at [854, 16] on icon at bounding box center [847, 14] width 16 height 16
click at [850, 14] on icon at bounding box center [846, 14] width 6 height 10
click at [36, 207] on div "[PHONE_NUMBER] Live | 00:02 ALL TASKS ALL TASKS ACTIVE TASKS TASKS IN WRAP UP" at bounding box center [118, 138] width 181 height 221
click at [61, 141] on div "[PHONE_NUMBER] Live | 00:05 ALL TASKS ALL TASKS ACTIVE TASKS TASKS IN WRAP UP" at bounding box center [118, 138] width 181 height 221
click at [854, 15] on icon at bounding box center [847, 14] width 16 height 16
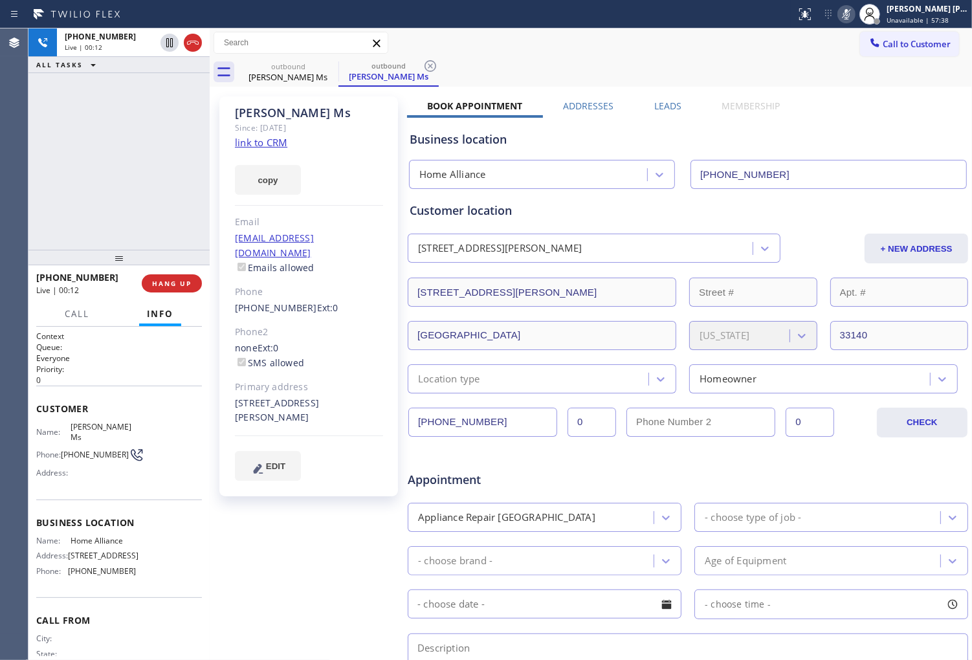
click at [850, 15] on icon at bounding box center [846, 14] width 6 height 10
click at [854, 21] on icon at bounding box center [847, 14] width 16 height 16
click at [166, 43] on icon at bounding box center [170, 43] width 16 height 16
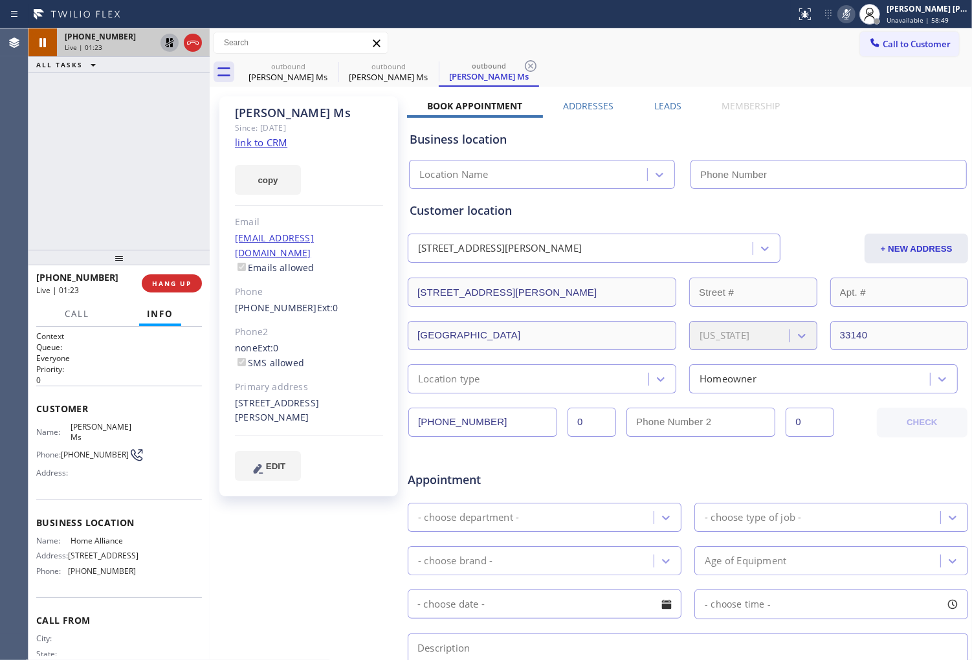
type input "[PHONE_NUMBER]"
click at [850, 16] on icon at bounding box center [846, 14] width 6 height 10
click at [854, 14] on icon at bounding box center [847, 14] width 16 height 16
click at [854, 10] on icon at bounding box center [847, 14] width 16 height 16
click at [164, 40] on icon at bounding box center [170, 43] width 16 height 16
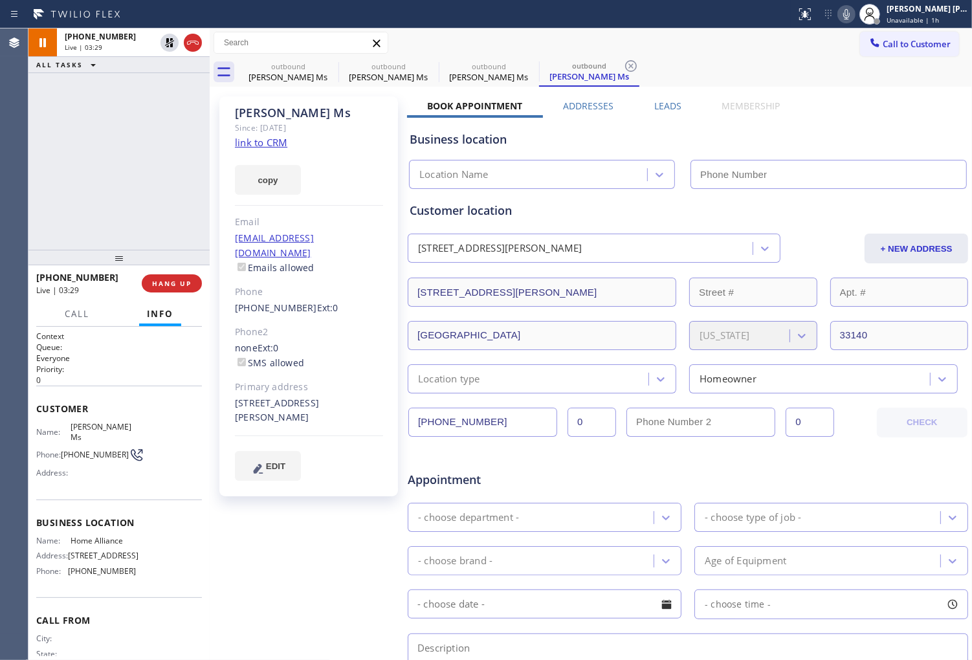
type input "[PHONE_NUMBER]"
drag, startPoint x: 1, startPoint y: 183, endPoint x: 12, endPoint y: 192, distance: 14.2
click at [1, 183] on div "Agent Desktop" at bounding box center [14, 344] width 28 height 632
click at [118, 184] on div "[PHONE_NUMBER] Live | 04:03 ALL TASKS ALL TASKS ACTIVE TASKS TASKS IN WRAP UP" at bounding box center [118, 138] width 181 height 221
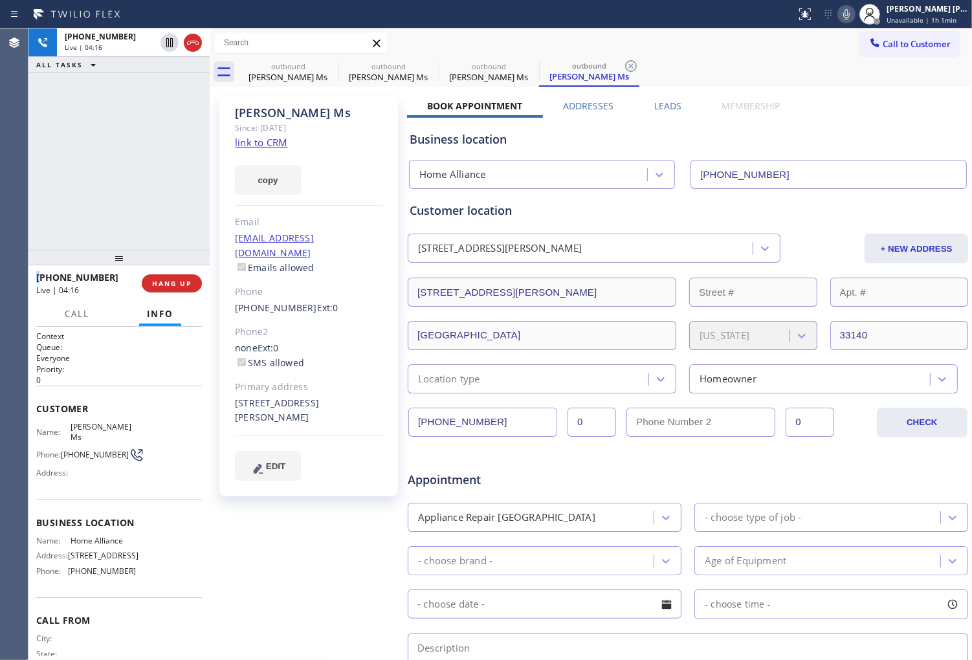
click at [49, 170] on div "[PHONE_NUMBER] Live | 04:16 ALL TASKS ALL TASKS ACTIVE TASKS TASKS IN WRAP UP" at bounding box center [118, 138] width 181 height 221
click at [4, 236] on div "Agent Desktop" at bounding box center [14, 344] width 28 height 632
click at [1, 192] on div "Agent Desktop" at bounding box center [14, 344] width 28 height 632
click at [98, 144] on div "[PHONE_NUMBER] Live | 08:36 ALL TASKS ALL TASKS ACTIVE TASKS TASKS IN WRAP UP" at bounding box center [118, 138] width 181 height 221
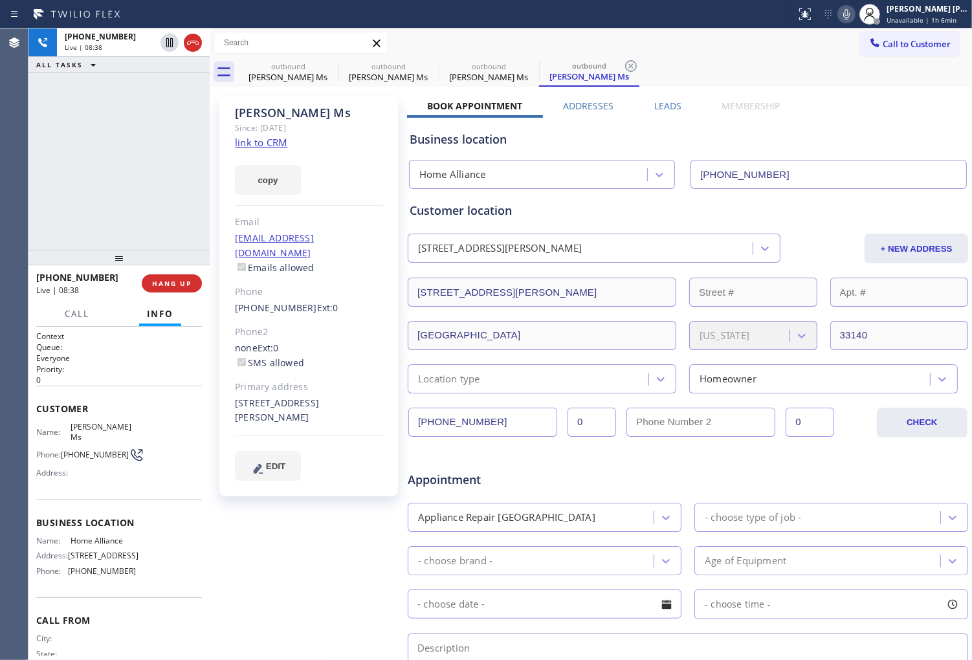
click at [124, 162] on div "[PHONE_NUMBER] Live | 08:38 ALL TASKS ALL TASKS ACTIVE TASKS TASKS IN WRAP UP" at bounding box center [118, 138] width 181 height 221
click at [100, 166] on div "[PHONE_NUMBER] Live | 08:40 ALL TASKS ALL TASKS ACTIVE TASKS TASKS IN WRAP UP" at bounding box center [118, 138] width 181 height 221
click at [89, 185] on div "[PHONE_NUMBER] Live | 08:58 ALL TASKS ALL TASKS ACTIVE TASKS TASKS IN WRAP UP" at bounding box center [118, 138] width 181 height 221
click at [89, 184] on div "[PHONE_NUMBER] Live | 08:58 ALL TASKS ALL TASKS ACTIVE TASKS TASKS IN WRAP UP" at bounding box center [118, 138] width 181 height 221
click at [192, 44] on icon at bounding box center [193, 43] width 16 height 16
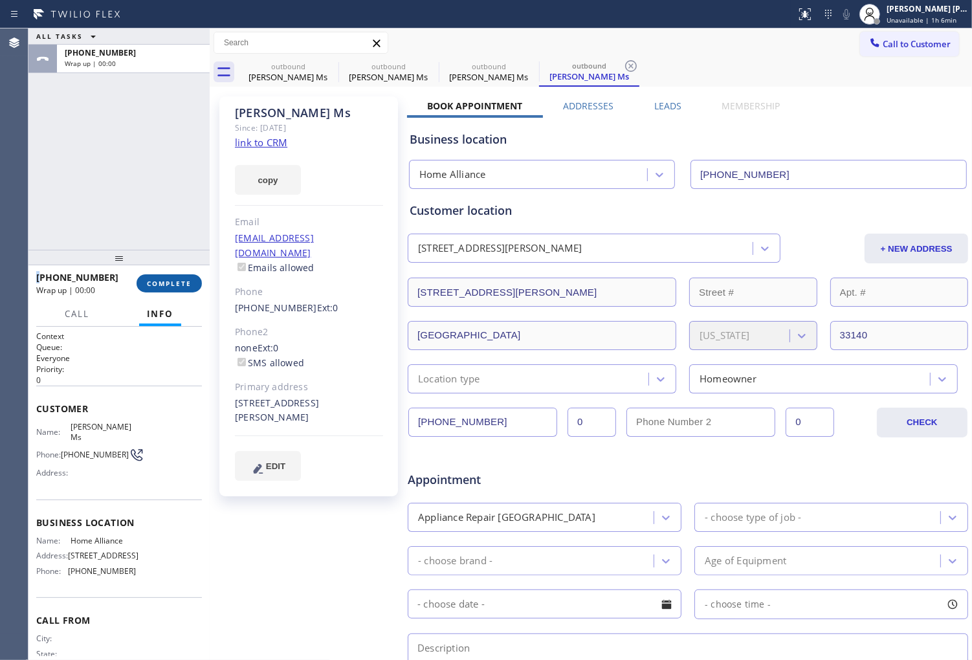
click at [181, 282] on span "COMPLETE" at bounding box center [169, 283] width 45 height 9
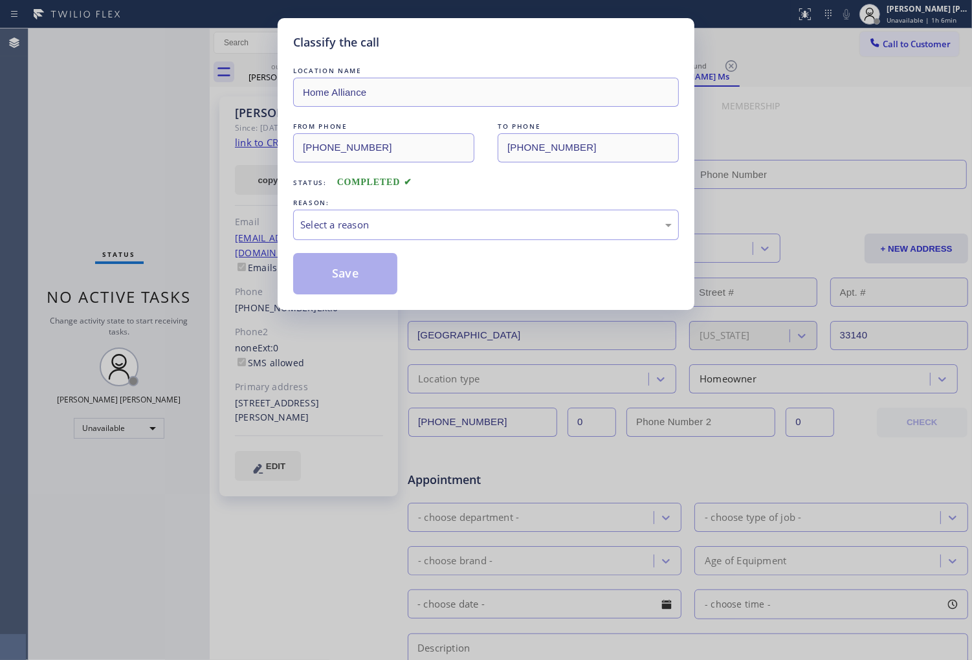
type input "[PHONE_NUMBER]"
click at [397, 225] on div "Select a reason" at bounding box center [486, 224] width 372 height 15
click at [390, 225] on div "Select a reason" at bounding box center [486, 224] width 372 height 15
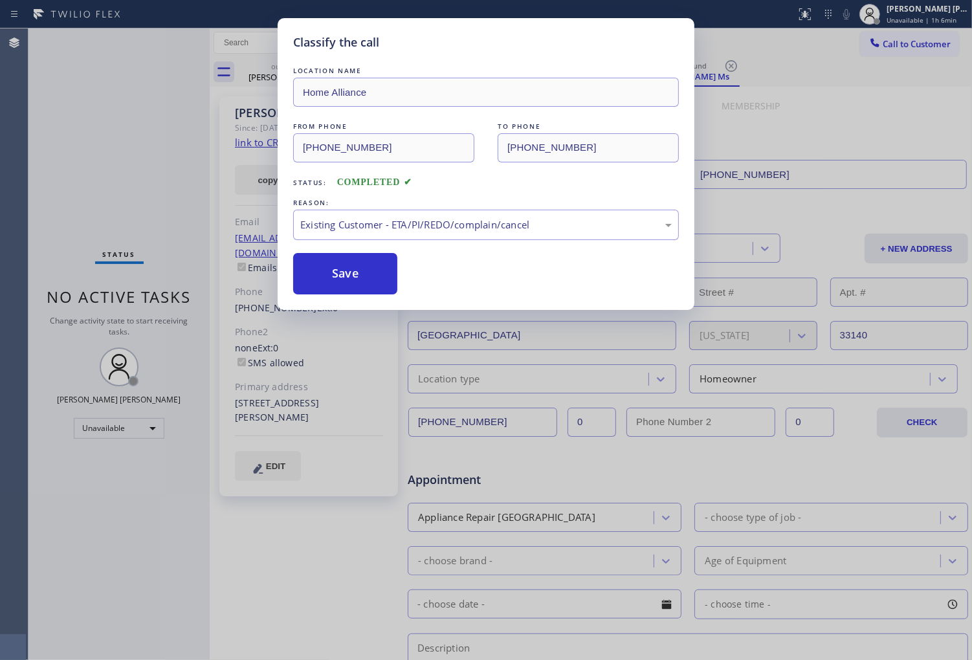
click at [384, 301] on div "Classify the call LOCATION NAME Home Alliance FROM PHONE [PHONE_NUMBER] TO PHON…" at bounding box center [486, 164] width 417 height 292
click at [372, 230] on div "Existing Customer - ETA/PI/REDO/complain/cancel" at bounding box center [486, 224] width 372 height 15
click at [351, 235] on div "Existing Customer - ETA/PI/REDO/complain/cancel" at bounding box center [486, 225] width 386 height 30
click at [344, 263] on button "Save" at bounding box center [345, 273] width 104 height 41
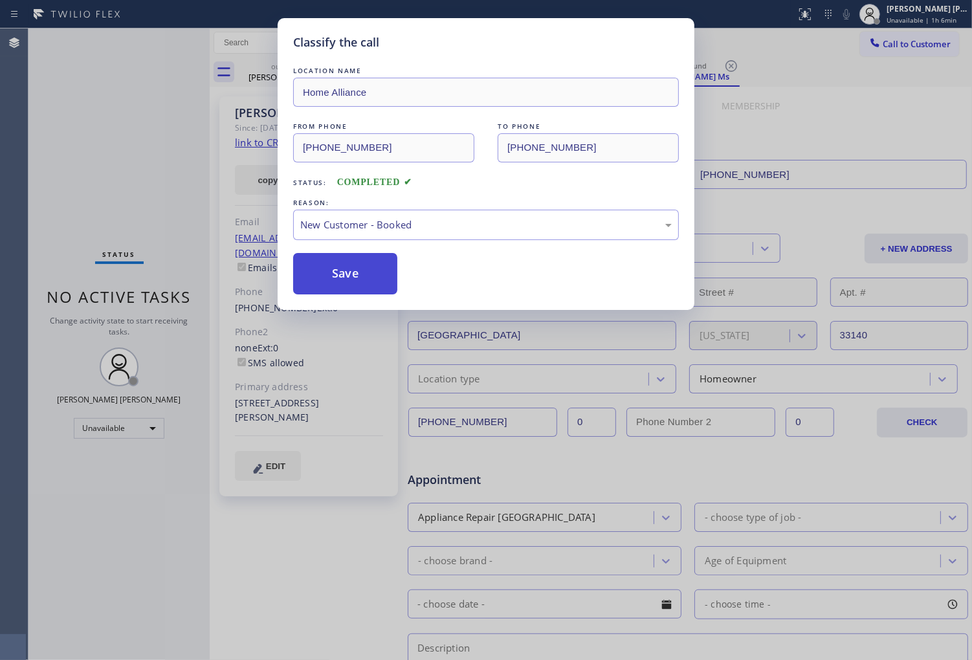
click at [344, 263] on button "Save" at bounding box center [345, 273] width 104 height 41
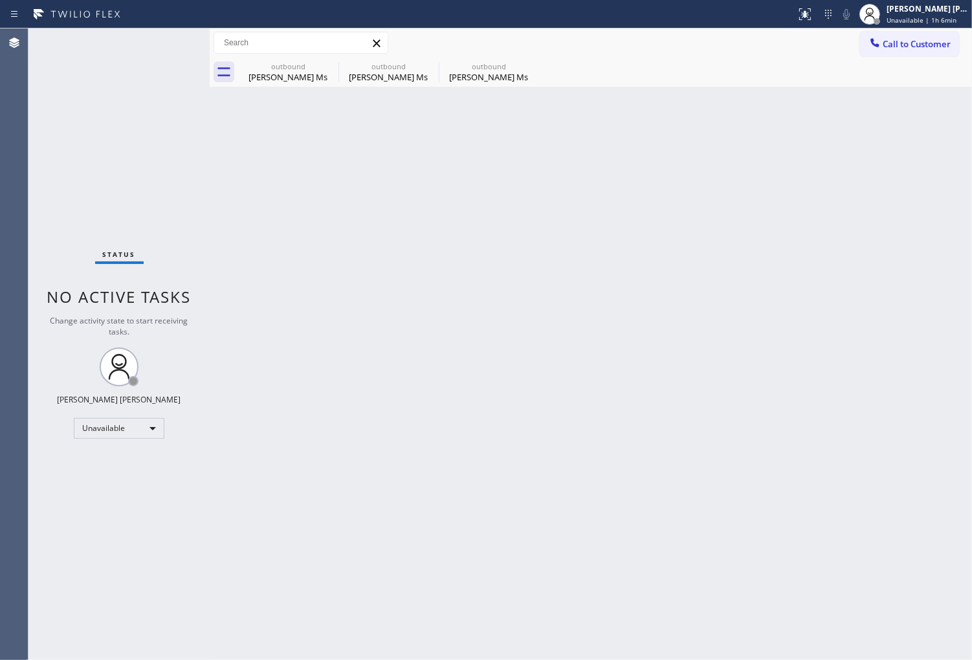
click at [2, 331] on div "Agent Desktop" at bounding box center [14, 344] width 28 height 632
click at [1, 467] on div "Agent Desktop" at bounding box center [14, 344] width 28 height 632
click at [12, 260] on div "Agent Desktop" at bounding box center [14, 344] width 28 height 632
click at [891, 35] on button "Call to Customer" at bounding box center [909, 44] width 99 height 25
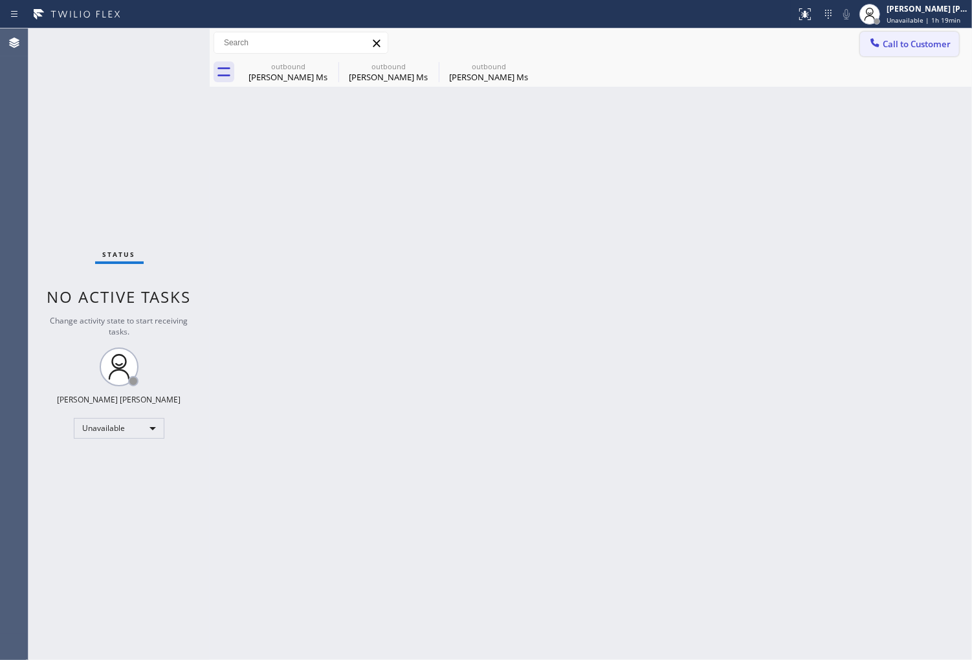
click at [0, 0] on div "Outbound call Location Home Alliance Your caller id phone number [PHONE_NUMBER]…" at bounding box center [0, 0] width 0 height 0
drag, startPoint x: 891, startPoint y: 35, endPoint x: 909, endPoint y: 21, distance: 23.6
click at [0, 0] on div "Outbound call Location Home Alliance Your caller id phone number [PHONE_NUMBER]…" at bounding box center [0, 0] width 0 height 0
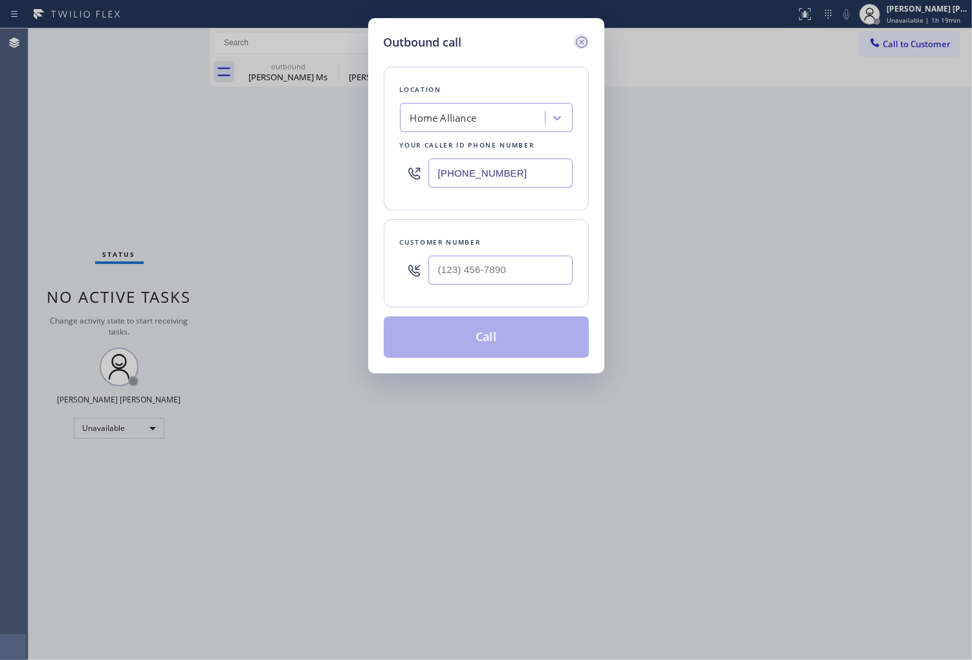
click at [580, 41] on icon at bounding box center [582, 42] width 16 height 16
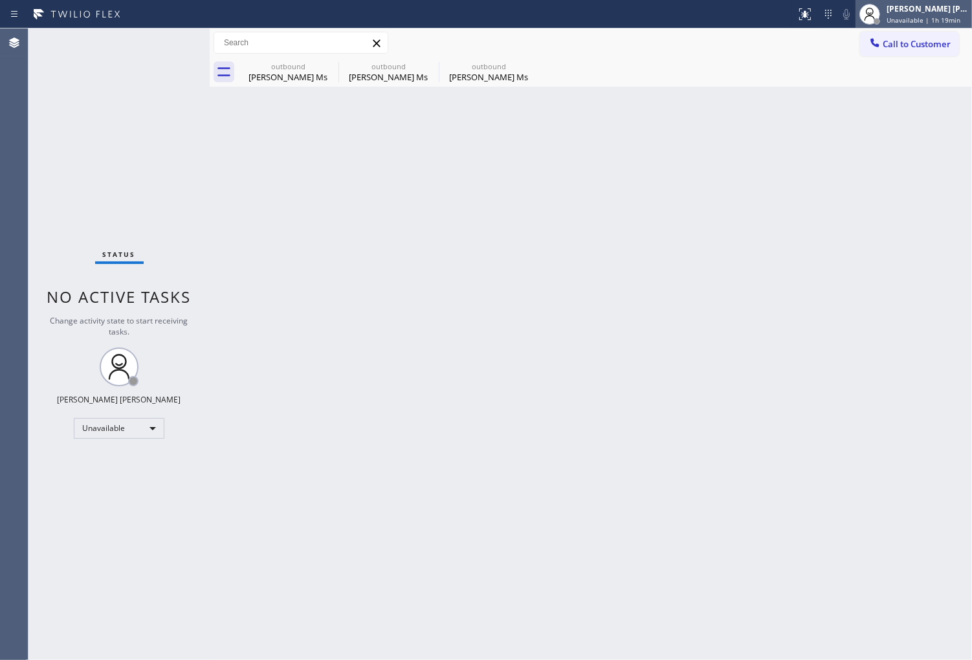
click at [897, 17] on span "Unavailable | 1h 19min" at bounding box center [924, 20] width 74 height 9
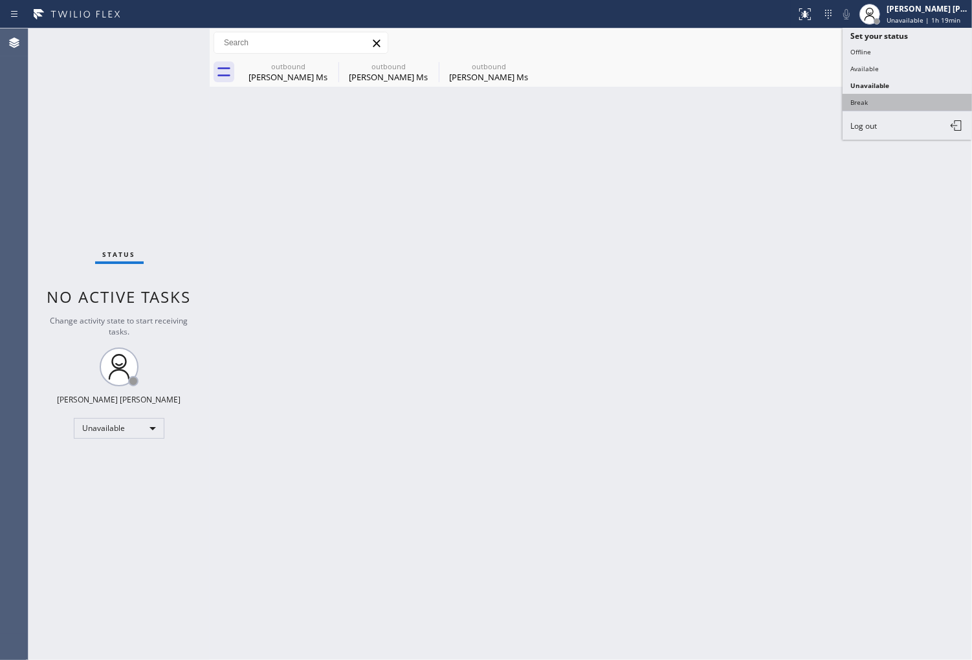
click at [889, 101] on button "Break" at bounding box center [907, 102] width 129 height 17
